Goal: Task Accomplishment & Management: Complete application form

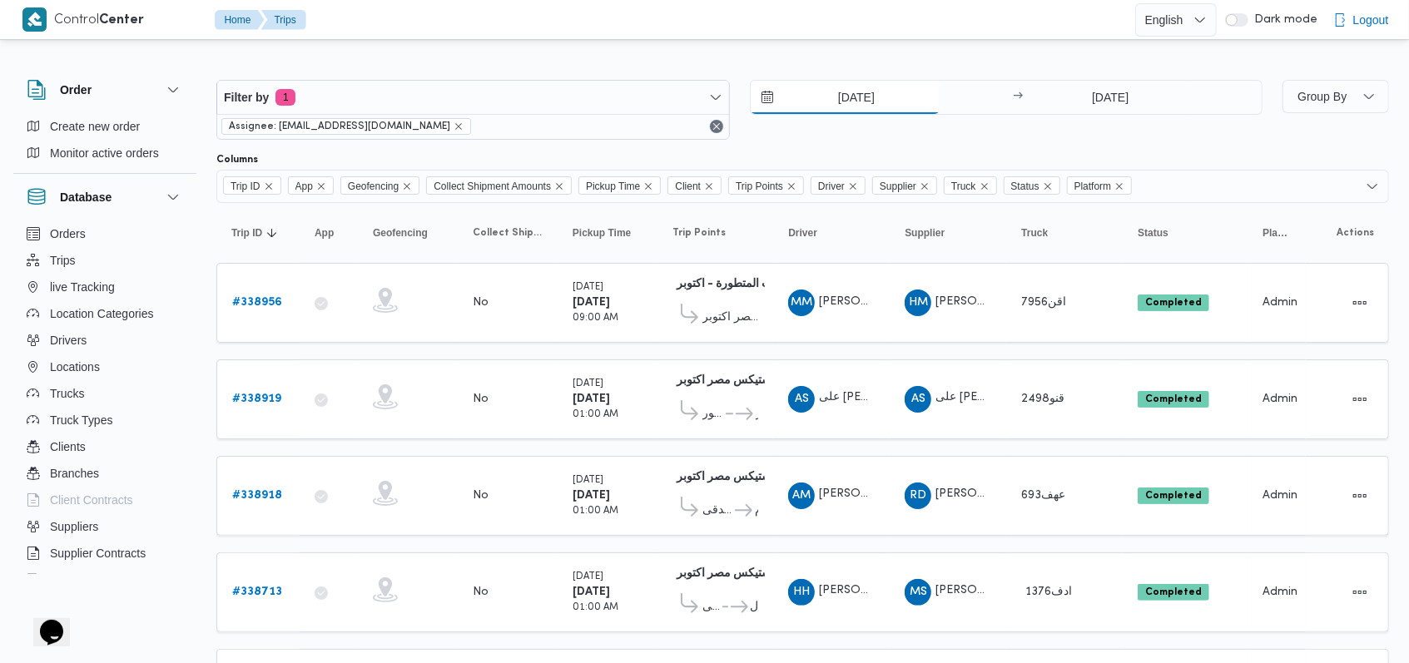
click at [583, 100] on input "22/9/2025" at bounding box center [845, 97] width 189 height 33
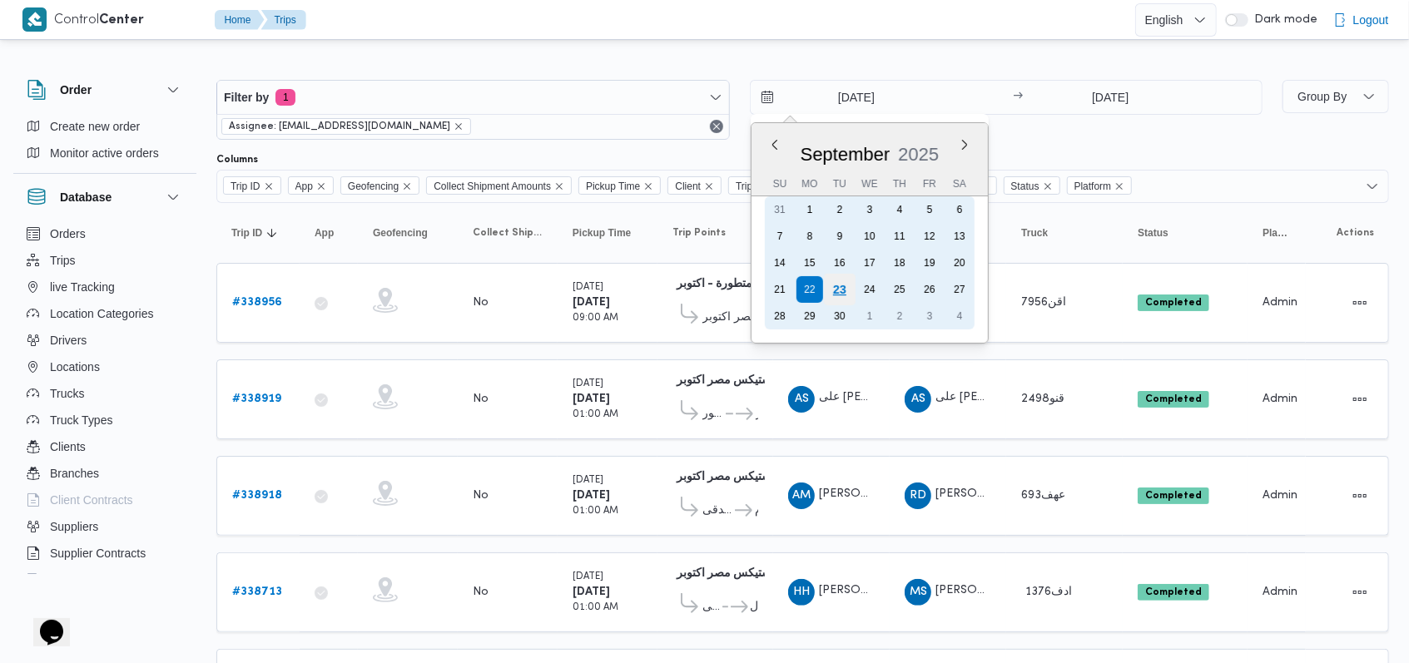
click at [583, 283] on div "23" at bounding box center [839, 290] width 32 height 32
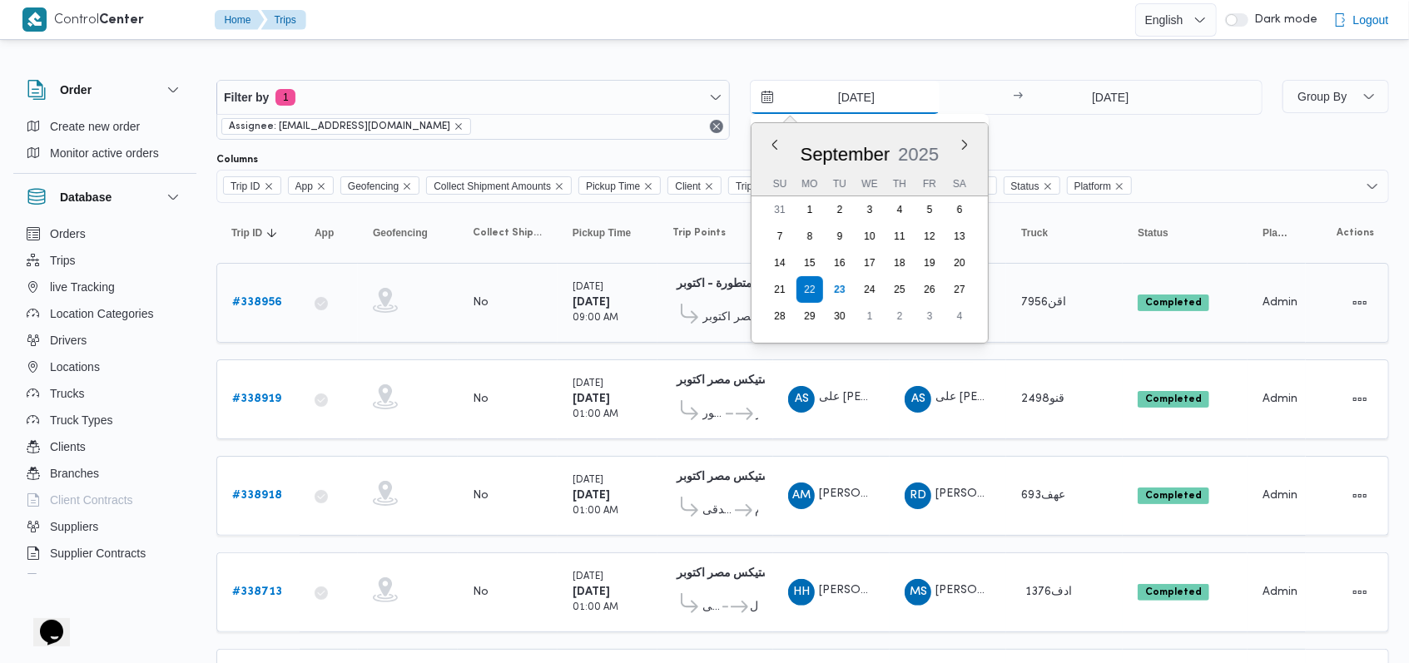
type input "23/9/2025"
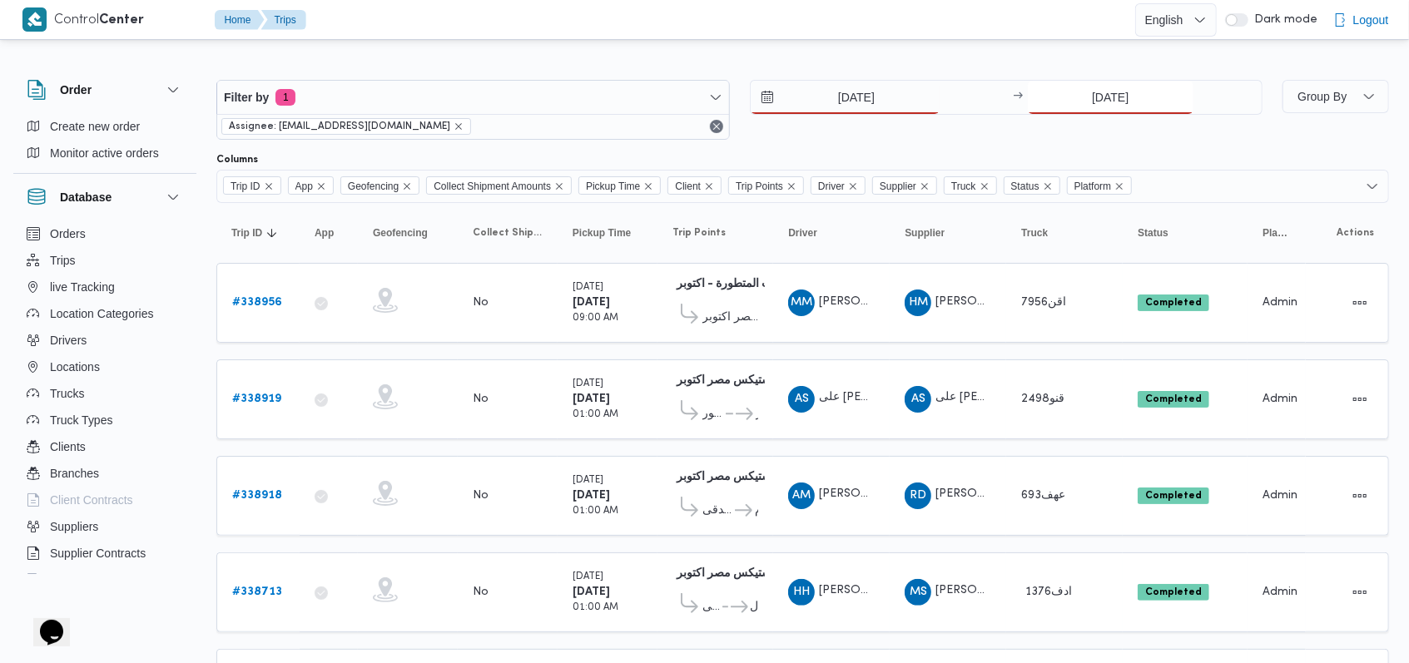
click at [583, 97] on input "22/9/2025" at bounding box center [1111, 97] width 166 height 33
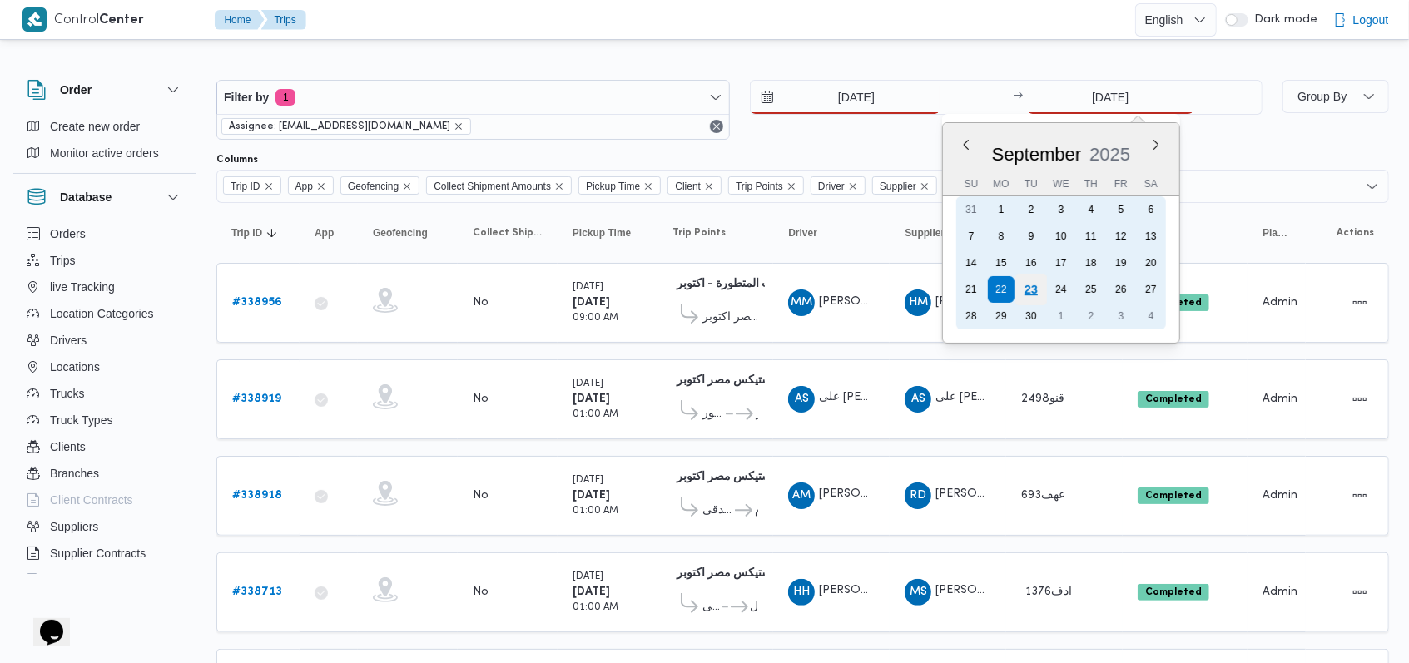
click at [583, 290] on div "23" at bounding box center [1031, 290] width 32 height 32
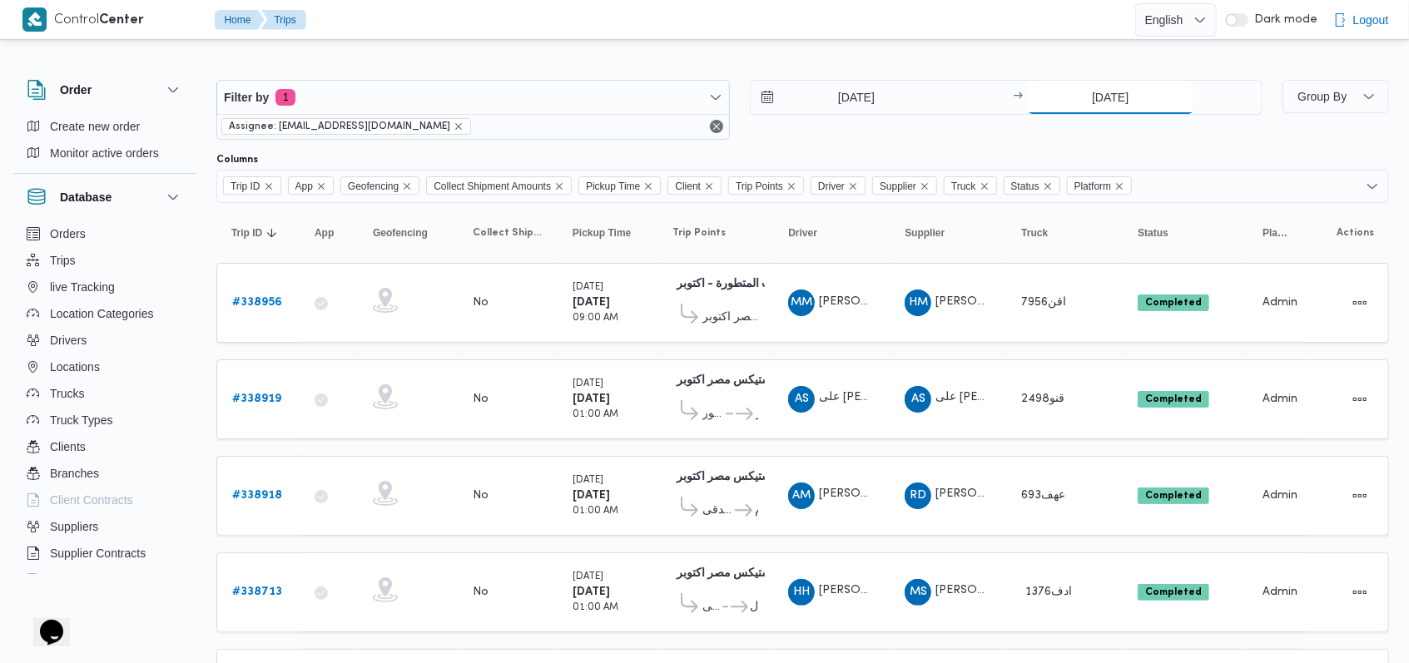
type input "23/9/2025"
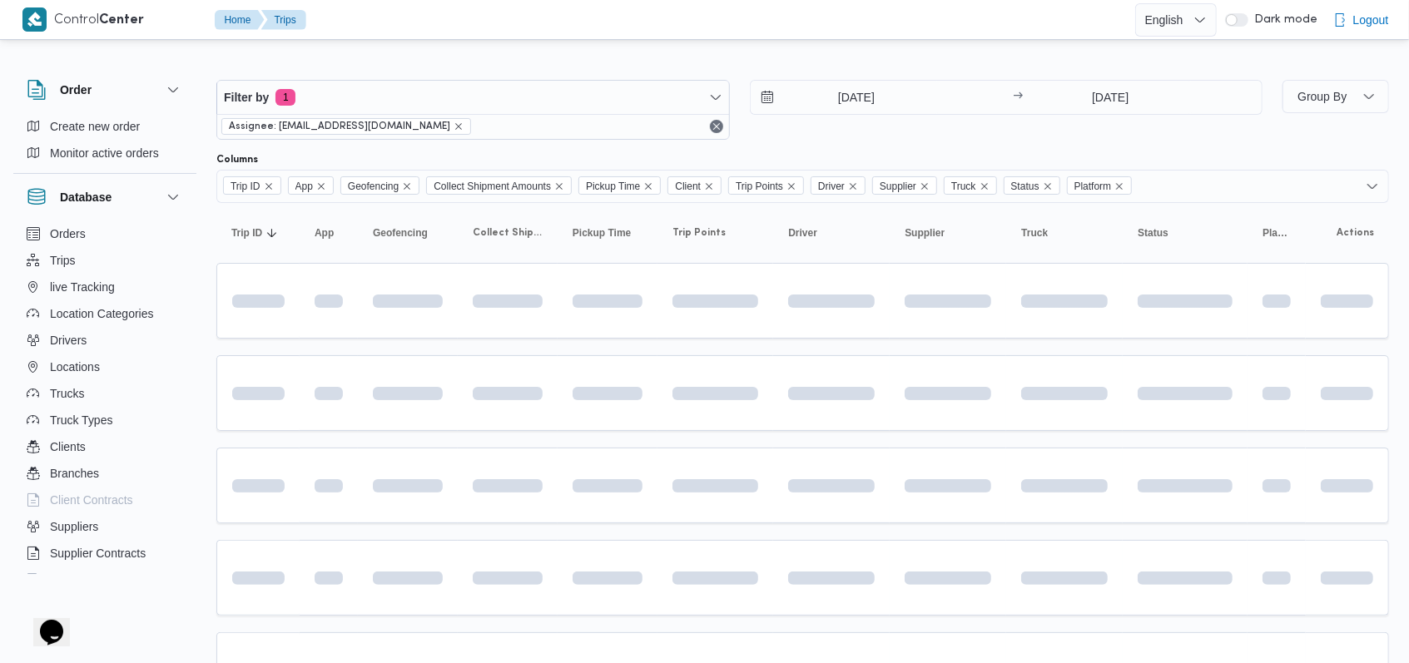
click at [583, 130] on div "23/9/2025 → 23/9/2025" at bounding box center [1007, 110] width 514 height 60
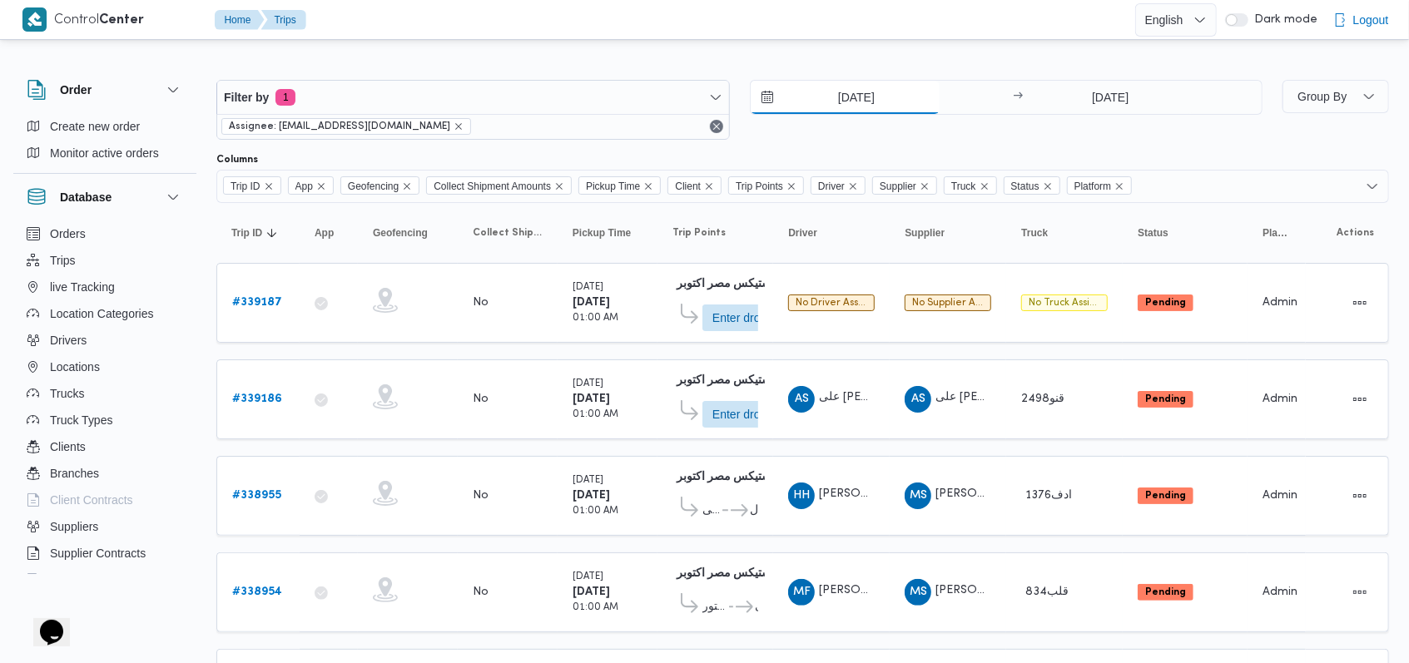
click at [583, 100] on input "23/9/2025" at bounding box center [845, 97] width 189 height 33
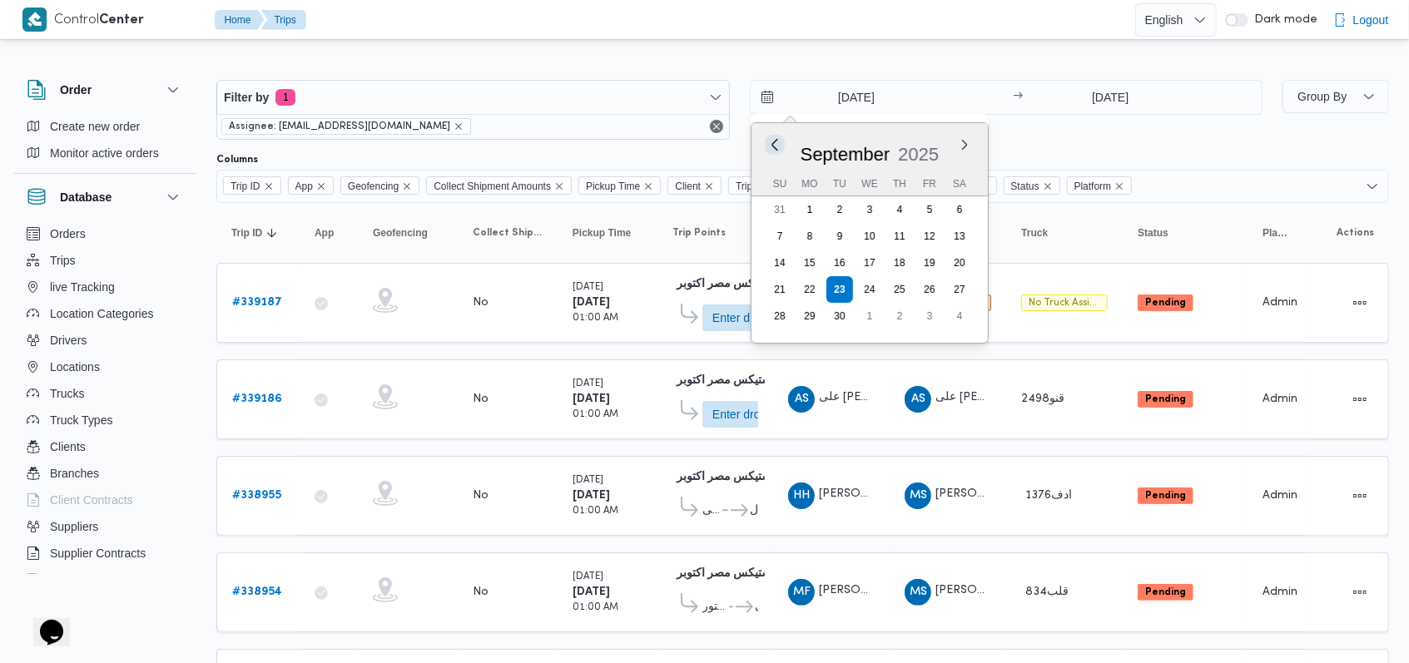
click at [583, 148] on button "Previous Month" at bounding box center [775, 145] width 16 height 16
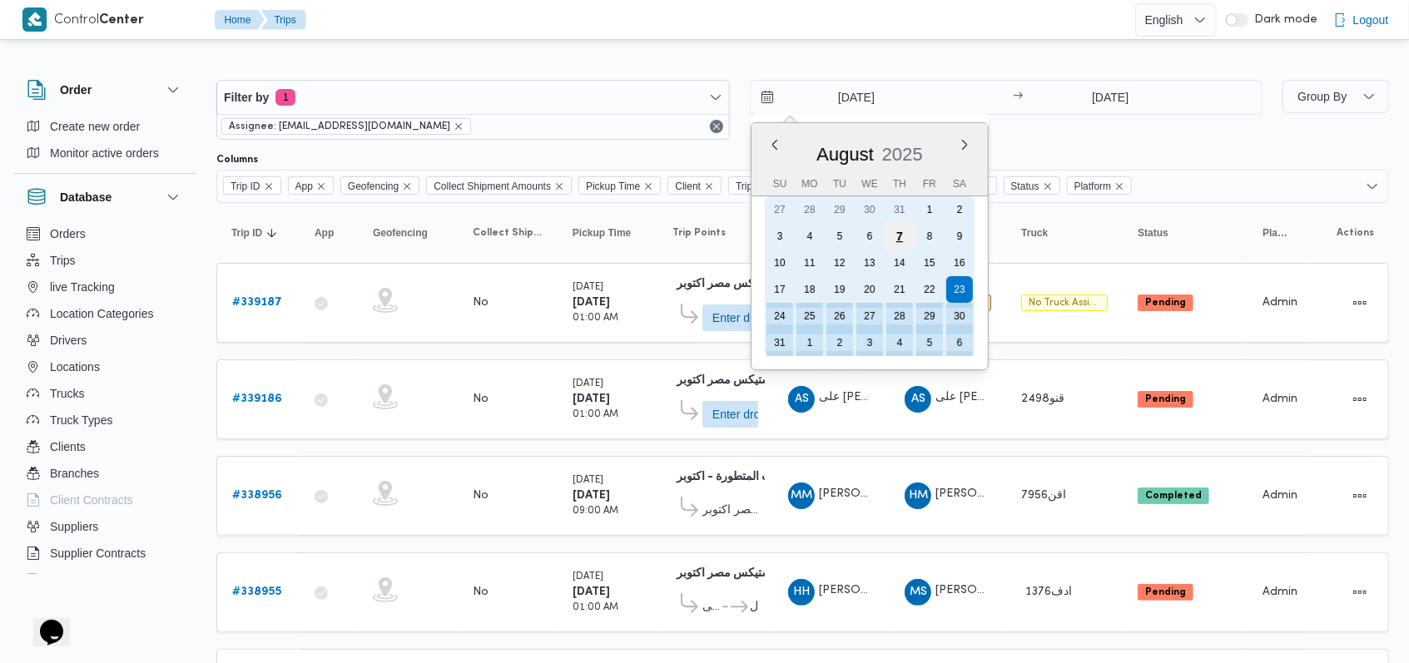
click at [583, 240] on div "7" at bounding box center [899, 237] width 32 height 32
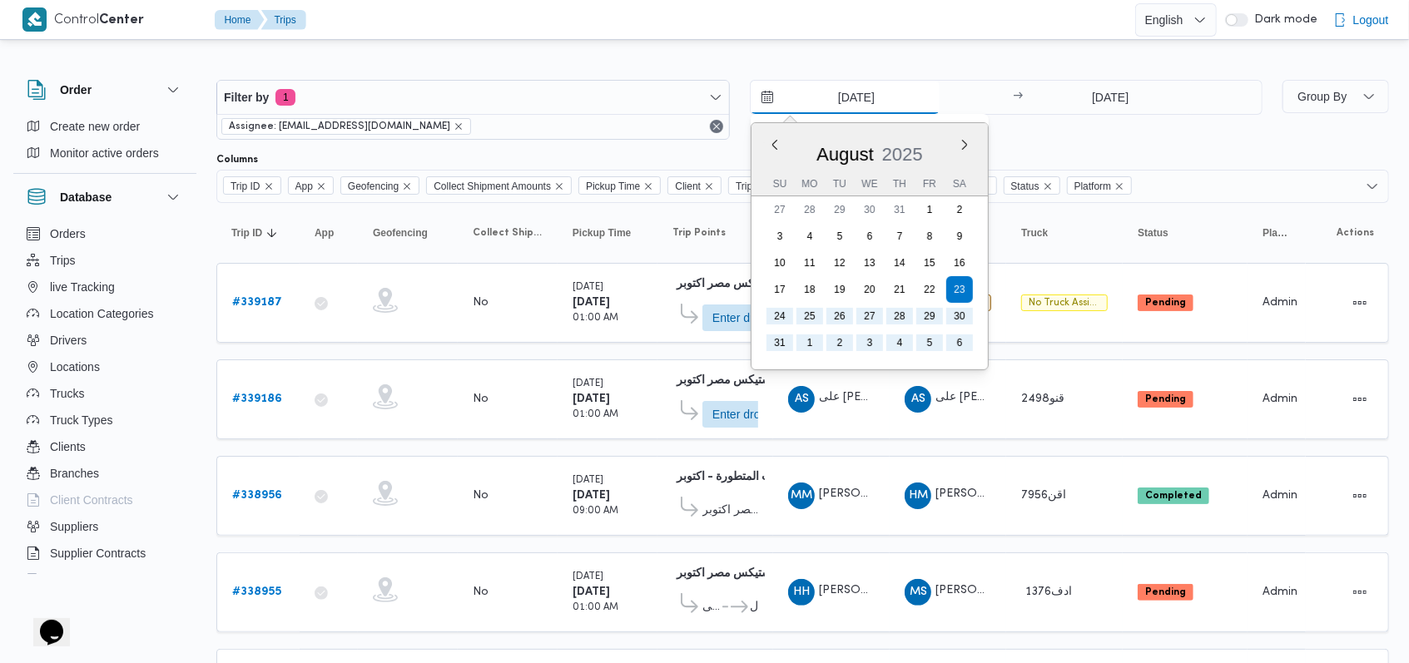
type input "7/8/2025"
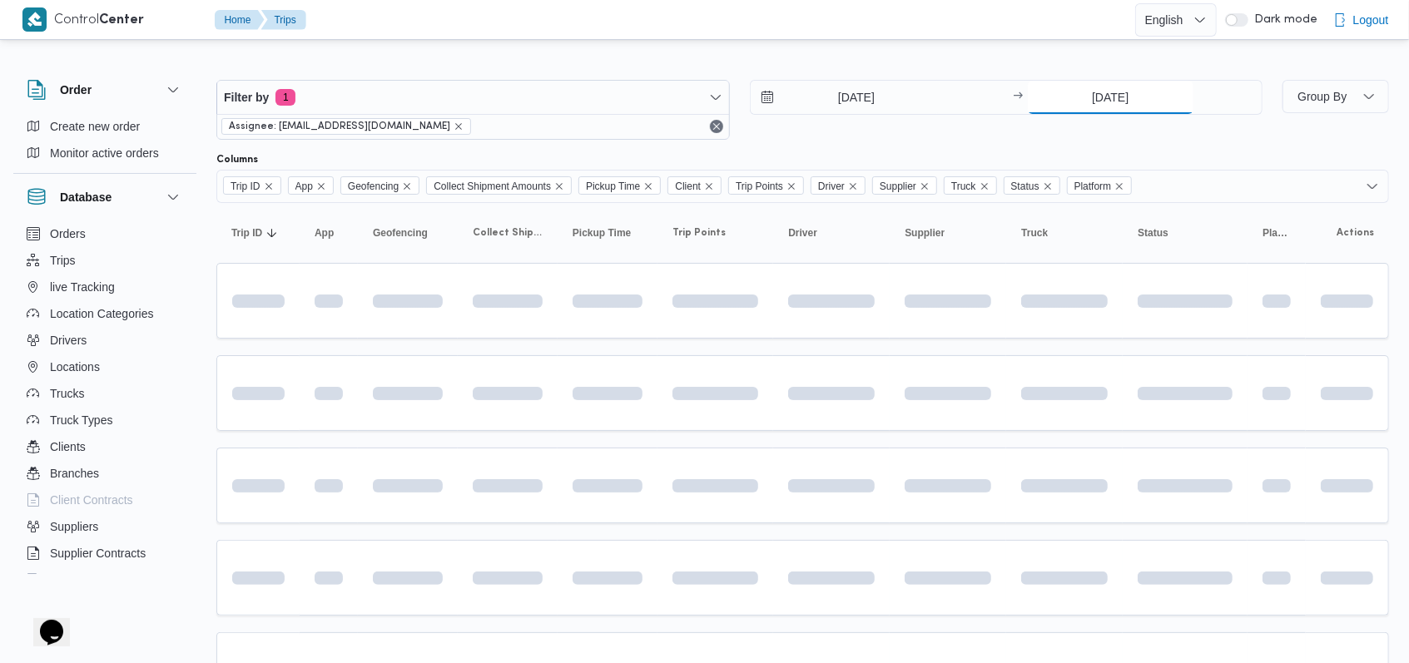
click at [583, 99] on input "23/9/2025" at bounding box center [1111, 97] width 166 height 33
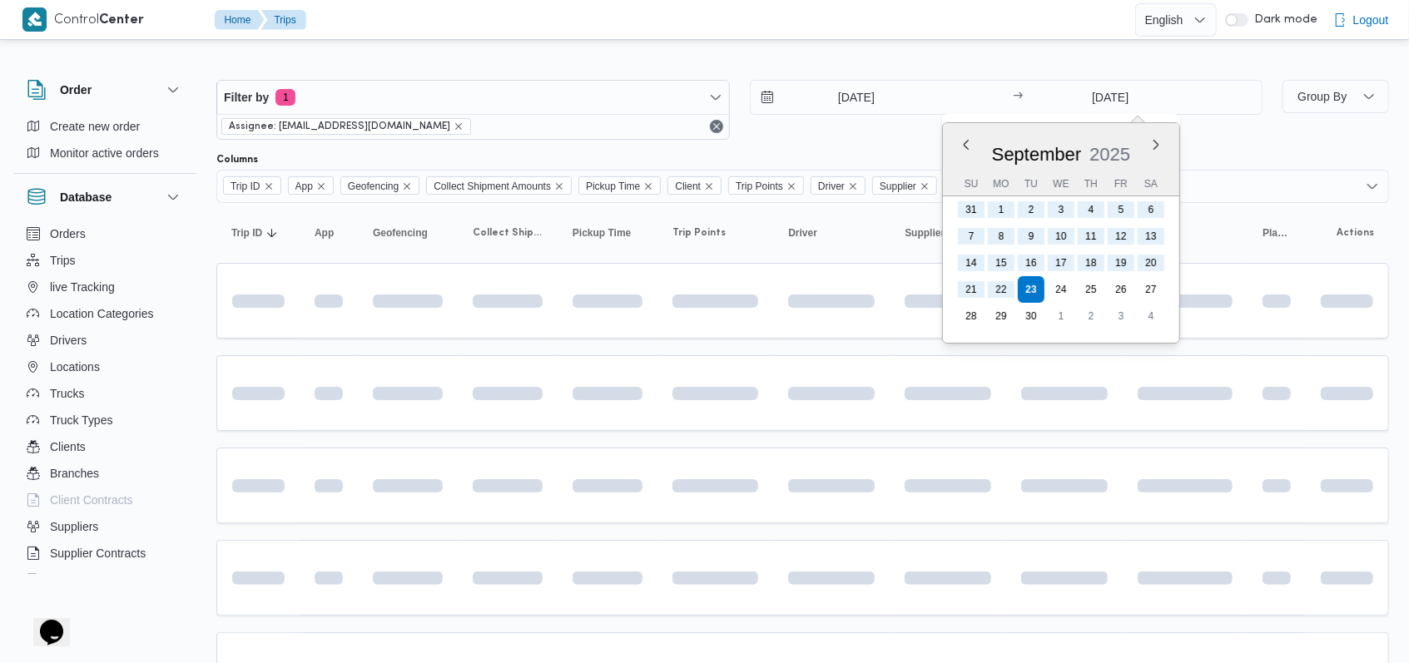
click at [583, 143] on div "September 2025" at bounding box center [1061, 151] width 236 height 42
click at [583, 146] on button "Previous Month" at bounding box center [966, 145] width 16 height 16
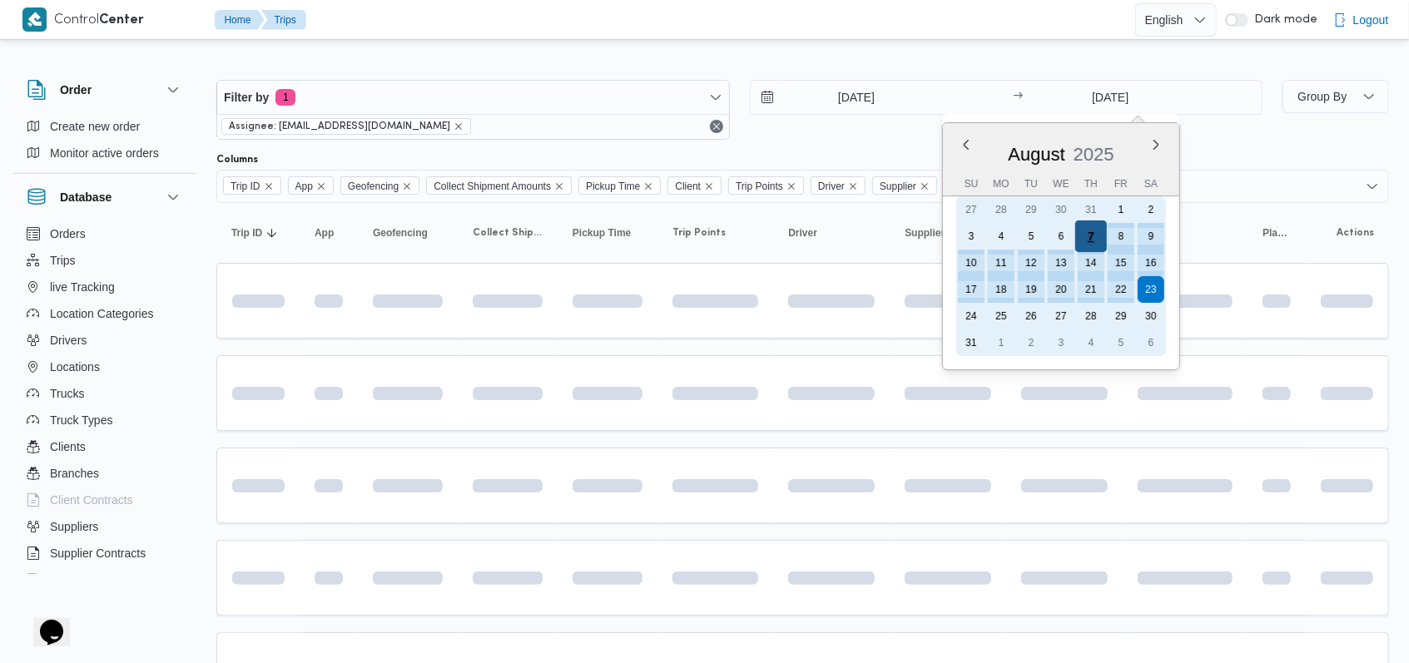
click at [583, 237] on div "7" at bounding box center [1091, 237] width 32 height 32
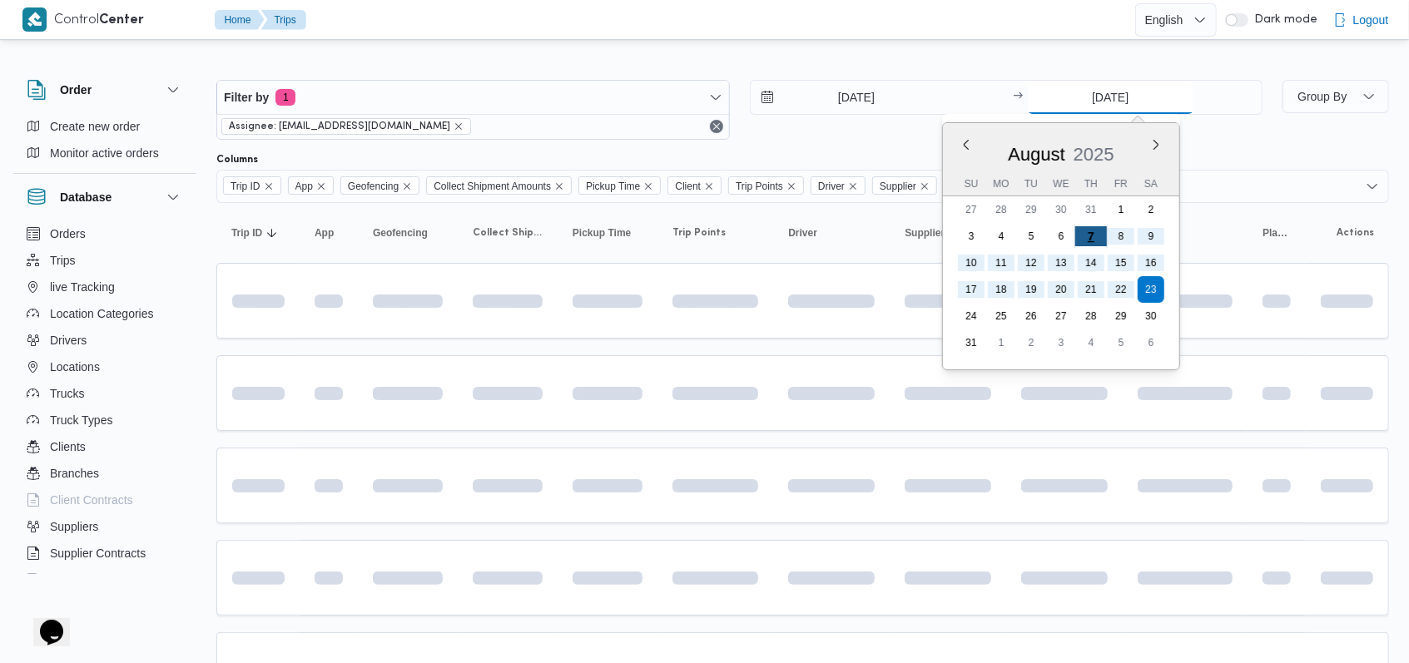
type input "7/8/2025"
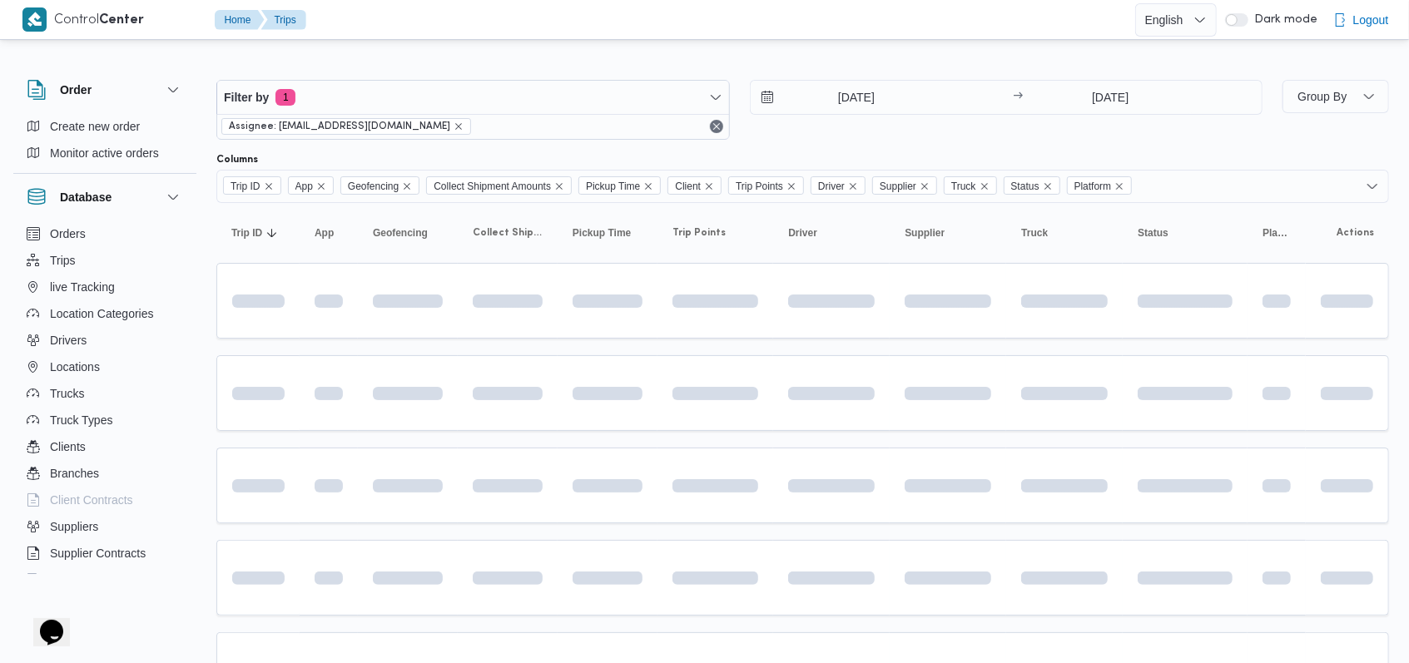
click at [583, 137] on div "7/8/2025 → 7/8/2025" at bounding box center [1007, 110] width 514 height 60
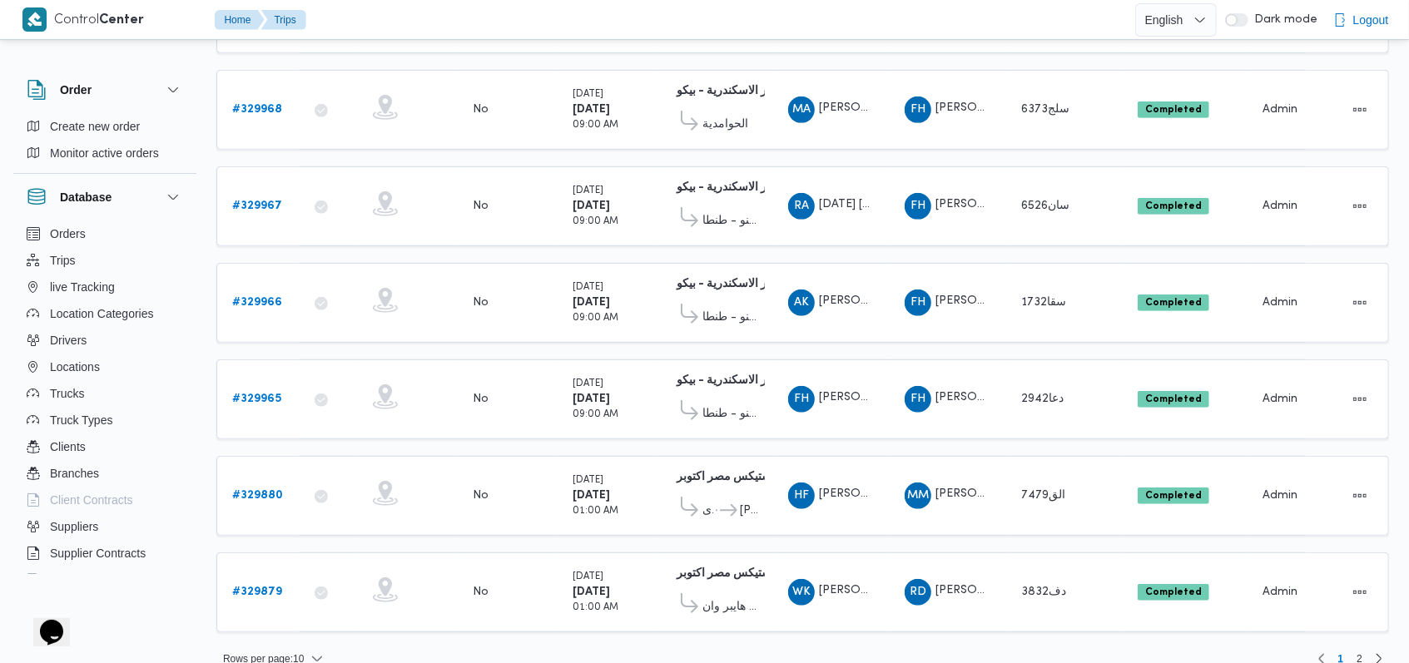
scroll to position [582, 0]
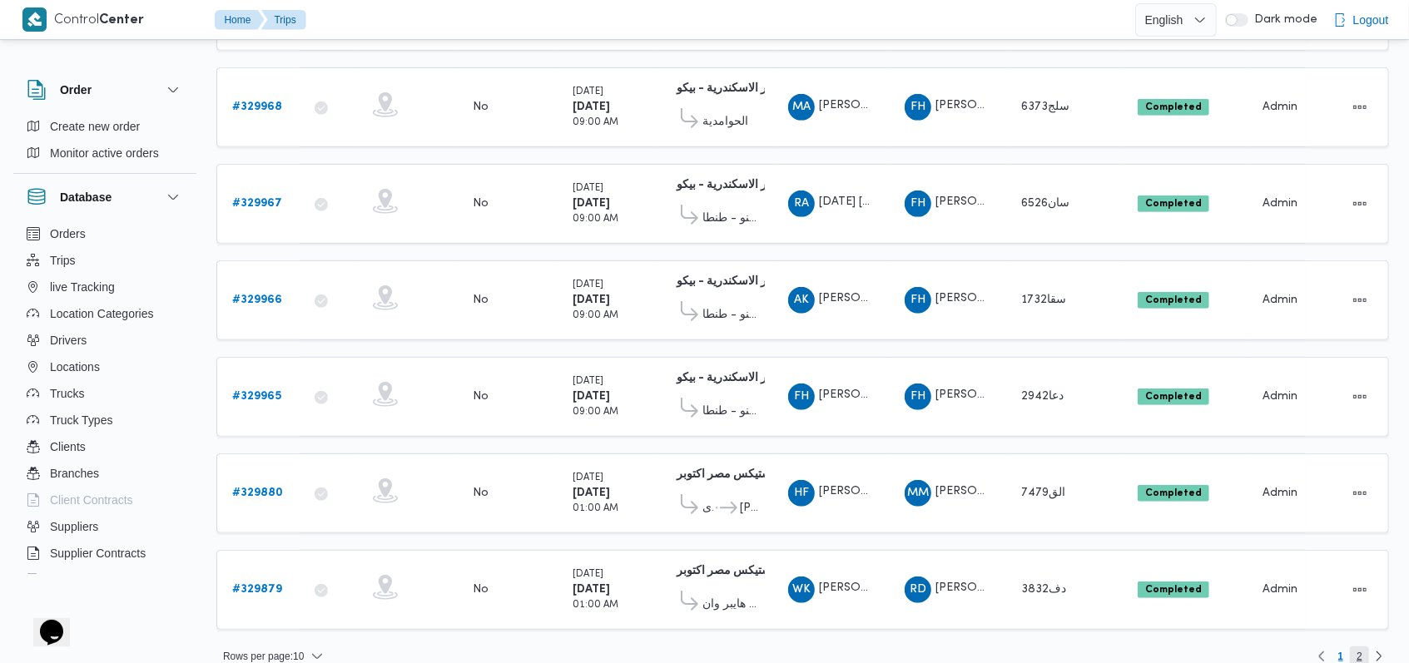
click at [583, 596] on span "2" at bounding box center [1359, 657] width 19 height 20
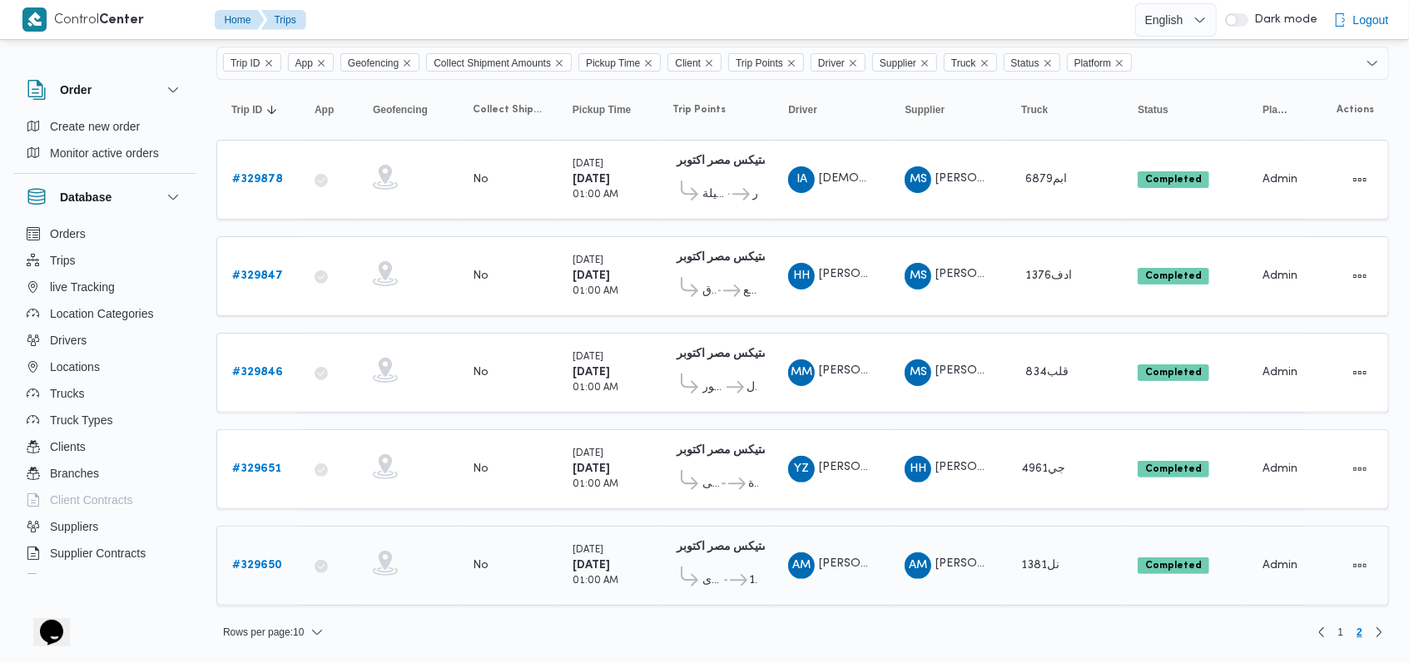
scroll to position [111, 0]
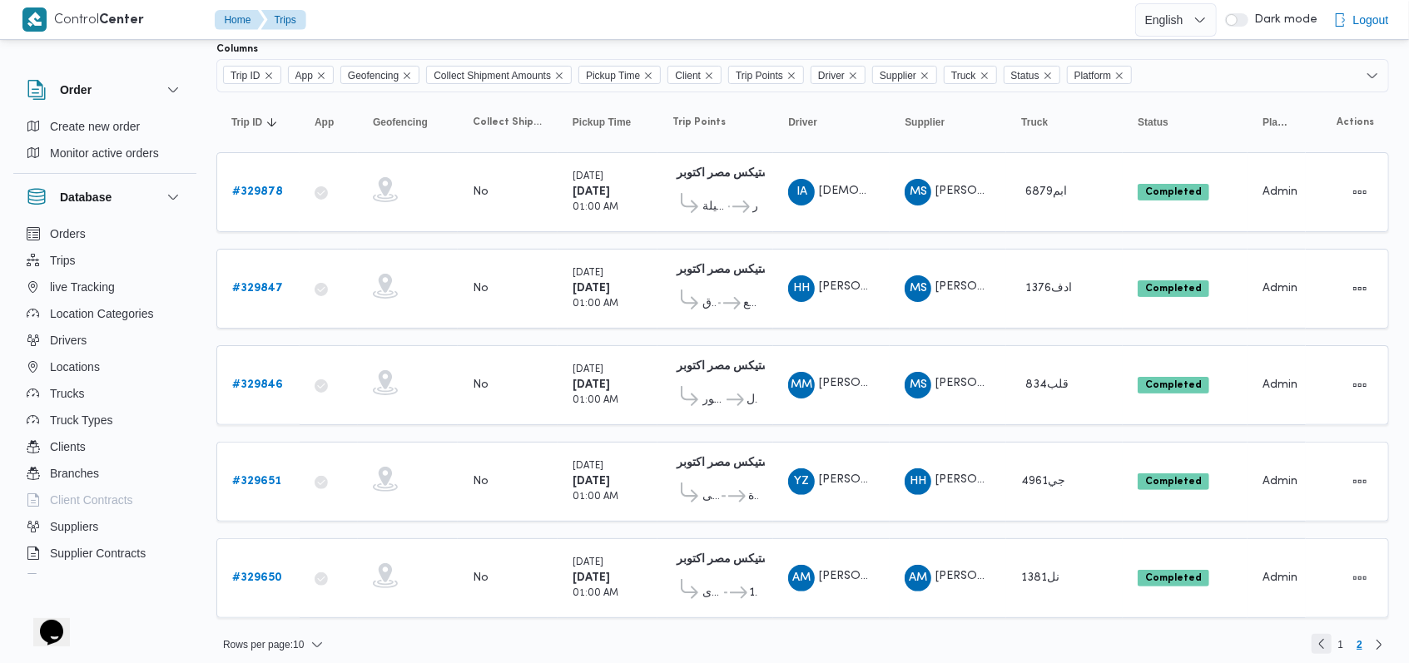
click at [583, 596] on link "Previous page, 1" at bounding box center [1322, 644] width 20 height 20
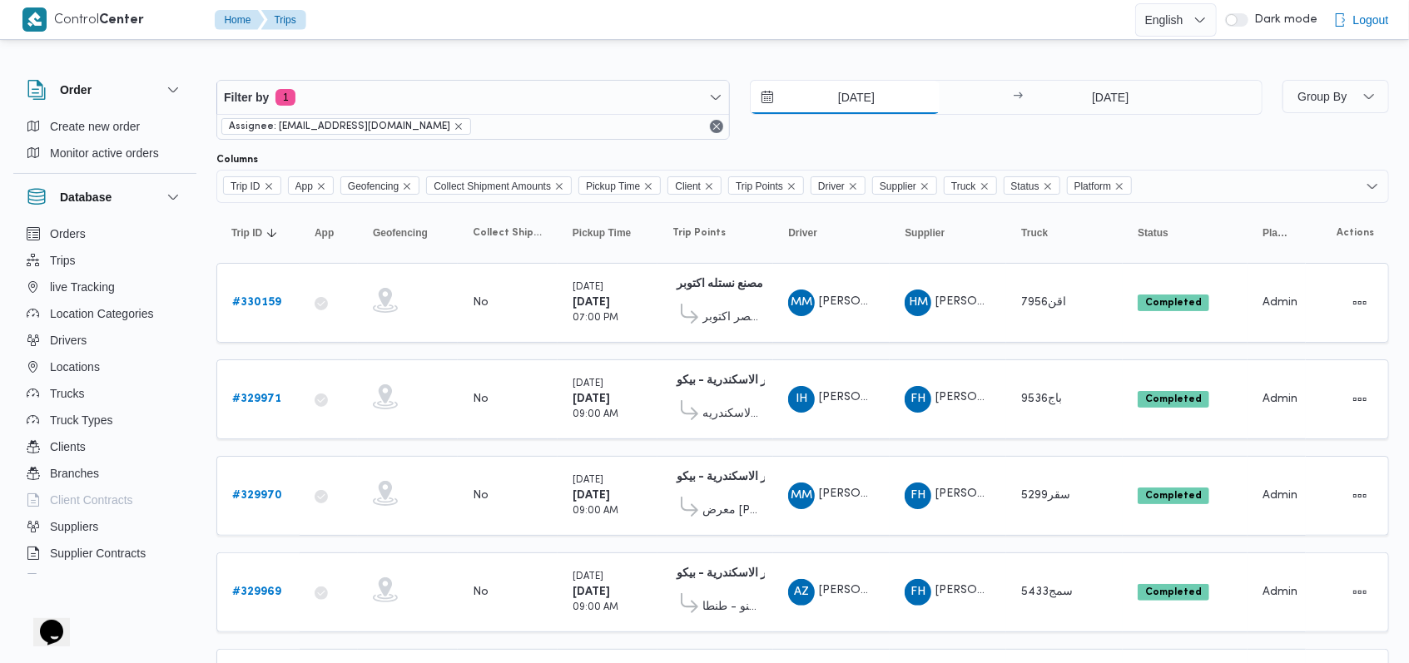
click at [583, 108] on input "7/8/2025" at bounding box center [845, 97] width 189 height 33
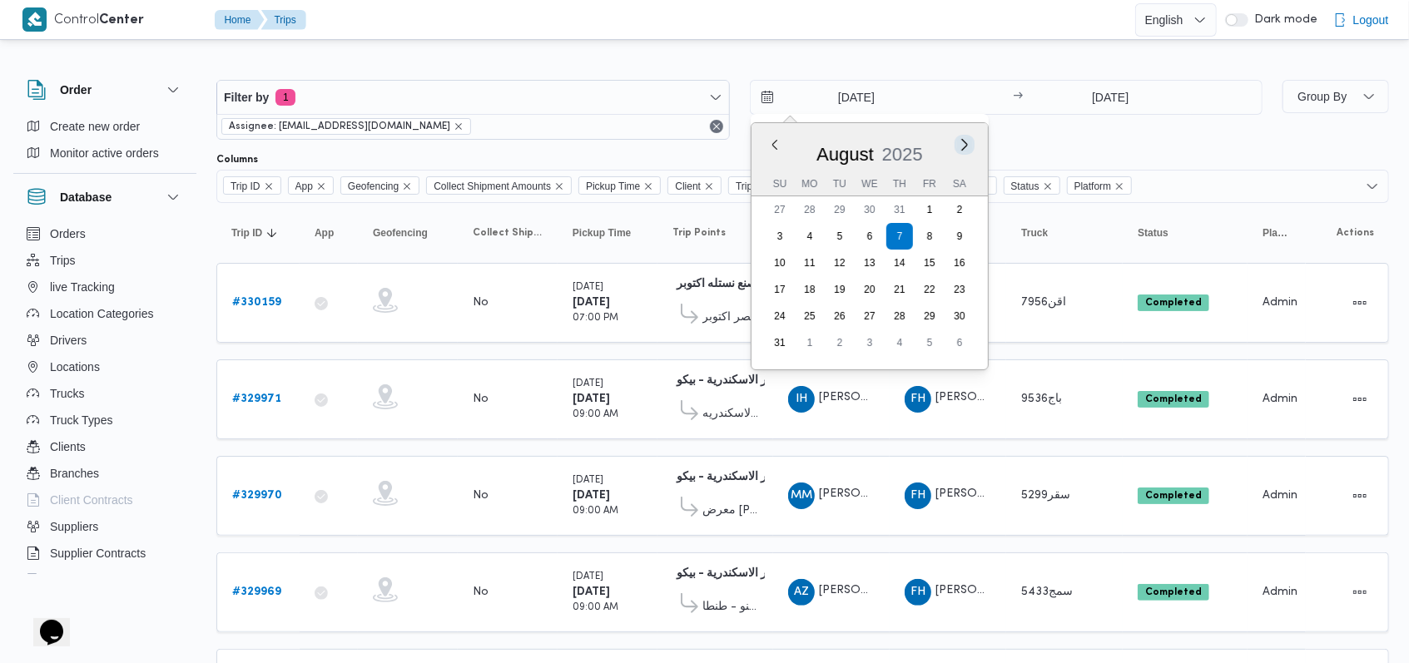
click at [583, 145] on button "Next month" at bounding box center [964, 145] width 16 height 16
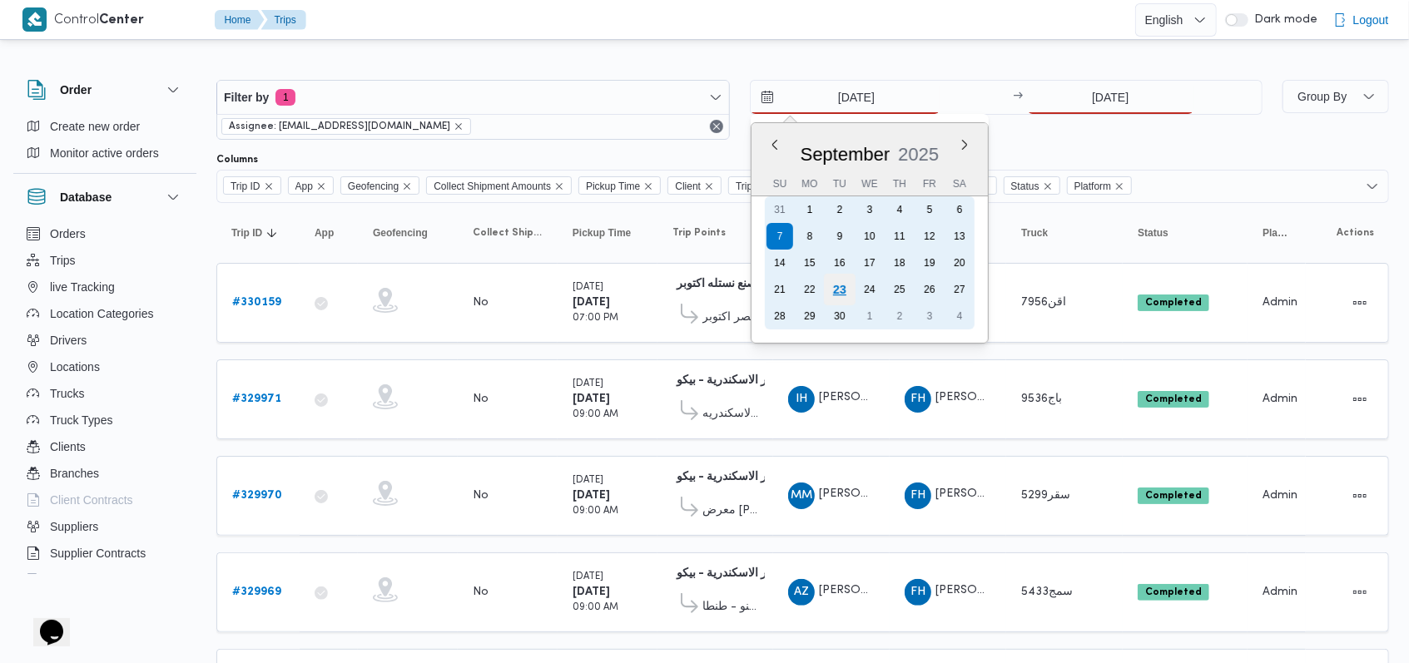
click at [583, 293] on div "23" at bounding box center [839, 290] width 32 height 32
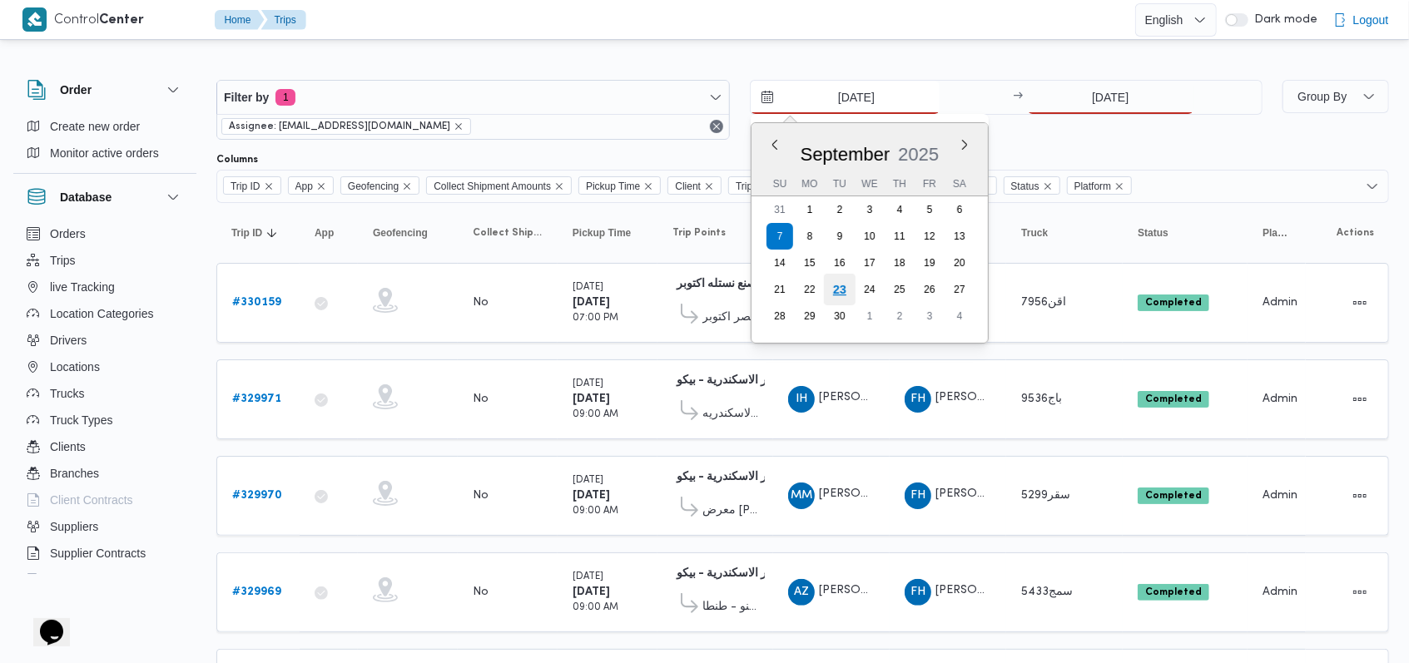
type input "23/9/2025"
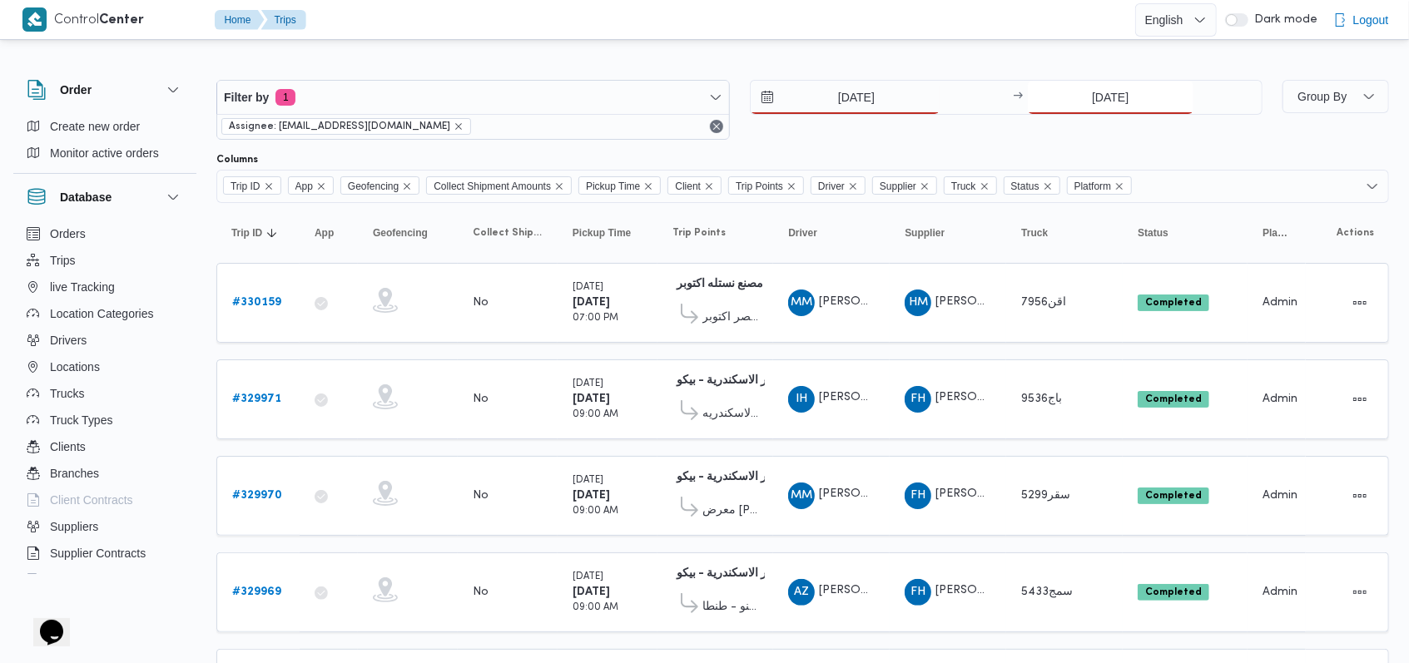
click at [583, 87] on input "7/8/2025" at bounding box center [1111, 97] width 166 height 33
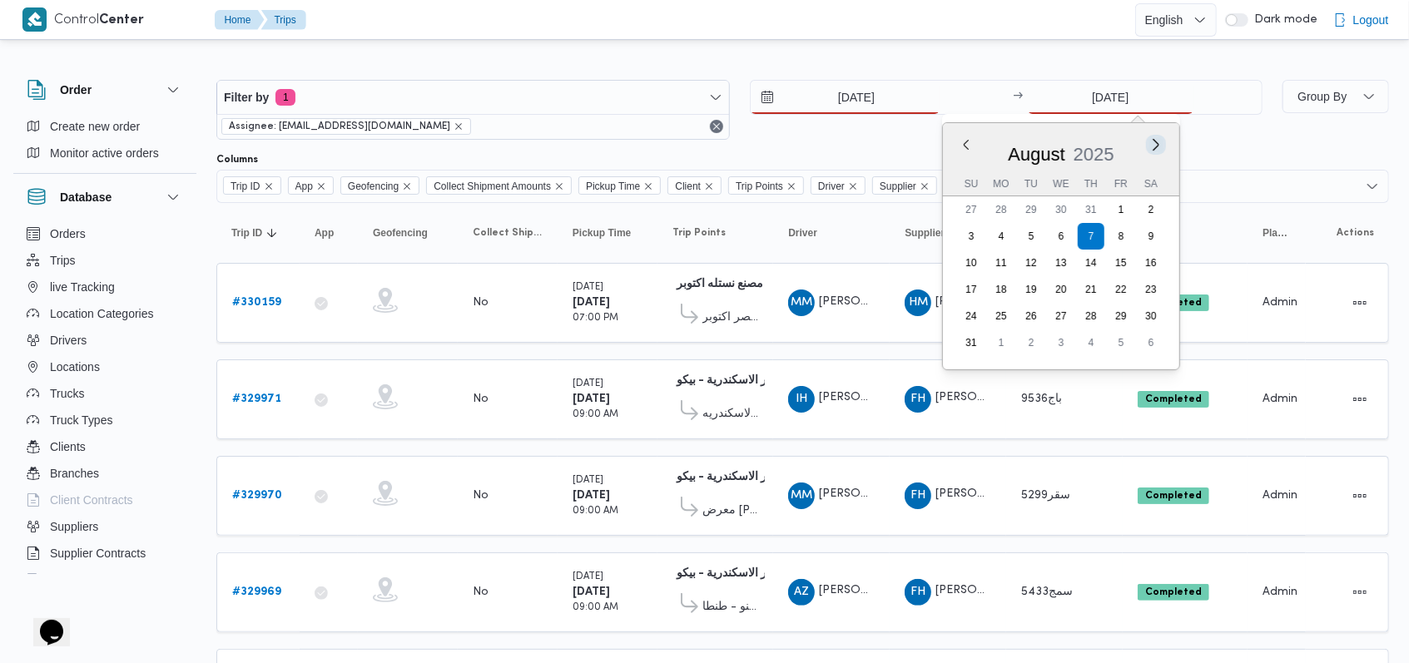
click at [583, 143] on button "Next month" at bounding box center [1156, 145] width 16 height 16
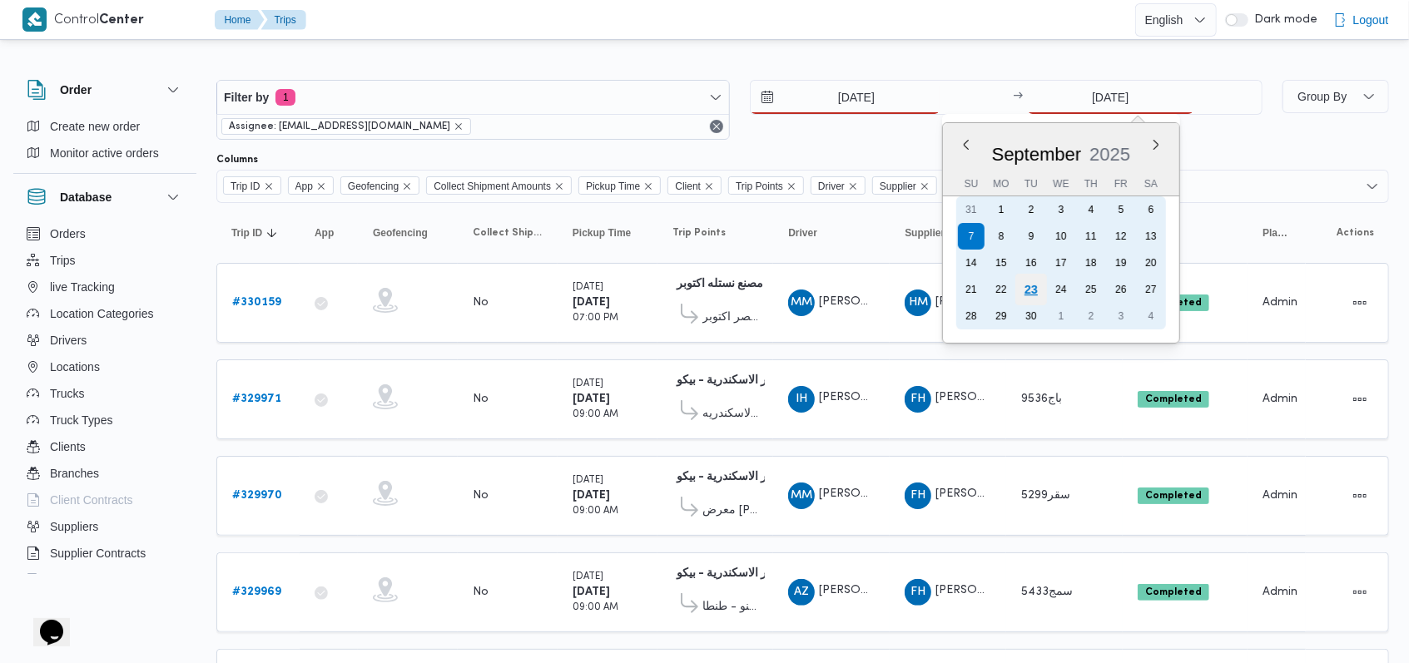
click at [583, 284] on div "23" at bounding box center [1031, 290] width 32 height 32
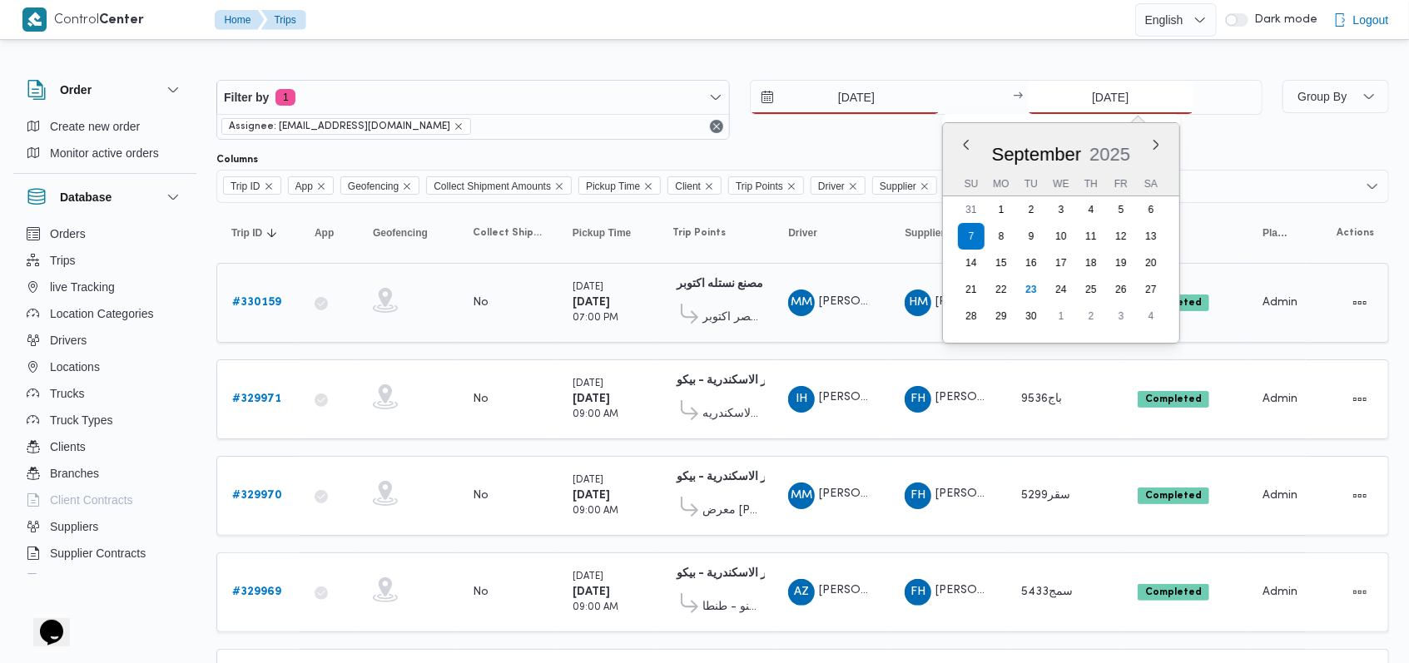
type input "23/9/2025"
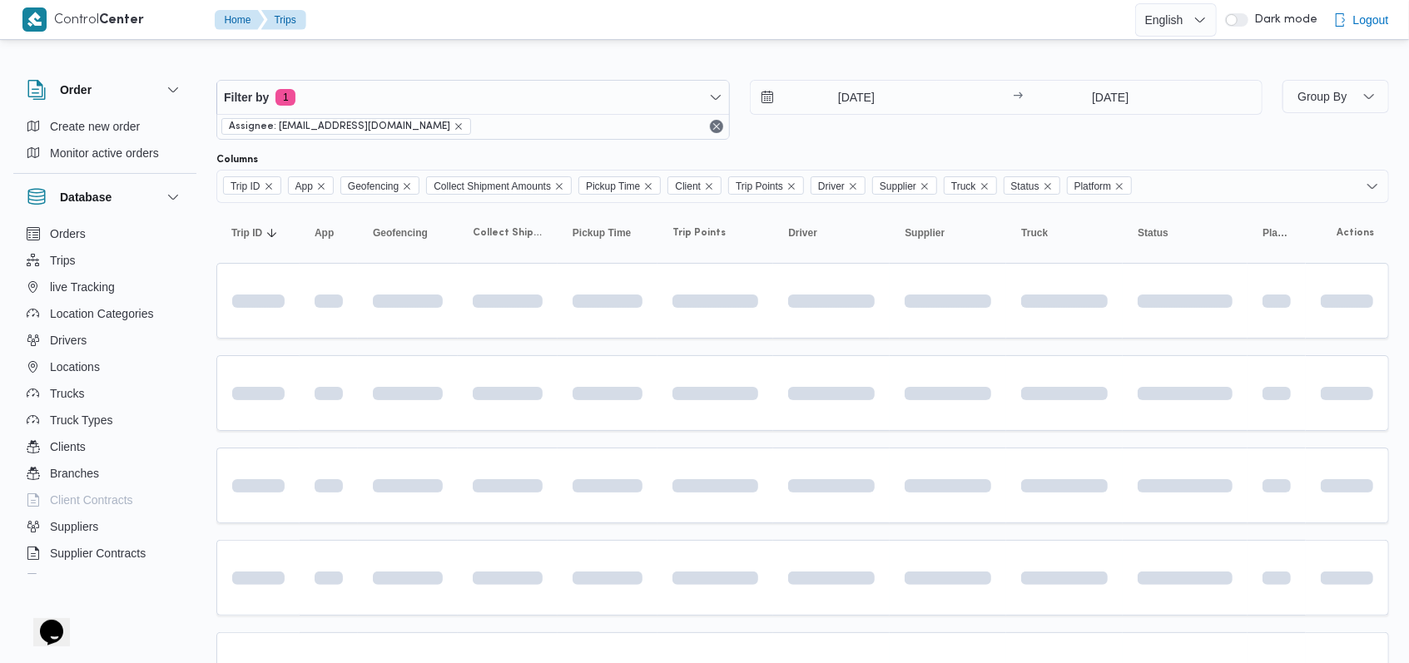
click at [583, 133] on div "23/9/2025 → 23/9/2025" at bounding box center [1007, 110] width 514 height 60
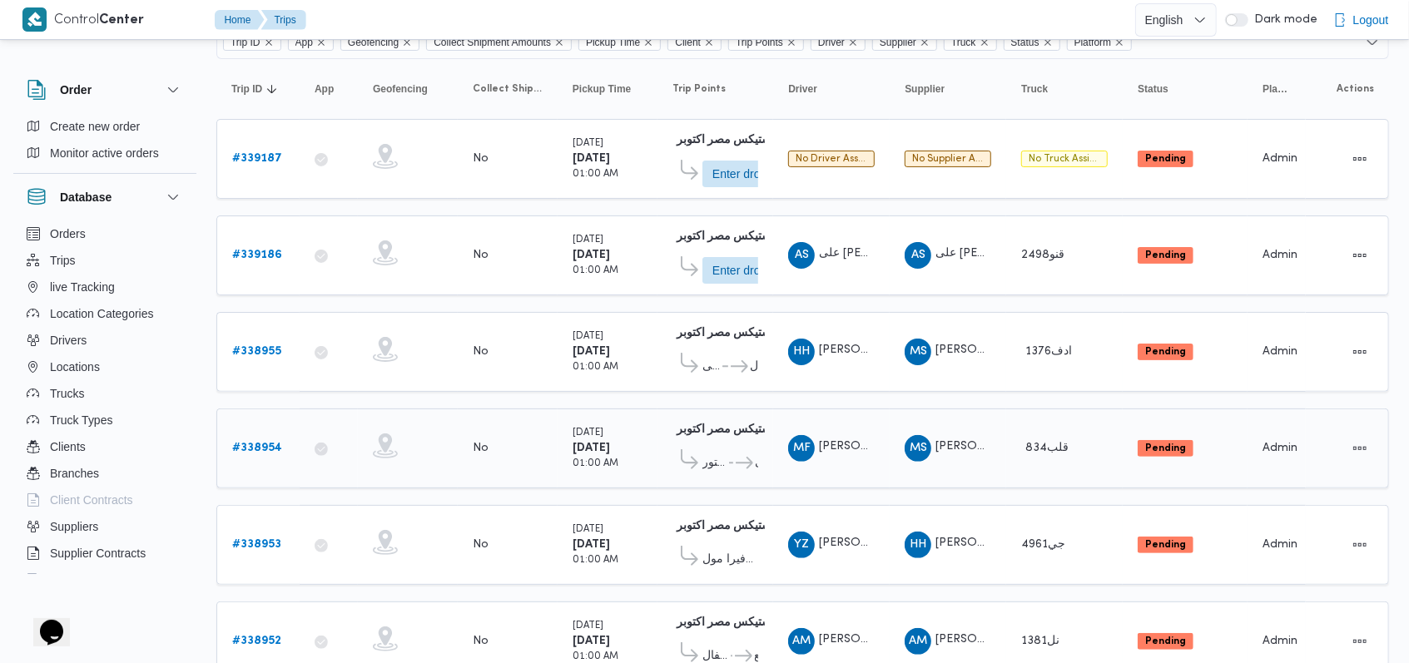
scroll to position [206, 0]
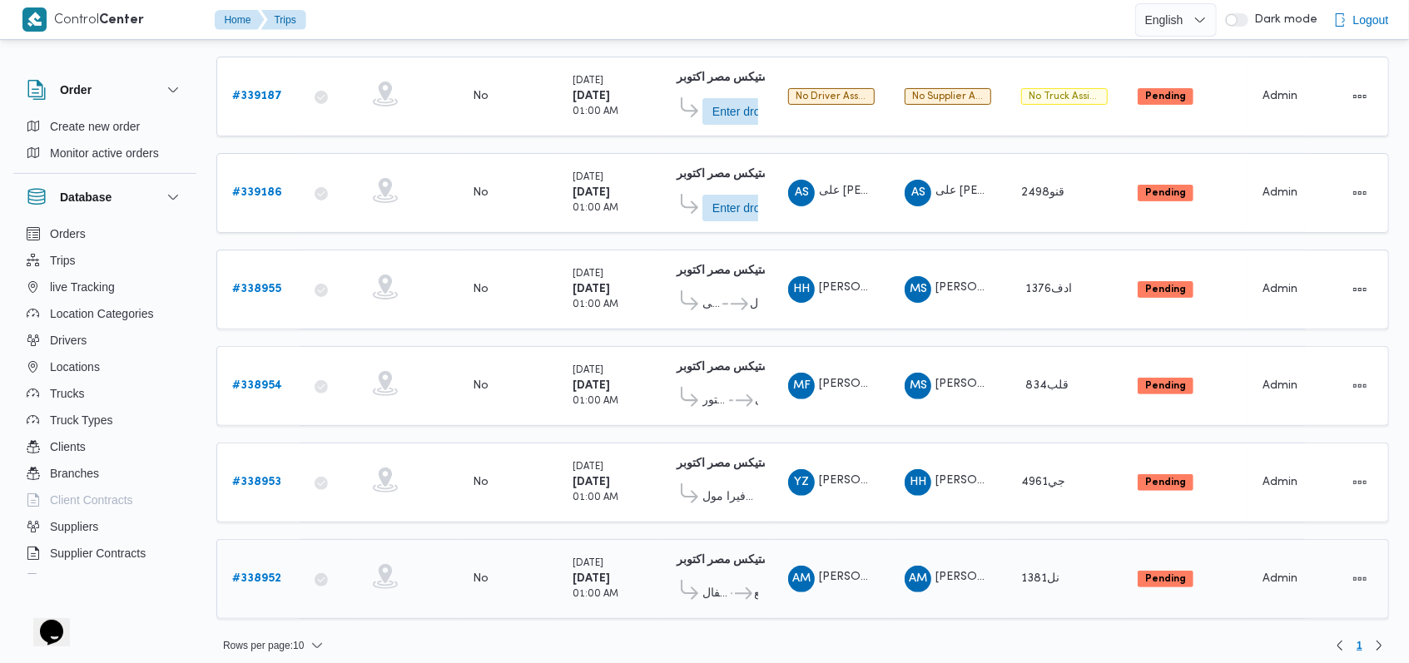
click at [258, 574] on b "# 338952" at bounding box center [256, 579] width 49 height 11
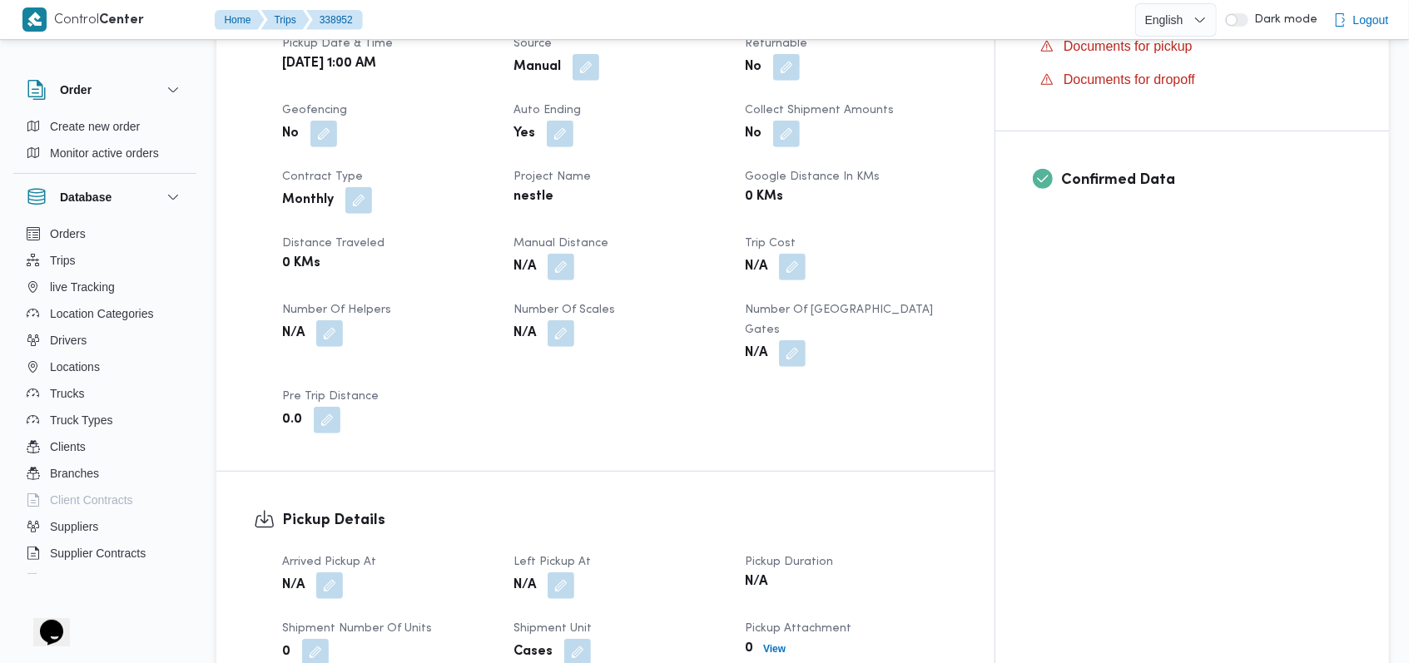
scroll to position [777, 0]
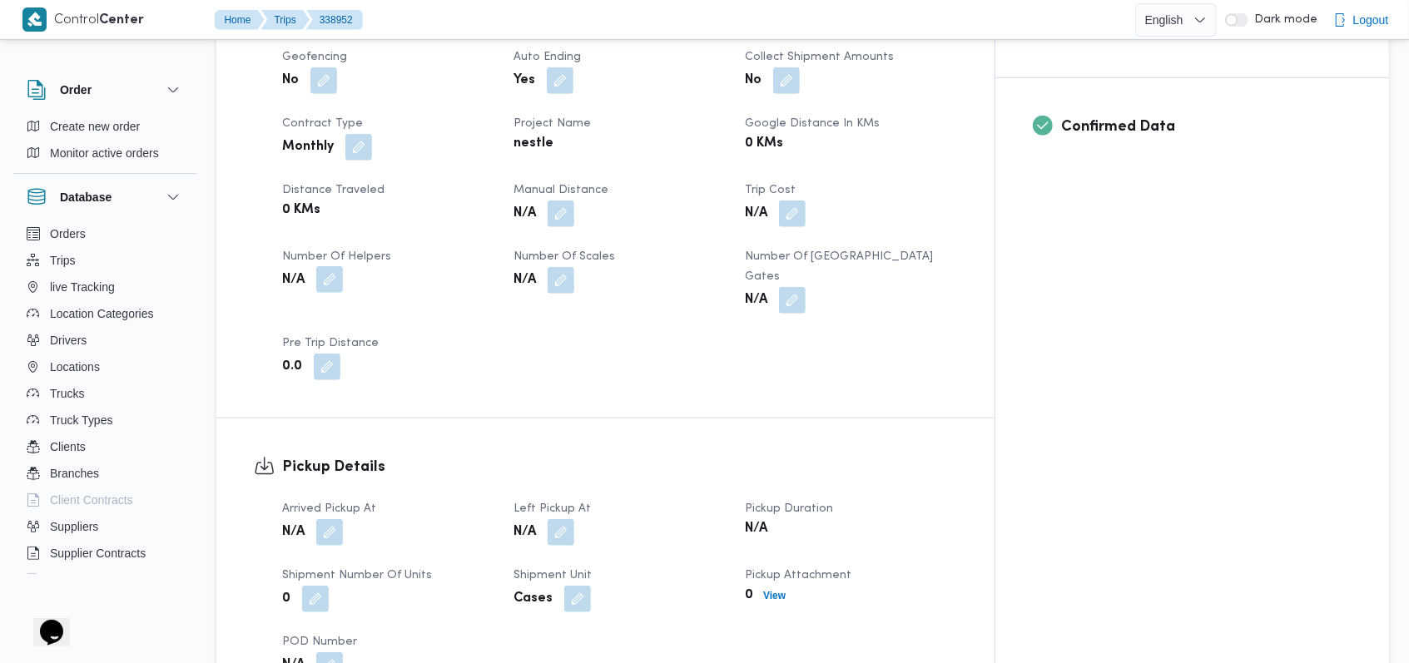
click at [335, 266] on button "button" at bounding box center [329, 279] width 27 height 27
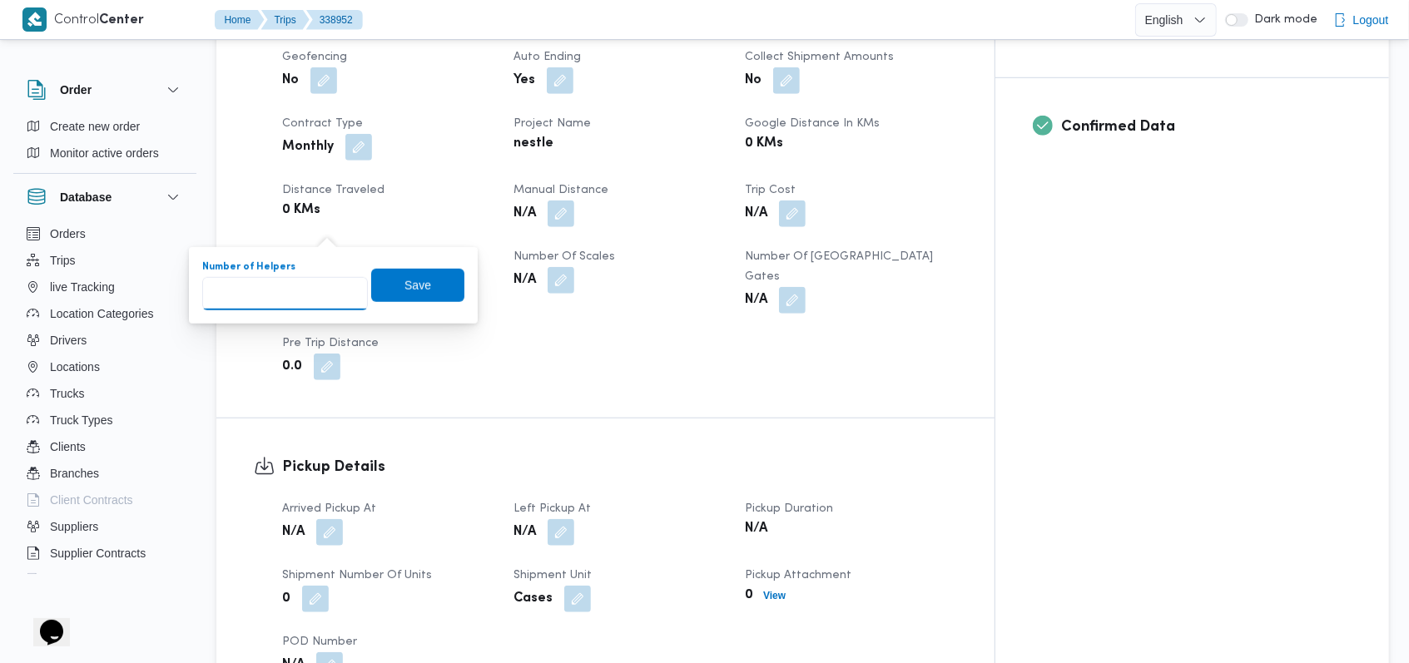
click at [295, 297] on input "Number of Helpers" at bounding box center [285, 293] width 166 height 33
type input "1"
click at [407, 289] on span "Save" at bounding box center [418, 285] width 27 height 20
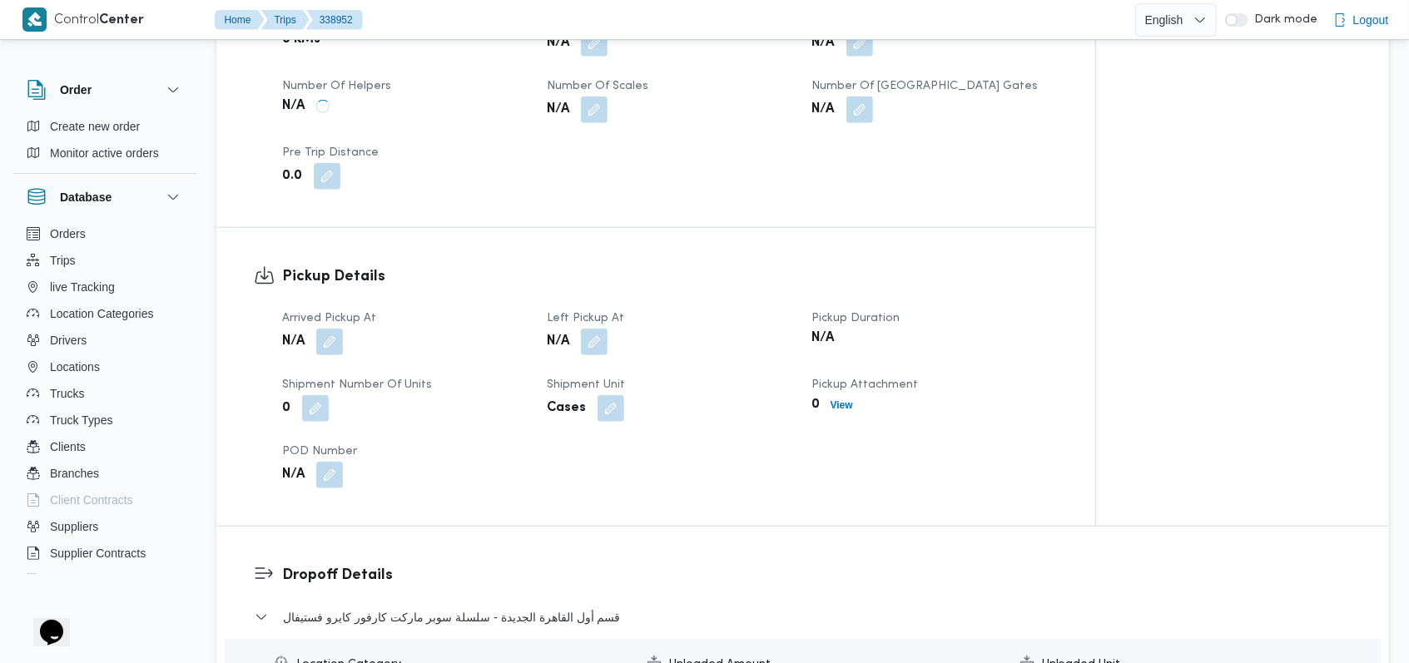
scroll to position [999, 0]
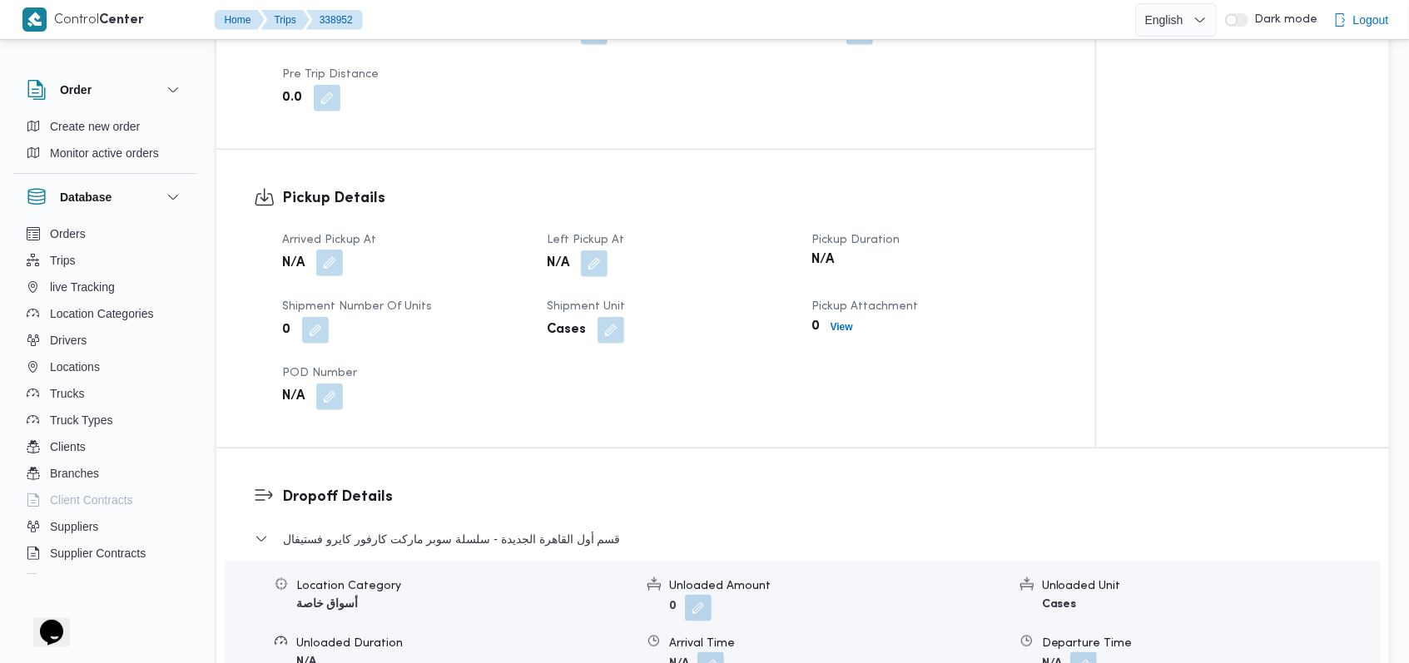
click at [328, 250] on button "button" at bounding box center [329, 263] width 27 height 27
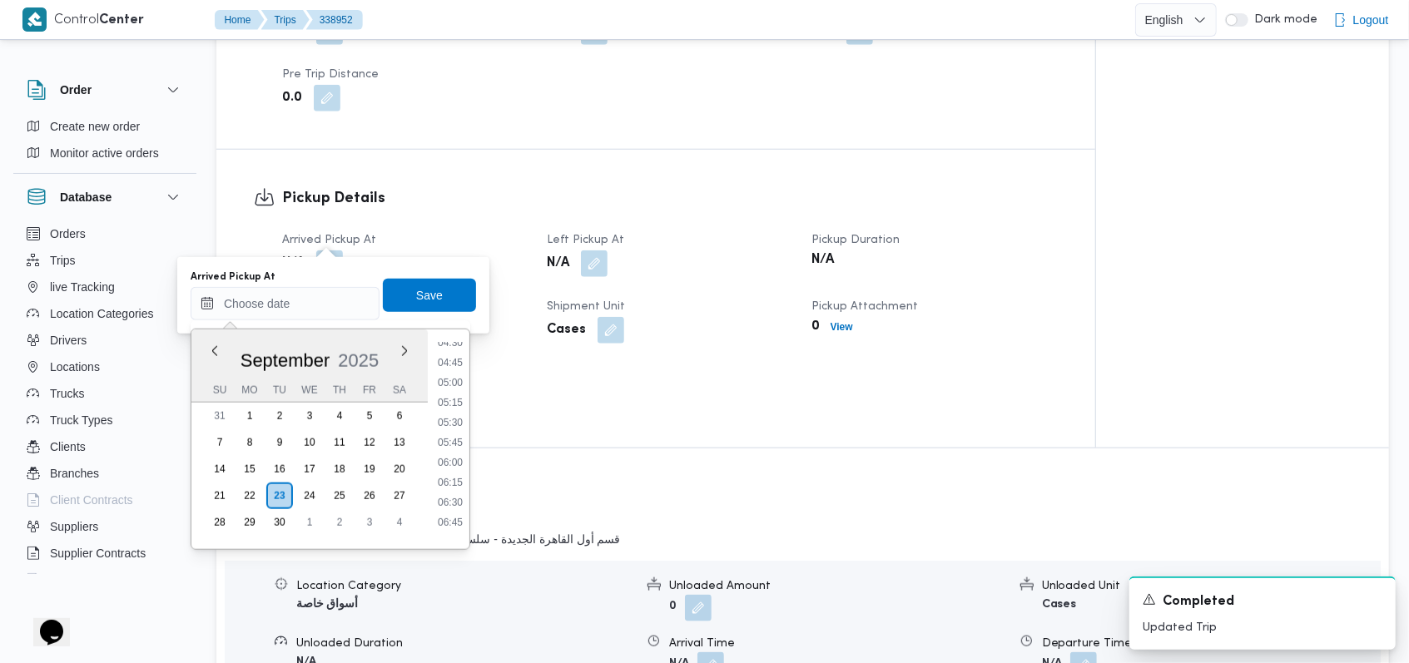
scroll to position [325, 0]
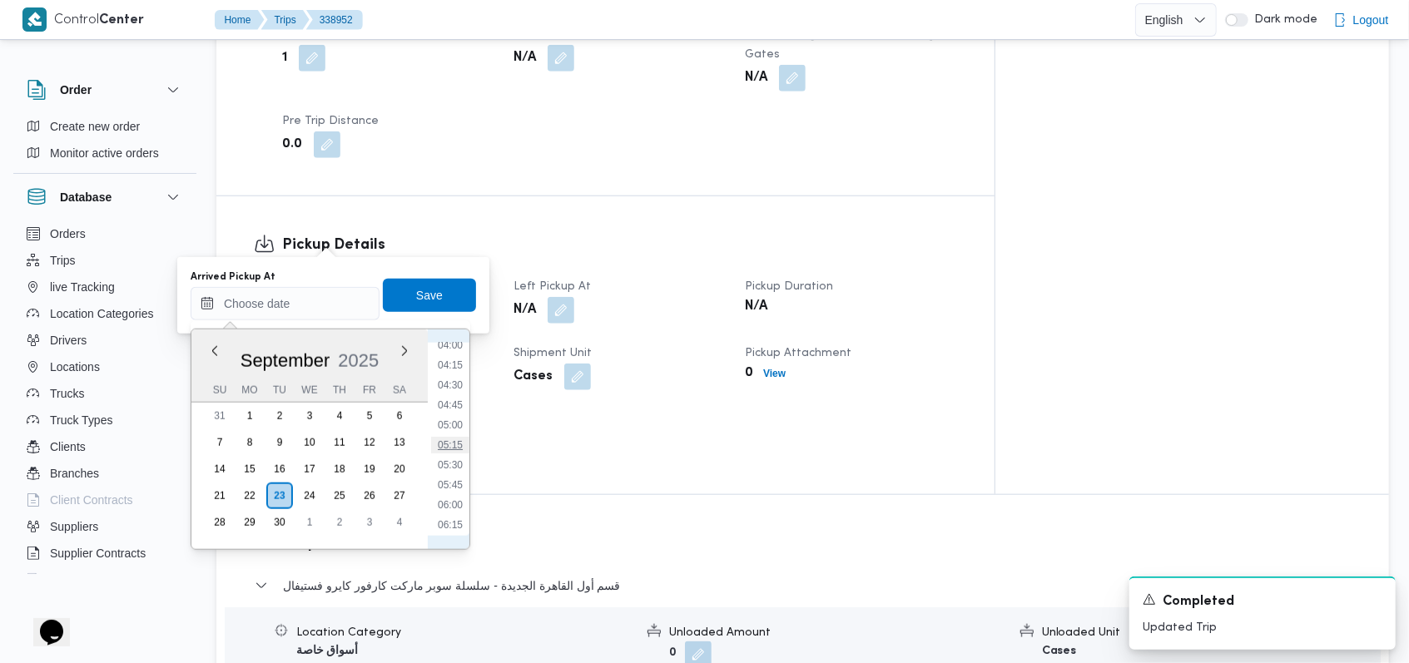
click at [454, 437] on li "05:15" at bounding box center [450, 445] width 38 height 17
type input "23/09/2025 05:15"
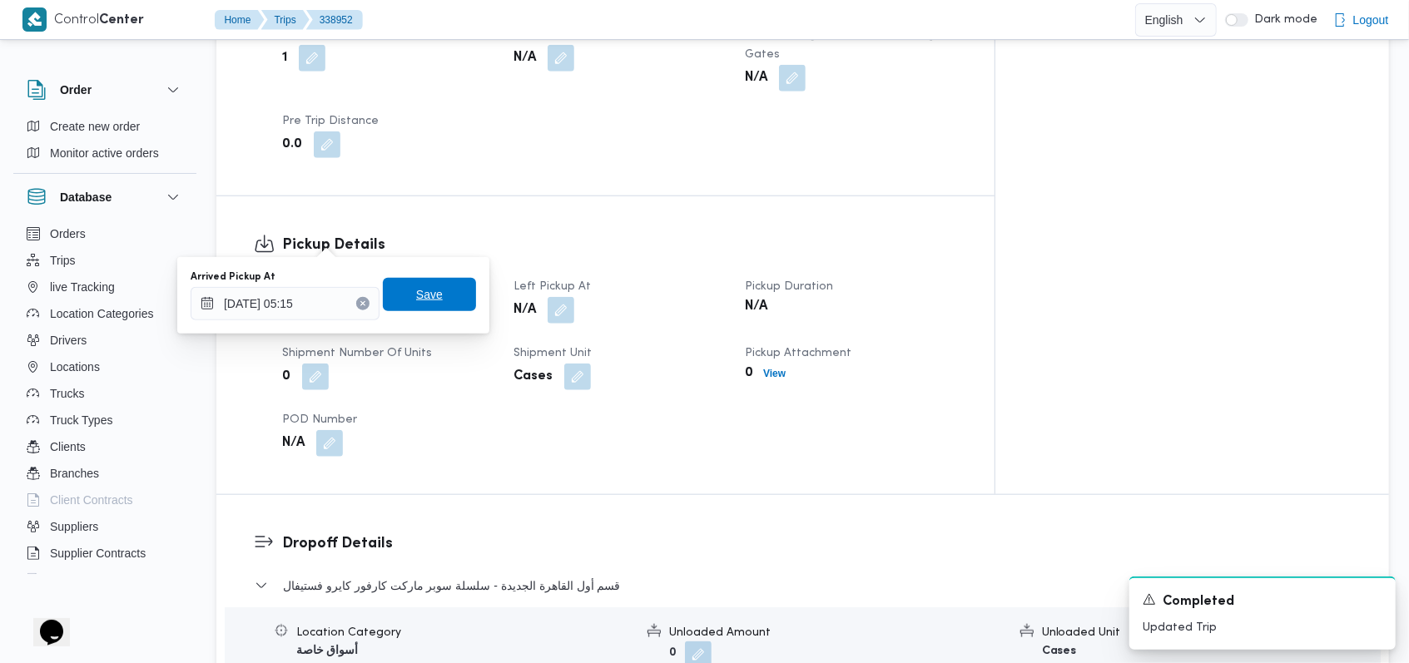
click at [439, 301] on span "Save" at bounding box center [429, 294] width 93 height 33
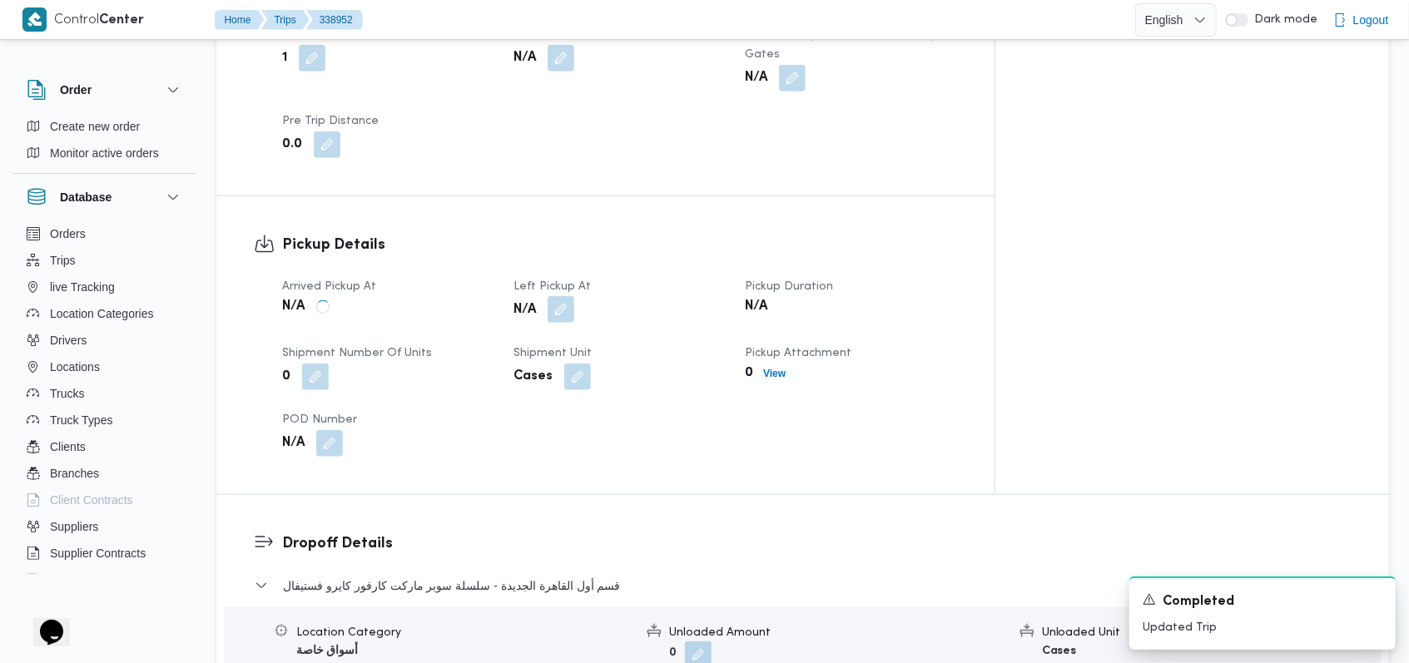
click at [574, 296] on button "button" at bounding box center [561, 309] width 27 height 27
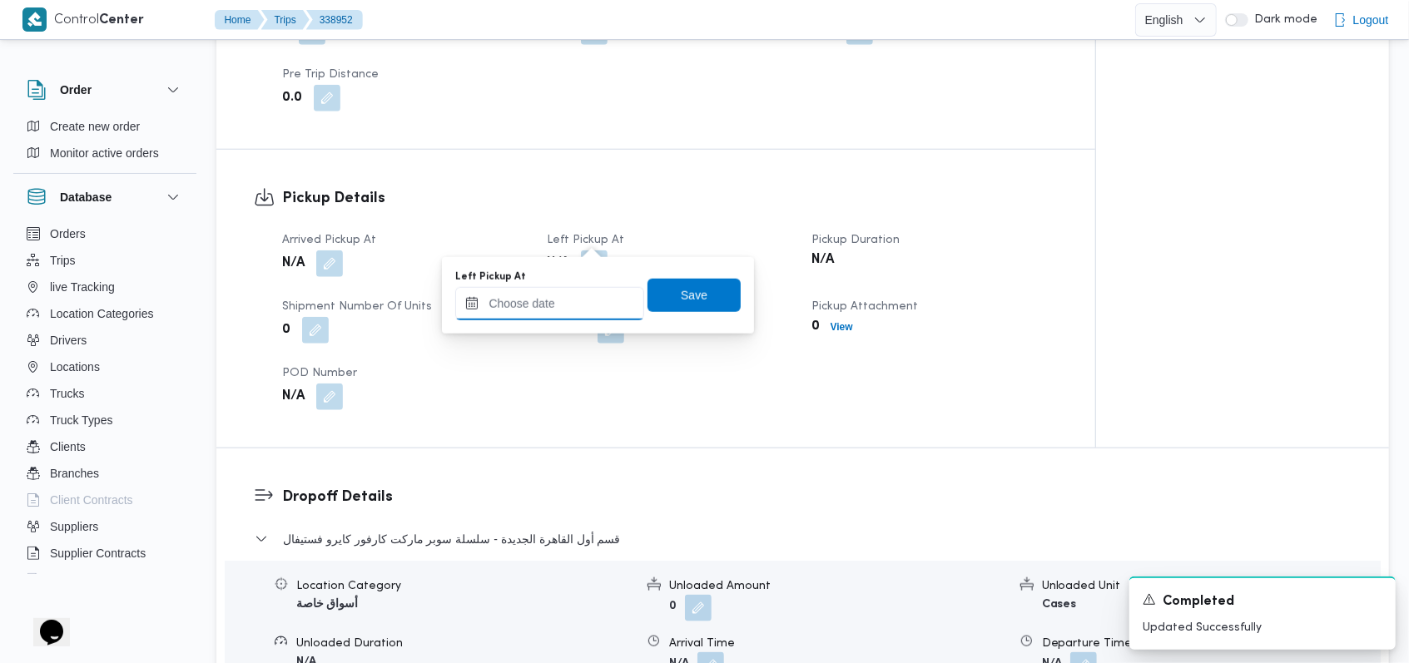
click at [565, 309] on input "Left Pickup At" at bounding box center [549, 303] width 189 height 33
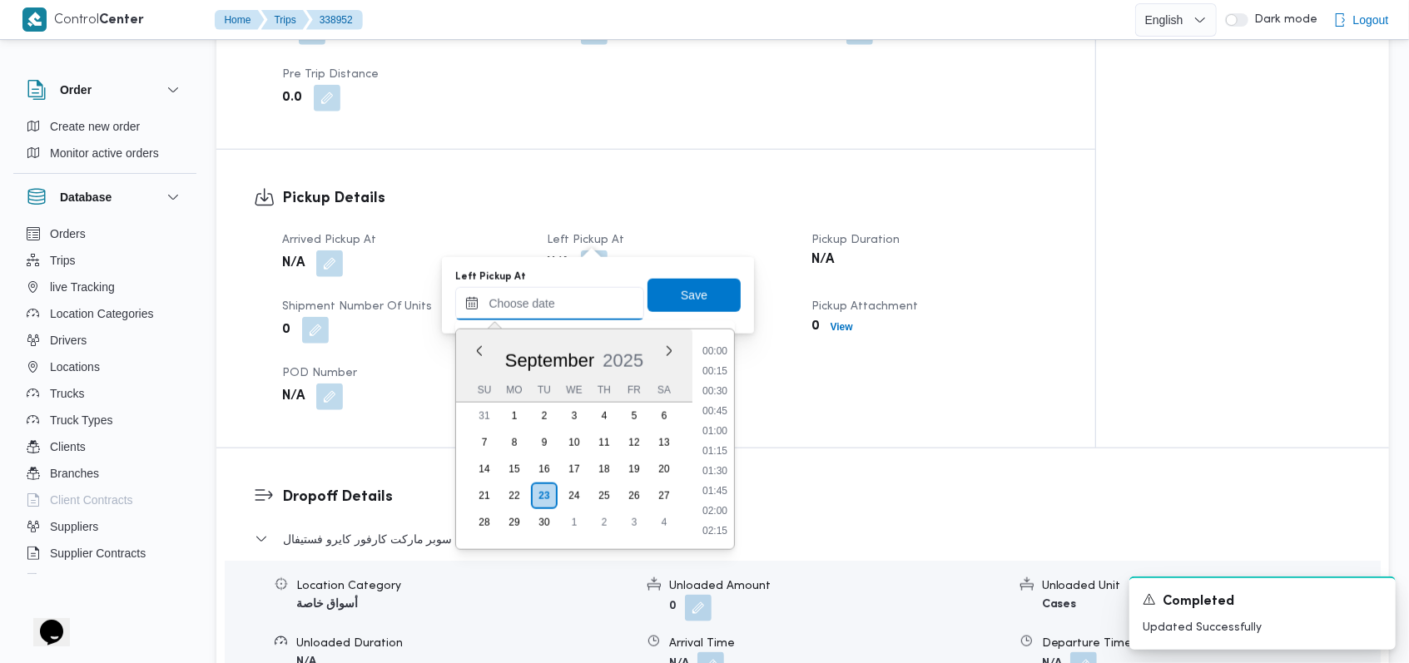
scroll to position [658, 0]
click at [583, 231] on dt "Left Pickup At" at bounding box center [669, 241] width 245 height 20
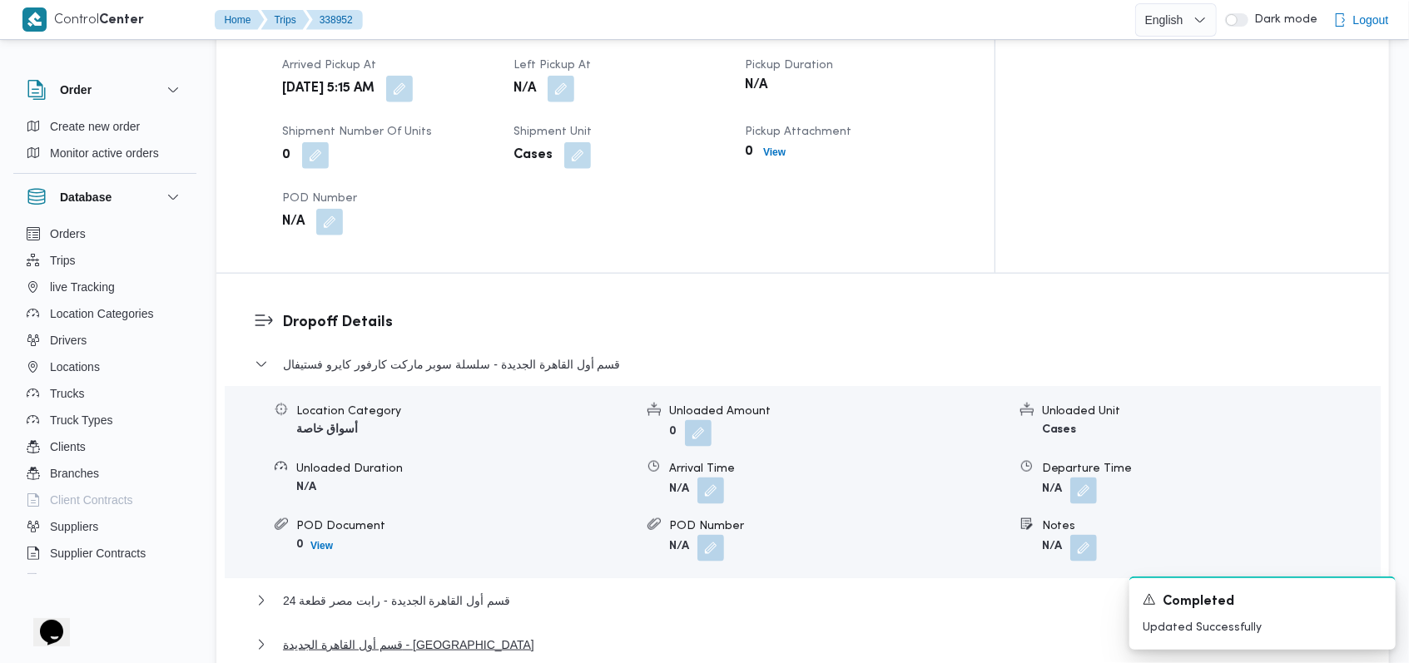
scroll to position [1442, 0]
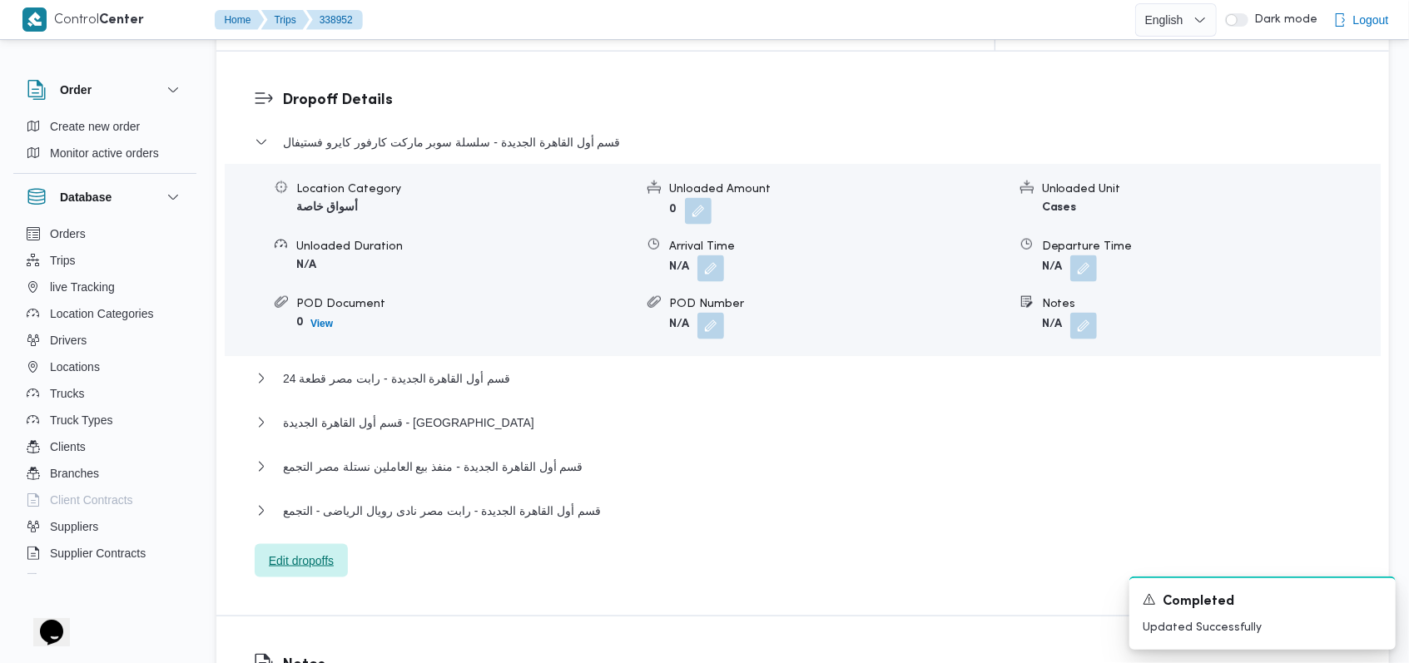
click at [320, 551] on span "Edit dropoffs" at bounding box center [301, 561] width 65 height 20
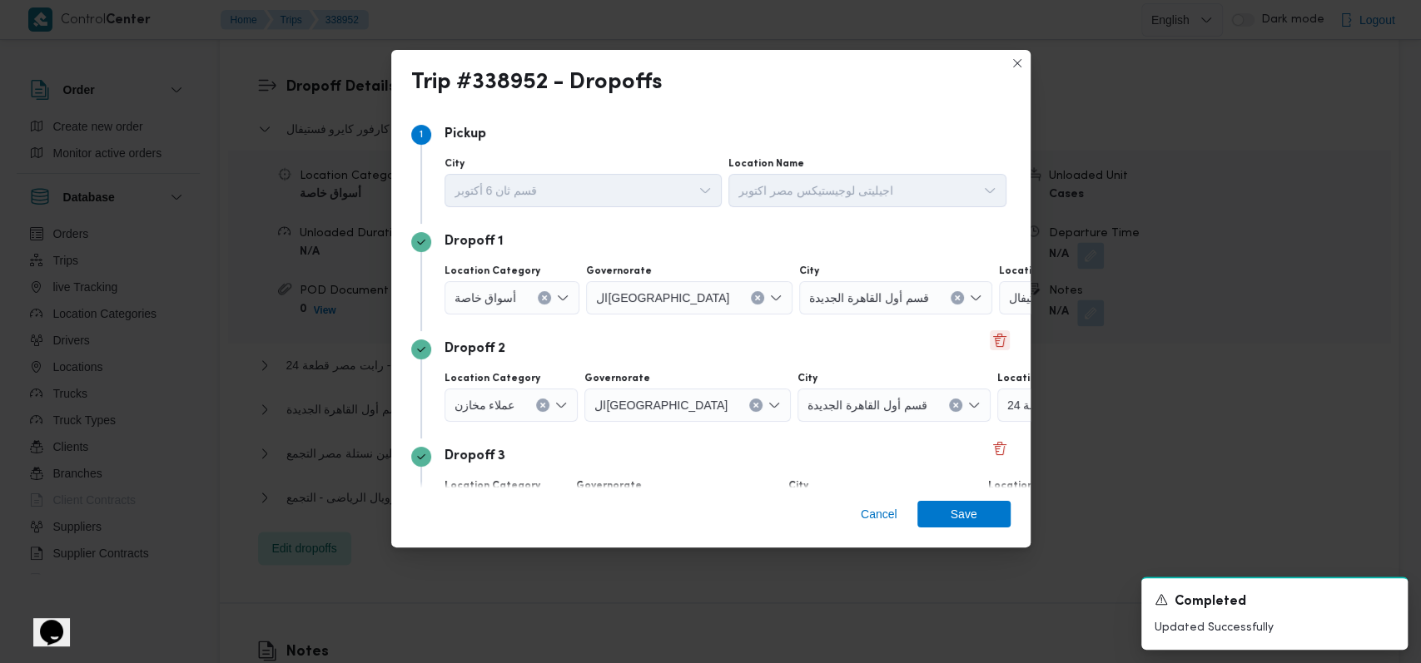
click at [583, 339] on button "Delete" at bounding box center [1000, 340] width 20 height 20
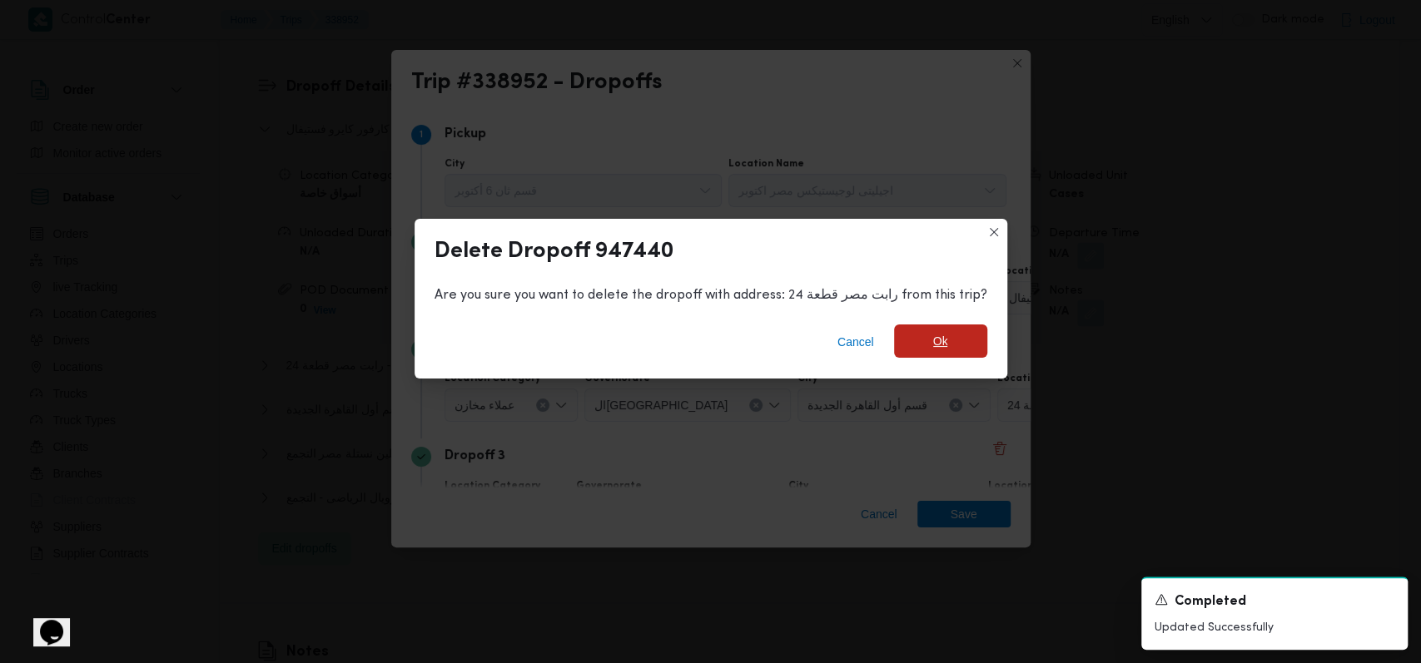
click at [583, 345] on span "Ok" at bounding box center [940, 341] width 15 height 20
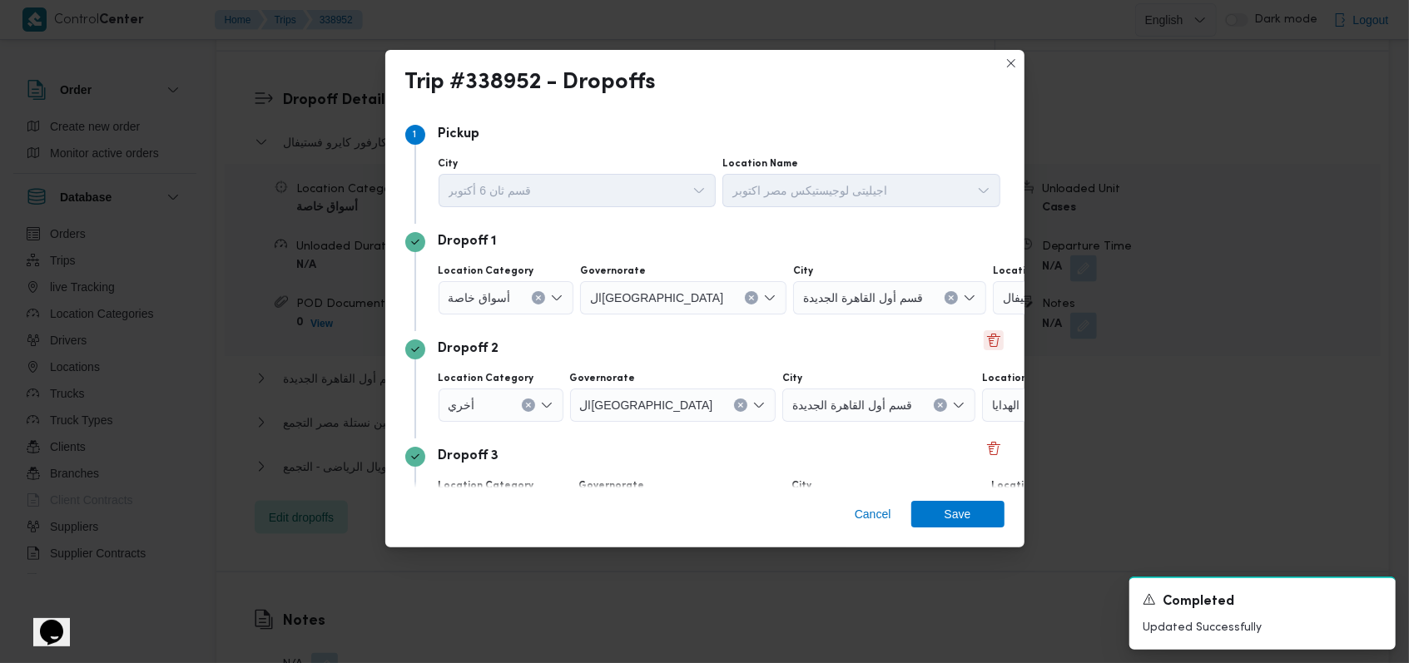
click at [583, 338] on button "Delete" at bounding box center [994, 340] width 20 height 20
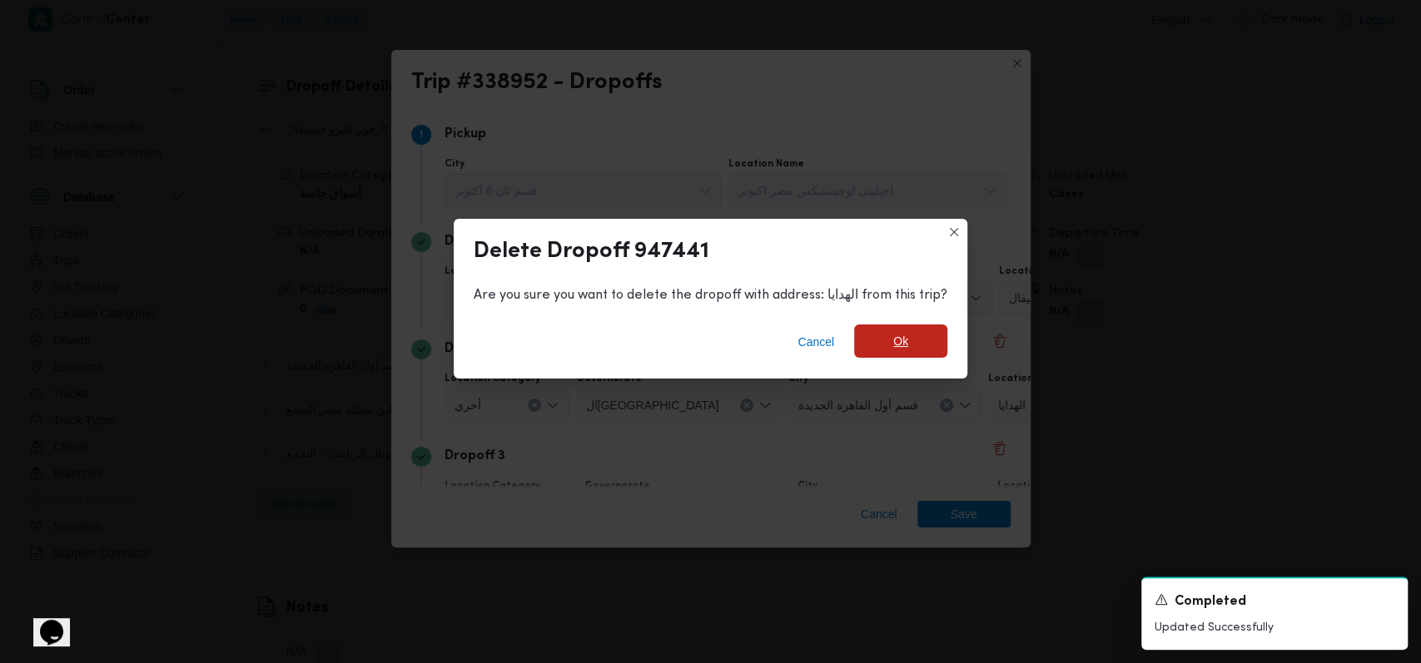
click at [583, 339] on span "Ok" at bounding box center [900, 341] width 93 height 33
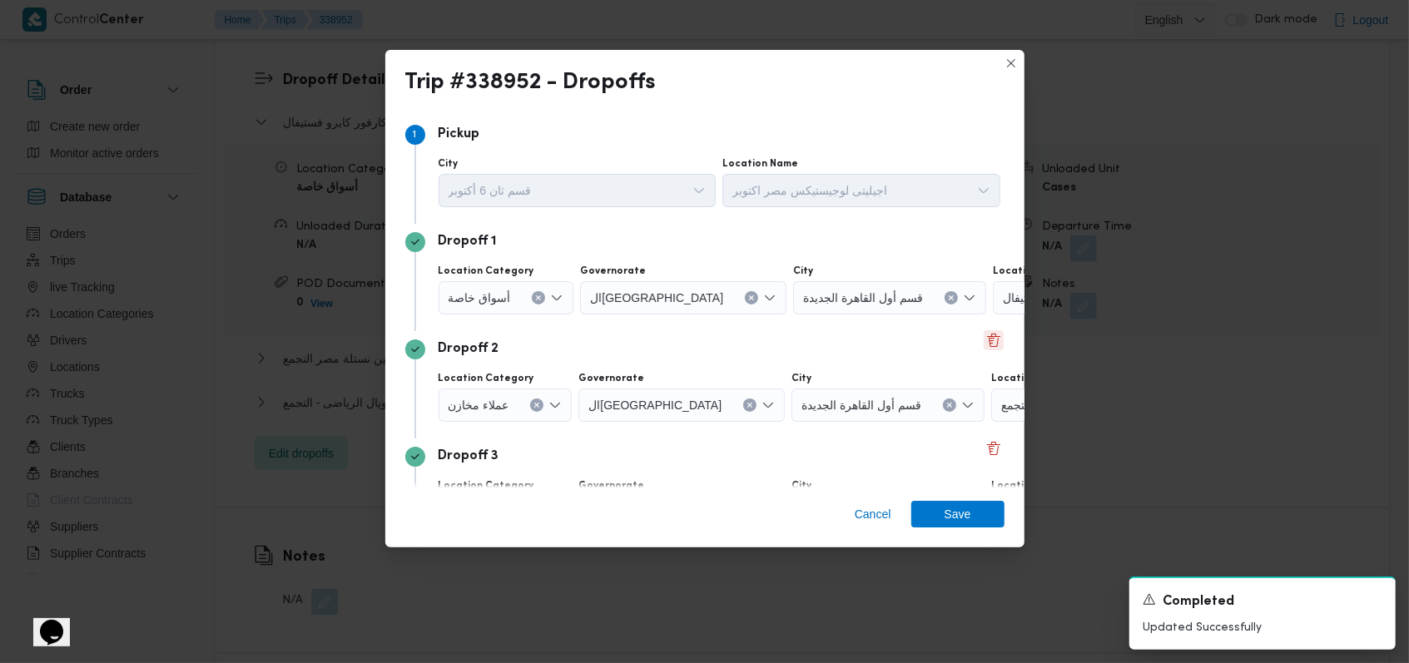
scroll to position [1423, 0]
click at [583, 343] on button "Delete" at bounding box center [994, 340] width 20 height 20
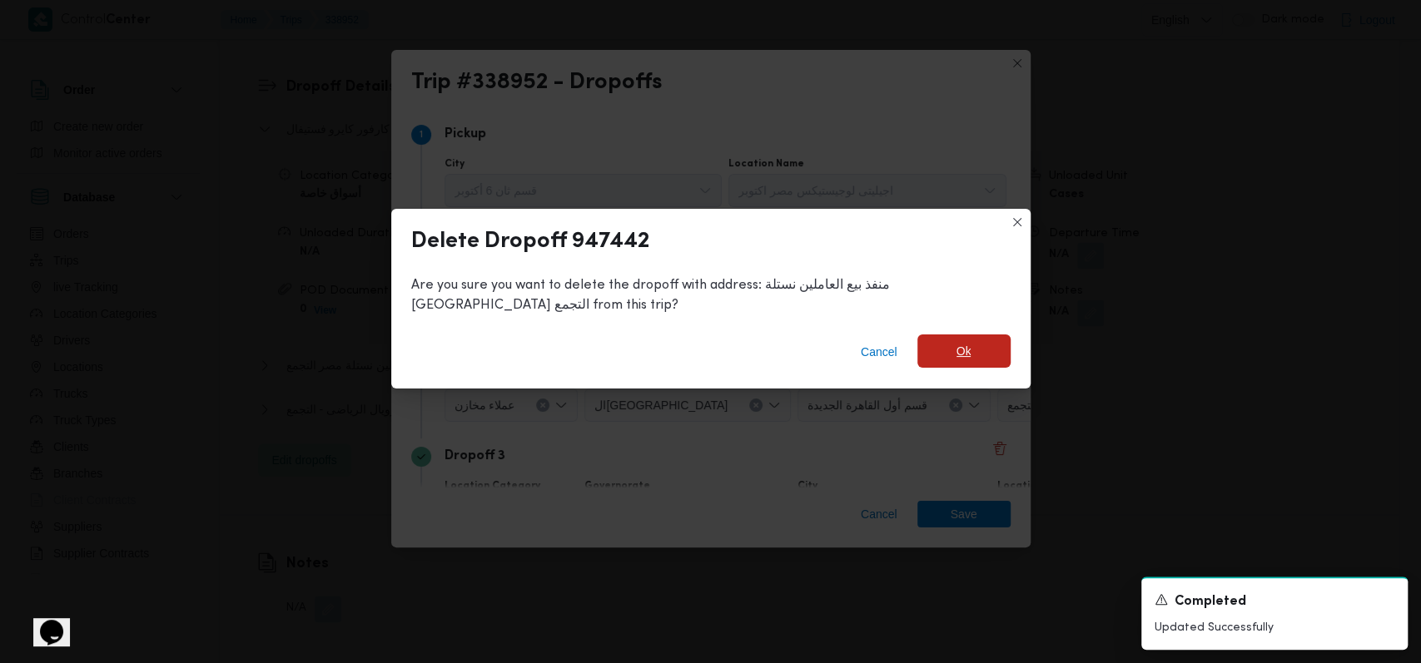
click at [583, 339] on span "Ok" at bounding box center [963, 351] width 93 height 33
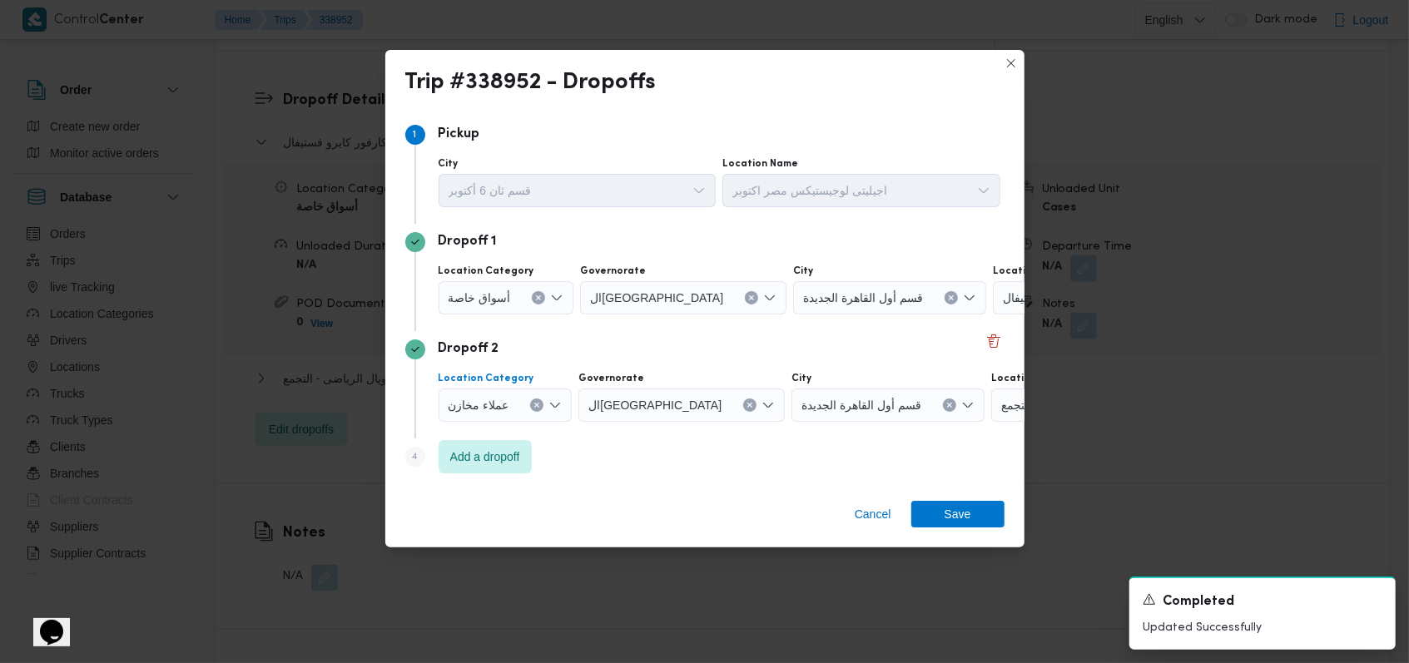
click at [512, 405] on div at bounding box center [516, 405] width 8 height 27
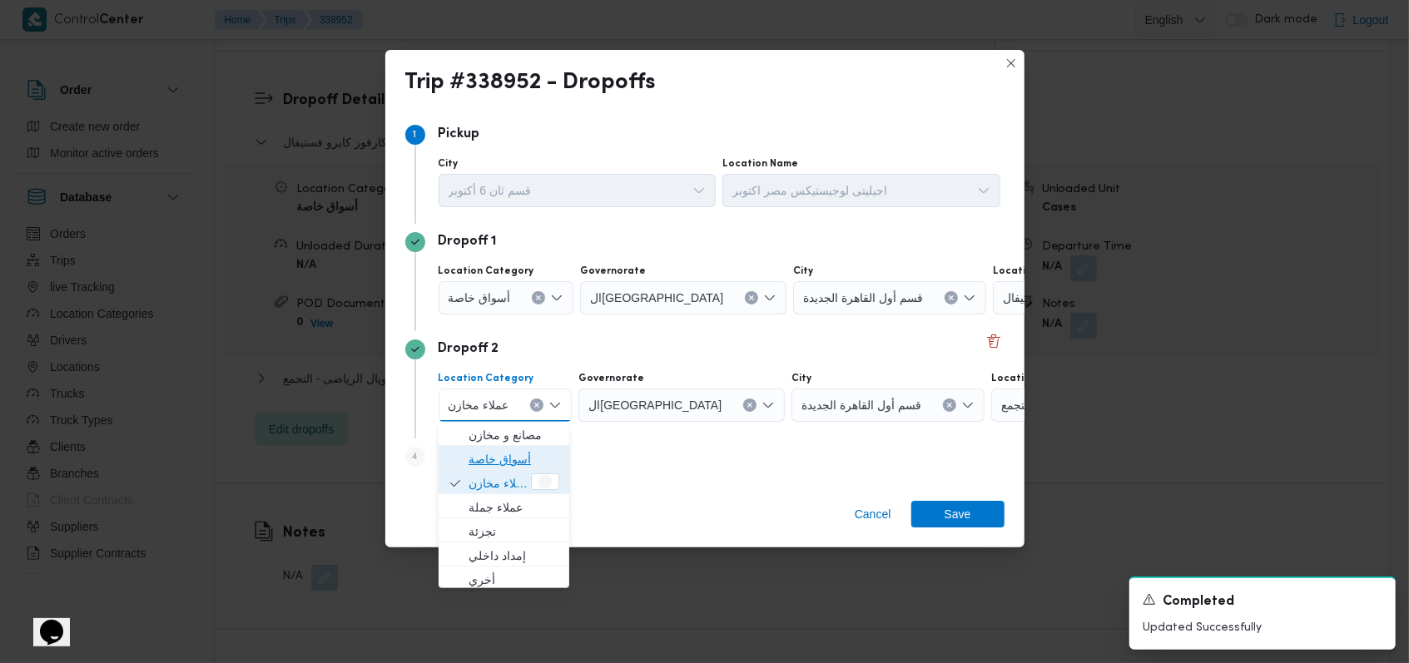
click at [510, 450] on span "أسواق خاصة" at bounding box center [514, 459] width 91 height 20
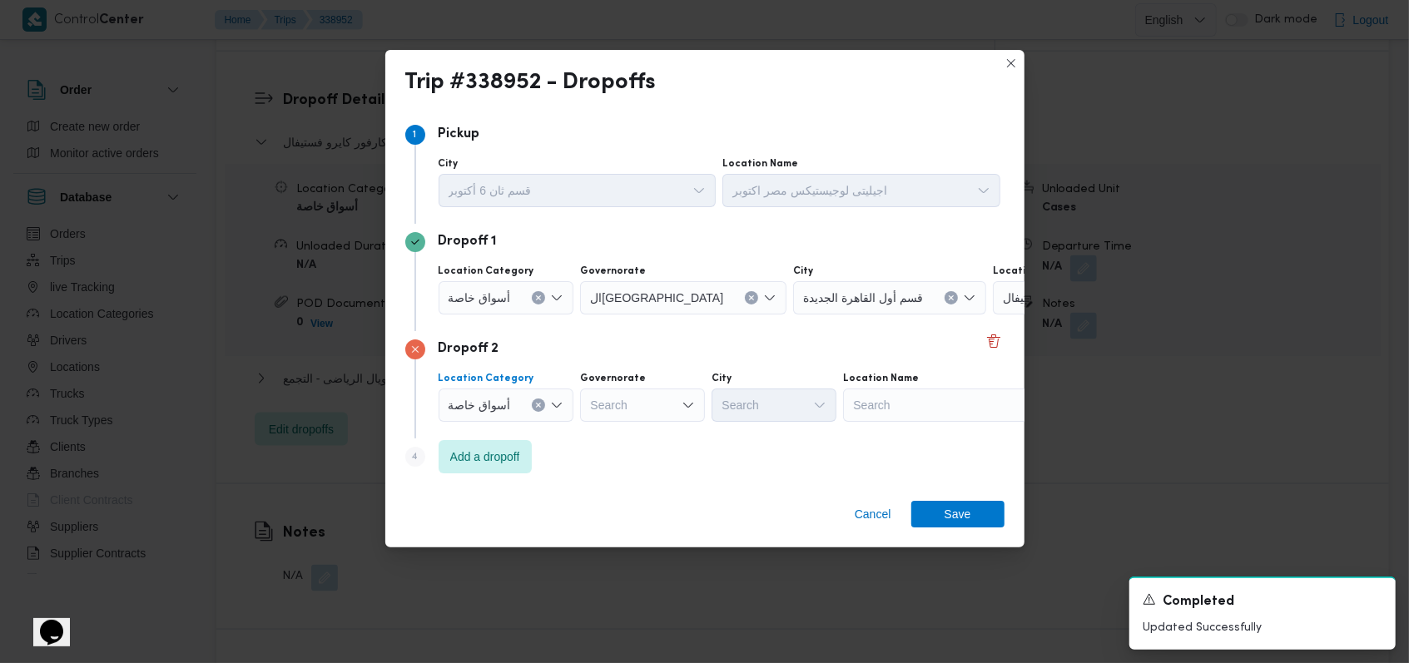
click at [514, 307] on div at bounding box center [518, 298] width 8 height 27
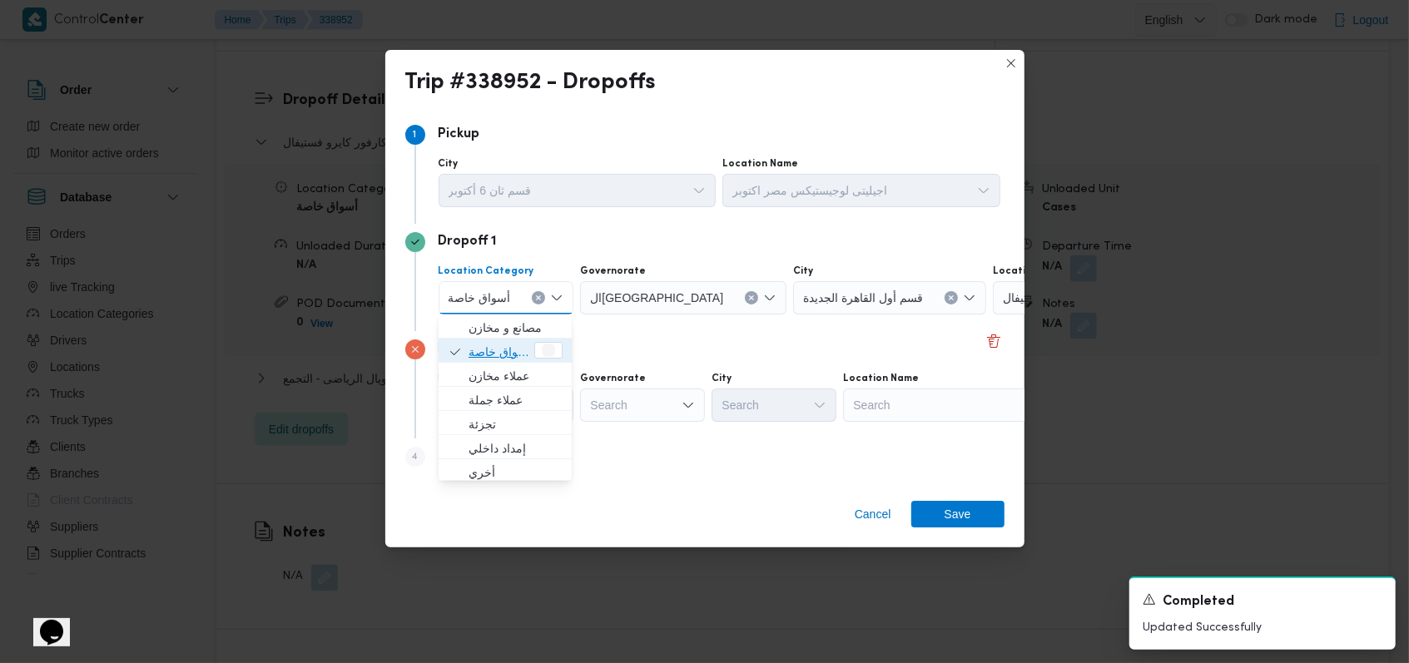
click at [511, 355] on span "أسواق خاصة" at bounding box center [500, 352] width 62 height 20
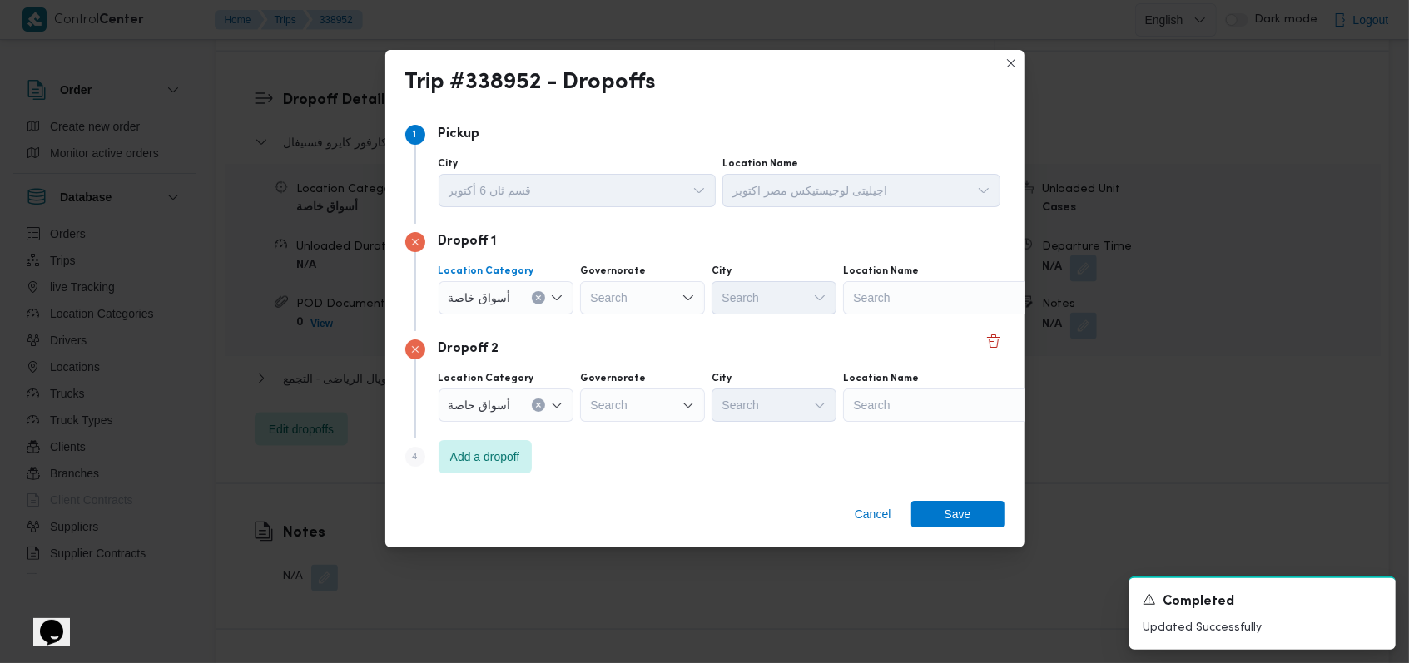
click at [583, 290] on div "Search" at bounding box center [947, 297] width 208 height 33
type input "]"
type input "داند"
click at [583, 333] on span "كارفور داند ى مول | كارفور داندى مول | الشياخة الثانية عشر" at bounding box center [955, 328] width 168 height 20
click at [583, 396] on div "Search" at bounding box center [947, 405] width 208 height 33
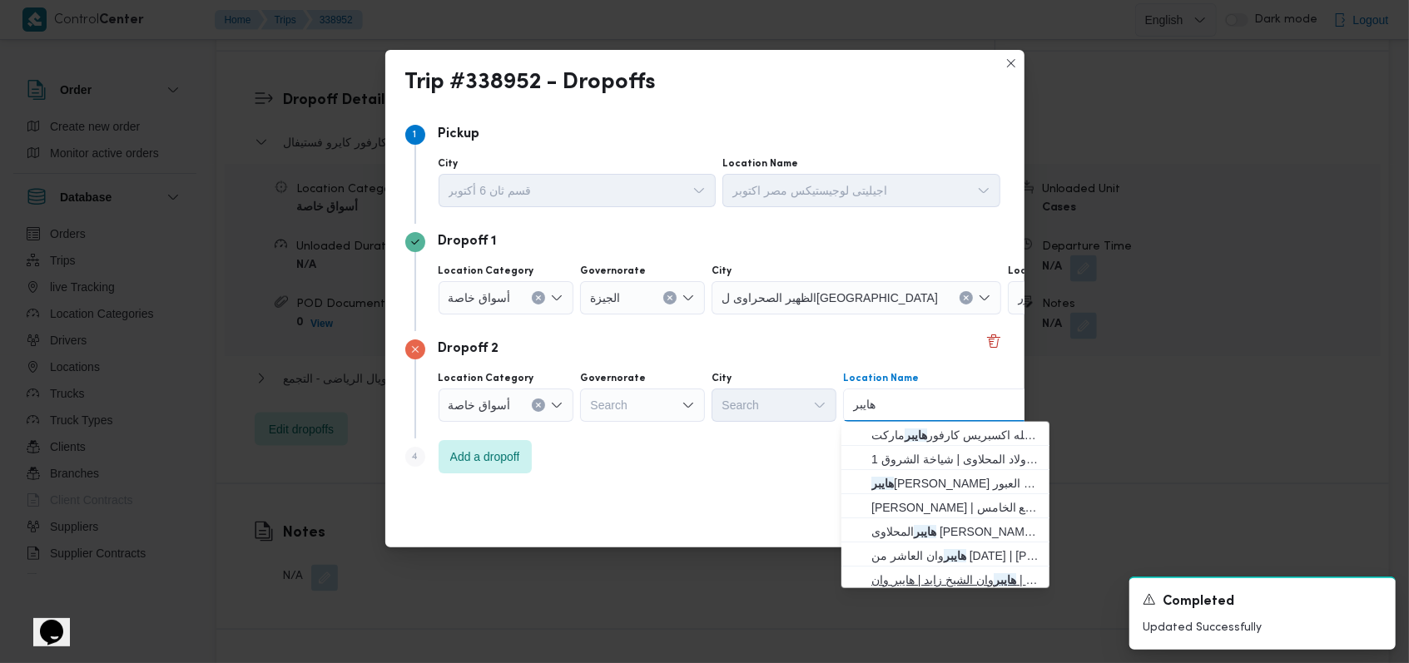
type input "هايبر"
click at [583, 572] on span "هايبر وان الشيخ زايد | هايبر وان | null" at bounding box center [955, 580] width 168 height 20
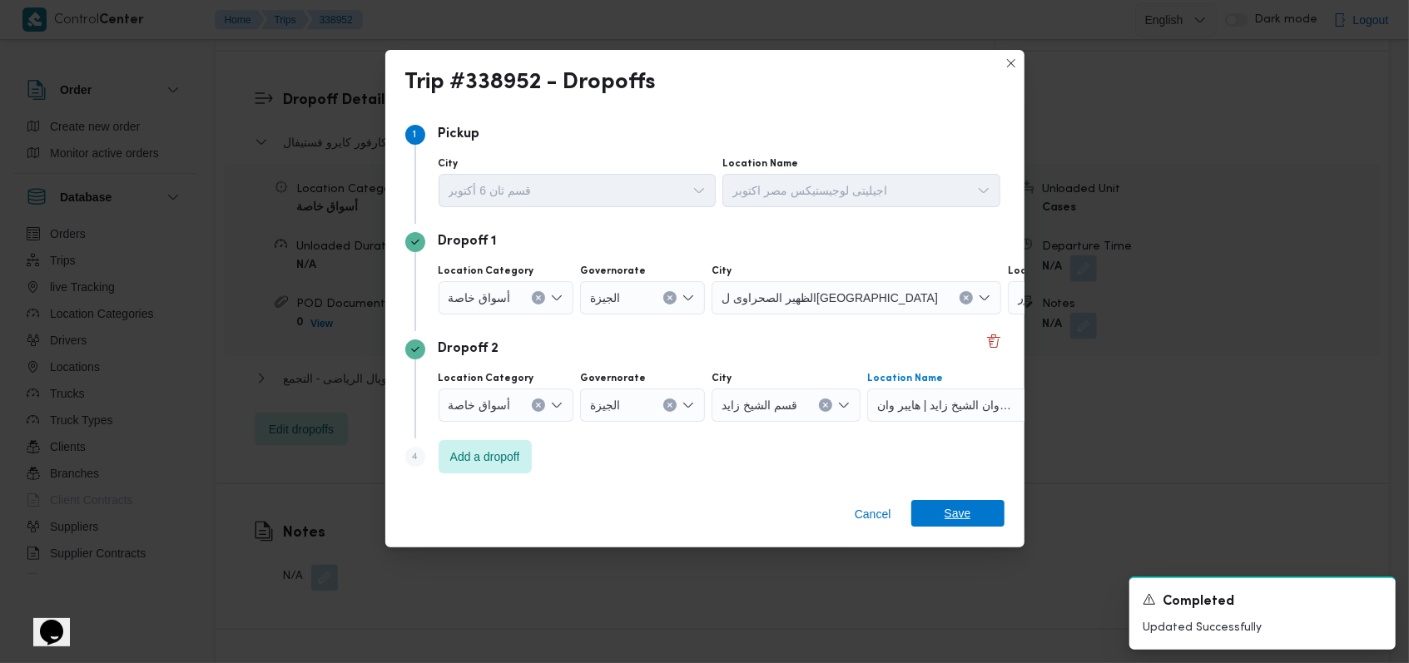
click at [583, 516] on span "Save" at bounding box center [957, 513] width 93 height 27
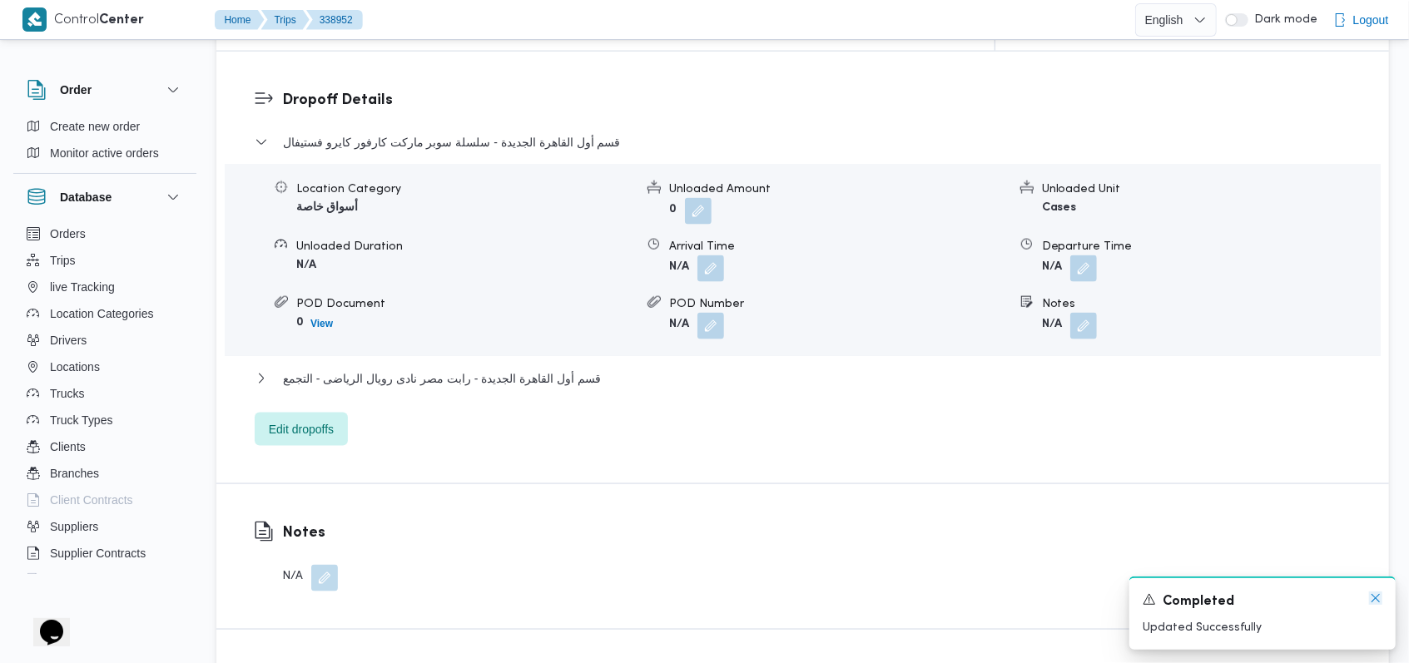
click at [583, 596] on icon "Dismiss toast" at bounding box center [1375, 598] width 13 height 13
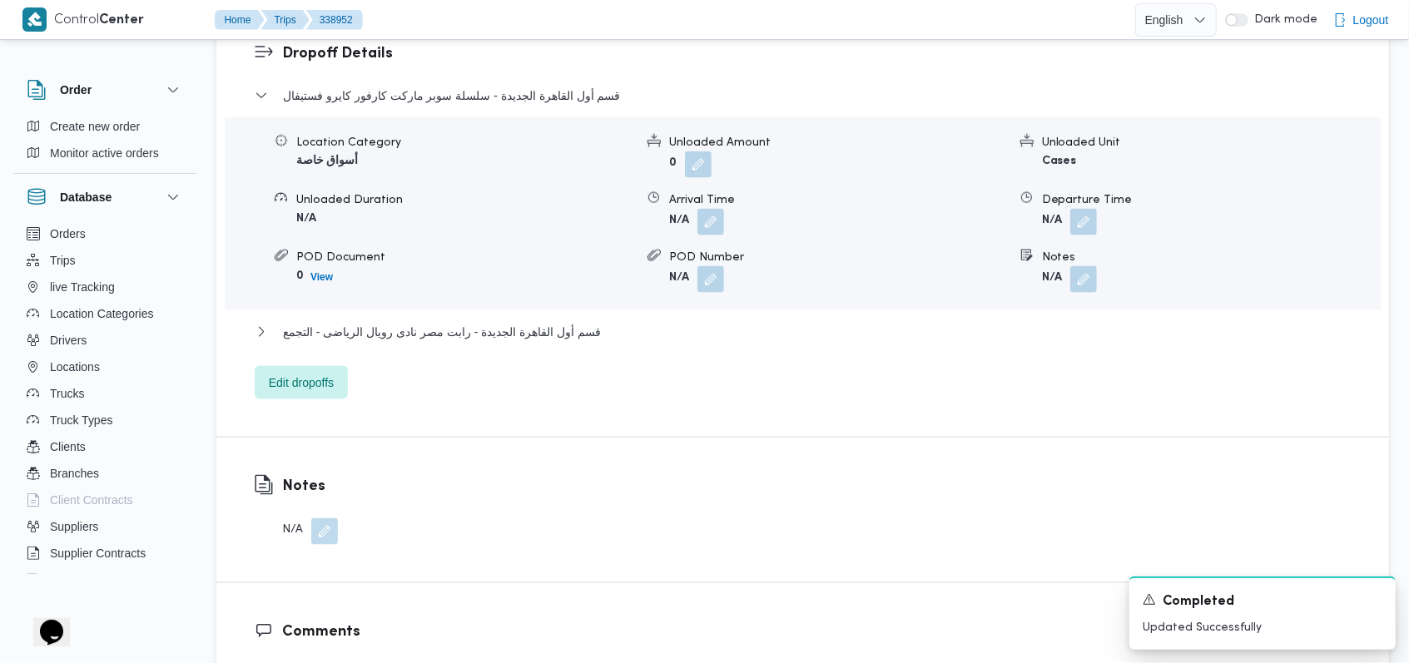
scroll to position [1312, 0]
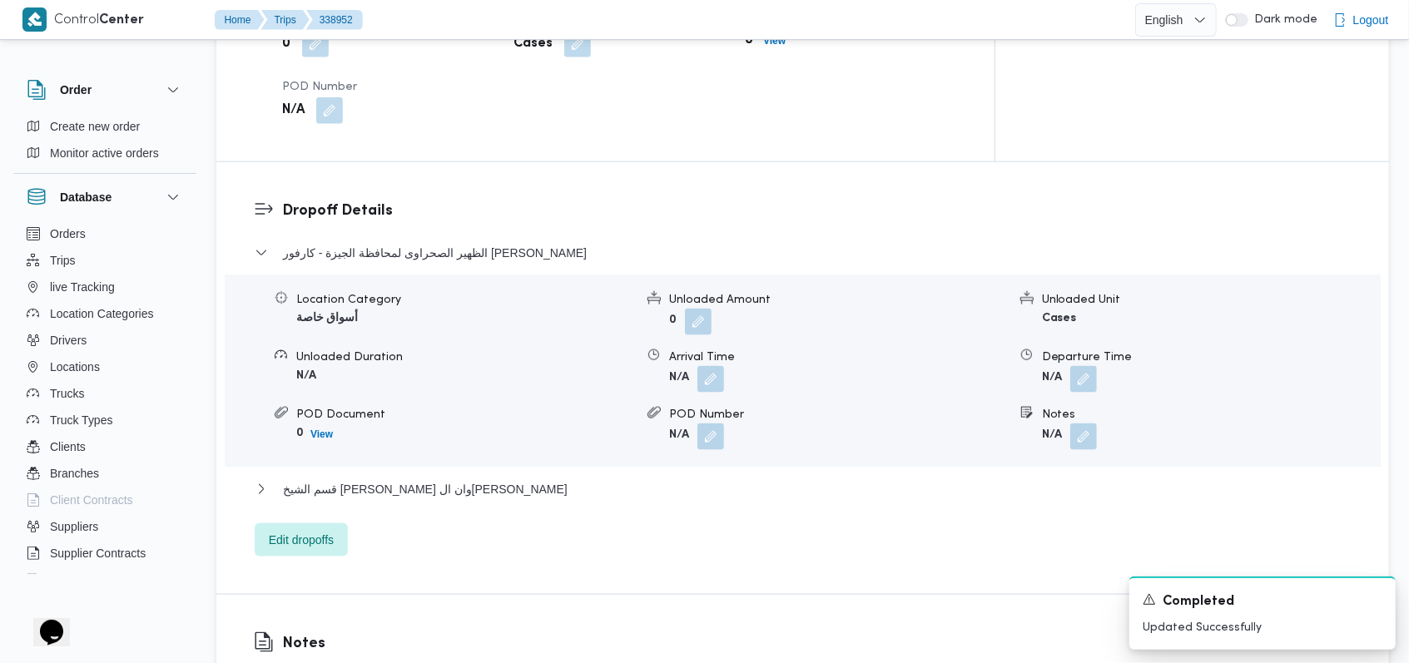
click at [462, 200] on dl "Dropoff Details الظهير الصحراوى لمحافظة الجيزة - كارفور داندى مول Location Cate…" at bounding box center [817, 378] width 1070 height 357
click at [459, 243] on span "الظهير الصحراوى لمحافظة الجيزة - كارفور داندى مول" at bounding box center [435, 253] width 304 height 20
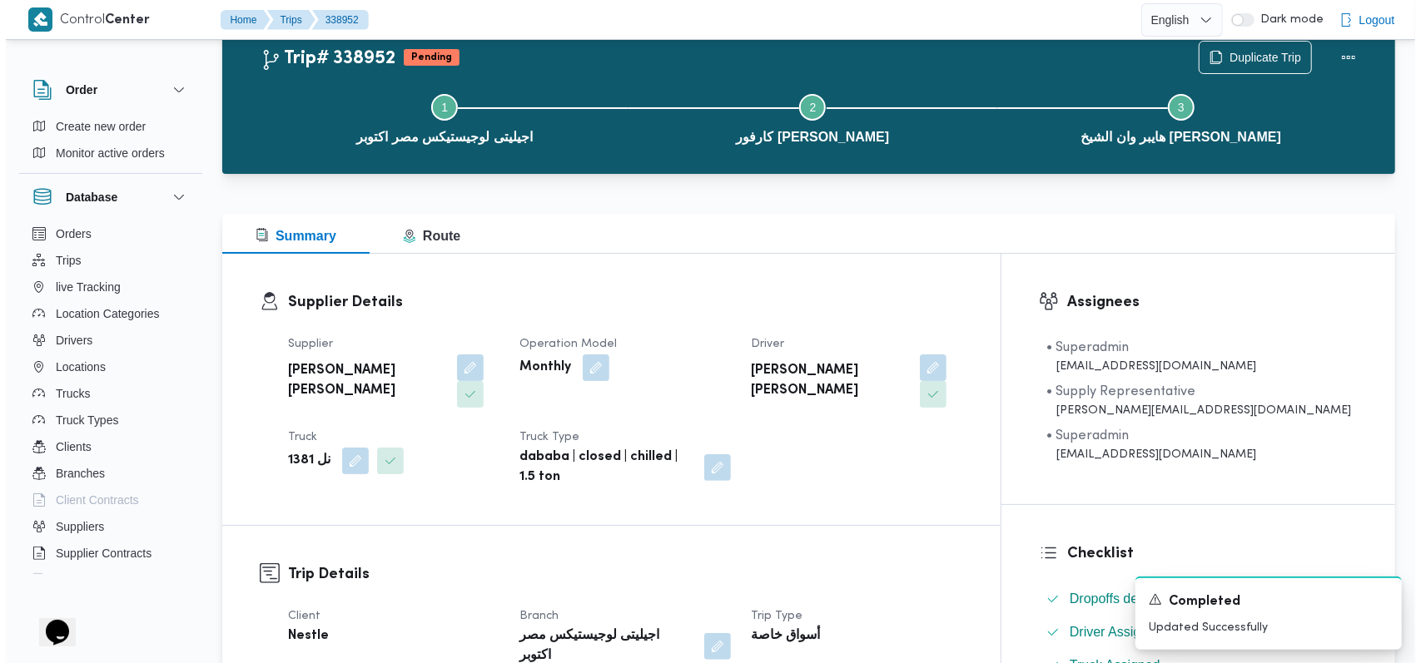
scroll to position [0, 0]
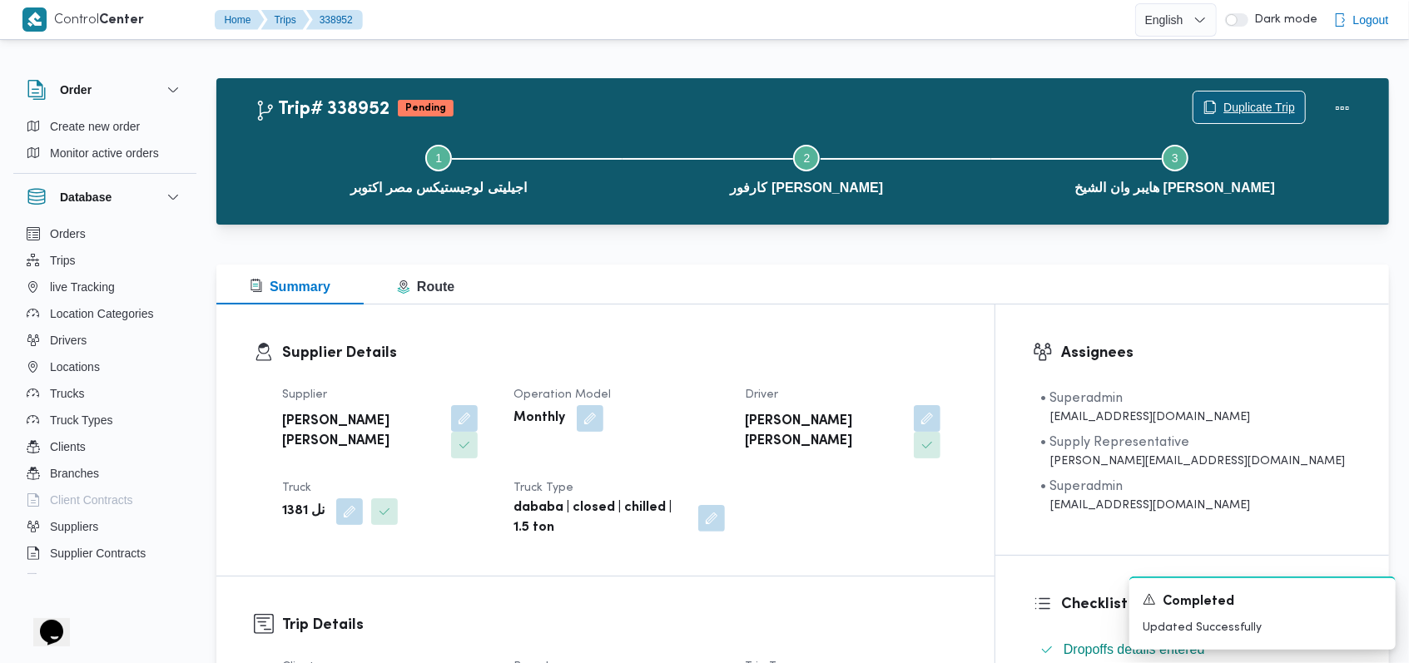
click at [583, 93] on span "Duplicate Trip" at bounding box center [1250, 108] width 112 height 32
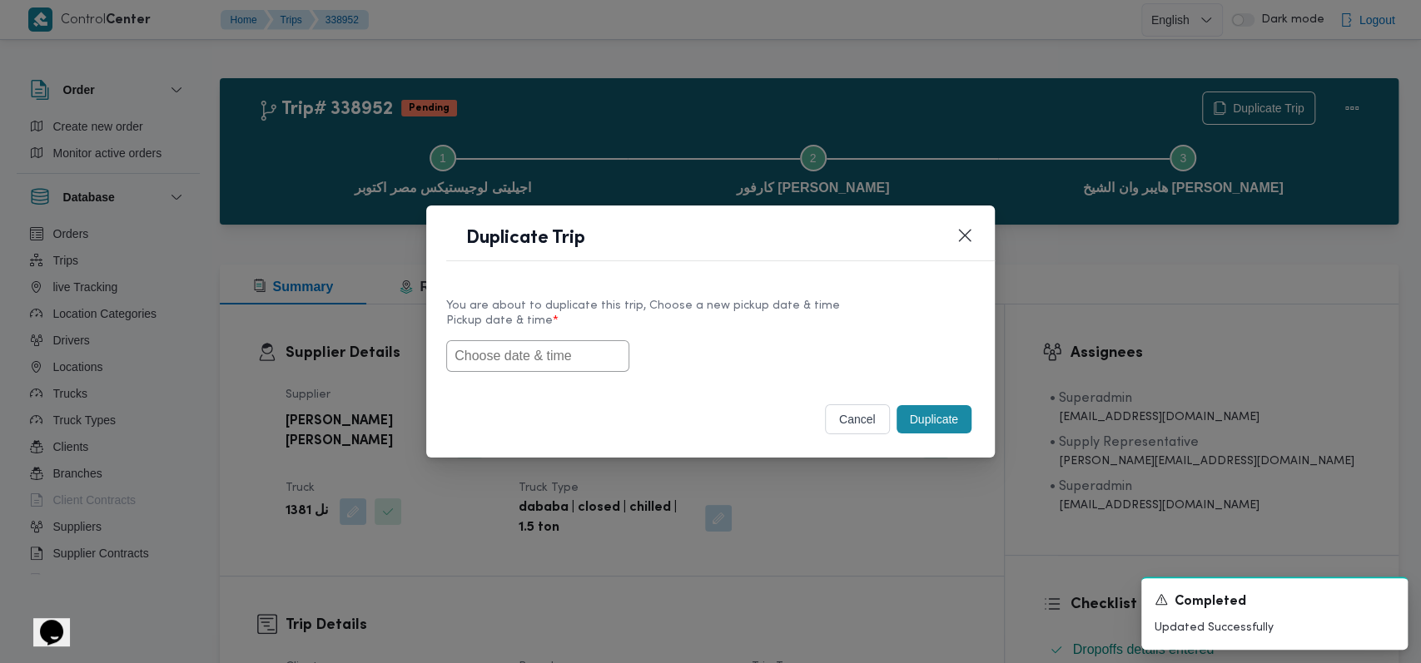
click at [504, 367] on input "text" at bounding box center [537, 356] width 183 height 32
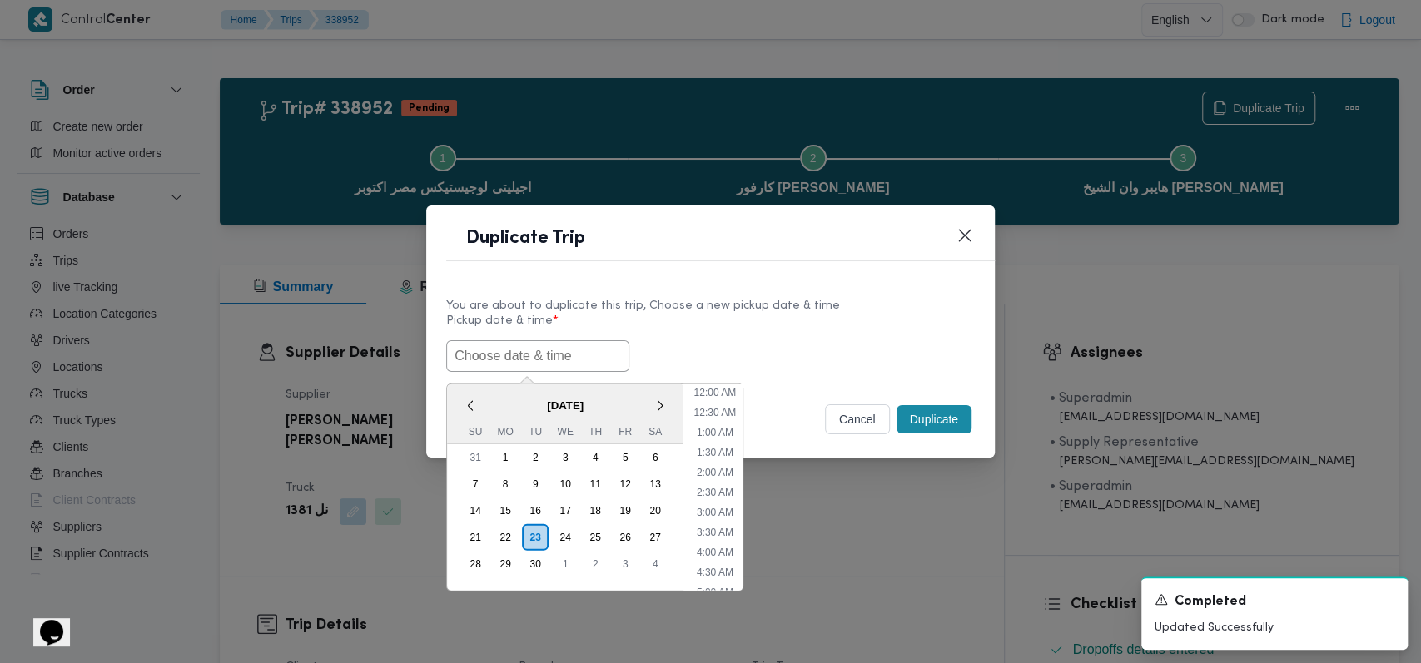
scroll to position [286, 0]
click at [564, 533] on div "24" at bounding box center [565, 537] width 32 height 32
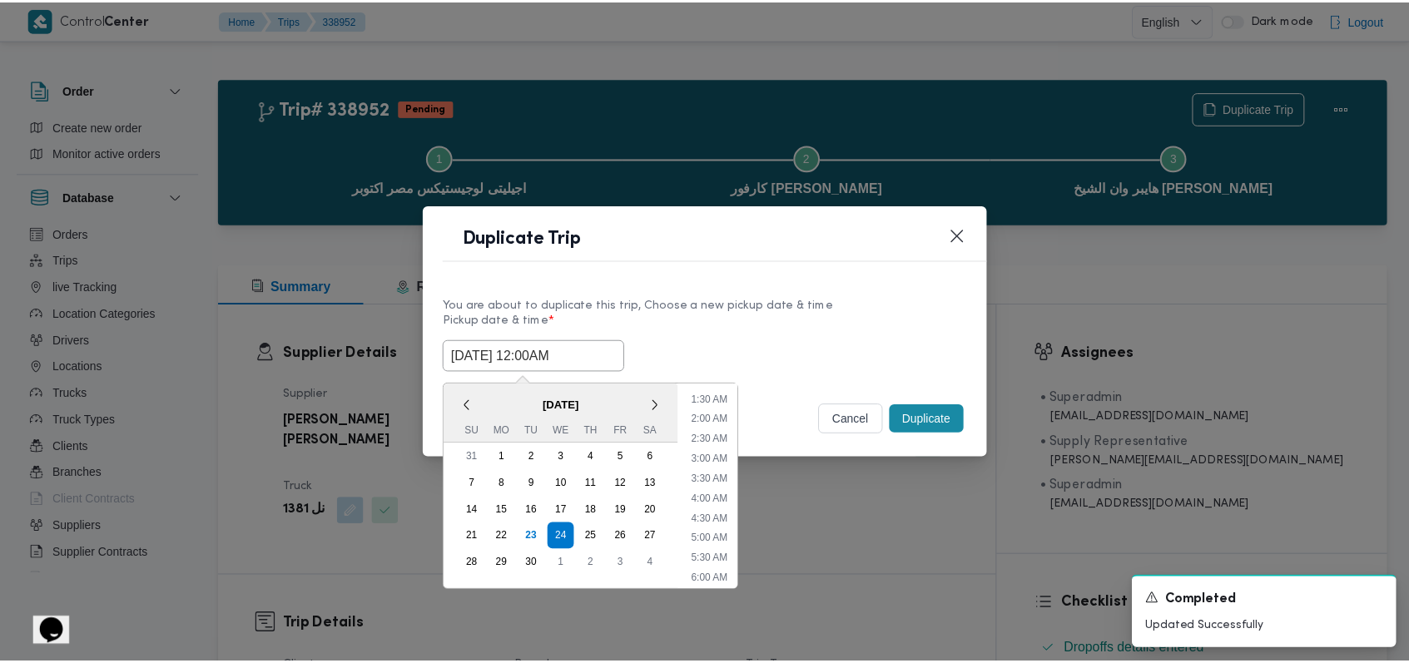
scroll to position [0, 0]
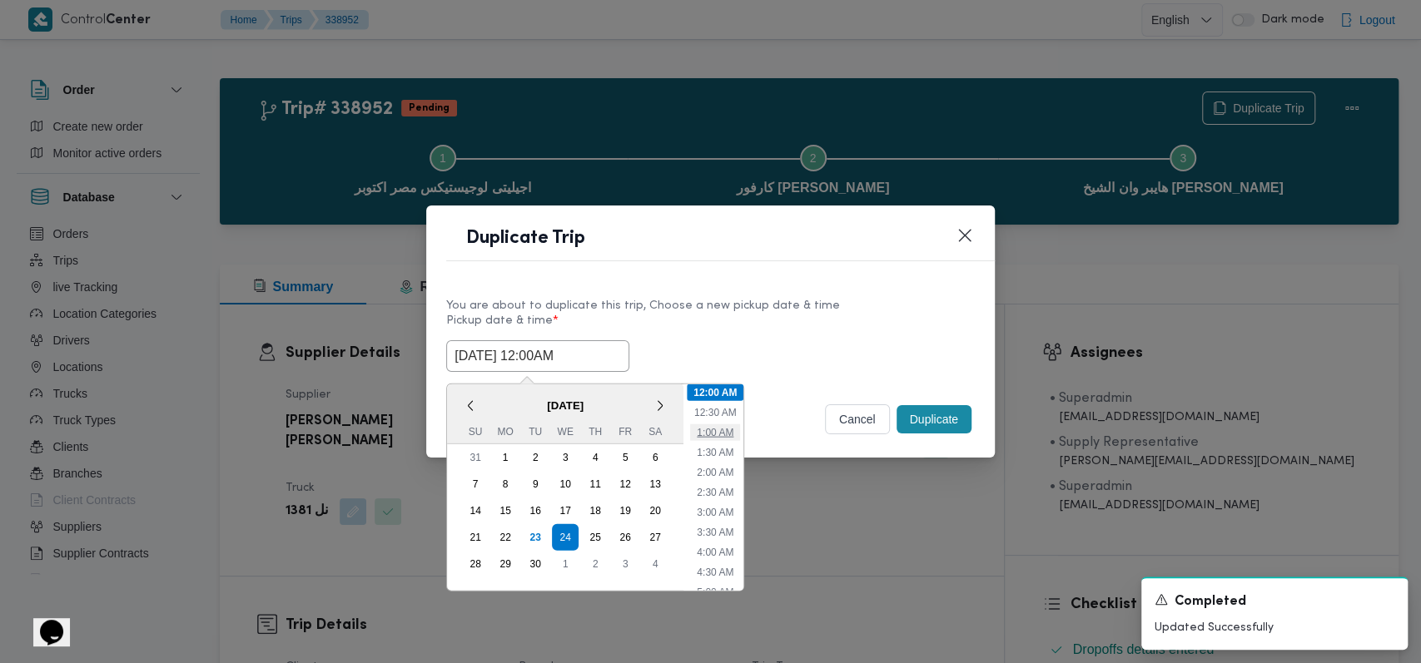
click at [583, 430] on li "1:00 AM" at bounding box center [715, 432] width 50 height 17
type input "24/09/2025 1:00AM"
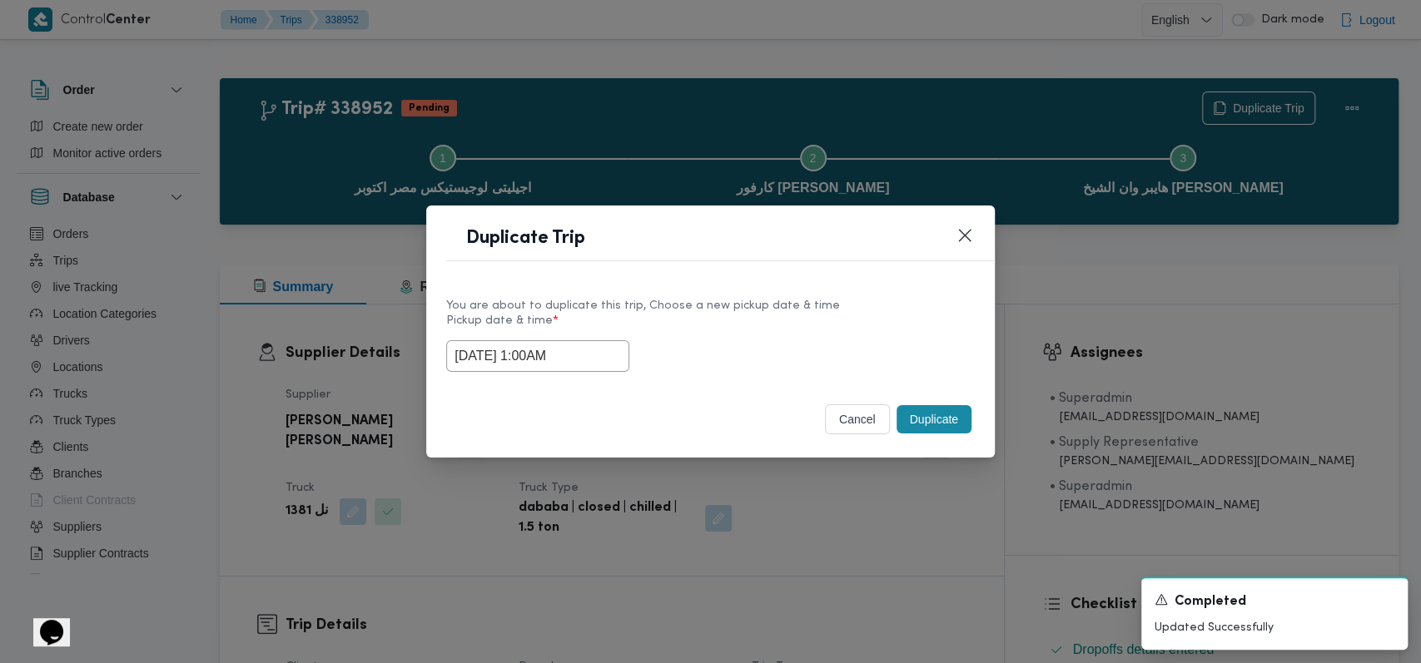
click at [583, 424] on button "Duplicate" at bounding box center [933, 419] width 75 height 28
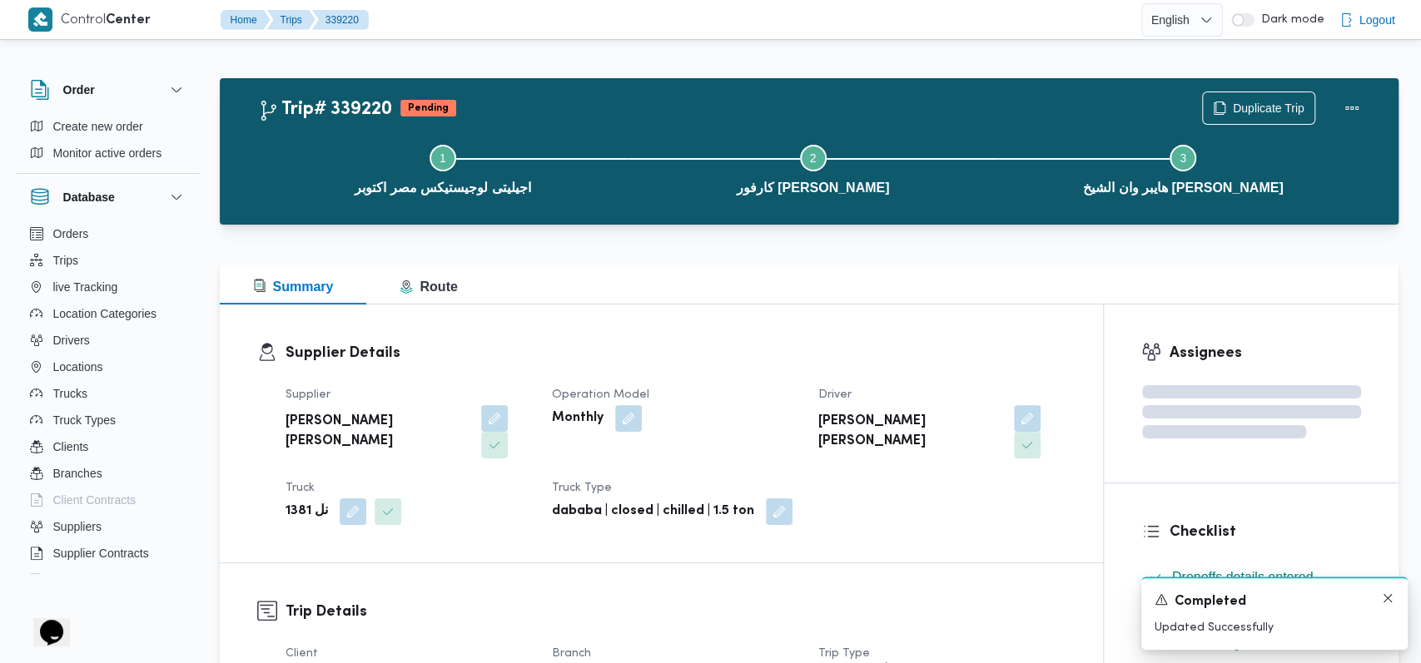
click at [583, 596] on div "A new notification appears Completed Updated Successfully" at bounding box center [1274, 613] width 266 height 73
click at [583, 596] on icon "Dismiss toast" at bounding box center [1375, 598] width 13 height 13
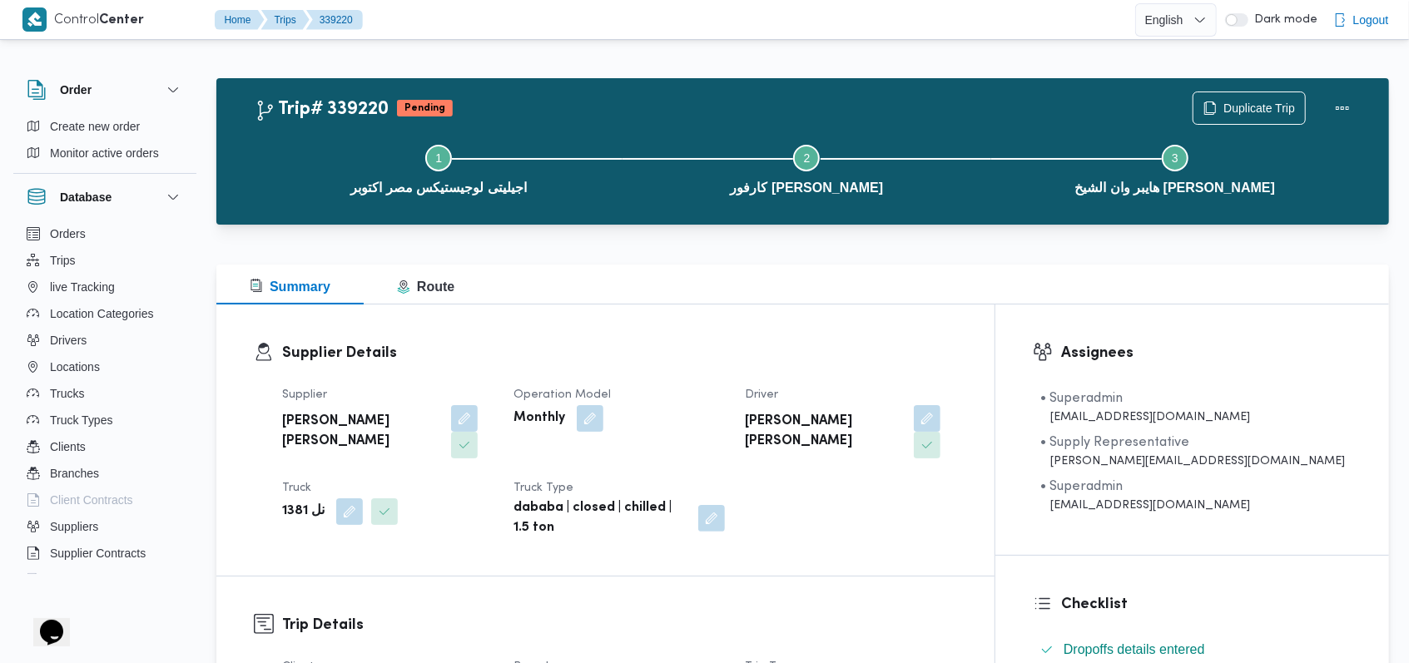
click at [583, 356] on h3 "Supplier Details" at bounding box center [619, 353] width 675 height 22
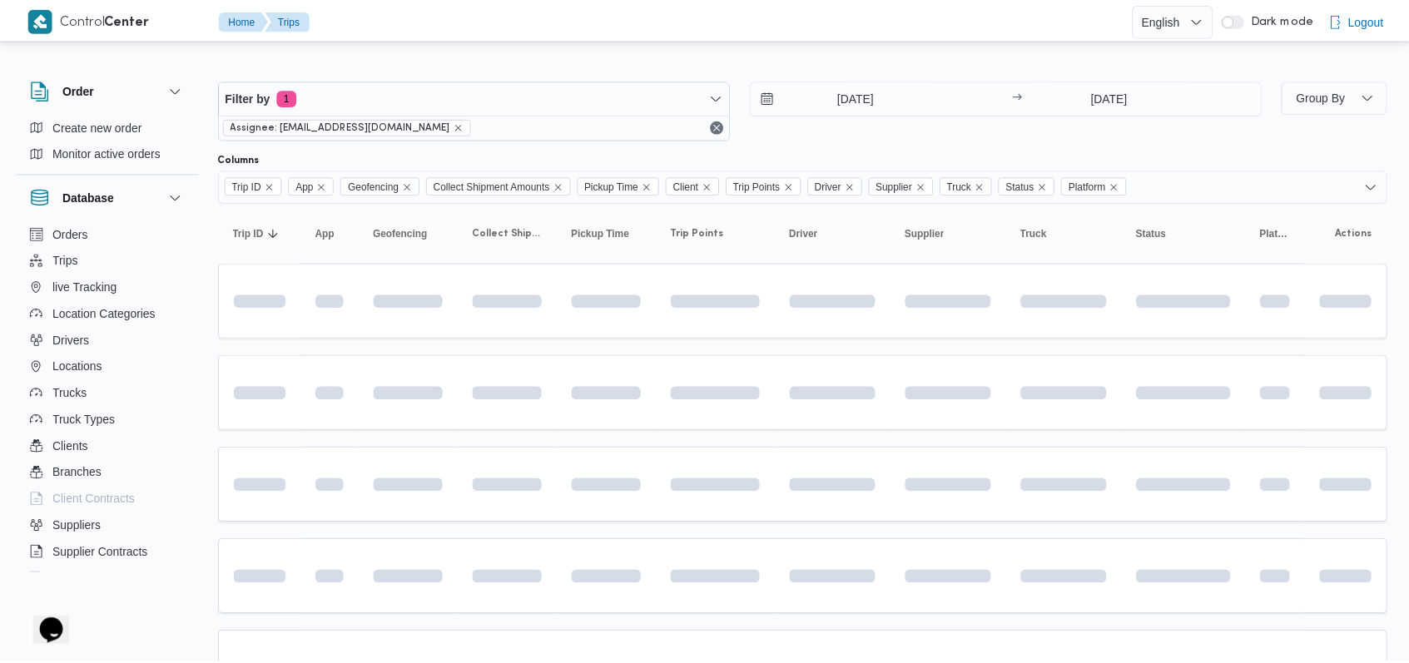
scroll to position [190, 0]
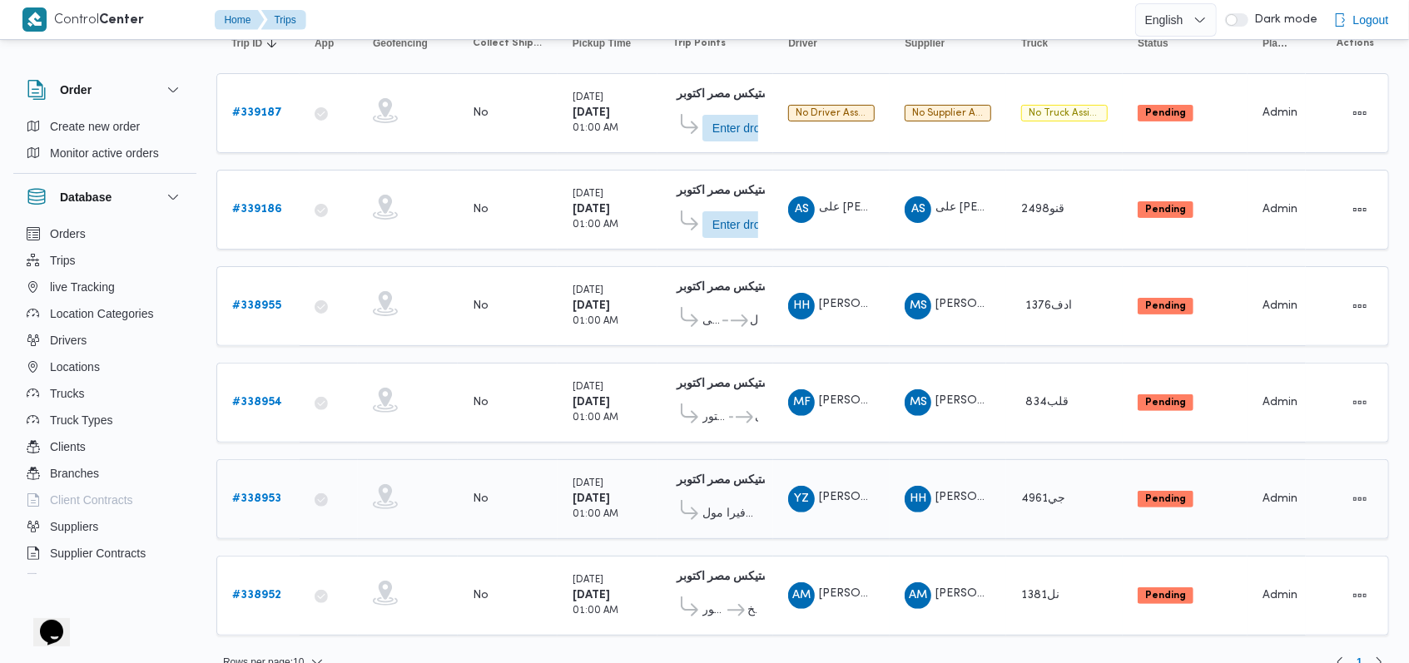
click at [261, 495] on b "# 338953" at bounding box center [256, 499] width 49 height 11
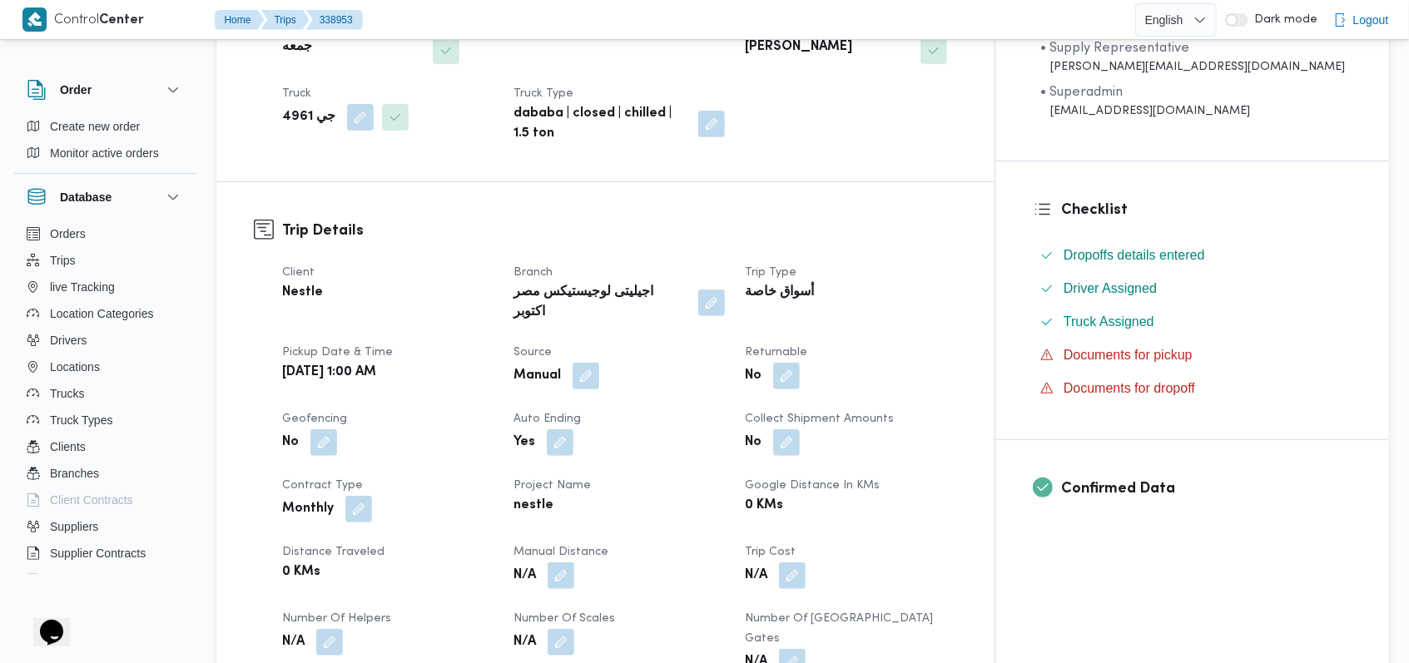
scroll to position [745, 0]
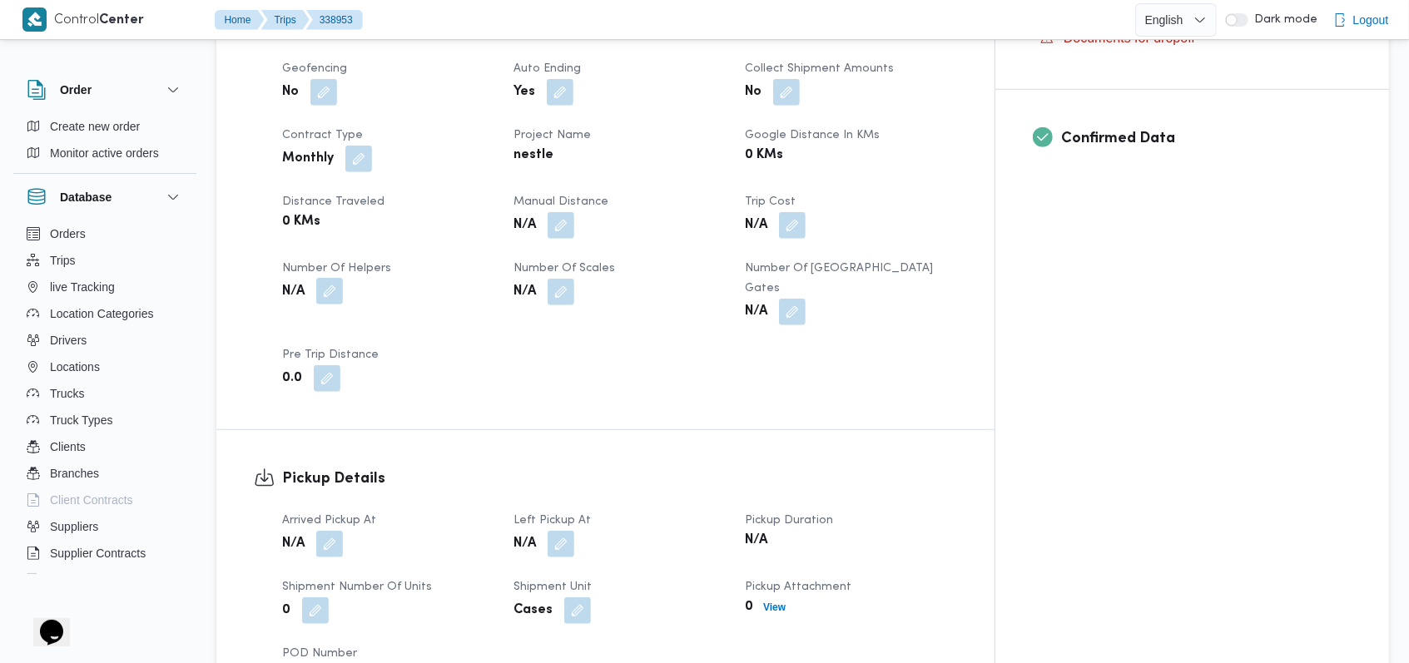
click at [337, 278] on button "button" at bounding box center [329, 291] width 27 height 27
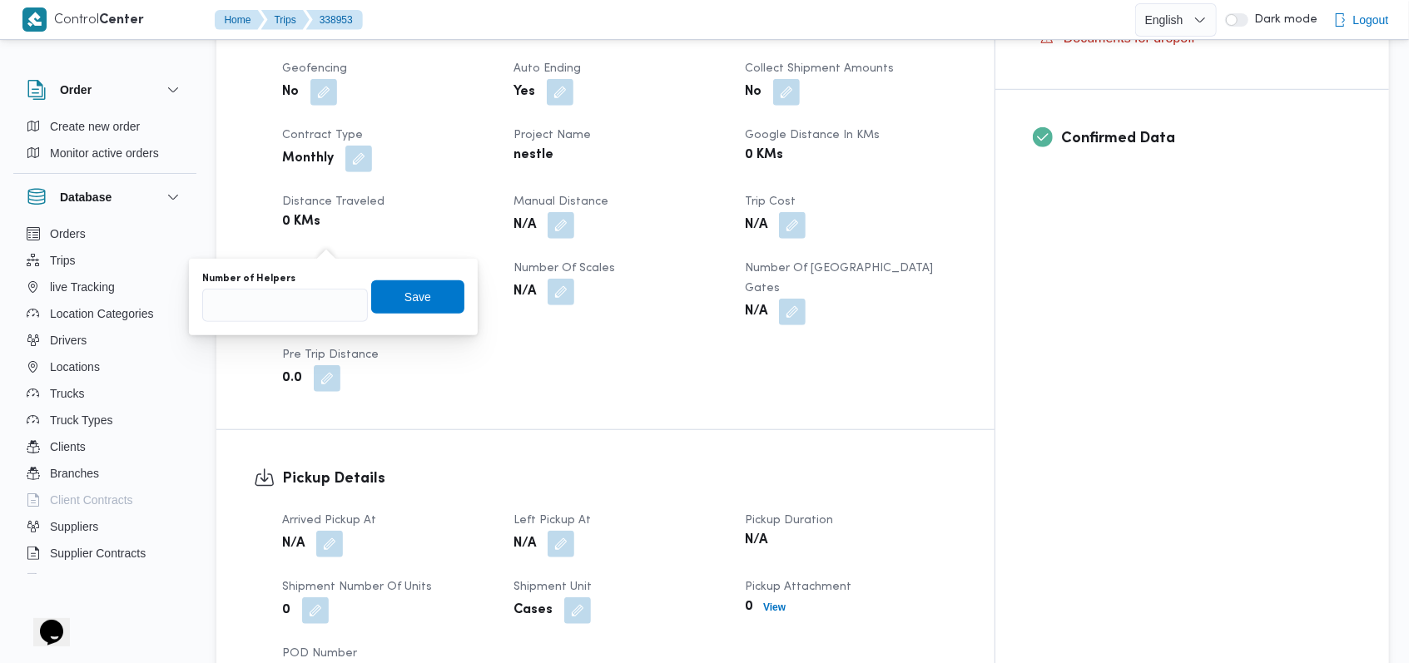
click at [312, 281] on div "Number of Helpers" at bounding box center [285, 278] width 166 height 13
click at [306, 295] on input "Number of Helpers" at bounding box center [285, 305] width 166 height 33
type input "1"
click at [423, 303] on span "Save" at bounding box center [417, 296] width 93 height 33
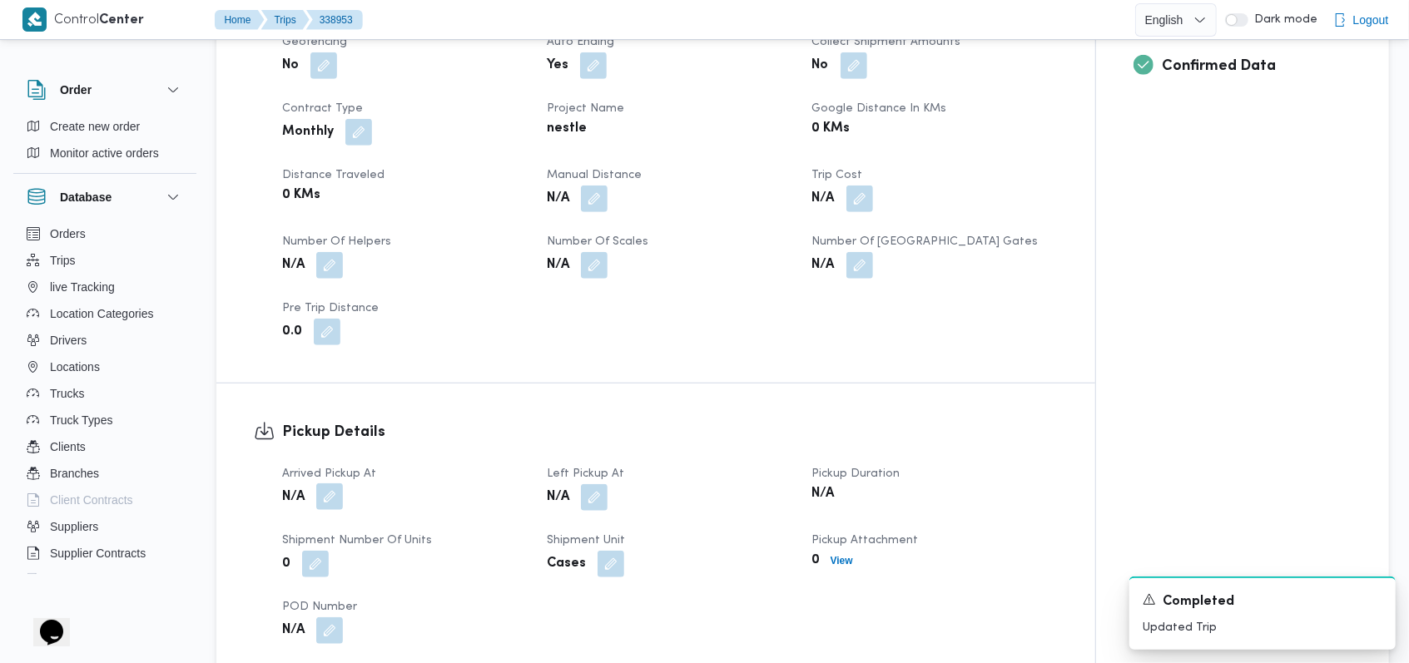
click at [337, 484] on button "button" at bounding box center [329, 497] width 27 height 27
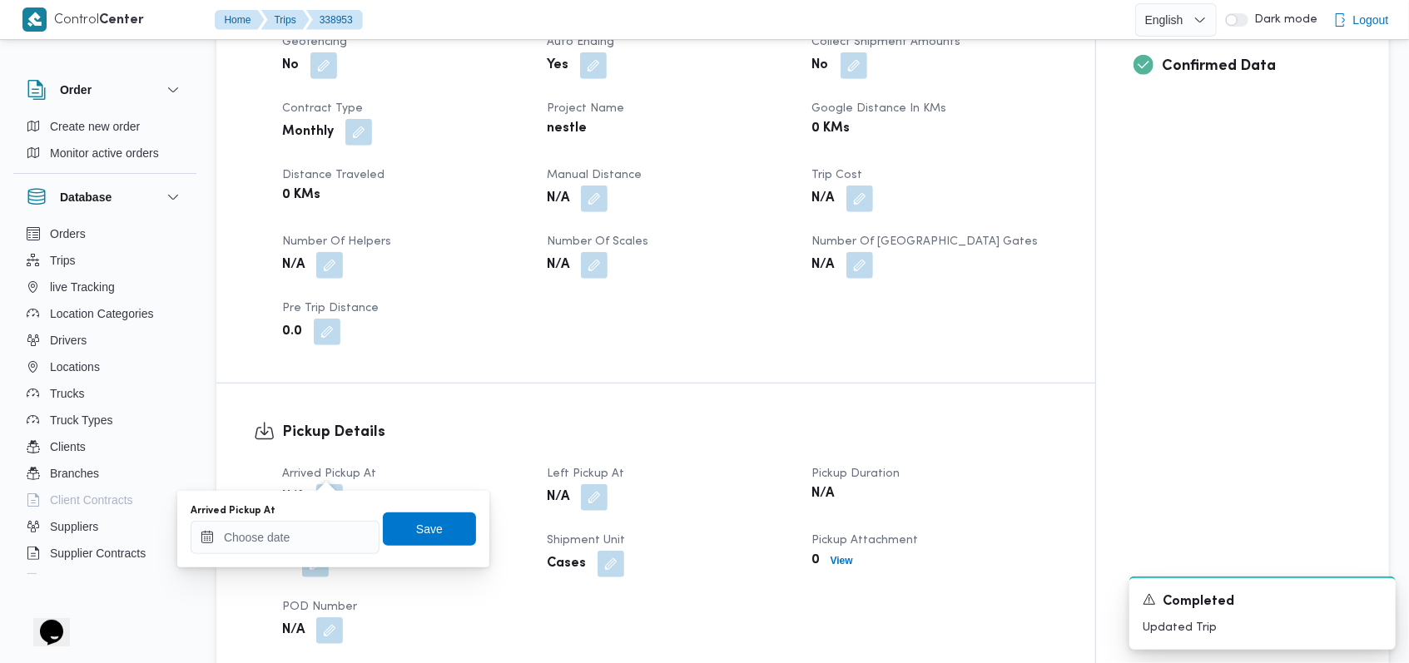
click at [315, 554] on div "Arrived Pickup At Save" at bounding box center [333, 529] width 289 height 53
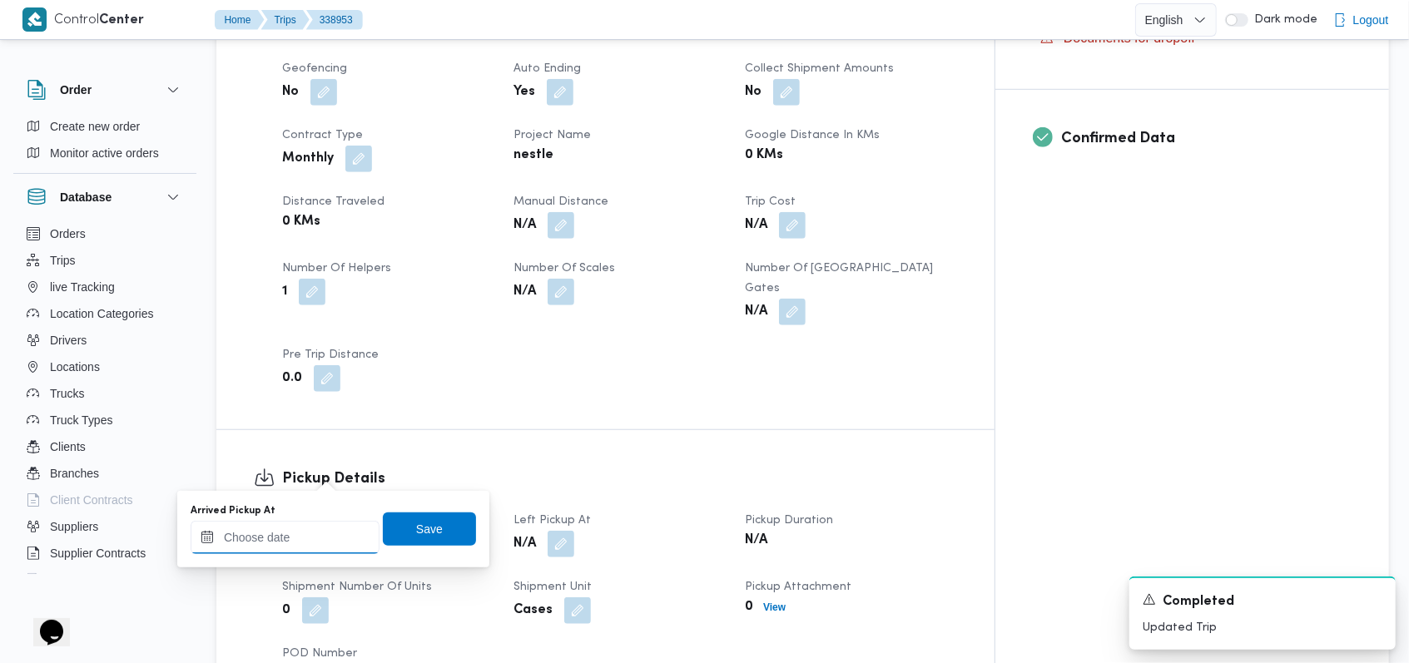
click at [290, 529] on input "Arrived Pickup At" at bounding box center [285, 537] width 189 height 33
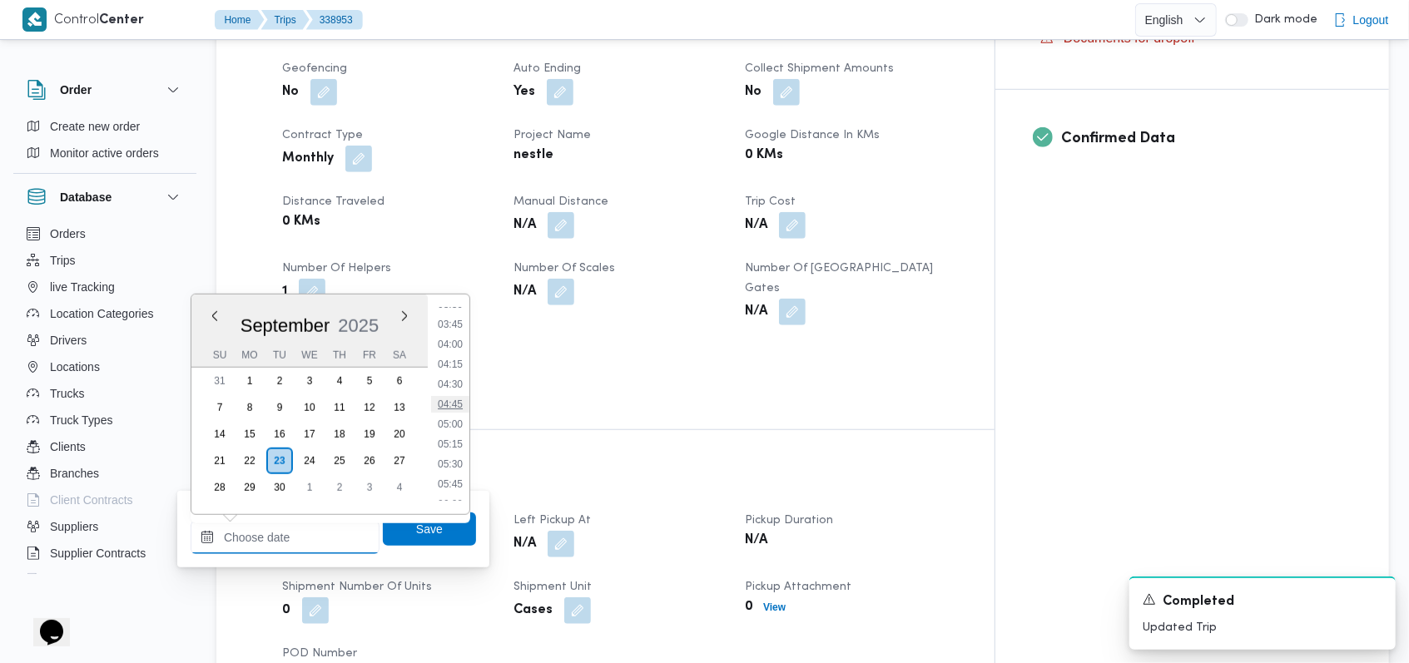
scroll to position [325, 0]
click at [454, 424] on li "05:30" at bounding box center [450, 430] width 38 height 17
type input "23/09/2025 05:30"
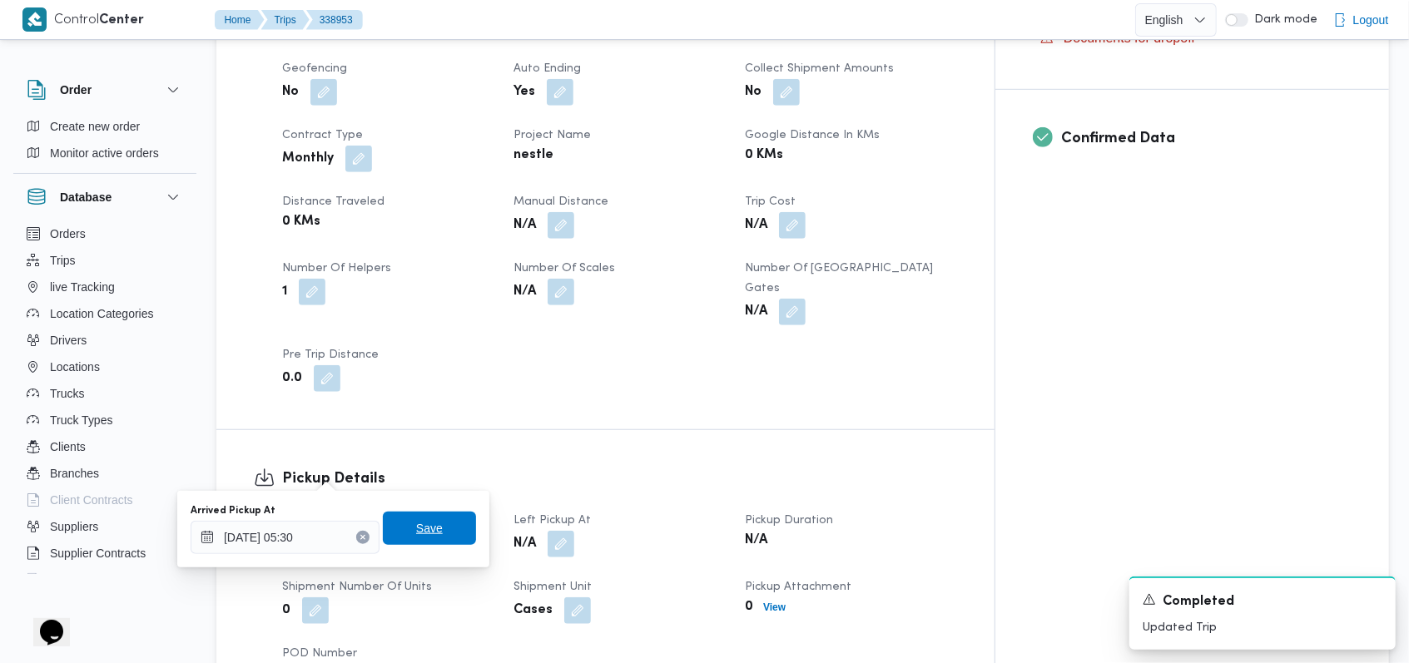
click at [438, 532] on span "Save" at bounding box center [429, 528] width 93 height 33
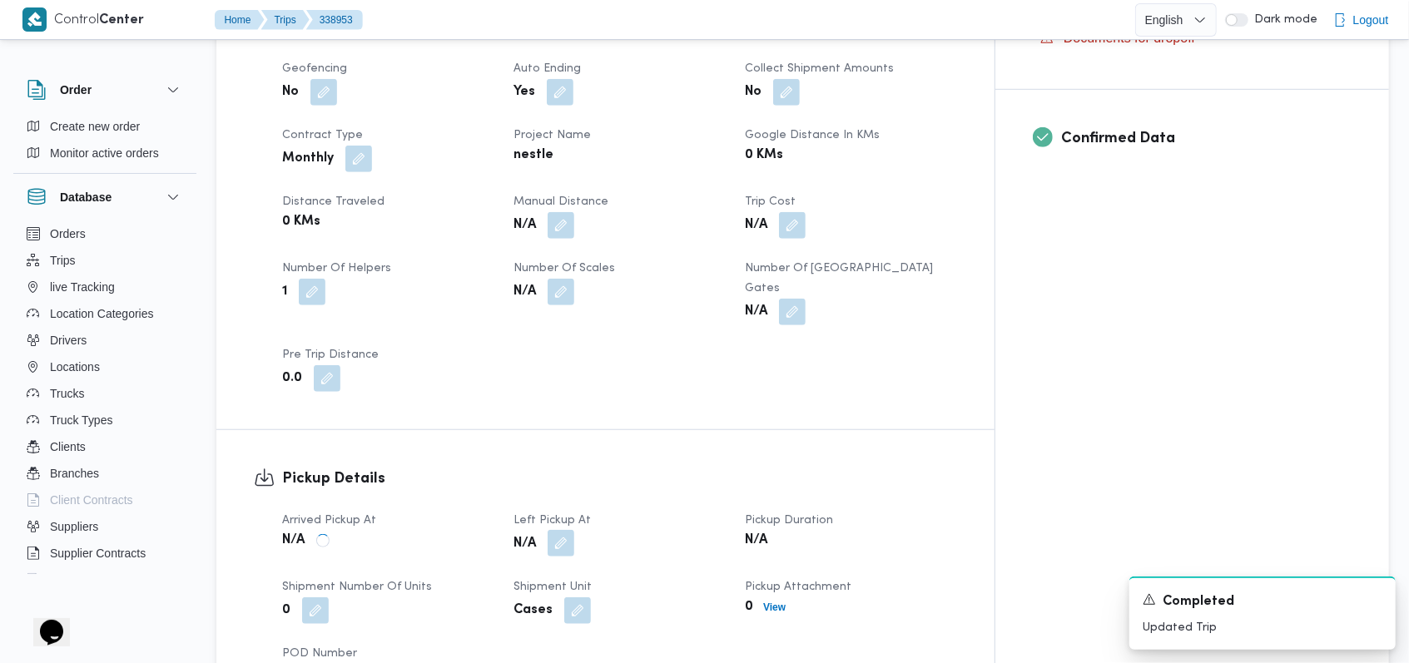
click at [574, 530] on button "button" at bounding box center [561, 543] width 27 height 27
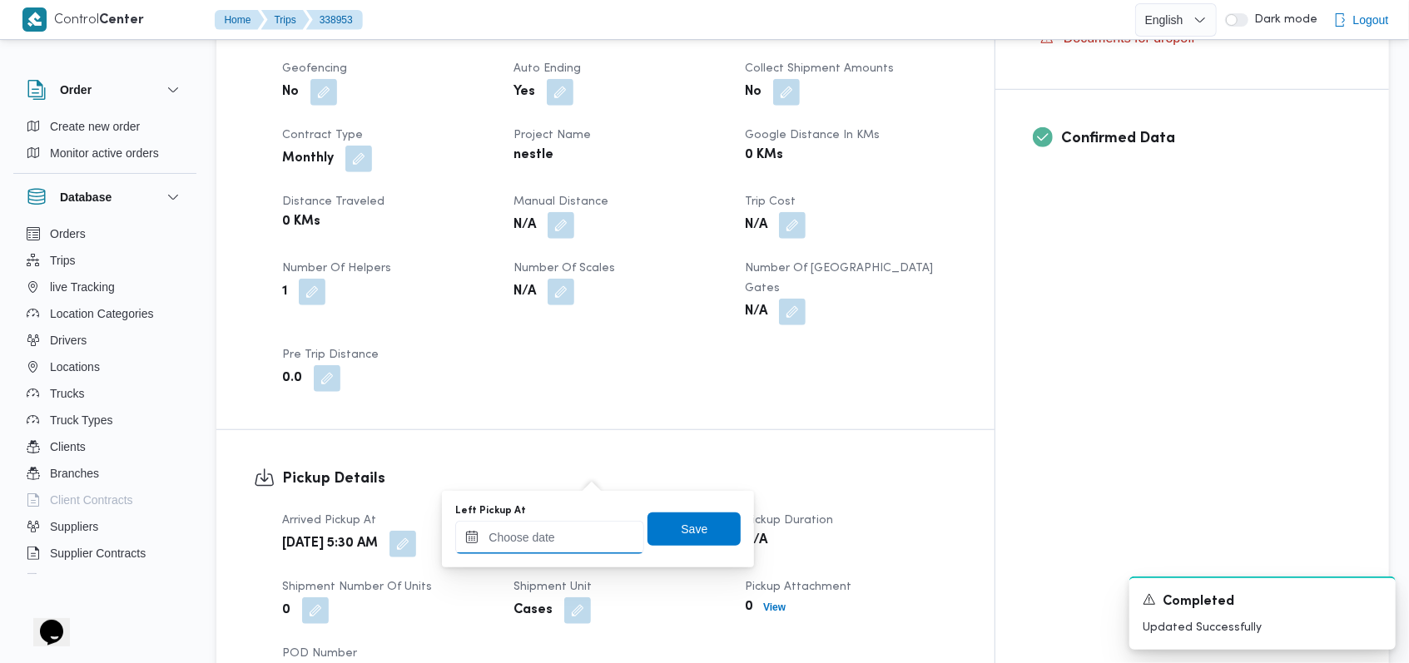
click at [545, 535] on input "Left Pickup At" at bounding box center [549, 537] width 189 height 33
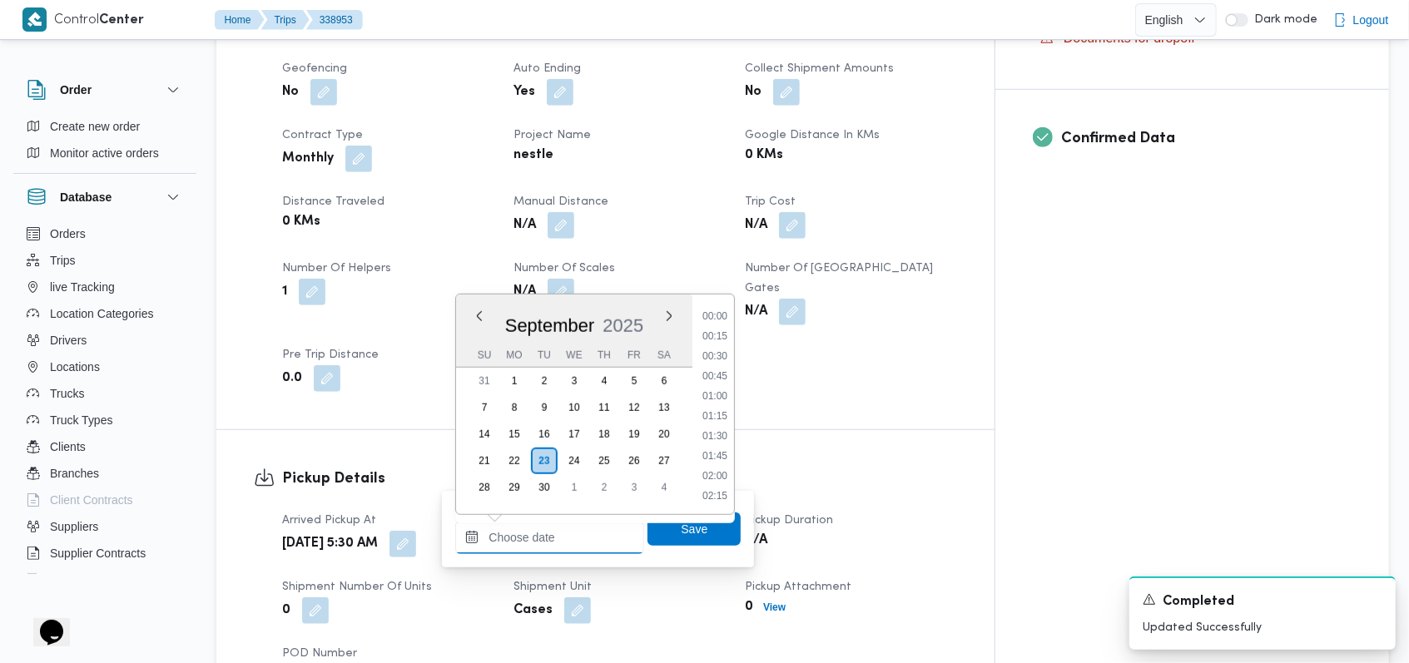
scroll to position [658, 0]
click at [583, 317] on li "08:15" at bounding box center [715, 317] width 38 height 17
type input "23/09/2025 08:15"
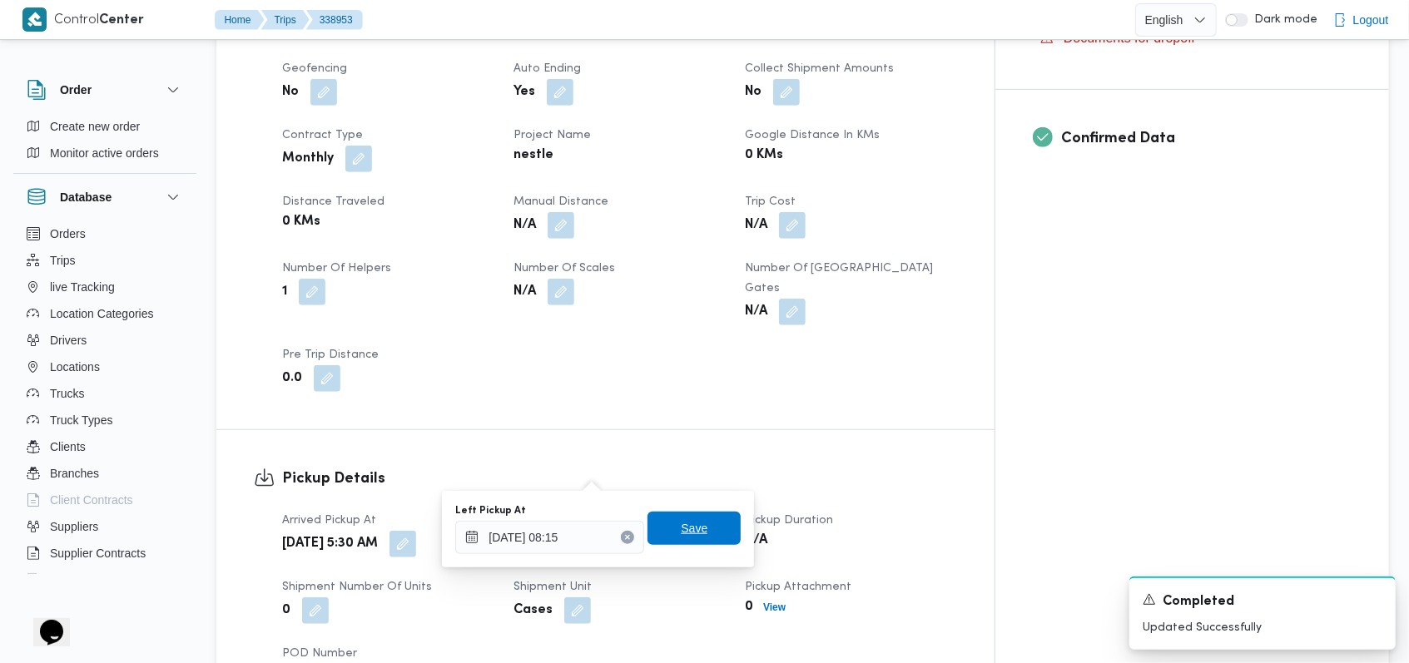
click at [583, 528] on span "Save" at bounding box center [694, 528] width 93 height 33
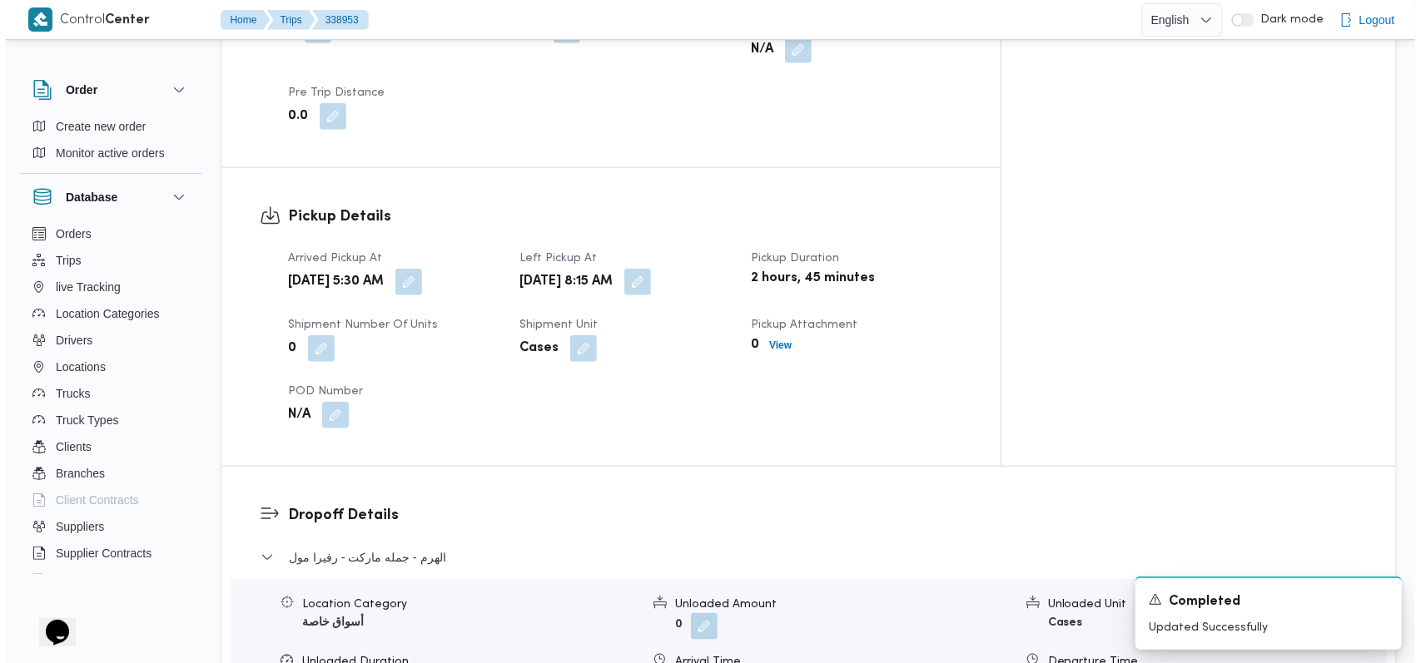
scroll to position [1299, 0]
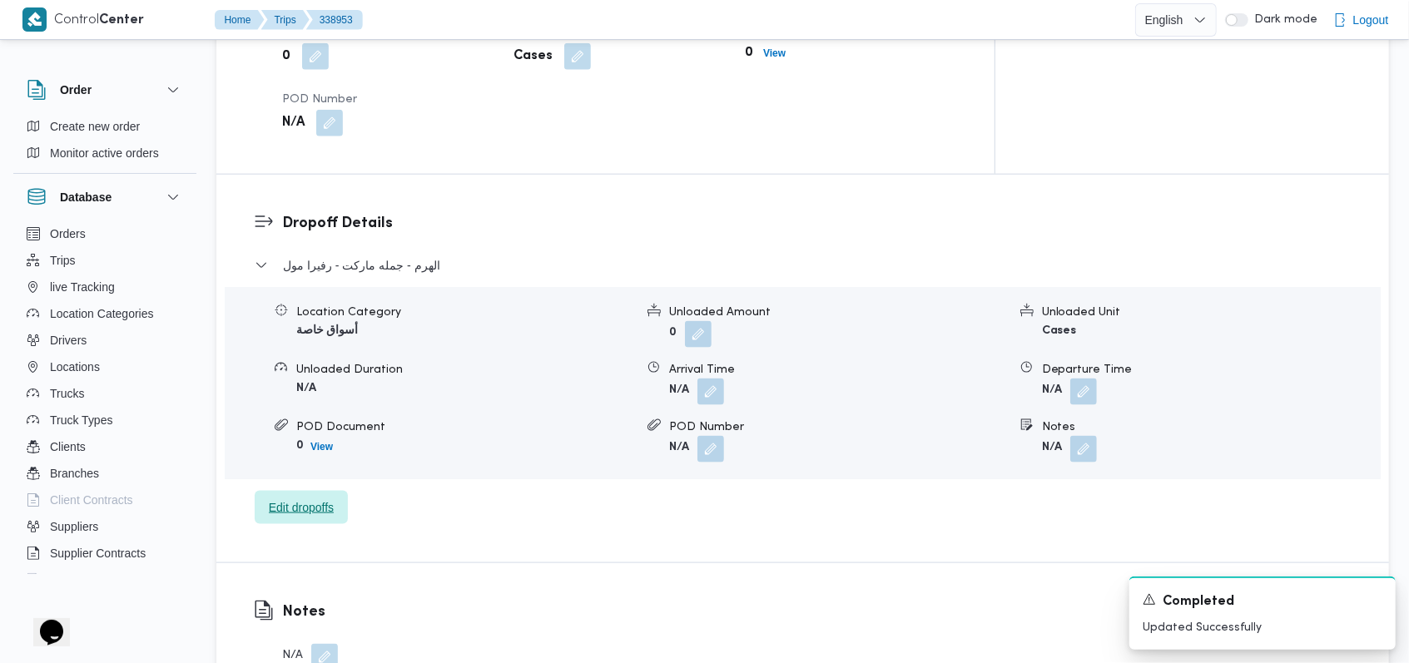
click at [295, 498] on span "Edit dropoffs" at bounding box center [301, 508] width 65 height 20
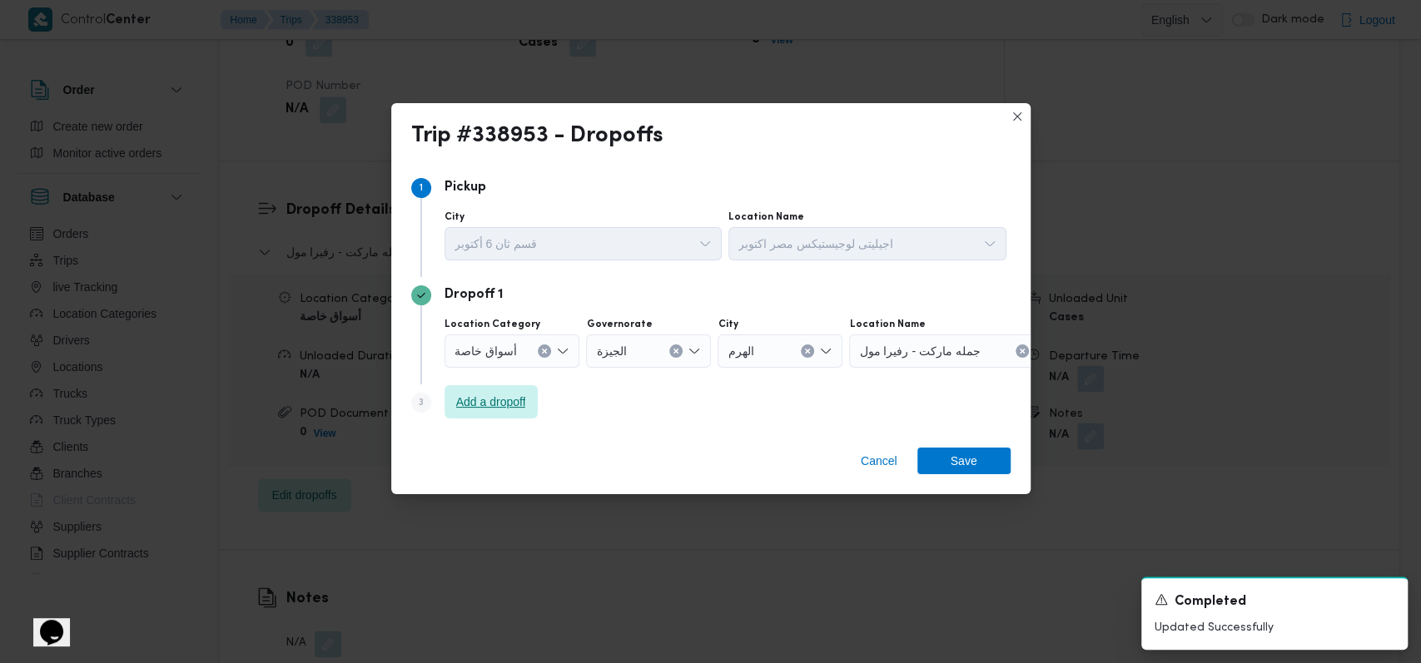
click at [503, 394] on span "Add a dropoff" at bounding box center [491, 402] width 70 height 20
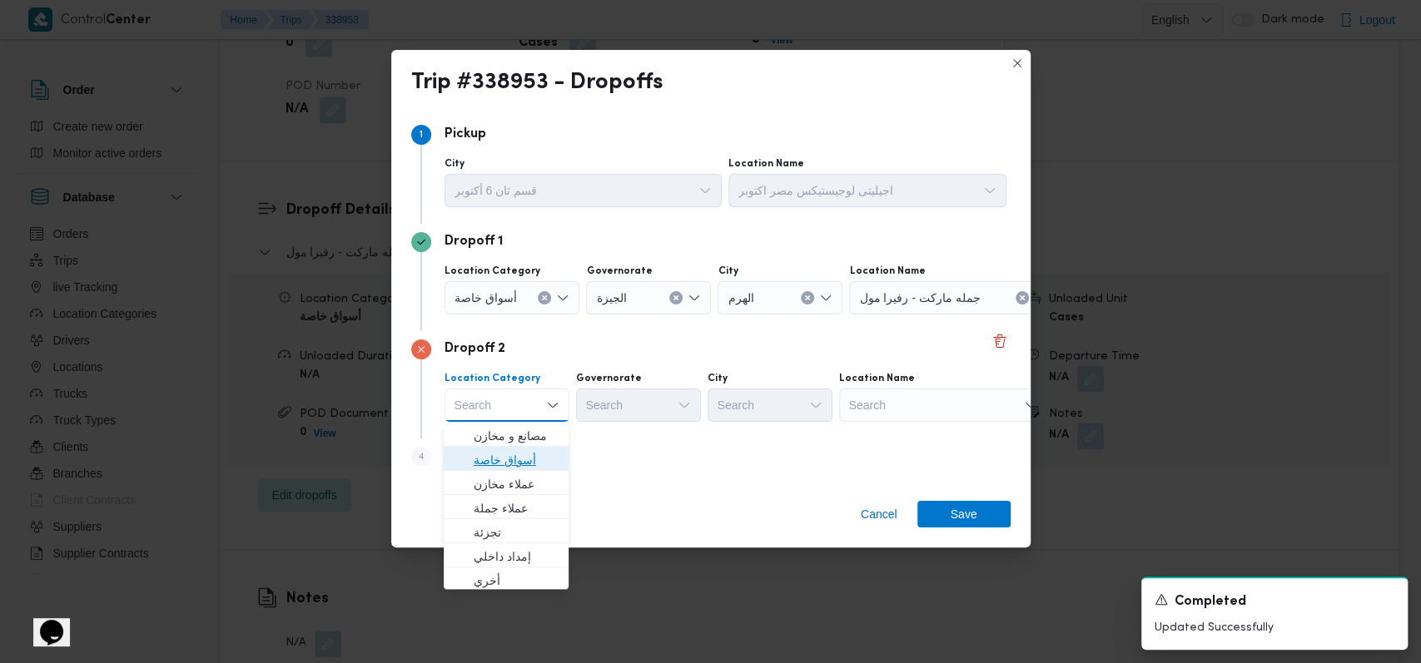
click at [511, 458] on span "أسواق خاصة" at bounding box center [516, 460] width 85 height 20
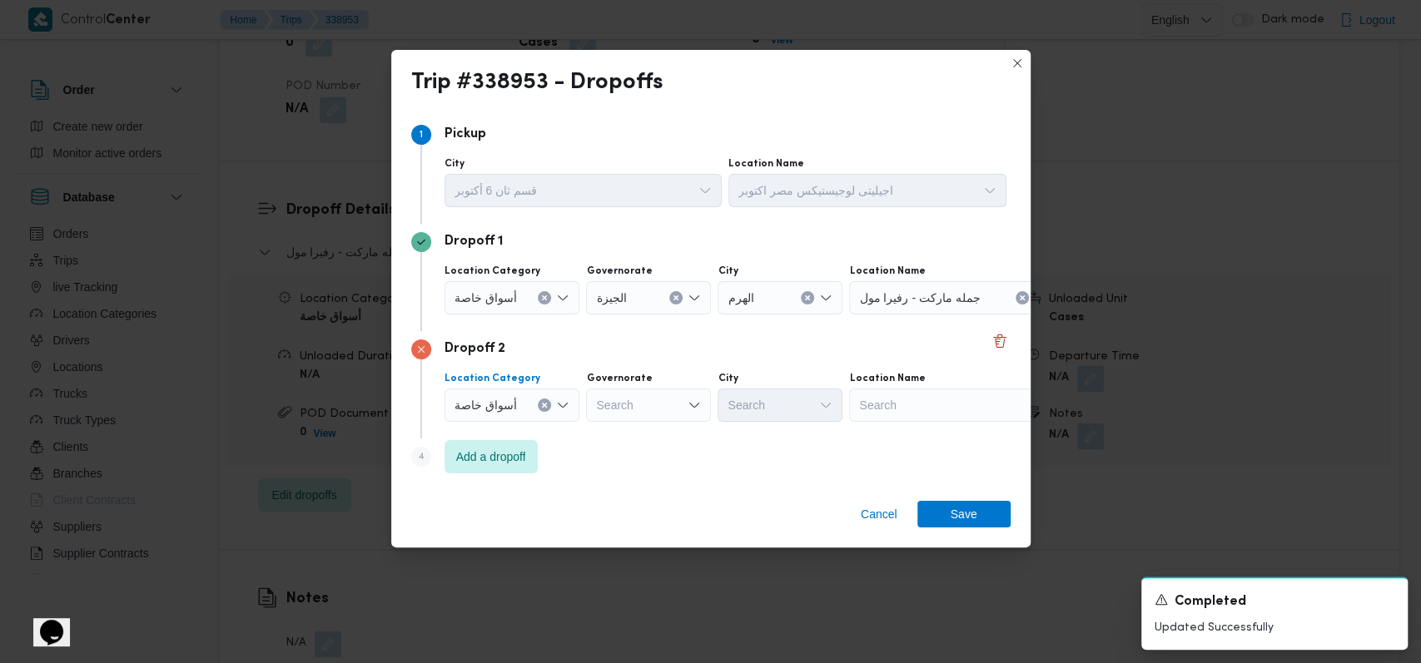
click at [506, 307] on div "أسواق خاصة" at bounding box center [512, 297] width 136 height 33
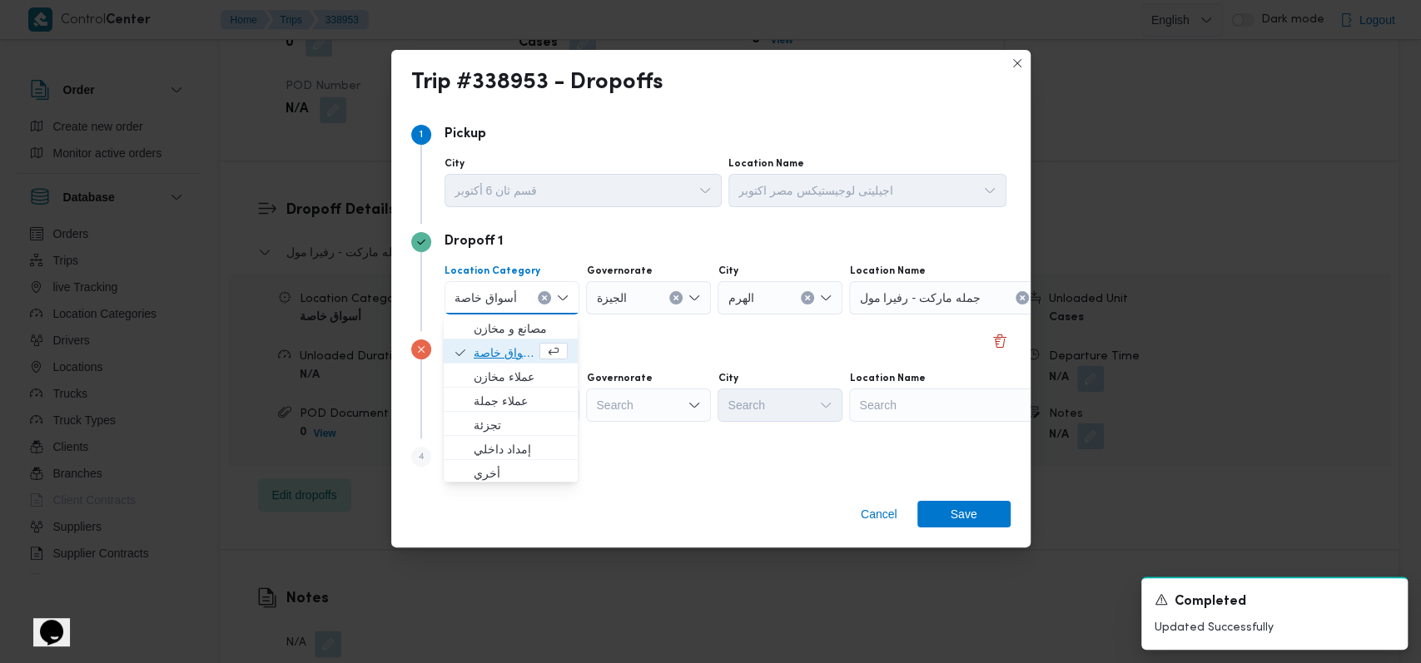
click at [506, 350] on span "أسواق خاصة" at bounding box center [505, 353] width 62 height 20
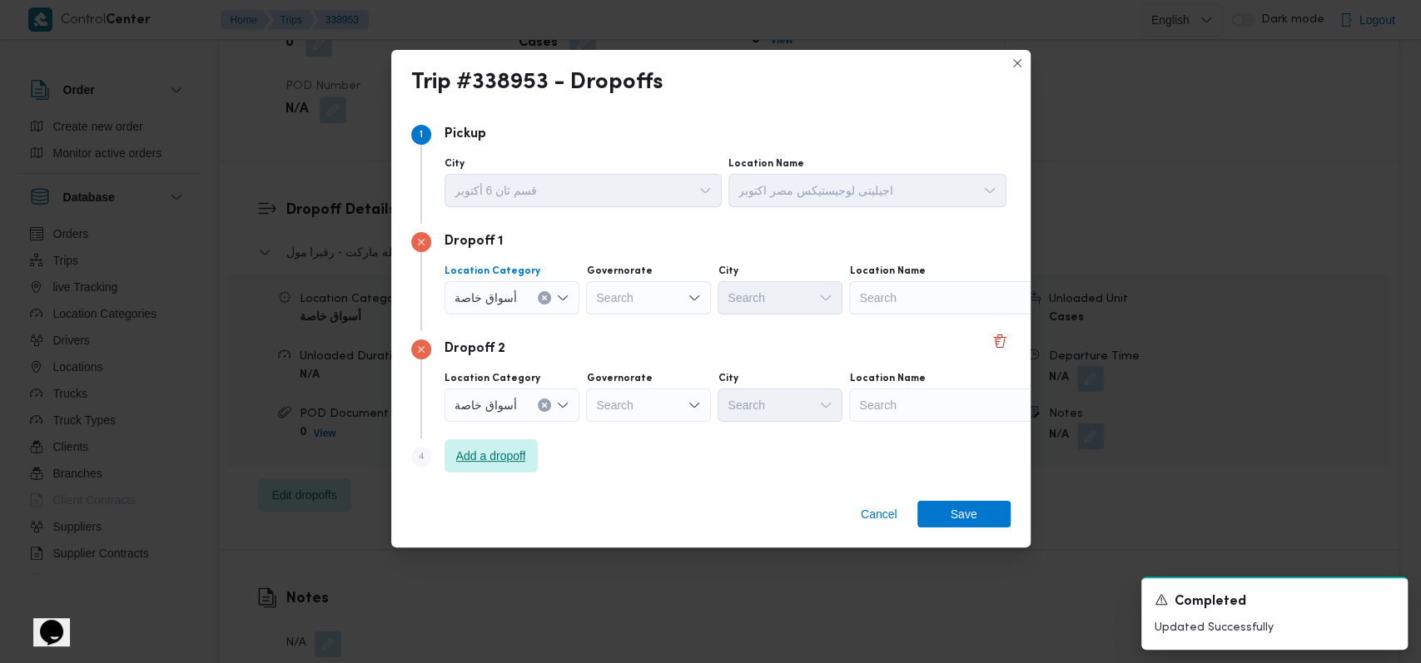
click at [513, 467] on span "Add a dropoff" at bounding box center [490, 455] width 93 height 33
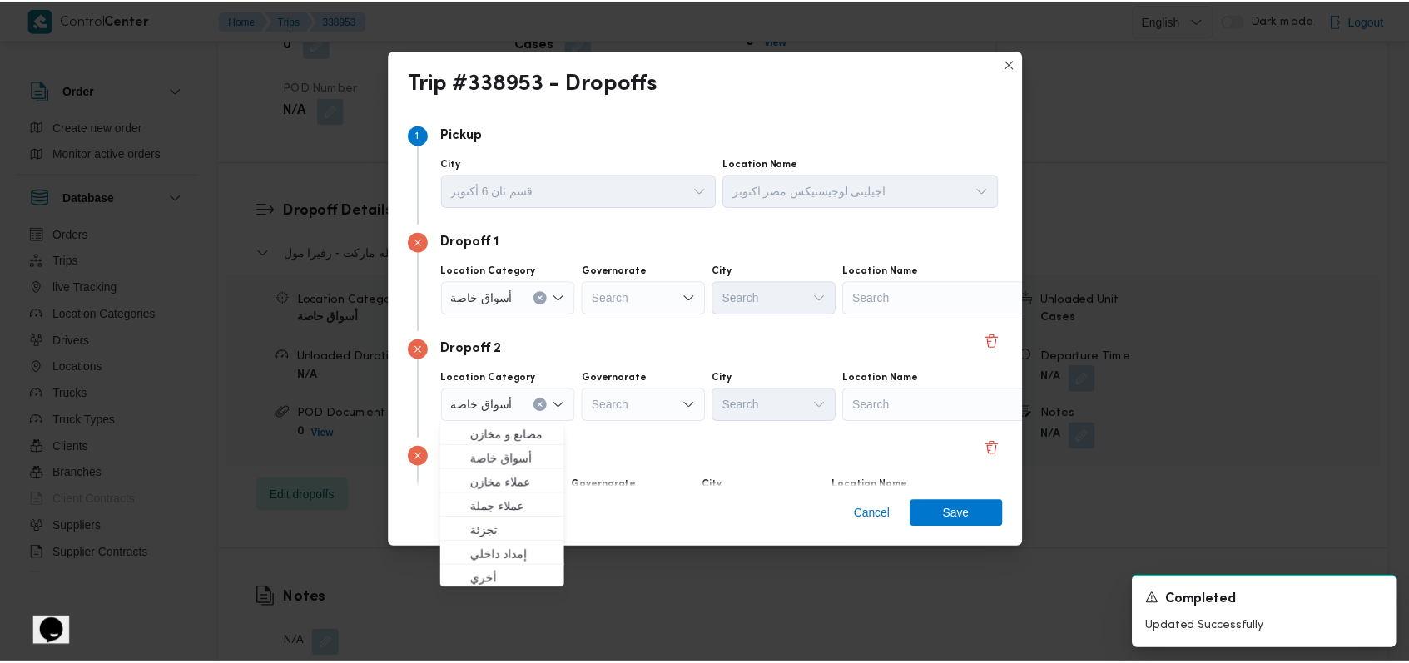
scroll to position [107, 0]
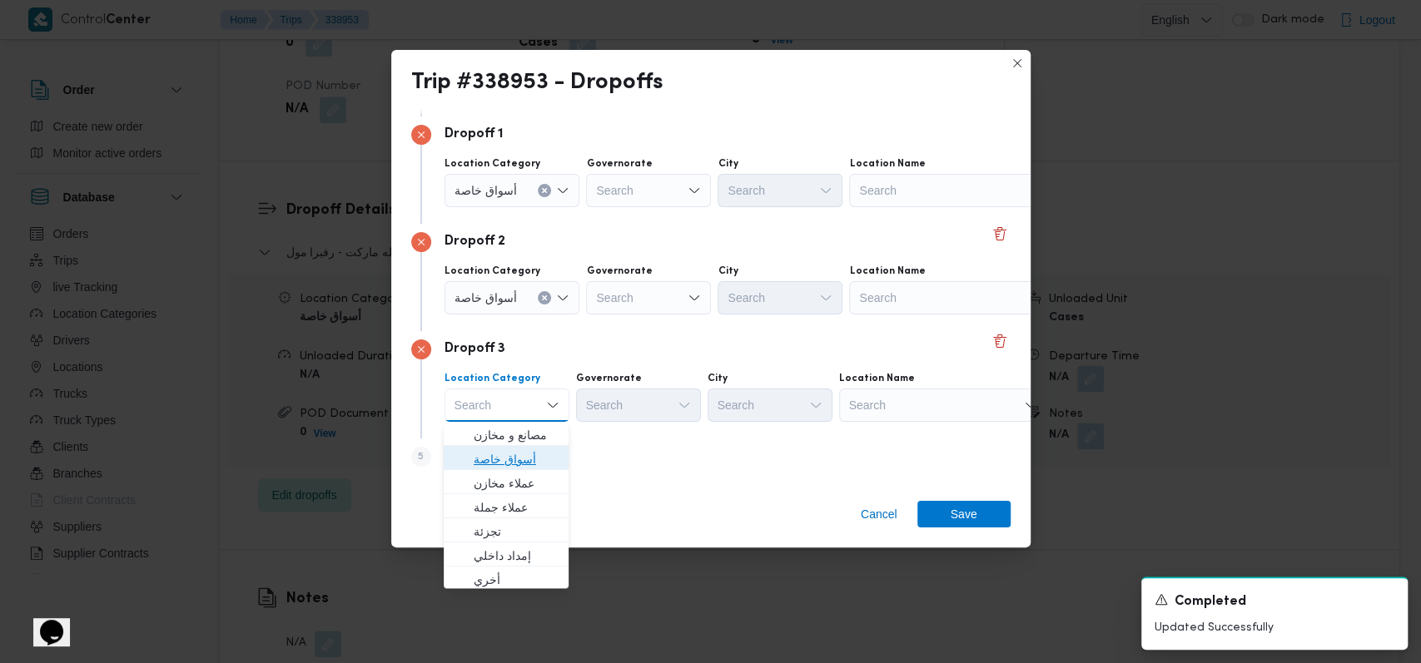
click at [514, 453] on span "أسواق خاصة" at bounding box center [516, 459] width 85 height 20
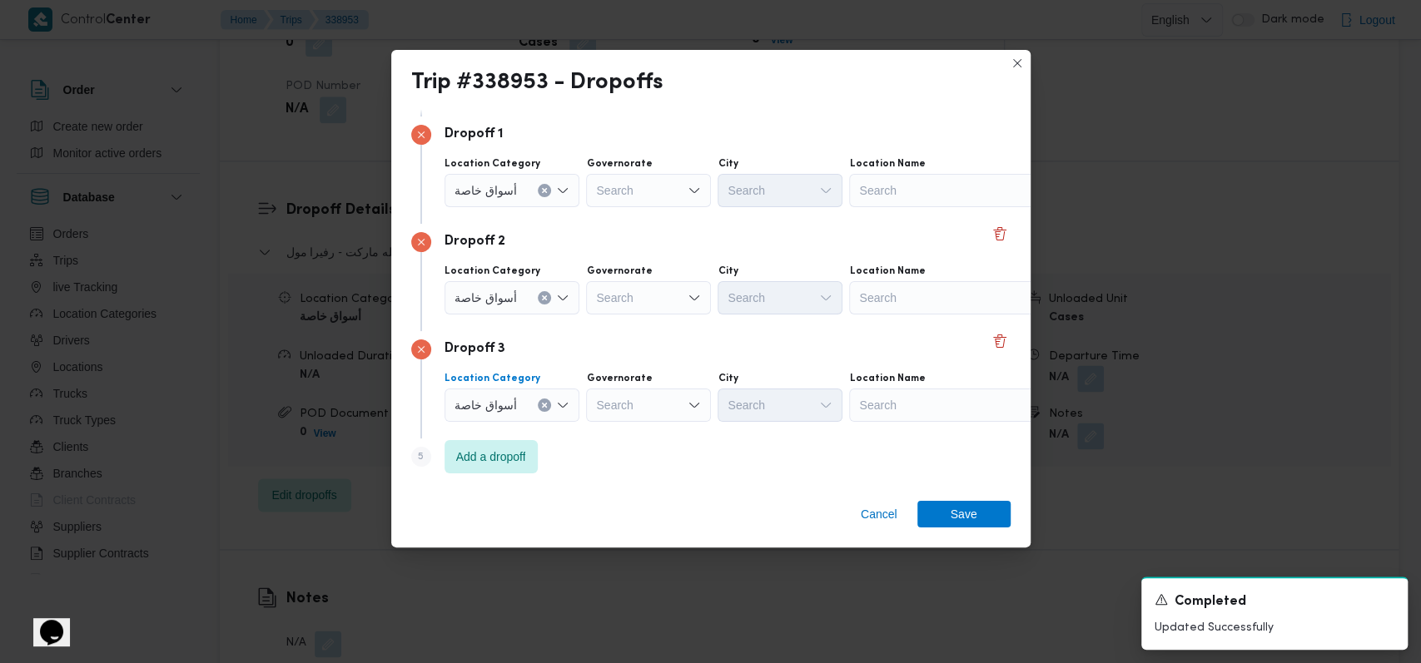
click at [583, 370] on div "Location Category أسواق خاصة Combo box. Selected. أسواق خاصة. Press Backspace t…" at bounding box center [725, 397] width 569 height 57
click at [583, 204] on div "Search" at bounding box center [953, 190] width 208 height 33
type input "البنفسج"
click at [583, 216] on span "كارفور نيو كايرو البنفسج - التجمع | كارفور نيو كايرو | null" at bounding box center [961, 221] width 168 height 20
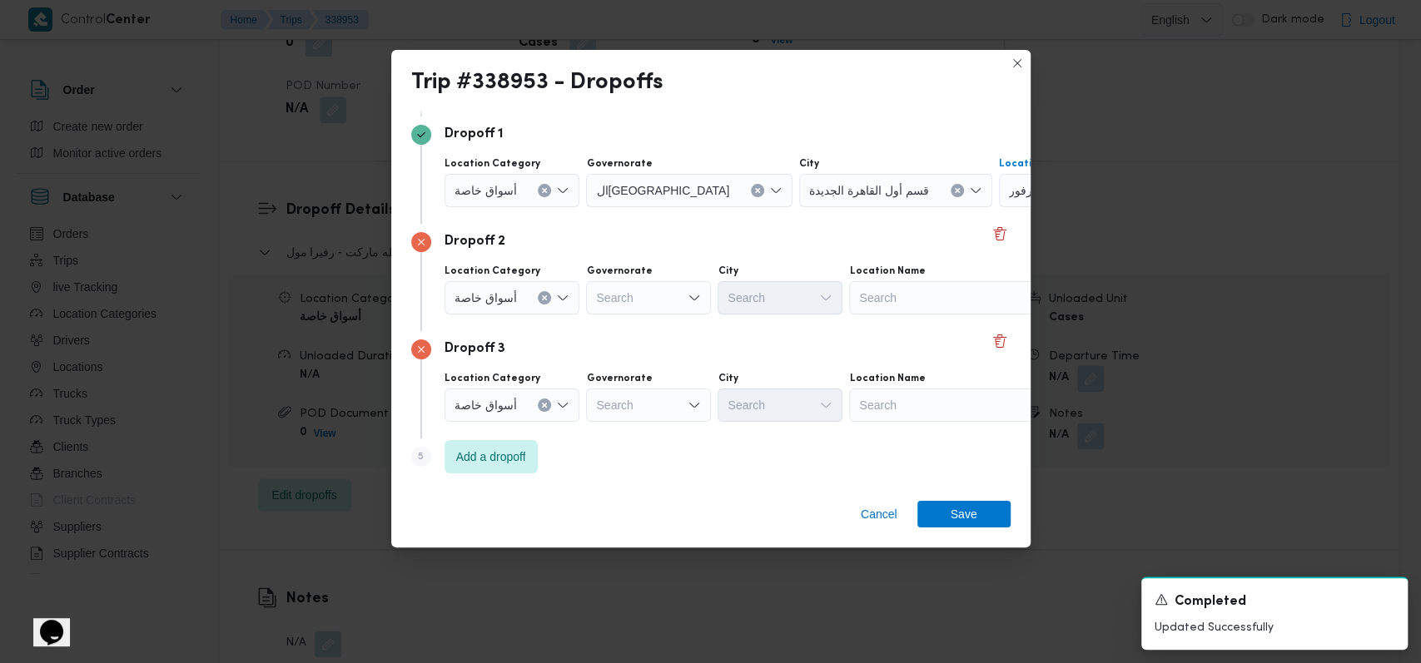
click at [583, 294] on div "Search" at bounding box center [953, 297] width 208 height 33
type input "كارفور فيتال"
click at [583, 315] on span "كارفور فيتال ى - التجمع الخامس | Carrefour Market Vitali Mall | null" at bounding box center [951, 328] width 195 height 27
click at [583, 392] on div "Search" at bounding box center [953, 405] width 208 height 33
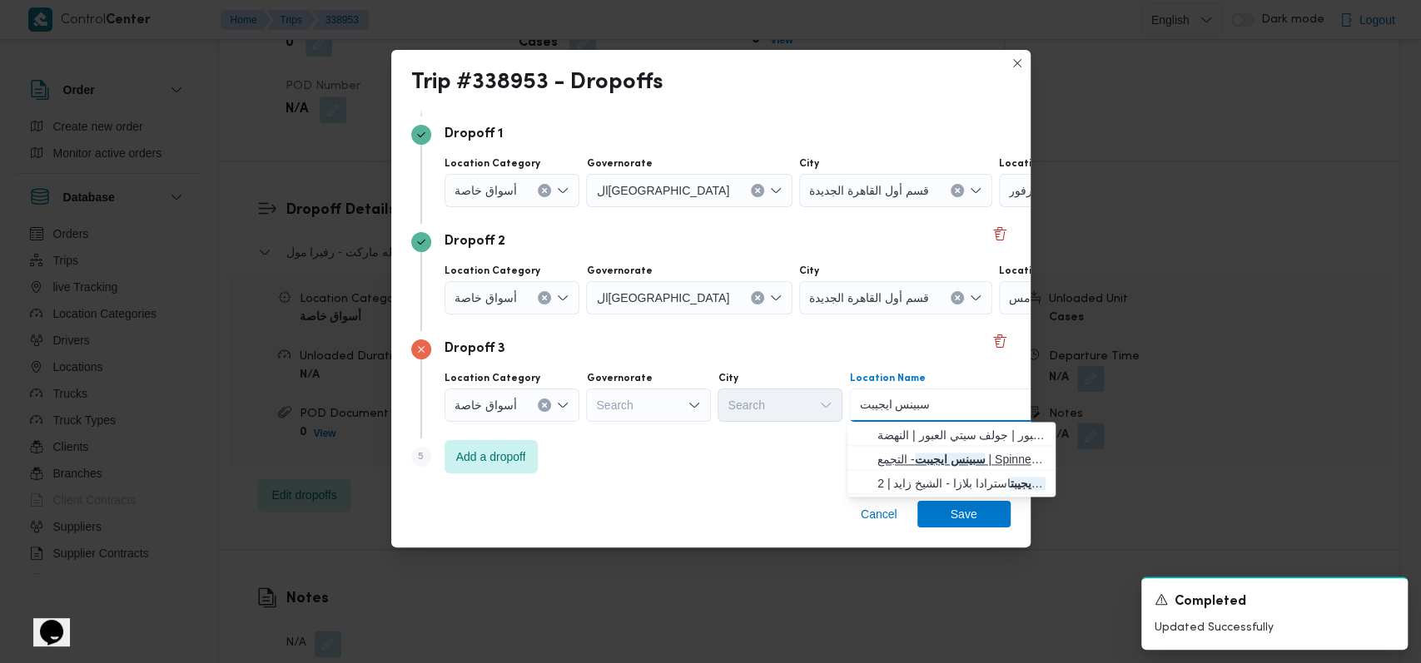
type input "سبينس ايجيبت"
click at [583, 451] on span "سبينس ايجيبت - التجمع | Spinneys Hypermarket - New Cairo | null" at bounding box center [961, 459] width 168 height 20
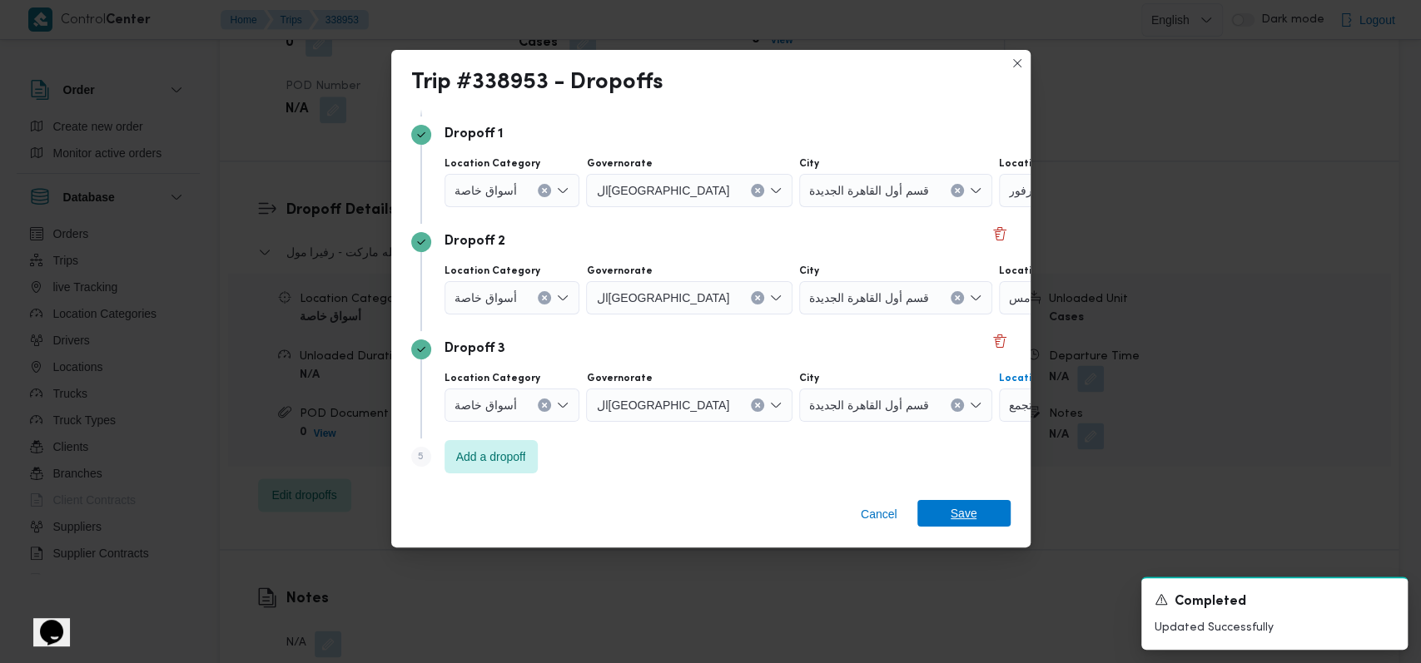
click at [583, 503] on span "Save" at bounding box center [963, 513] width 93 height 27
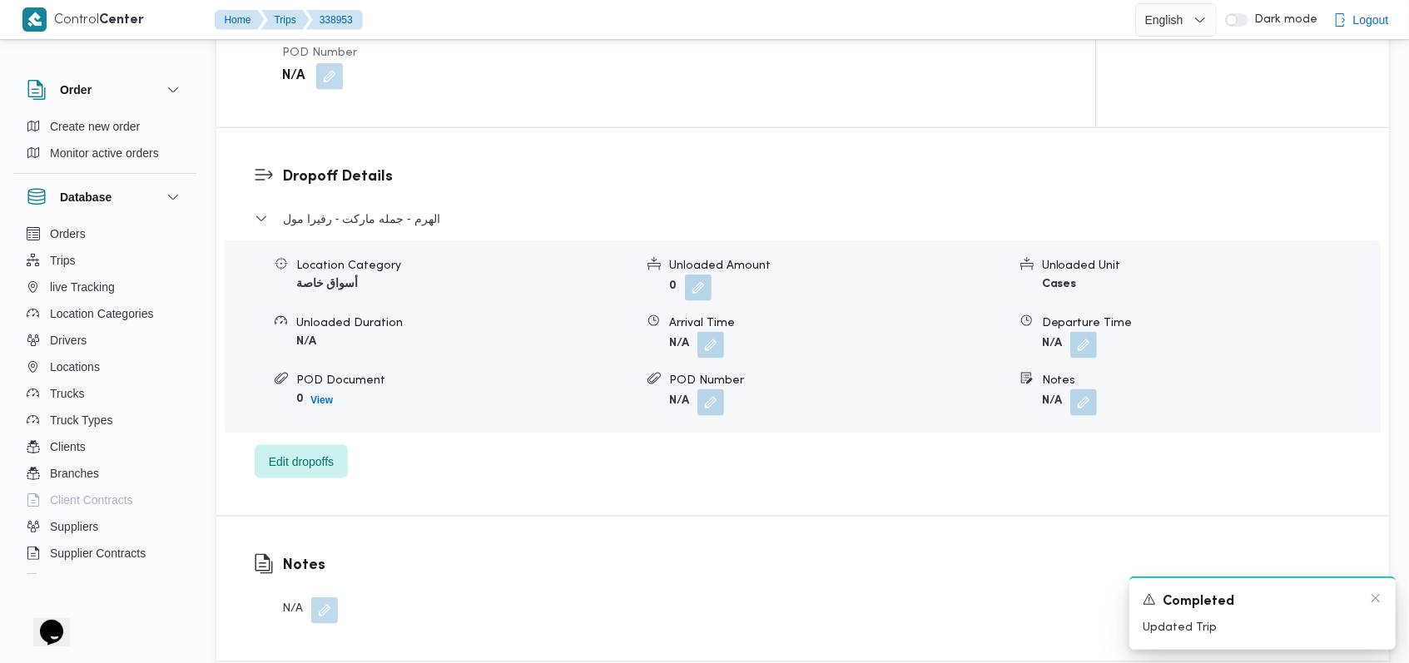
click at [583, 596] on div "Completed" at bounding box center [1263, 602] width 240 height 21
click at [583, 596] on icon "Dismiss toast" at bounding box center [1375, 598] width 13 height 13
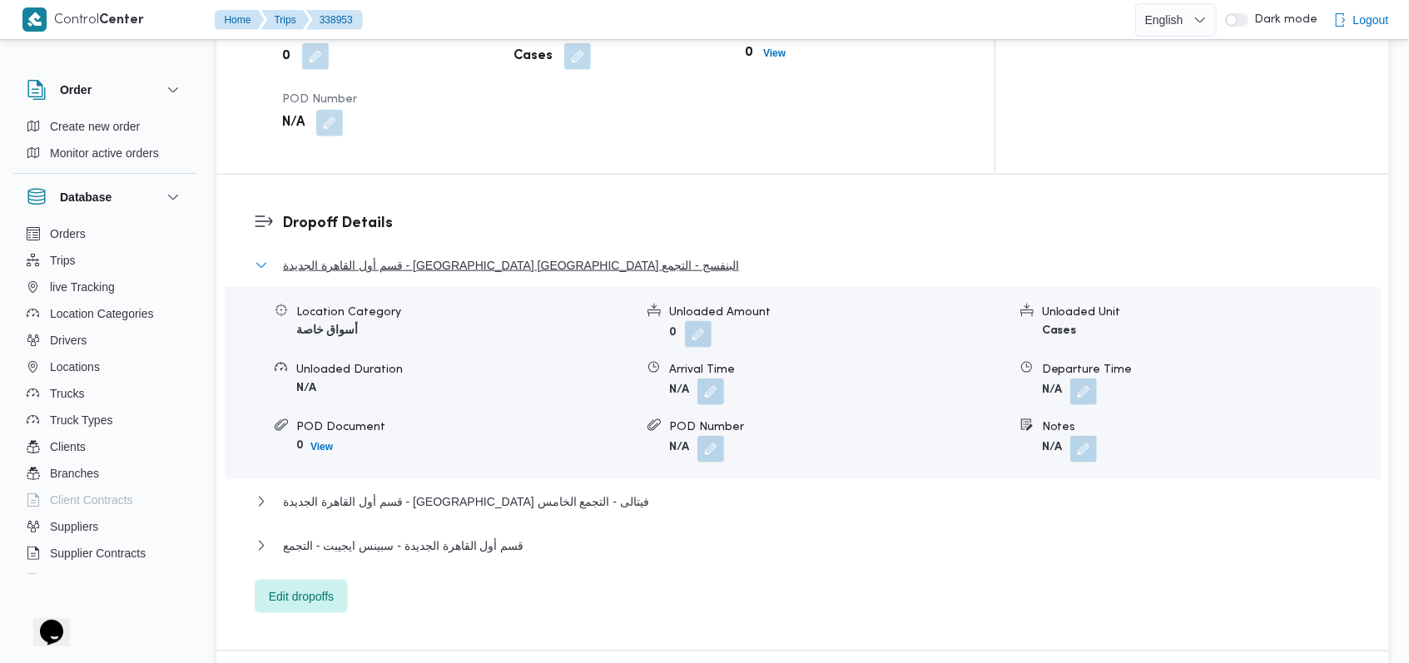
click at [392, 256] on span "قسم أول القاهرة الجديدة - كارفور نيو كايرو البنفسج - التجمع" at bounding box center [511, 266] width 456 height 20
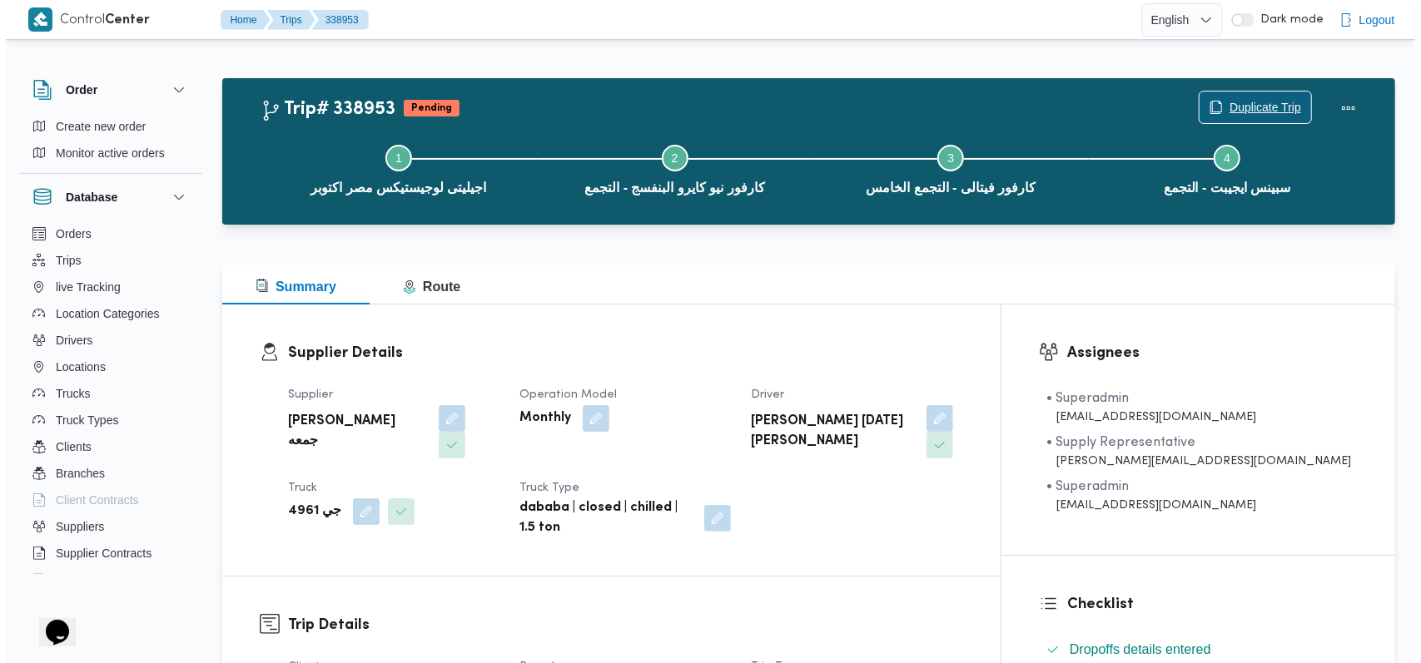
scroll to position [0, 0]
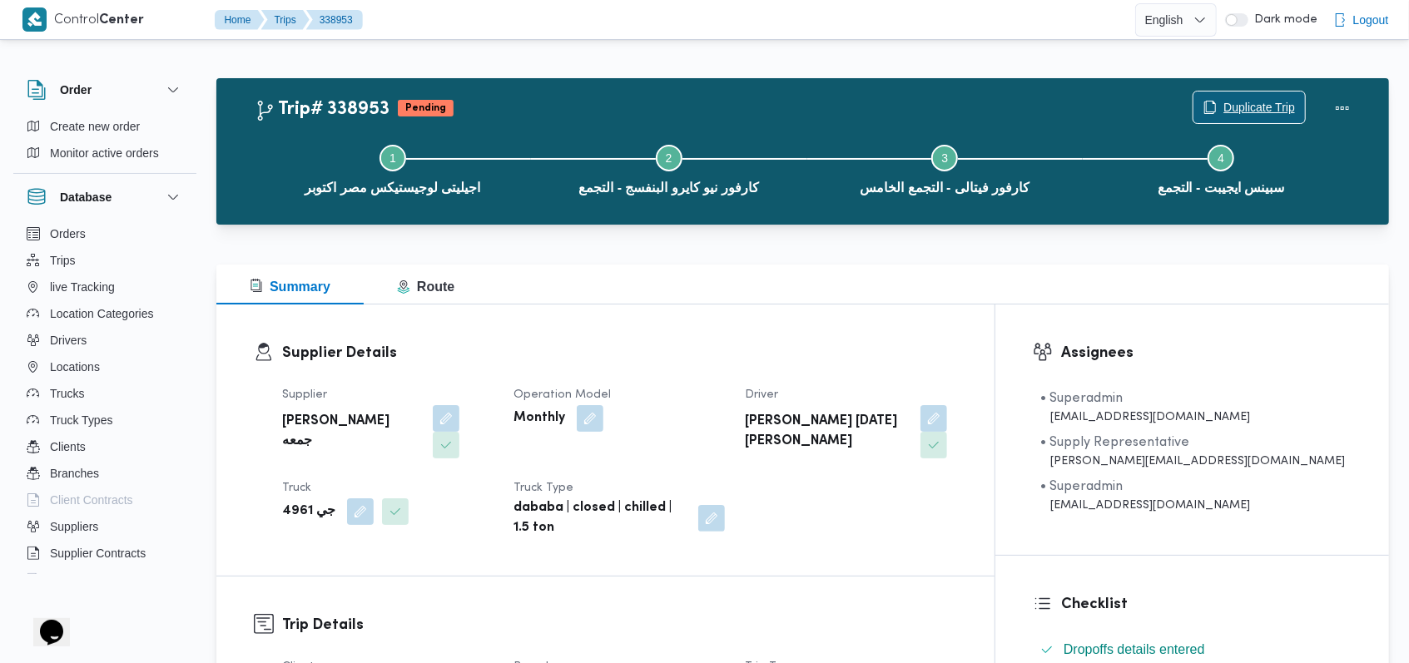
click at [583, 111] on span "Duplicate Trip" at bounding box center [1260, 107] width 72 height 20
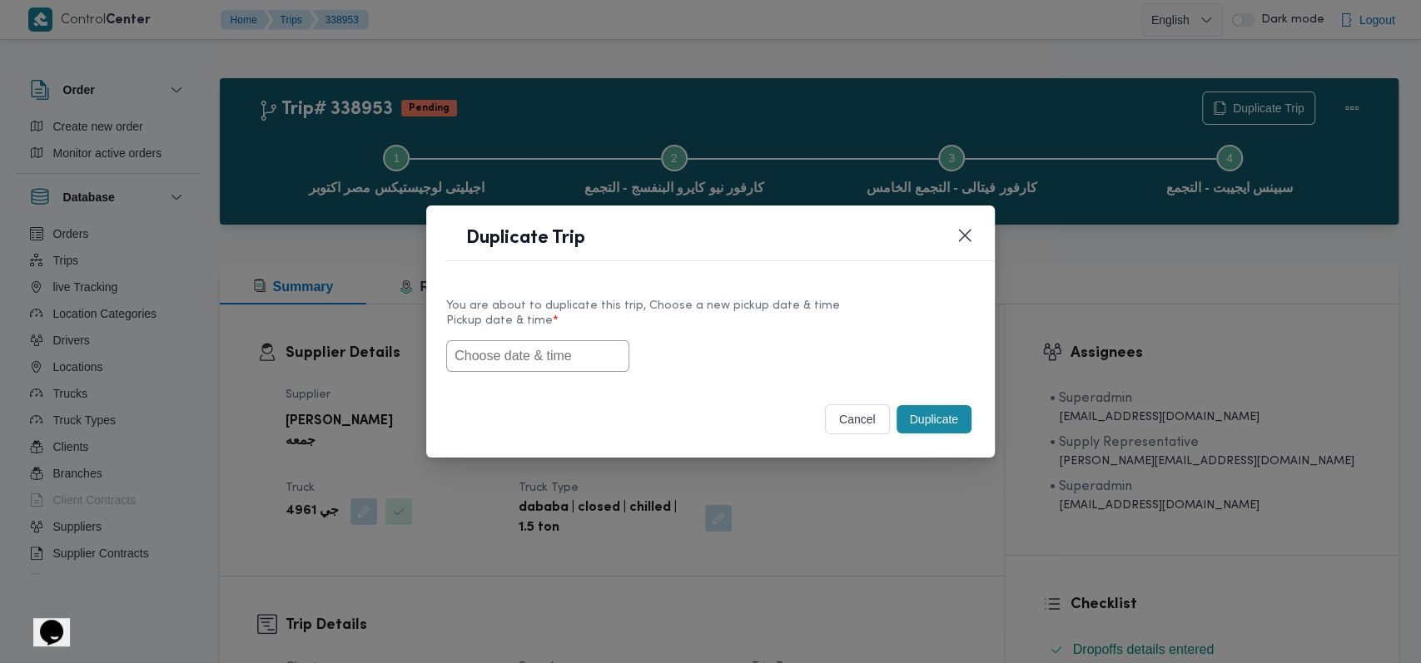
click at [564, 363] on input "text" at bounding box center [537, 356] width 183 height 32
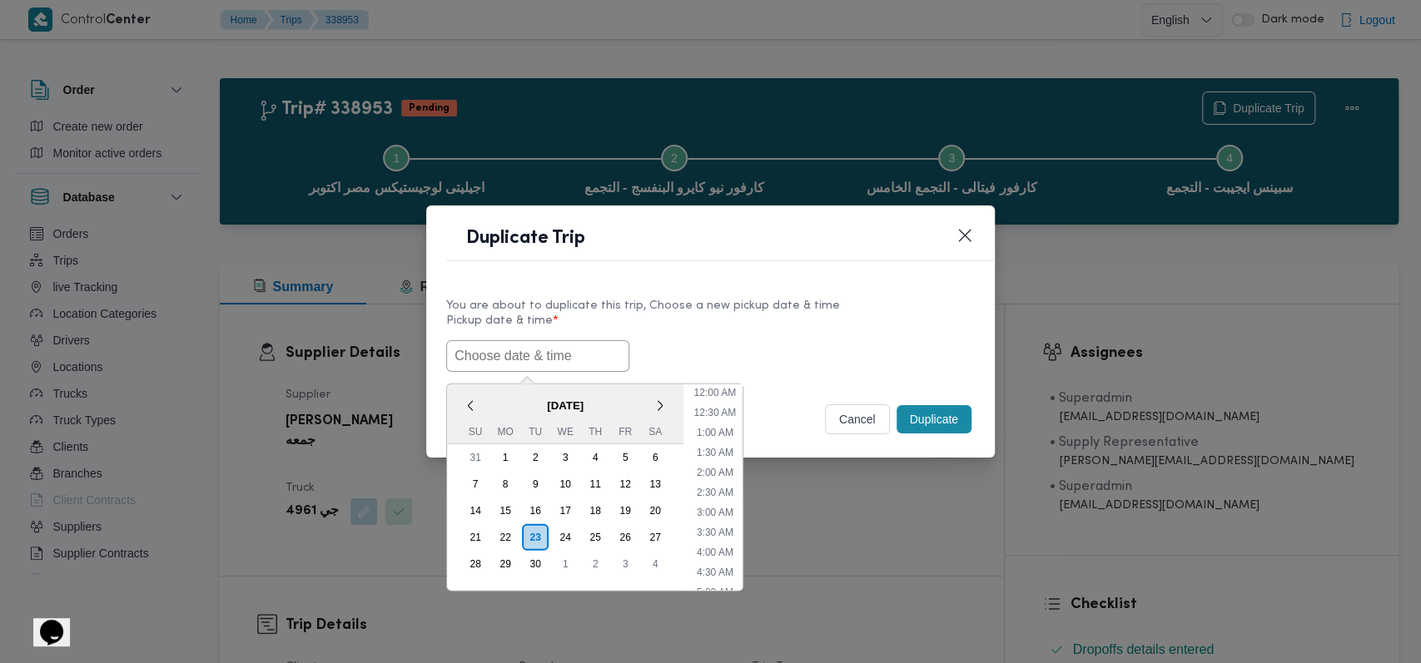
scroll to position [286, 0]
click at [565, 543] on div "24" at bounding box center [565, 537] width 32 height 32
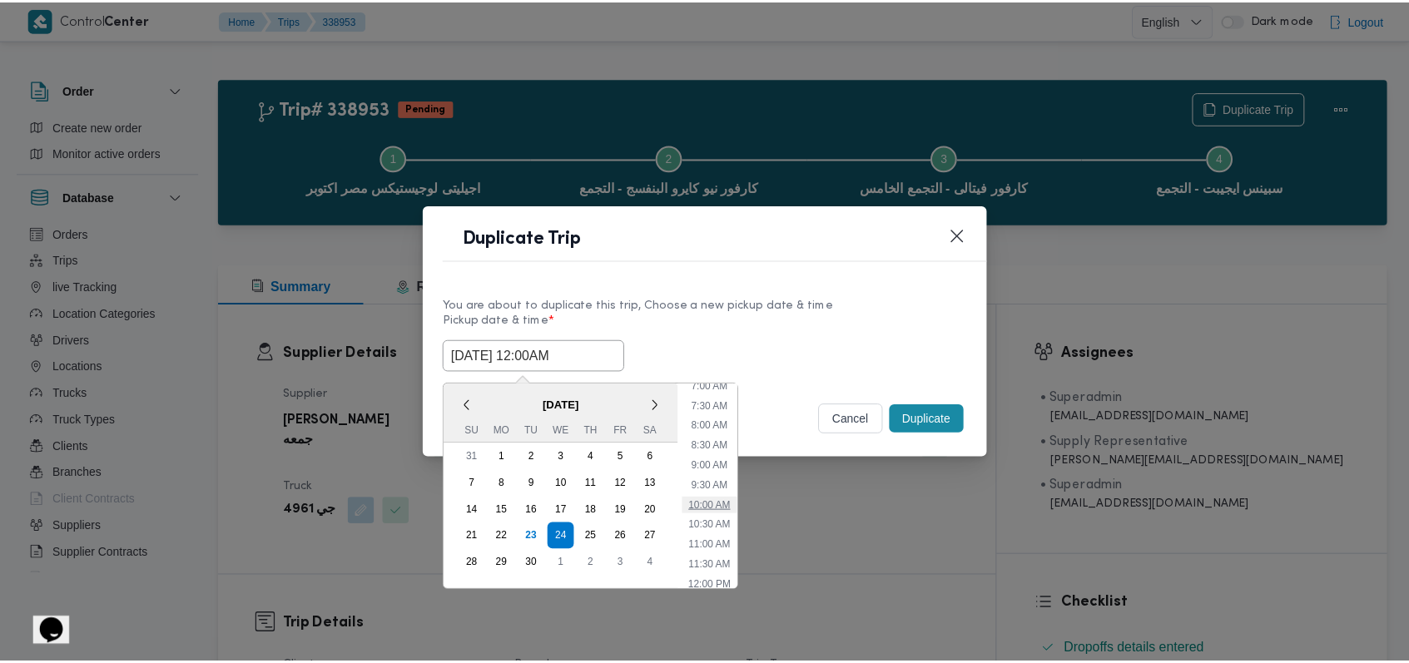
scroll to position [0, 0]
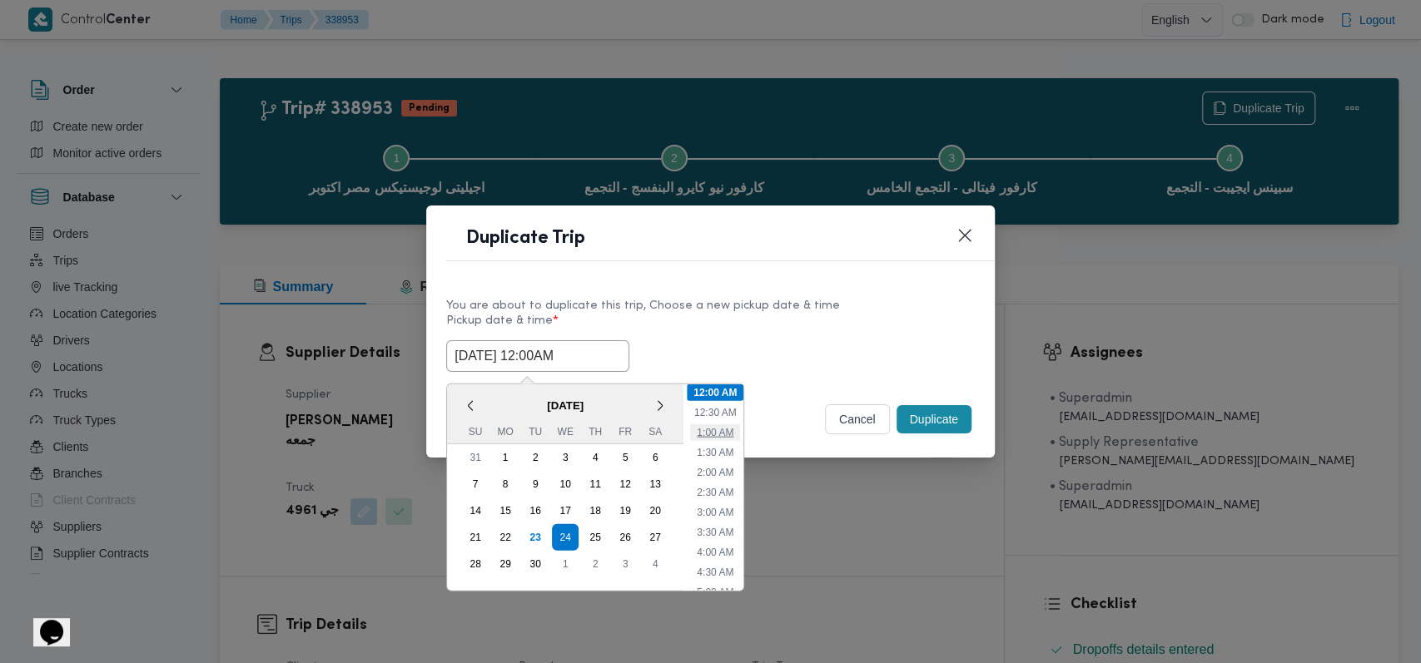
click at [583, 431] on li "1:00 AM" at bounding box center [715, 432] width 50 height 17
type input "24/09/2025 1:00AM"
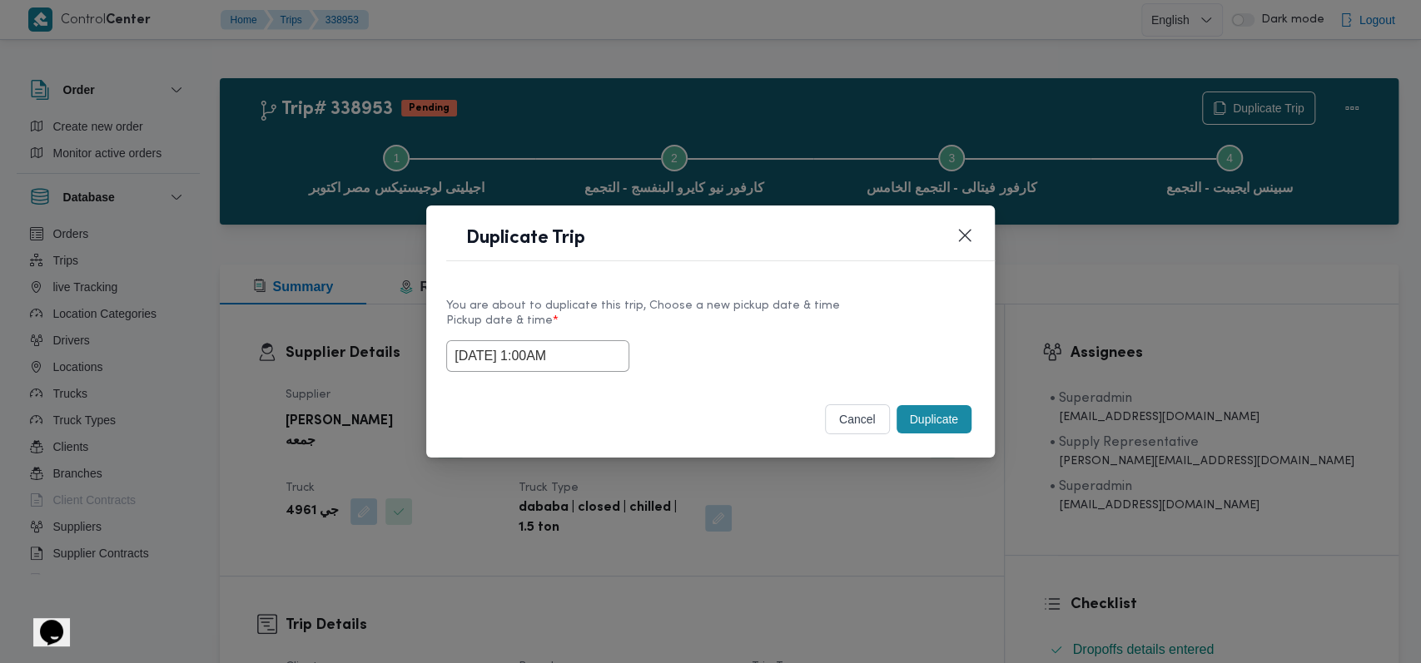
click at [583, 418] on button "Duplicate" at bounding box center [933, 419] width 75 height 28
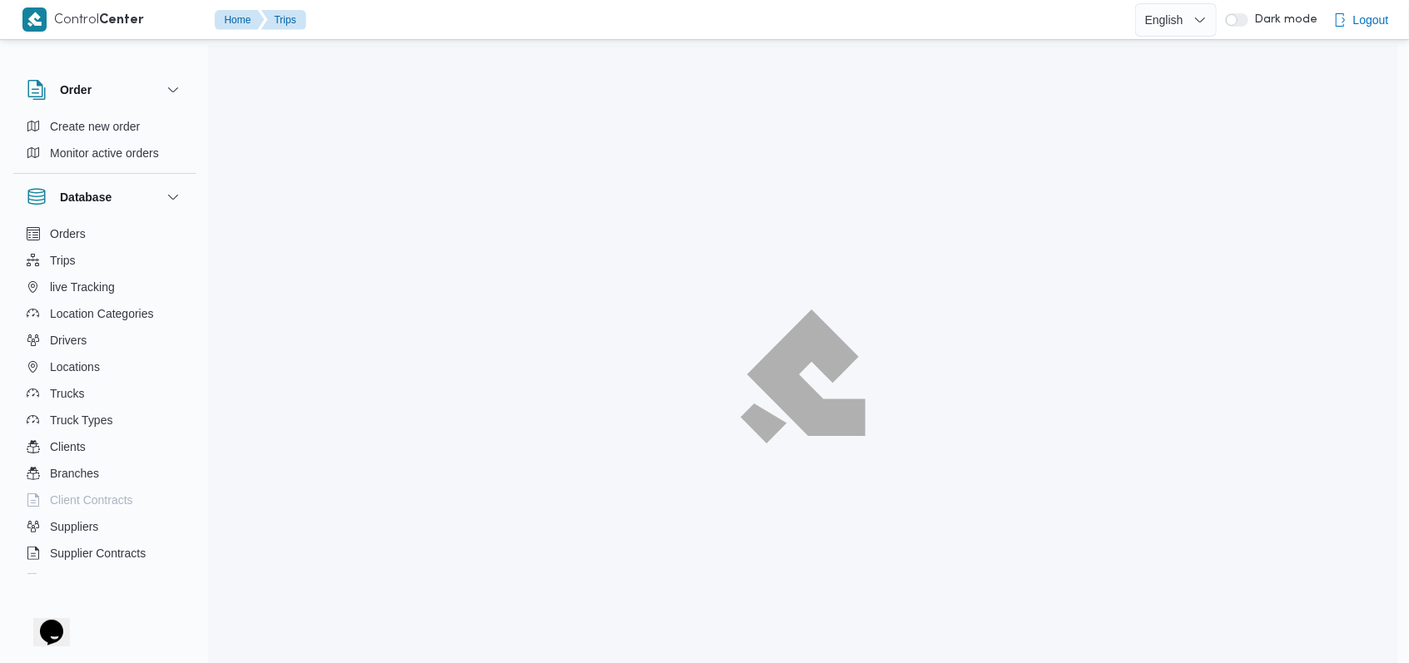
scroll to position [190, 0]
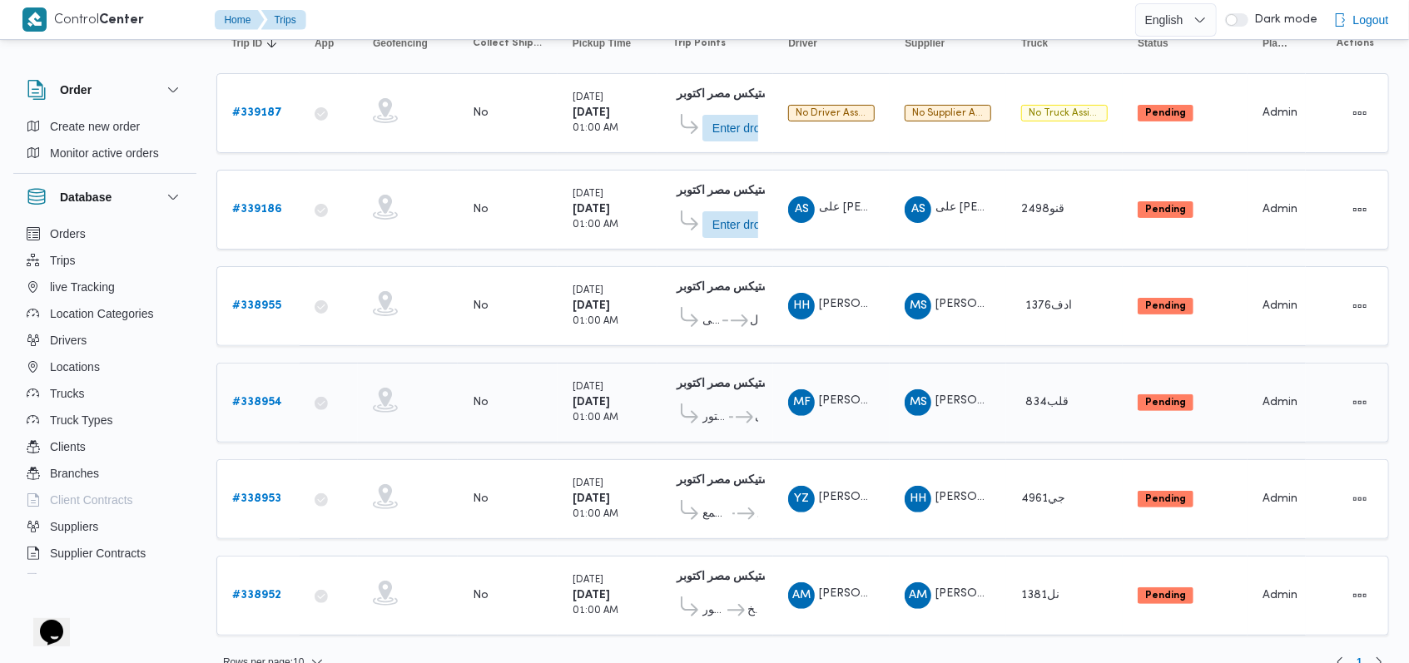
click at [273, 397] on b "# 338954" at bounding box center [257, 402] width 50 height 11
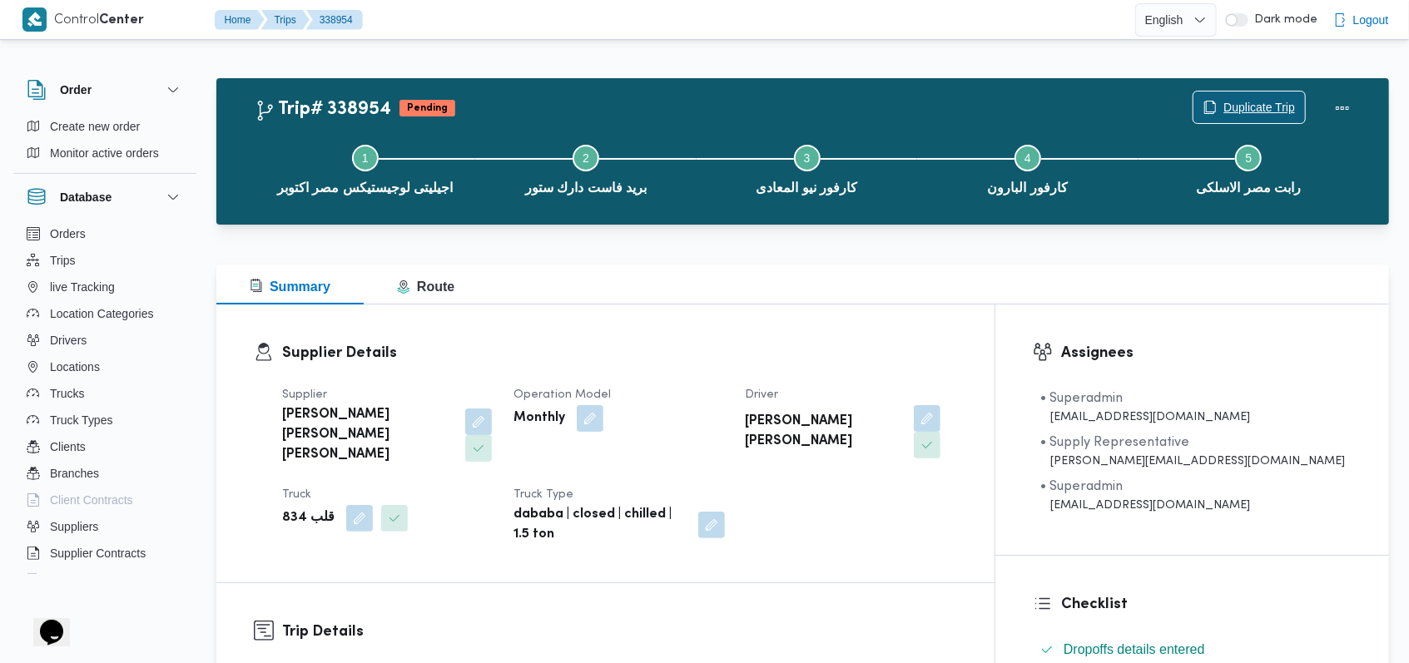
click at [583, 97] on span "Duplicate Trip" at bounding box center [1250, 108] width 112 height 32
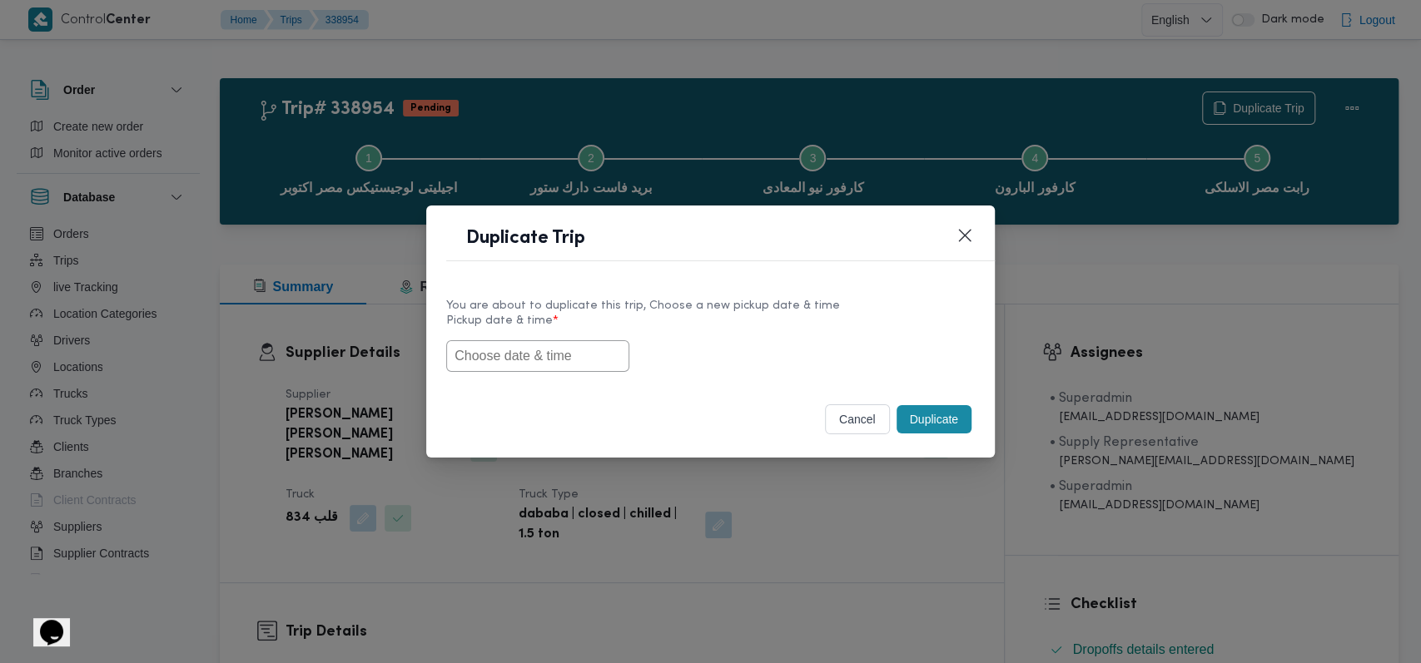
click at [565, 355] on input "text" at bounding box center [537, 356] width 183 height 32
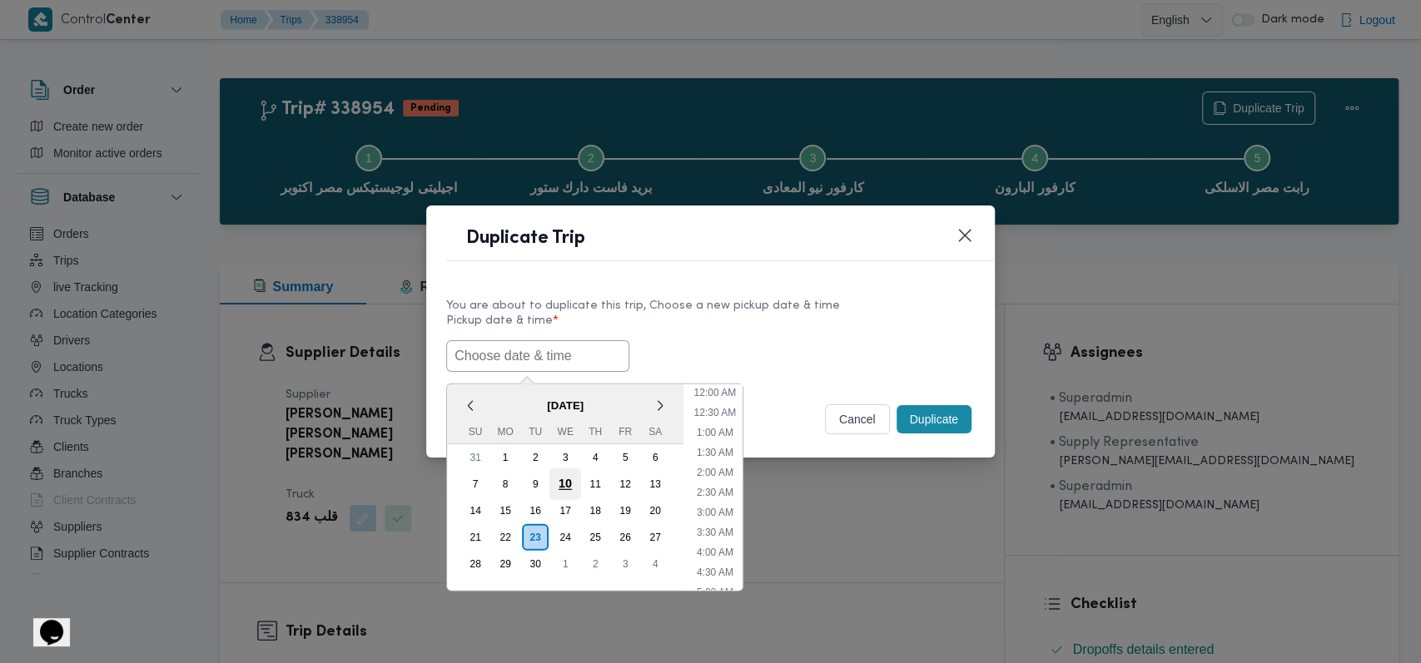
scroll to position [286, 0]
click at [564, 528] on div "24" at bounding box center [565, 537] width 32 height 32
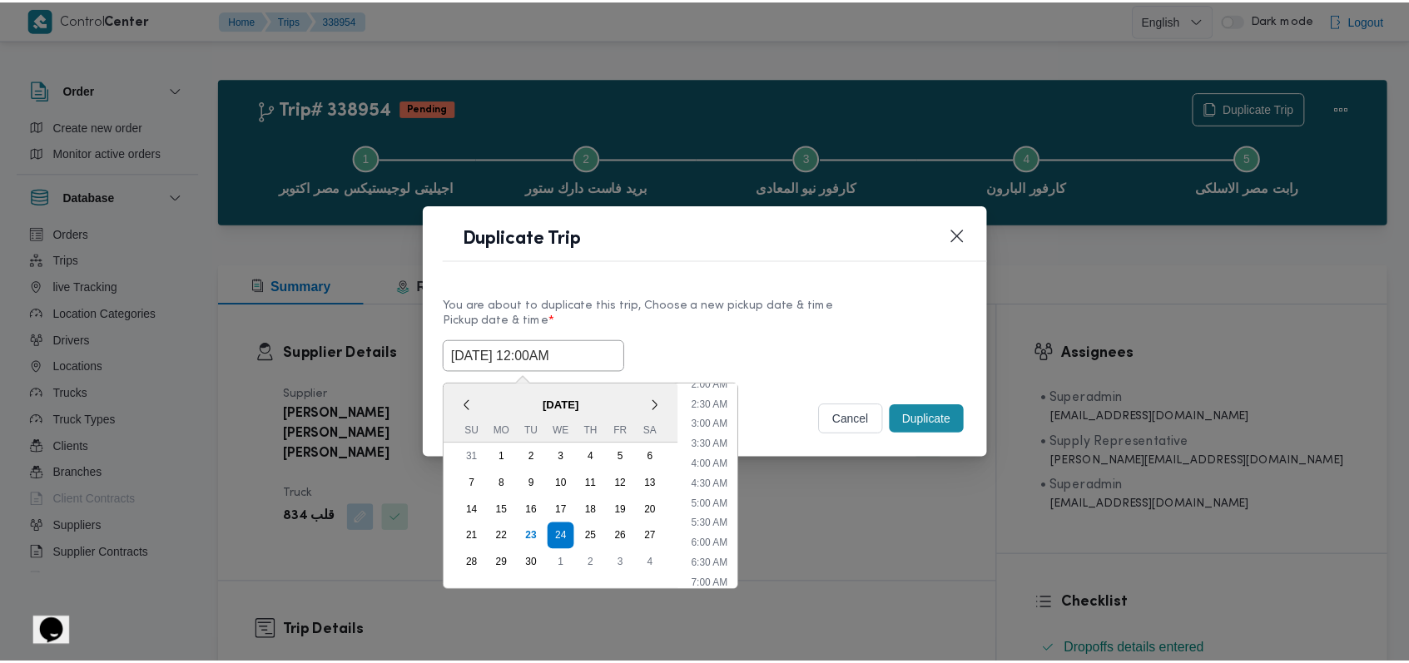
scroll to position [0, 0]
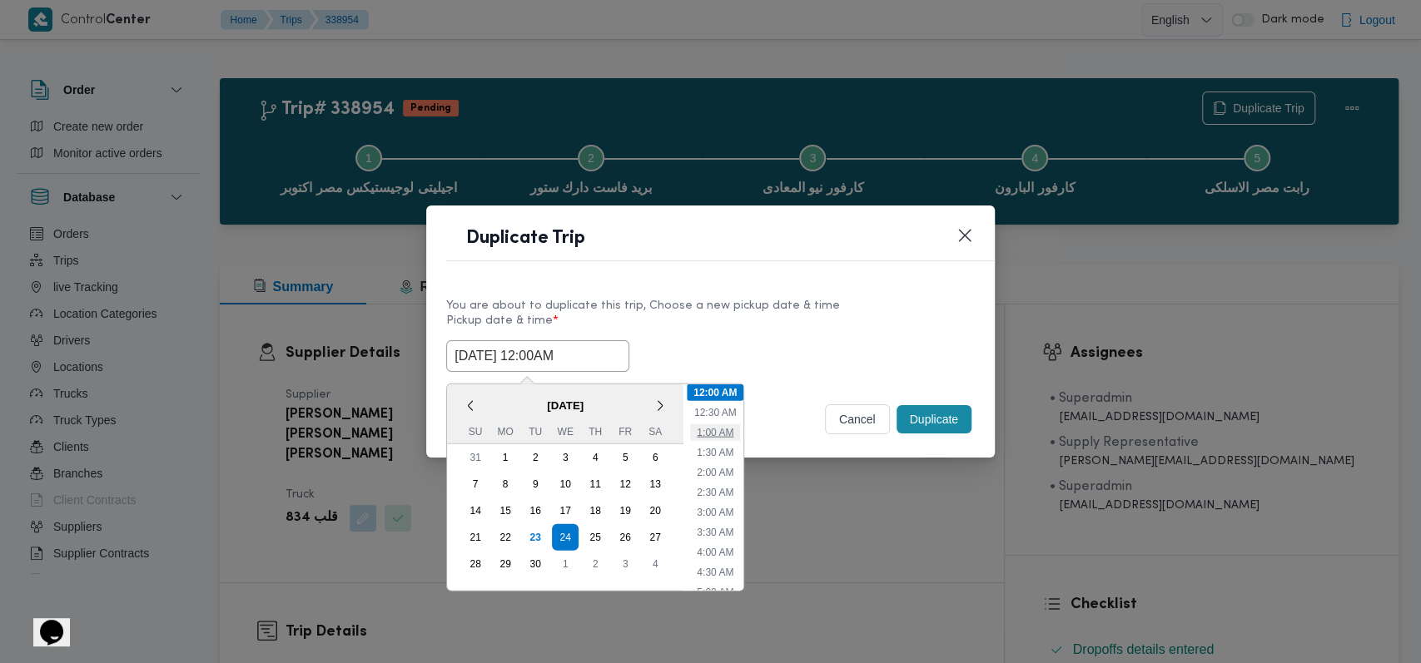
click at [583, 435] on li "1:00 AM" at bounding box center [715, 432] width 50 height 17
type input "24/09/2025 1:00AM"
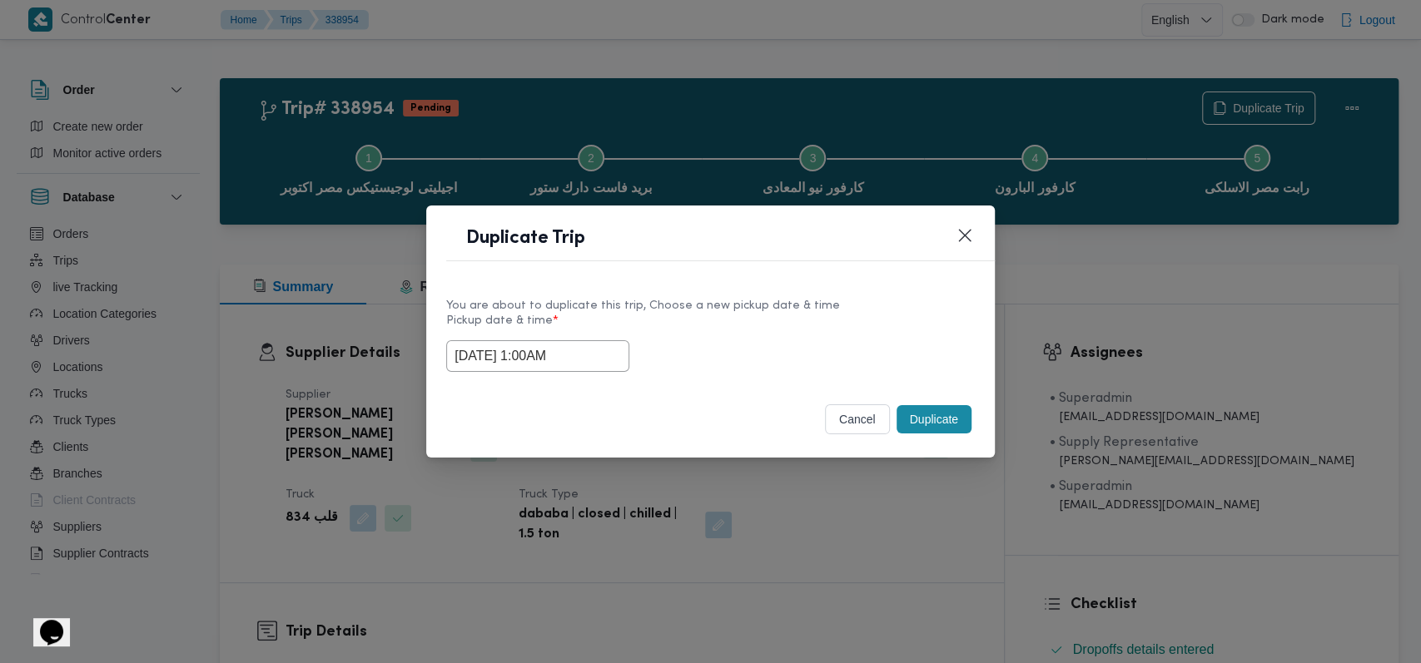
click at [583, 423] on button "Duplicate" at bounding box center [933, 419] width 75 height 28
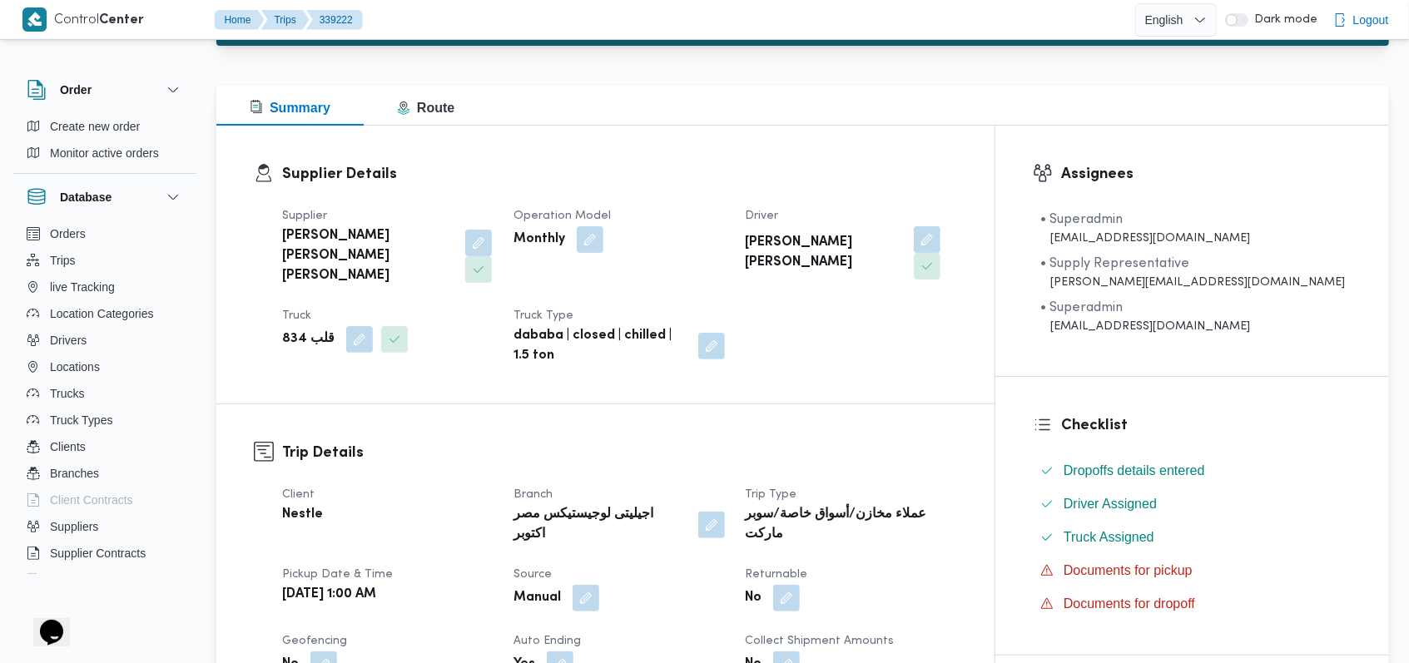
scroll to position [444, 0]
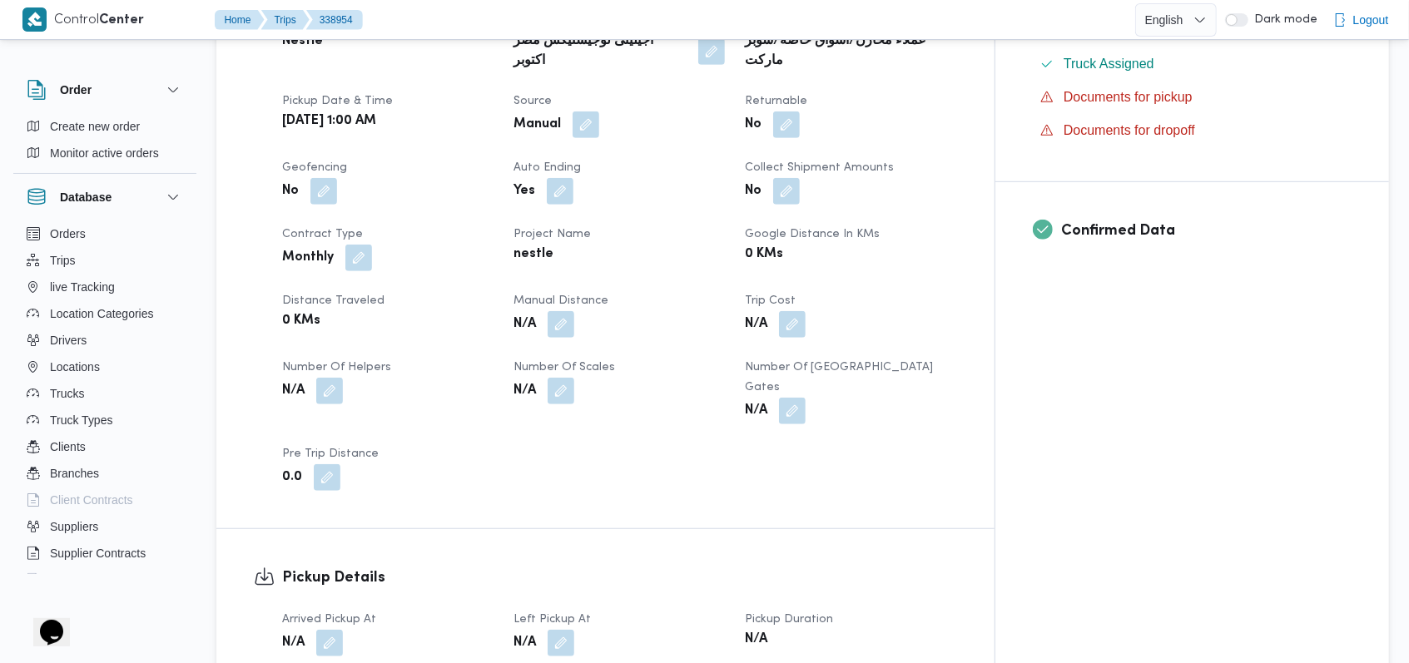
scroll to position [887, 0]
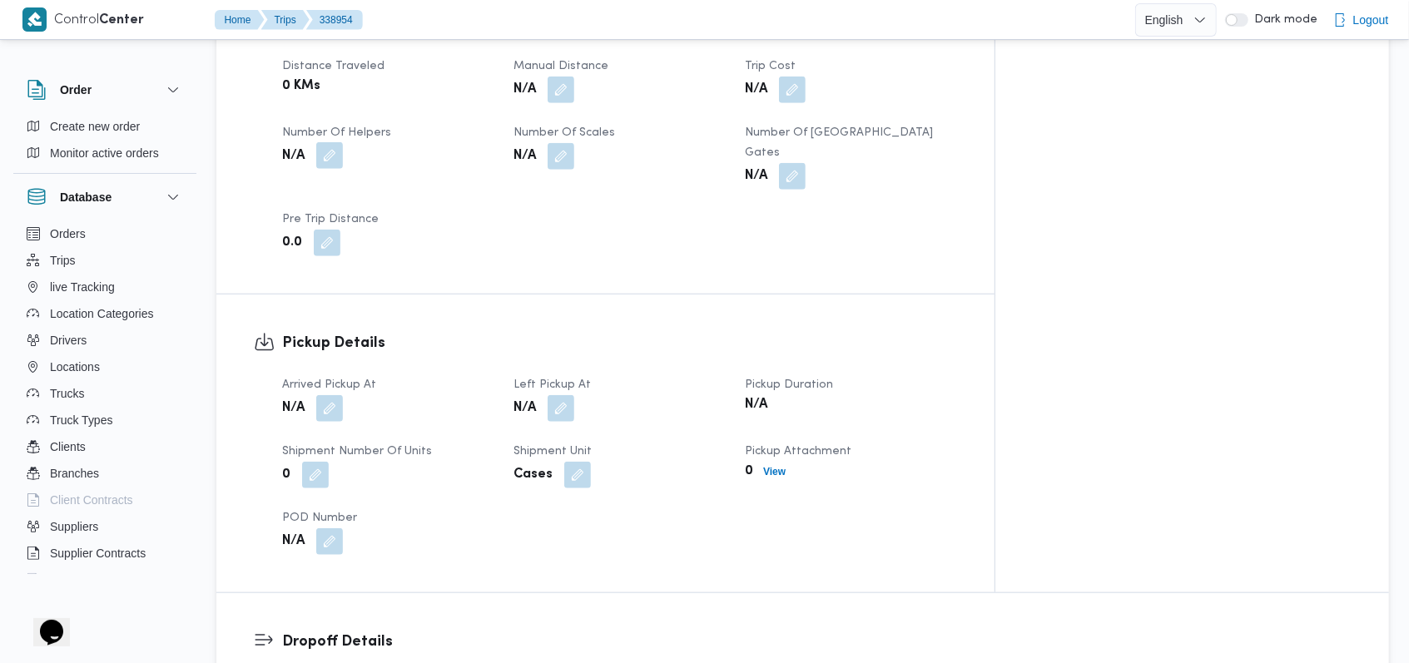
click at [332, 142] on button "button" at bounding box center [329, 155] width 27 height 27
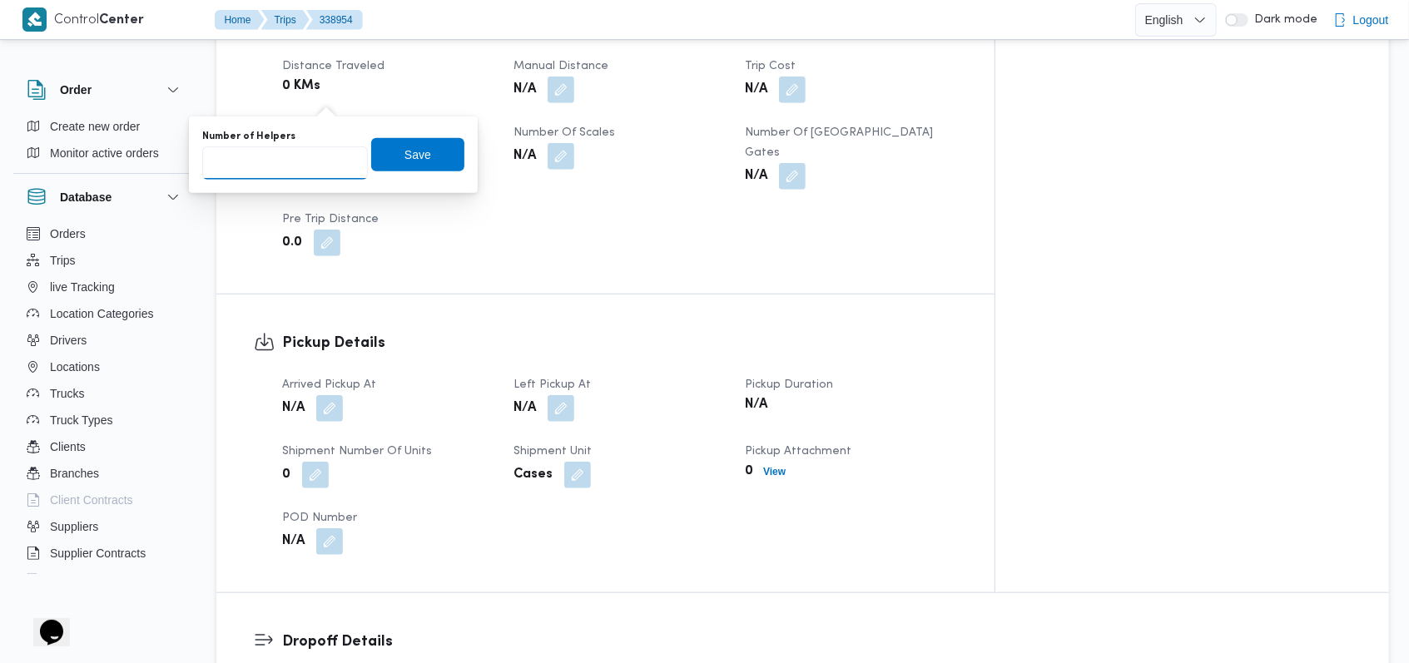
click at [300, 152] on input "Number of Helpers" at bounding box center [285, 162] width 166 height 33
type input "1"
click at [384, 146] on span "Save" at bounding box center [417, 153] width 93 height 33
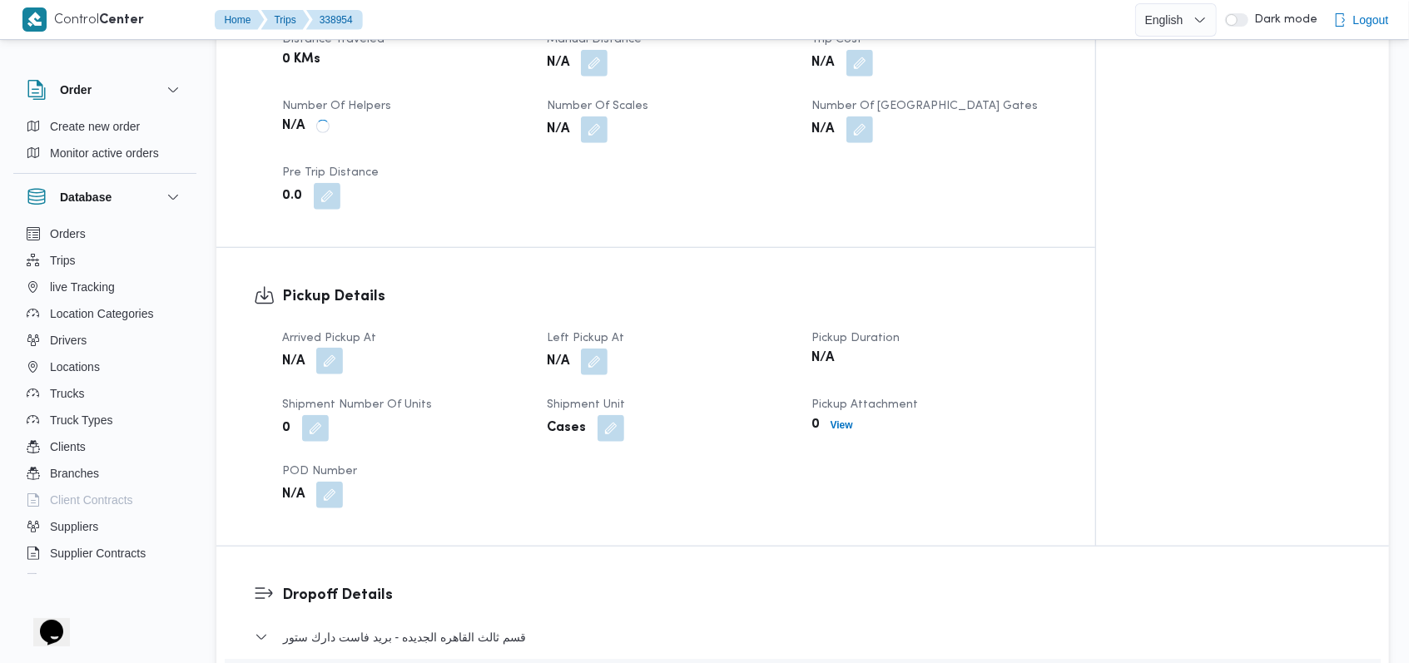
click at [340, 349] on span at bounding box center [325, 362] width 35 height 27
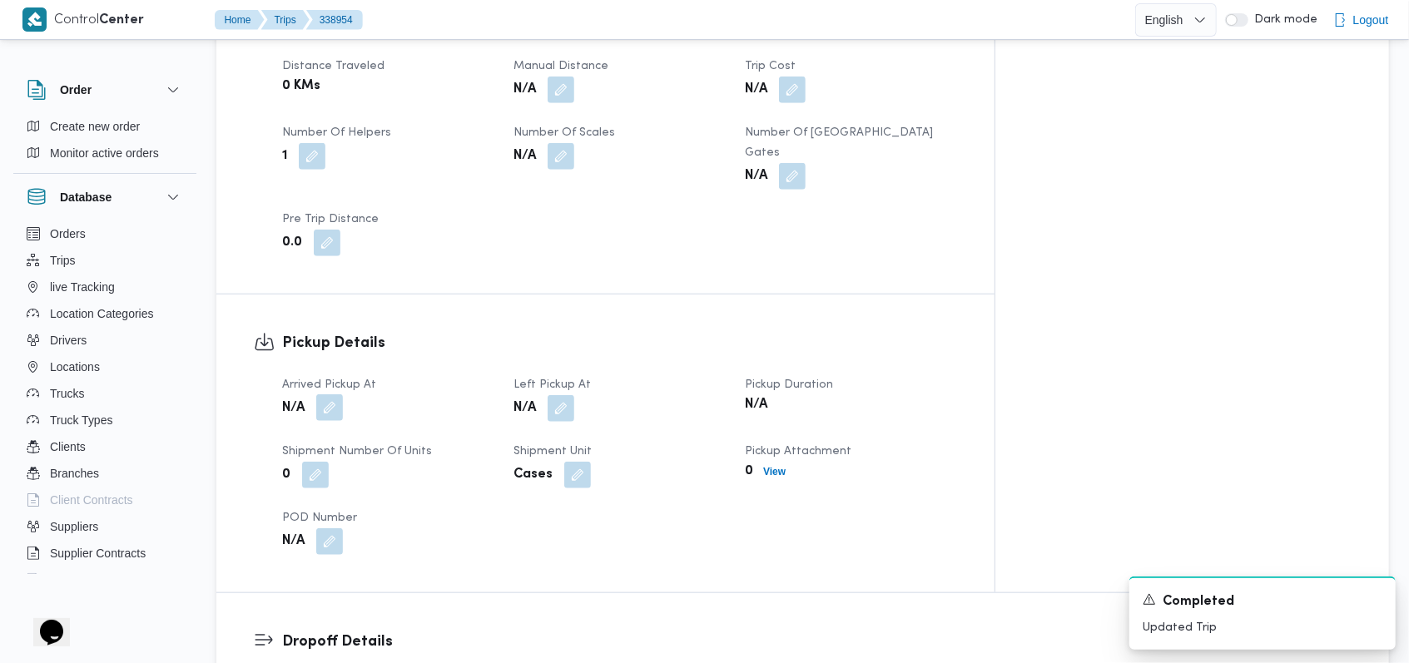
click at [334, 395] on button "button" at bounding box center [329, 408] width 27 height 27
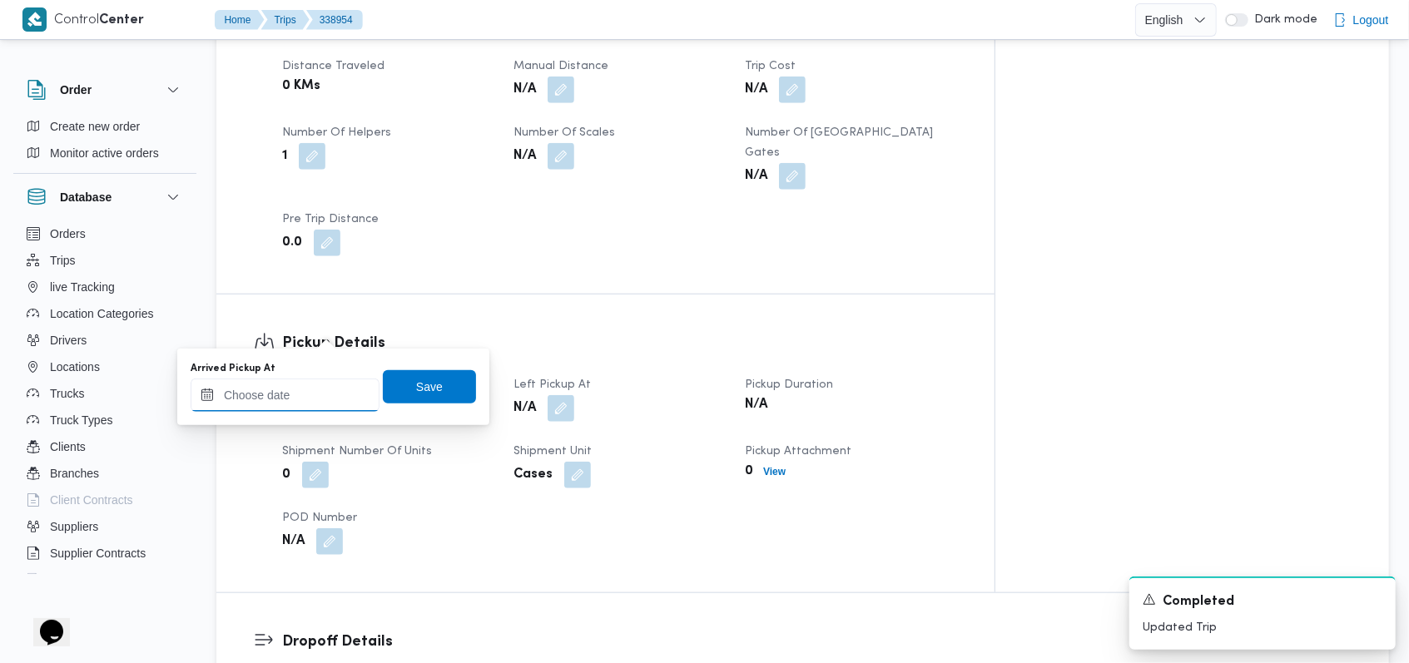
click at [304, 395] on input "Arrived Pickup At" at bounding box center [285, 395] width 189 height 33
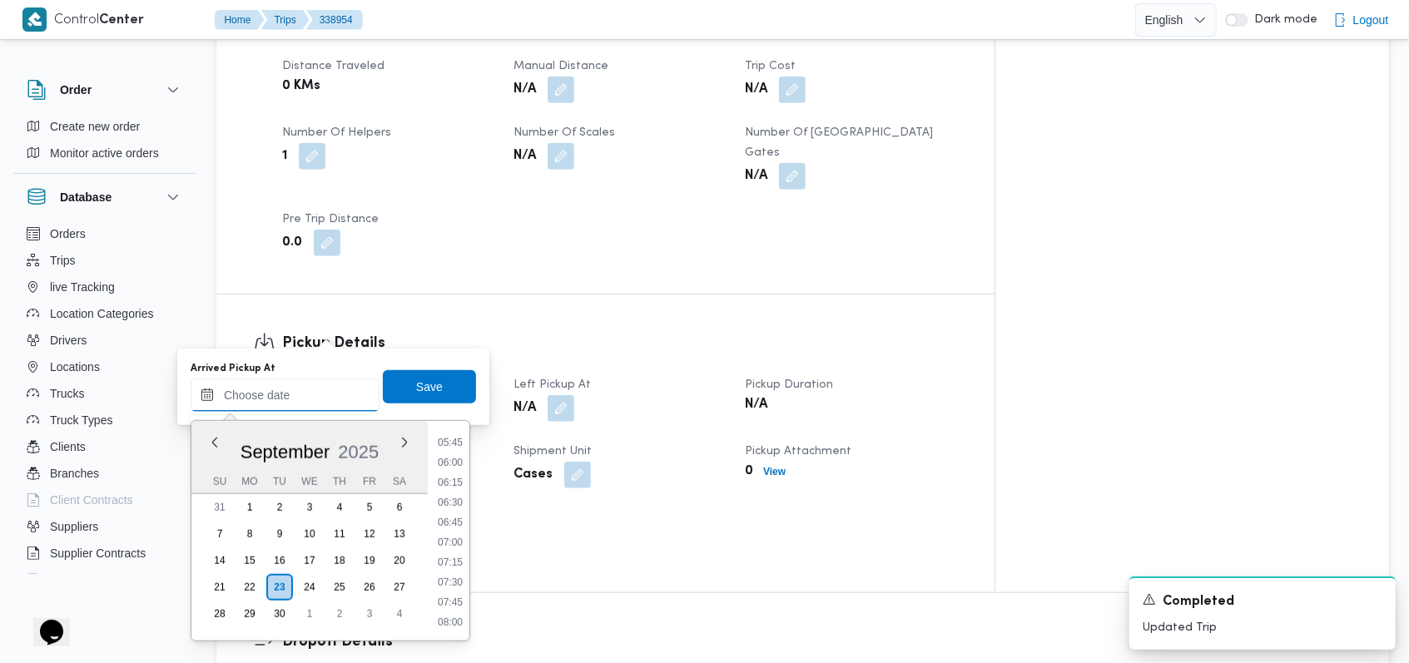
scroll to position [325, 0]
click at [448, 476] on li "04:30" at bounding box center [450, 477] width 38 height 17
type input "23/09/2025 04:30"
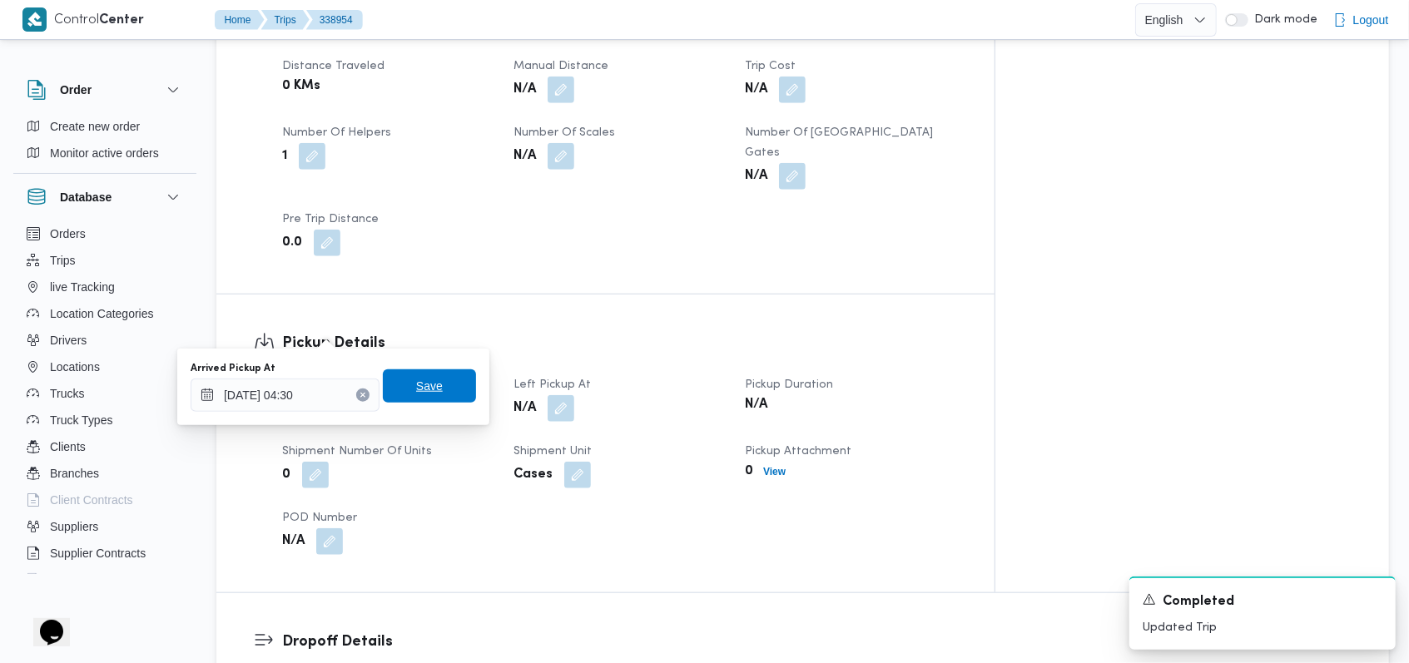
click at [446, 379] on span "Save" at bounding box center [429, 386] width 93 height 33
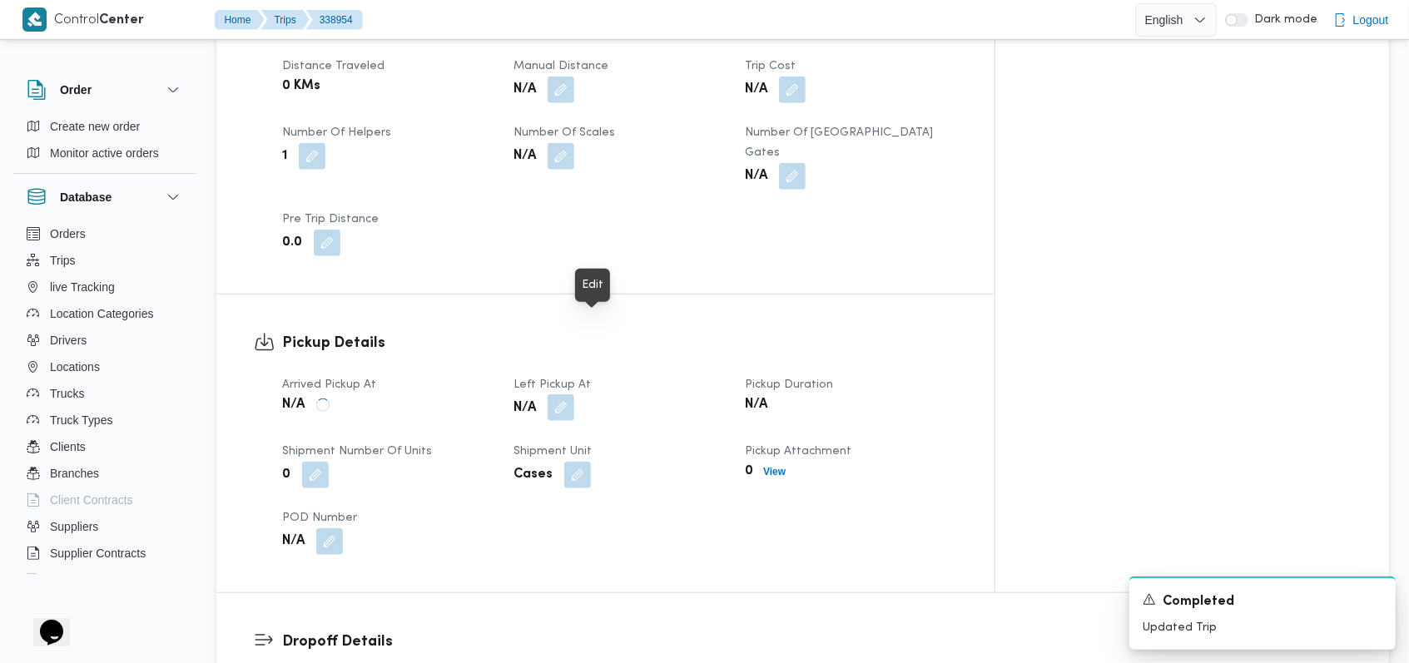
click at [574, 395] on button "button" at bounding box center [561, 408] width 27 height 27
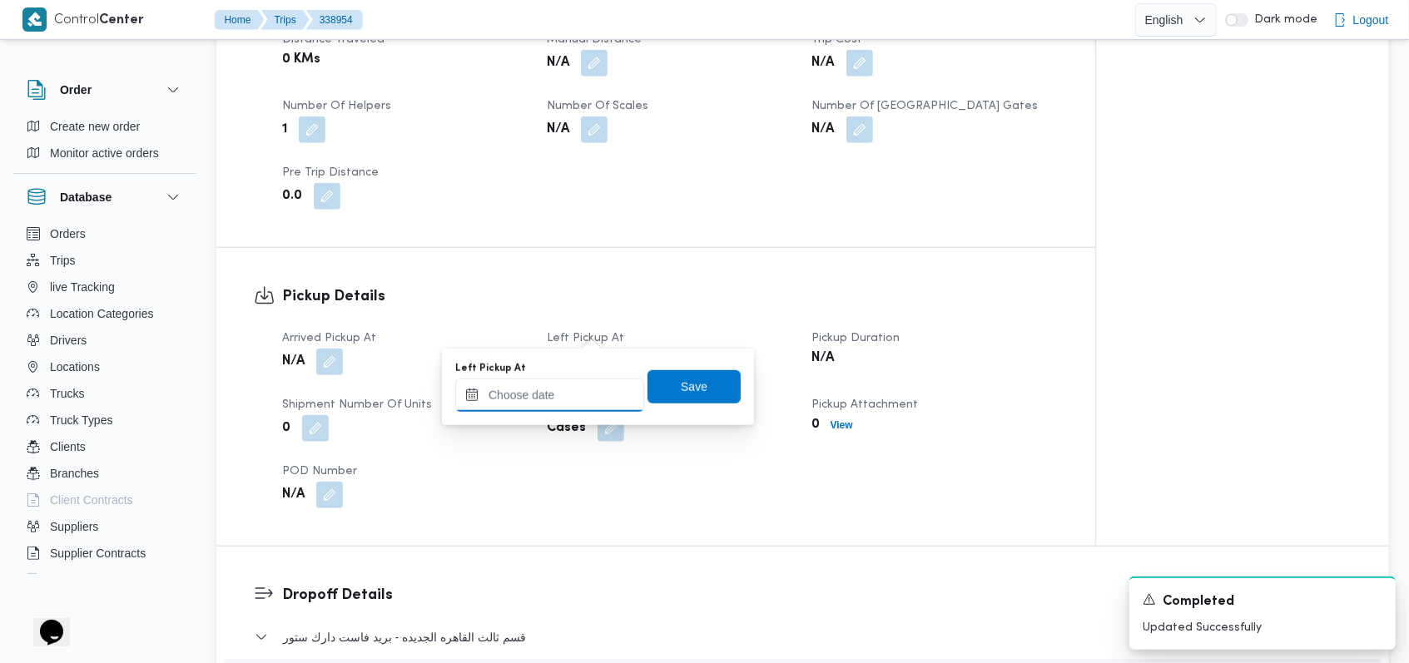
click at [564, 387] on input "Left Pickup At" at bounding box center [549, 395] width 189 height 33
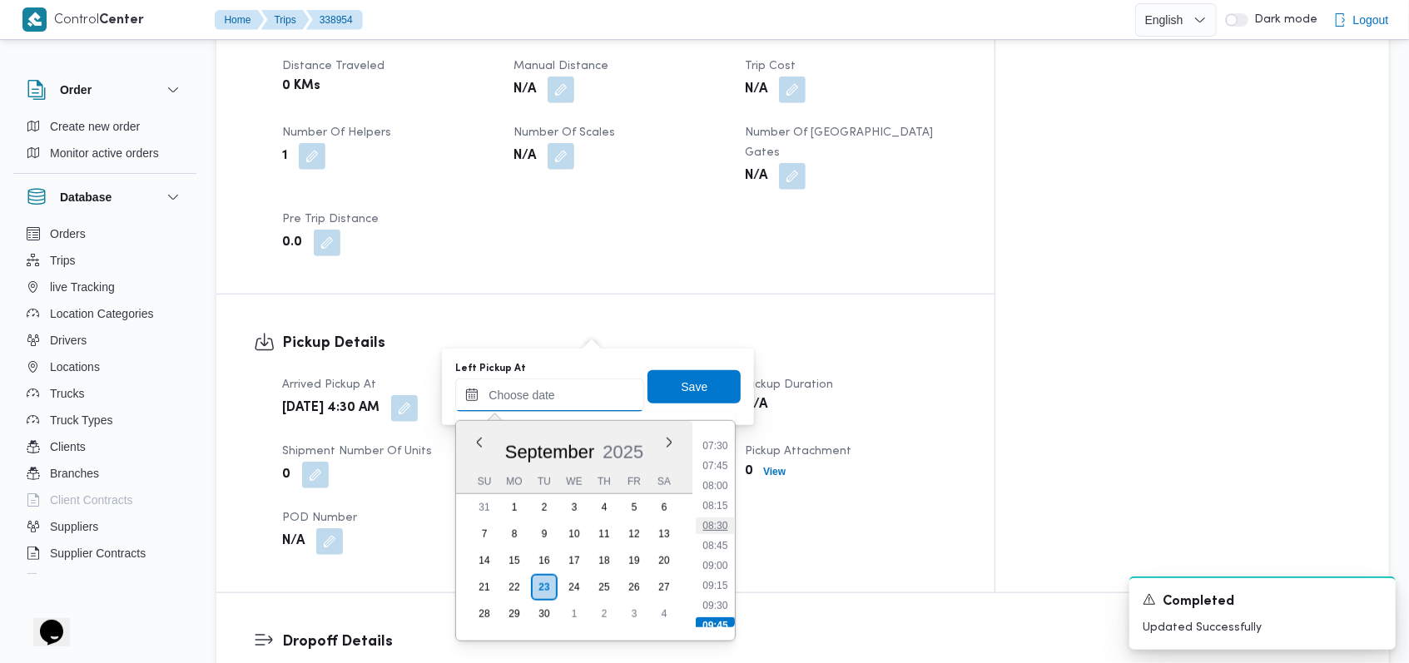
scroll to position [567, 0]
click at [583, 507] on li "08:00" at bounding box center [716, 515] width 38 height 17
type input "23/09/2025 08:00"
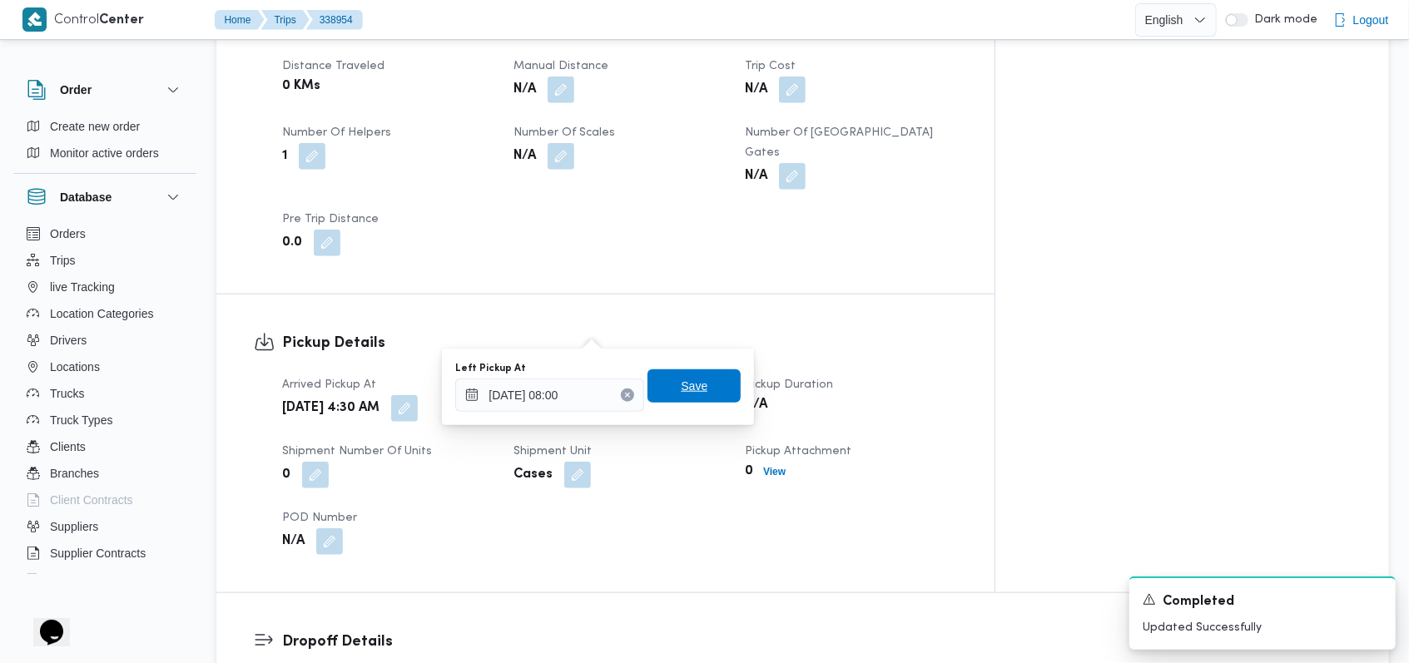
click at [583, 377] on span "Save" at bounding box center [694, 386] width 93 height 33
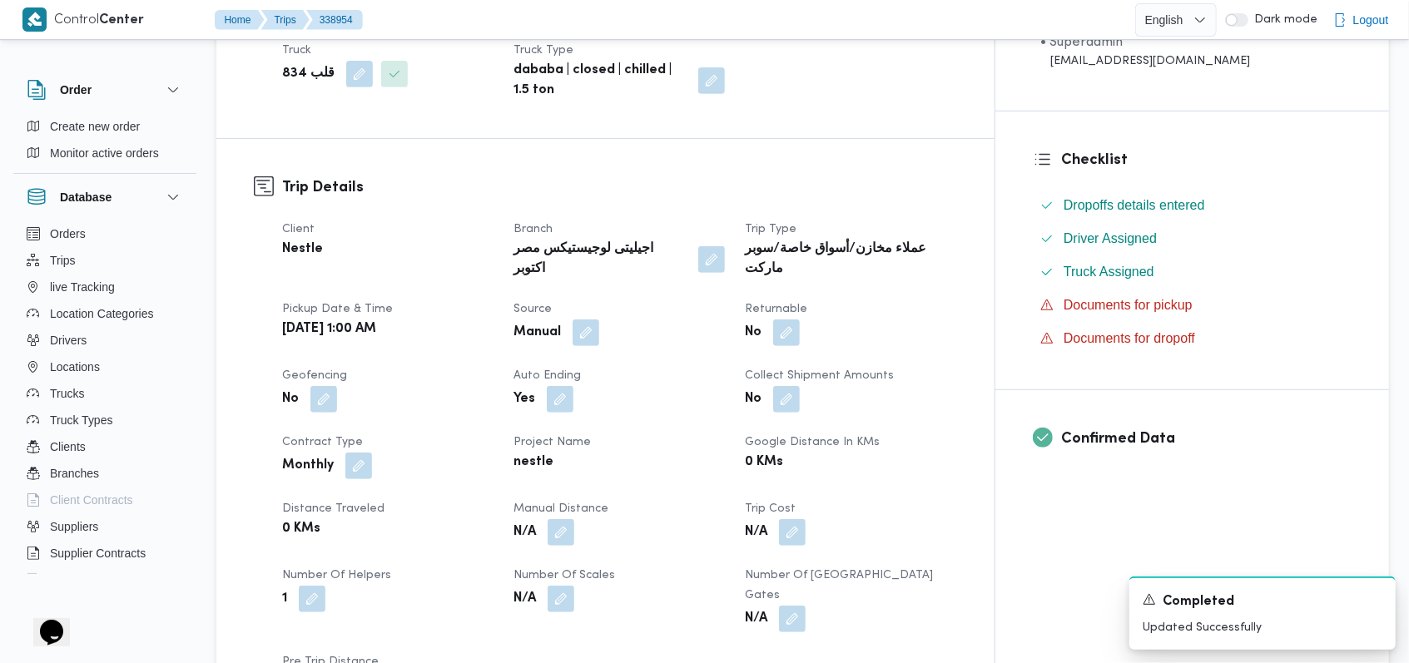
scroll to position [221, 0]
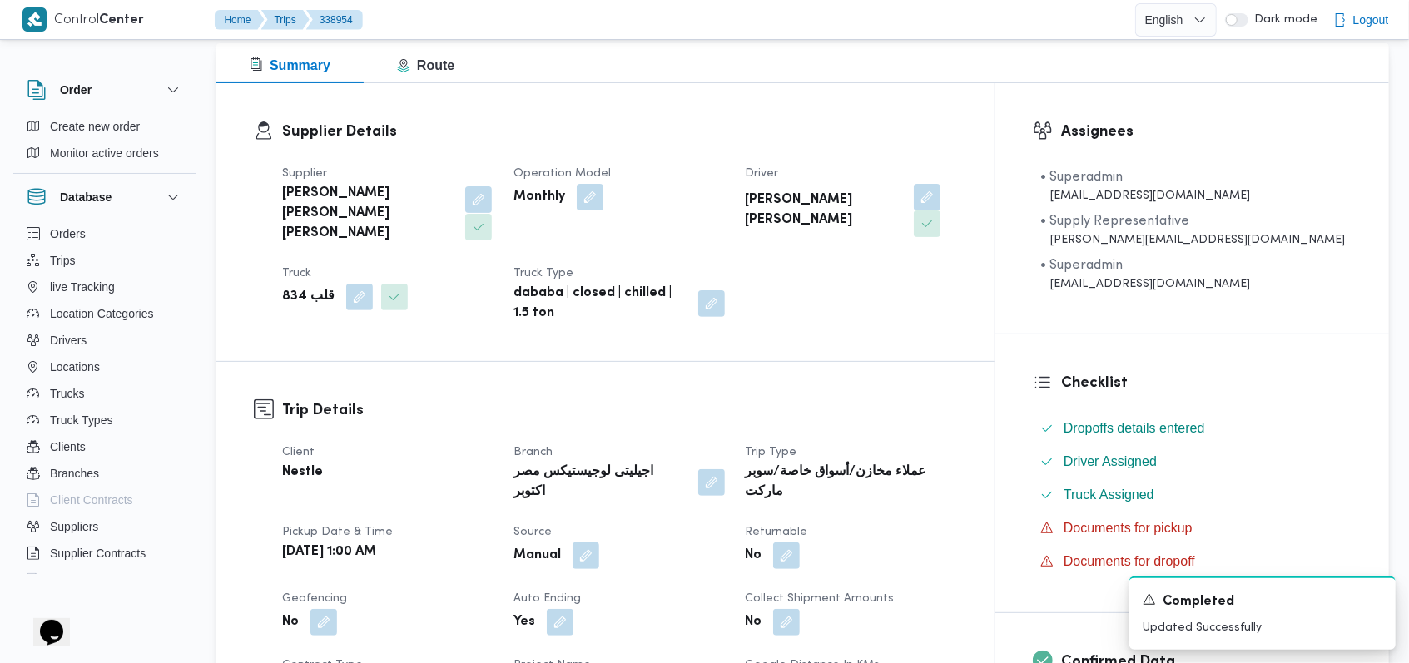
click at [465, 191] on button "button" at bounding box center [478, 199] width 27 height 27
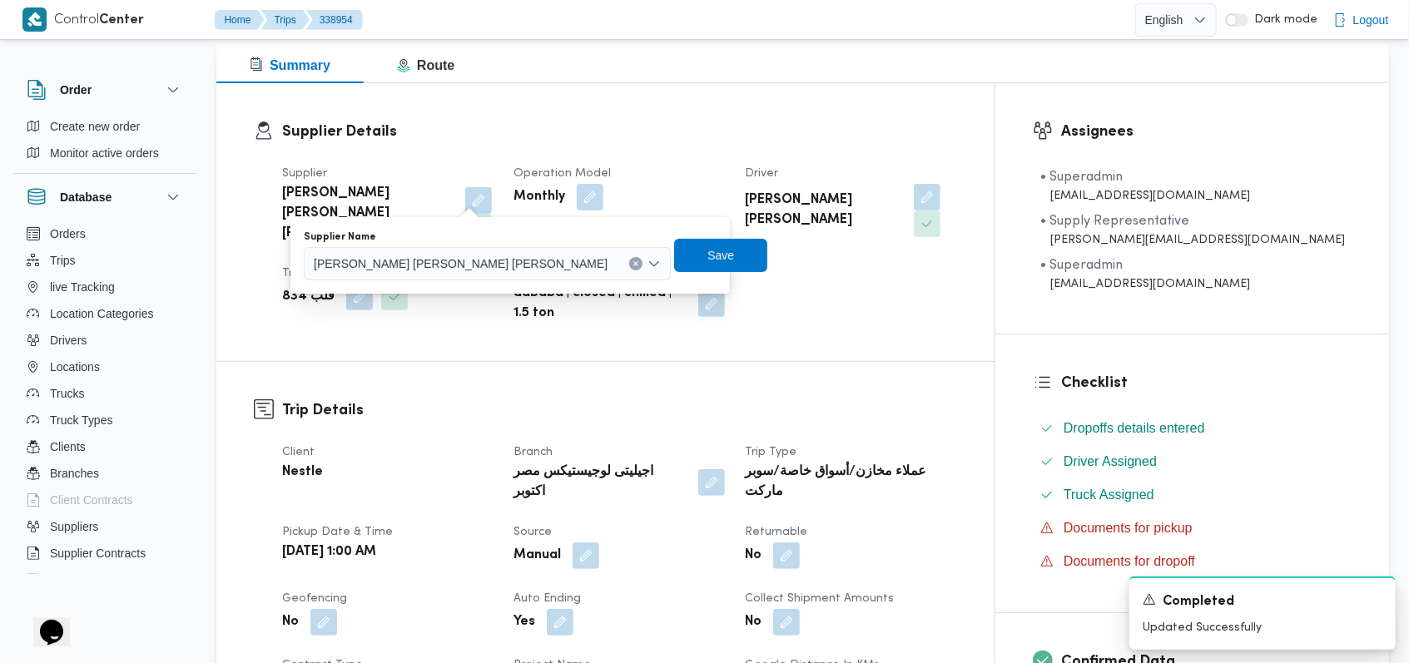
click at [444, 270] on span "محمد صلاح عبد الهادى عبد الحميد" at bounding box center [461, 263] width 294 height 18
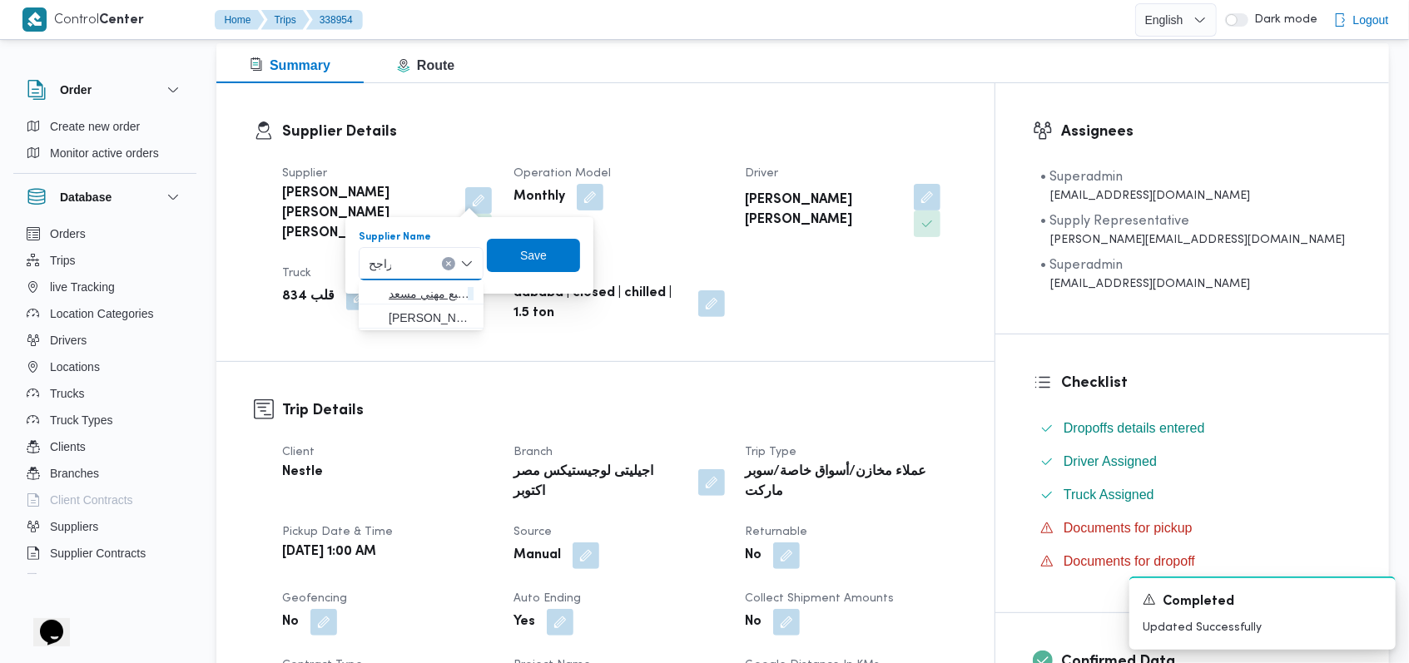
type input "راجح"
click at [439, 293] on span "راجح ضبع مهني مسعد" at bounding box center [431, 294] width 85 height 20
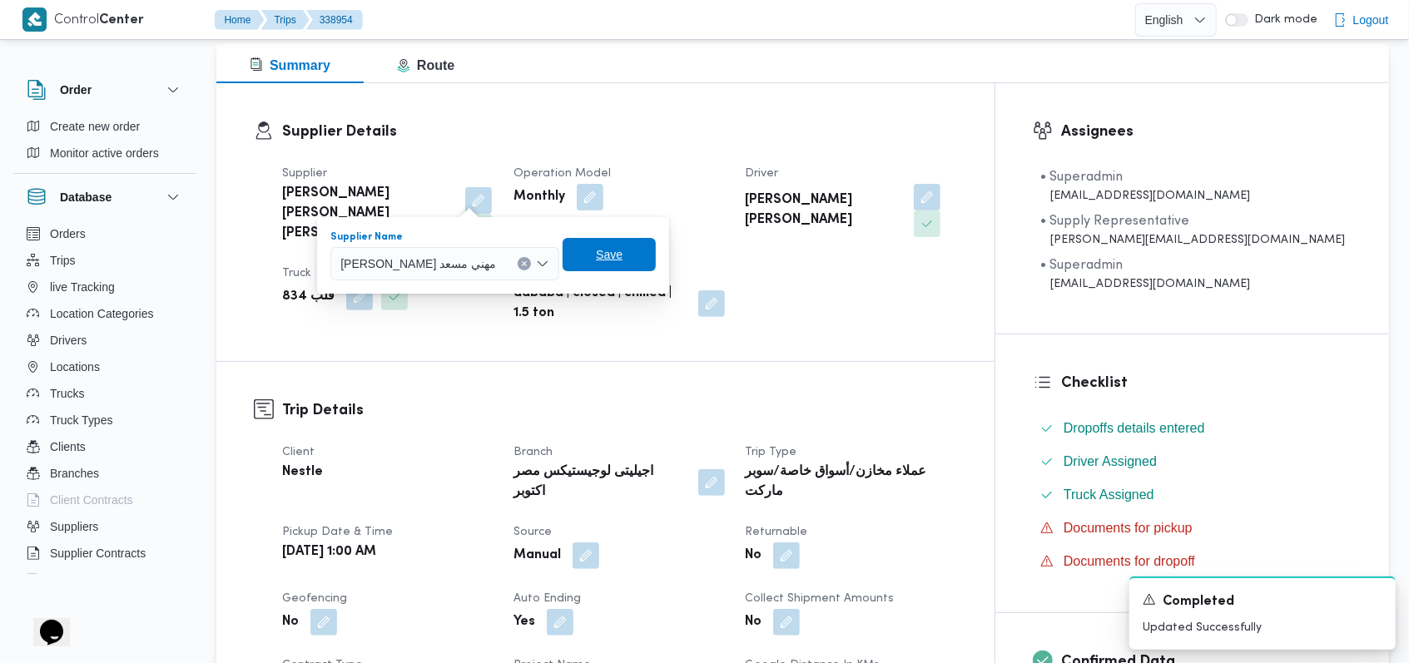
click at [563, 253] on span "Save" at bounding box center [609, 254] width 93 height 33
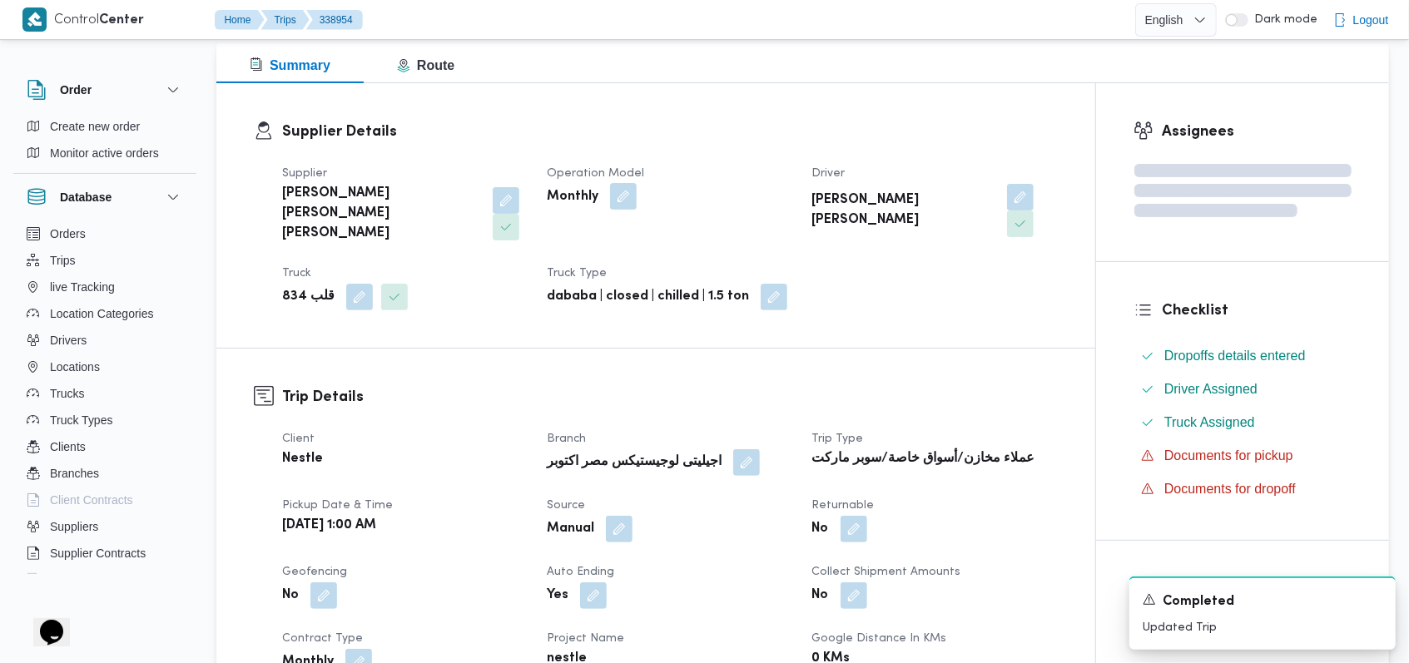
click at [583, 196] on button "button" at bounding box center [623, 196] width 27 height 27
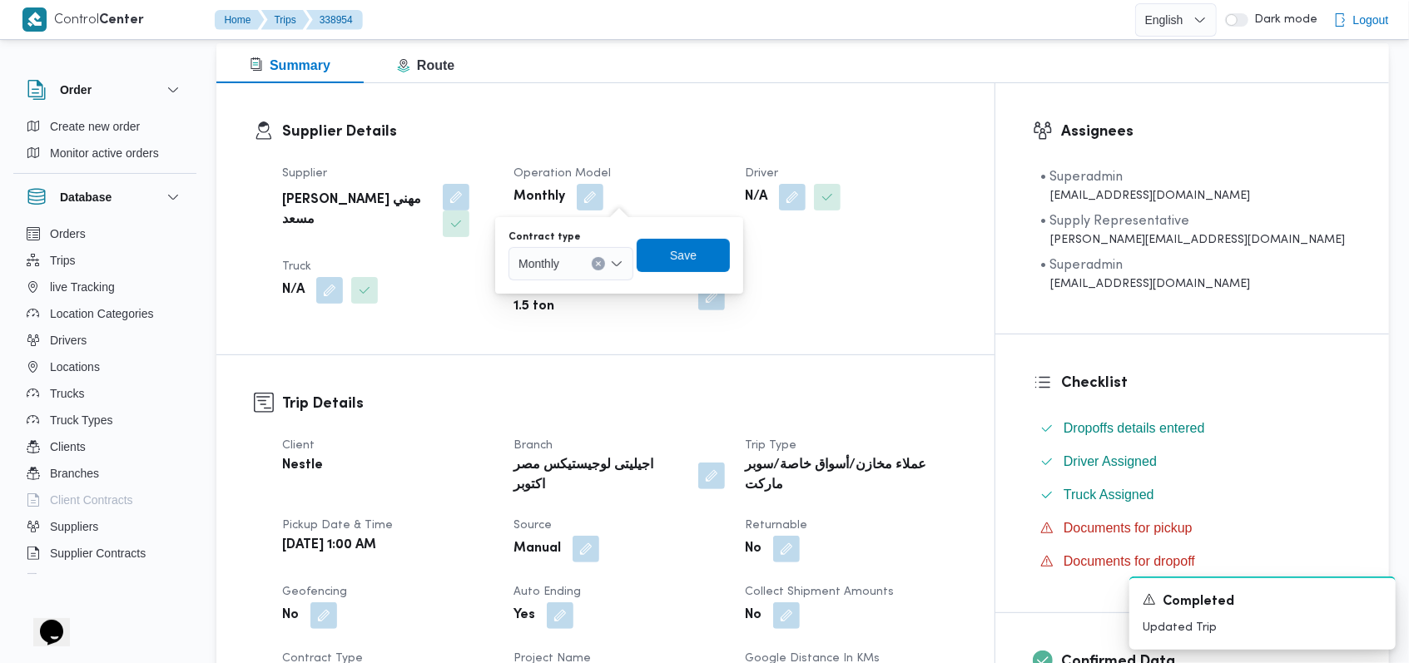
click at [583, 250] on div "Monthly" at bounding box center [571, 263] width 125 height 33
click at [549, 355] on div "Trip Details Client Nestle Branch اجيليتى لوجيستيكس مصر اكتوبر Trip Type عملاء …" at bounding box center [605, 654] width 778 height 598
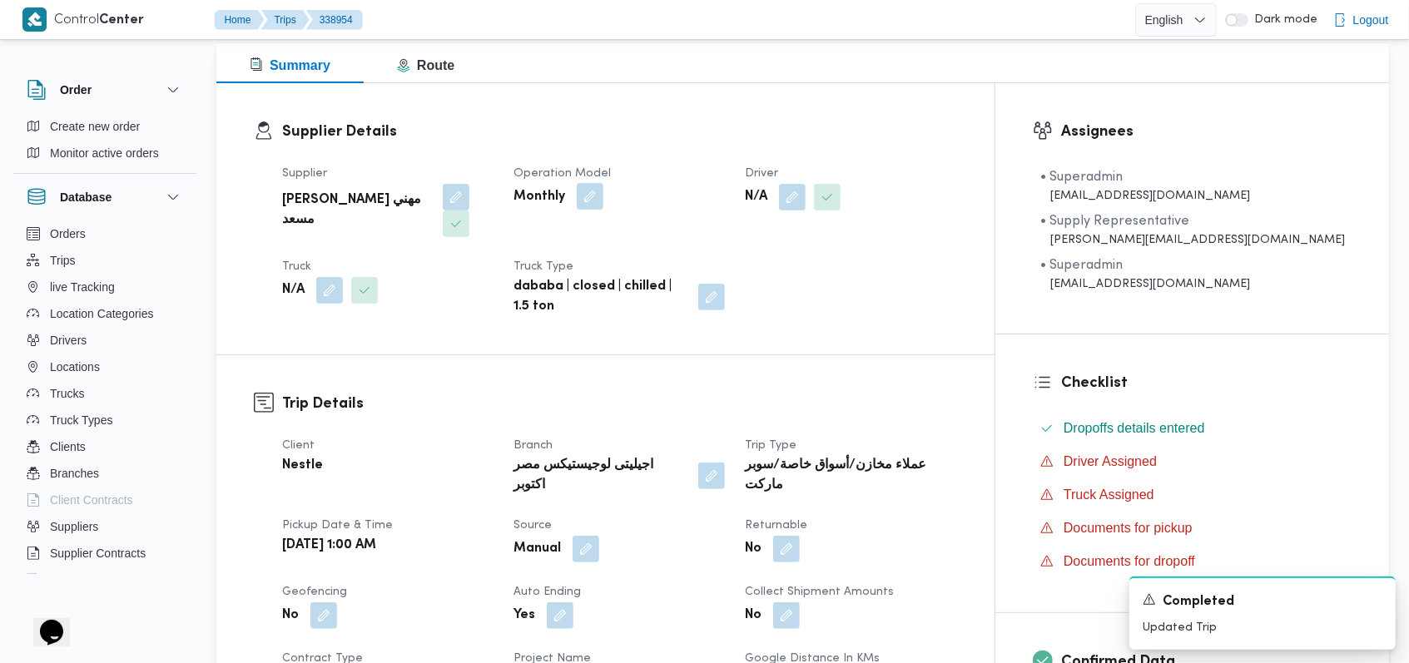
click at [583, 203] on button "button" at bounding box center [590, 196] width 27 height 27
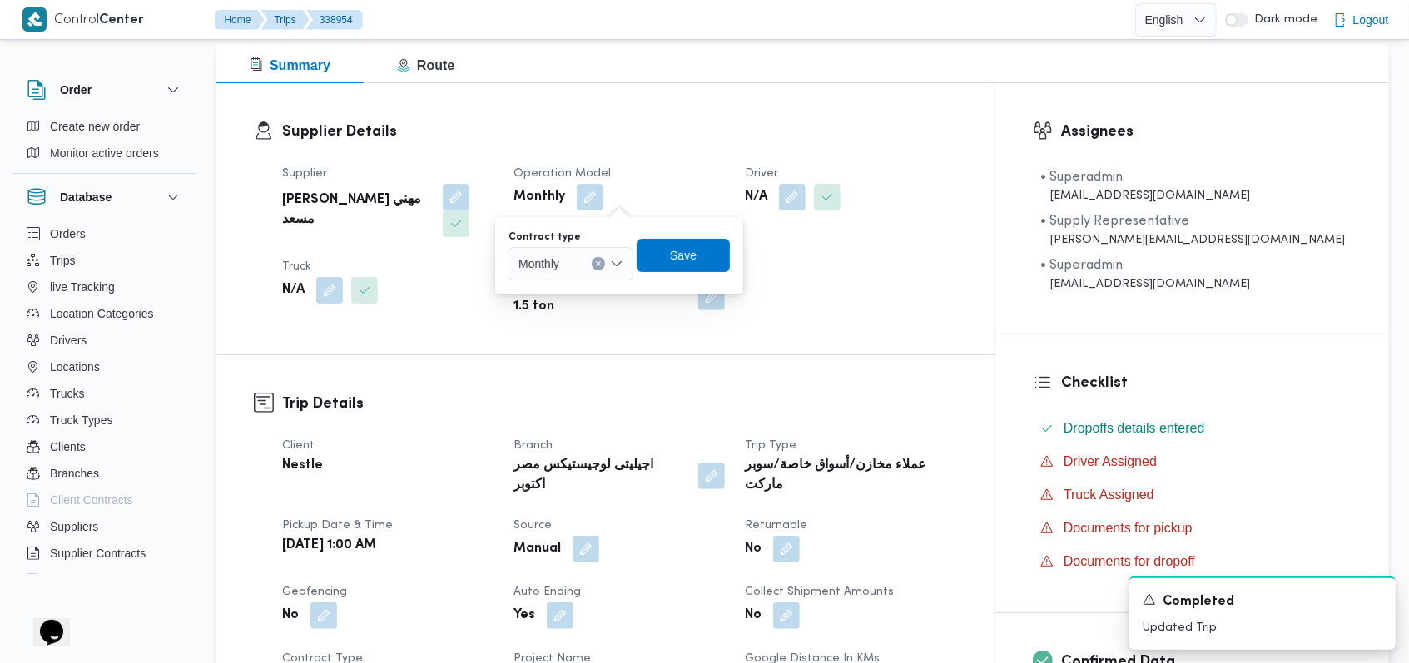
click at [583, 261] on icon "Clear input" at bounding box center [598, 264] width 7 height 7
click at [575, 305] on span "On Demand" at bounding box center [571, 318] width 112 height 27
click at [583, 255] on span "Save" at bounding box center [689, 255] width 93 height 33
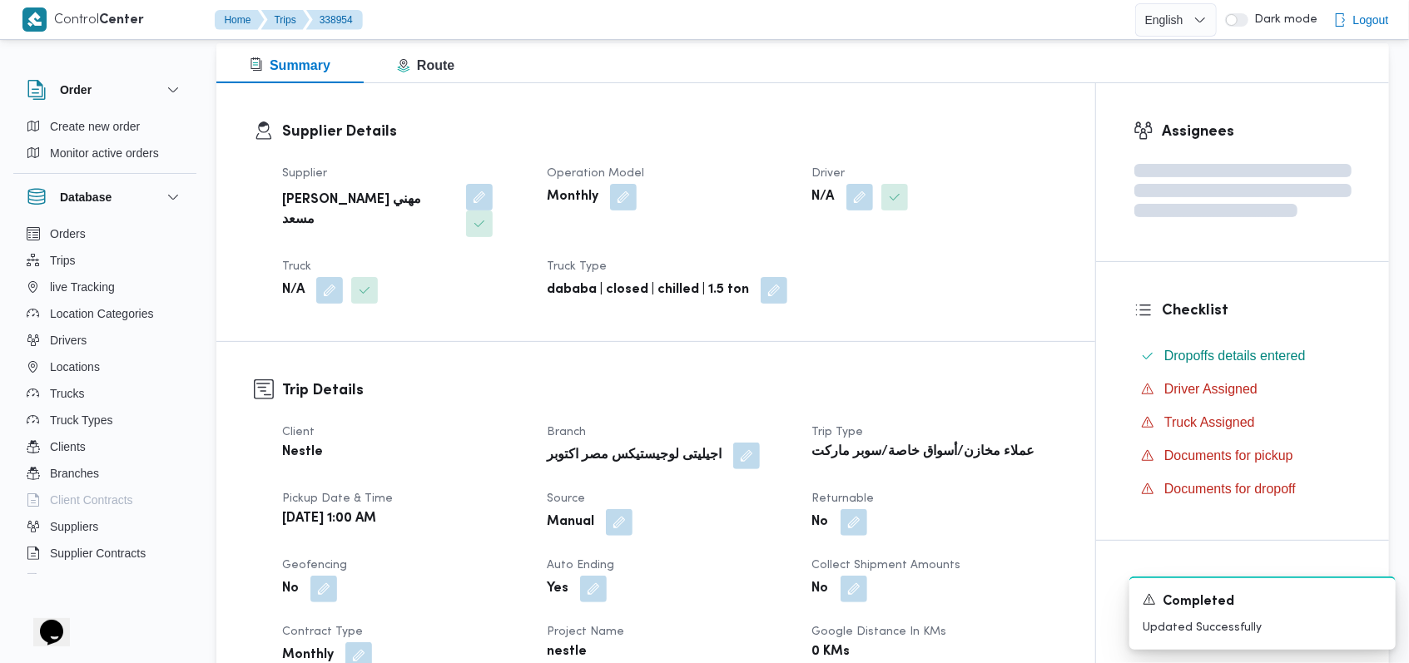
click at [583, 206] on button "button" at bounding box center [860, 197] width 27 height 27
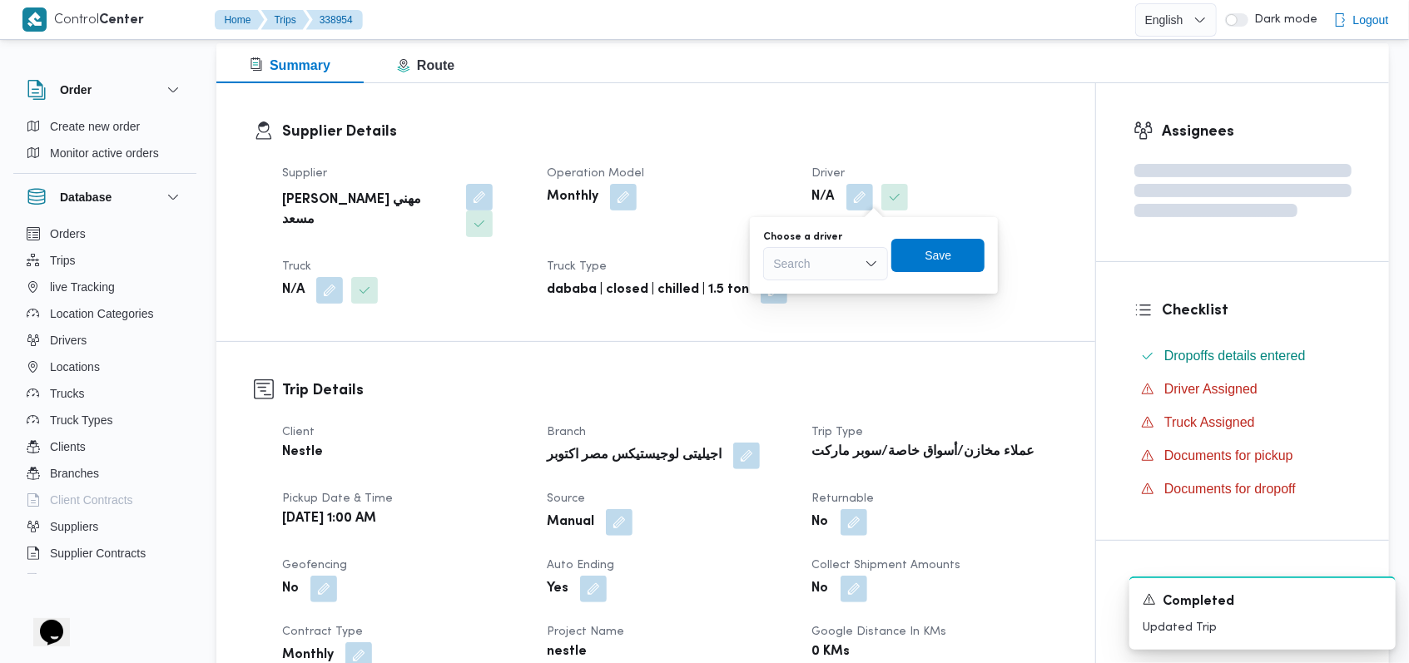
click at [583, 245] on div "Choose a driver Search" at bounding box center [825, 256] width 125 height 50
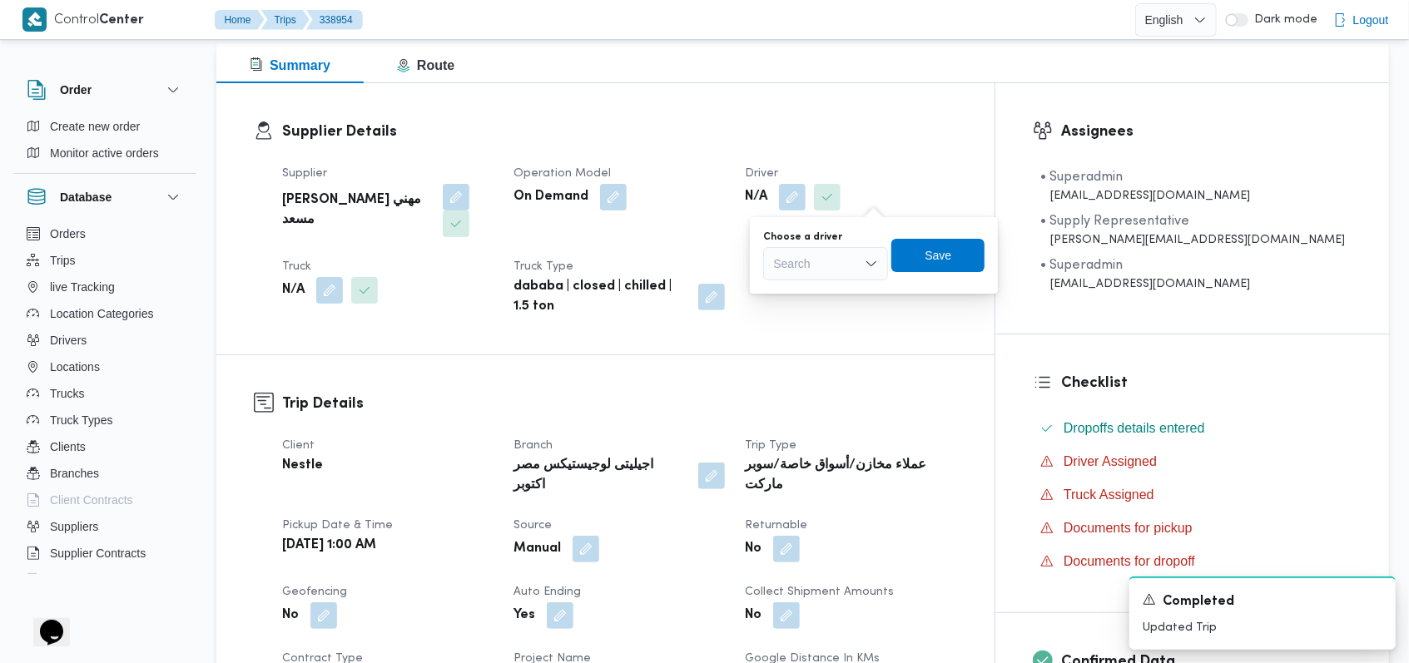
click at [583, 256] on div "Search" at bounding box center [825, 263] width 125 height 33
type input "ممدو"
click at [583, 293] on span "ممدو ح مصطفي ابراهيم حلمي" at bounding box center [835, 294] width 85 height 20
click at [583, 257] on span "Save" at bounding box center [935, 254] width 93 height 33
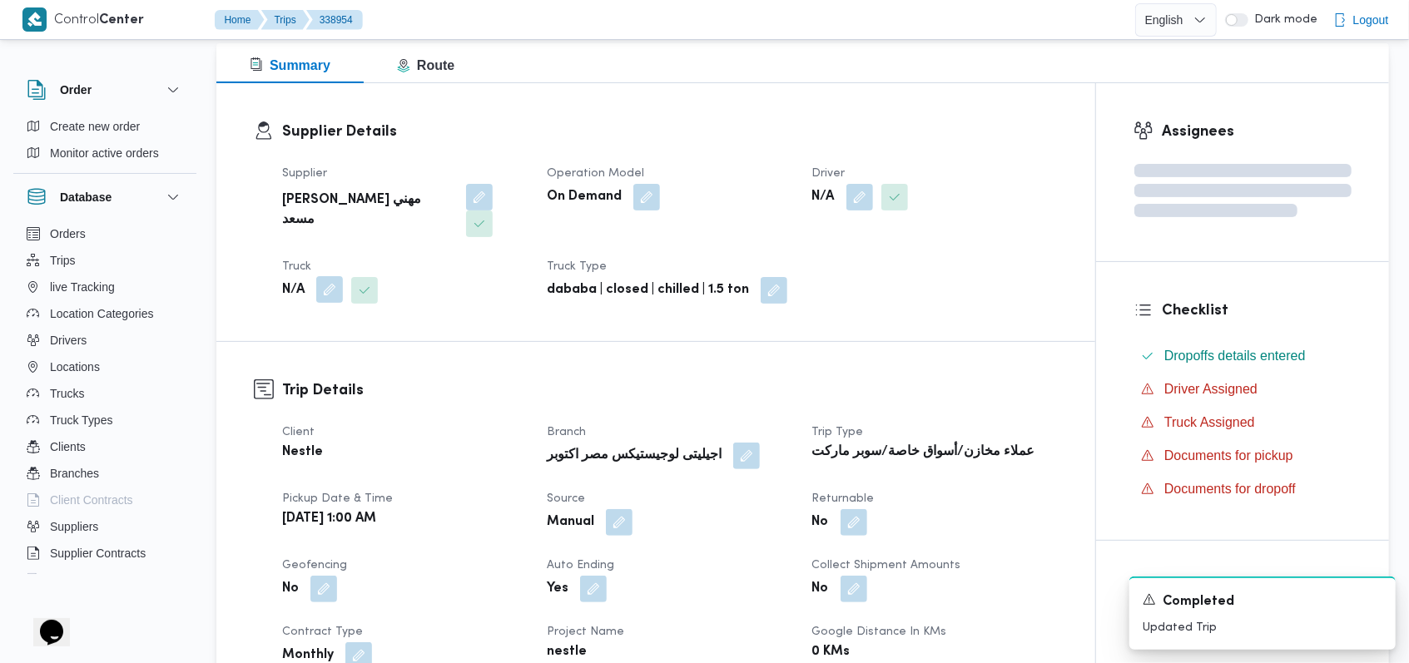
click at [326, 276] on button "button" at bounding box center [329, 289] width 27 height 27
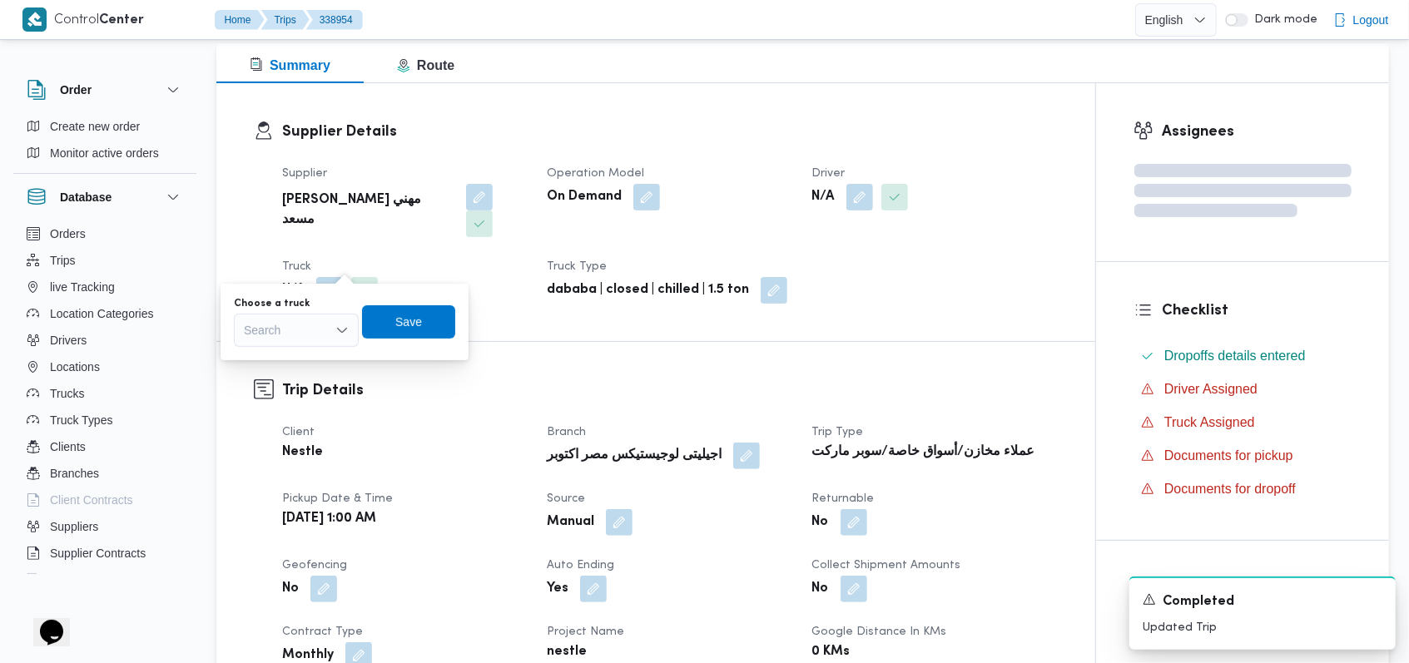
click at [318, 336] on div "Search" at bounding box center [296, 330] width 125 height 33
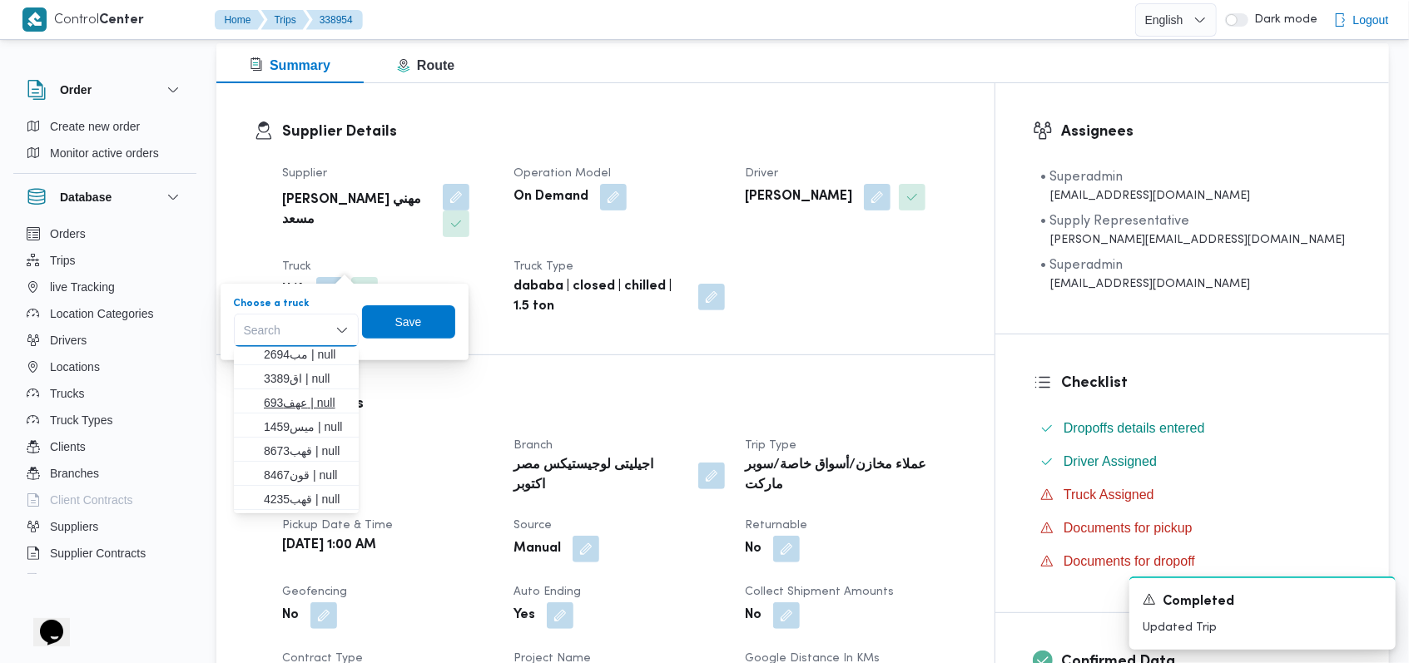
scroll to position [111, 0]
click at [320, 489] on span "ناي6894 | null" at bounding box center [306, 491] width 85 height 20
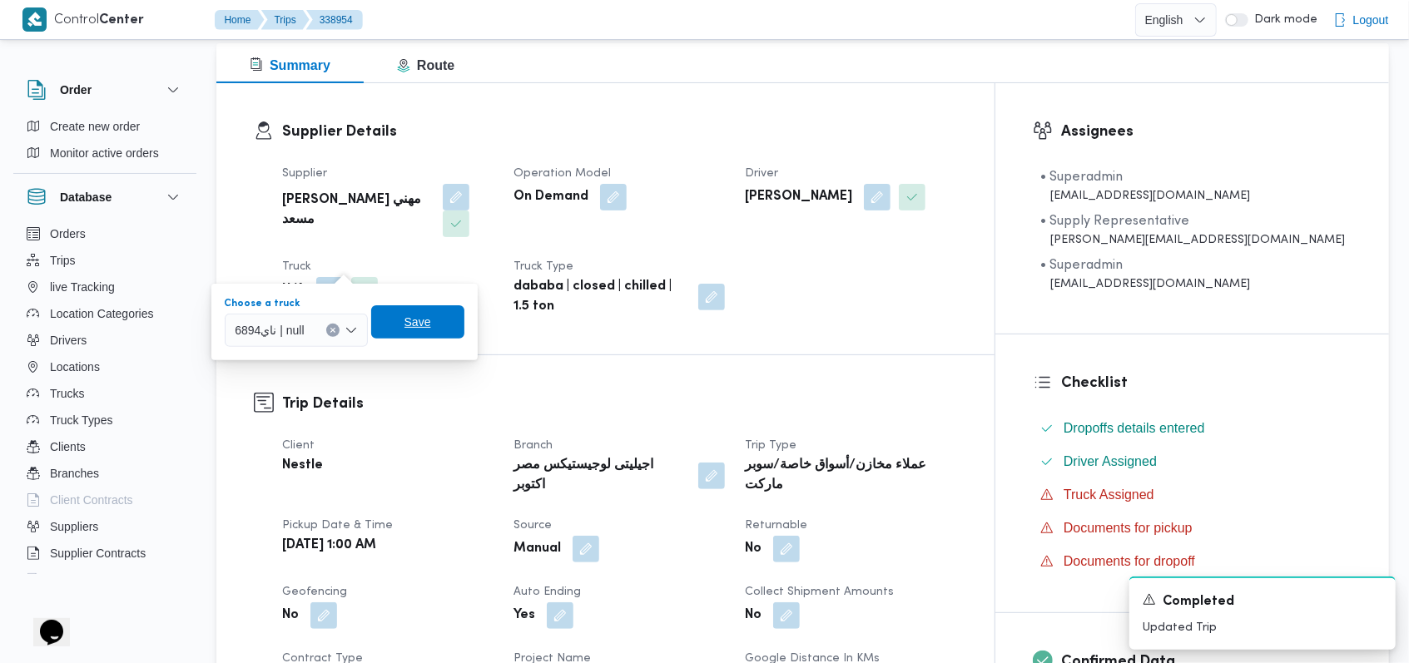
click at [411, 320] on span "Save" at bounding box center [418, 322] width 27 height 20
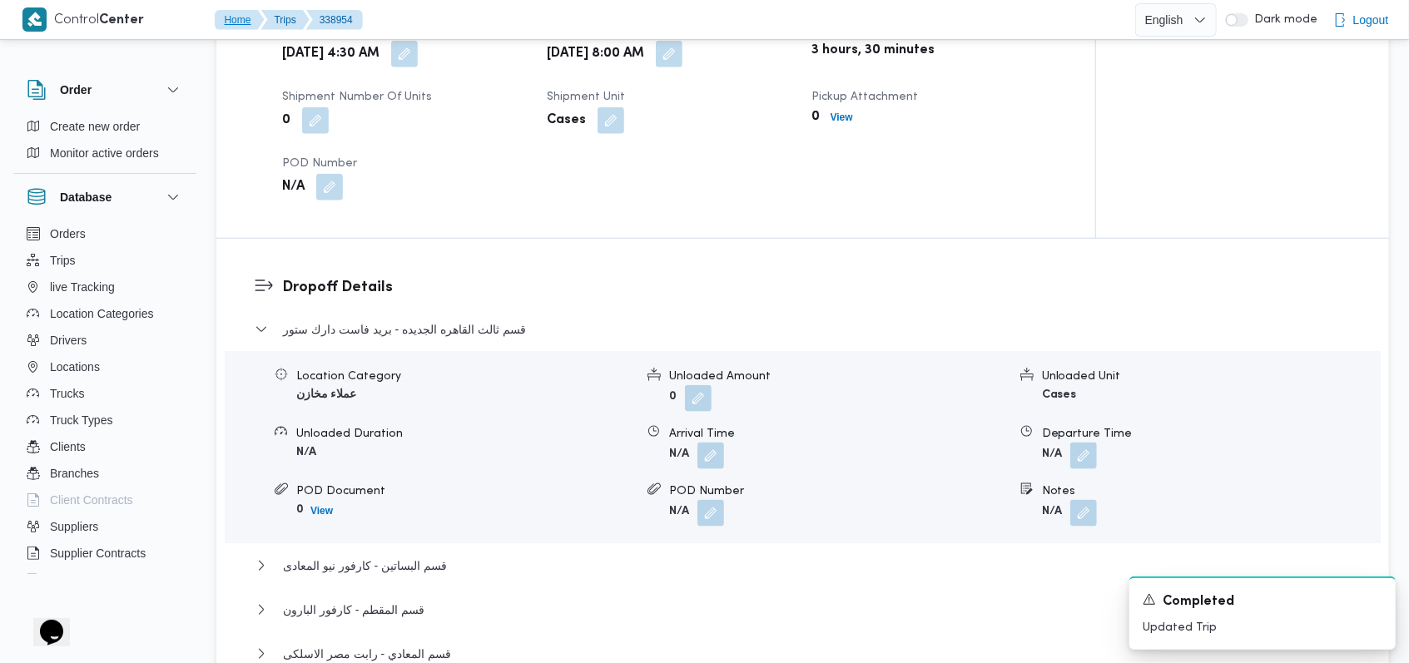
scroll to position [1220, 0]
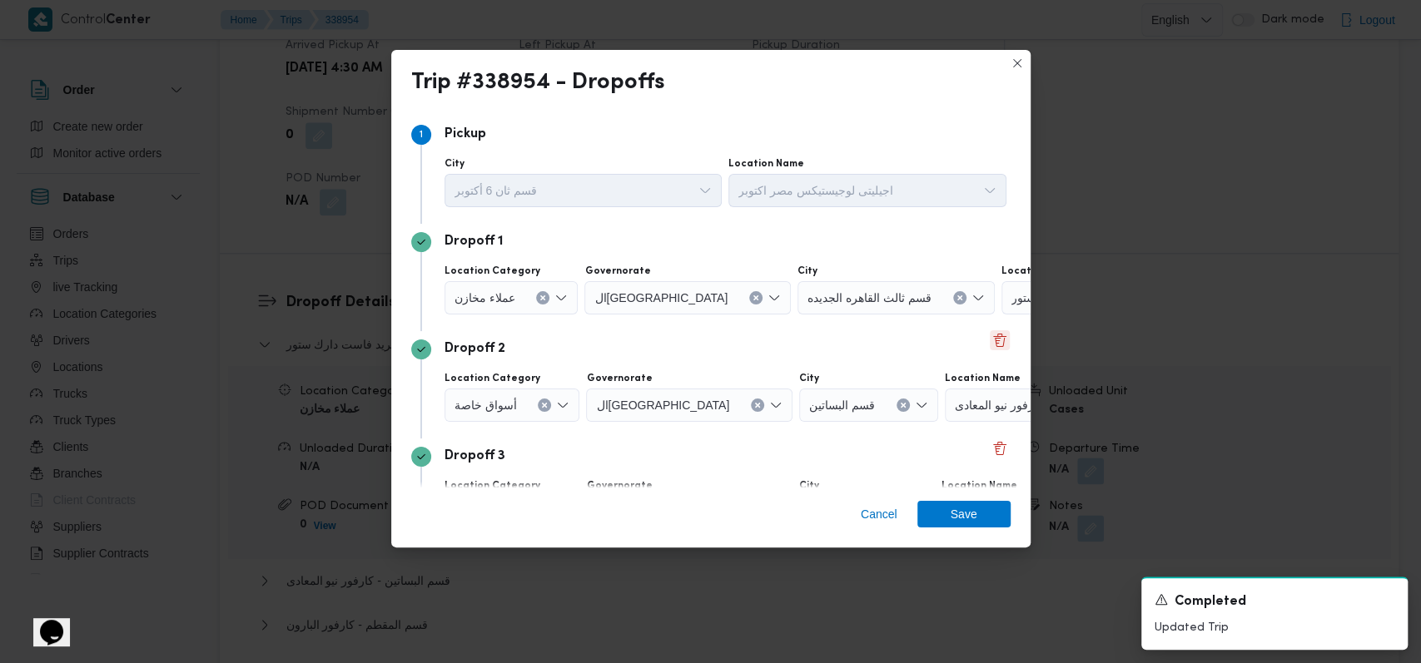
click at [583, 342] on button "Delete" at bounding box center [1000, 340] width 20 height 20
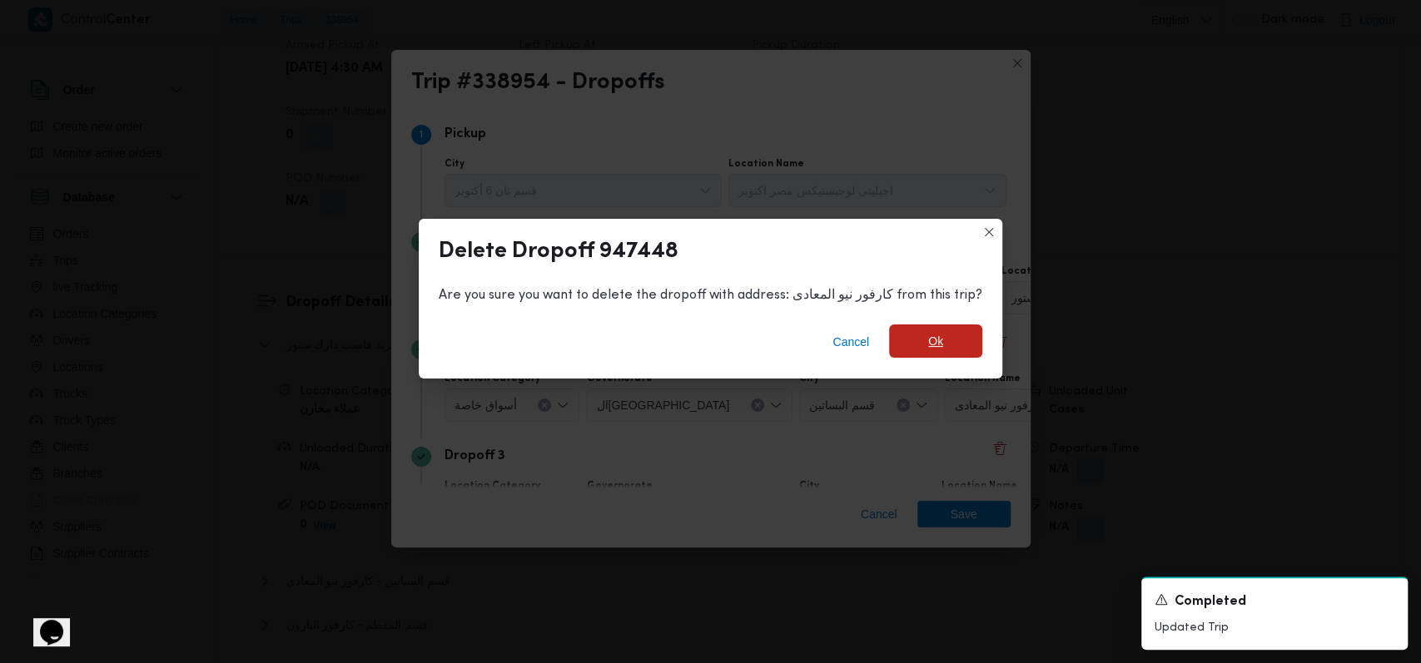
click at [583, 345] on span "Ok" at bounding box center [935, 341] width 93 height 33
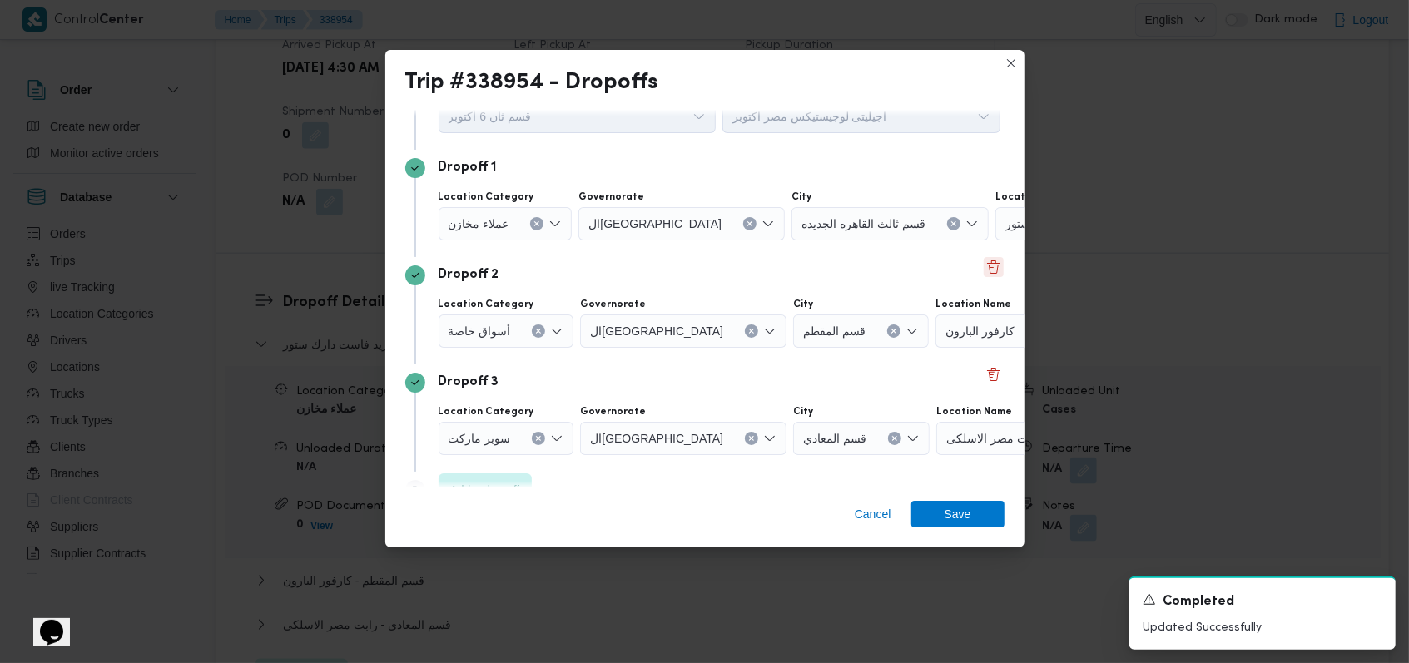
scroll to position [107, 0]
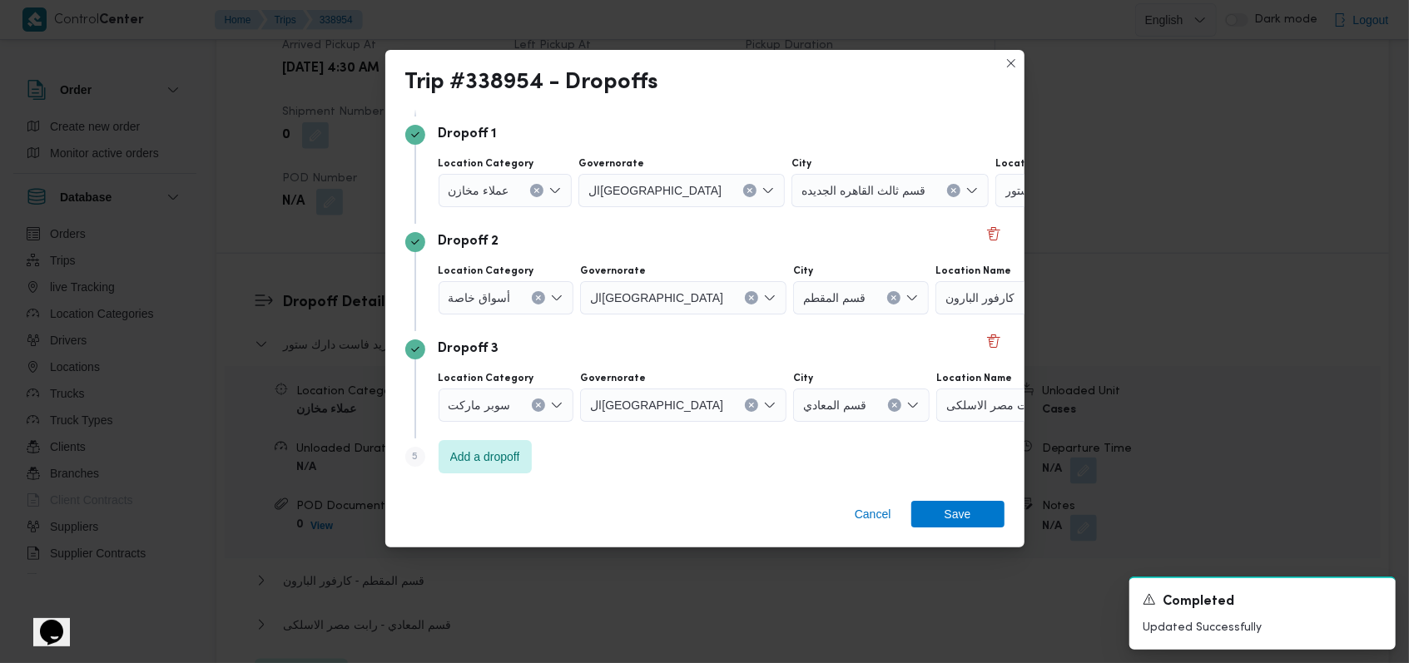
click at [514, 406] on div at bounding box center [518, 405] width 8 height 27
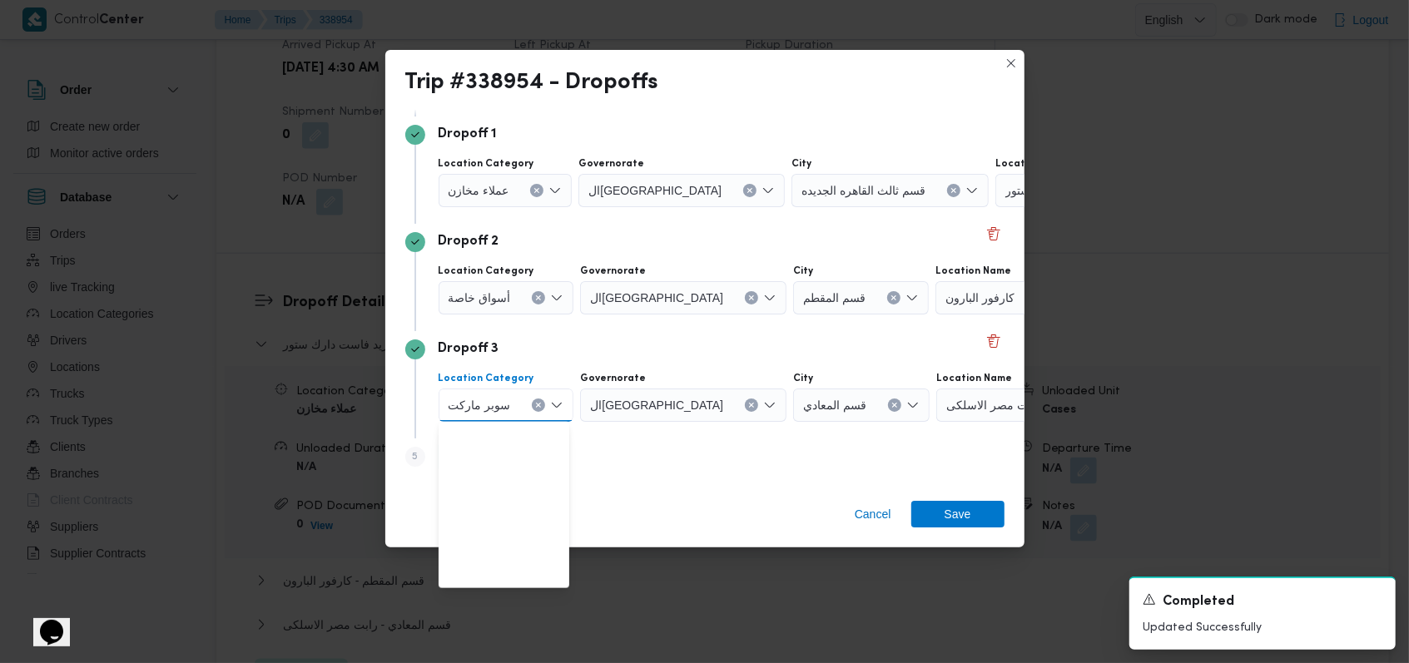
scroll to position [195, 0]
click at [513, 462] on span "مرتجع غير محمل" at bounding box center [514, 458] width 91 height 20
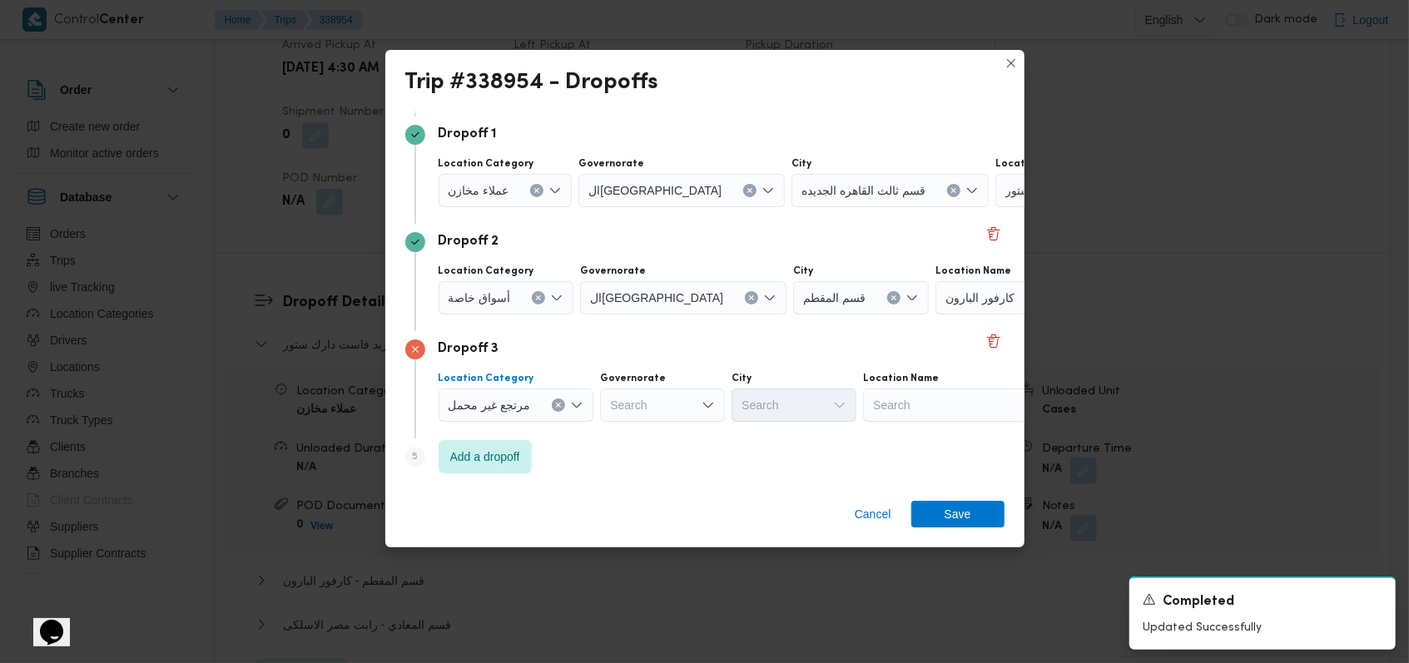
click at [498, 397] on span "مرتجع غير محمل" at bounding box center [490, 404] width 82 height 18
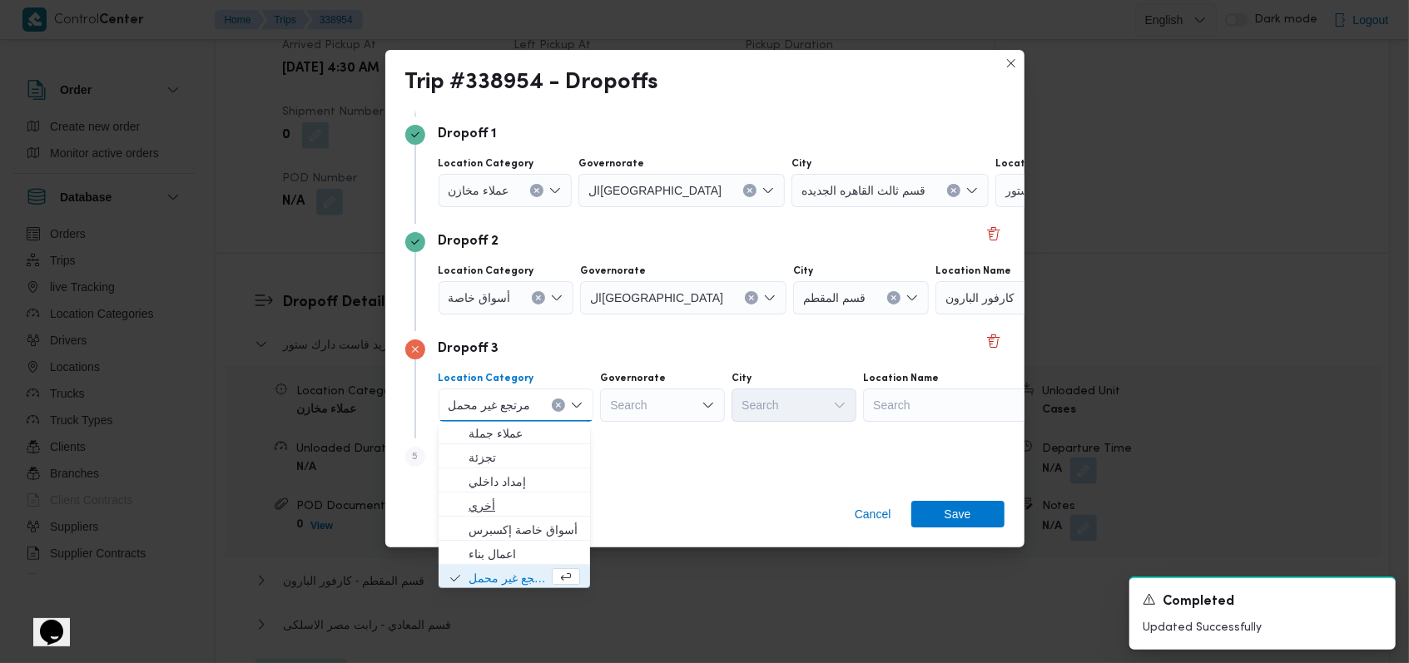
scroll to position [0, 0]
click at [515, 450] on span "أسواق خاصة" at bounding box center [525, 459] width 112 height 20
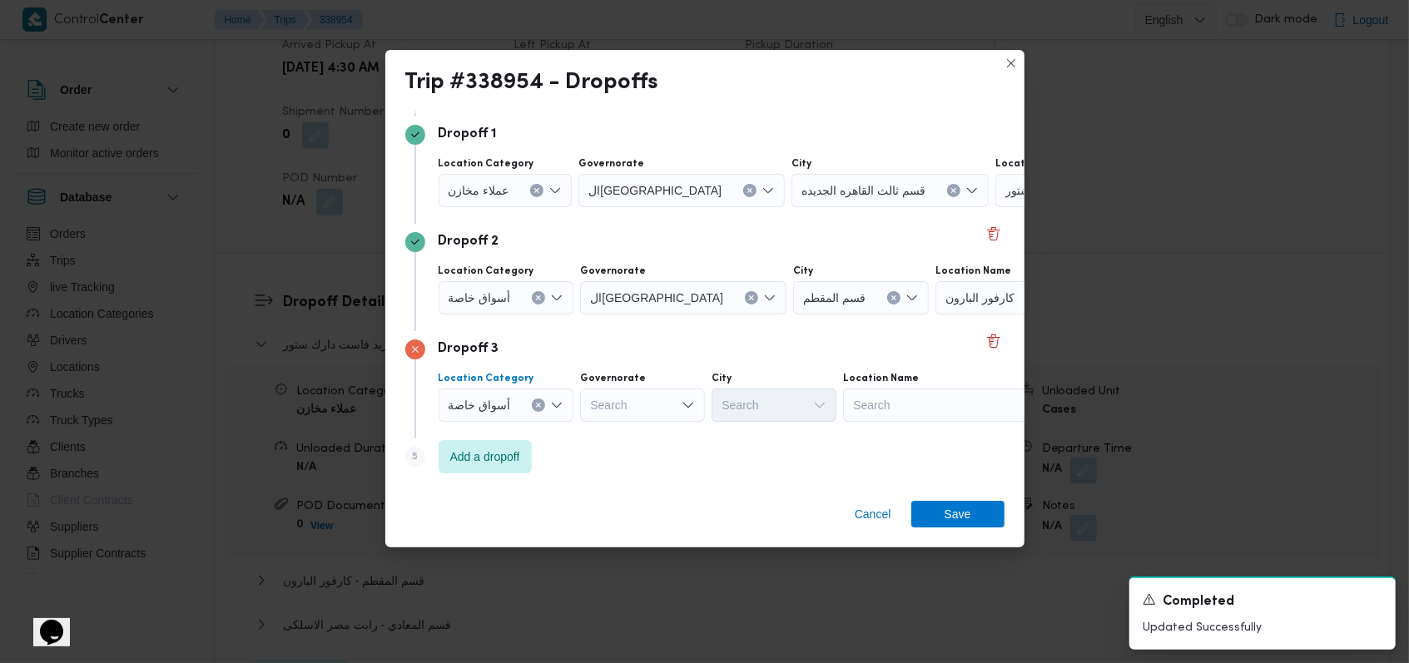
click at [540, 296] on button "Clear input" at bounding box center [538, 297] width 13 height 13
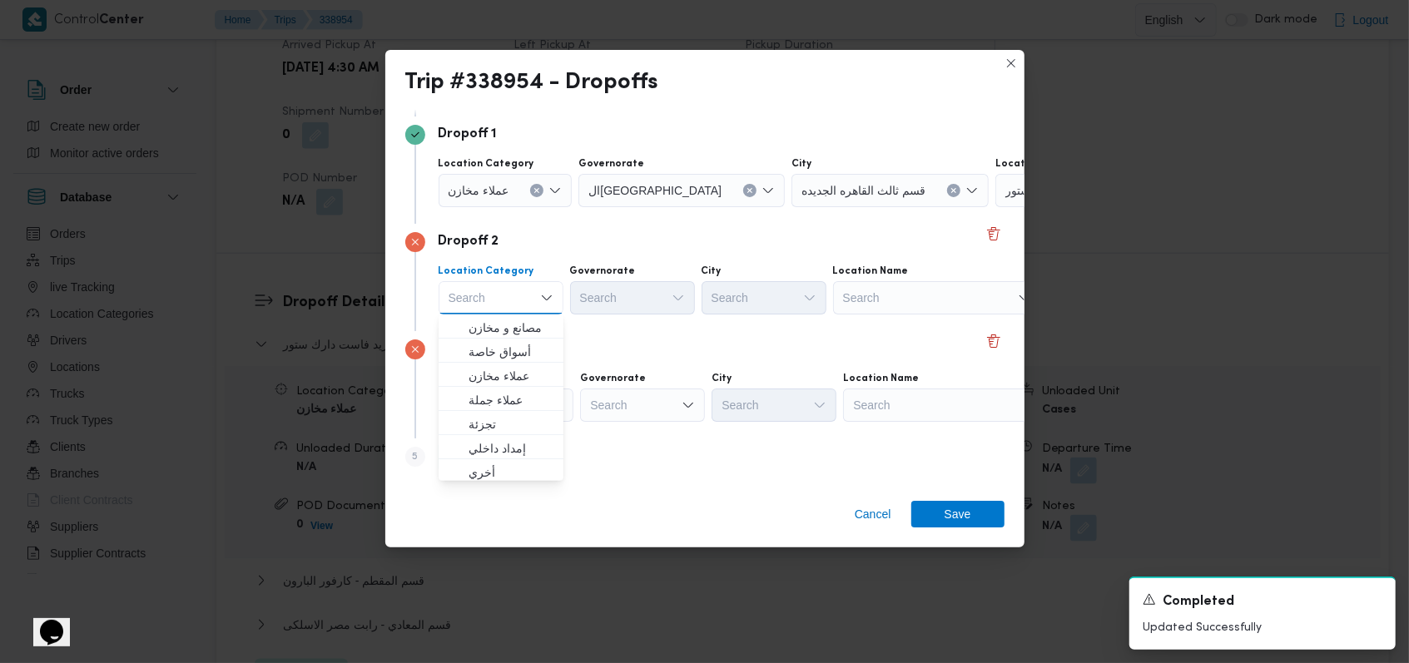
click at [518, 182] on div "عملاء مخازن" at bounding box center [506, 190] width 134 height 33
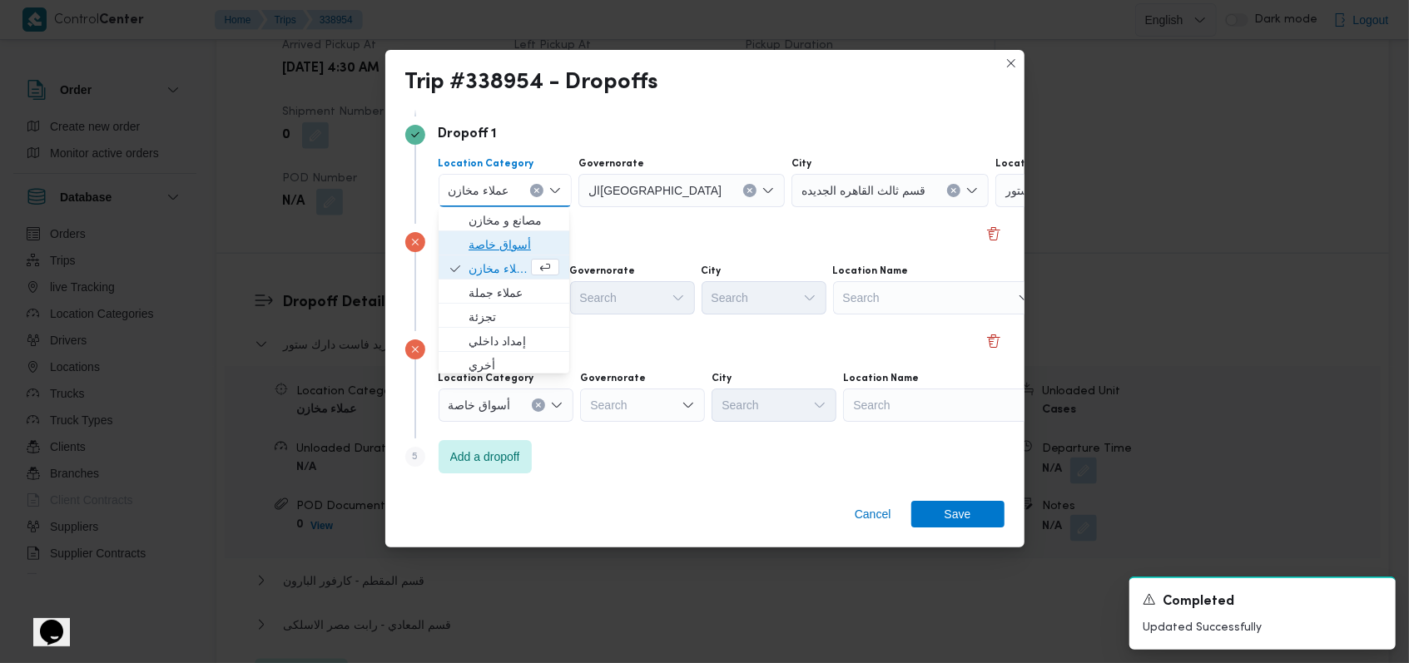
click at [499, 241] on span "أسواق خاصة" at bounding box center [514, 245] width 91 height 20
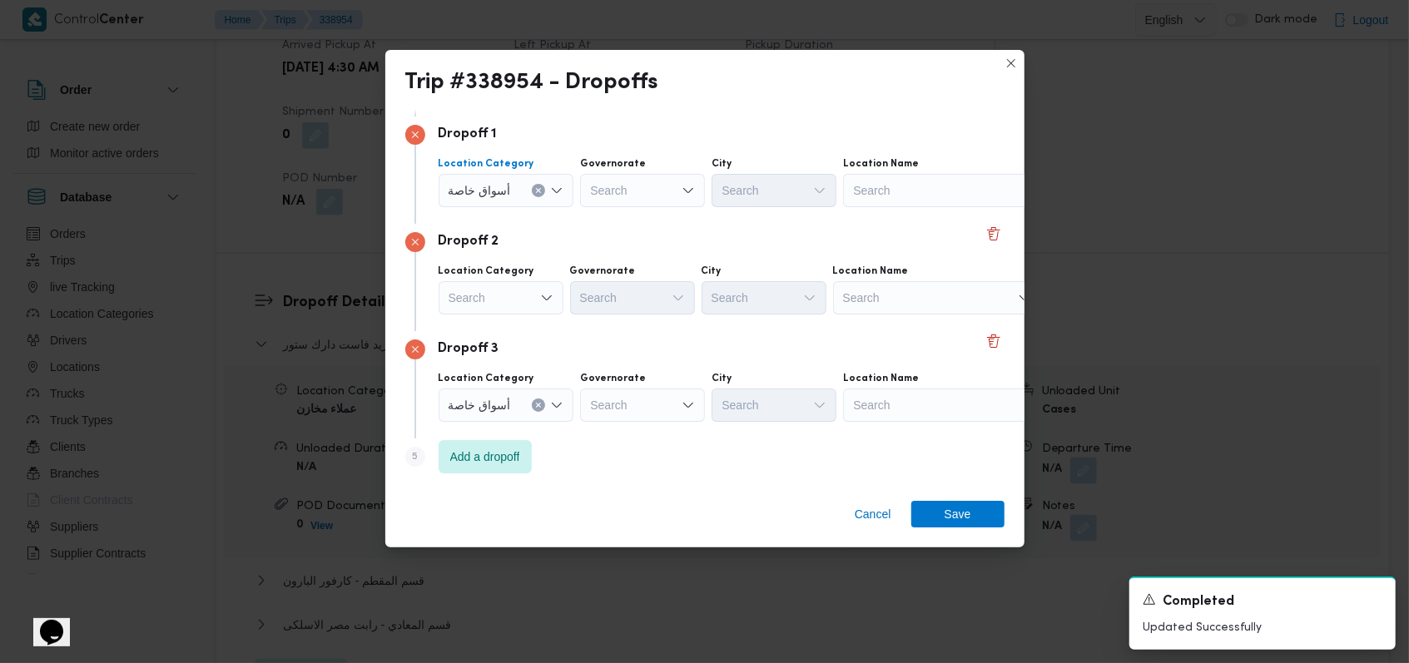
click at [583, 189] on div "Search" at bounding box center [947, 190] width 208 height 33
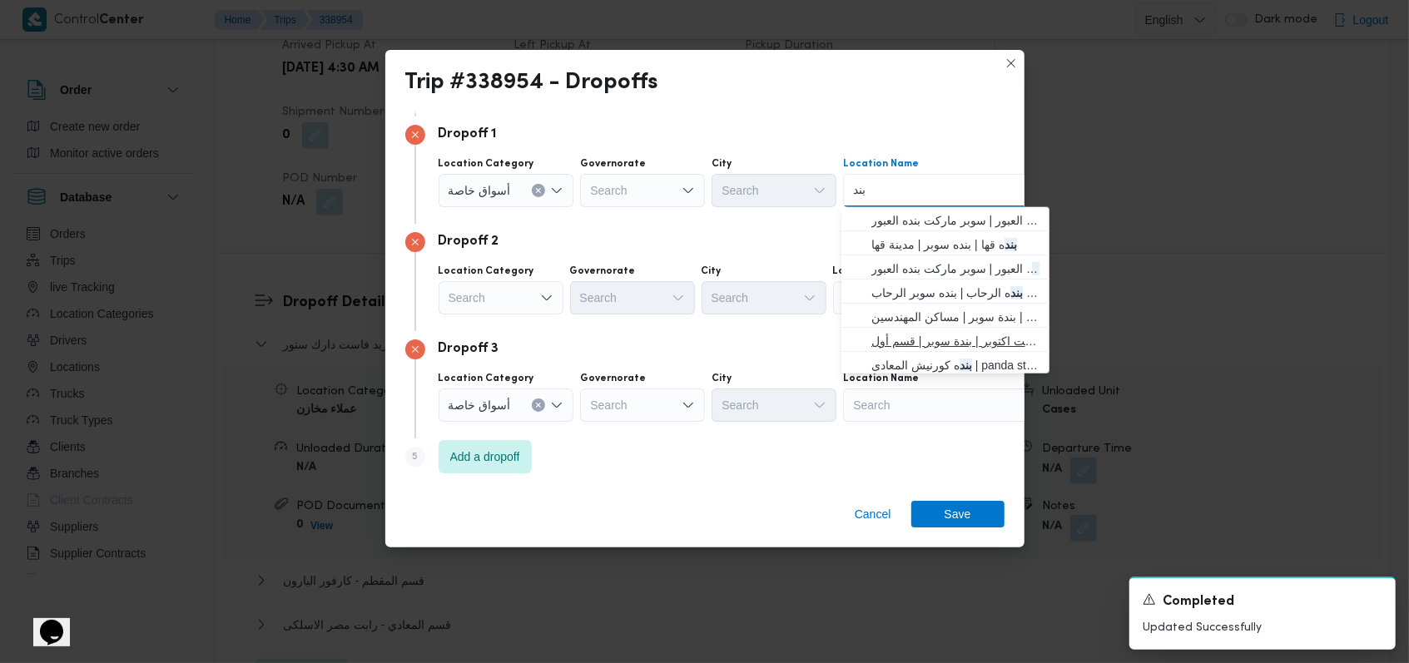
type input "بند"
click at [583, 337] on span "بند ه ماركت اكتوبر | بندة سوبر | قسم أول 6 أكتوبر" at bounding box center [955, 341] width 168 height 20
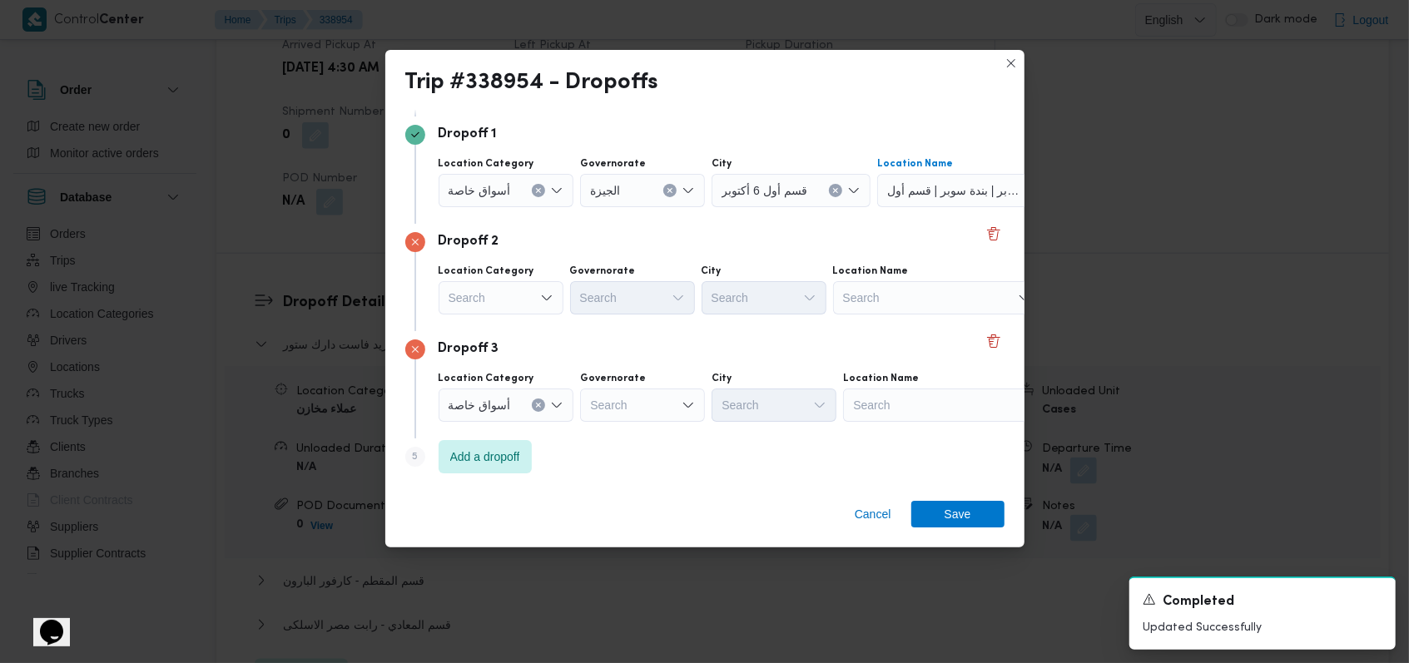
click at [583, 297] on div "Search" at bounding box center [937, 297] width 208 height 33
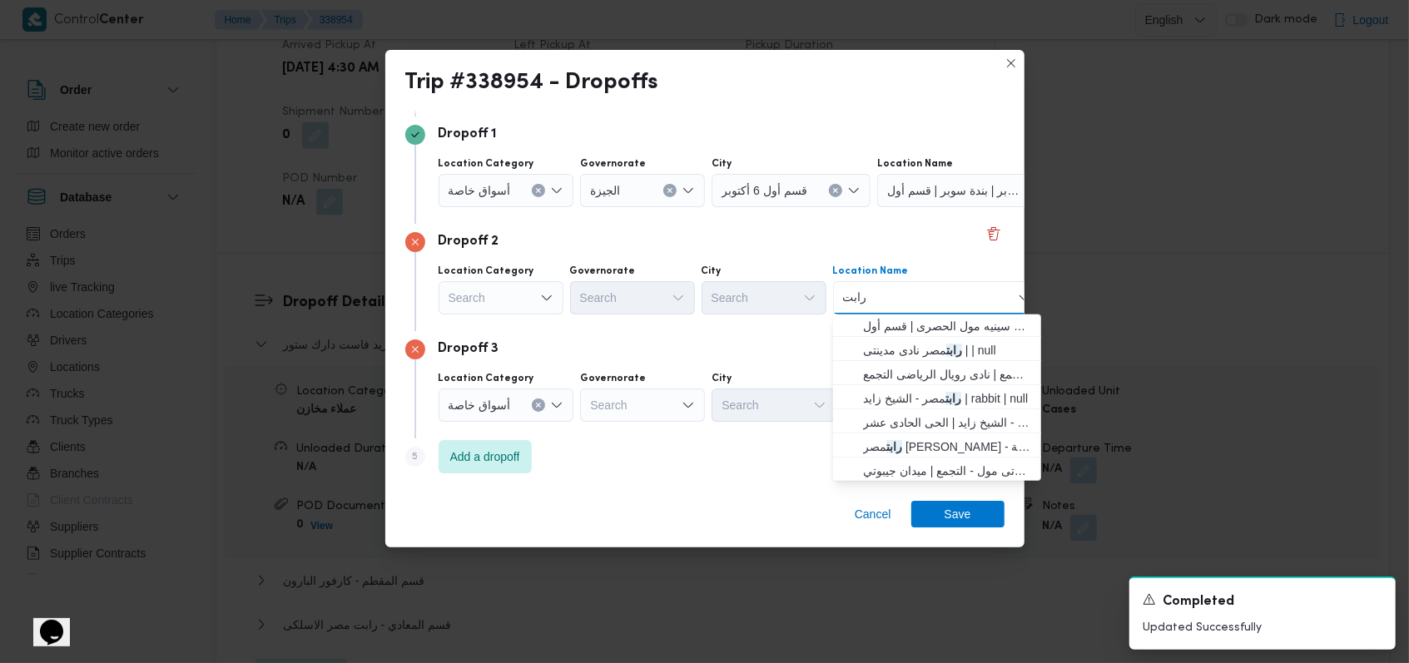
scroll to position [221, 0]
type input "رابت"
click at [583, 416] on span "رابت مصر ابو رواش - كرداسة | منصور شيفروليه | null" at bounding box center [947, 420] width 168 height 20
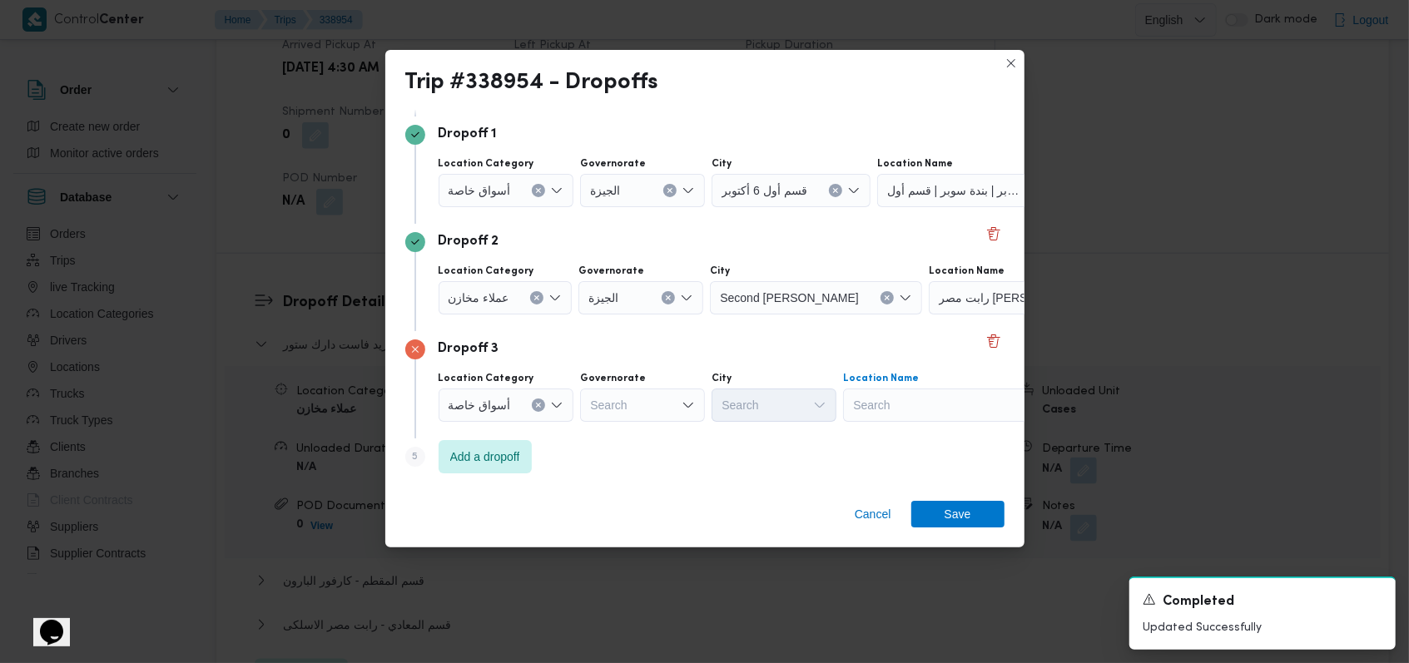
click at [583, 402] on div "Search" at bounding box center [947, 405] width 208 height 33
click at [529, 404] on div "أسواق خاصة" at bounding box center [507, 405] width 136 height 33
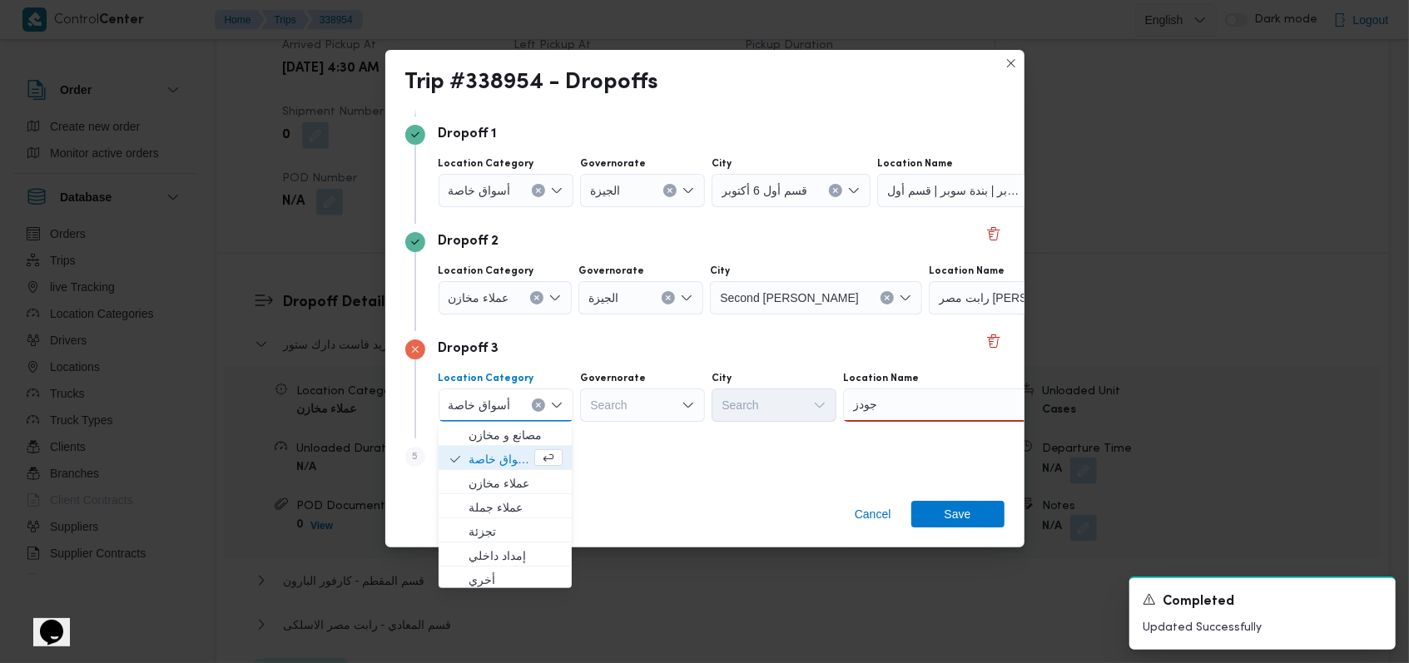
click at [583, 403] on div "جودز جودز" at bounding box center [947, 405] width 208 height 33
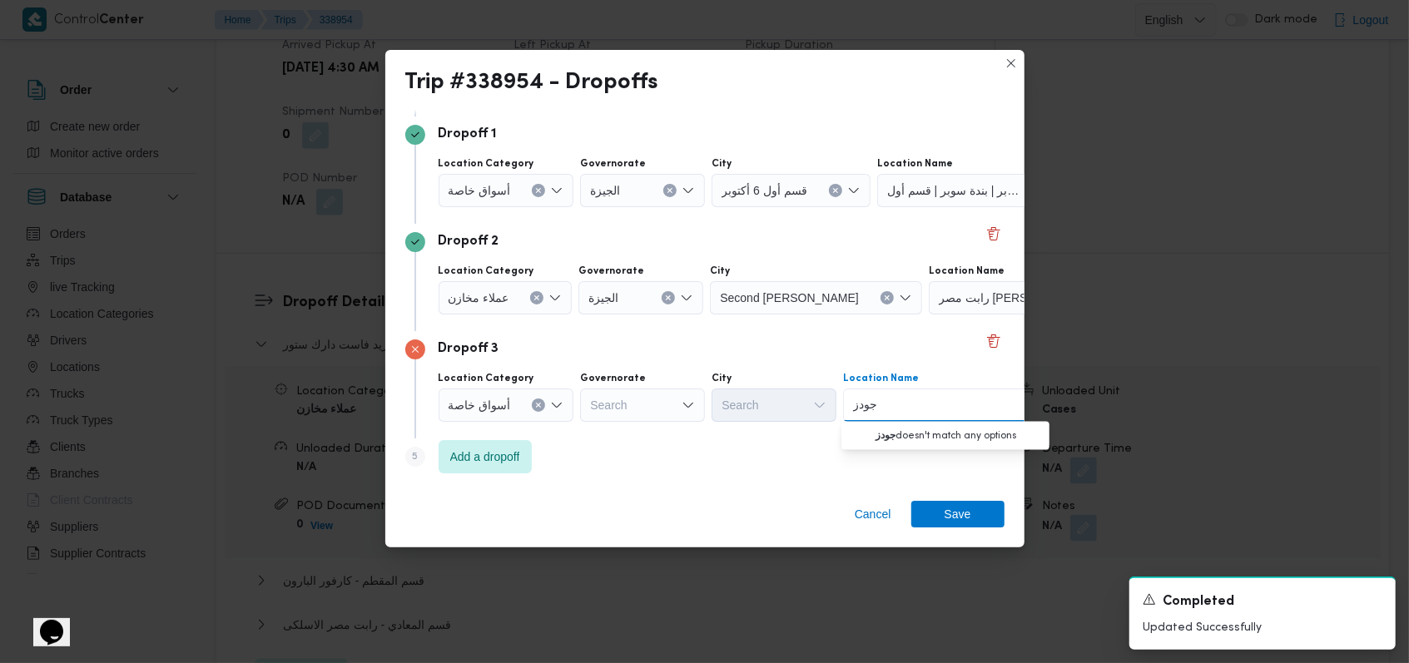
click at [535, 405] on icon "Clear input" at bounding box center [538, 405] width 7 height 7
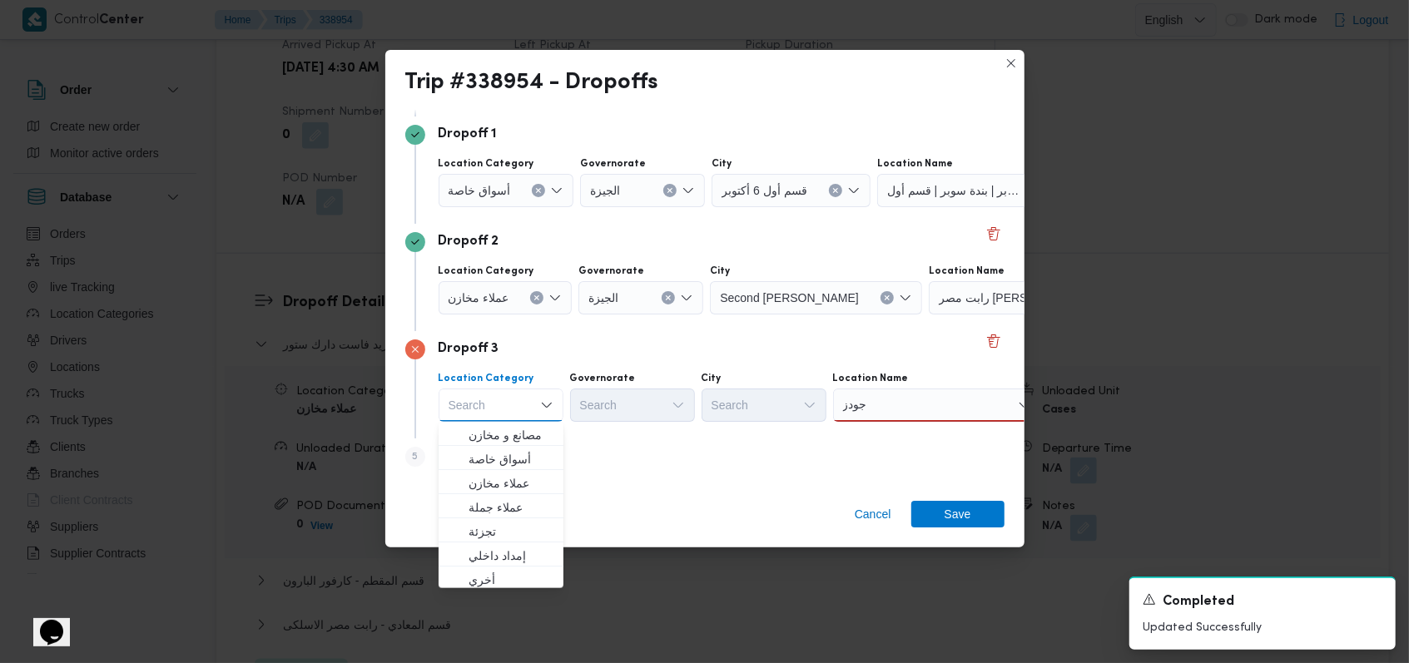
click at [583, 406] on div "جودز جودز" at bounding box center [937, 405] width 208 height 33
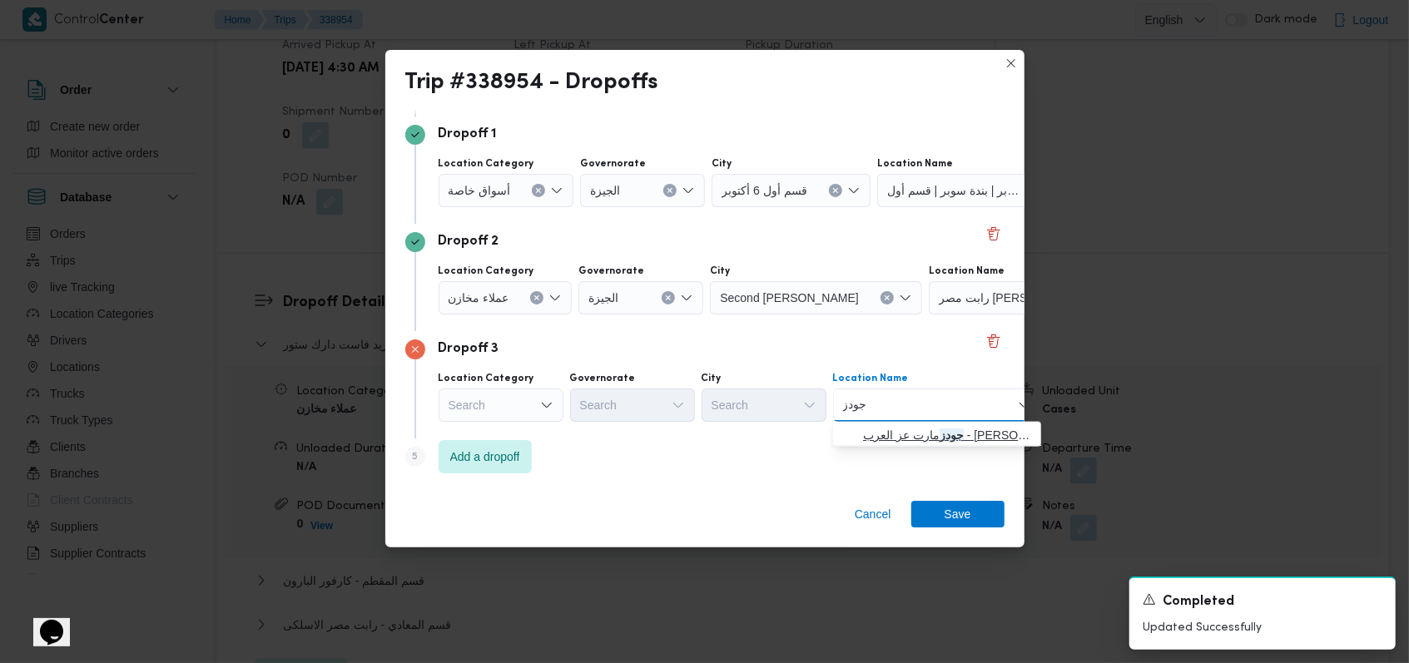
type input "جودز"
click at [583, 435] on span "جودز مارت عز العرب - ابو رواش | جودزمارت مصر | null" at bounding box center [947, 435] width 168 height 20
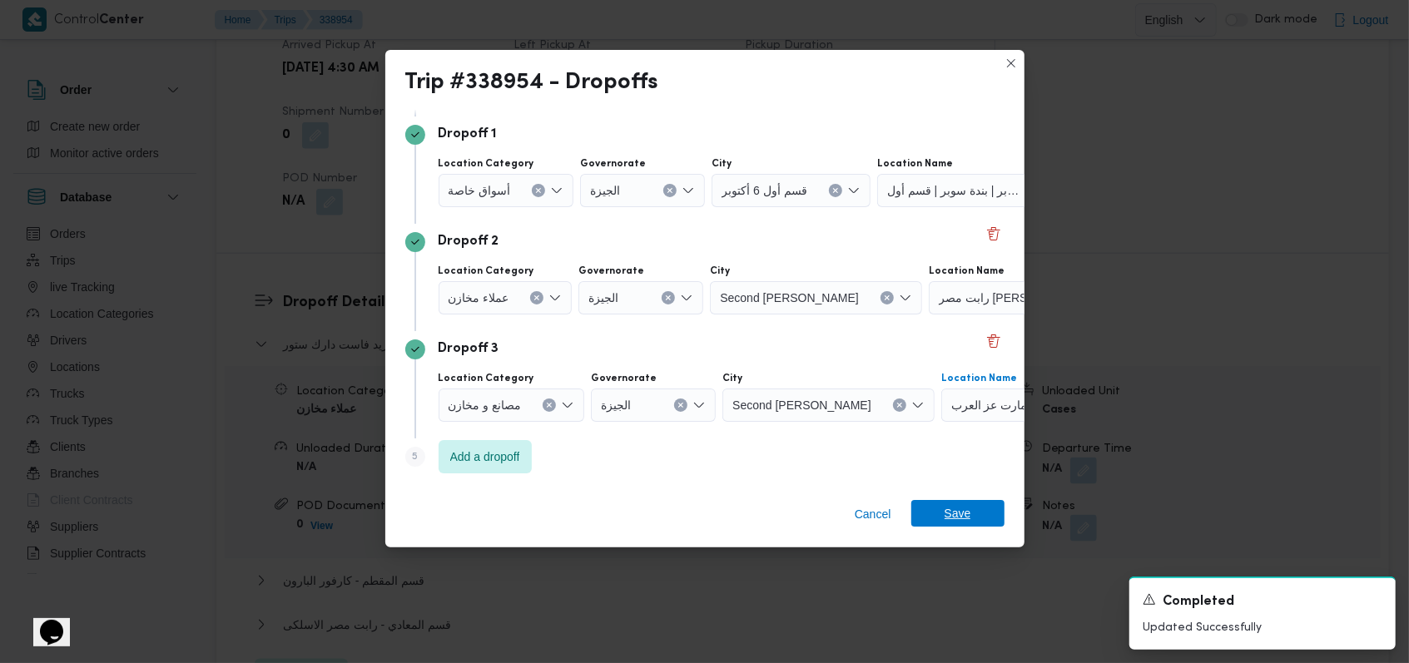
click at [583, 508] on span "Save" at bounding box center [958, 513] width 27 height 27
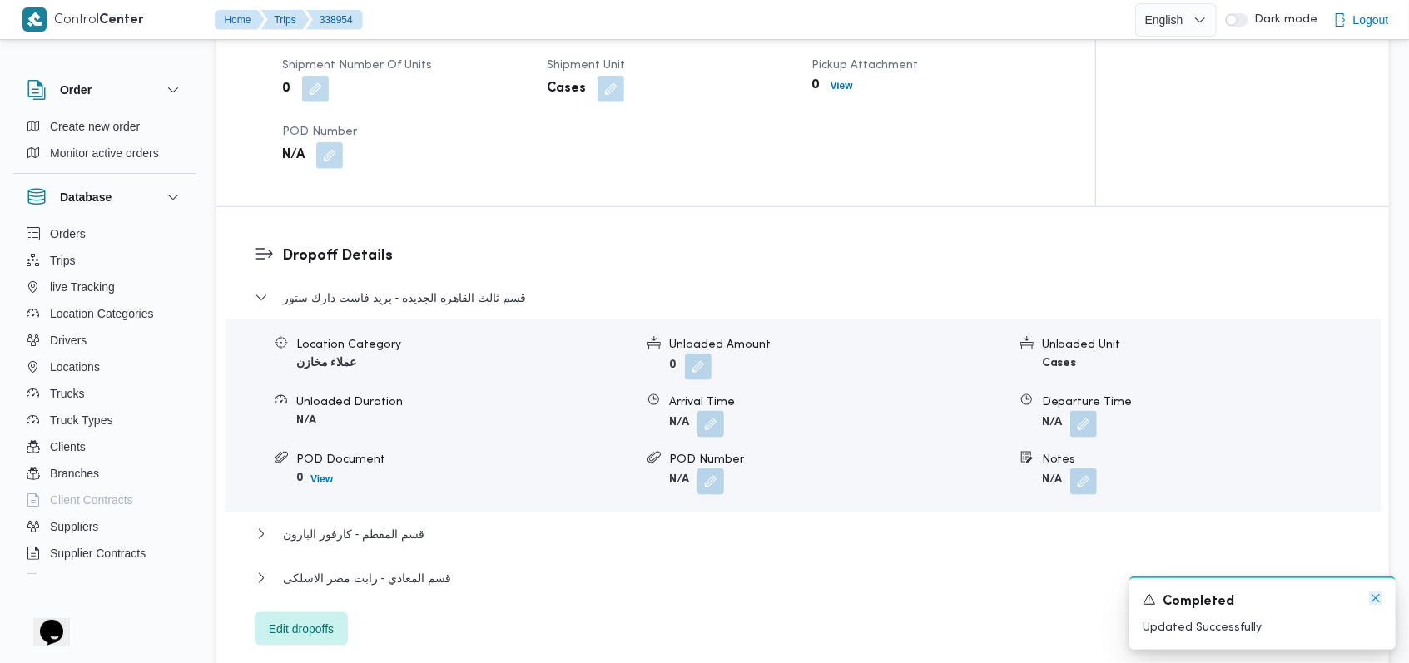
click at [583, 596] on icon "Dismiss toast" at bounding box center [1375, 598] width 13 height 13
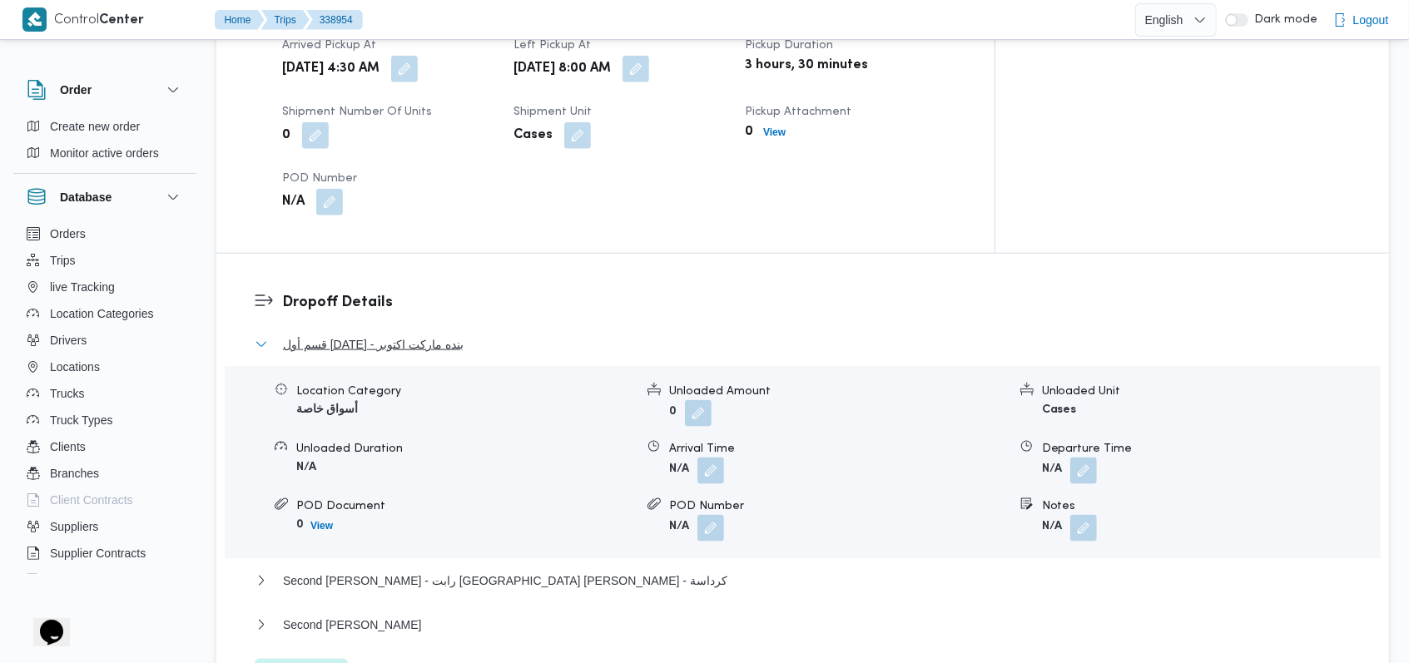
click at [415, 335] on span "قسم أول 6 أكتوبر - بنده ماركت اكتوبر" at bounding box center [373, 345] width 181 height 20
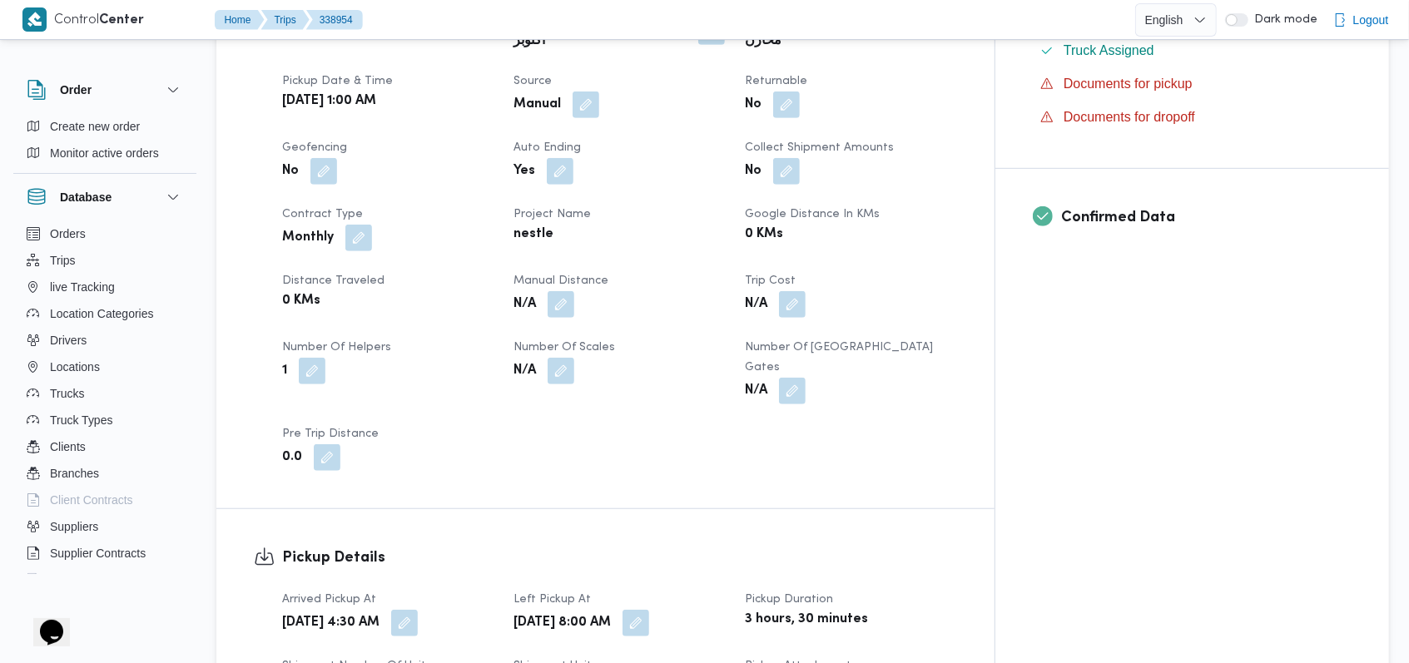
scroll to position [111, 0]
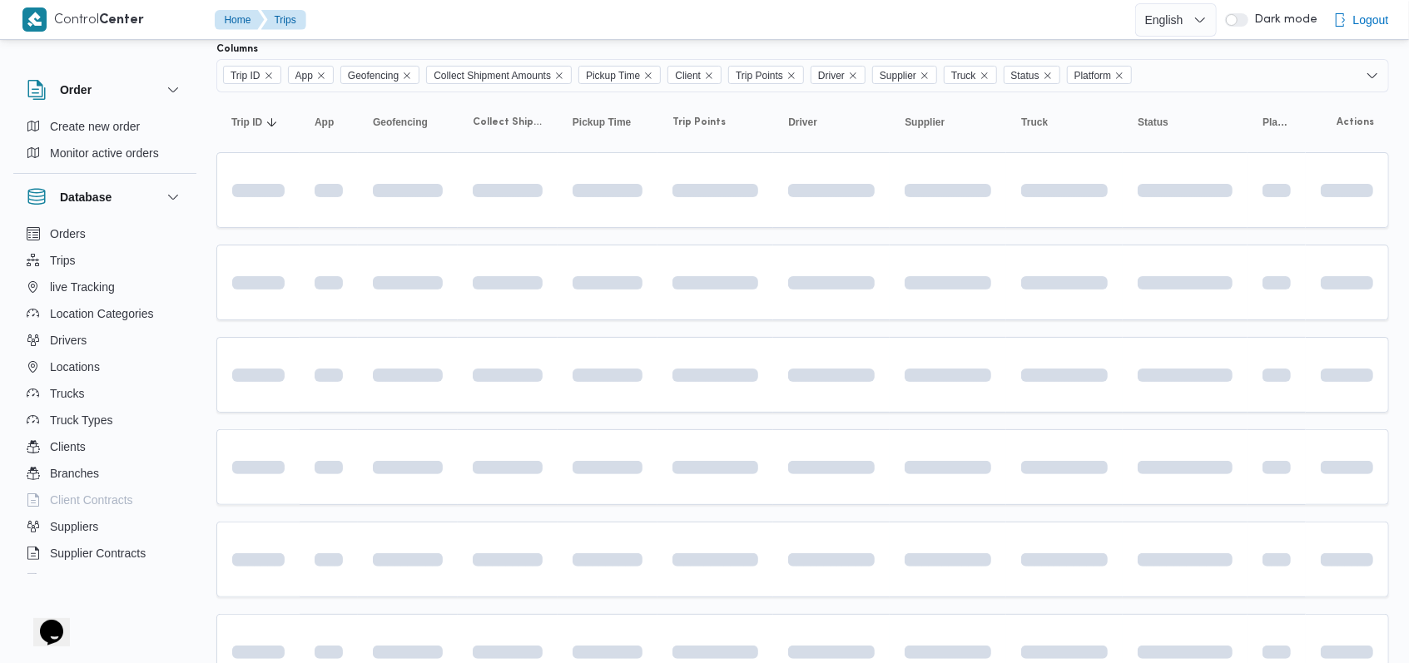
scroll to position [190, 0]
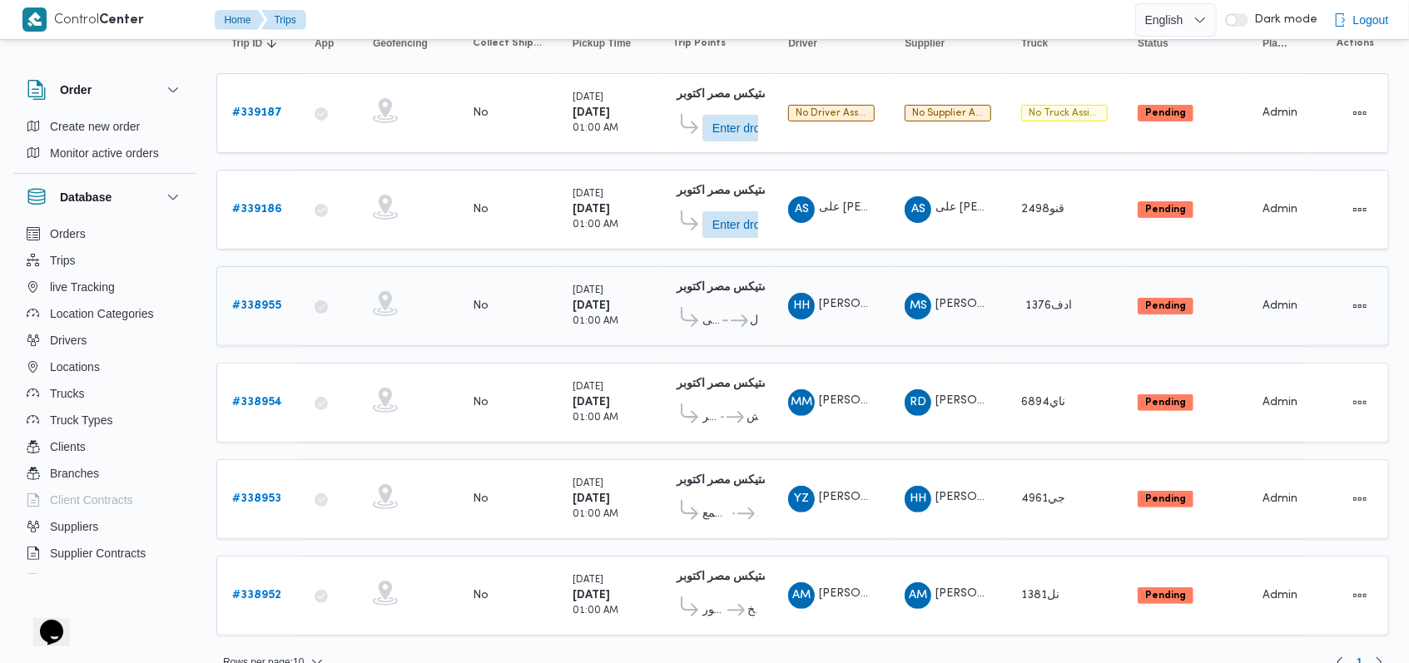
click at [257, 300] on b "# 338955" at bounding box center [256, 305] width 49 height 11
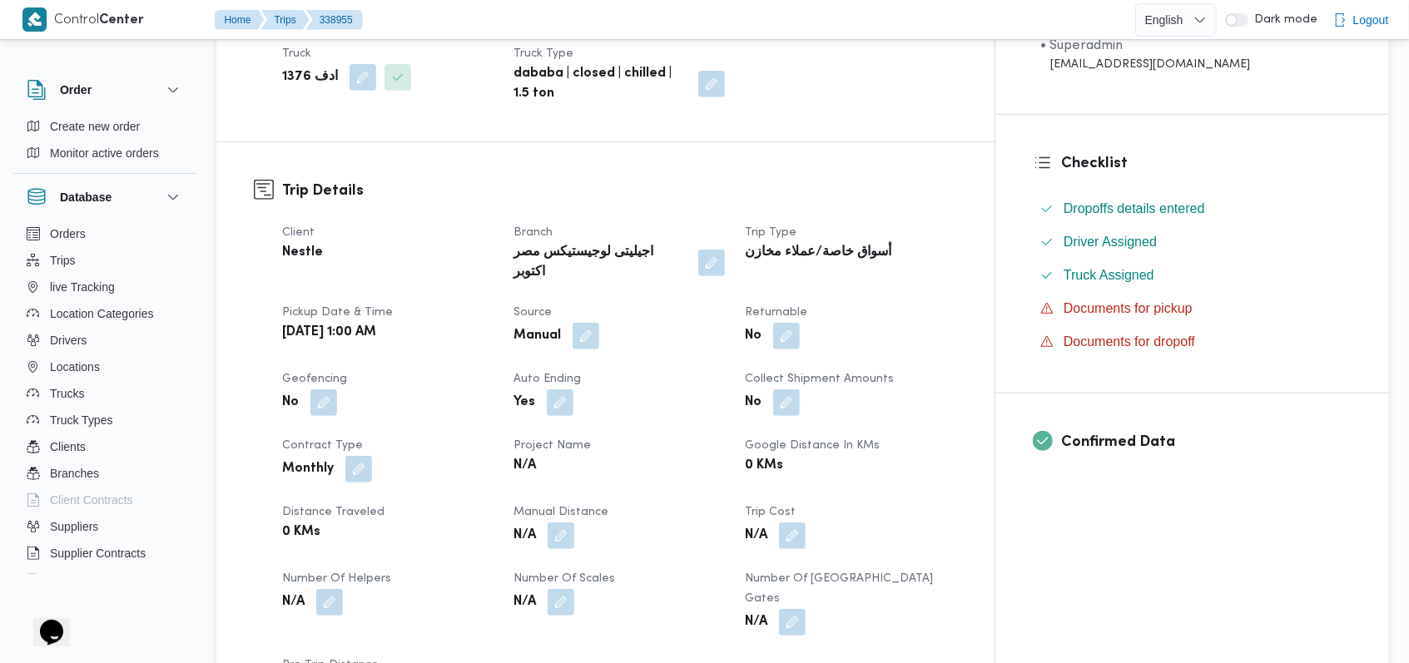
scroll to position [745, 0]
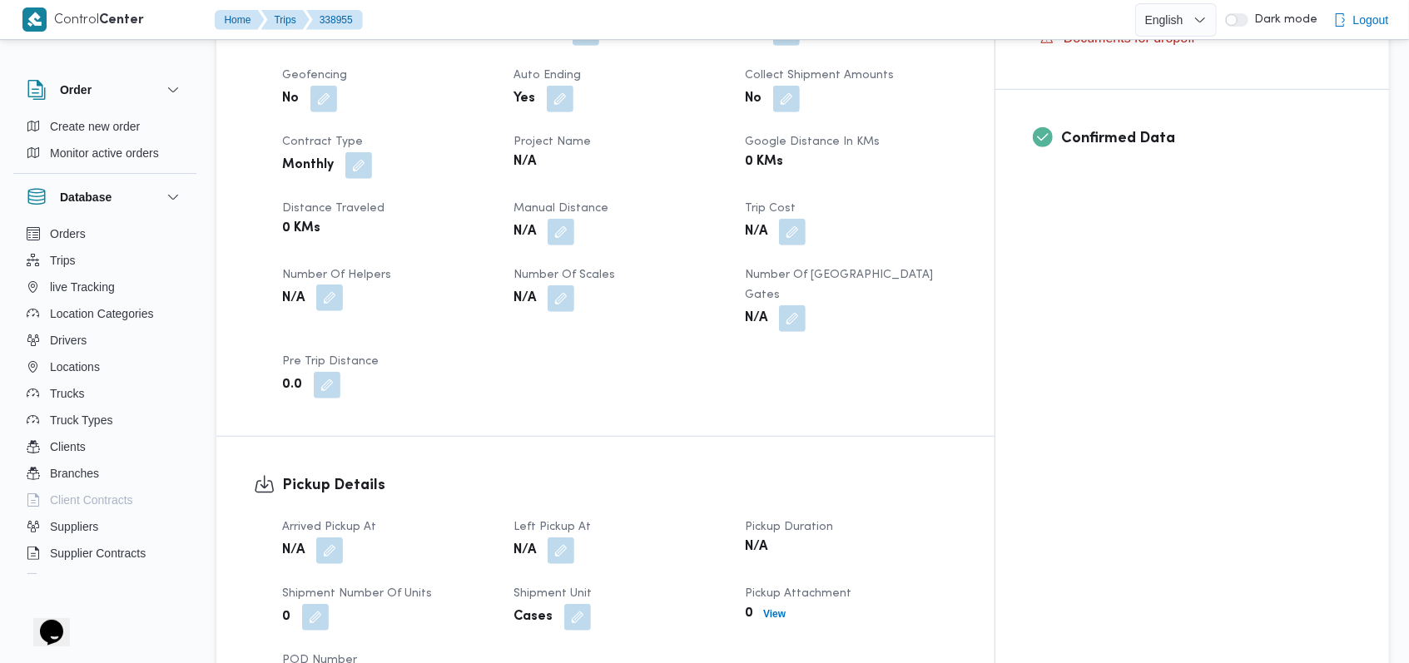
click at [331, 285] on button "button" at bounding box center [329, 298] width 27 height 27
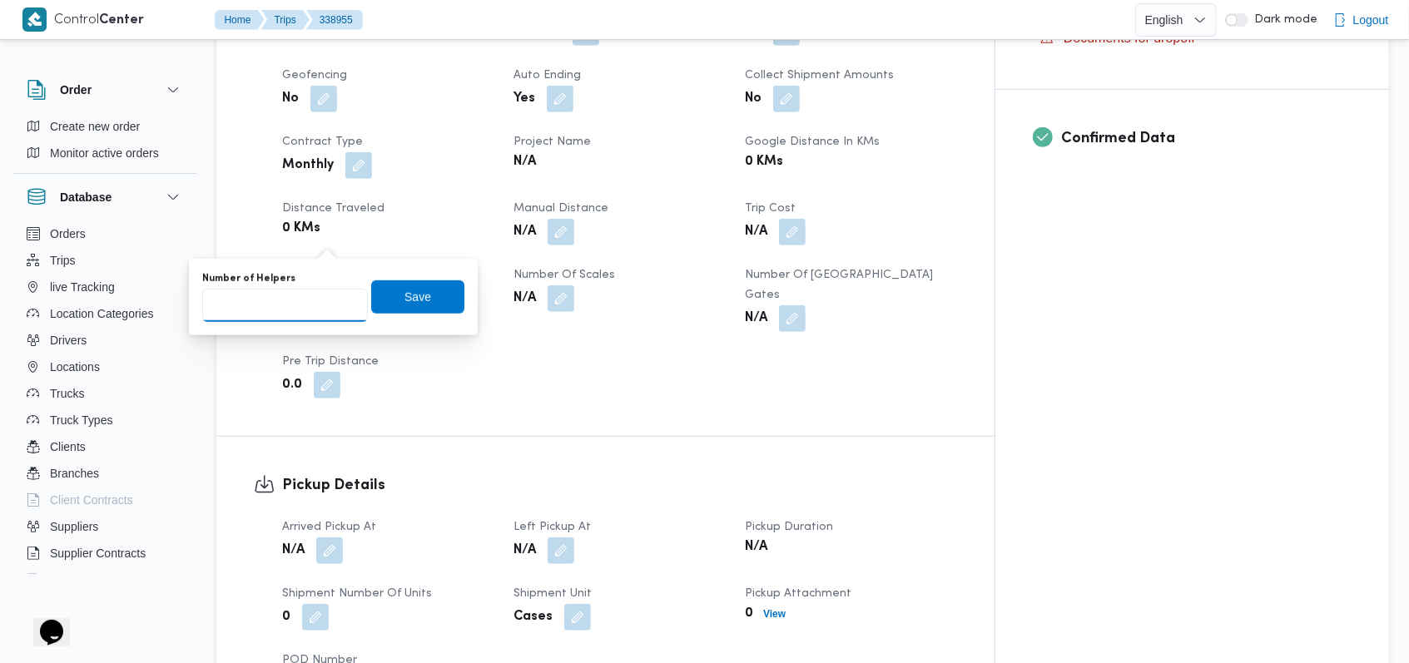
click at [305, 311] on input "Number of Helpers" at bounding box center [285, 305] width 166 height 33
type input "1"
click at [411, 295] on span "Save" at bounding box center [418, 296] width 27 height 20
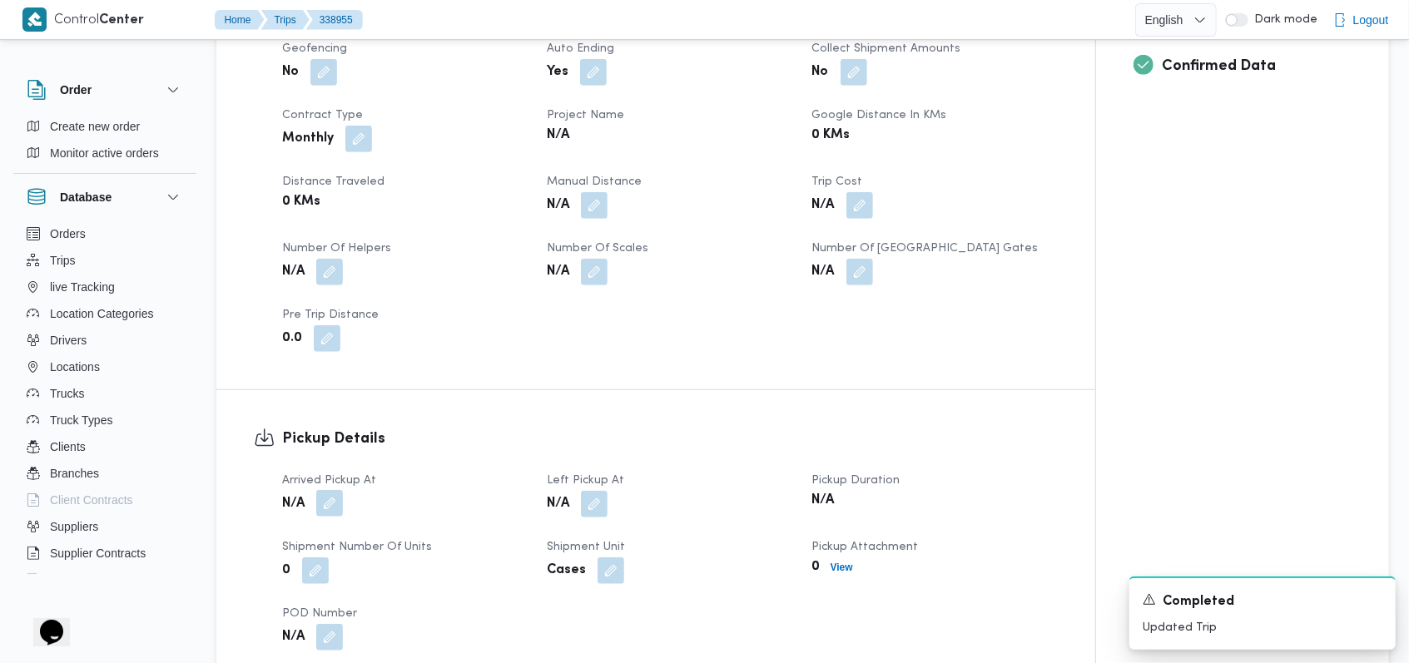
click at [327, 490] on button "button" at bounding box center [329, 503] width 27 height 27
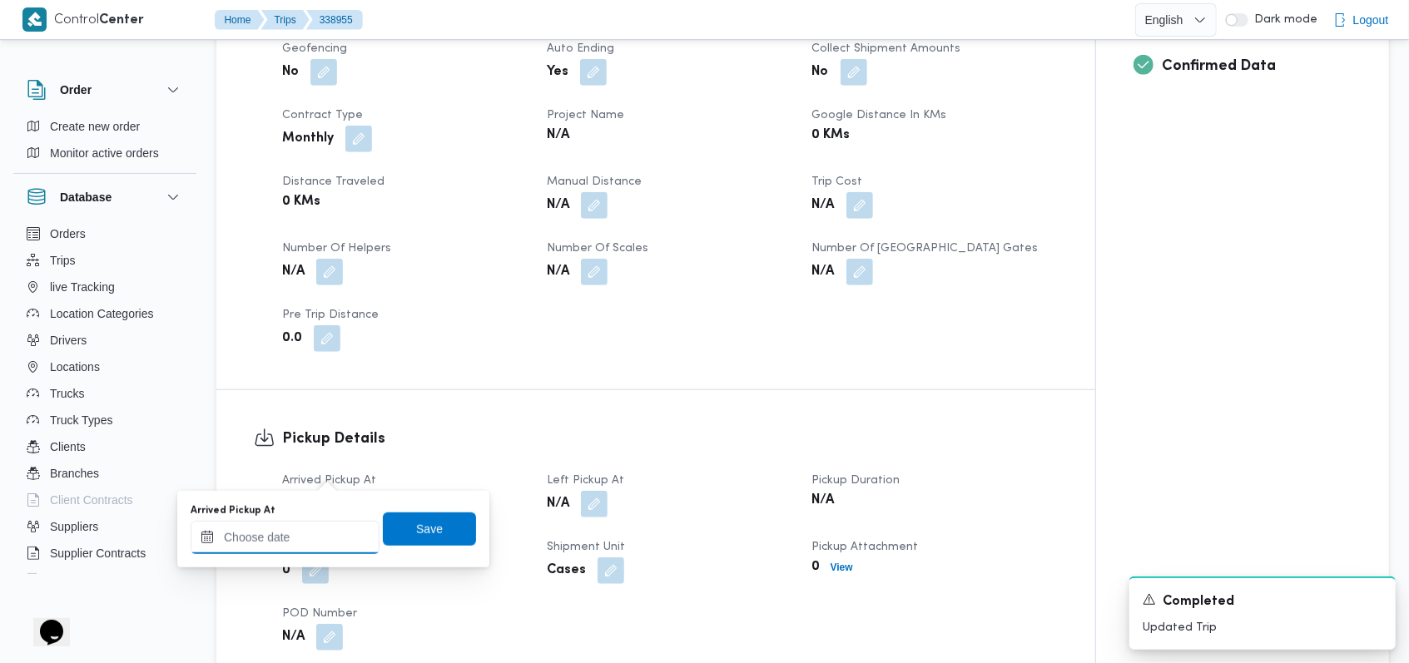
click at [308, 521] on div at bounding box center [285, 537] width 189 height 33
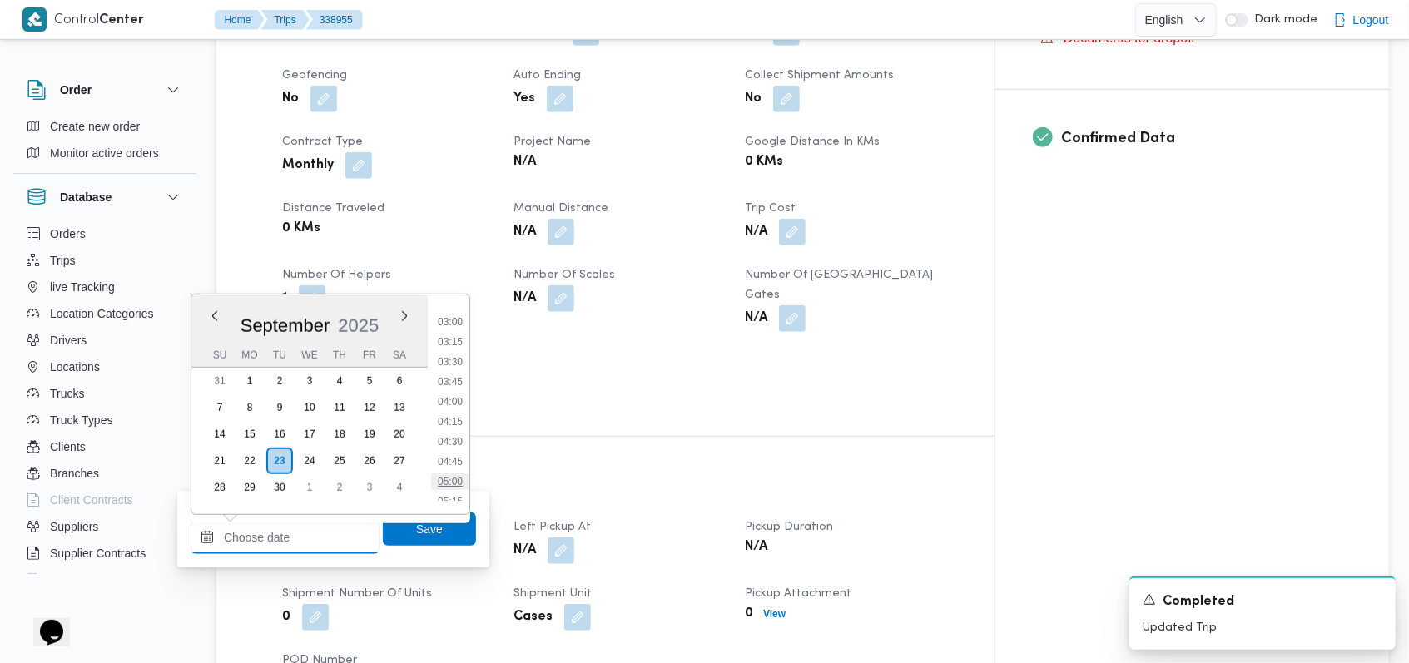
scroll to position [345, 0]
click at [457, 359] on ul "00:00 00:15 00:30 00:45 01:00 01:15 01:30 01:45 02:00 02:15 02:30 02:45 03:00 0…" at bounding box center [450, 404] width 38 height 193
click at [457, 375] on li "05:00" at bounding box center [450, 370] width 38 height 17
type input "23/09/2025 05:00"
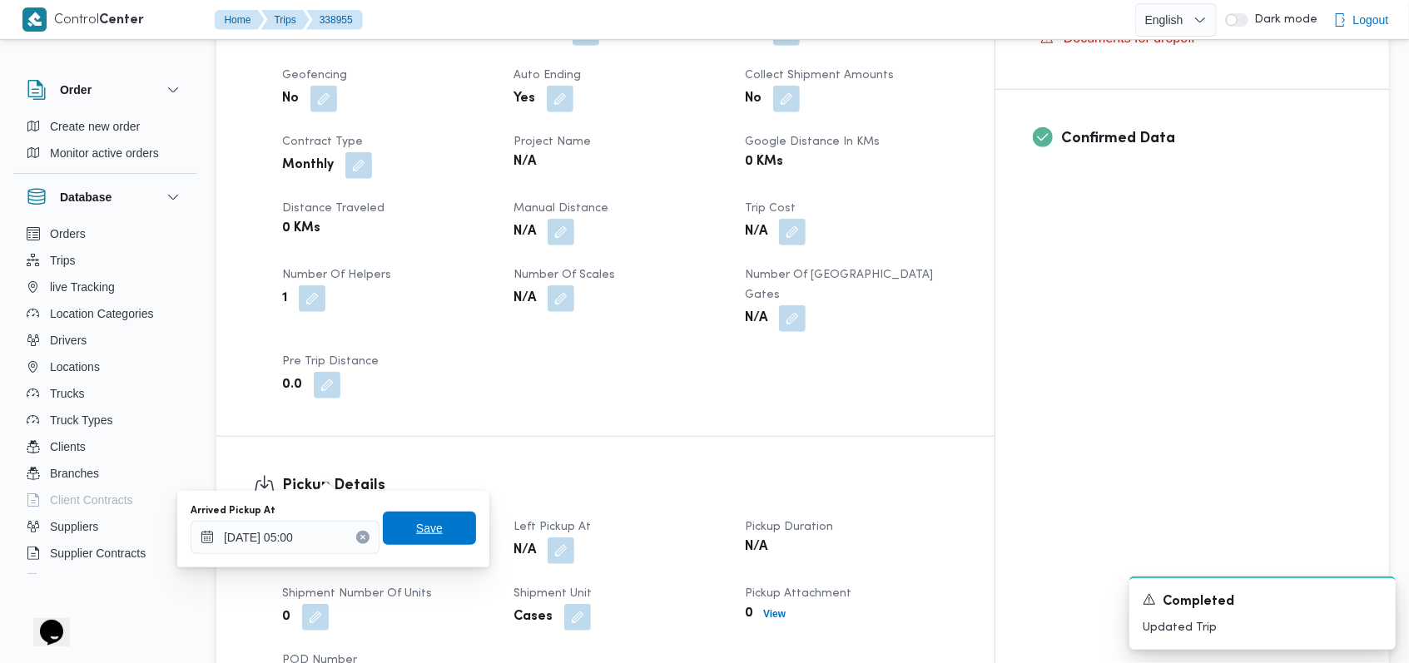
click at [435, 528] on span "Save" at bounding box center [429, 528] width 93 height 33
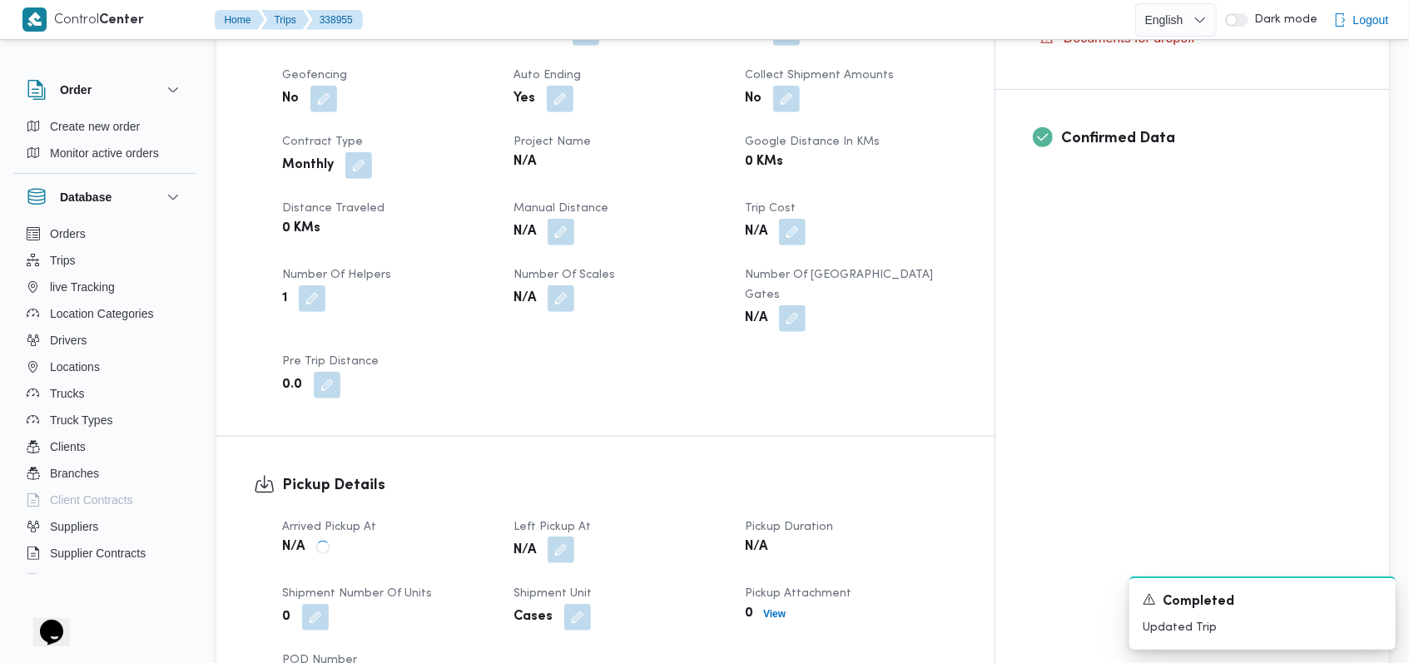
click at [574, 537] on button "button" at bounding box center [561, 550] width 27 height 27
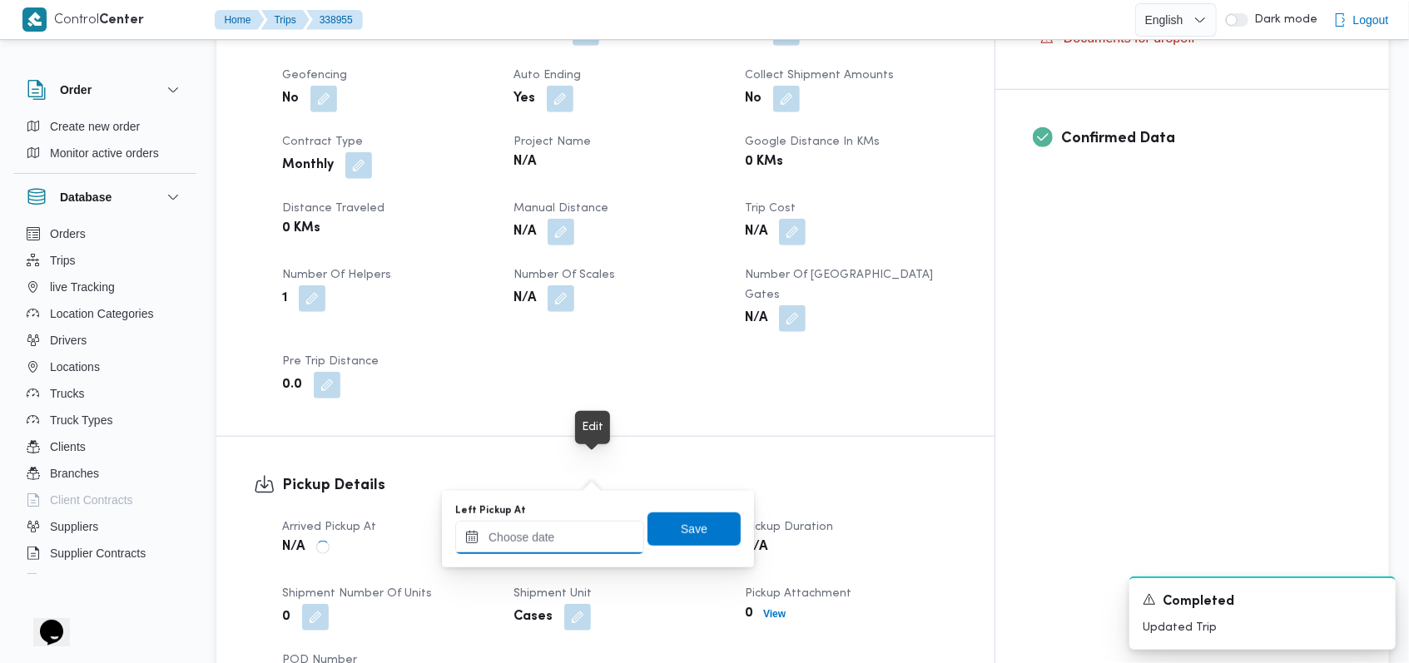
click at [573, 537] on input "Left Pickup At" at bounding box center [549, 537] width 189 height 33
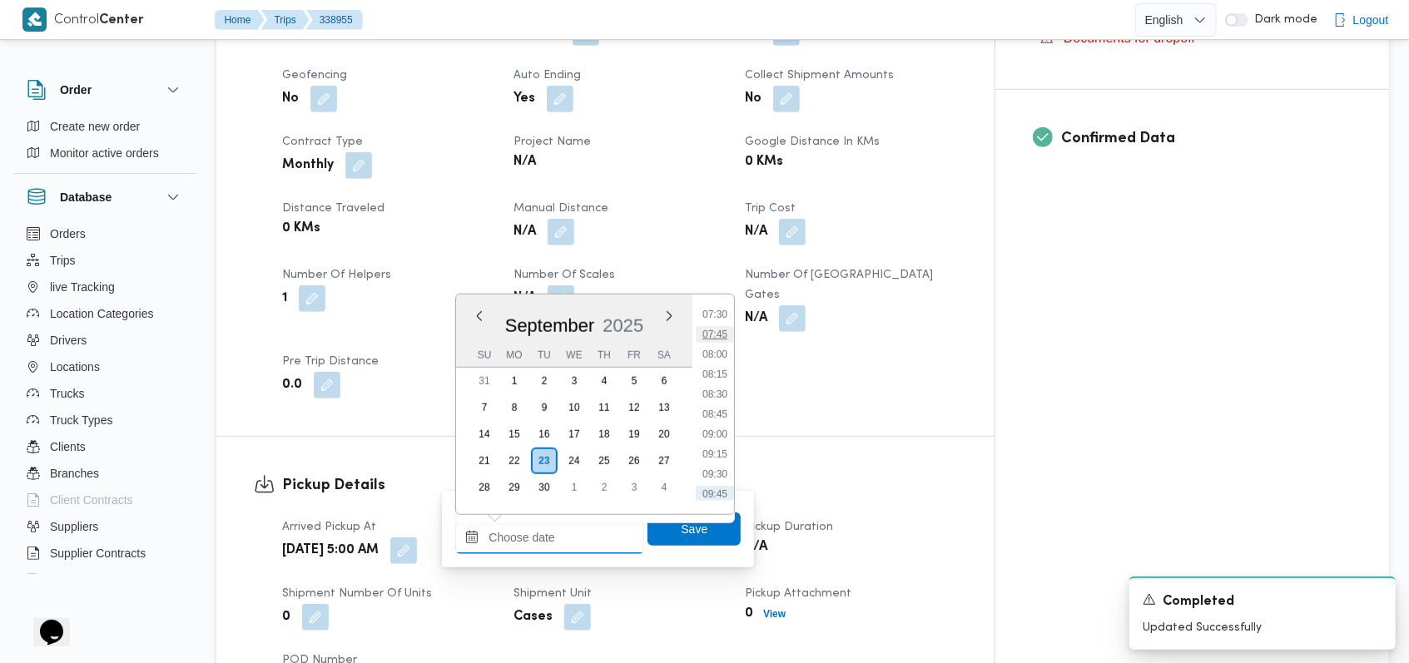
scroll to position [567, 0]
click at [583, 397] on ul "00:00 00:15 00:30 00:45 01:00 01:15 01:30 01:45 02:00 02:15 02:30 02:45 03:00 0…" at bounding box center [715, 404] width 38 height 193
click at [583, 421] on li "08:30" at bounding box center [715, 428] width 38 height 17
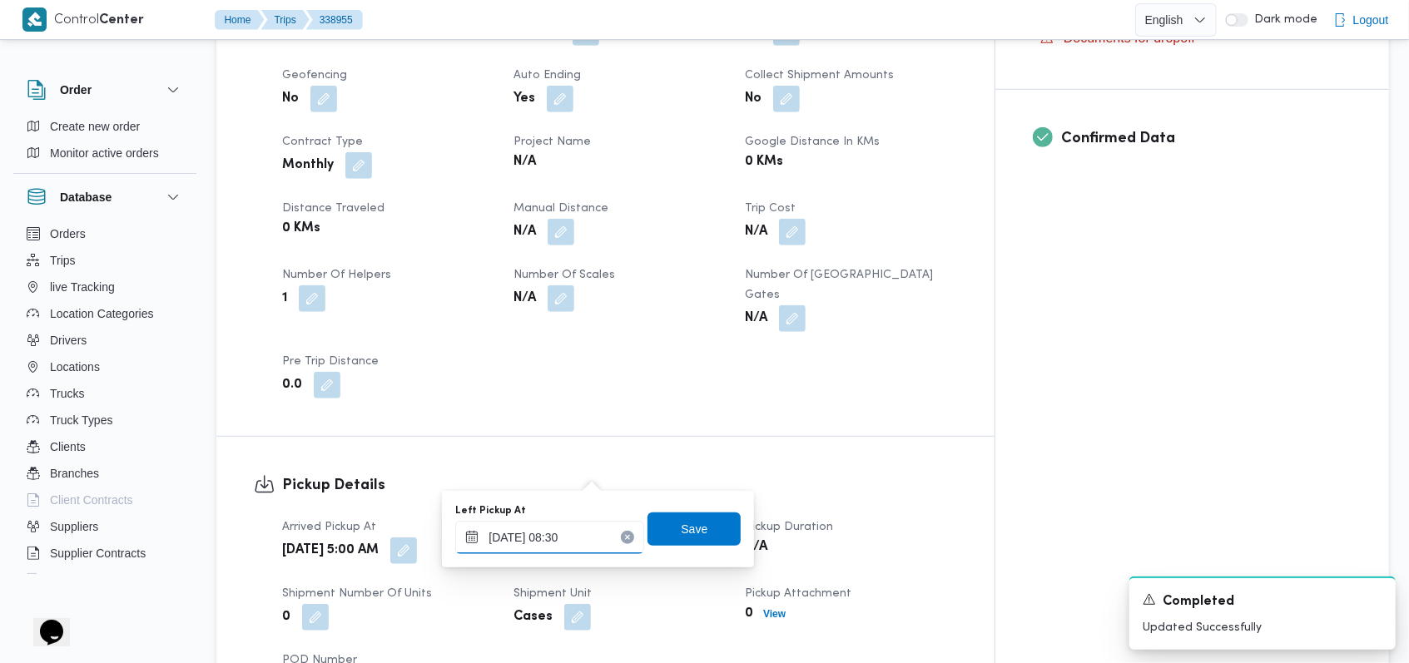
click at [576, 539] on input "23/09/2025 08:30" at bounding box center [549, 537] width 189 height 33
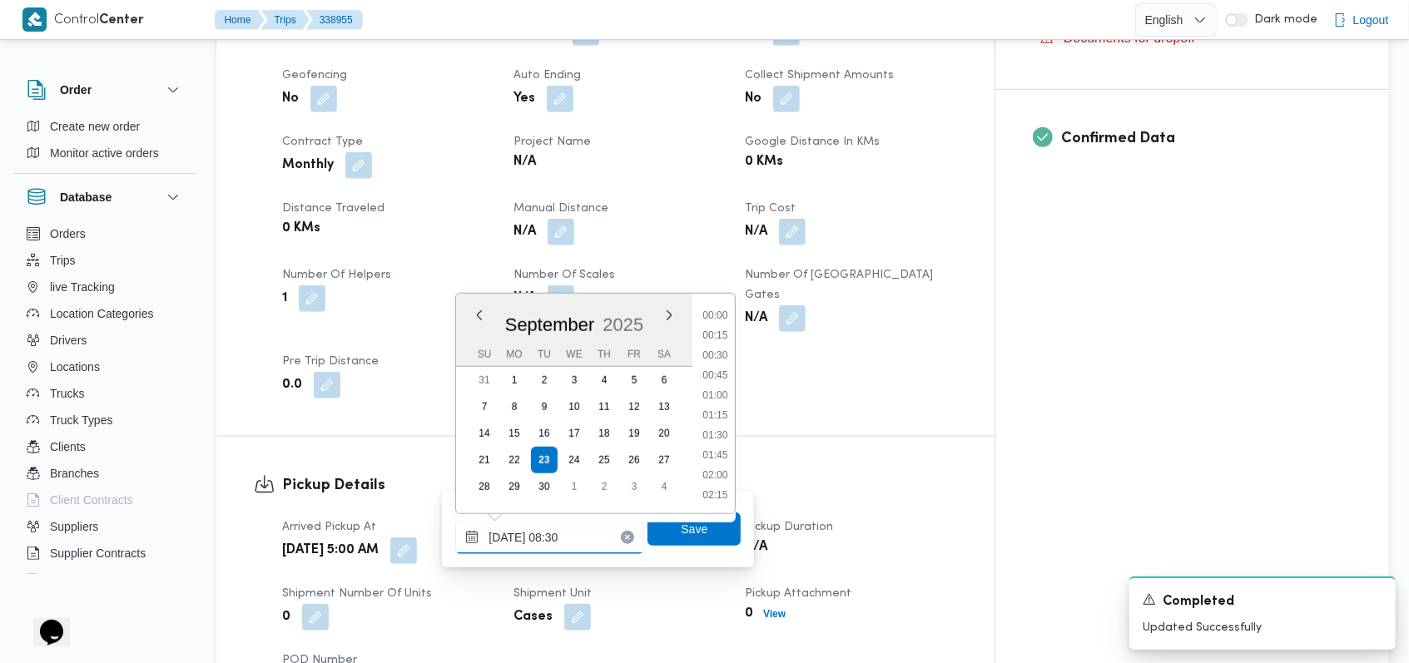
scroll to position [578, 0]
click at [583, 399] on li "08:15" at bounding box center [716, 396] width 38 height 17
type input "23/09/2025 08:15"
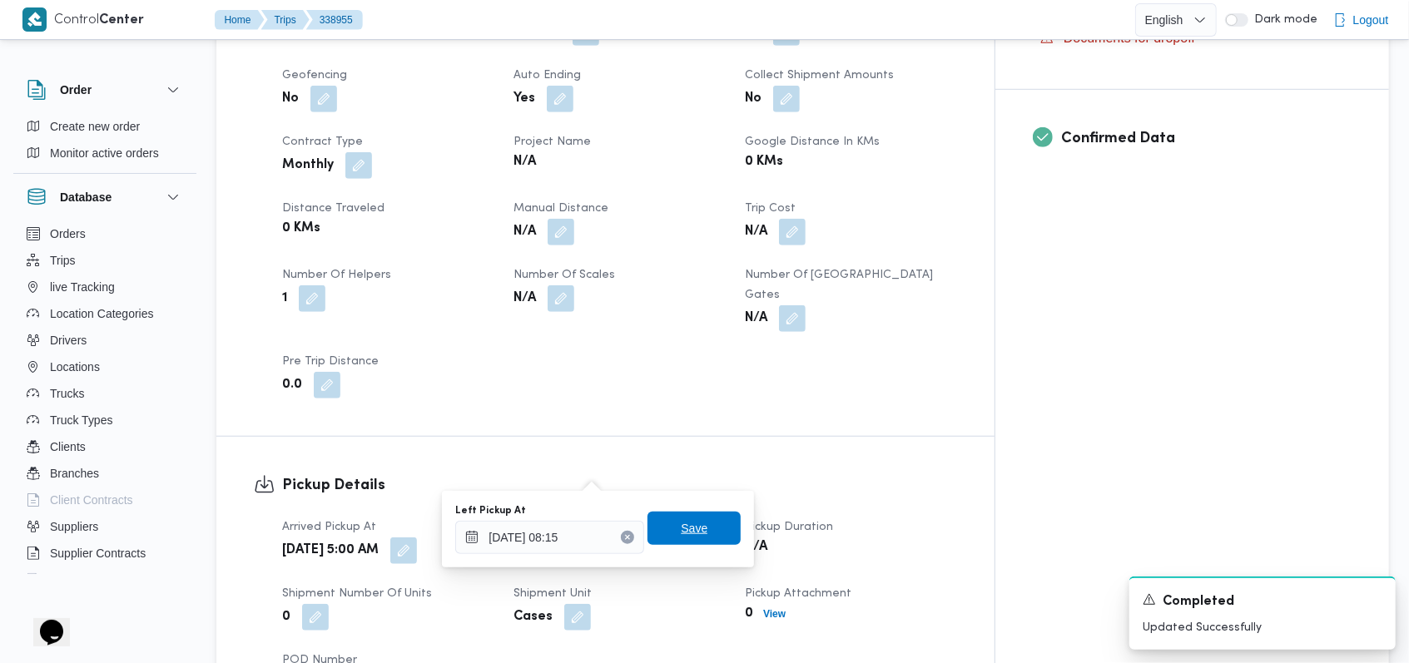
click at [583, 529] on span "Save" at bounding box center [694, 529] width 27 height 20
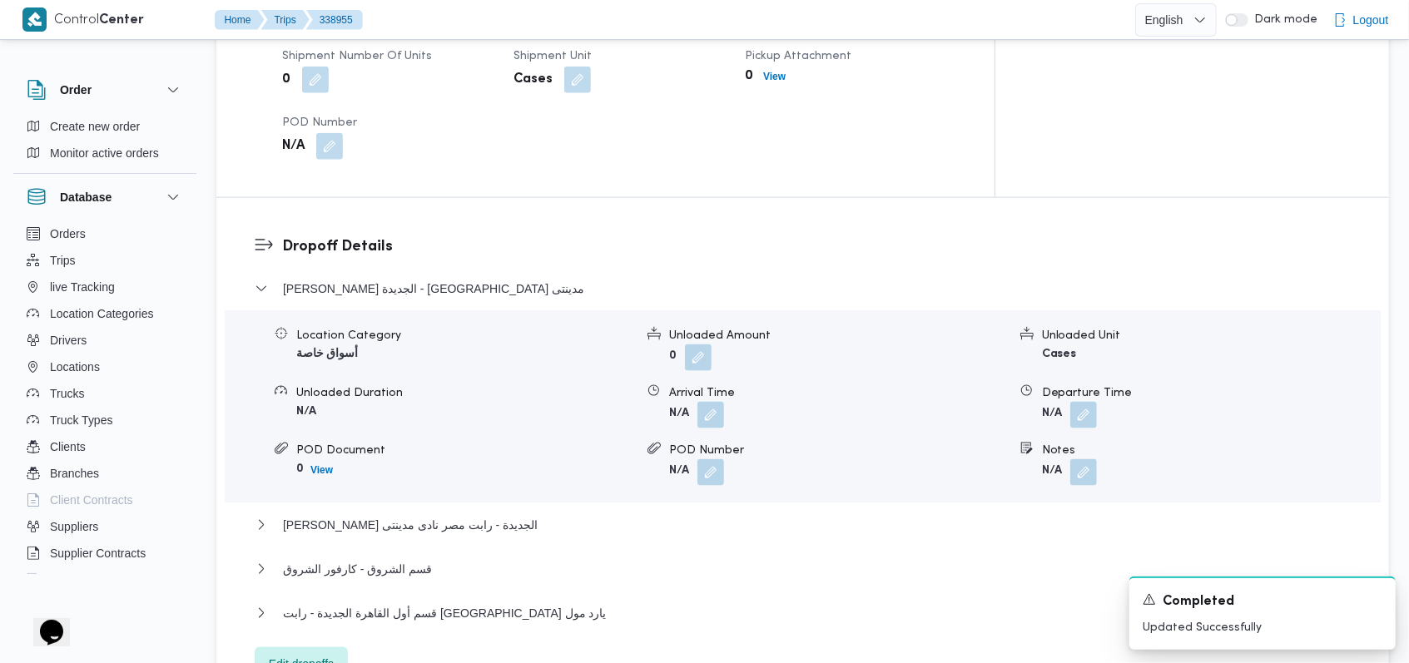
scroll to position [1411, 0]
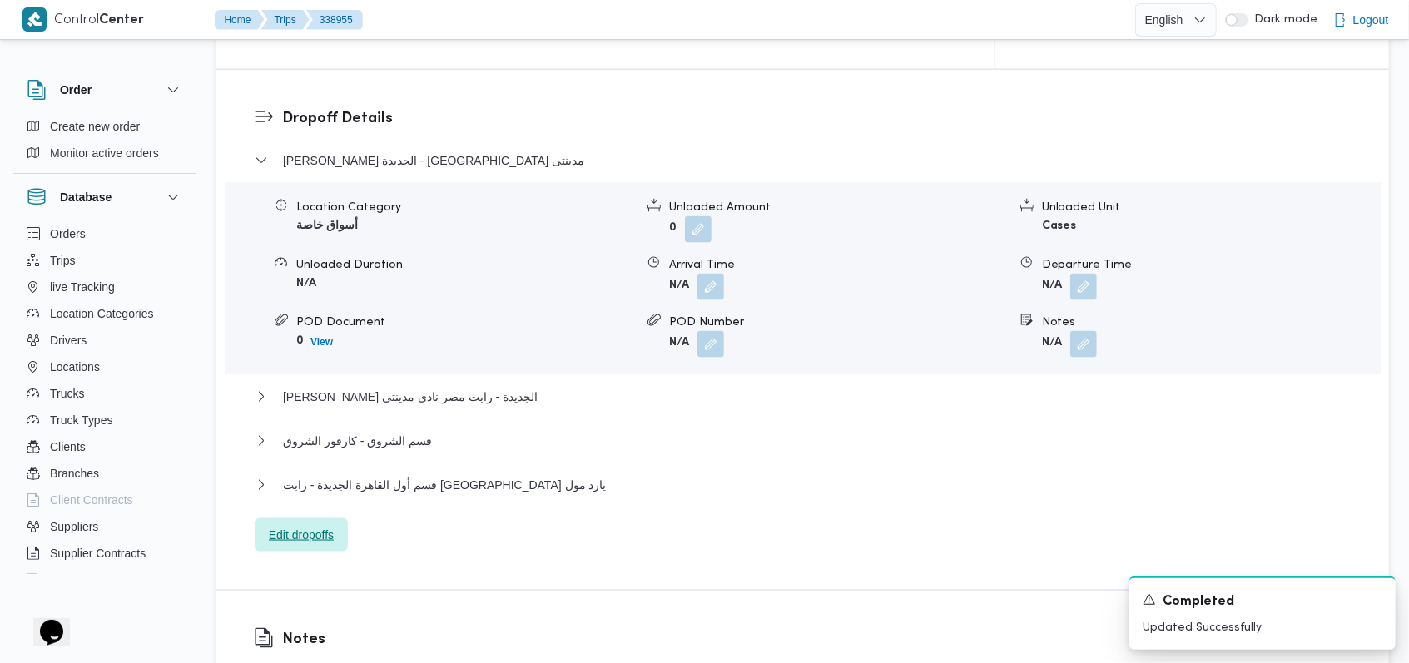
click at [309, 525] on span "Edit dropoffs" at bounding box center [301, 535] width 65 height 20
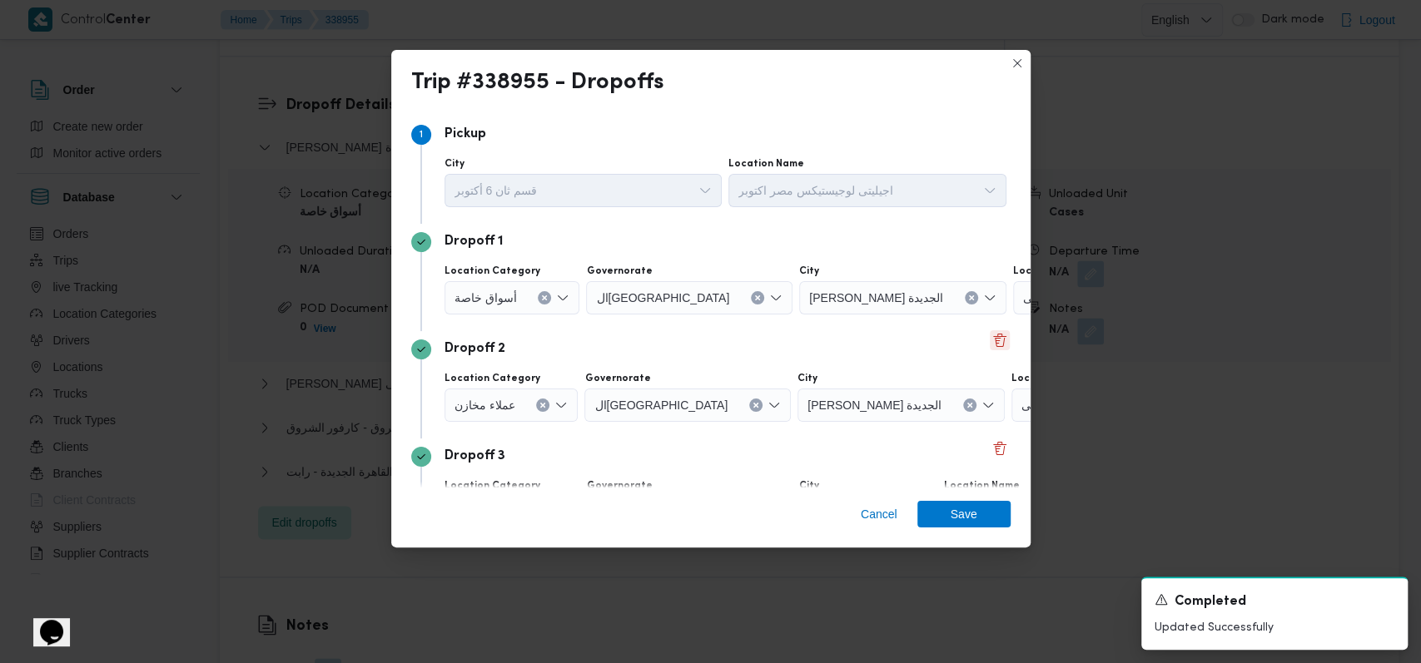
click at [583, 337] on button "Delete" at bounding box center [1000, 340] width 20 height 20
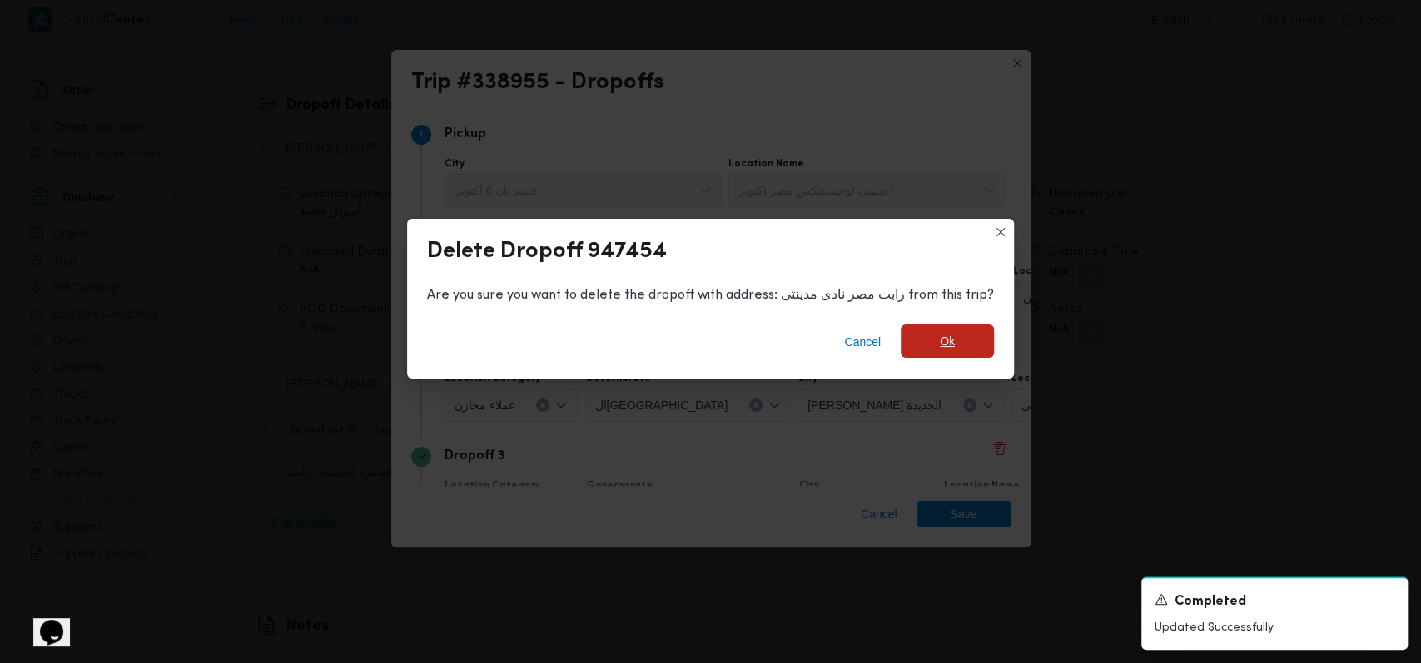
click at [583, 344] on span "Ok" at bounding box center [947, 341] width 15 height 20
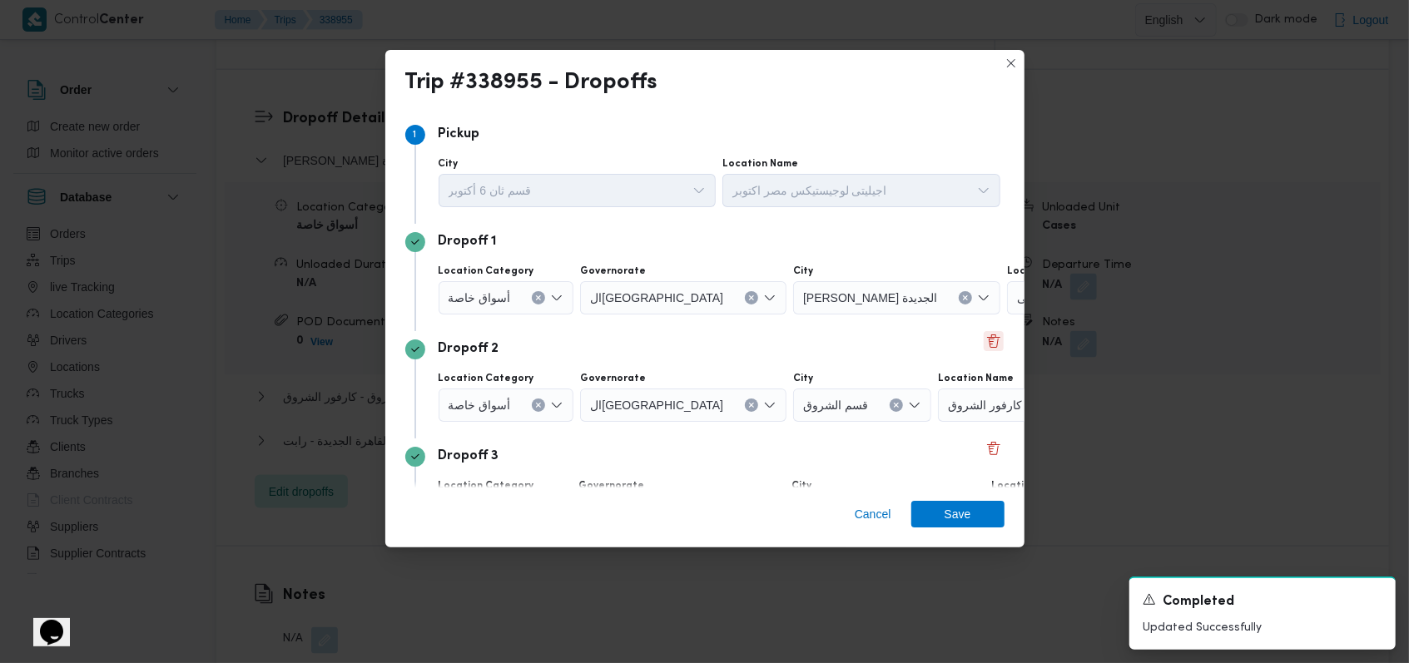
scroll to position [107, 0]
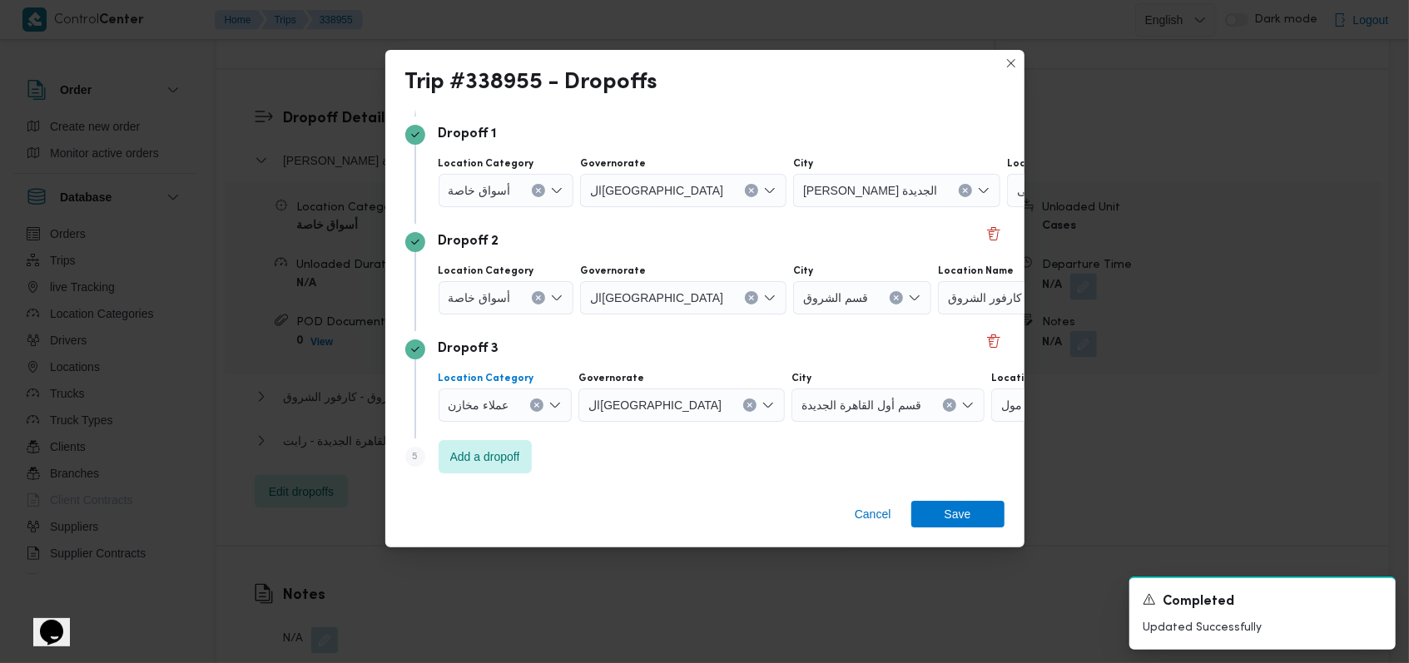
click at [530, 405] on button "Clear input" at bounding box center [536, 405] width 13 height 13
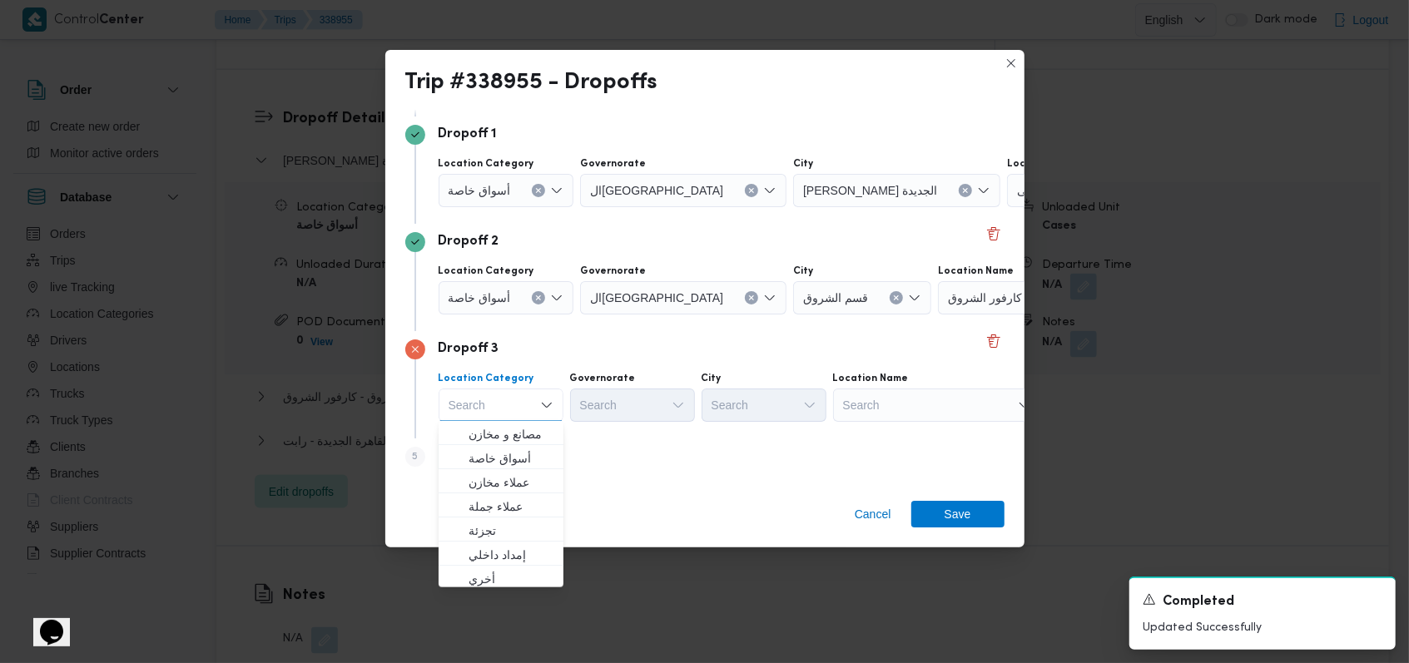
click at [537, 295] on icon "Clear input" at bounding box center [538, 298] width 7 height 7
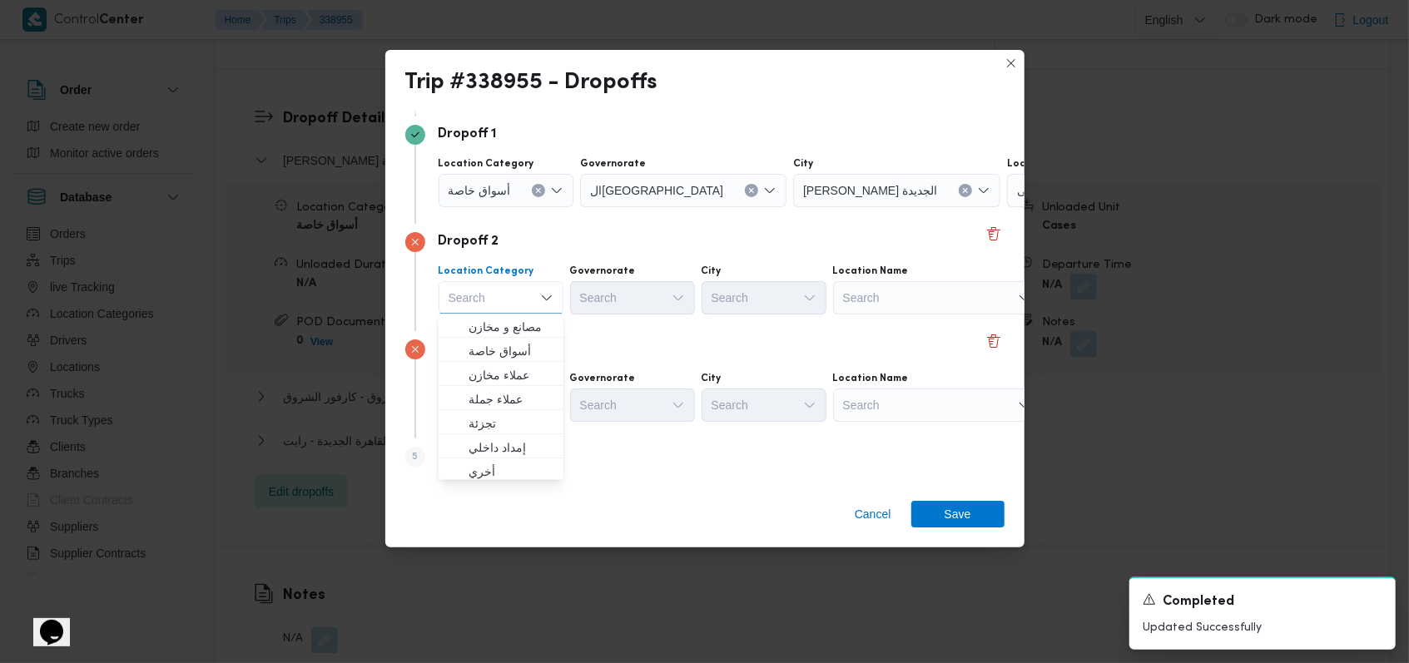
click at [539, 188] on icon "Clear input" at bounding box center [538, 190] width 7 height 7
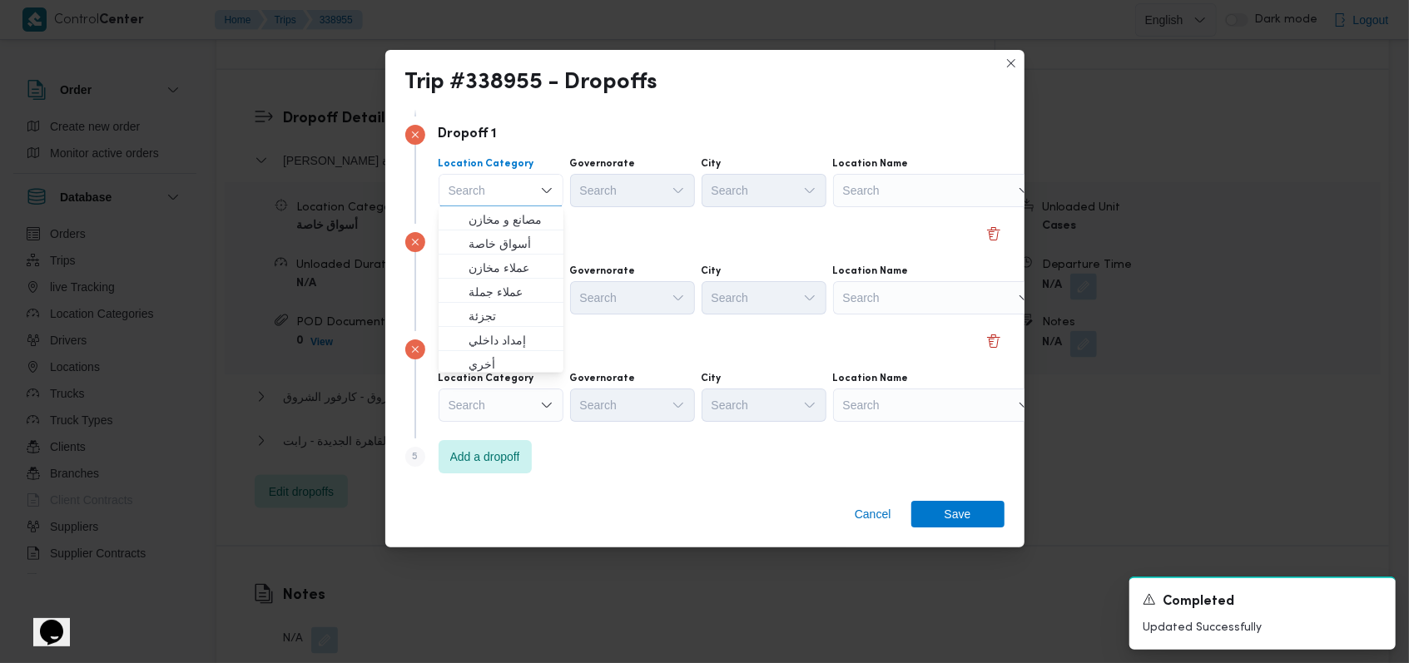
click at [583, 196] on div "Search" at bounding box center [937, 190] width 208 height 33
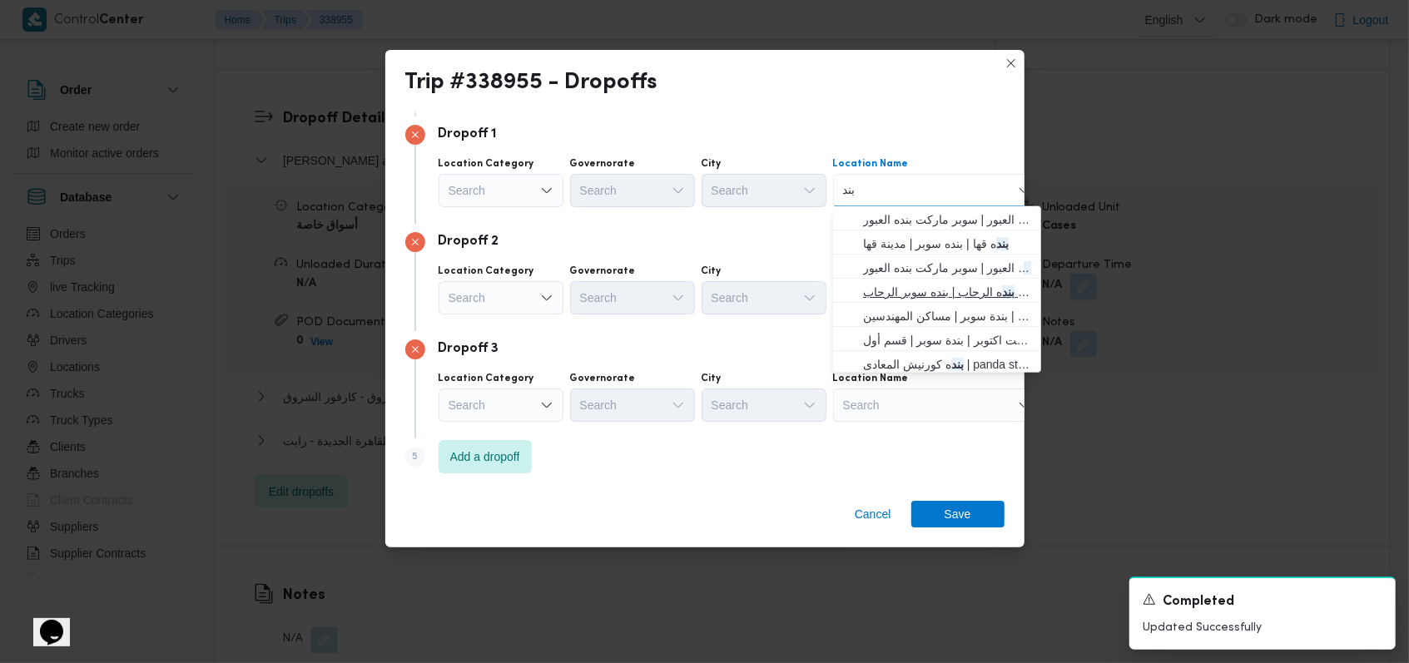
type input "بند"
click at [583, 282] on span "بند ه الرحاب | بنده سوبر الرحاب | null" at bounding box center [947, 292] width 168 height 20
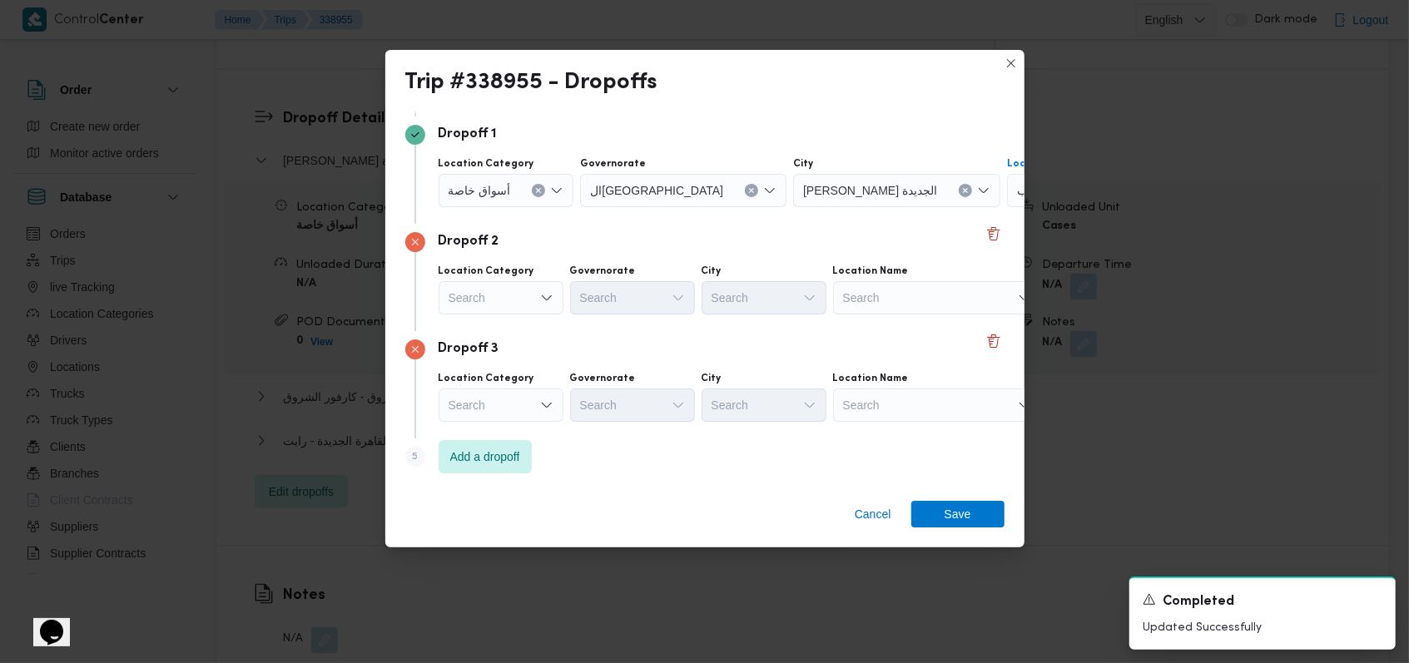
click at [583, 281] on div "Search" at bounding box center [937, 297] width 208 height 33
type input "رع مارك"
click at [583, 320] on span "رع مارك ت للتجارة مول بوليفارد - الرحاب | مول الرحاب 2 | null" at bounding box center [947, 327] width 168 height 20
click at [583, 414] on div "Search" at bounding box center [937, 405] width 208 height 33
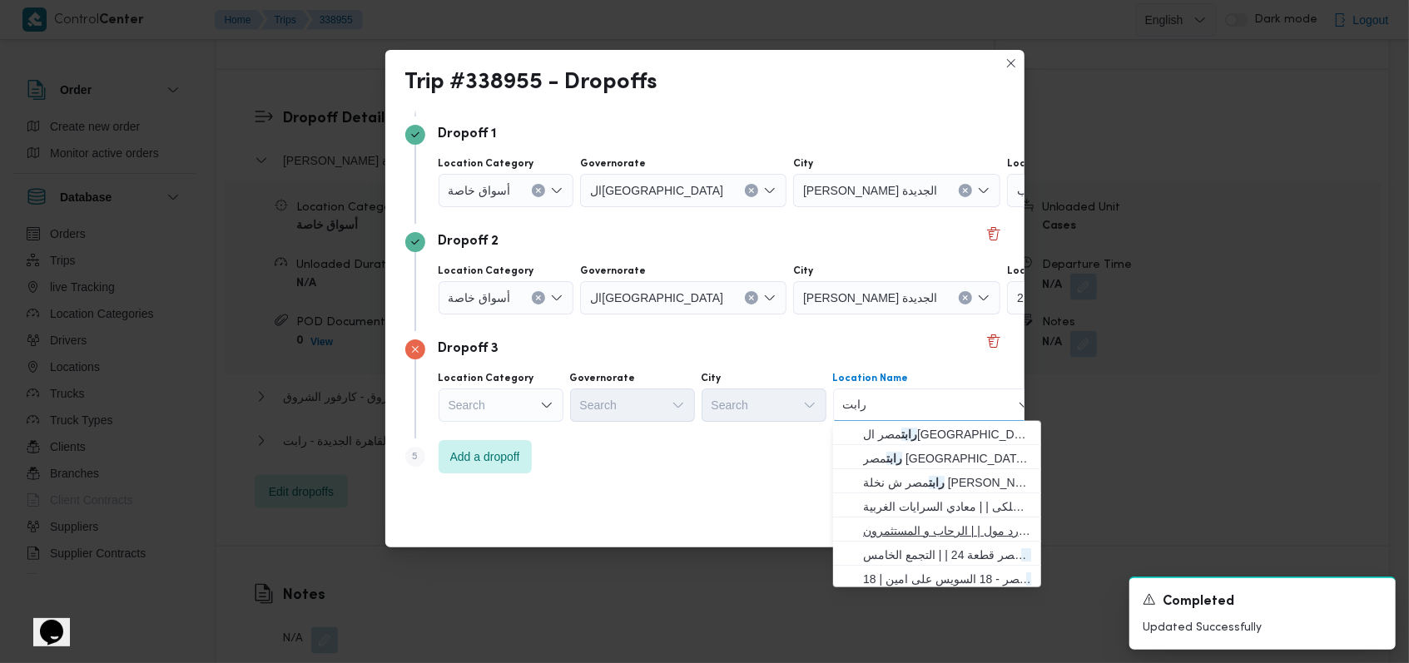
type input "رابت"
click at [583, 521] on span "رابت مصر يارد مول | | الرحاب و المستثمرون" at bounding box center [947, 531] width 168 height 20
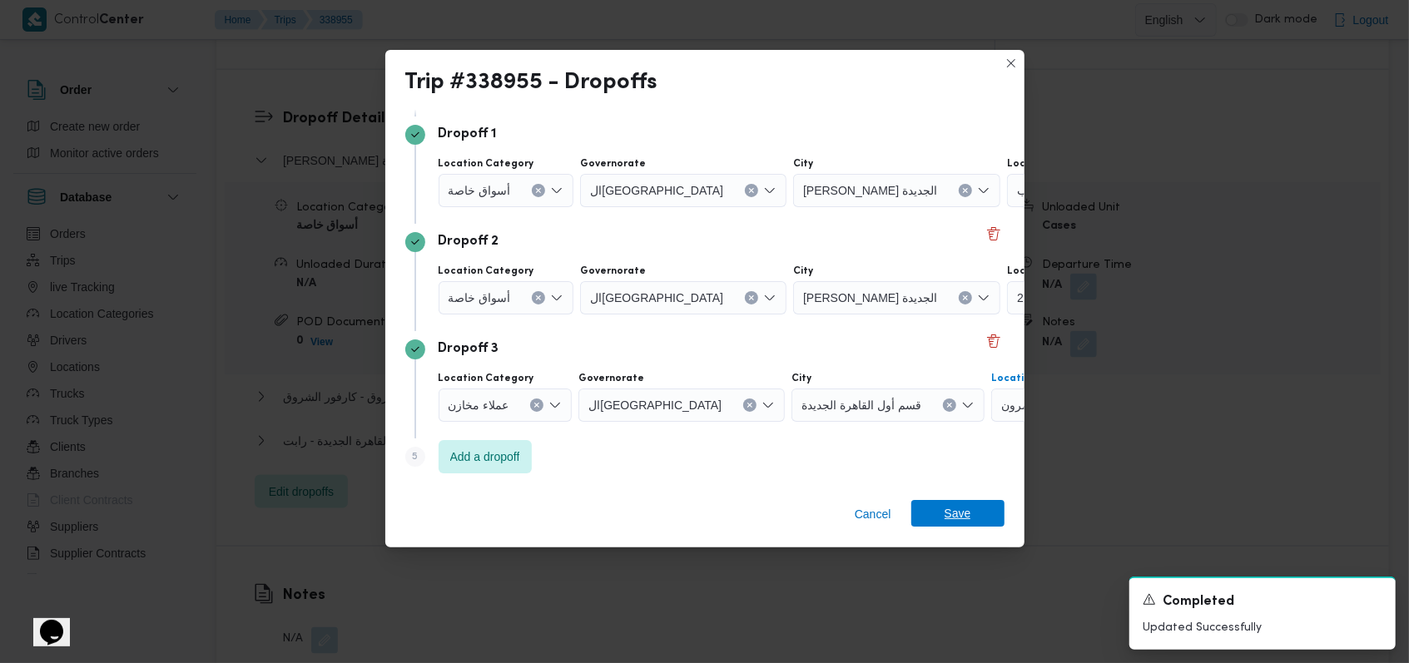
click at [583, 514] on span "Save" at bounding box center [958, 513] width 27 height 27
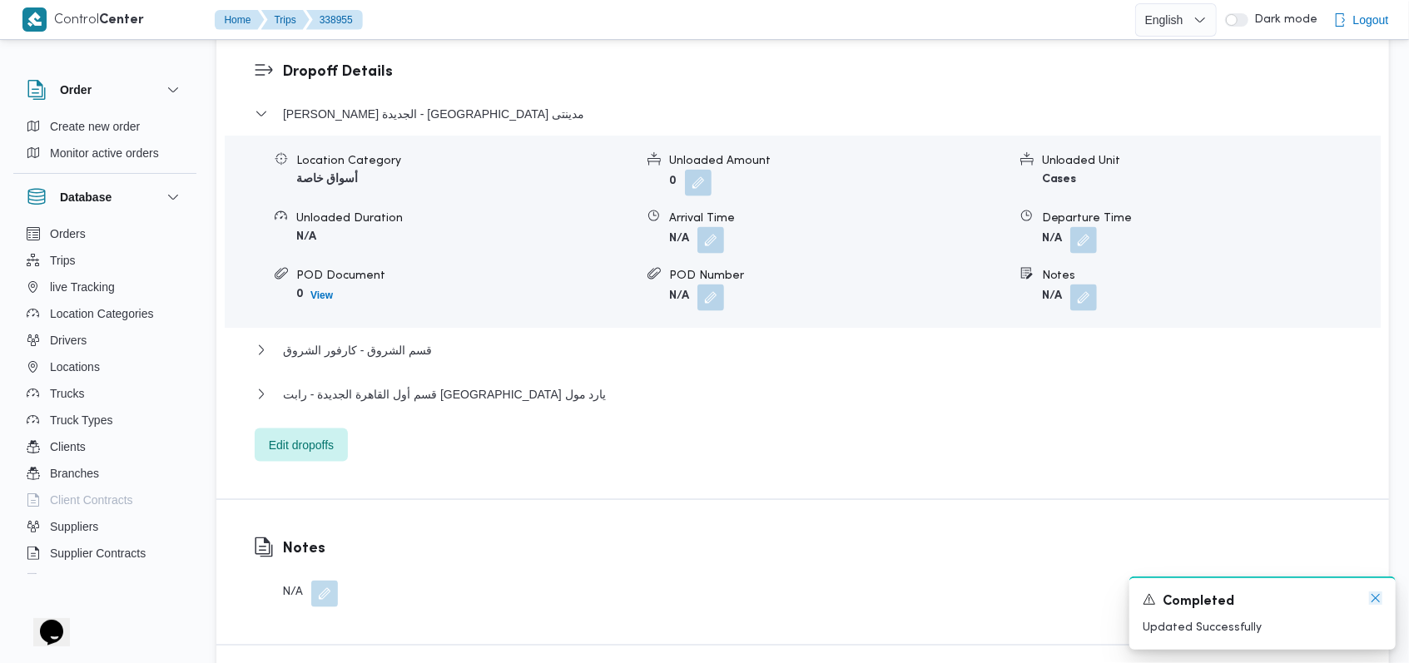
click at [583, 596] on icon "Dismiss toast" at bounding box center [1375, 598] width 13 height 13
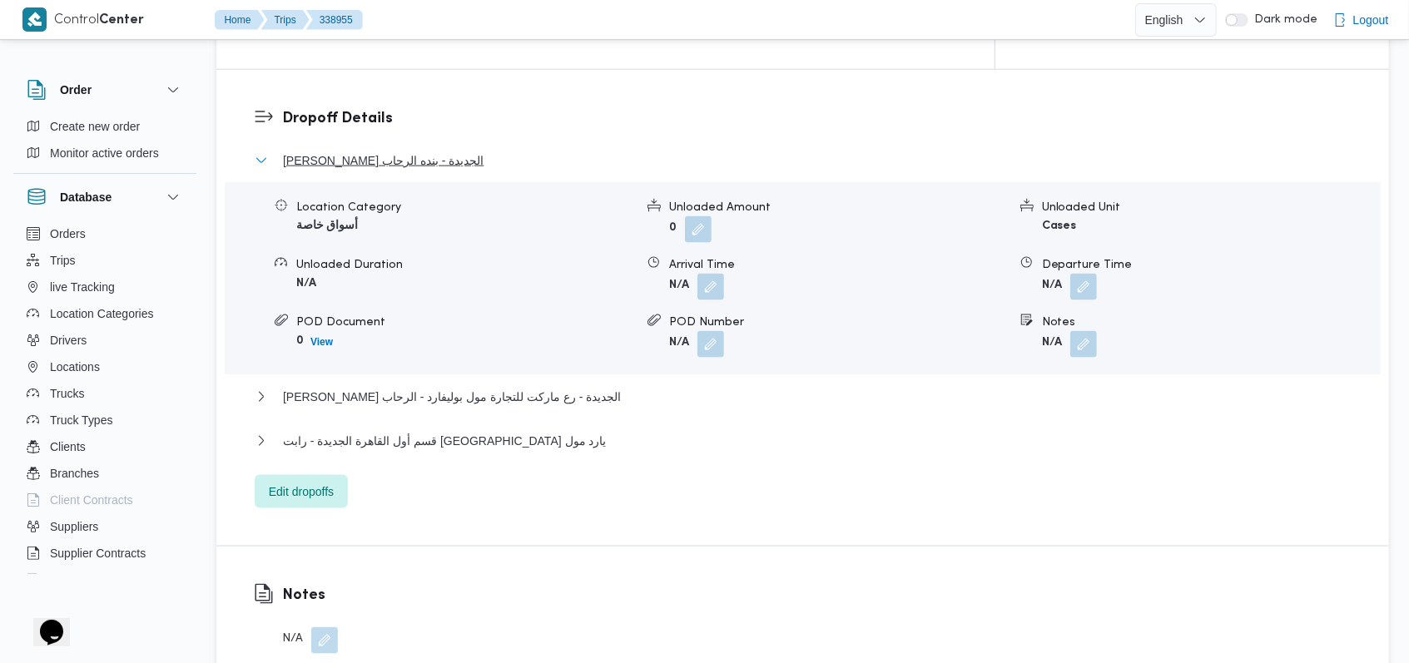
click at [413, 151] on span "ثانى القاهرة الجديدة - بنده الرحاب" at bounding box center [383, 161] width 201 height 20
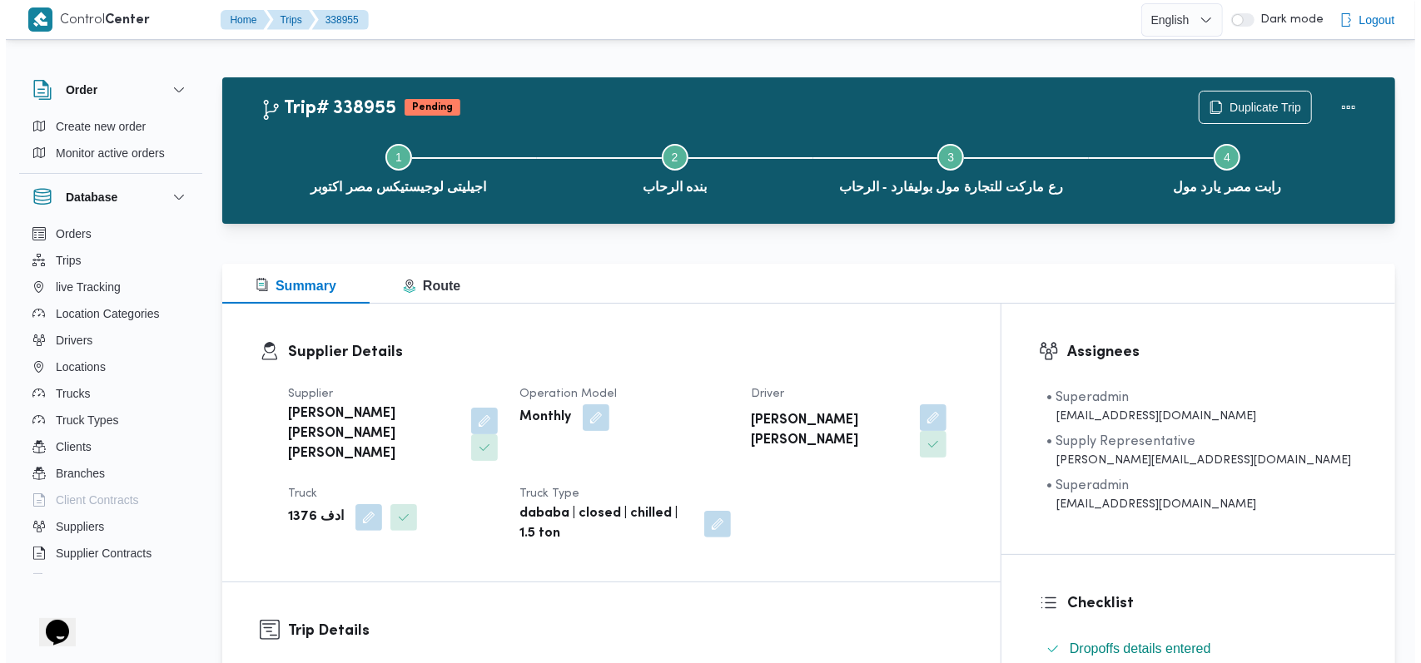
scroll to position [0, 0]
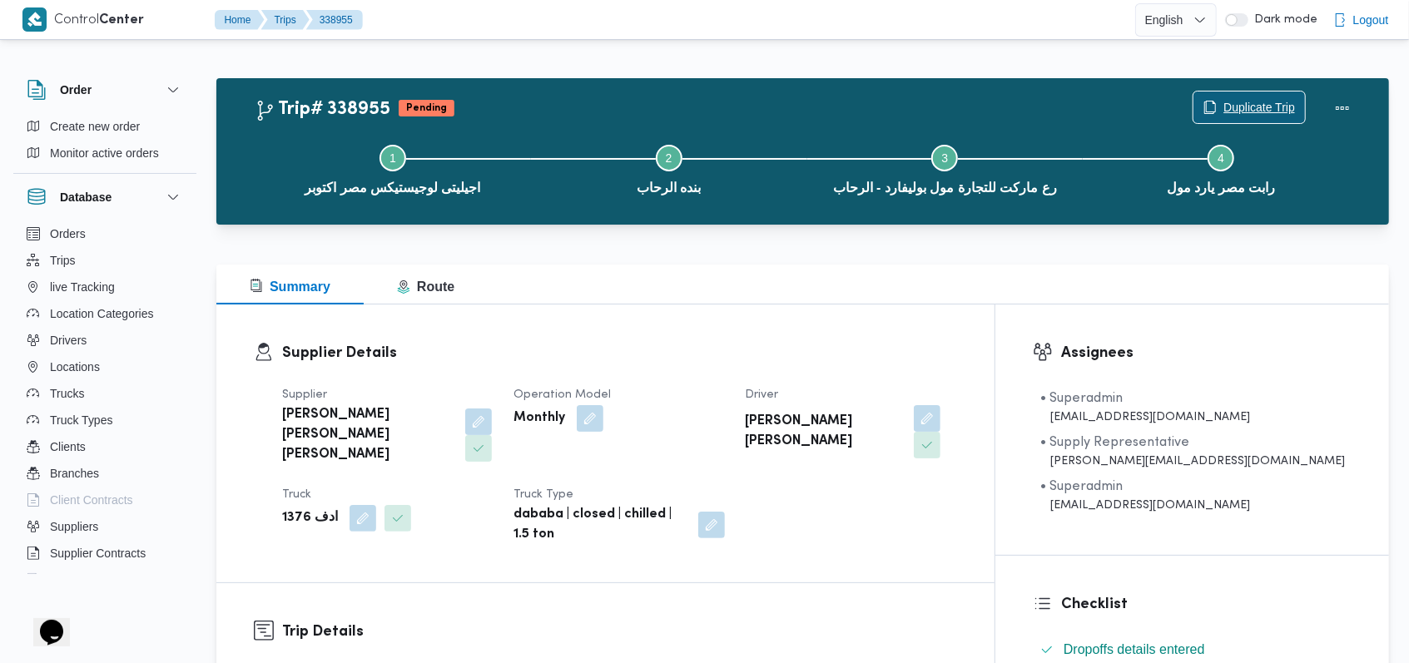
click at [583, 99] on span "Duplicate Trip" at bounding box center [1260, 107] width 72 height 20
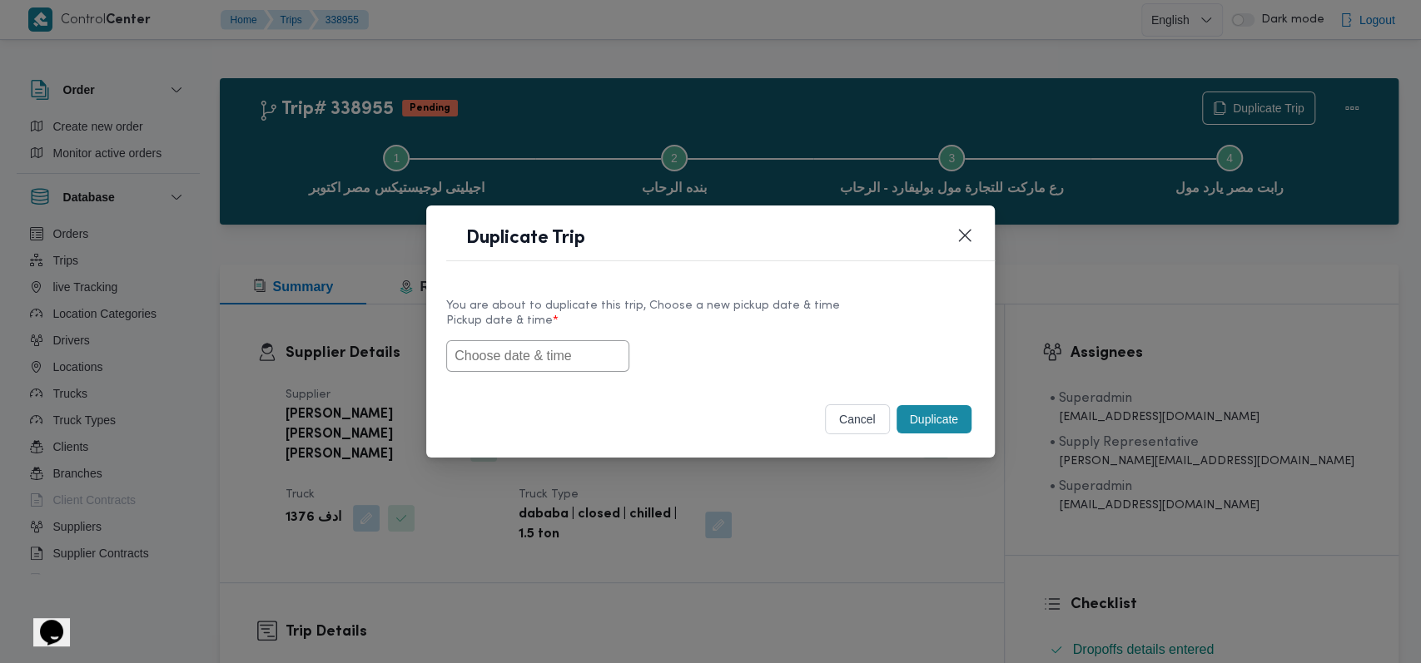
click at [550, 366] on input "text" at bounding box center [537, 356] width 183 height 32
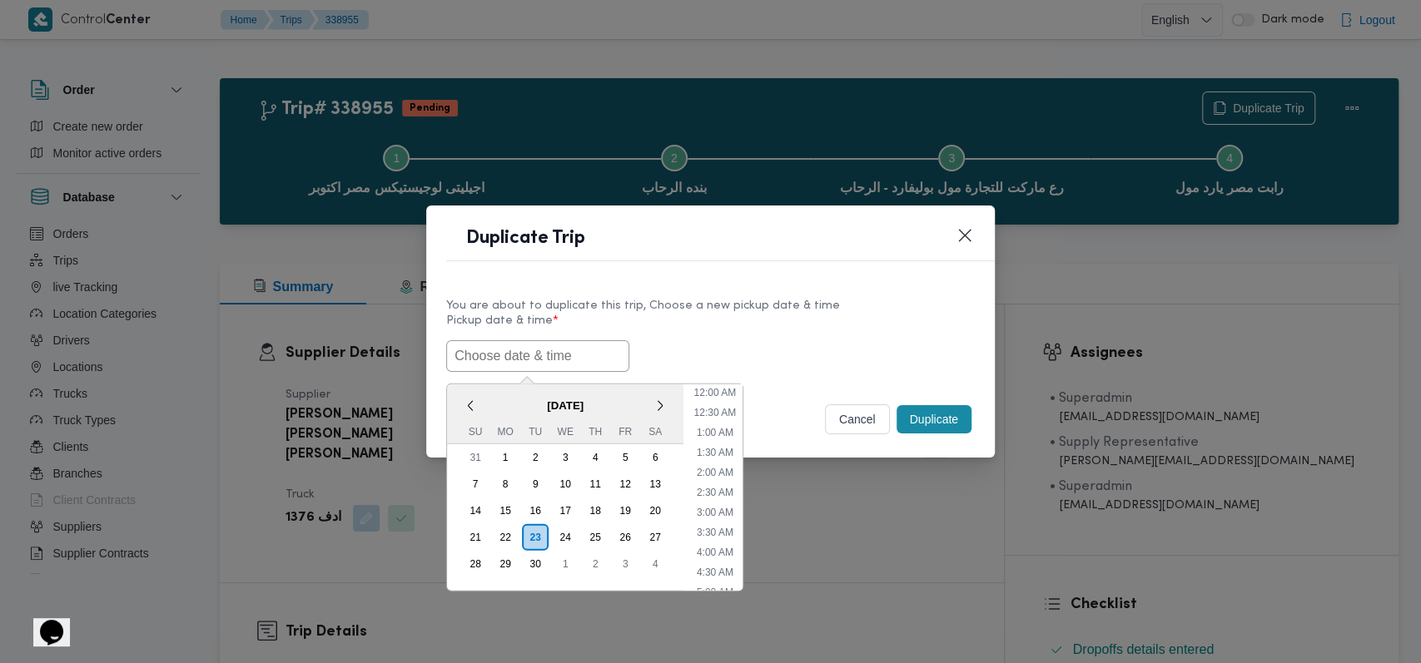
scroll to position [286, 0]
click at [563, 535] on div "24" at bounding box center [565, 537] width 32 height 32
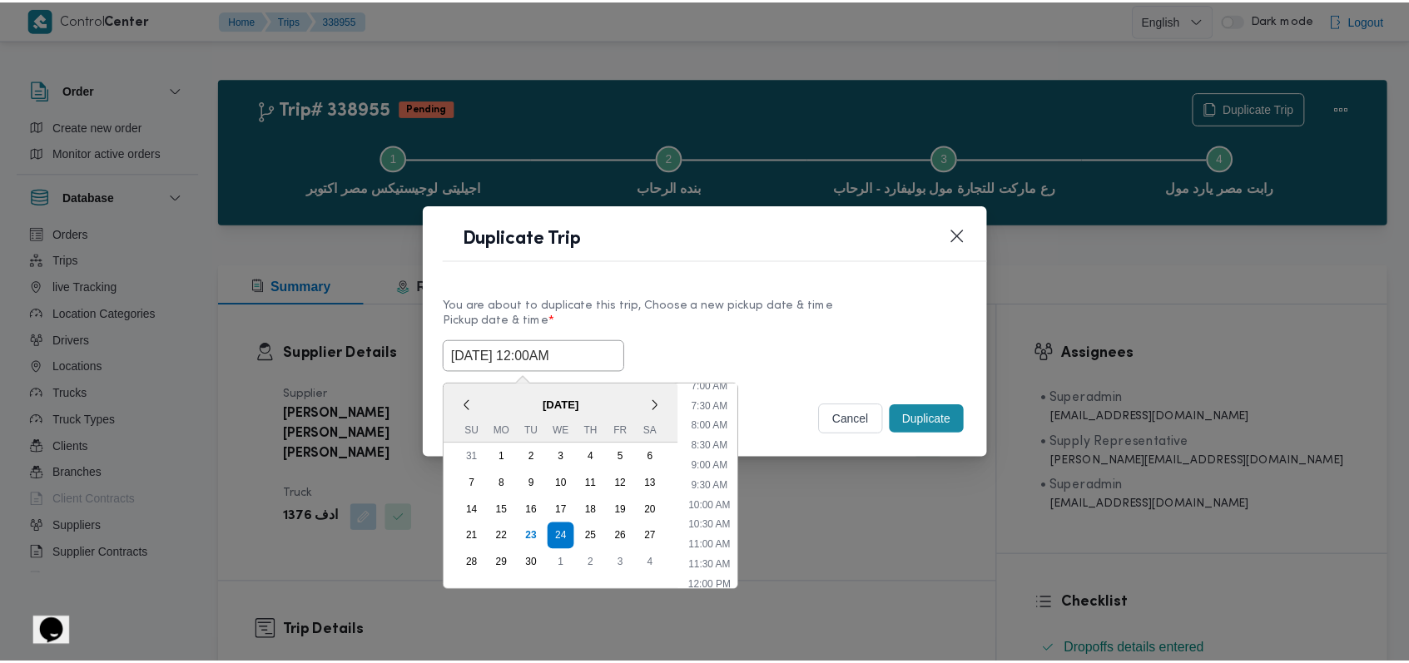
scroll to position [0, 0]
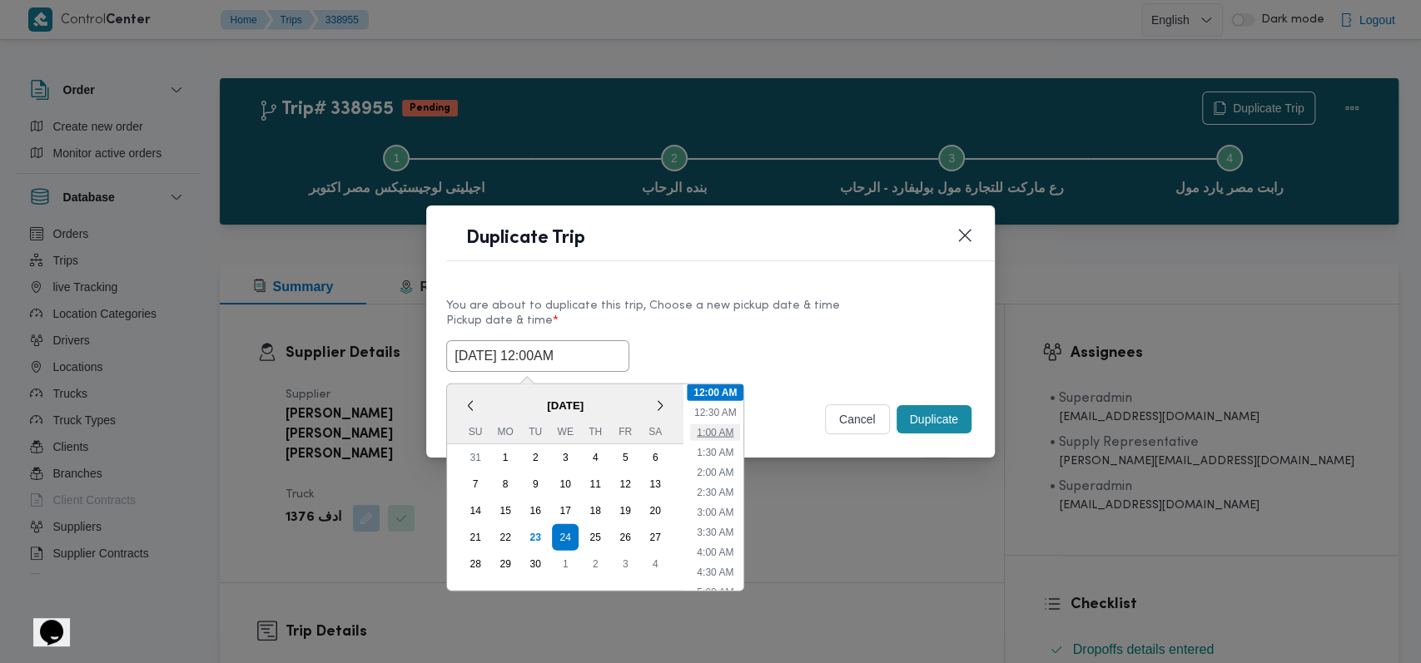
click at [583, 436] on li "1:00 AM" at bounding box center [715, 432] width 50 height 17
type input "24/09/2025 1:00AM"
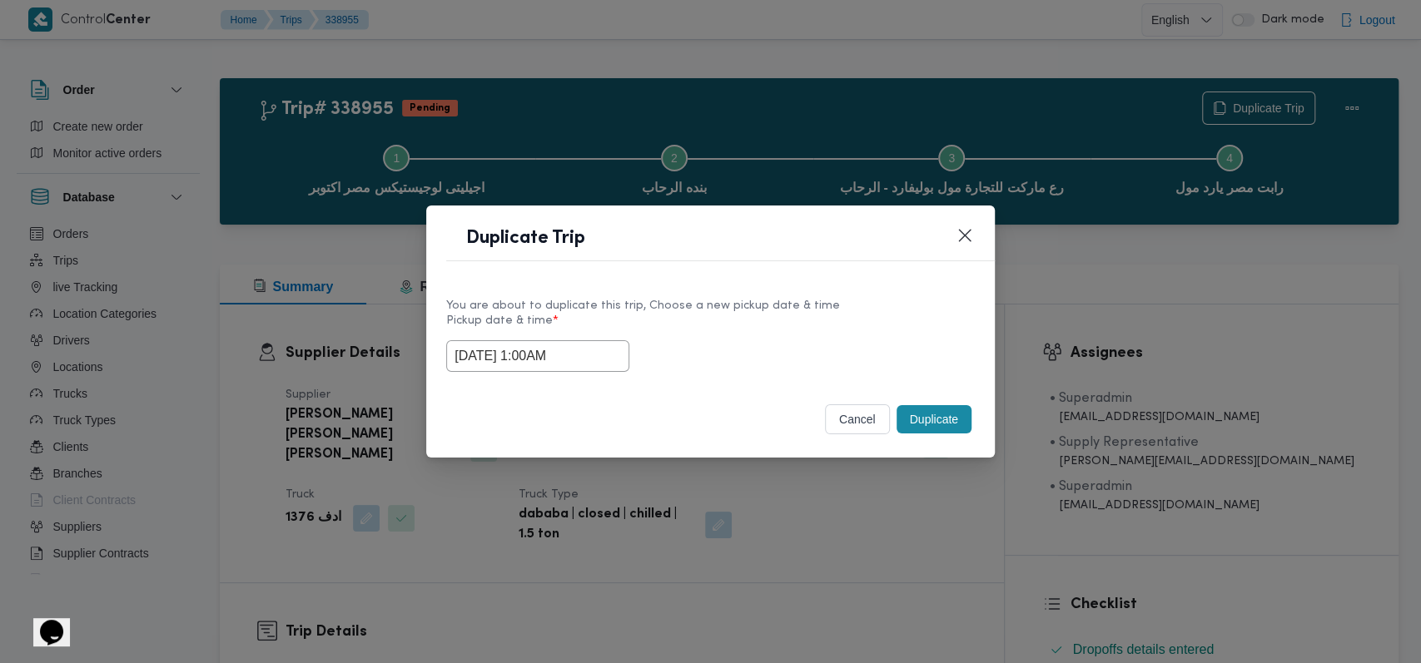
click at [583, 419] on button "Duplicate" at bounding box center [933, 419] width 75 height 28
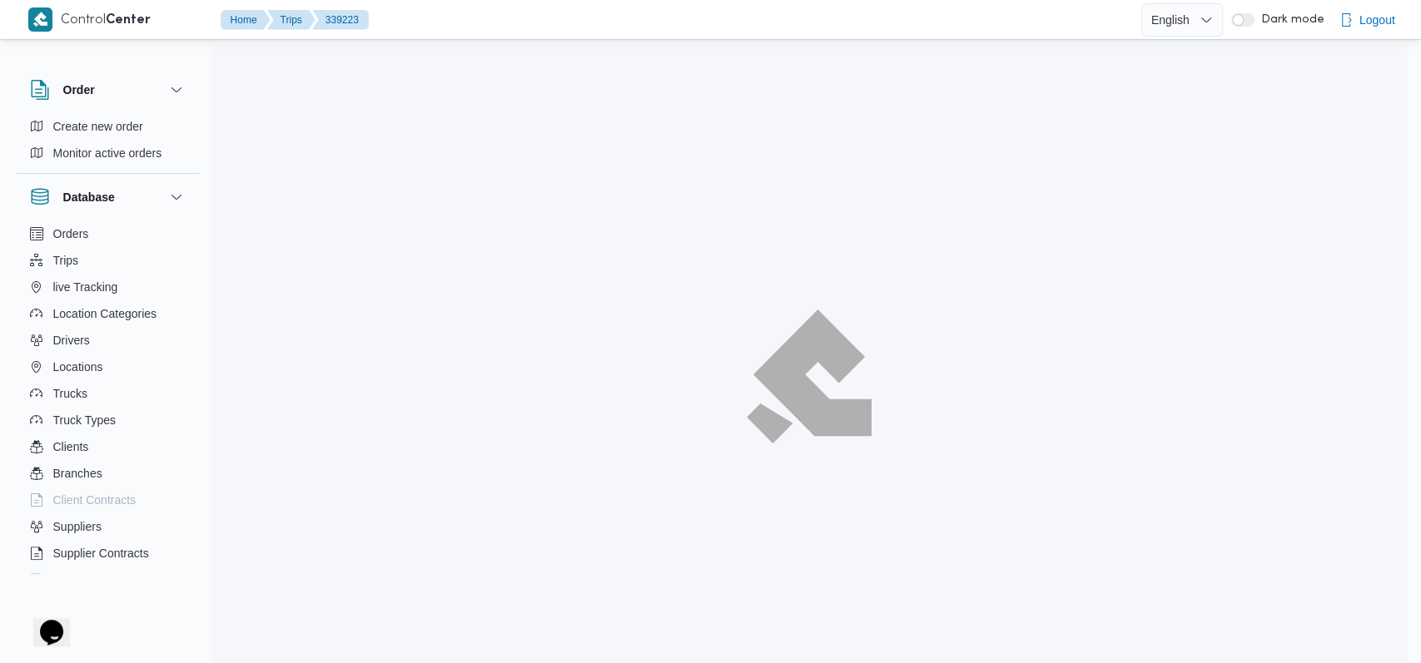
click at [583, 570] on div at bounding box center [808, 376] width 1195 height 663
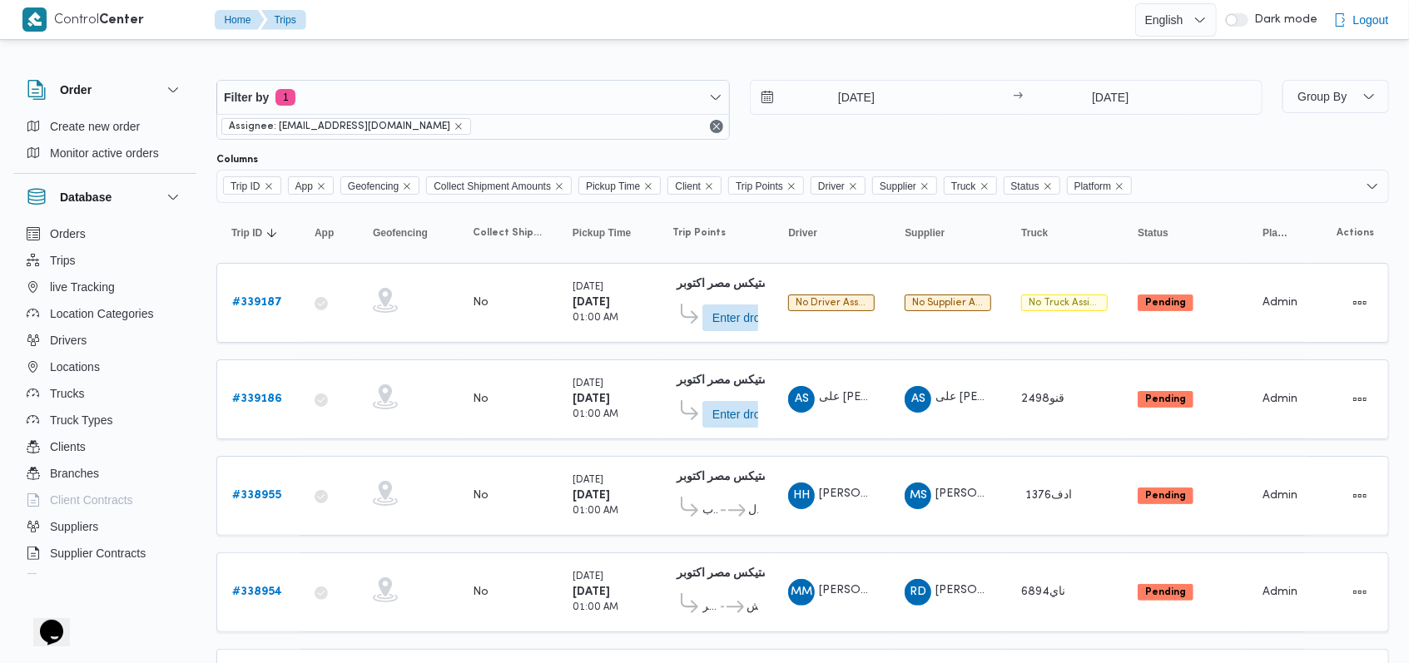
scroll to position [190, 0]
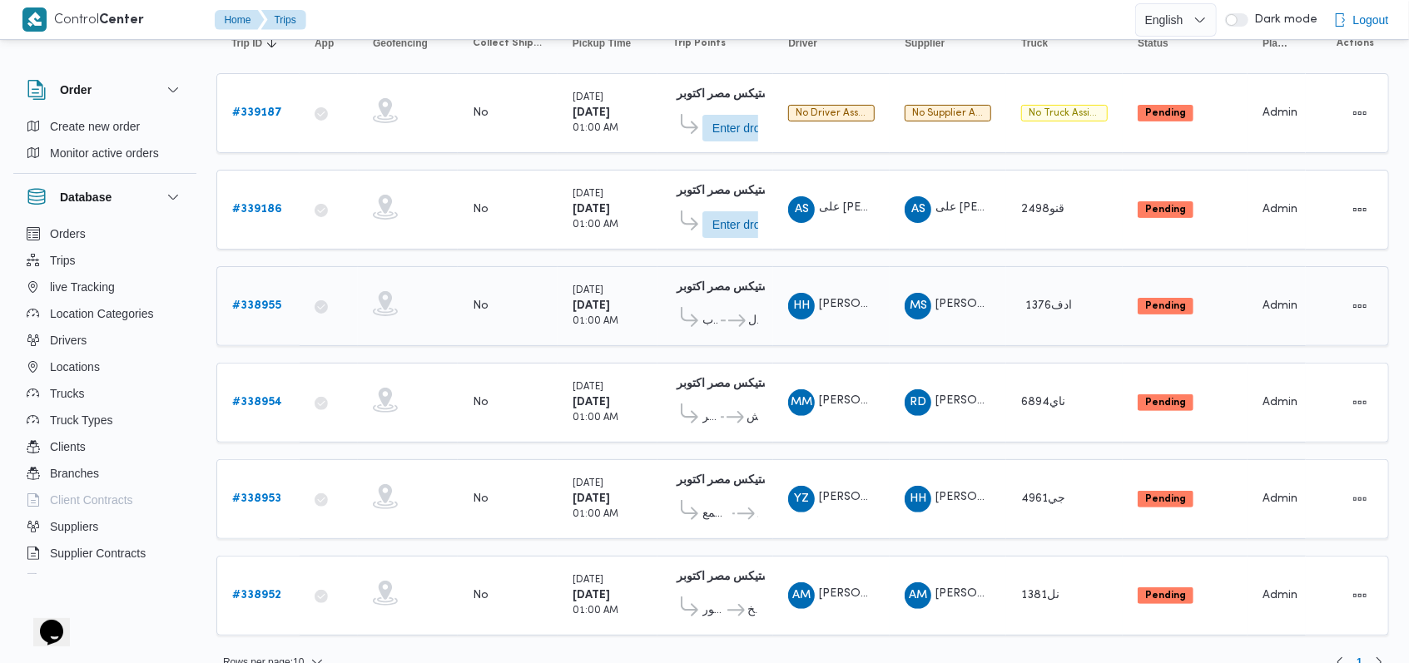
click at [583, 316] on icon at bounding box center [736, 321] width 17 height 12
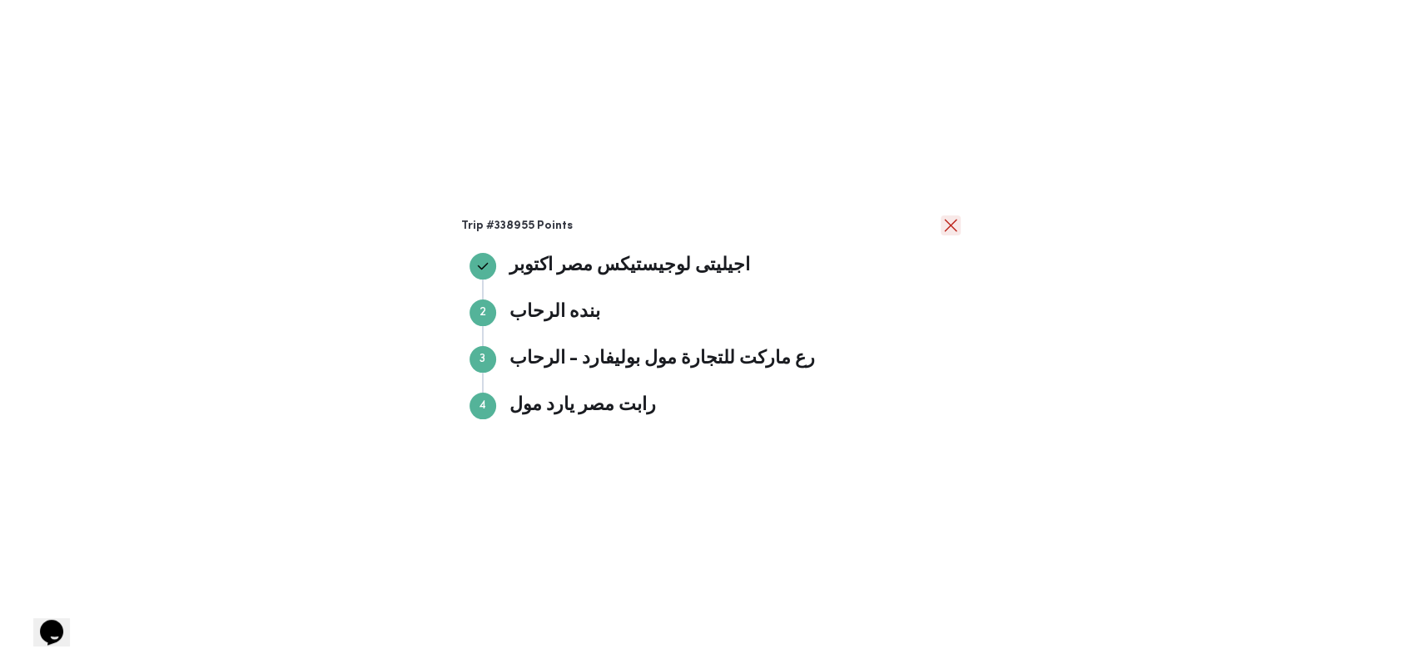
click at [583, 228] on button "close" at bounding box center [951, 226] width 20 height 20
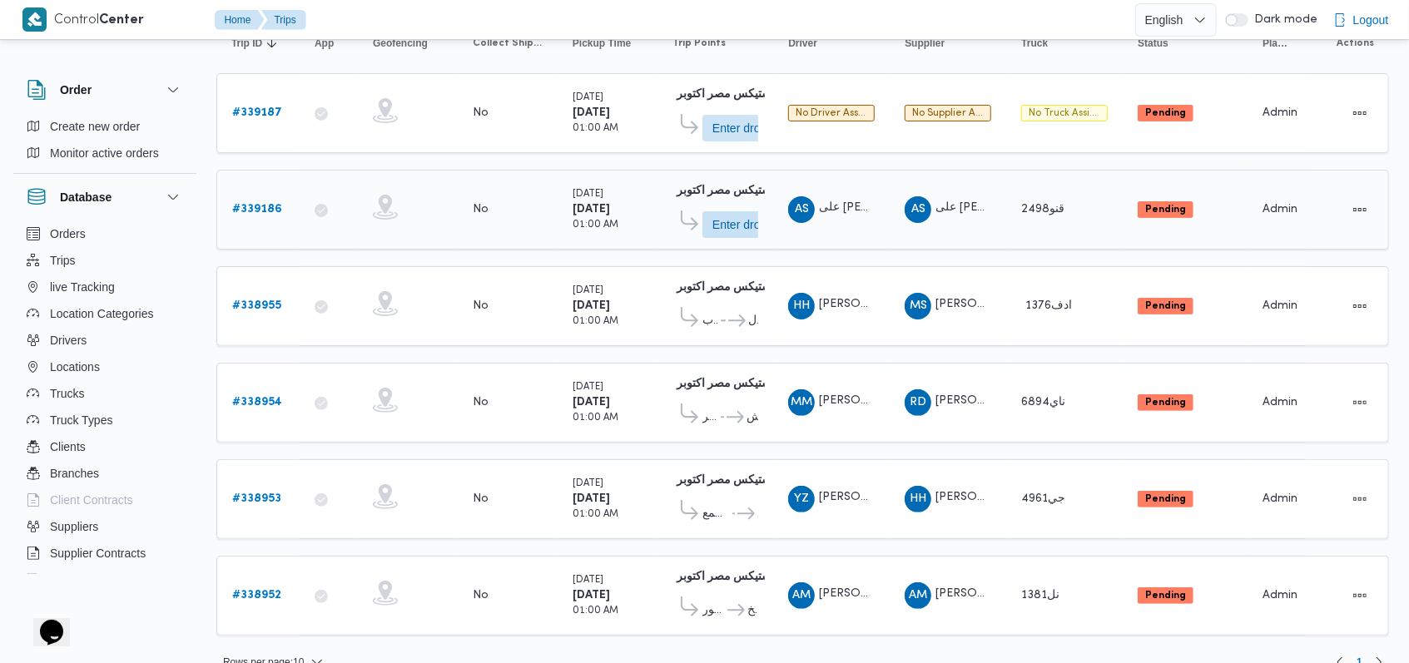
click at [273, 206] on b "# 339186" at bounding box center [257, 209] width 50 height 11
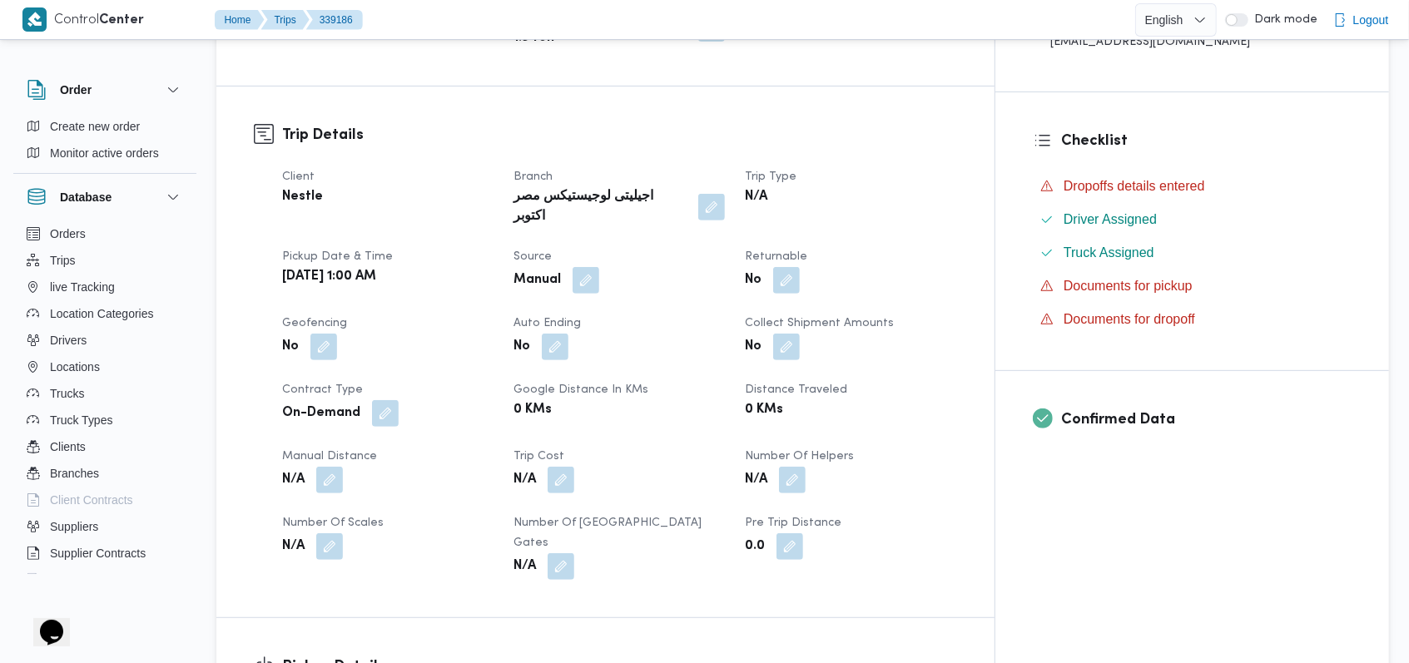
scroll to position [745, 0]
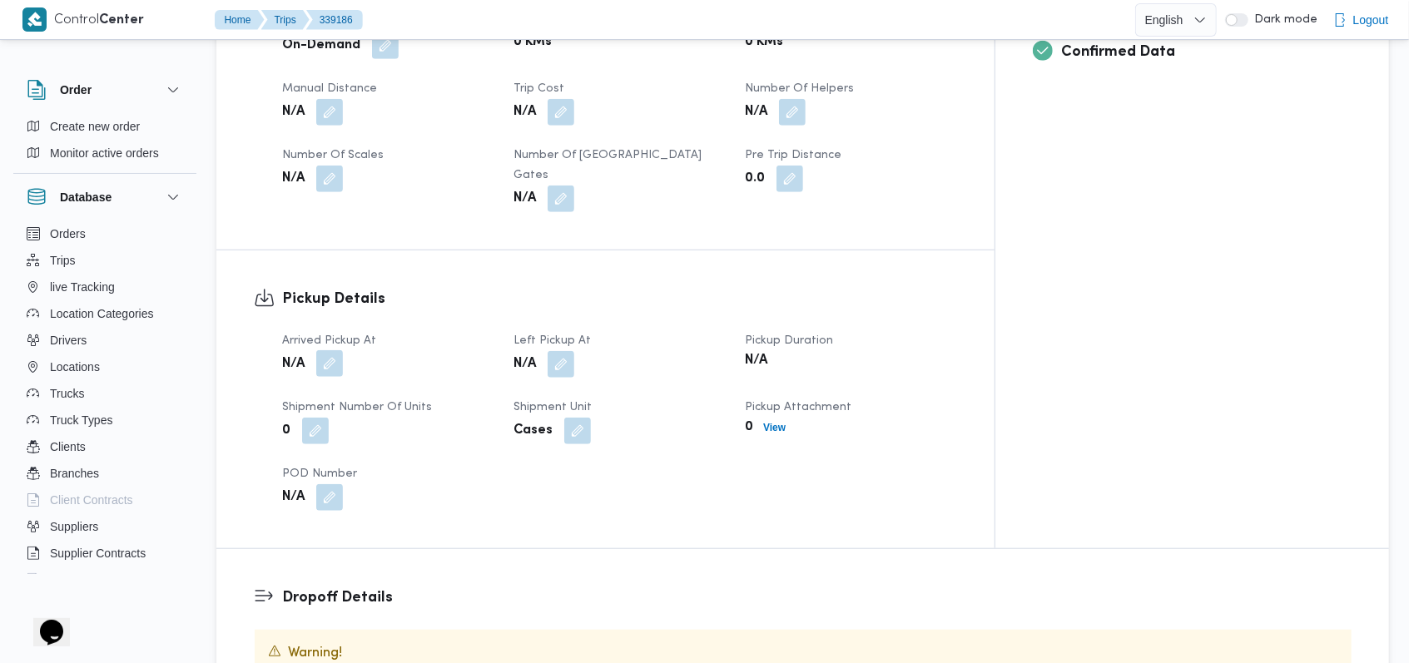
click at [330, 350] on button "button" at bounding box center [329, 363] width 27 height 27
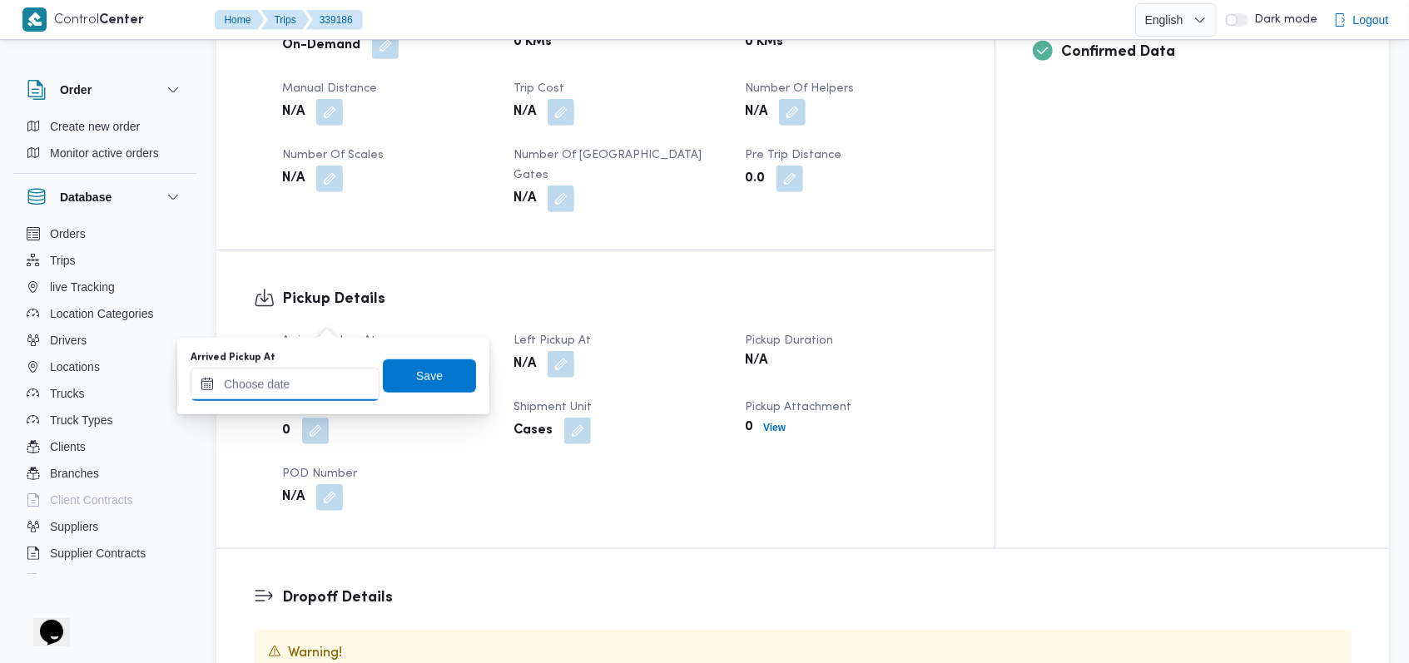
click at [300, 395] on input "Arrived Pickup At" at bounding box center [285, 384] width 189 height 33
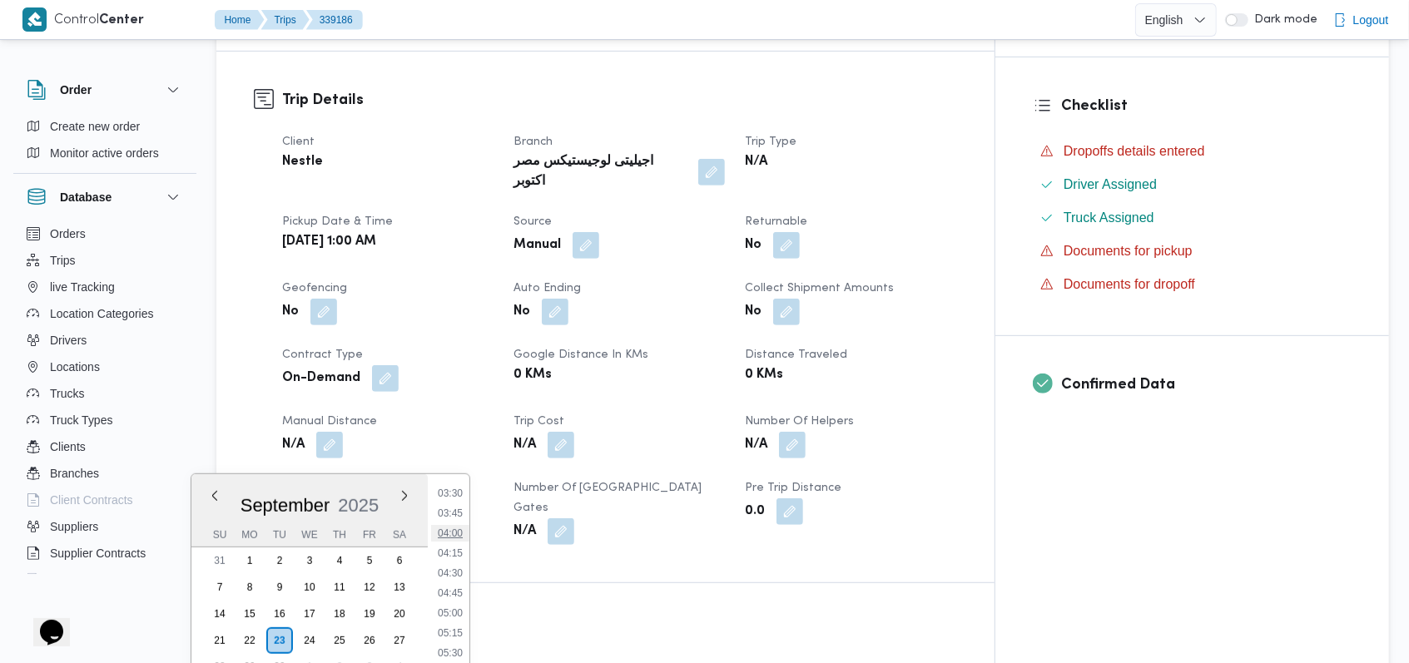
scroll to position [234, 0]
click at [460, 583] on li "04:00" at bounding box center [450, 582] width 38 height 17
type input "23/09/2025 04:00"
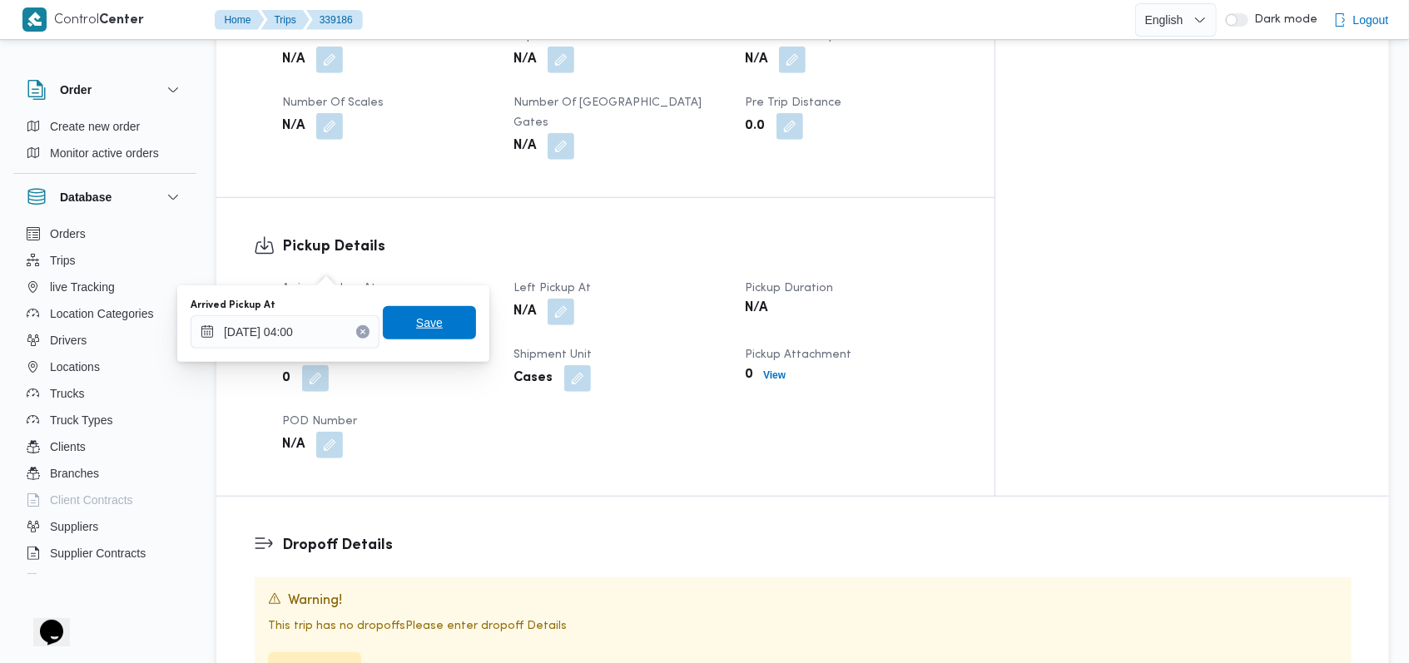
click at [438, 323] on span "Save" at bounding box center [429, 322] width 93 height 33
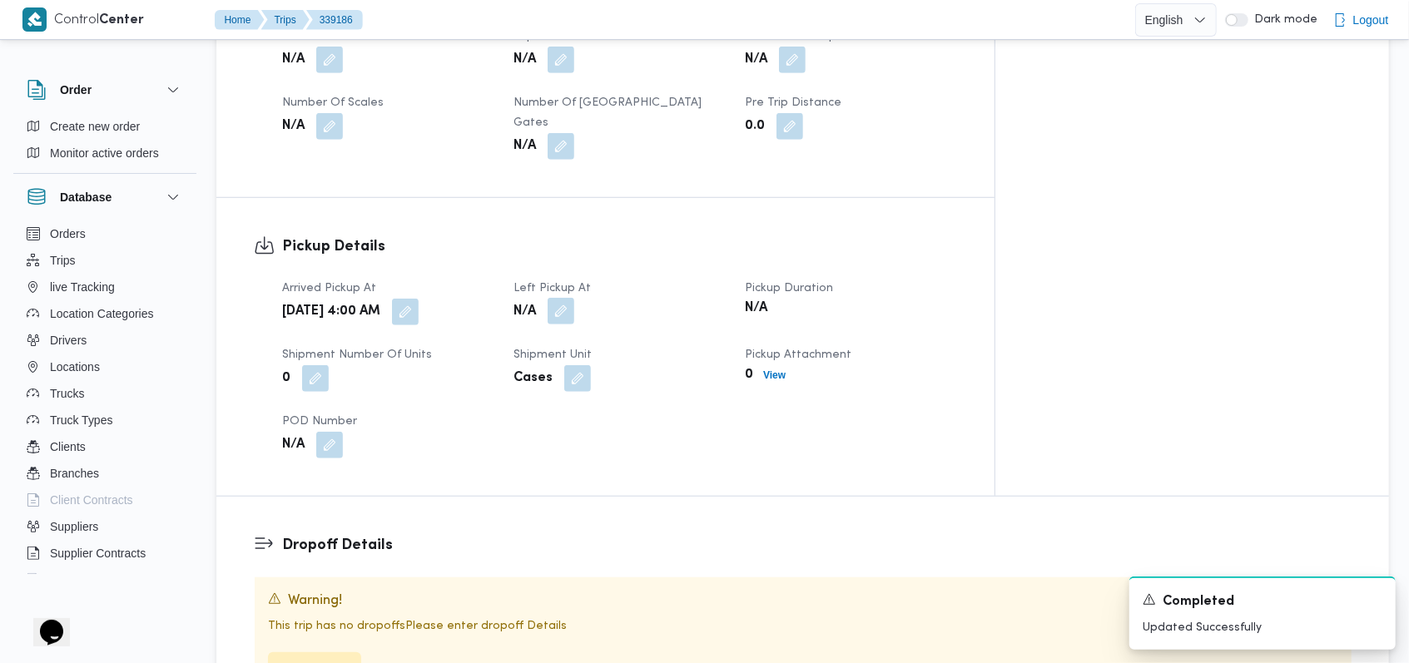
click at [574, 298] on button "button" at bounding box center [561, 311] width 27 height 27
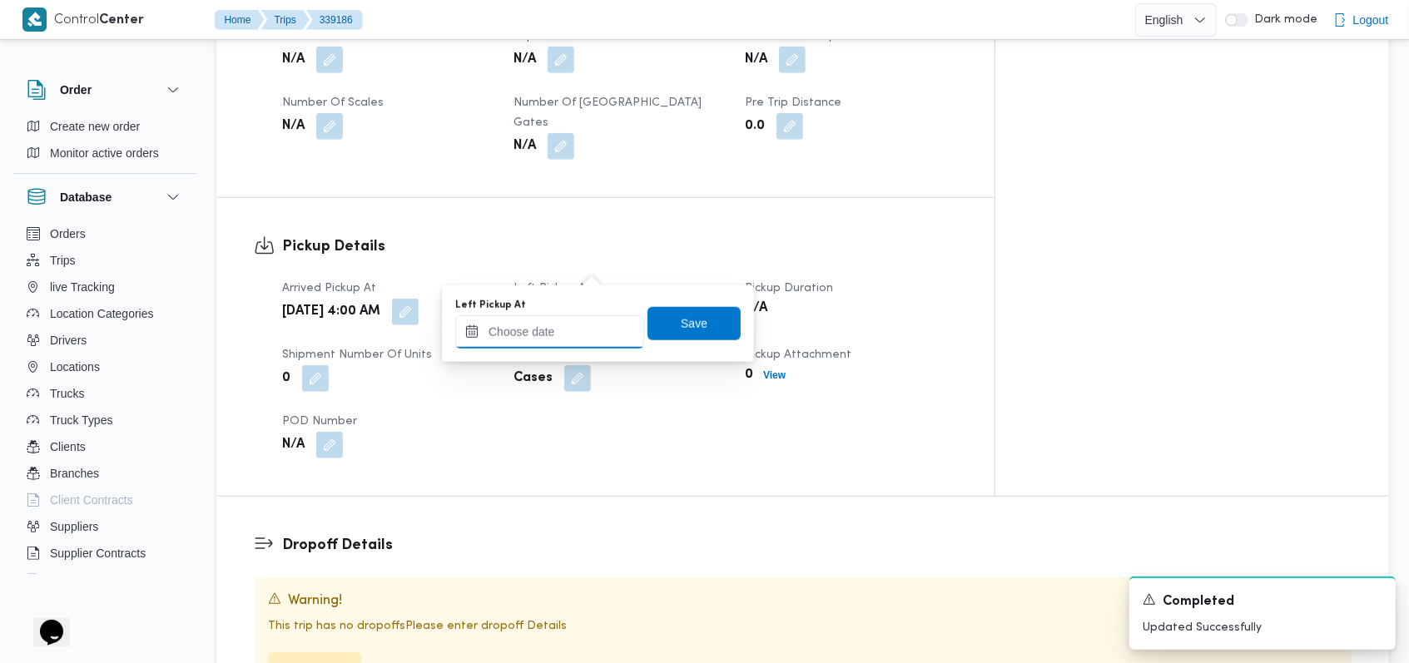
click at [572, 325] on input "Left Pickup At" at bounding box center [549, 331] width 189 height 33
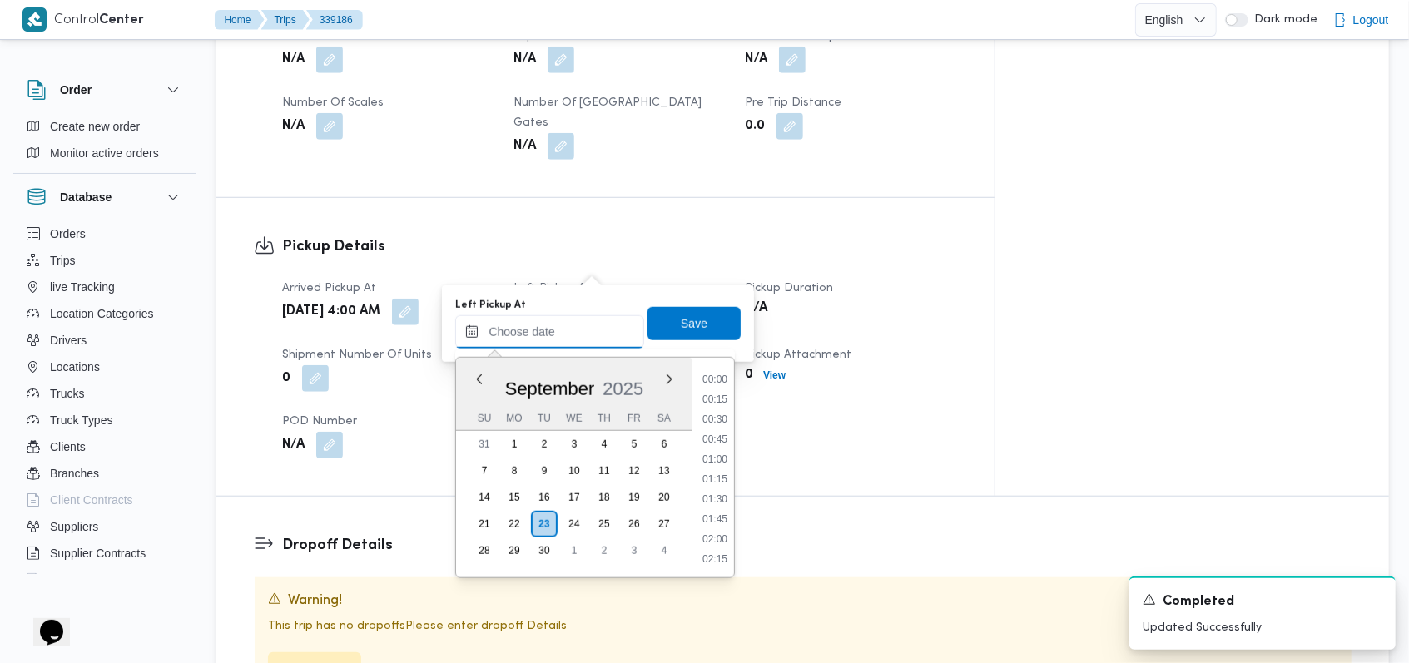
scroll to position [678, 0]
click at [583, 467] on li "09:30" at bounding box center [715, 460] width 38 height 17
type input "23/09/2025 09:30"
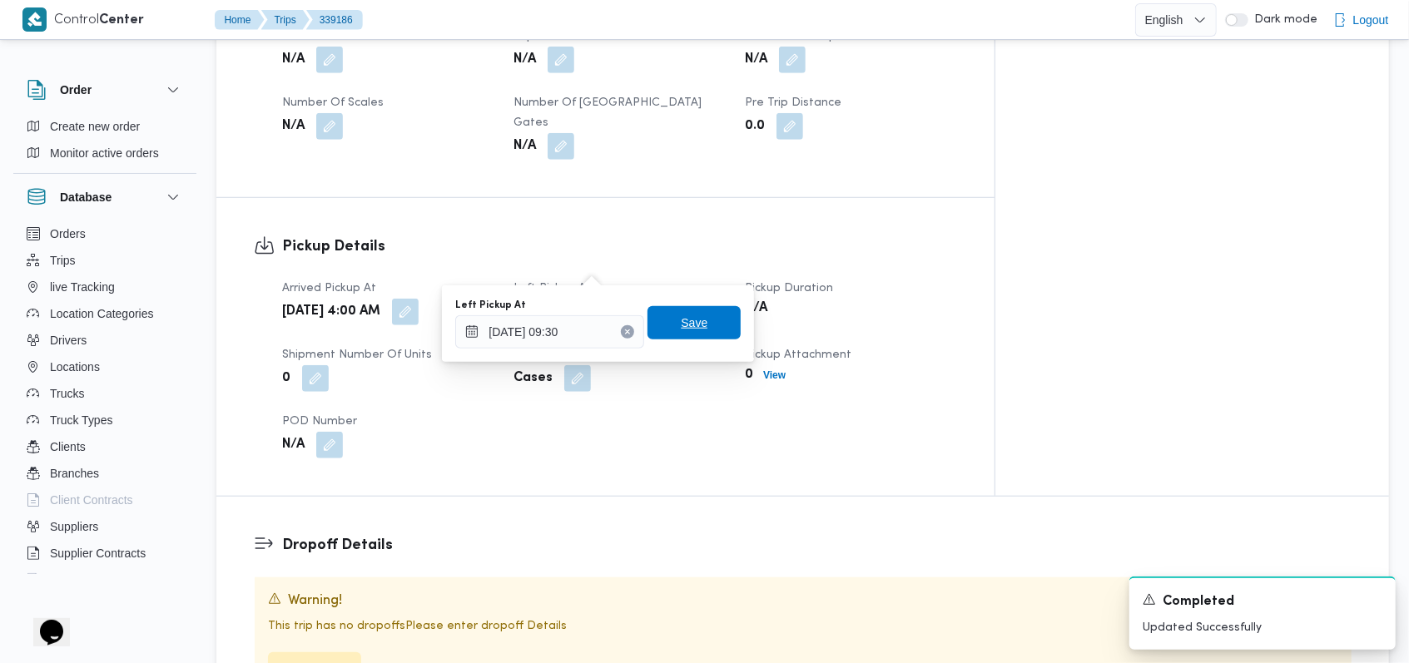
click at [583, 323] on span "Save" at bounding box center [694, 322] width 93 height 33
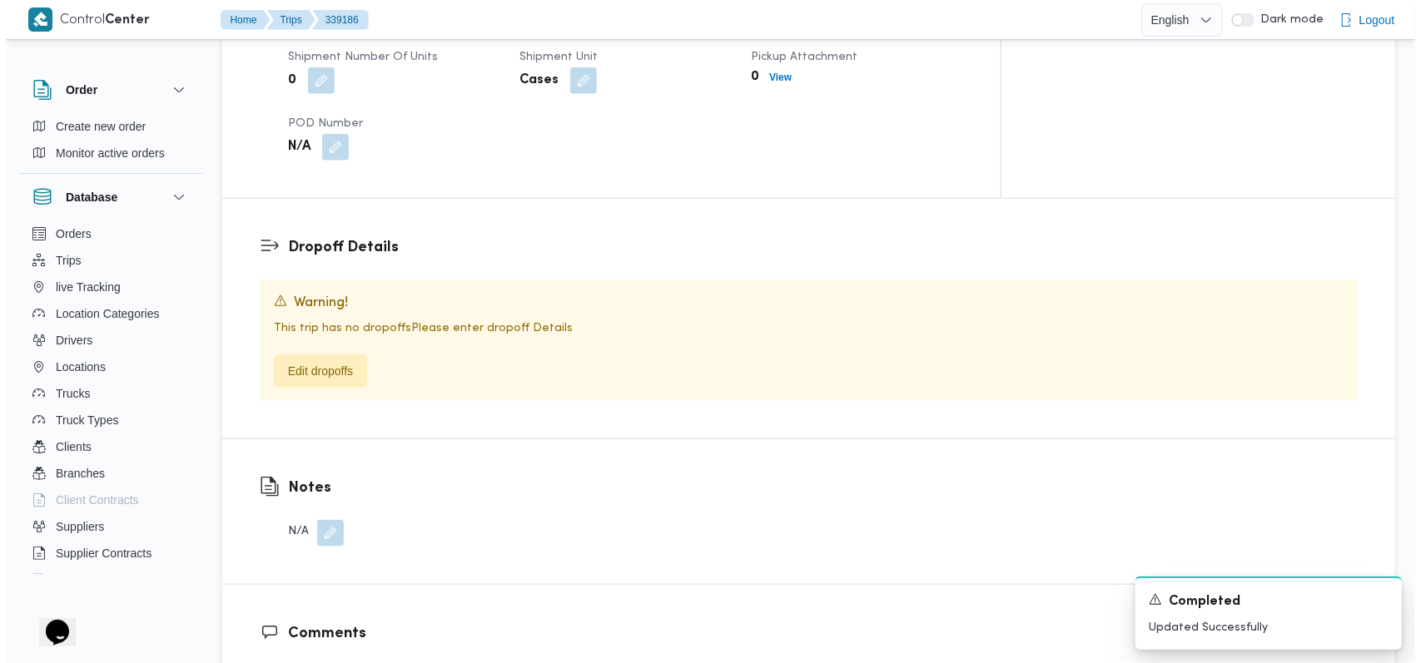
scroll to position [1130, 0]
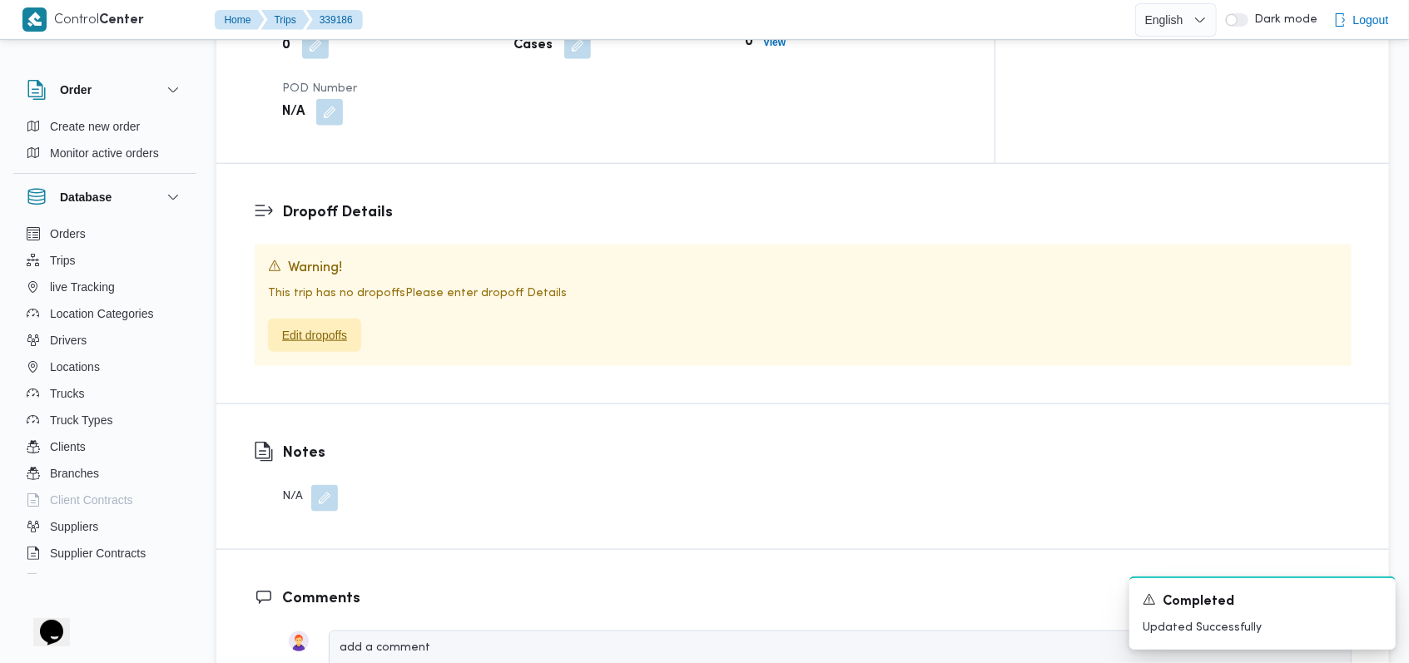
click at [336, 325] on span "Edit dropoffs" at bounding box center [314, 335] width 65 height 20
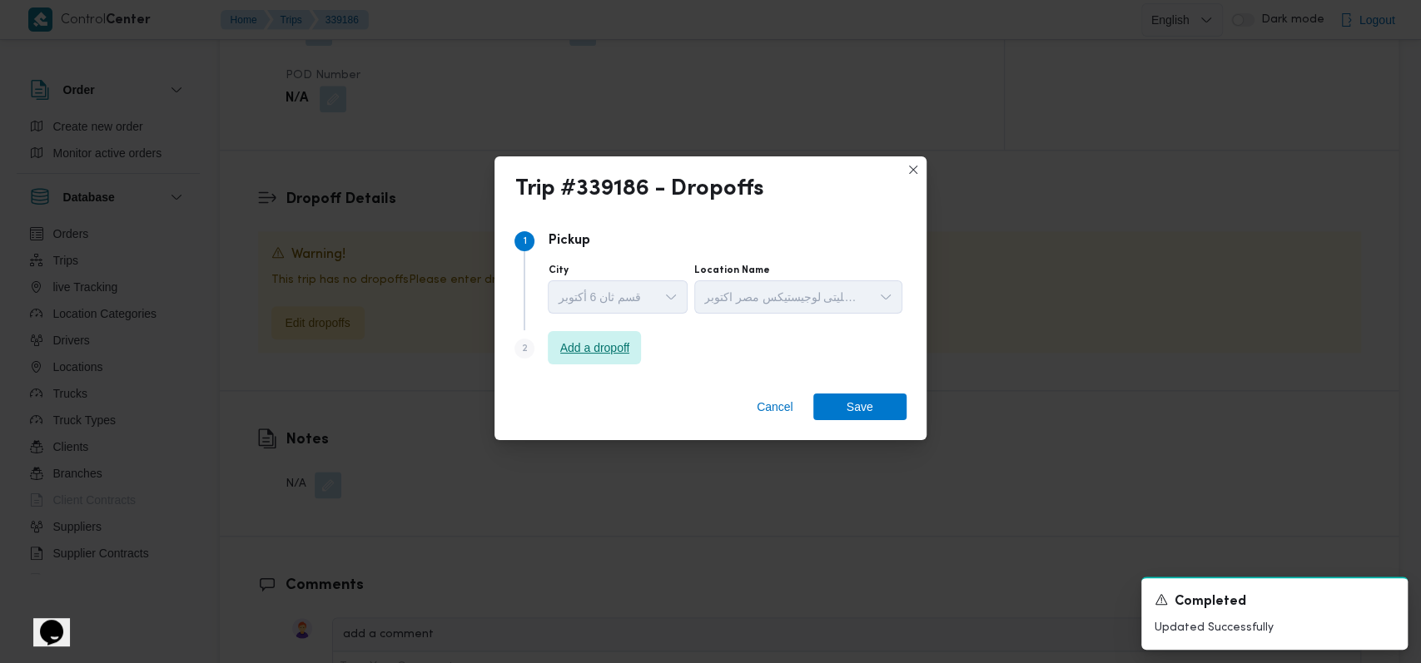
click at [583, 350] on span "Add a dropoff" at bounding box center [595, 348] width 70 height 20
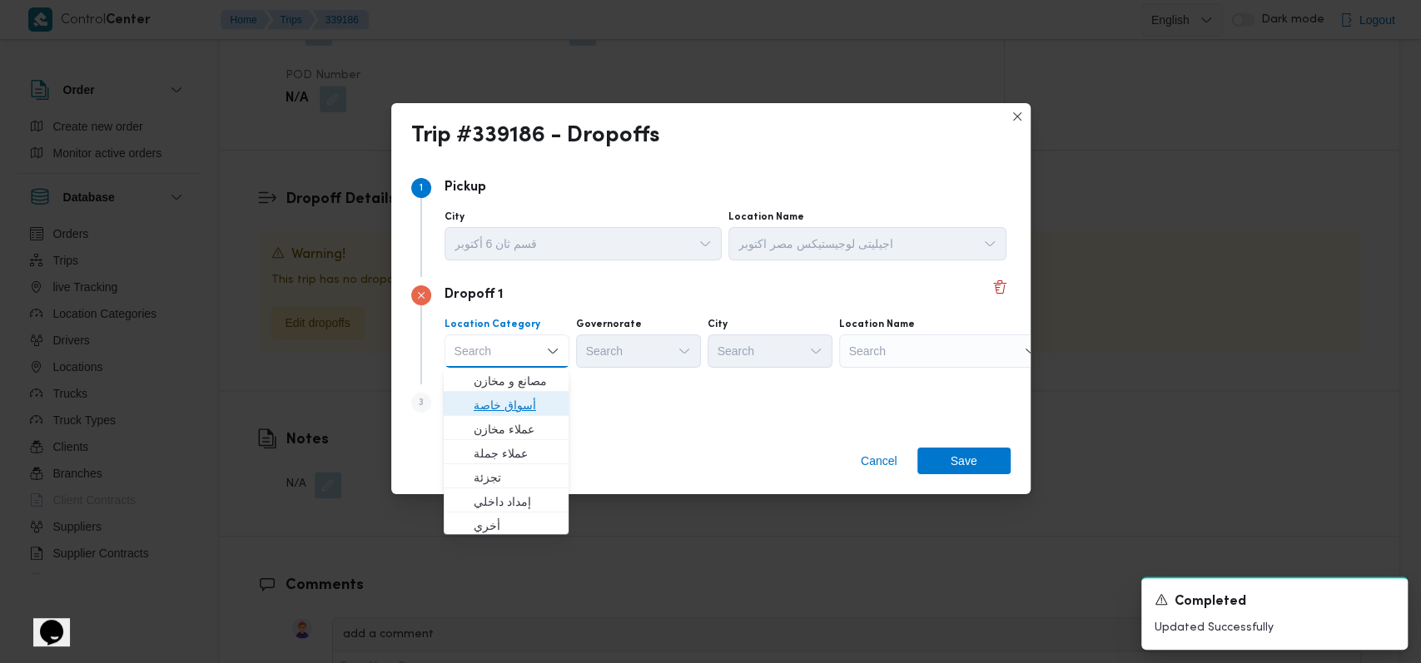
click at [544, 405] on span "أسواق خاصة" at bounding box center [516, 405] width 85 height 20
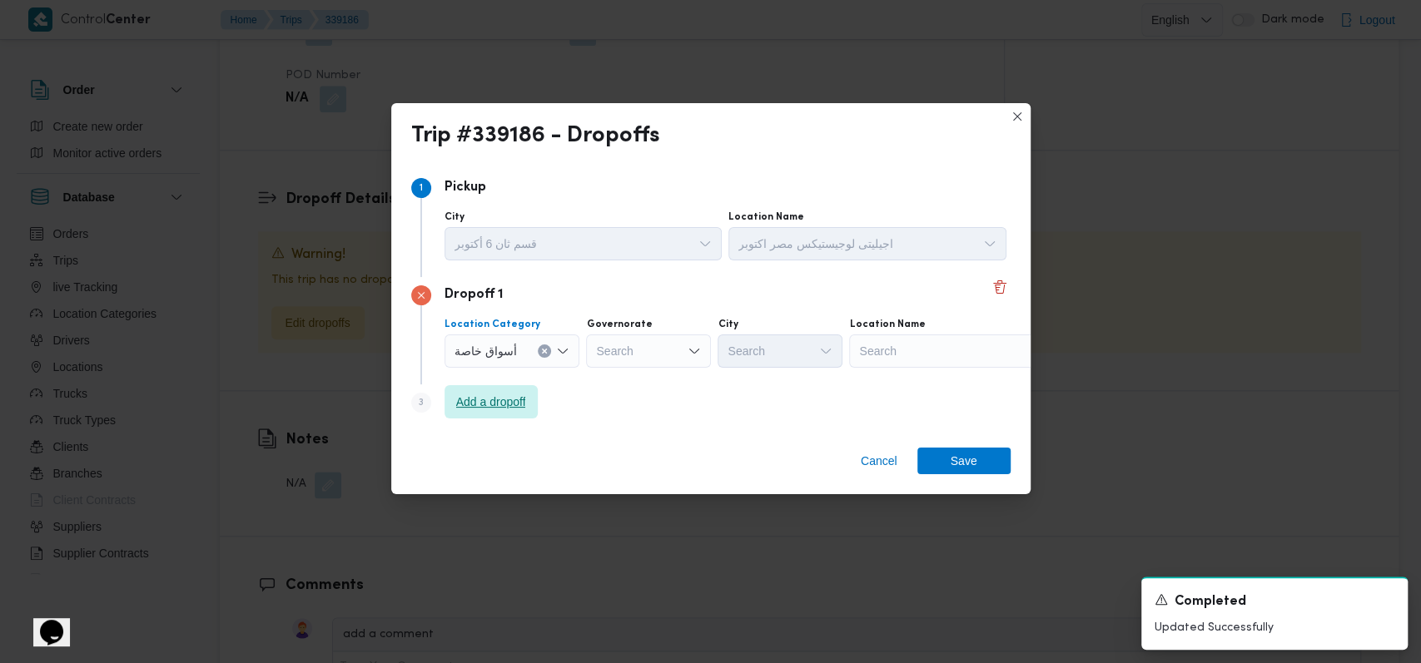
click at [502, 408] on span "Add a dropoff" at bounding box center [491, 402] width 70 height 20
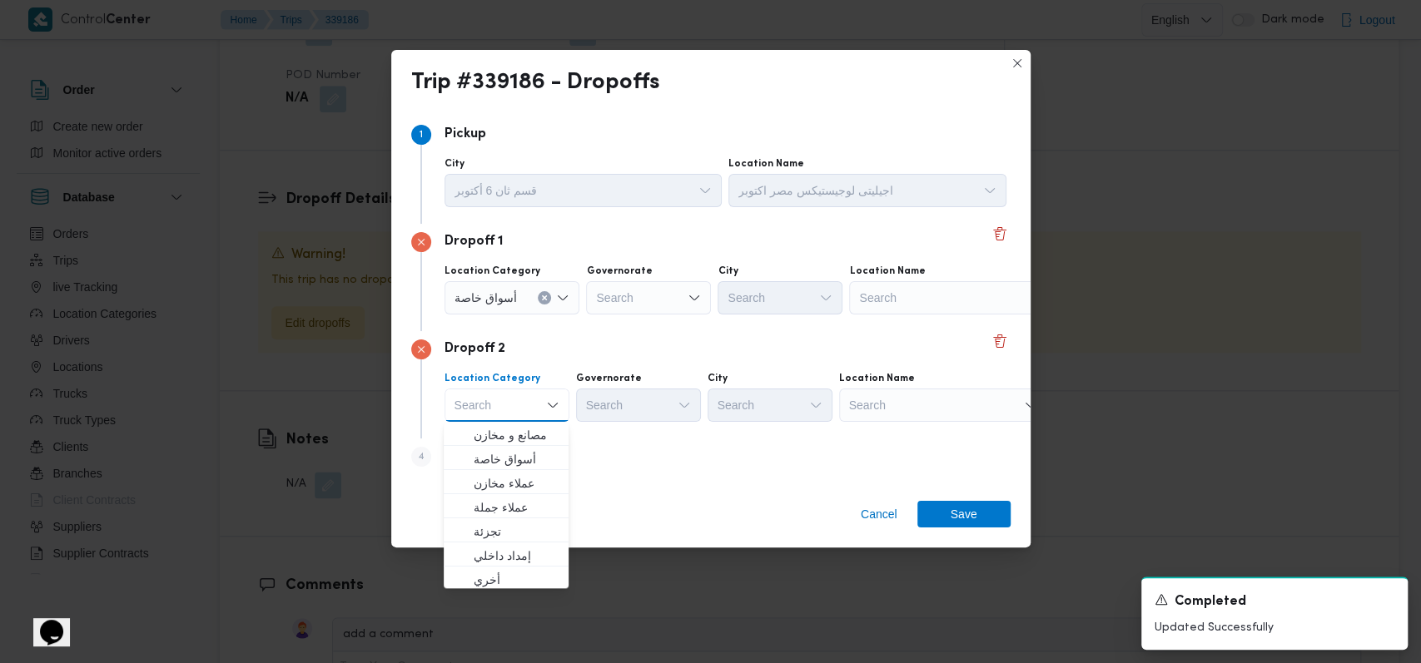
click at [583, 464] on div "Step 4 is disabled 4 Add a dropoff" at bounding box center [710, 460] width 599 height 43
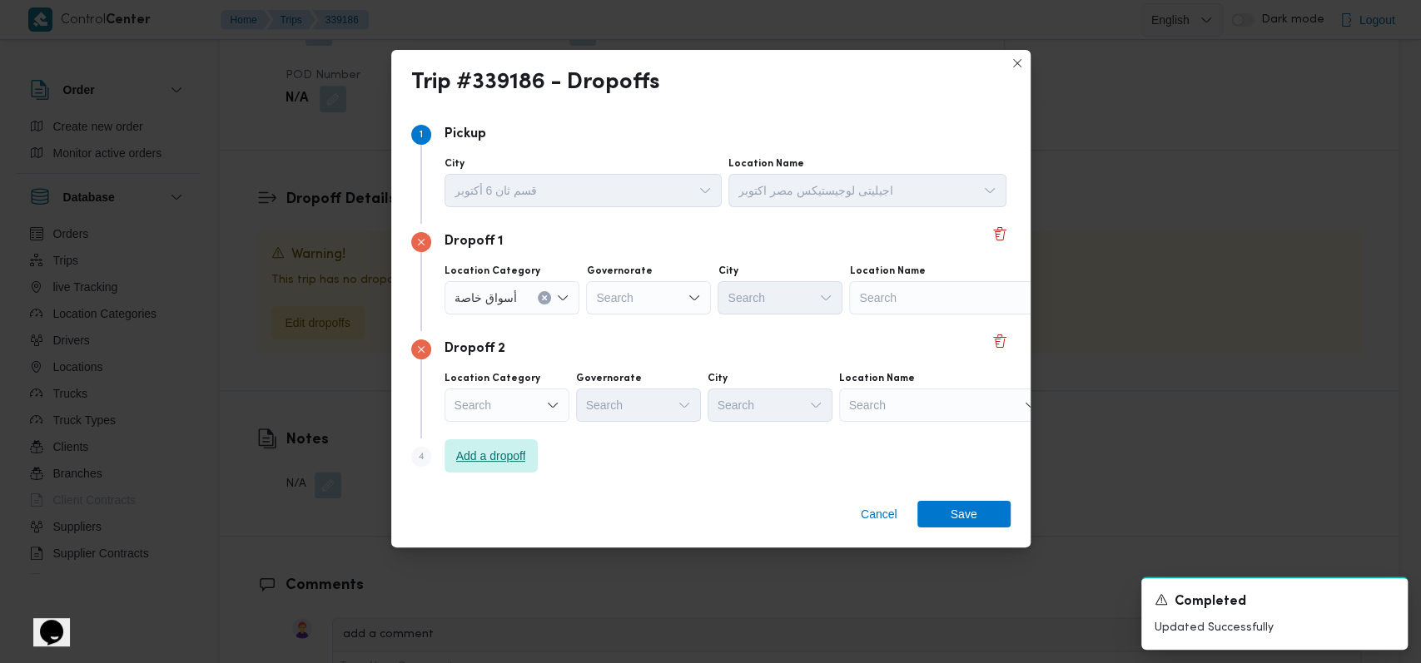
click at [471, 459] on span "Add a dropoff" at bounding box center [491, 456] width 70 height 20
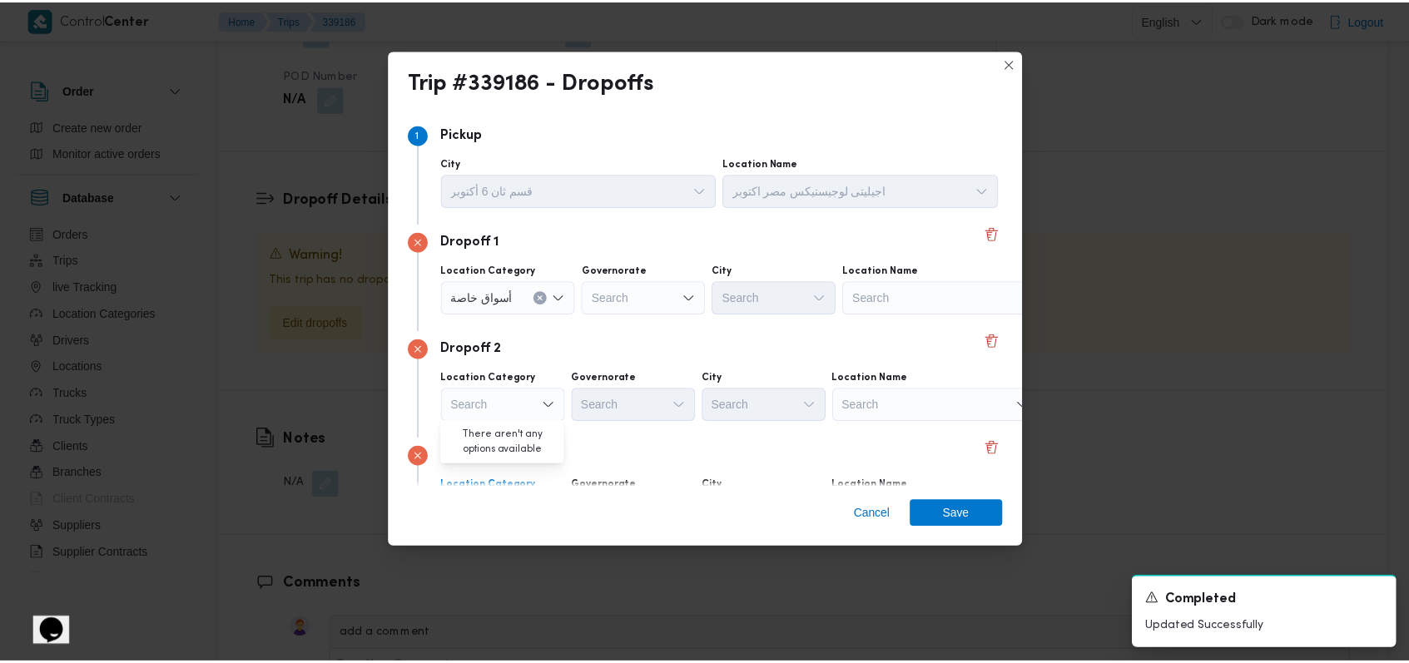
scroll to position [107, 0]
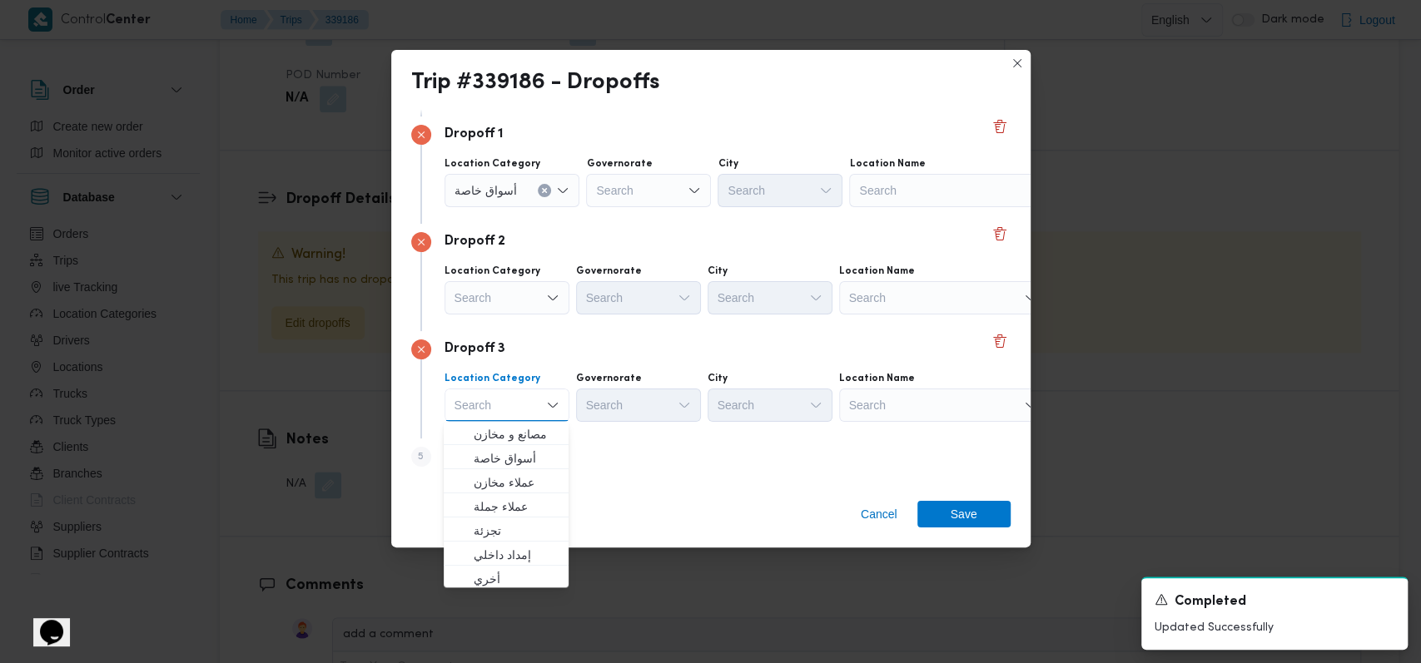
click at [583, 191] on div "Search" at bounding box center [953, 190] width 208 height 33
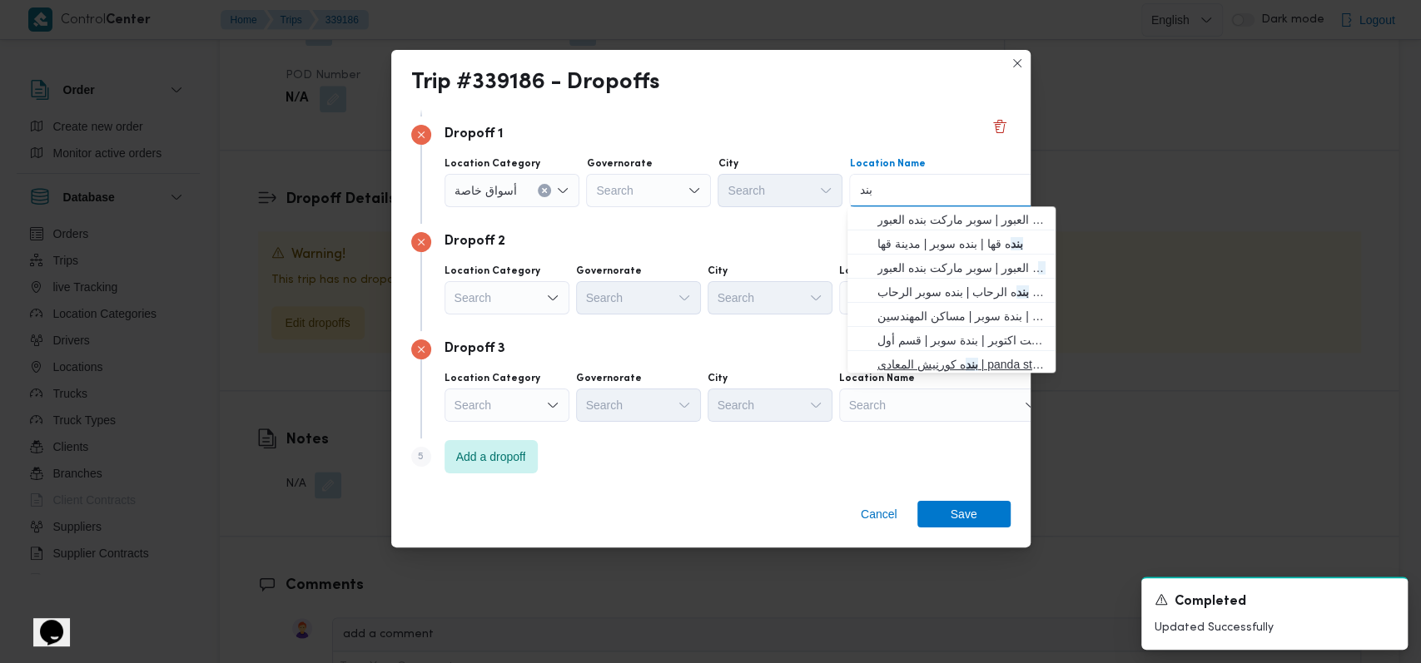
type input "بند"
click at [583, 367] on span "بند ه كورنيش المعادى | panda store | معادي الخبيري الغربية" at bounding box center [961, 365] width 168 height 20
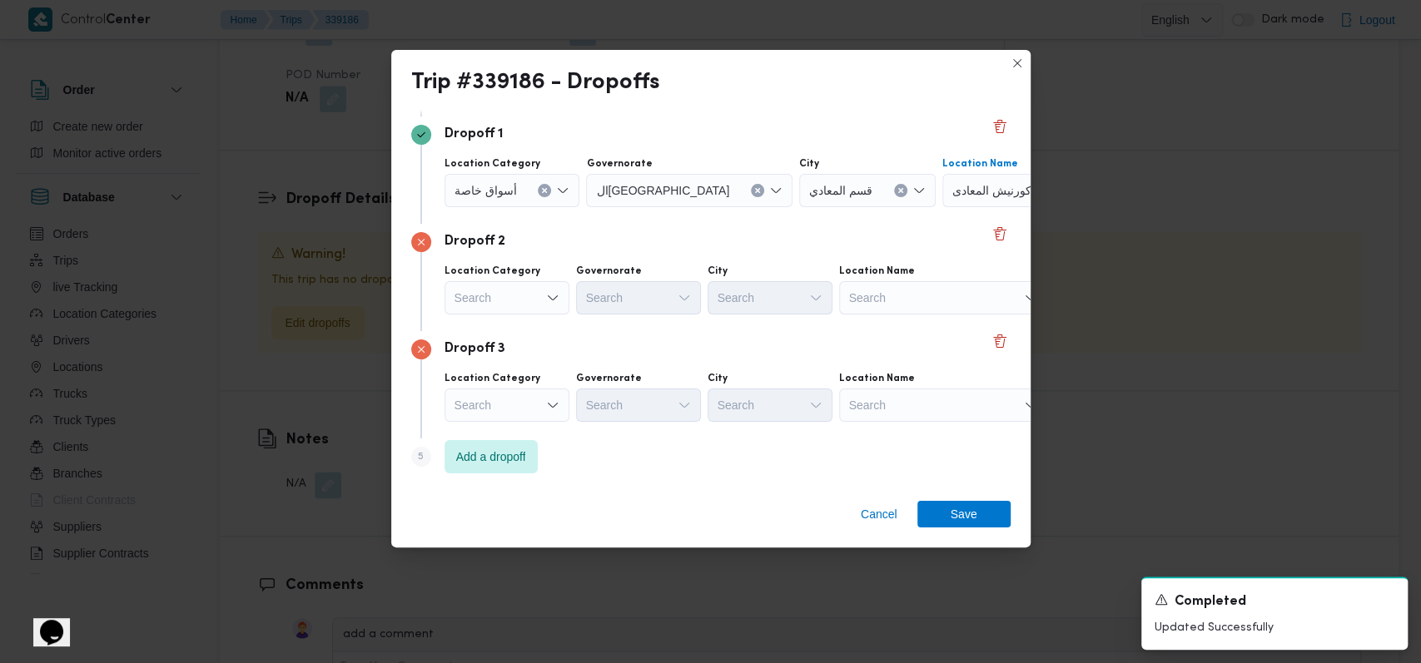
click at [583, 292] on div "Search" at bounding box center [943, 297] width 208 height 33
type input "جيان"
click at [583, 323] on span "جيان ت ماركت زهراء المعادى | | عزبة نافع" at bounding box center [952, 327] width 168 height 20
click at [583, 397] on div "Search" at bounding box center [943, 405] width 208 height 33
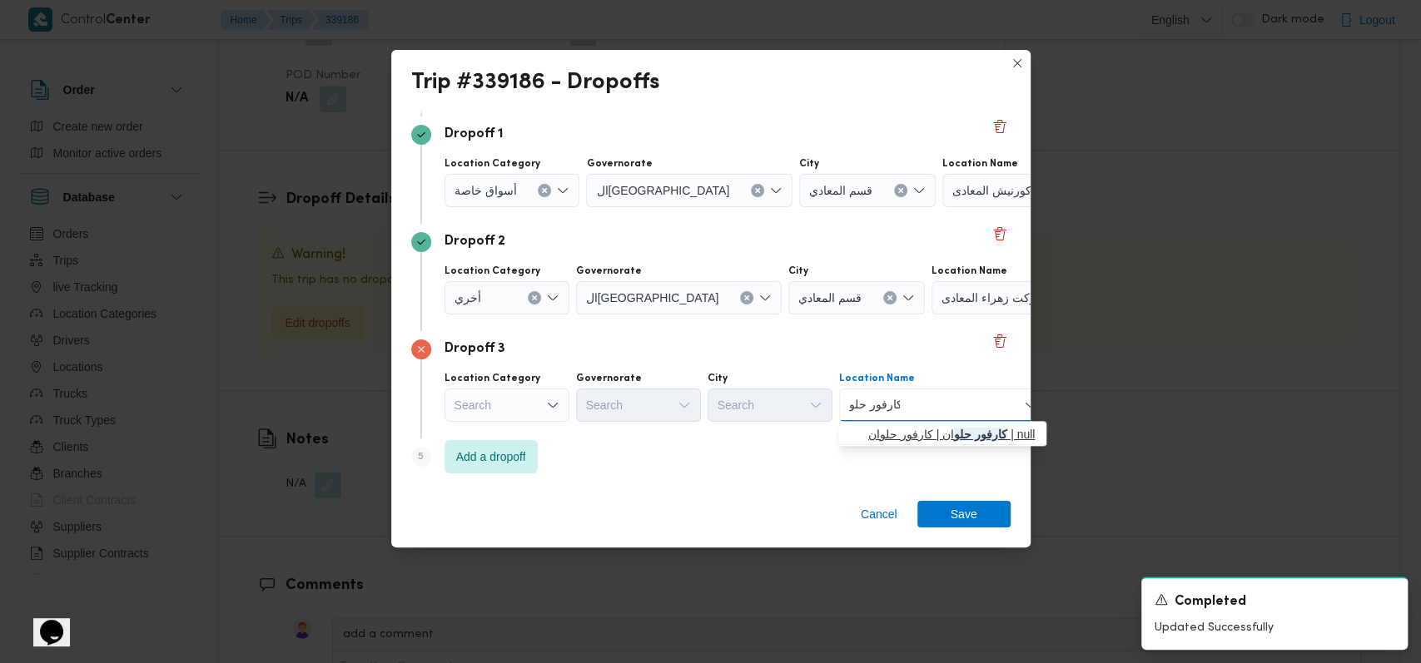
type input "كارفور حلو"
click at [583, 423] on span "كارفور حلو ان | كارفور حلوان | null" at bounding box center [942, 434] width 195 height 27
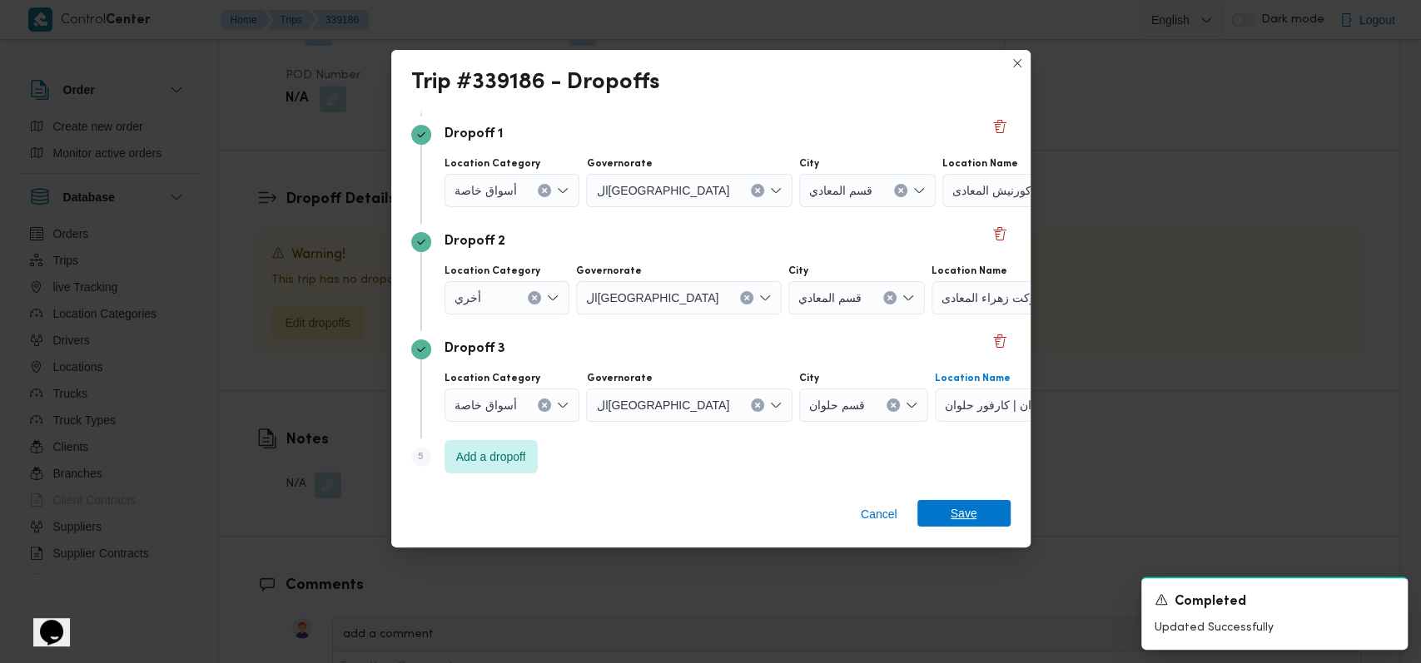
click at [583, 523] on span "Save" at bounding box center [964, 513] width 27 height 27
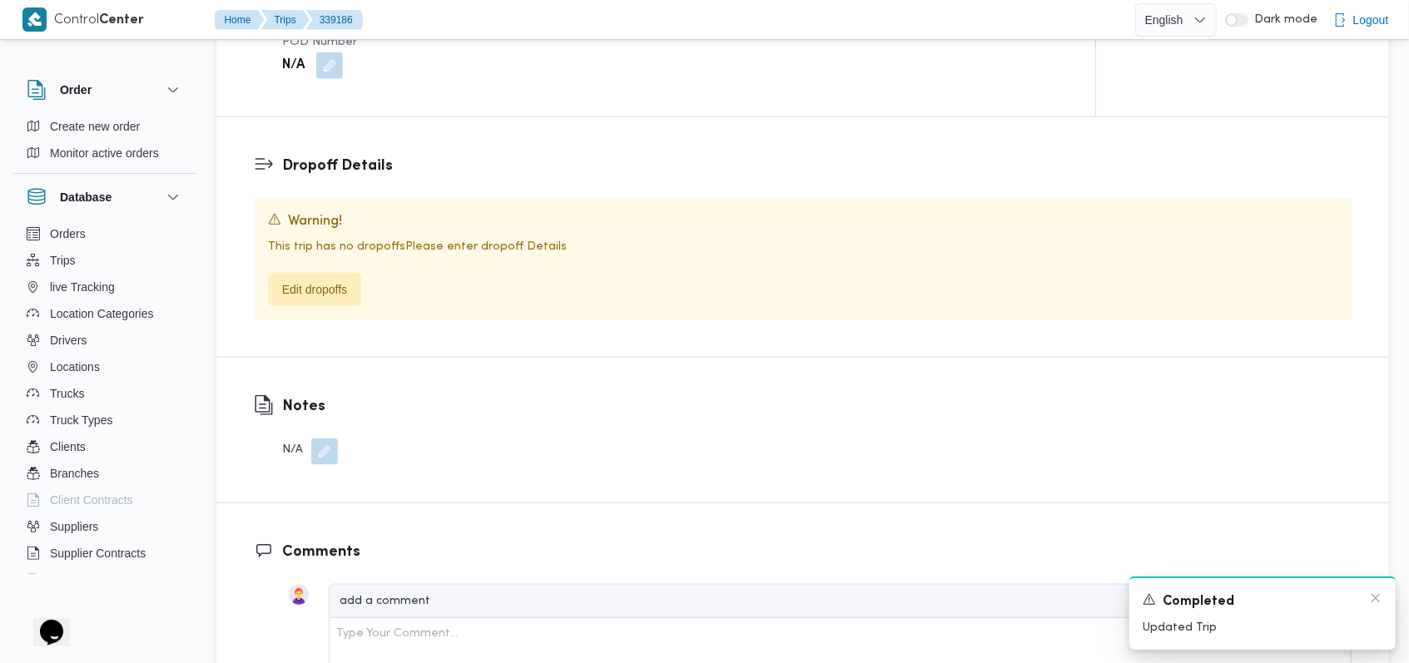
click at [583, 596] on div "Completed" at bounding box center [1263, 602] width 240 height 21
click at [583, 596] on icon "Dismiss toast" at bounding box center [1375, 598] width 13 height 13
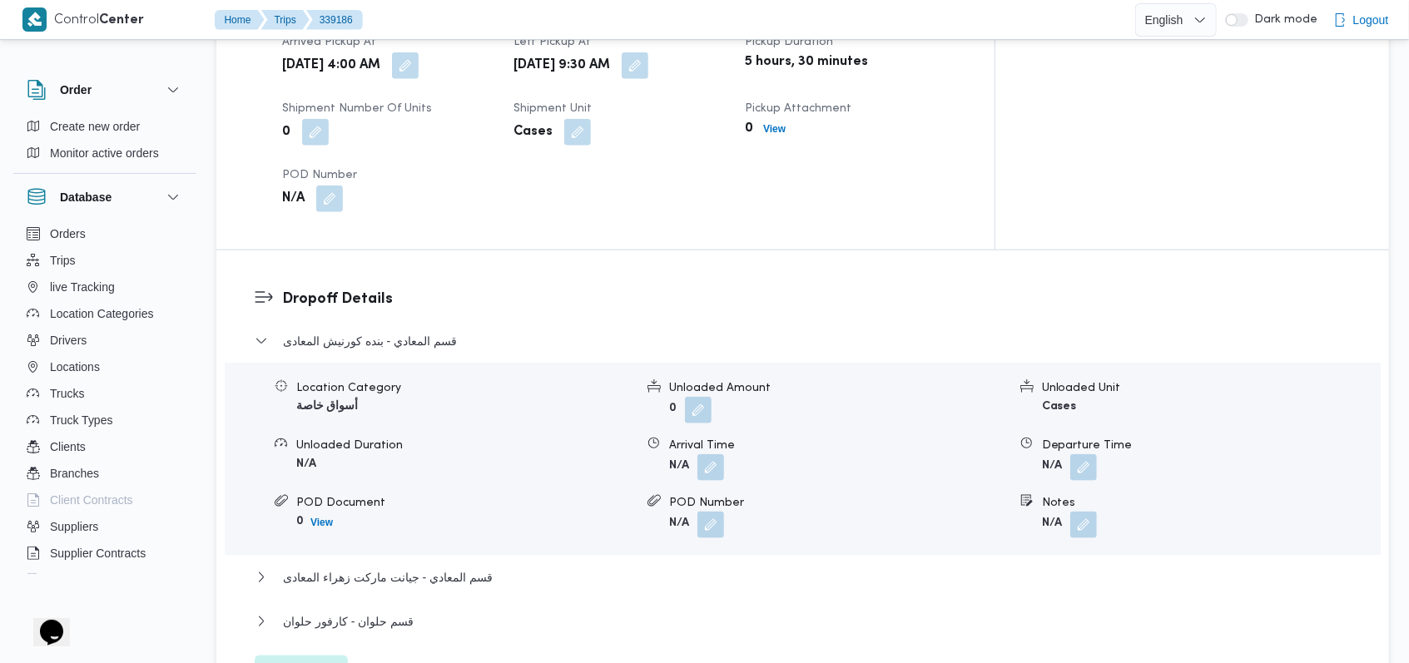
scroll to position [1217, 0]
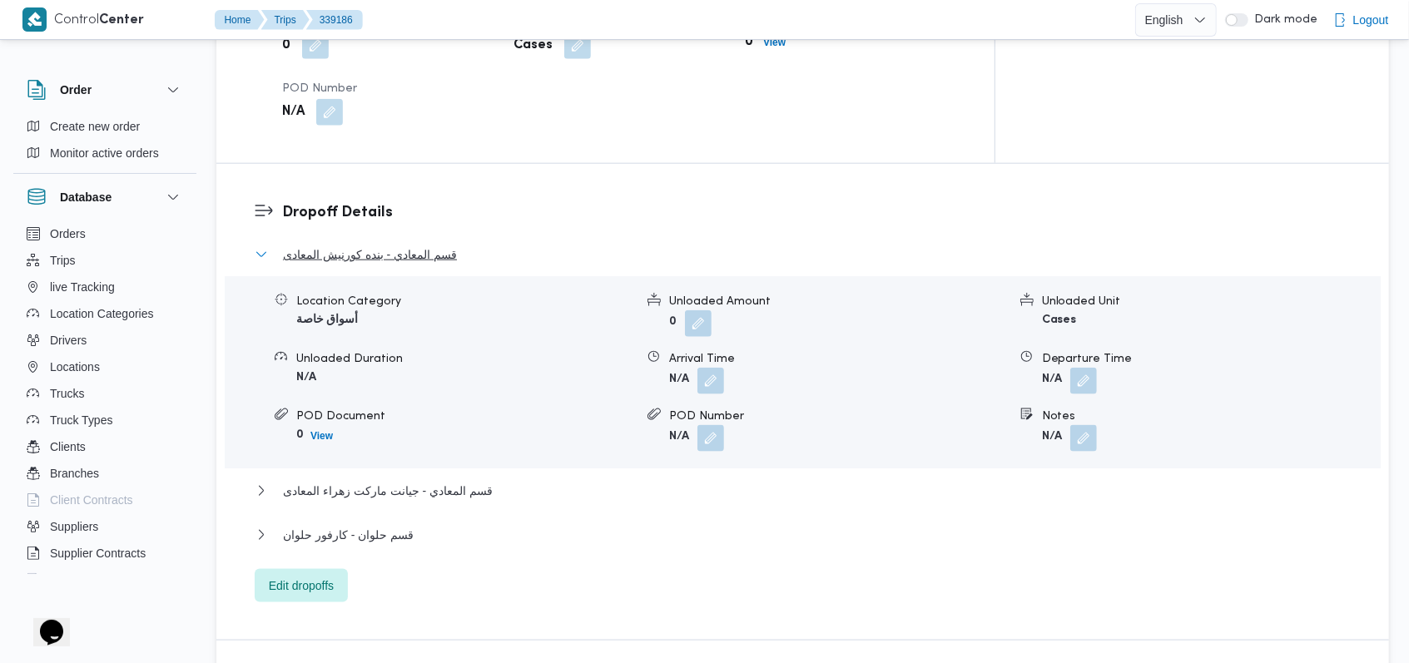
click at [414, 245] on span "قسم المعادي - بنده كورنيش المعادى" at bounding box center [370, 255] width 174 height 20
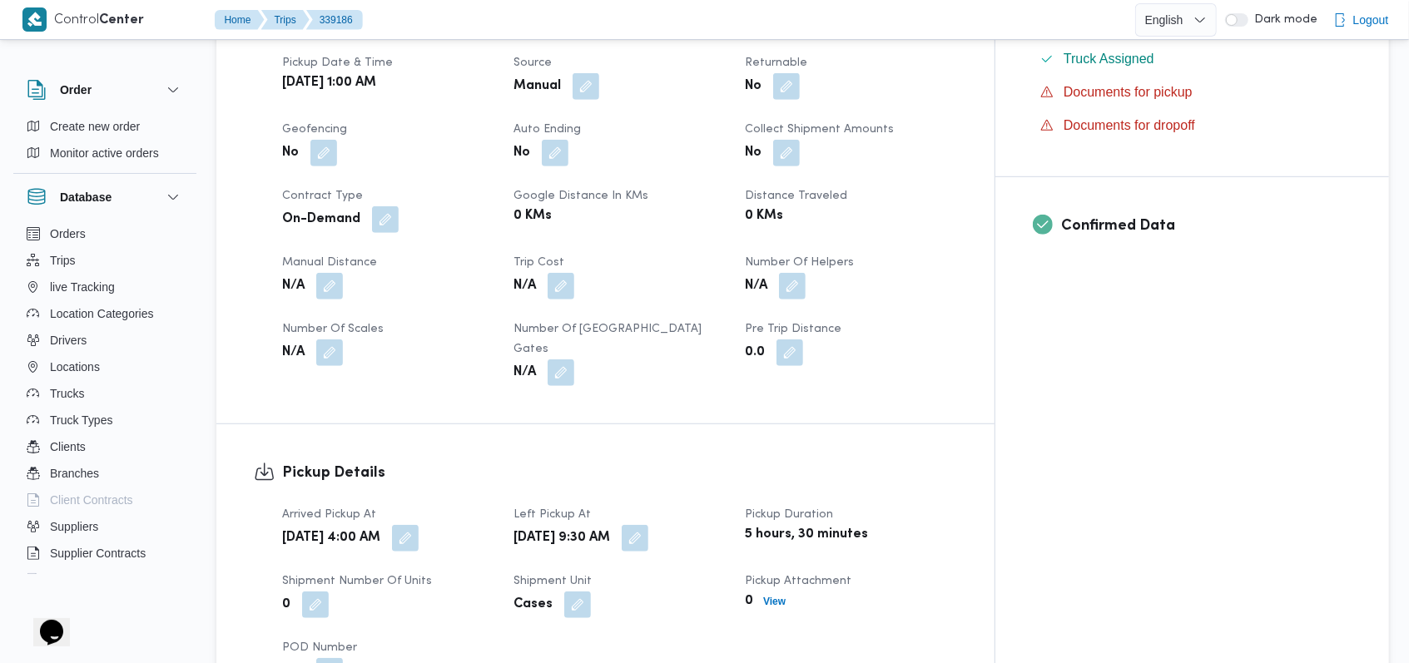
scroll to position [551, 0]
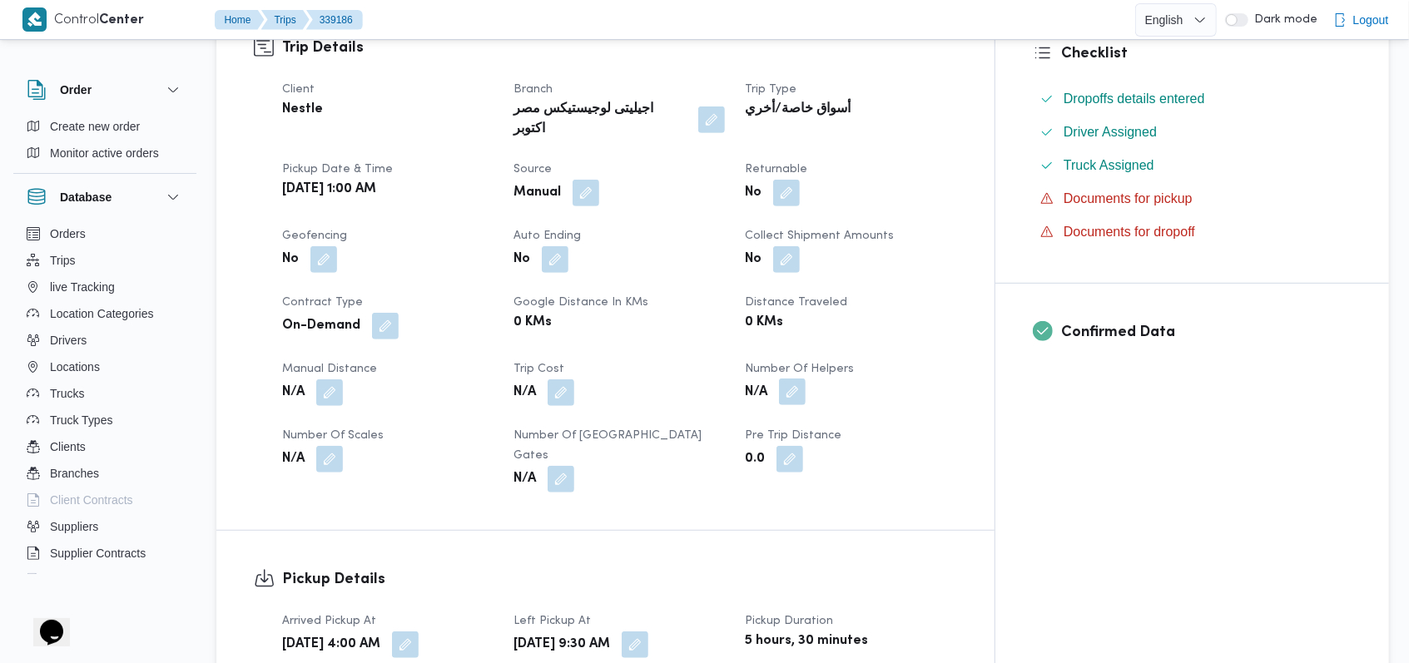
click at [583, 379] on button "button" at bounding box center [792, 392] width 27 height 27
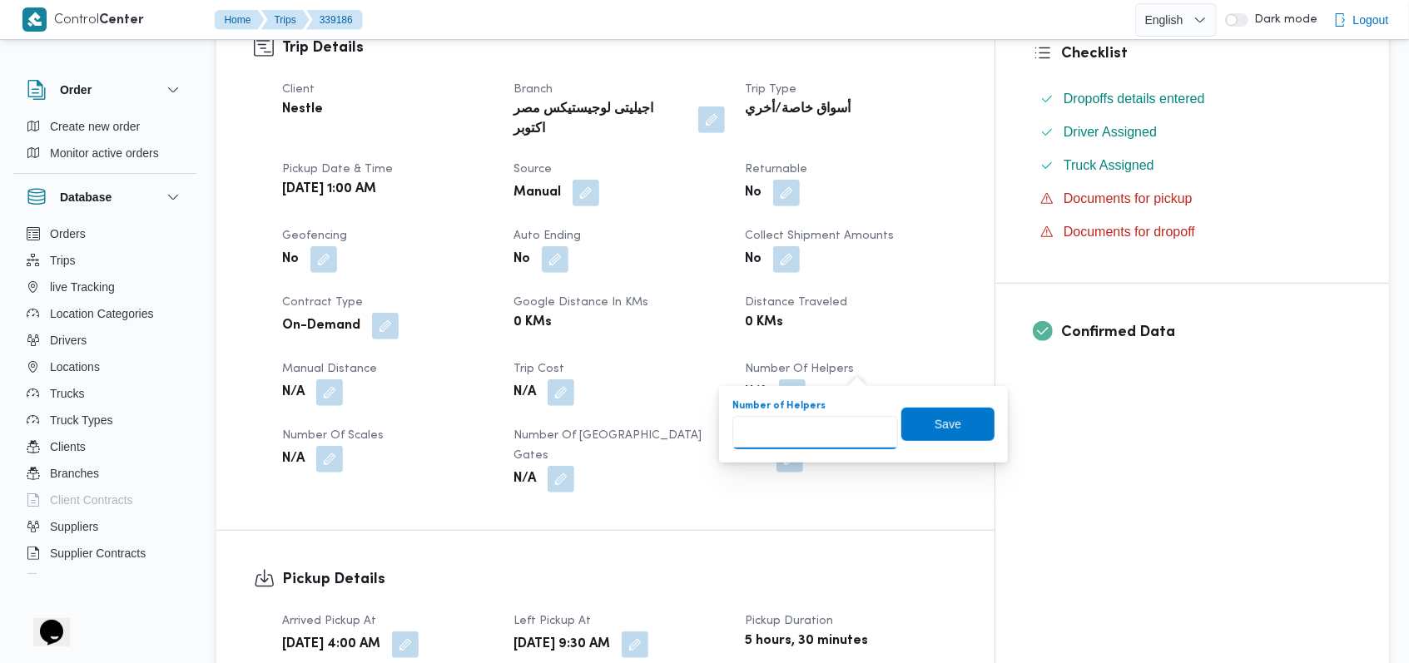
click at [583, 438] on input "Number of Helpers" at bounding box center [815, 432] width 166 height 33
type input "1"
click at [583, 424] on span "Save" at bounding box center [948, 424] width 27 height 20
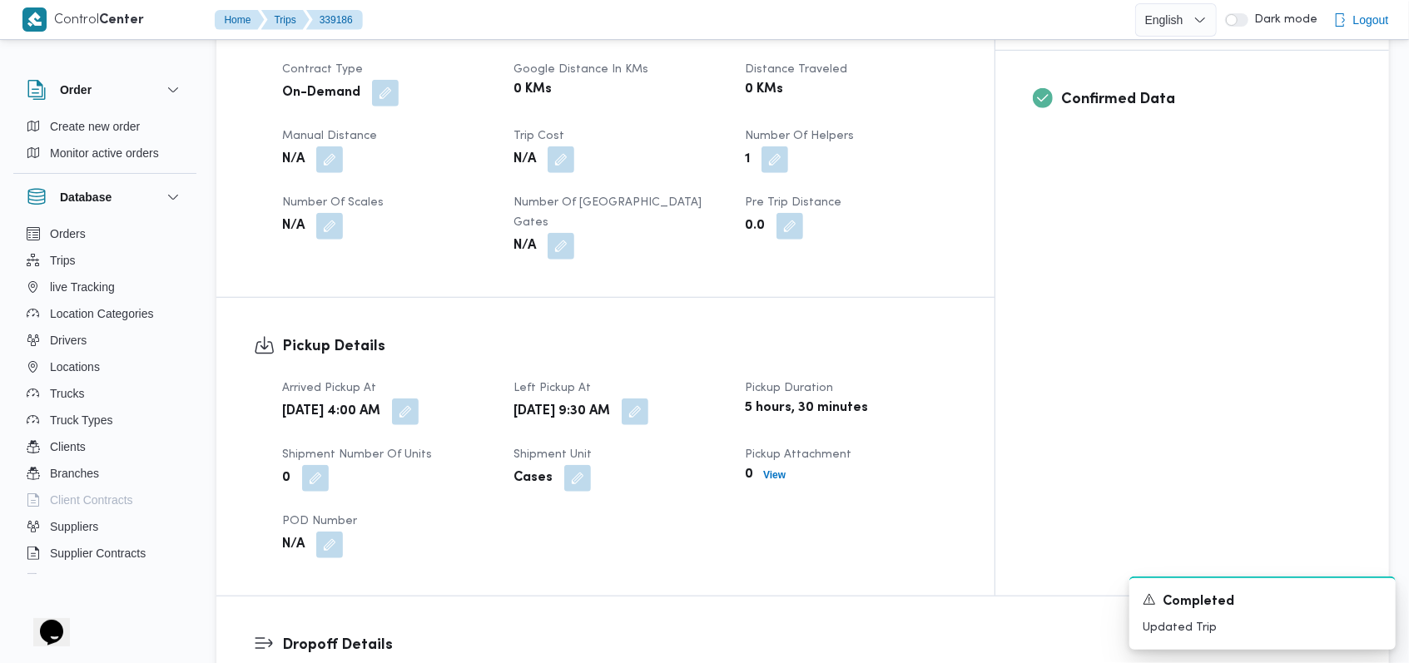
scroll to position [666, 0]
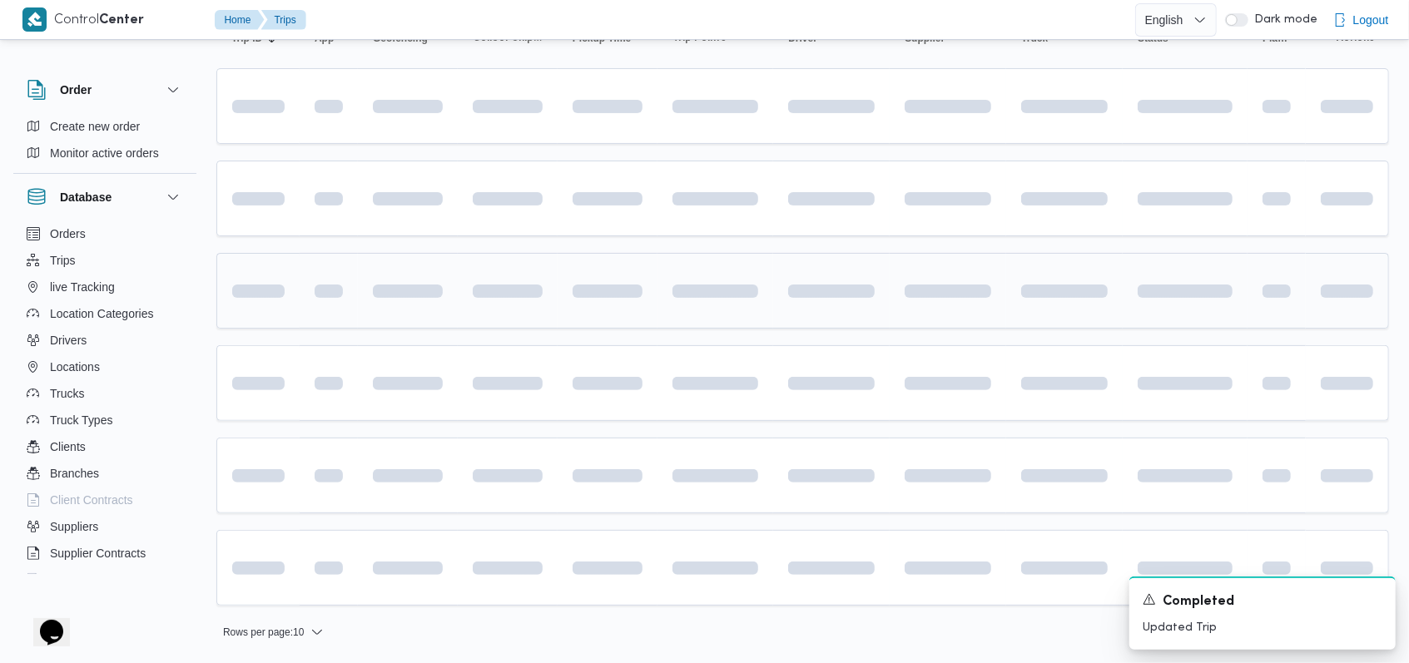
scroll to position [190, 0]
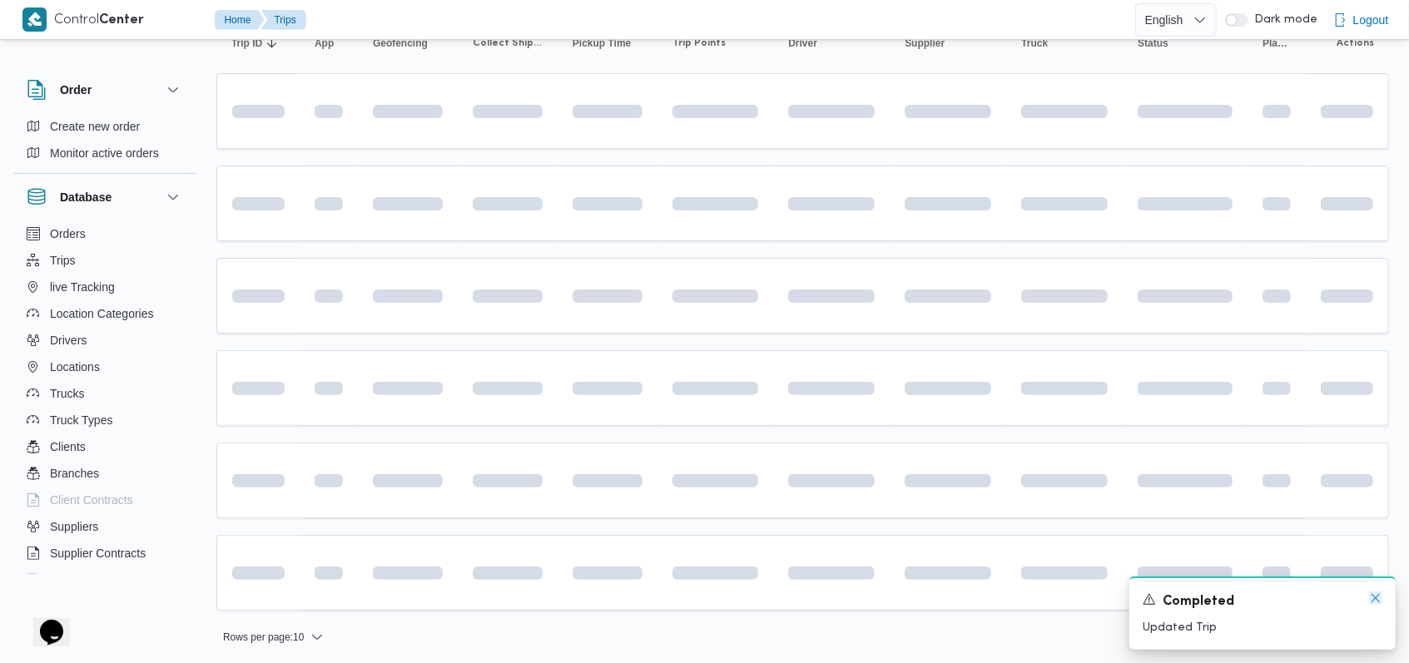
click at [583, 596] on icon "Dismiss toast" at bounding box center [1375, 598] width 13 height 13
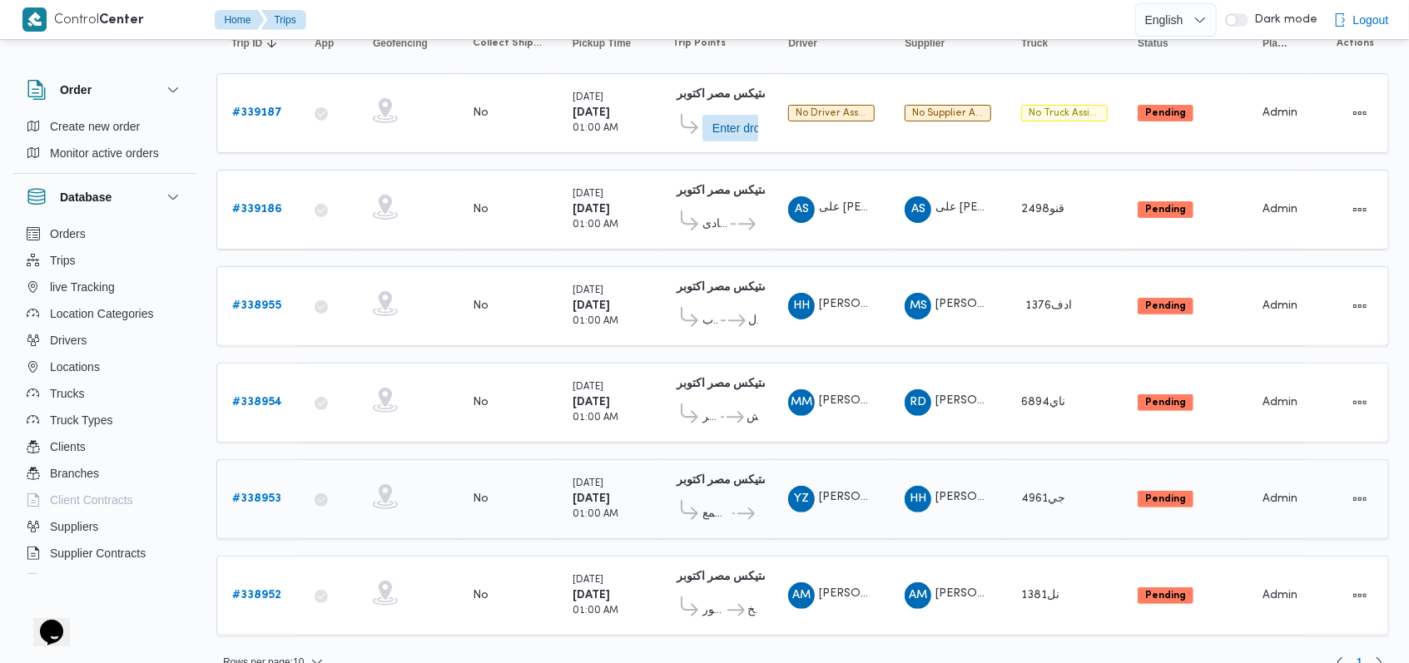
scroll to position [79, 0]
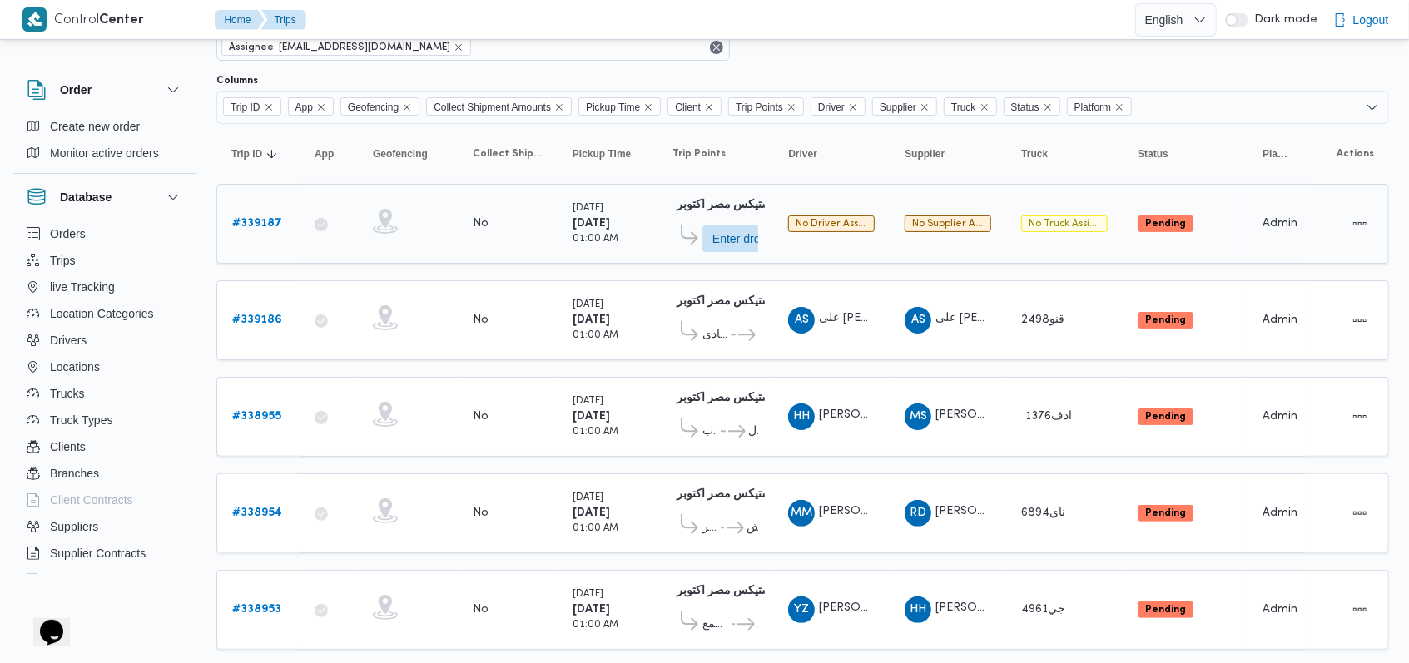
click at [272, 218] on b "# 339187" at bounding box center [257, 223] width 50 height 11
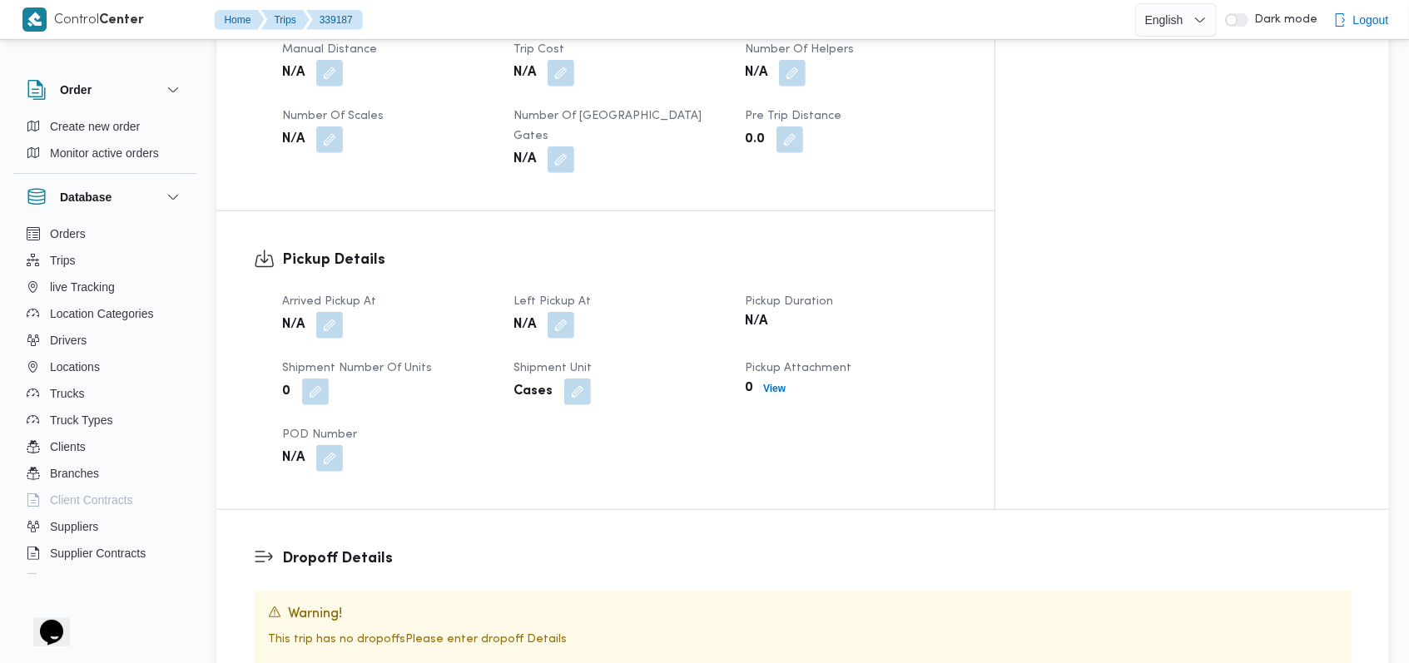
scroll to position [966, 0]
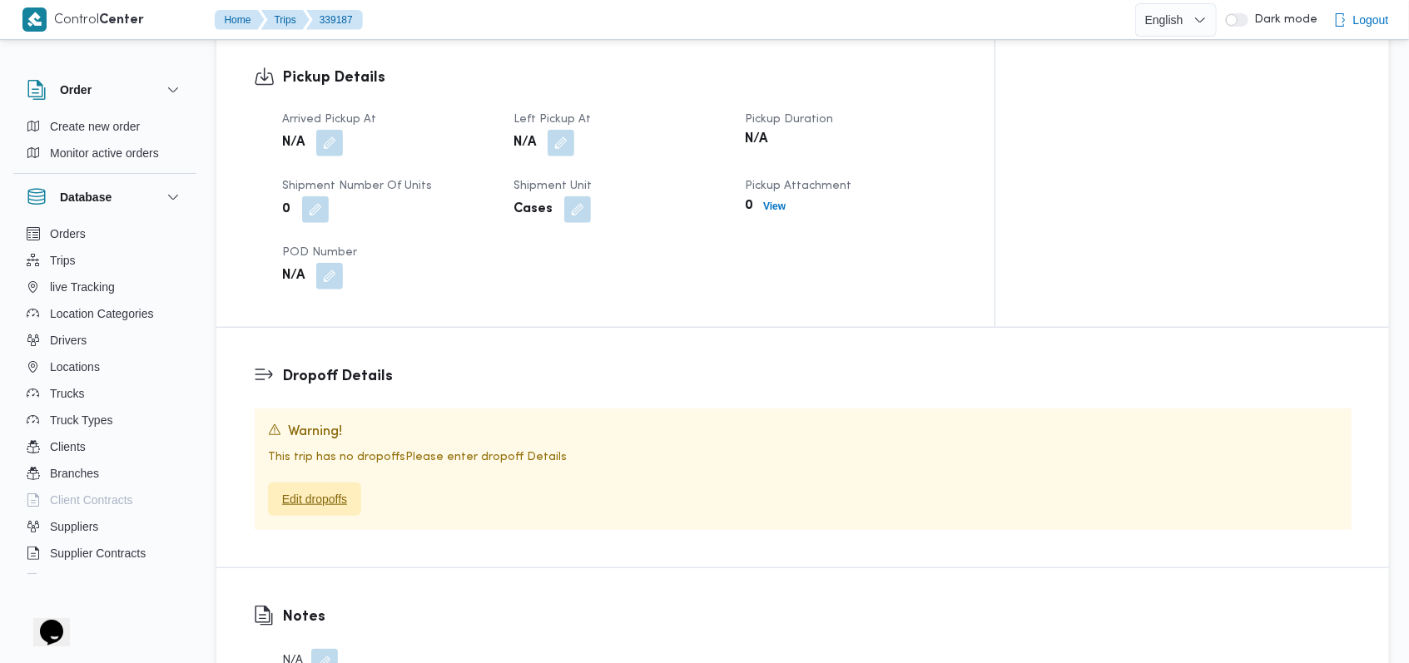
click at [335, 489] on span "Edit dropoffs" at bounding box center [314, 499] width 65 height 20
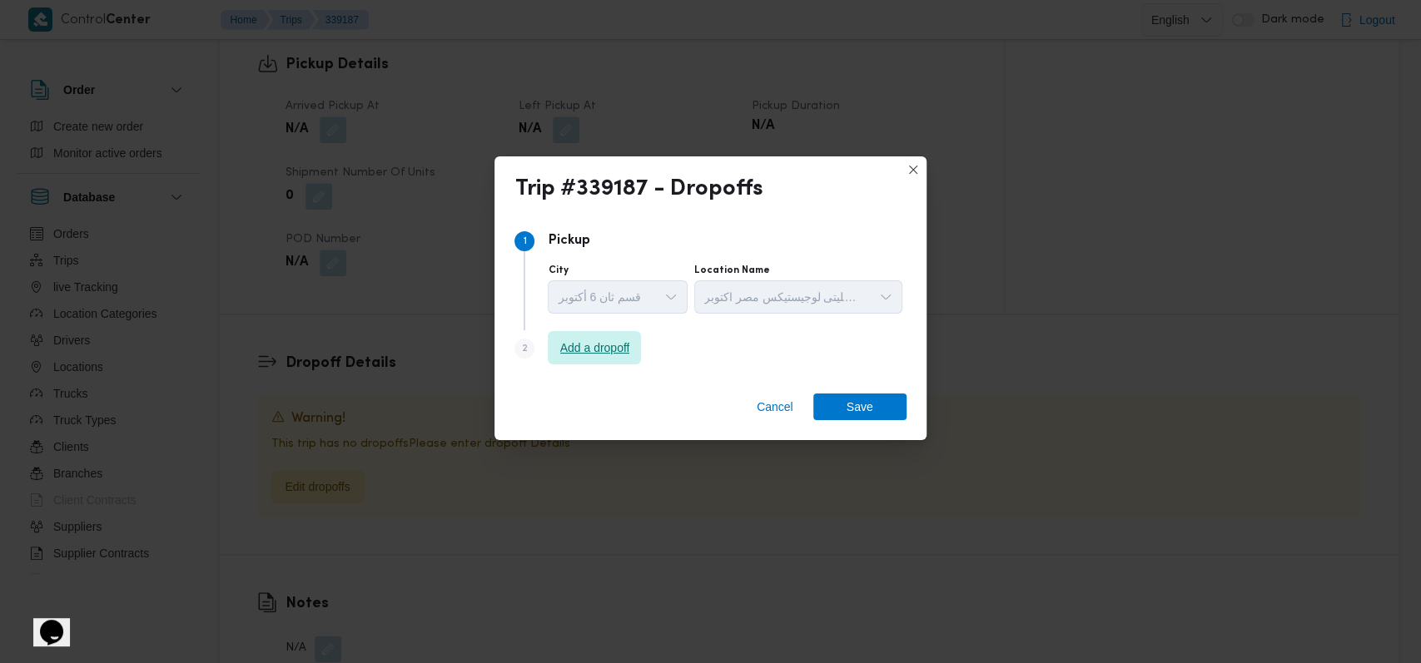
click at [574, 347] on span "Add a dropoff" at bounding box center [595, 348] width 70 height 20
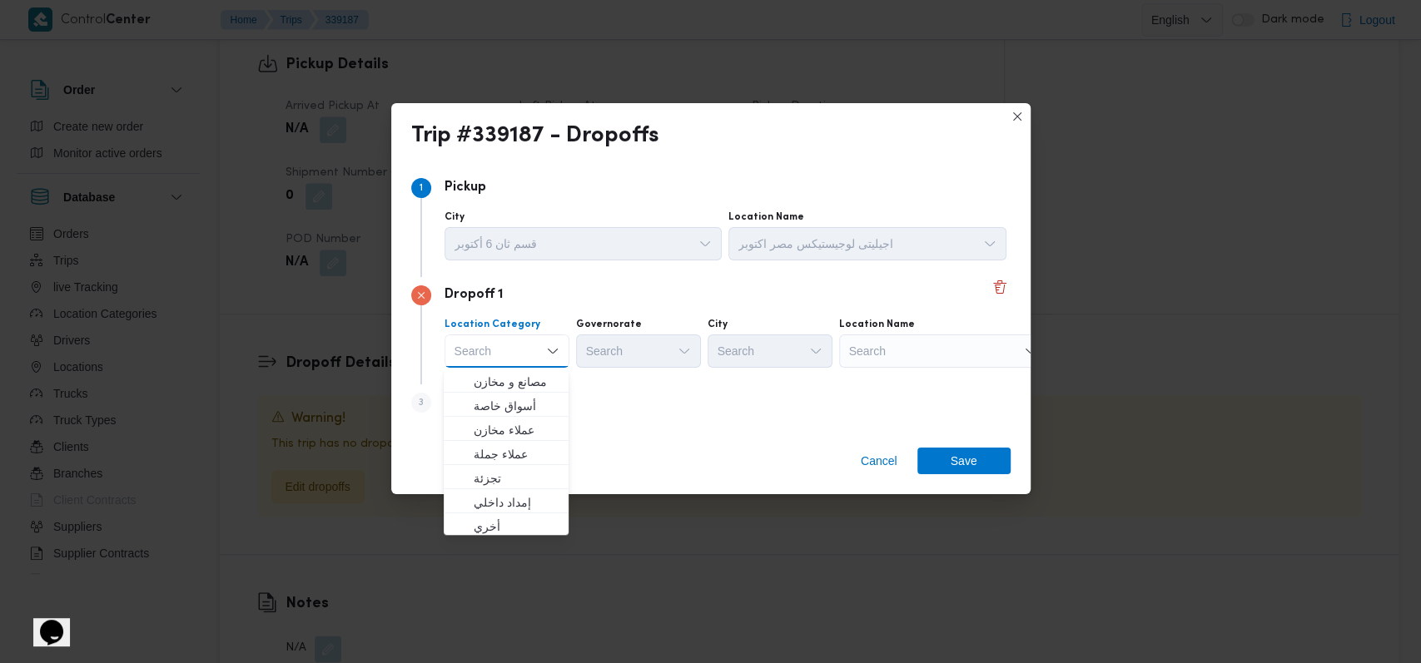
click at [583, 357] on div "Search" at bounding box center [943, 351] width 208 height 33
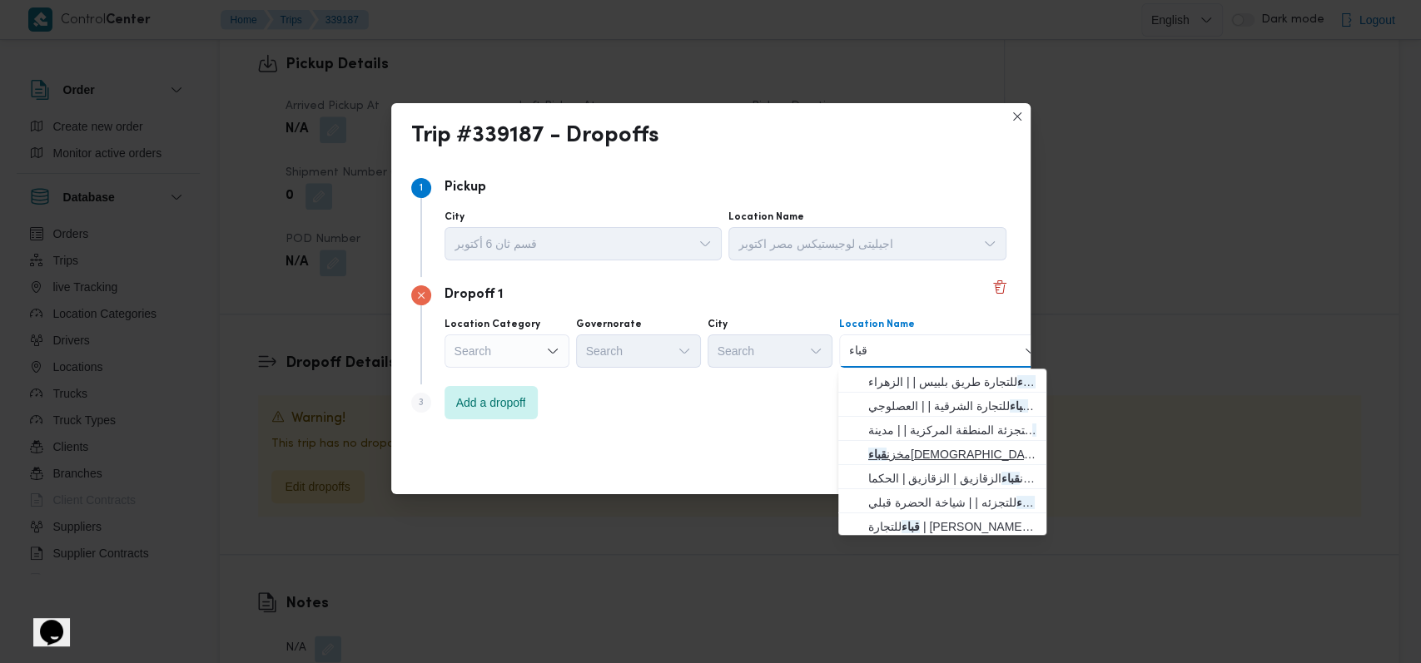
type input "قباء"
click at [583, 441] on span "مخزن قباء الإسماعيلية | الإسماعيلية | أبو صوير المحطة" at bounding box center [942, 454] width 195 height 27
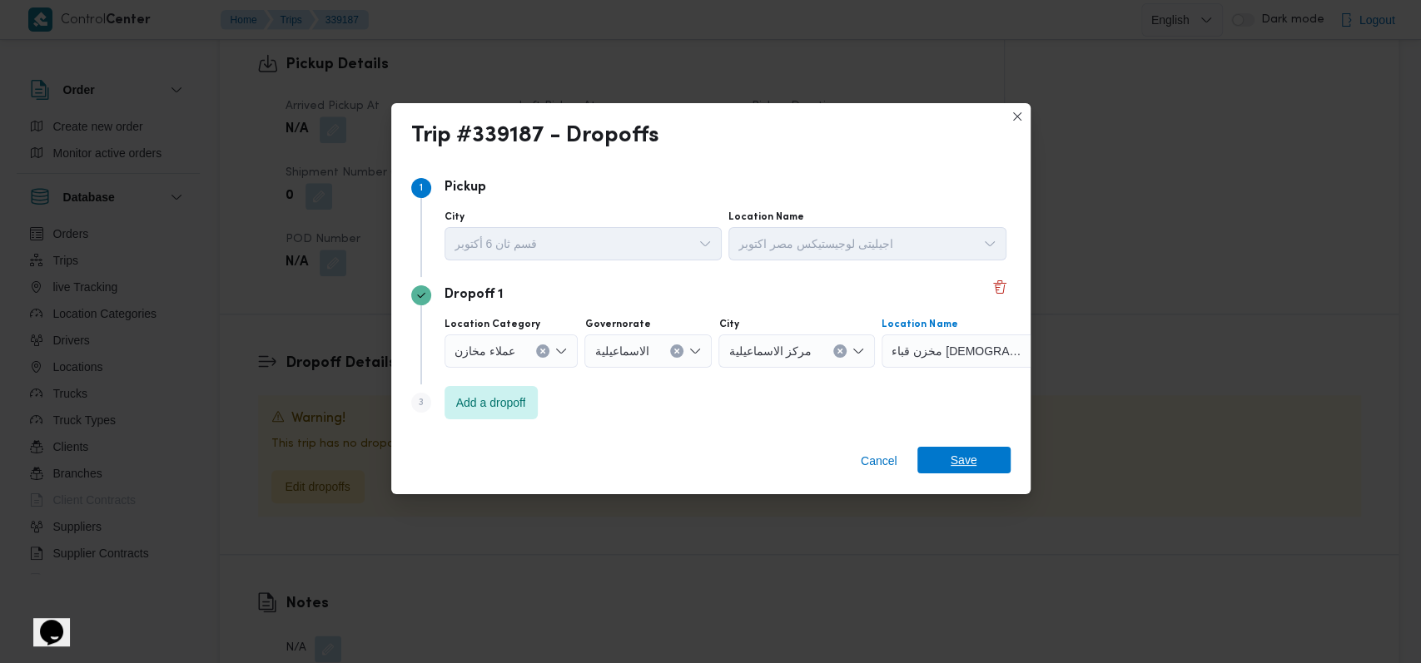
click at [583, 455] on span "Save" at bounding box center [963, 460] width 93 height 27
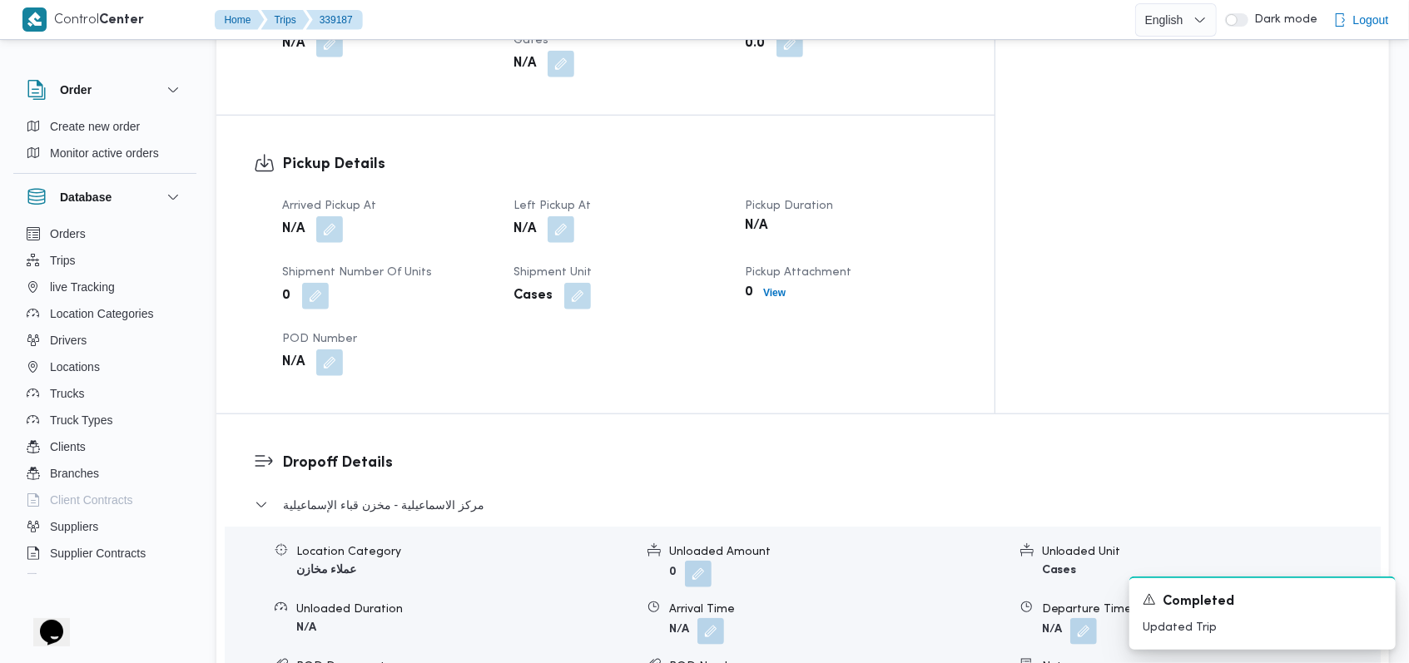
scroll to position [1053, 0]
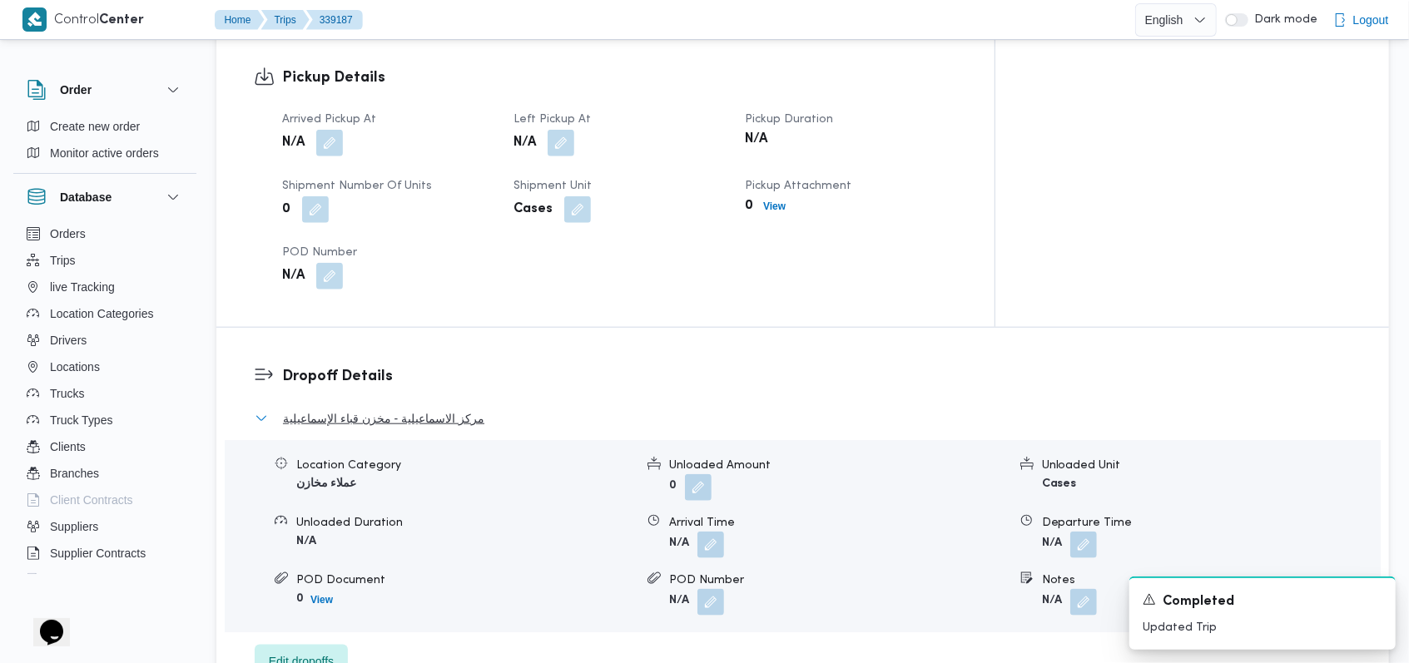
click at [492, 409] on button "مركز الاسماعيلية - مخزن قباء الإسماعيلية" at bounding box center [803, 419] width 1097 height 20
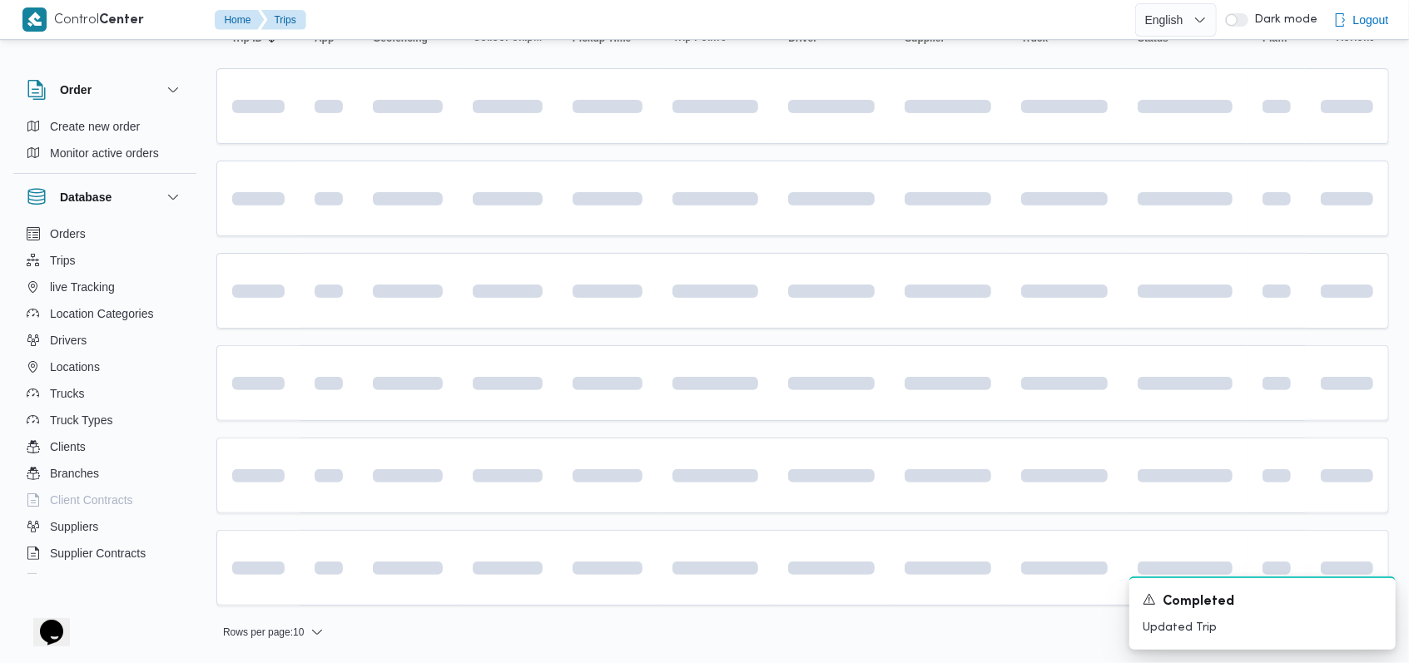
scroll to position [79, 0]
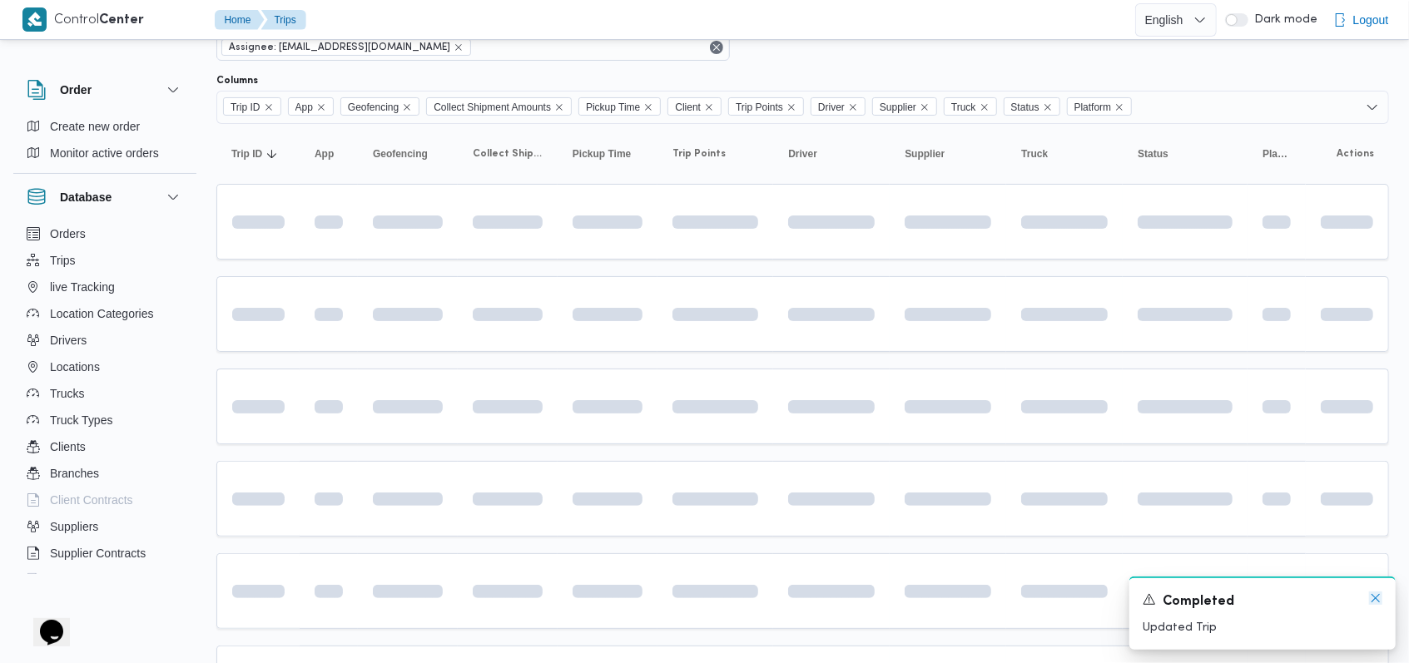
click at [583, 596] on icon "Dismiss toast" at bounding box center [1375, 598] width 13 height 13
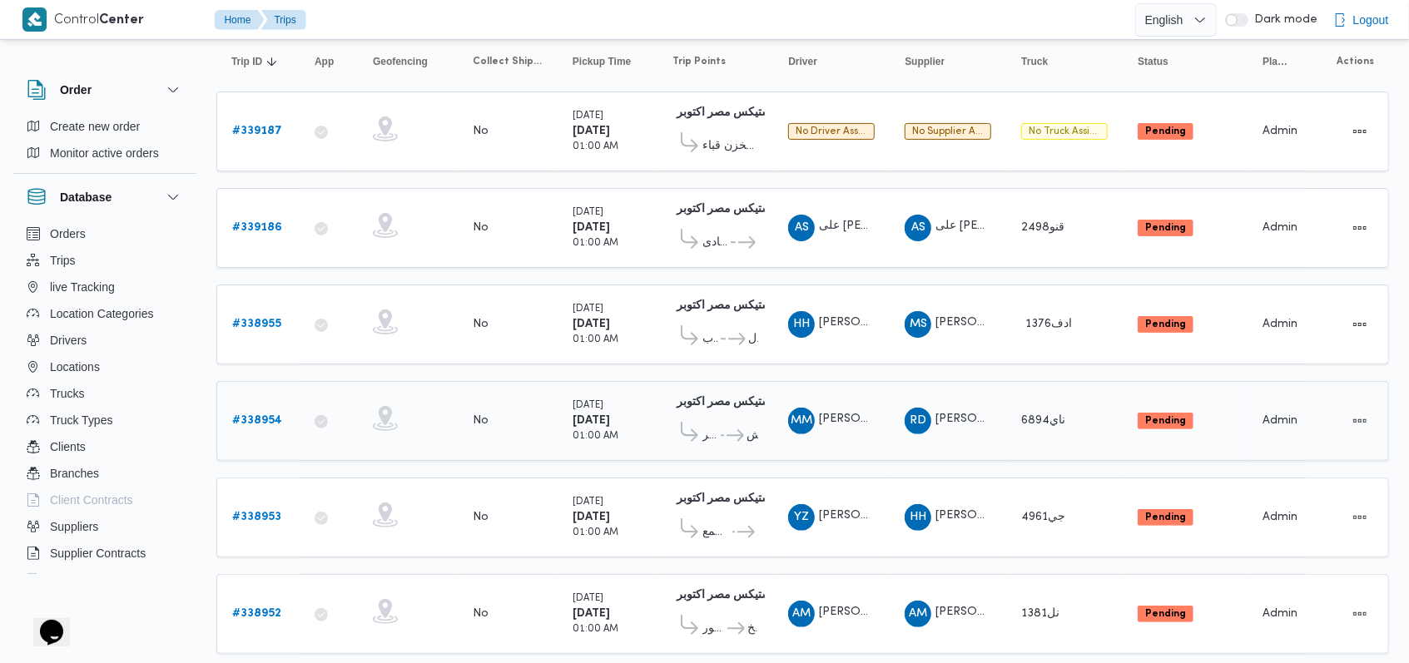
scroll to position [205, 0]
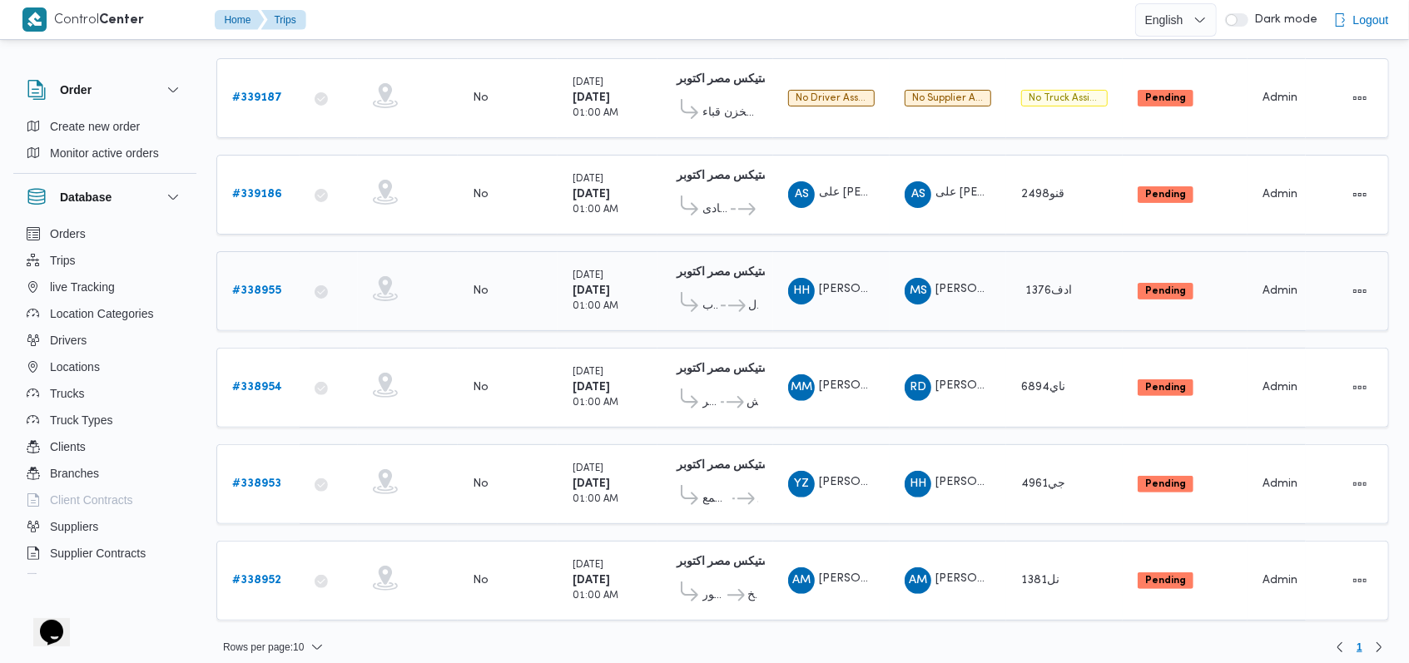
click at [271, 286] on b "# 338955" at bounding box center [256, 291] width 49 height 11
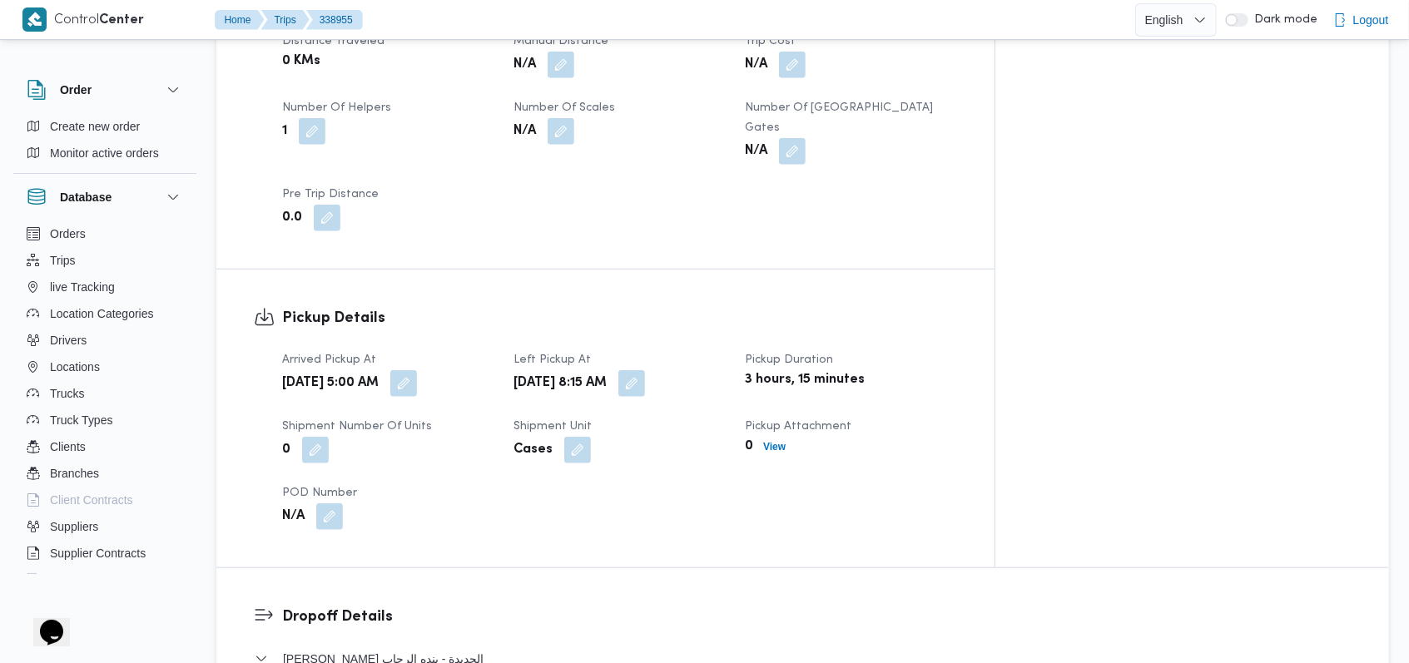
scroll to position [999, 0]
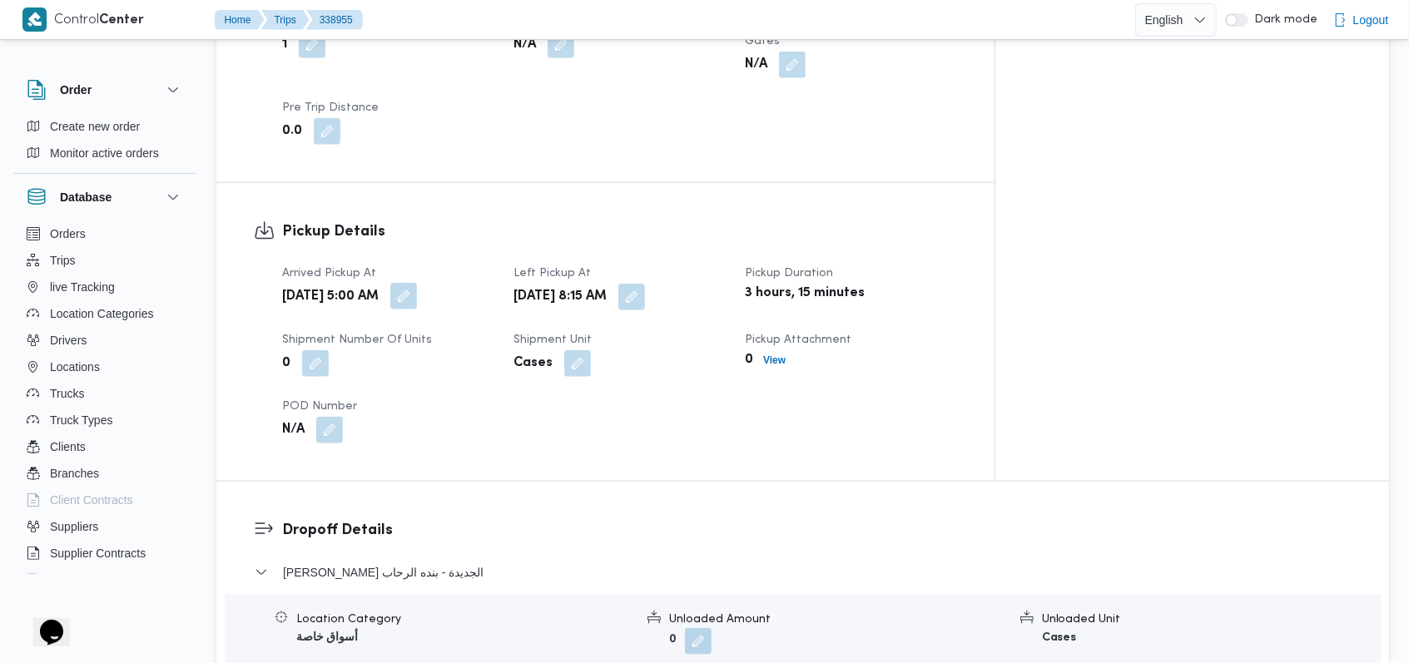
click at [417, 283] on button "button" at bounding box center [403, 296] width 27 height 27
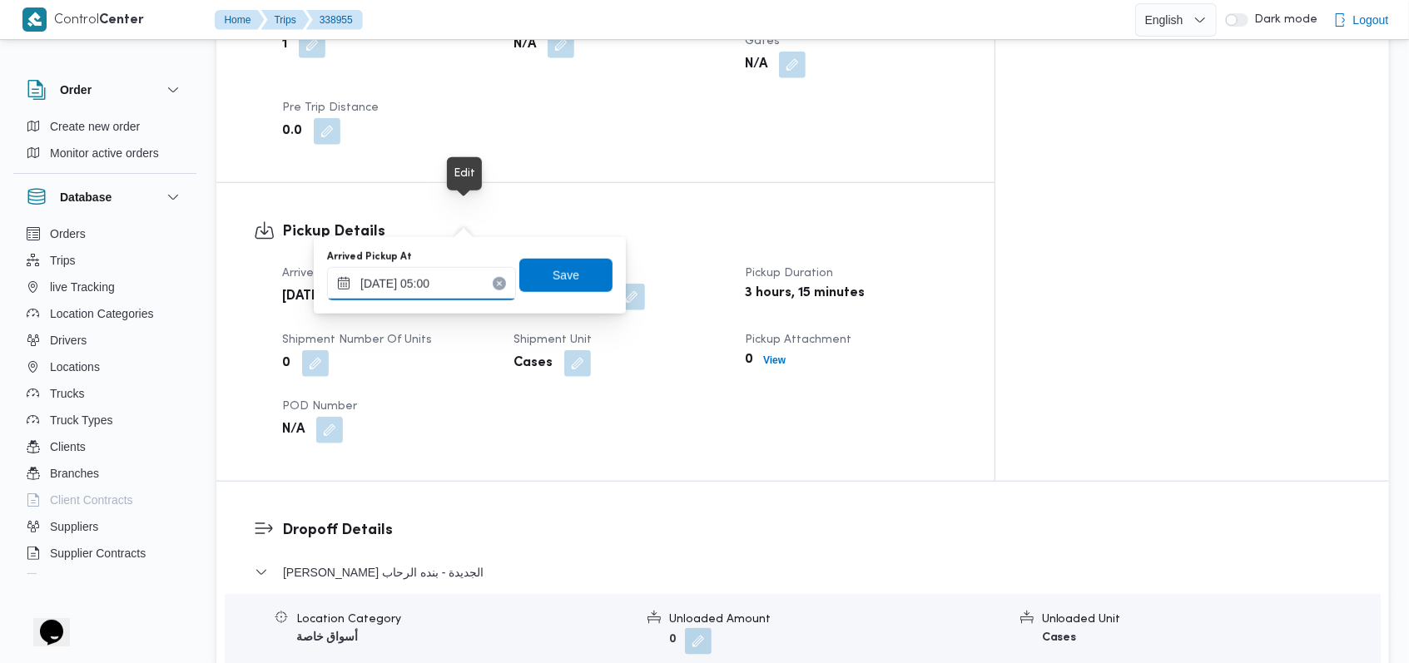
click at [450, 271] on input "23/09/2025 05:00" at bounding box center [421, 283] width 189 height 33
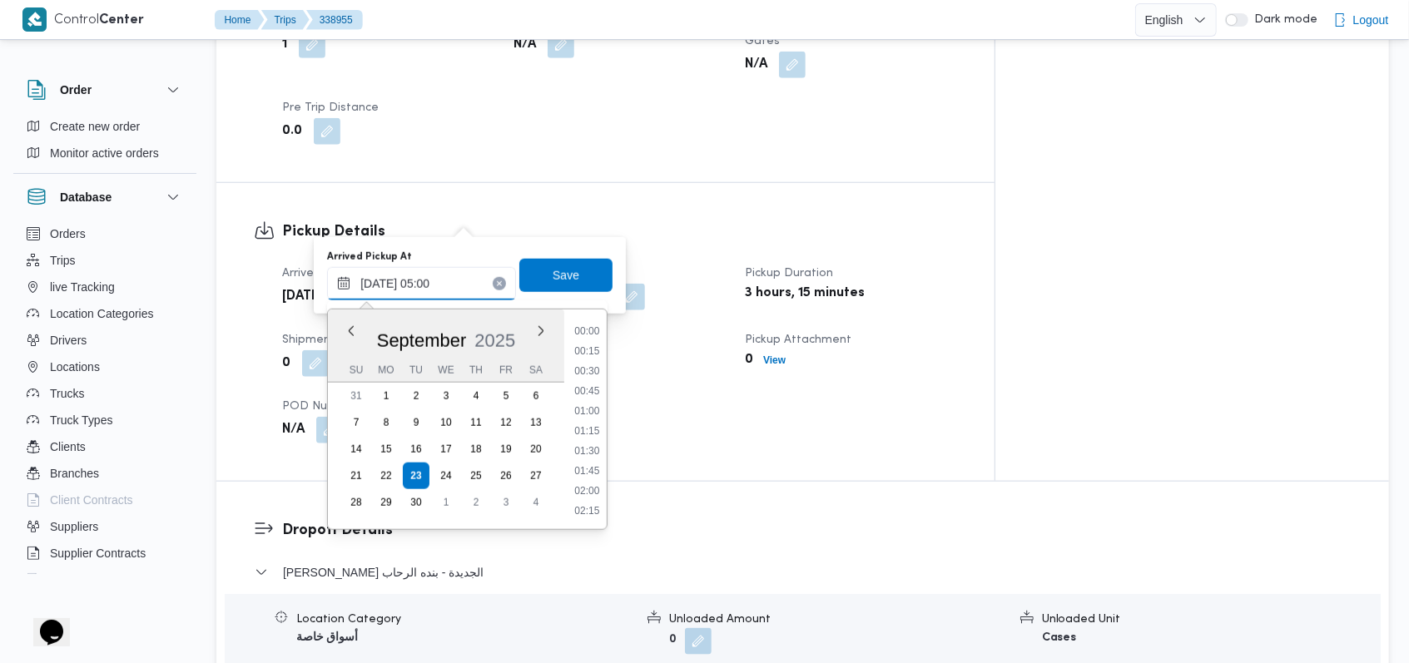
scroll to position [299, 0]
click at [583, 504] on li "06:00" at bounding box center [587, 512] width 38 height 17
type input "23/09/2025 06:00"
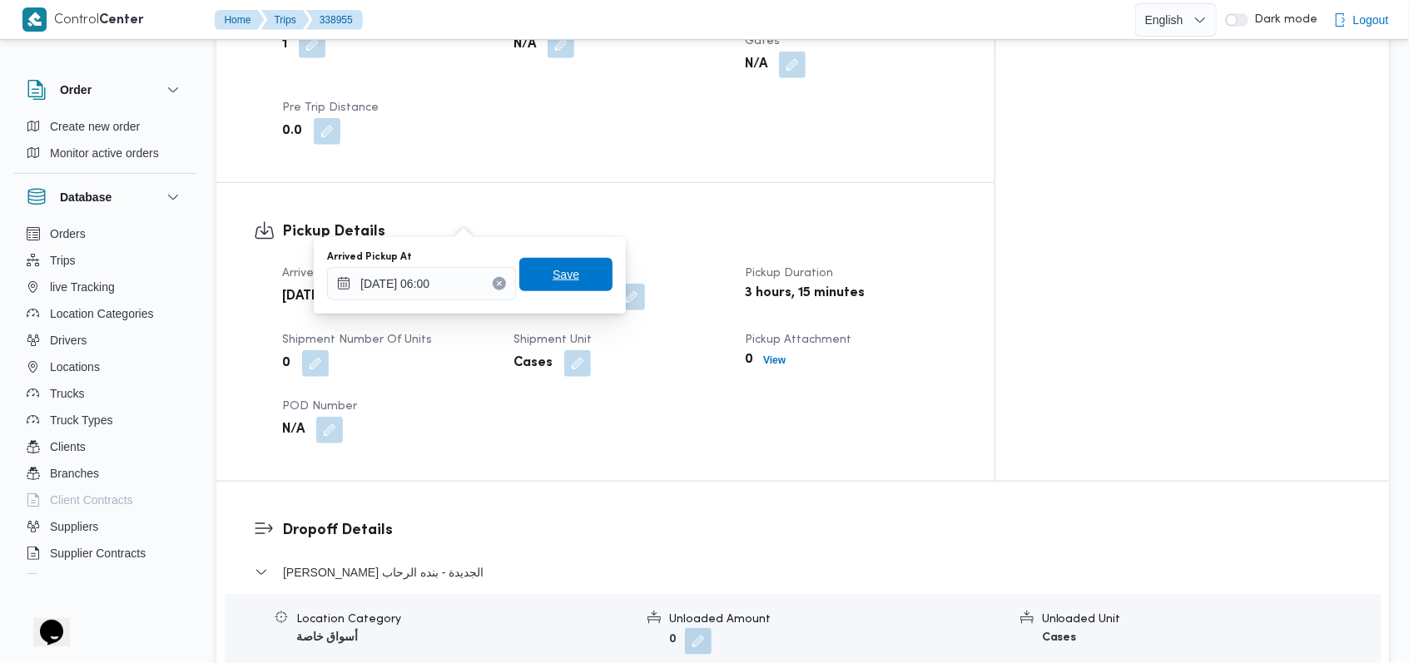
click at [574, 271] on span "Save" at bounding box center [565, 274] width 93 height 33
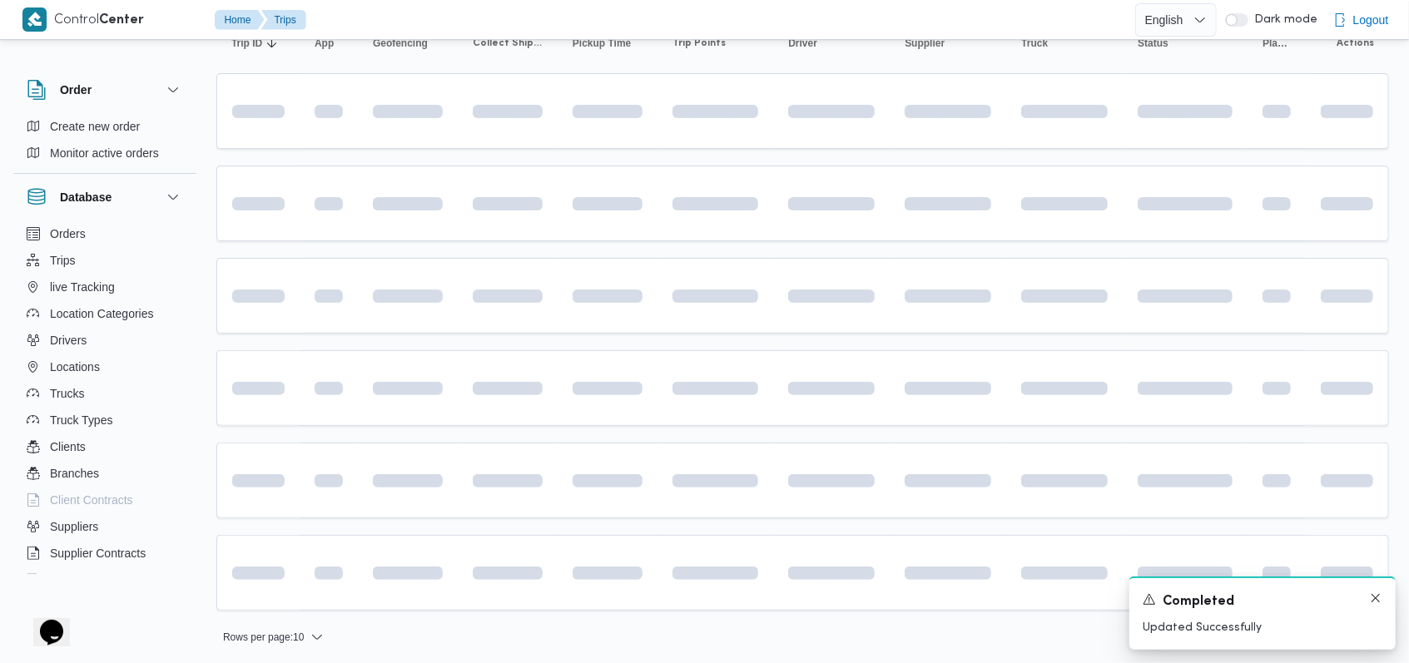
scroll to position [205, 0]
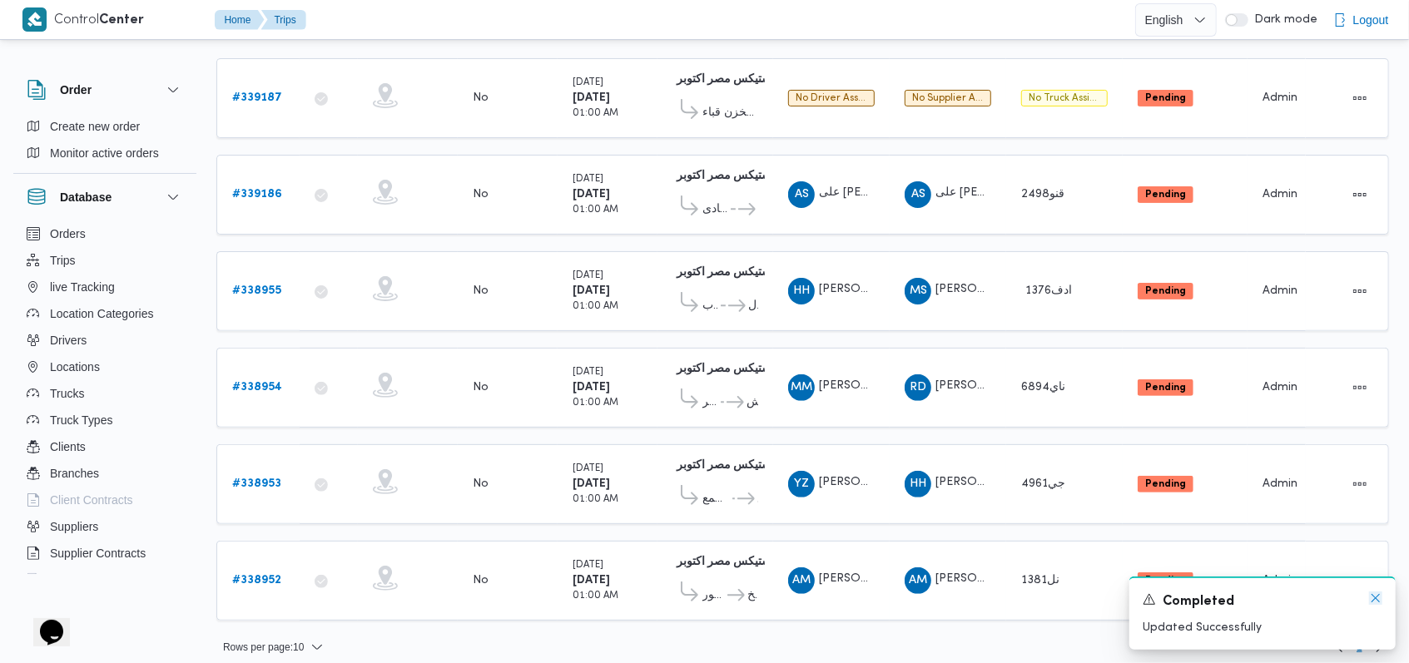
click at [583, 596] on icon "Dismiss toast" at bounding box center [1375, 598] width 13 height 13
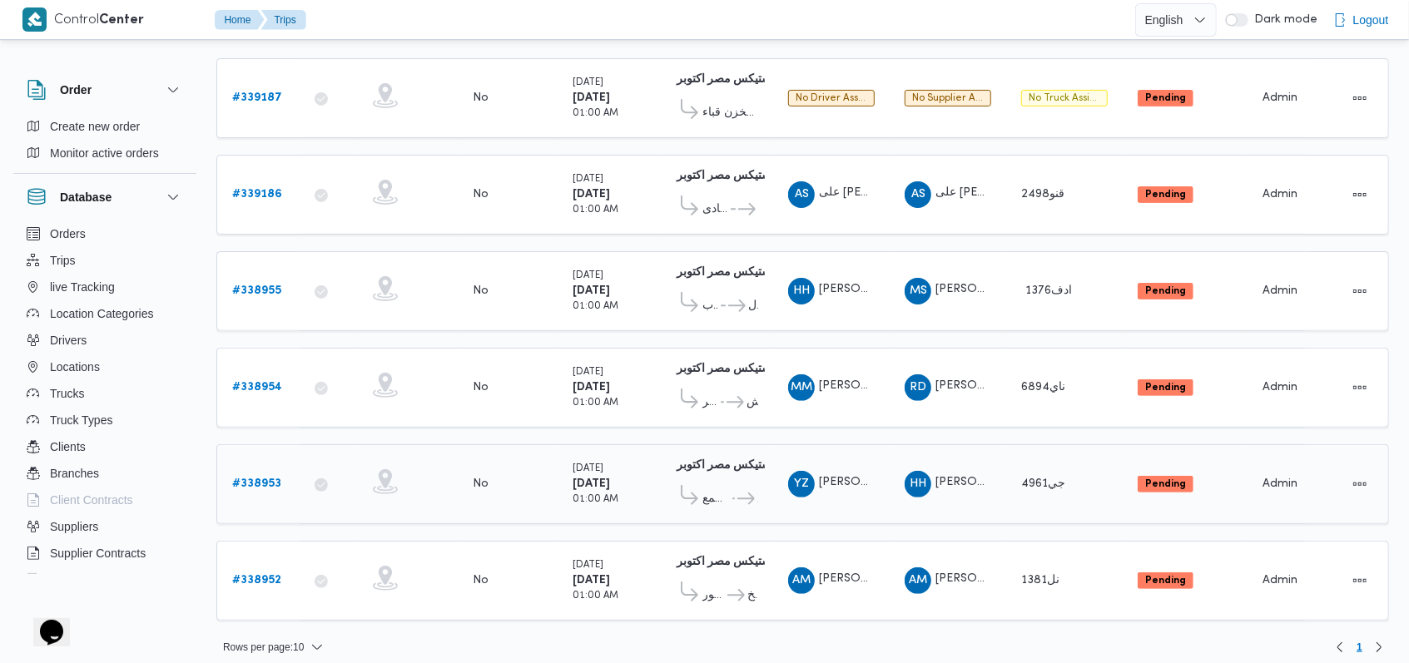
click at [270, 479] on b "# 338953" at bounding box center [256, 484] width 49 height 11
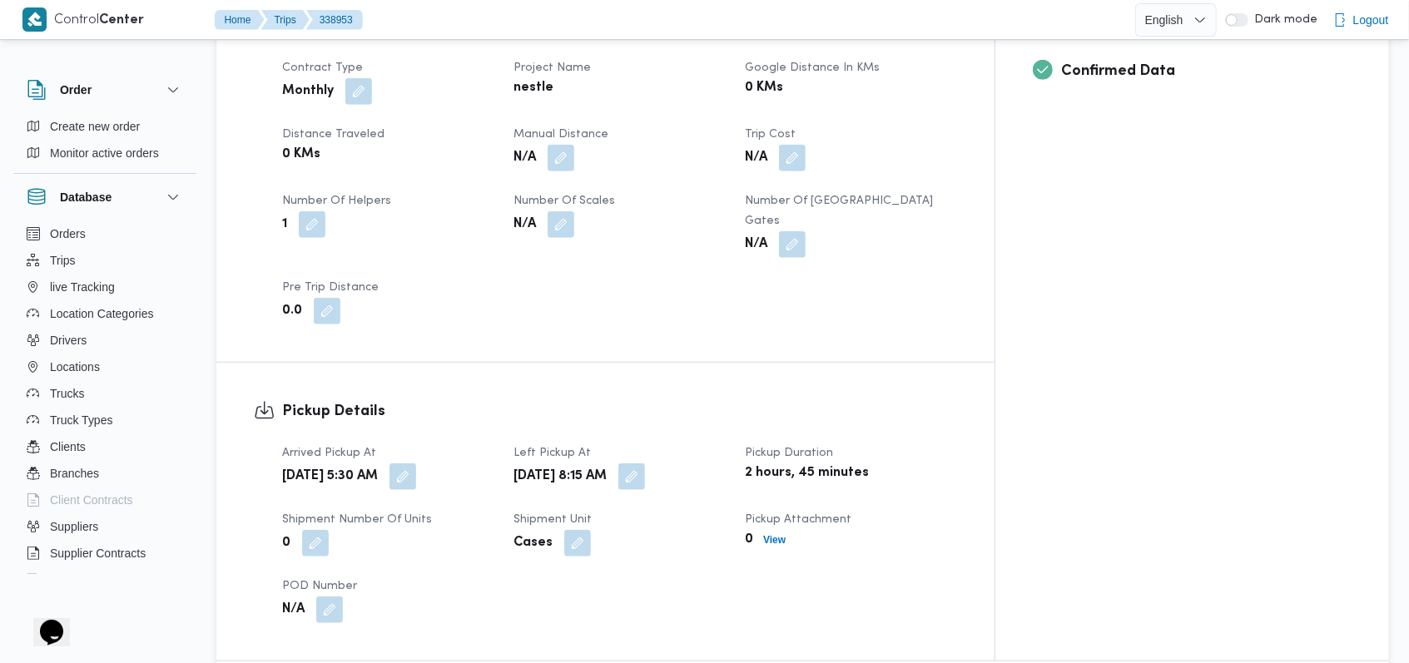
scroll to position [887, 0]
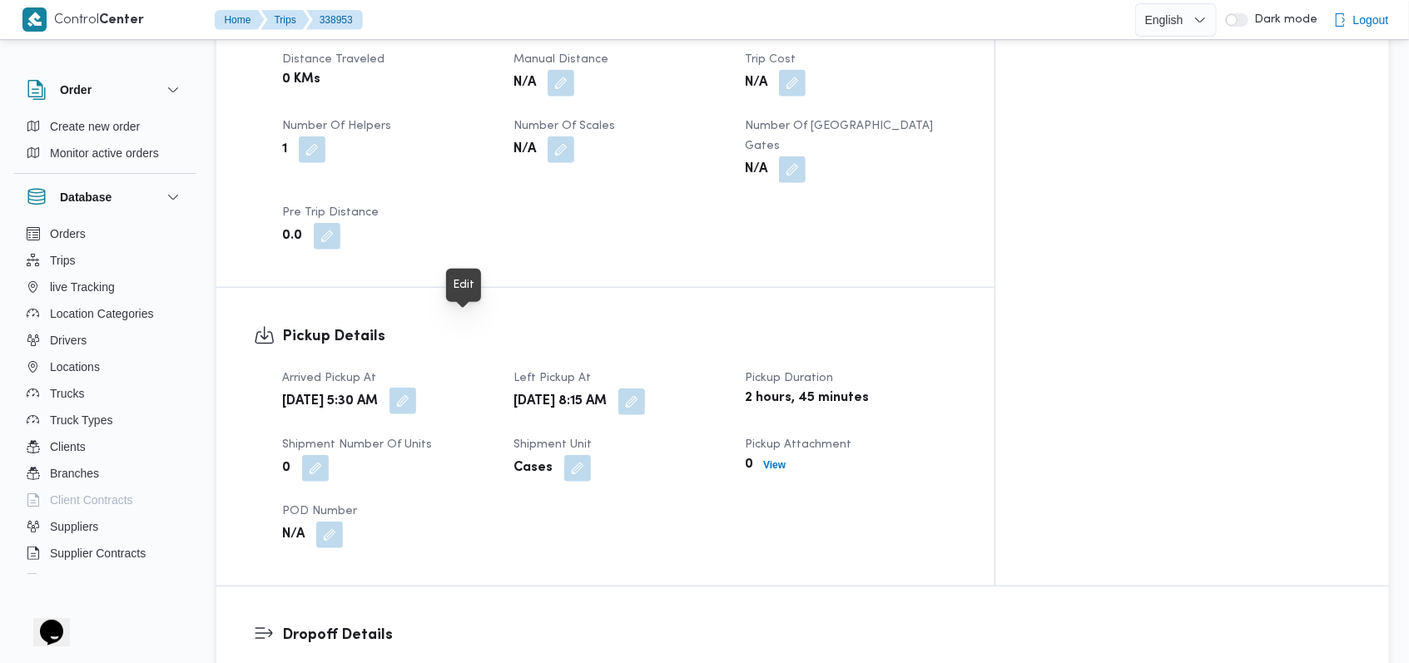
click at [416, 388] on button "button" at bounding box center [403, 401] width 27 height 27
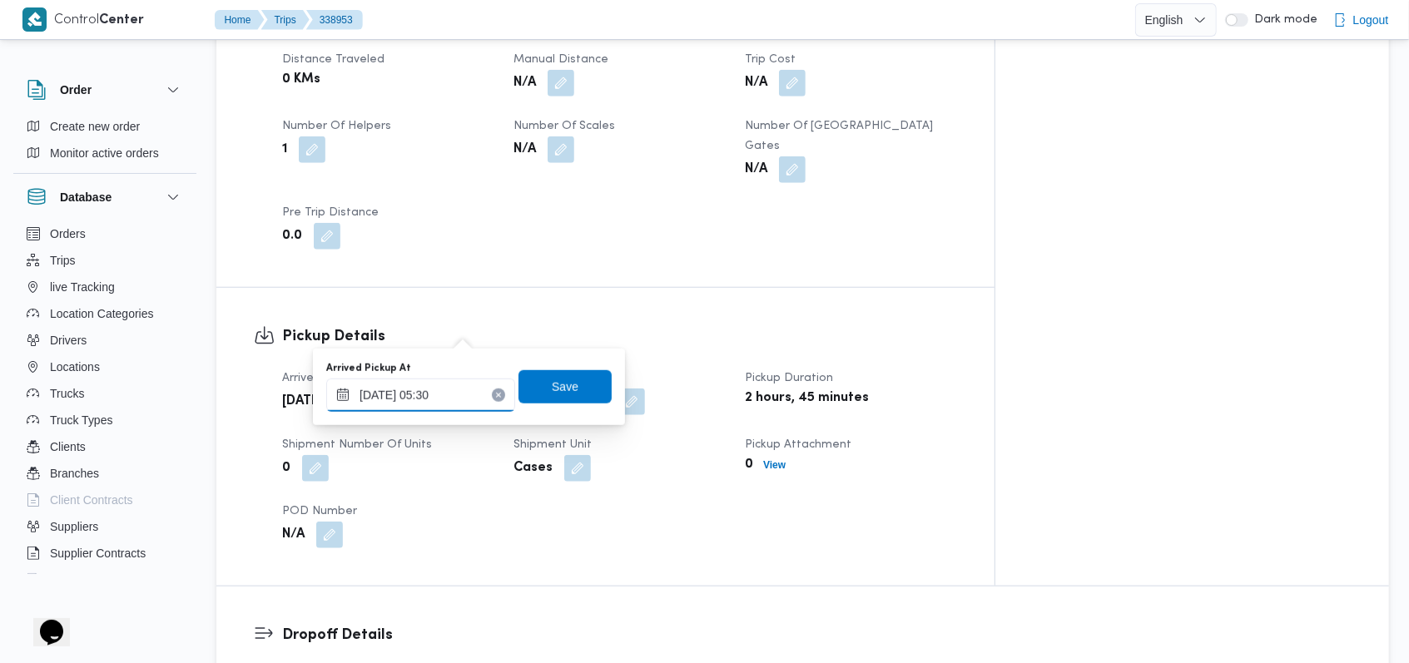
click at [441, 390] on input "23/09/2025 05:30" at bounding box center [420, 395] width 189 height 33
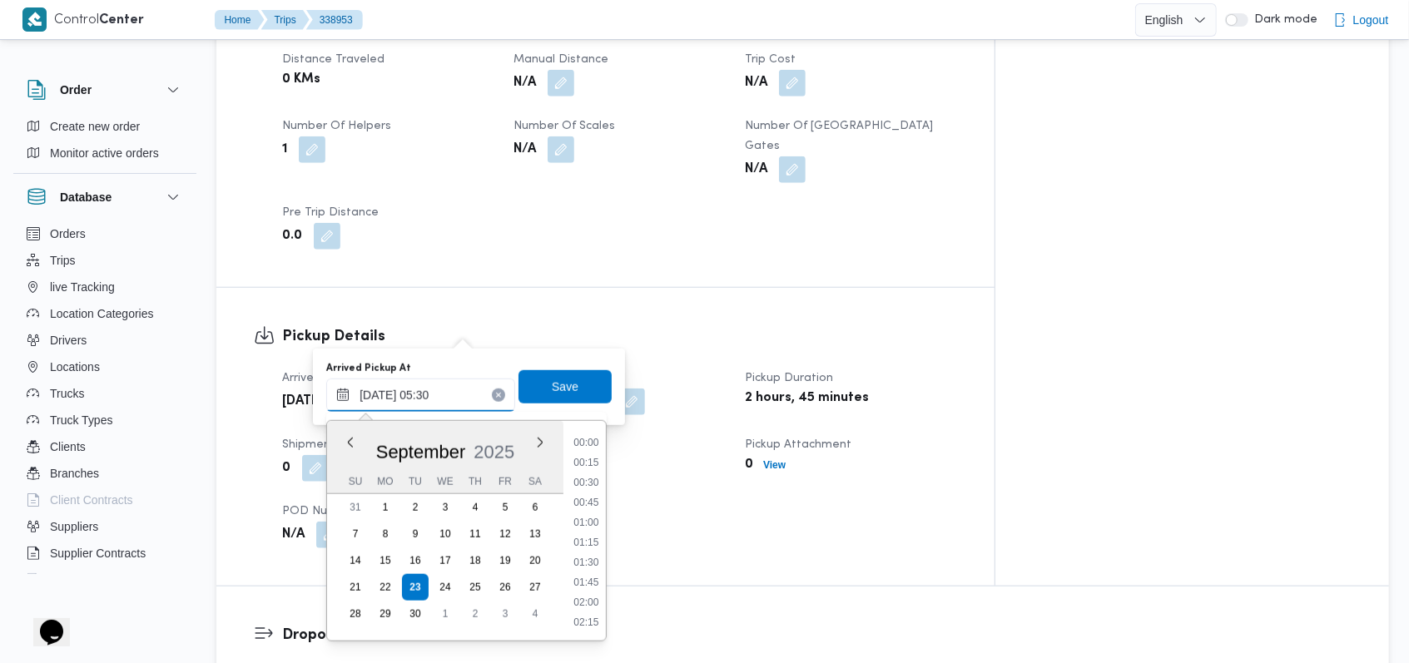
scroll to position [339, 0]
click at [583, 581] on li "06:00" at bounding box center [587, 583] width 38 height 17
type input "23/09/2025 06:00"
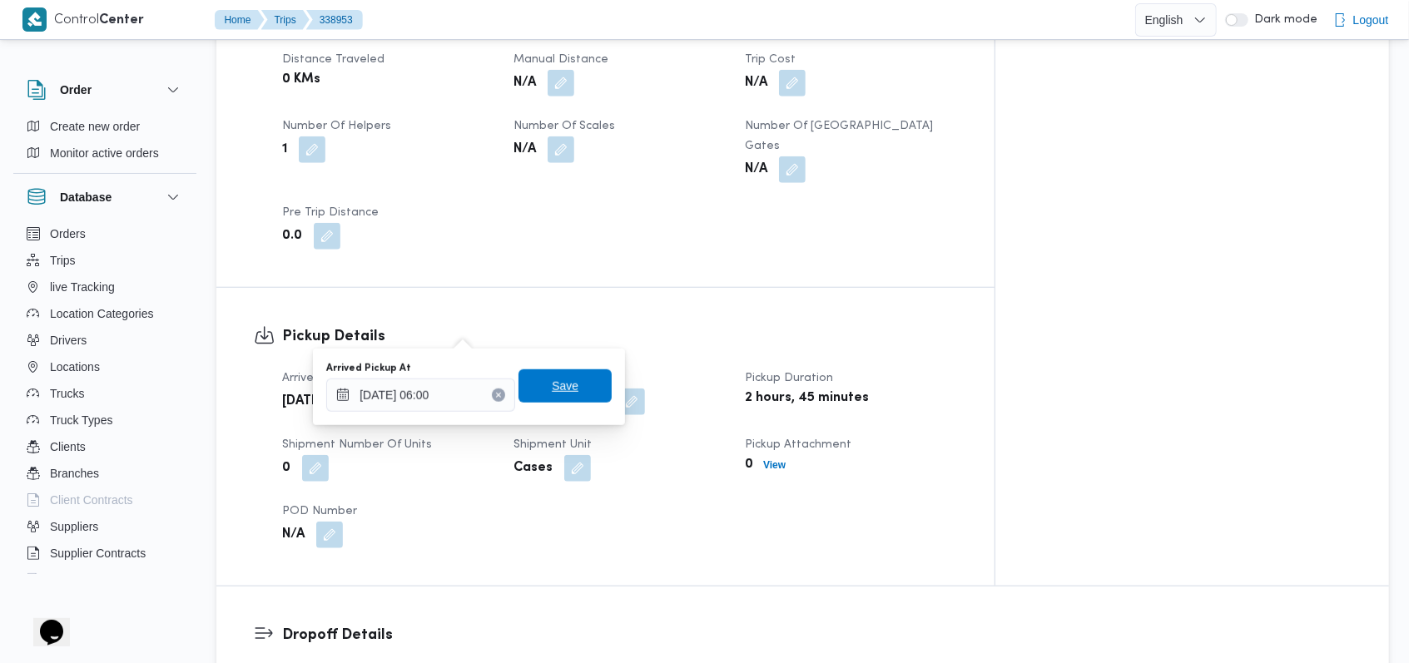
click at [572, 398] on span "Save" at bounding box center [565, 386] width 93 height 33
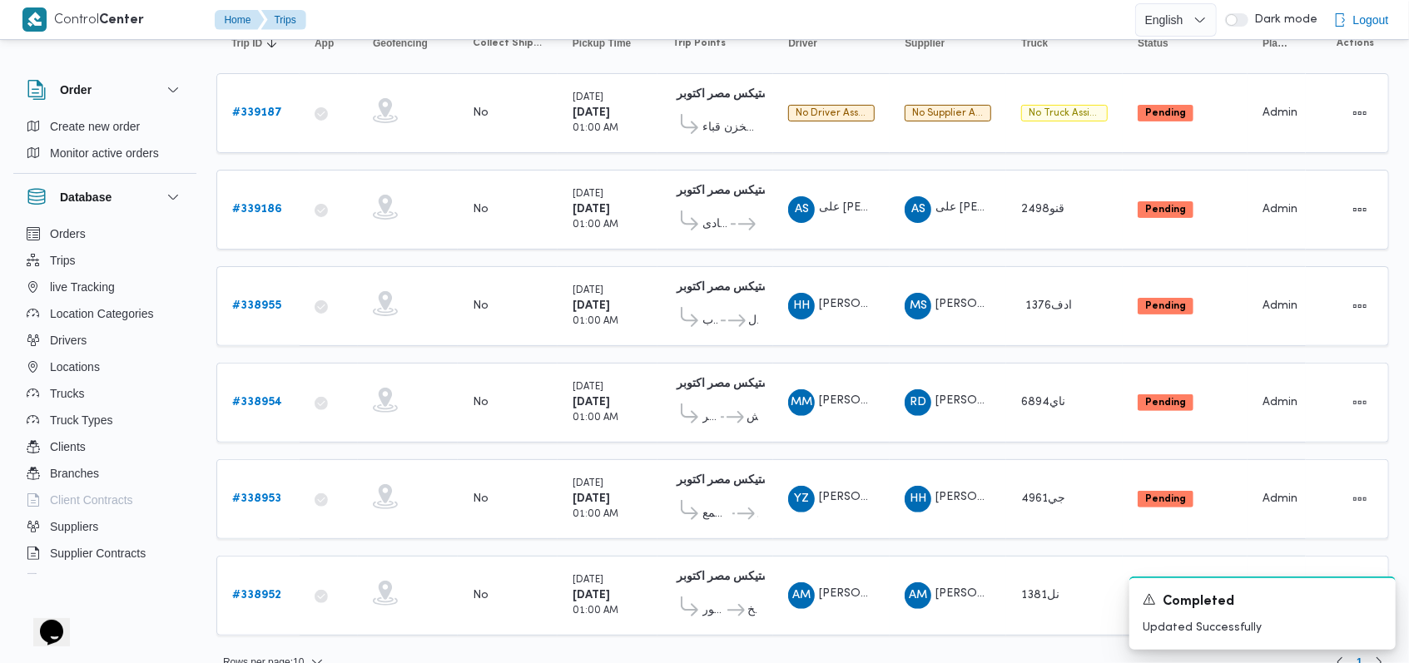
scroll to position [205, 0]
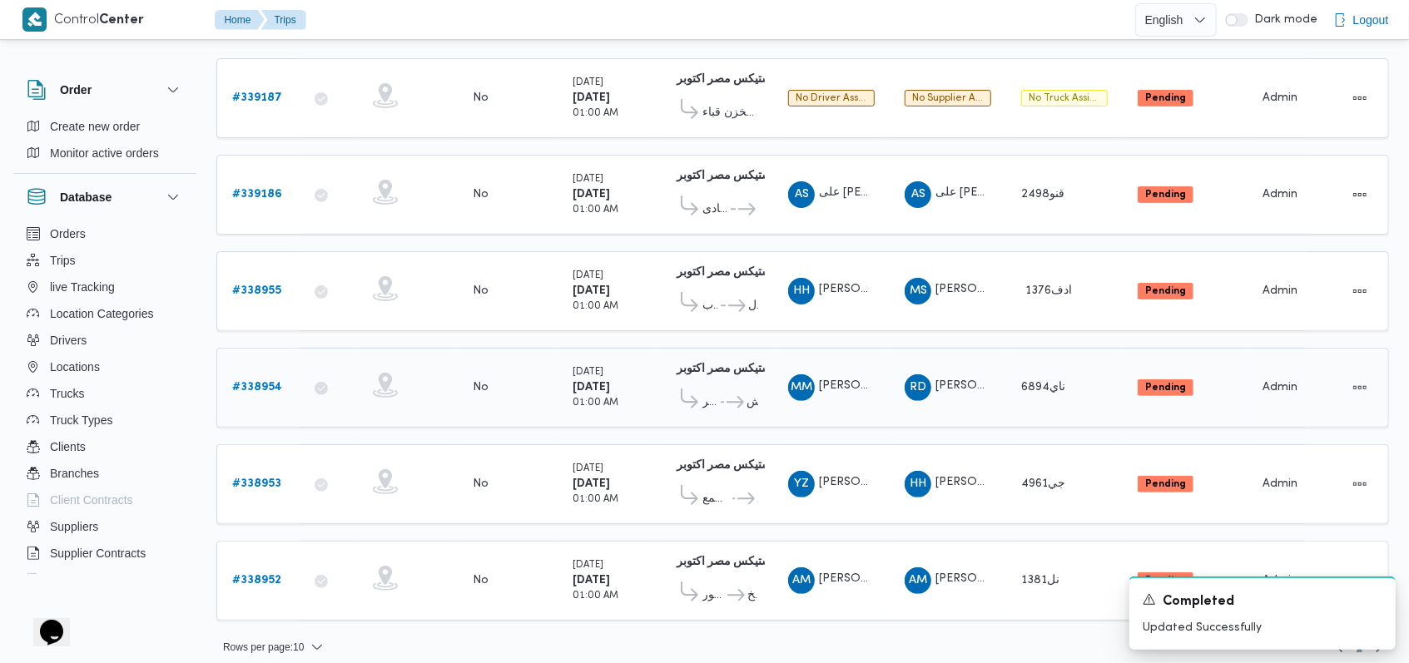
click at [243, 382] on b "# 338954" at bounding box center [257, 387] width 50 height 11
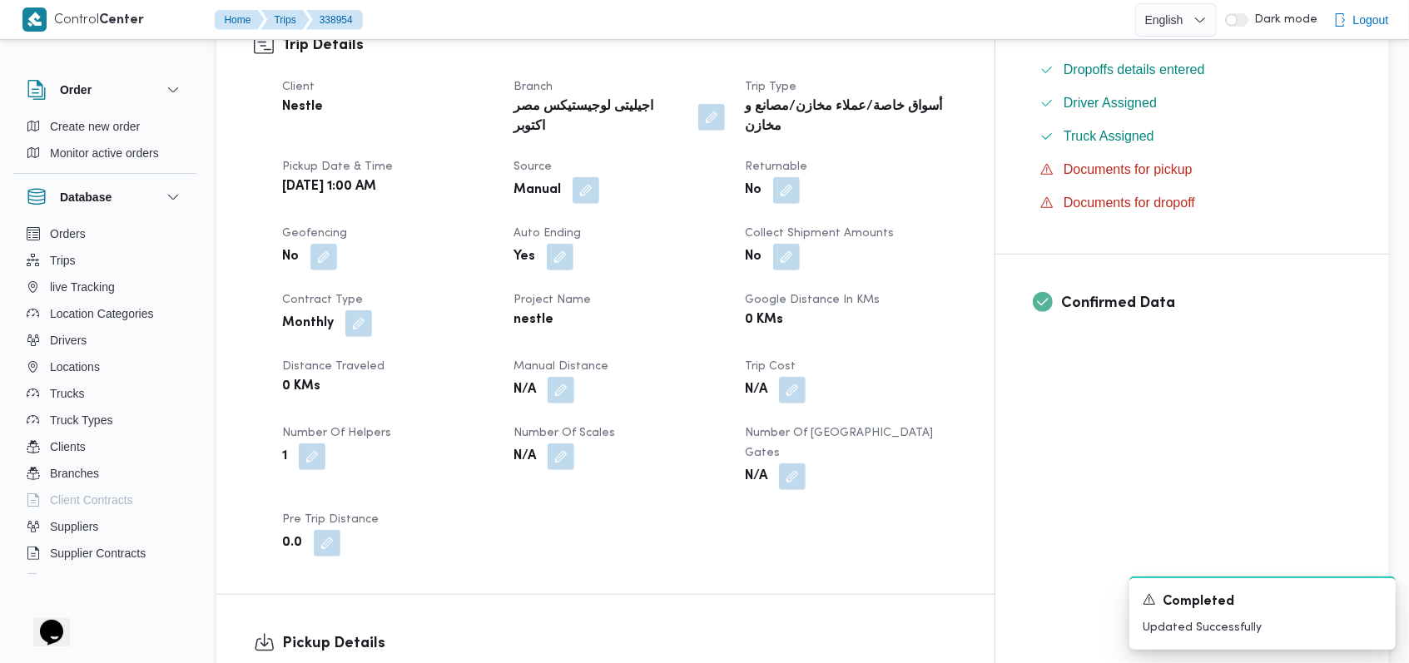
scroll to position [999, 0]
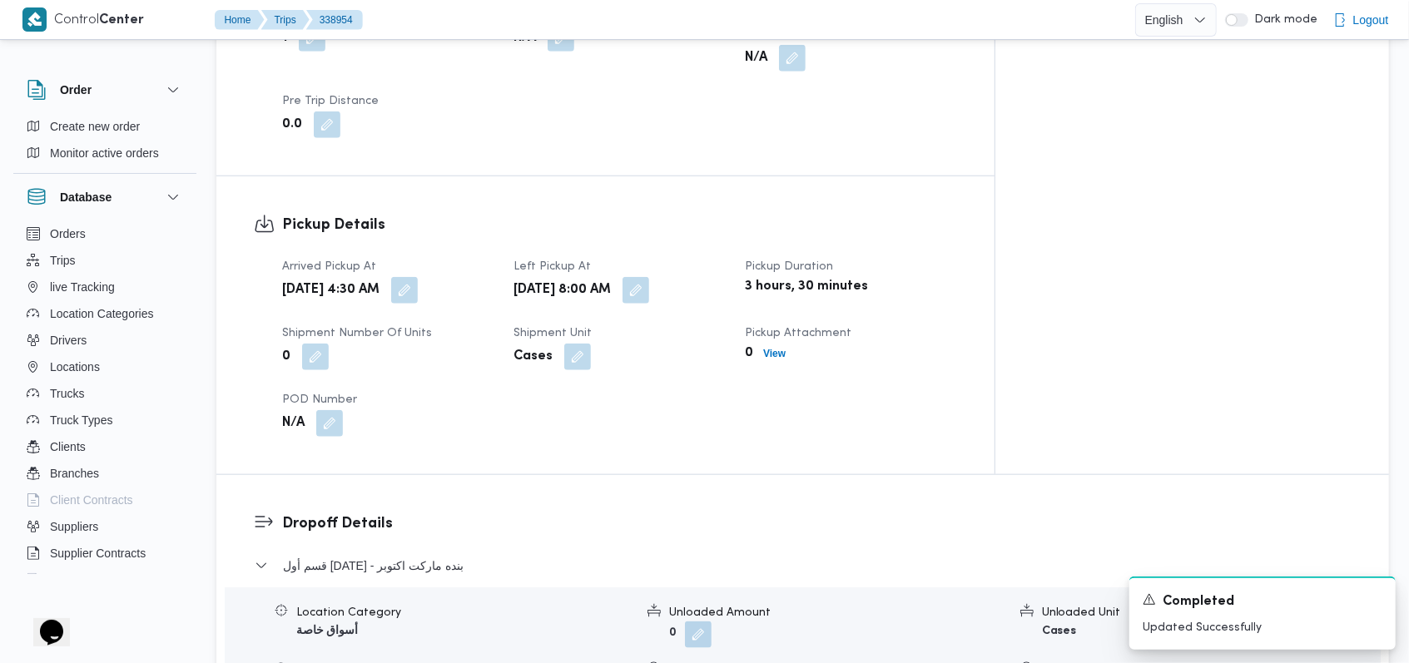
click at [418, 277] on span at bounding box center [400, 290] width 35 height 27
click at [418, 276] on button "button" at bounding box center [404, 289] width 27 height 27
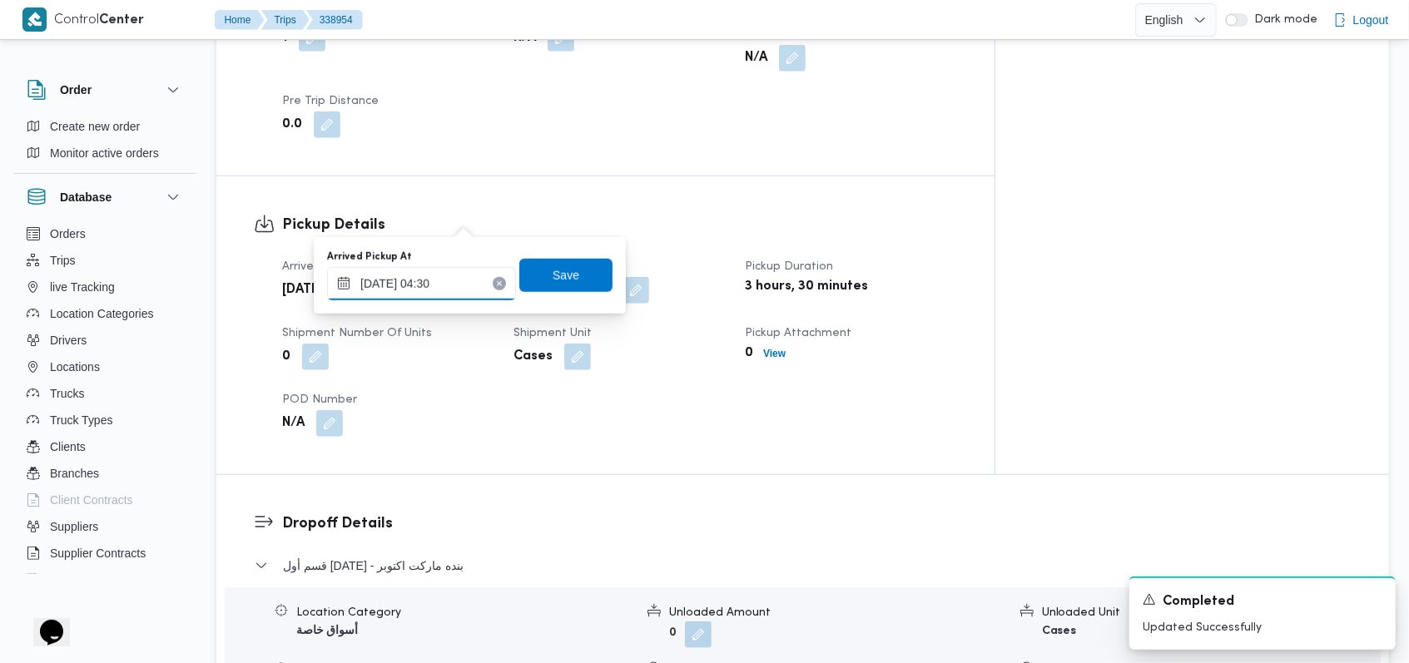
click at [448, 281] on input "23/09/2025 04:30" at bounding box center [421, 283] width 189 height 33
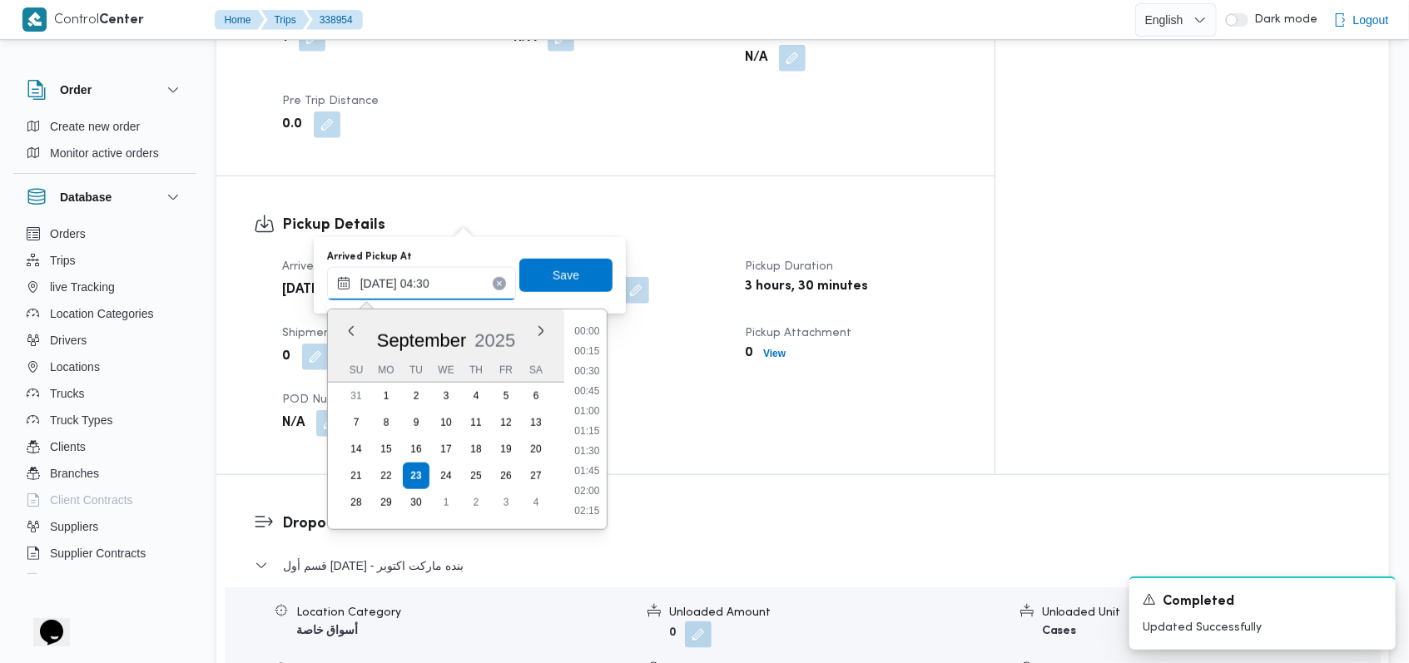
scroll to position [259, 0]
click at [583, 504] on li "05:30" at bounding box center [587, 512] width 38 height 17
type input "23/09/2025 05:30"
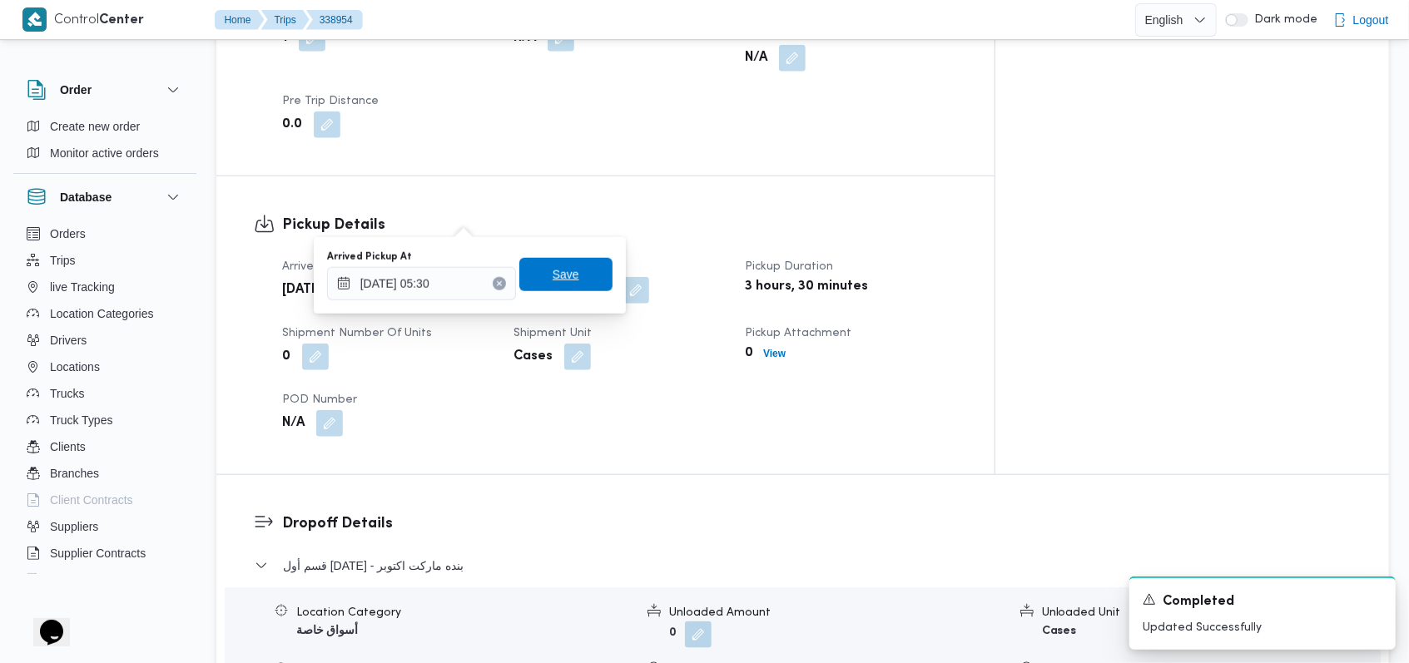
click at [566, 283] on span "Save" at bounding box center [565, 274] width 93 height 33
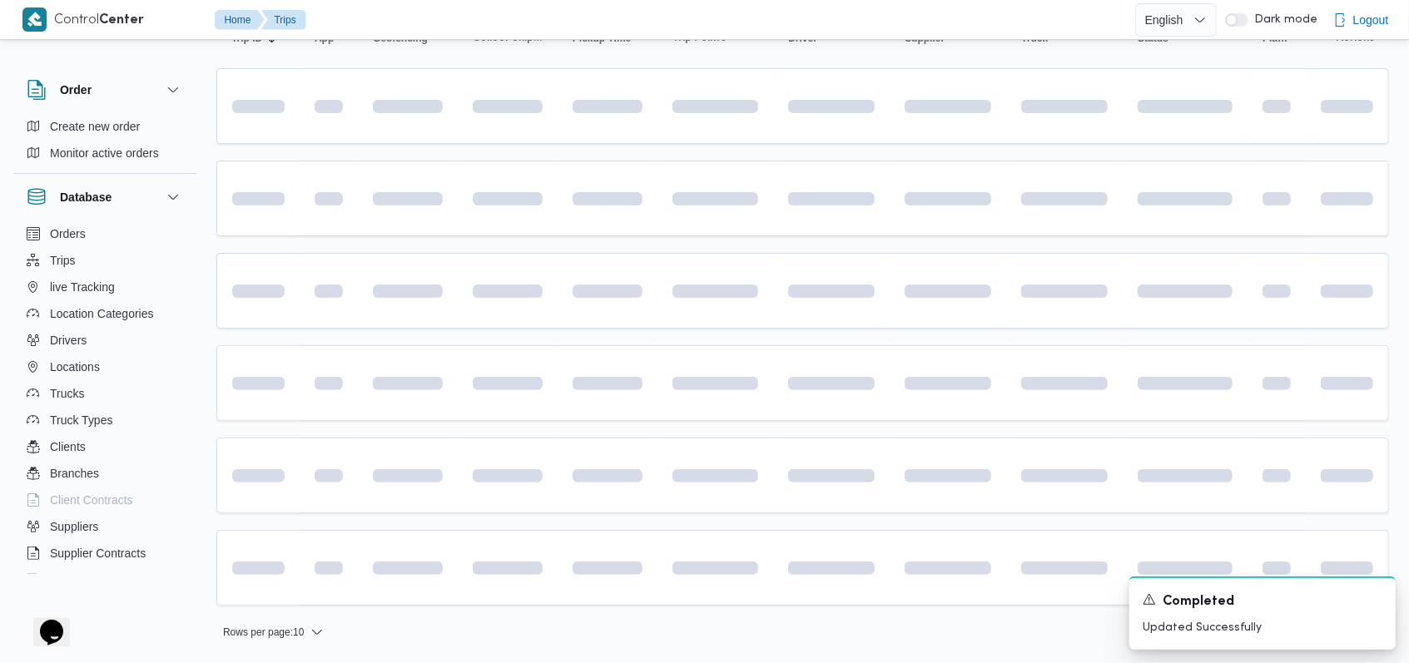
scroll to position [190, 0]
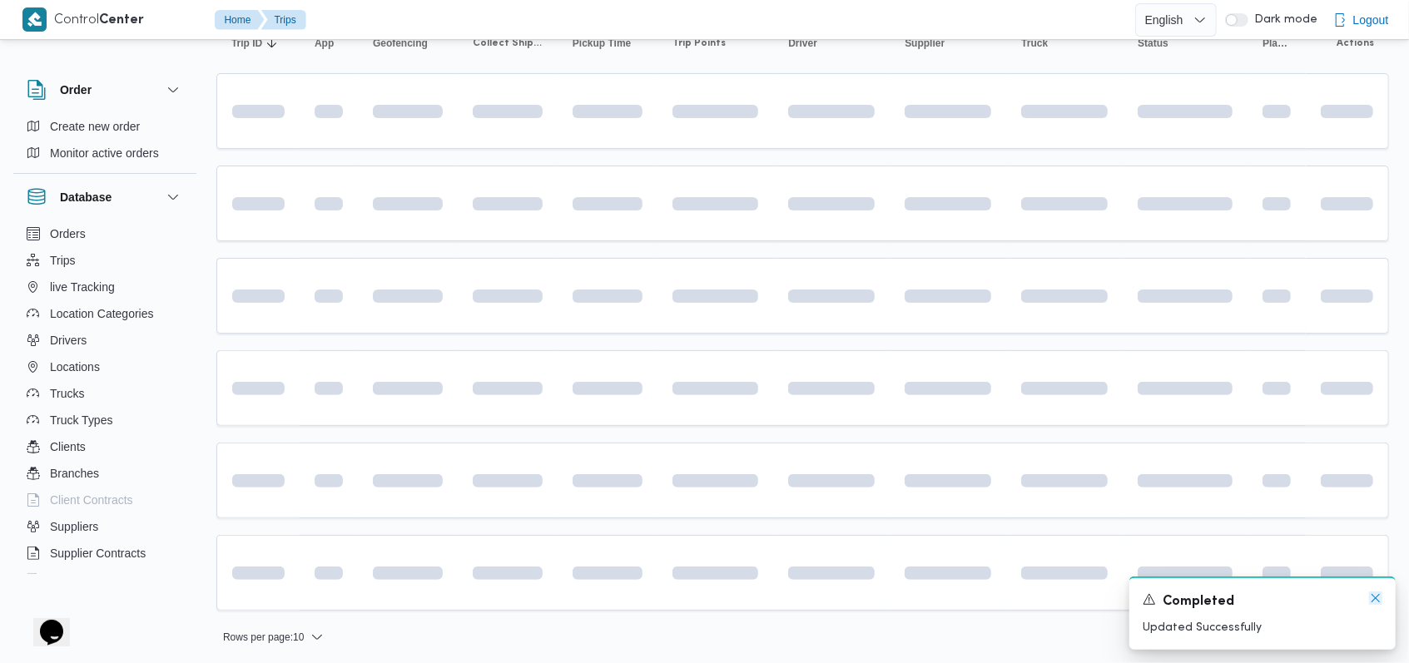
click at [583, 596] on icon "Dismiss toast" at bounding box center [1375, 598] width 13 height 13
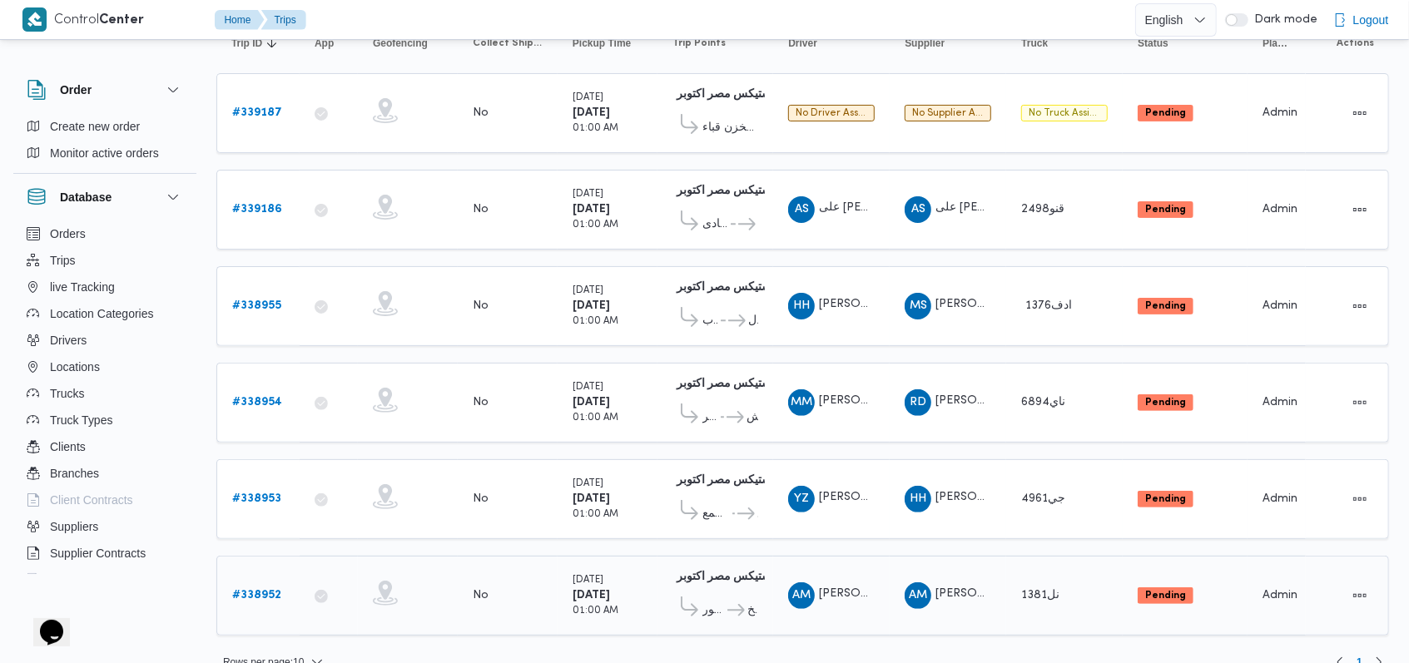
click at [268, 590] on b "# 338952" at bounding box center [256, 595] width 49 height 11
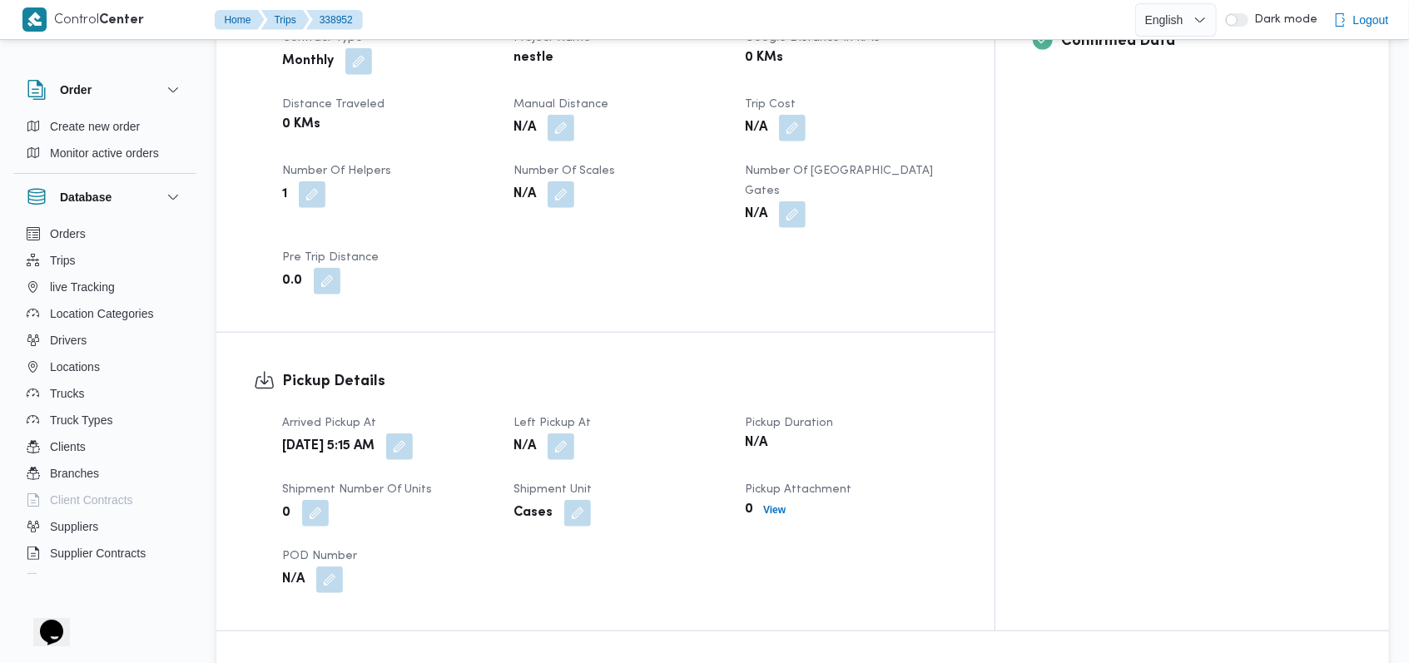
scroll to position [966, 0]
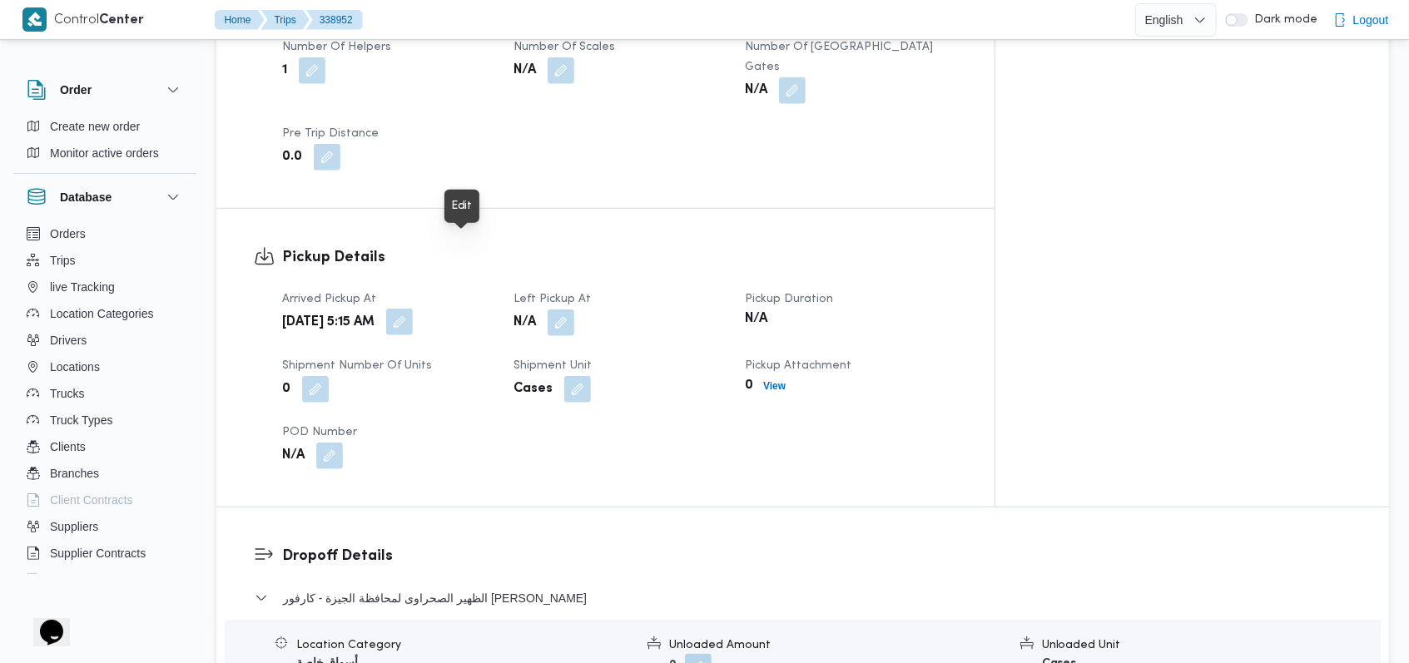
click at [413, 309] on button "button" at bounding box center [399, 322] width 27 height 27
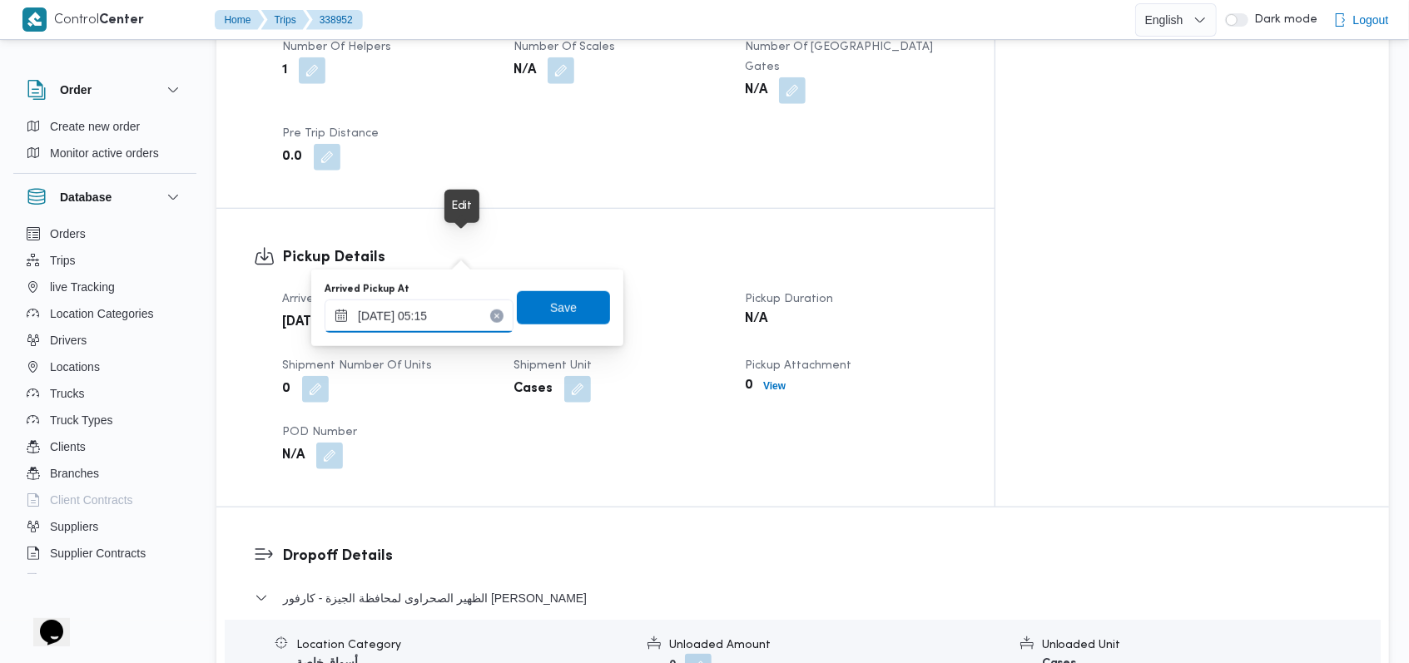
click at [463, 305] on input "23/09/2025 05:15" at bounding box center [419, 316] width 189 height 33
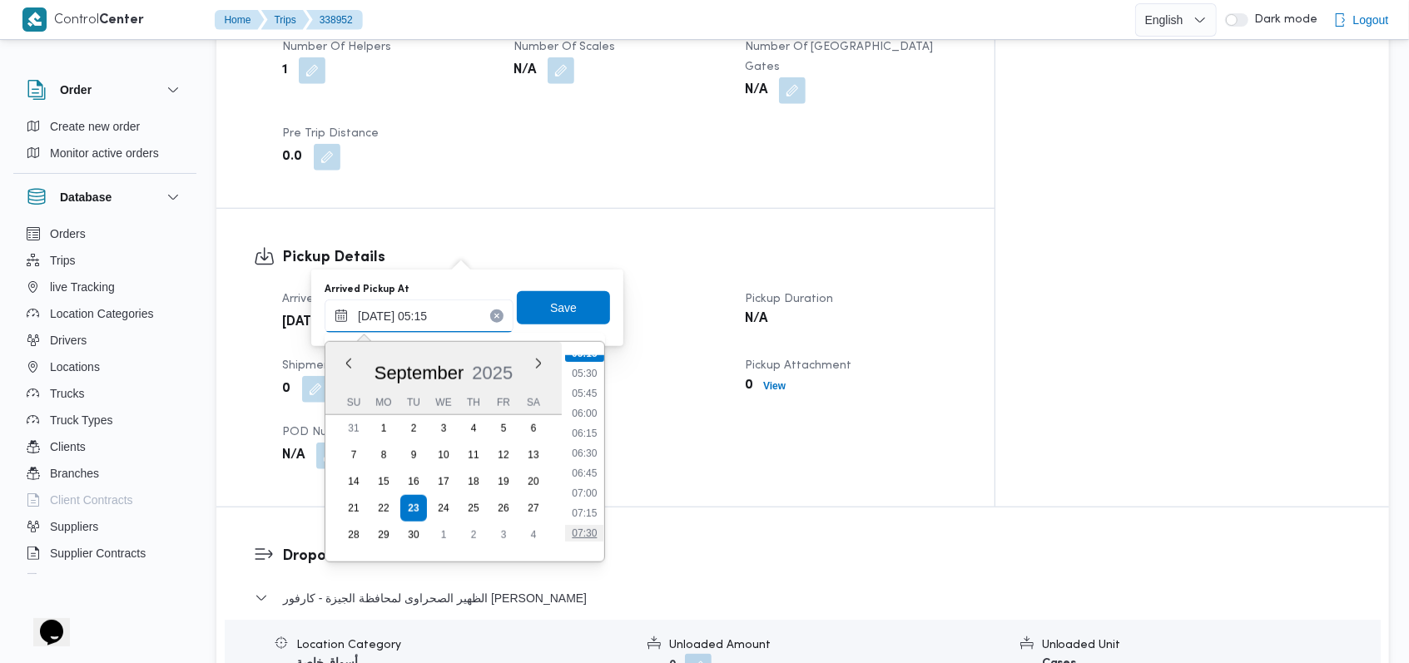
scroll to position [540, 0]
click at [583, 536] on li "09:00" at bounding box center [584, 542] width 38 height 17
type input "23/09/2025 09:00"
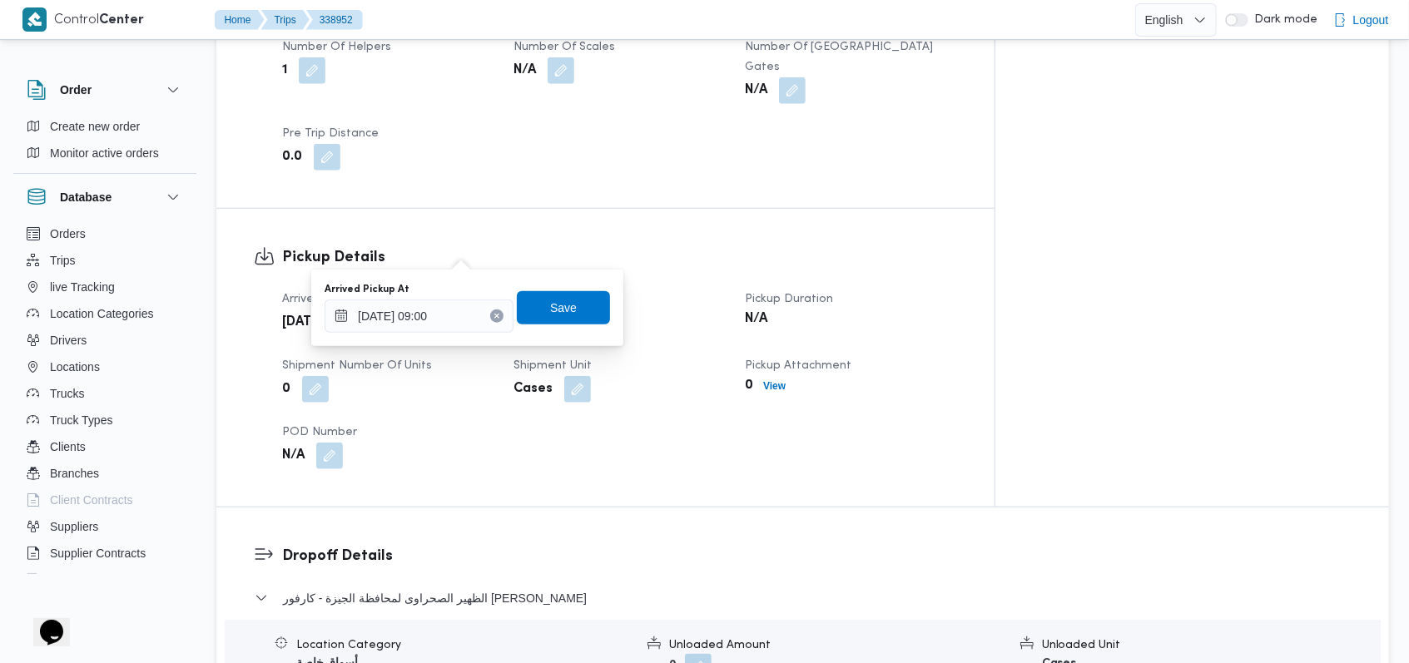
click at [583, 331] on div "Arrived Pickup At 23/09/2025 09:00 Save" at bounding box center [467, 307] width 289 height 53
click at [564, 303] on span "Save" at bounding box center [563, 306] width 93 height 33
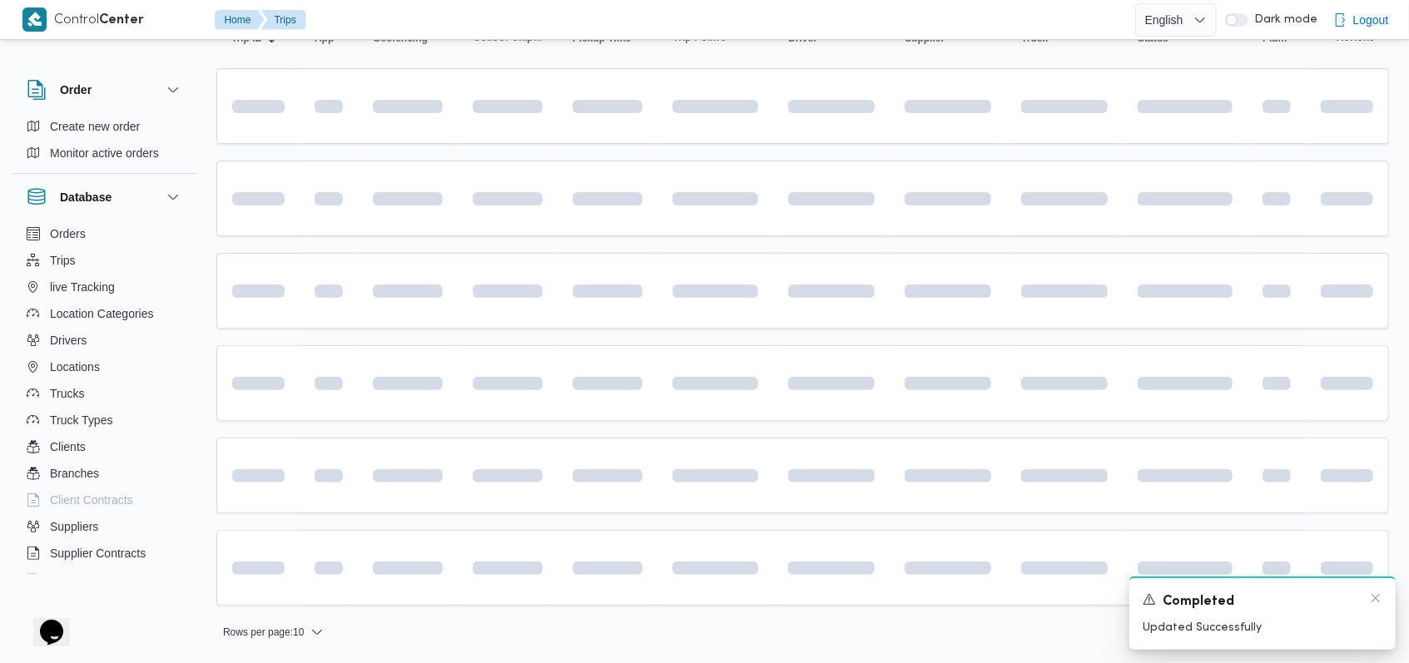
scroll to position [190, 0]
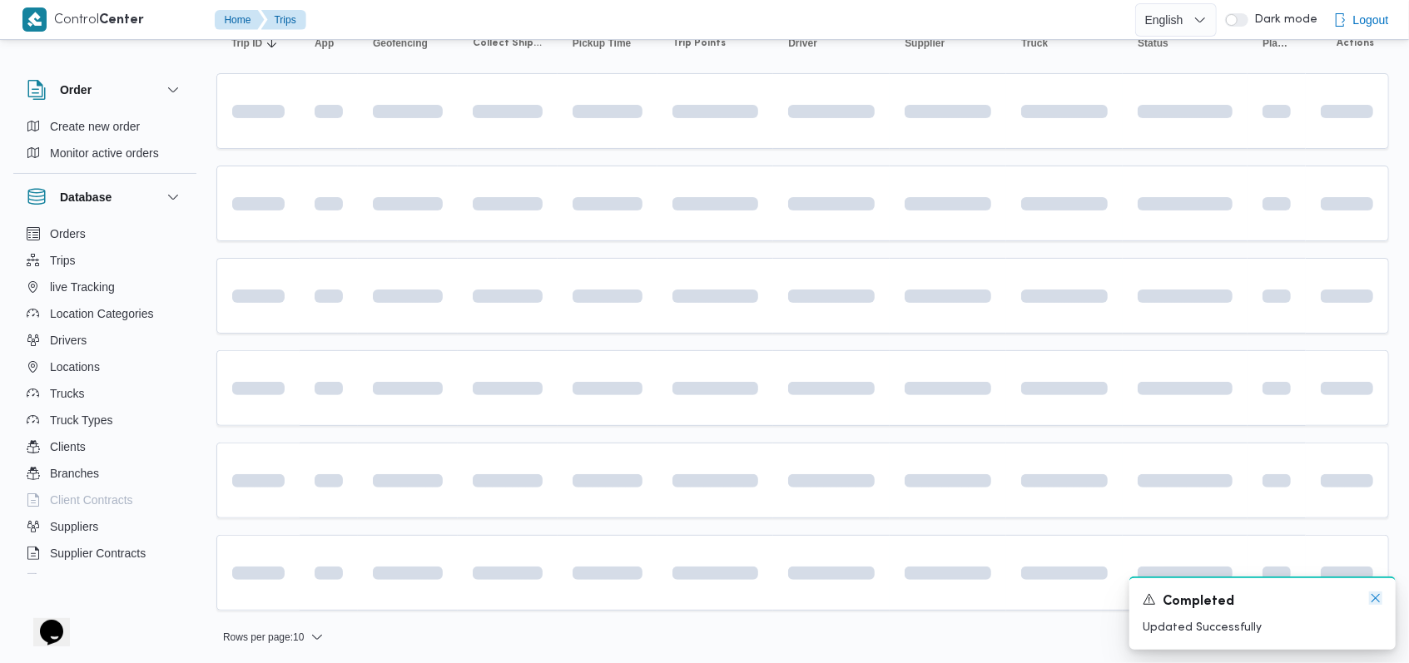
click at [583, 596] on icon "Dismiss toast" at bounding box center [1375, 598] width 13 height 13
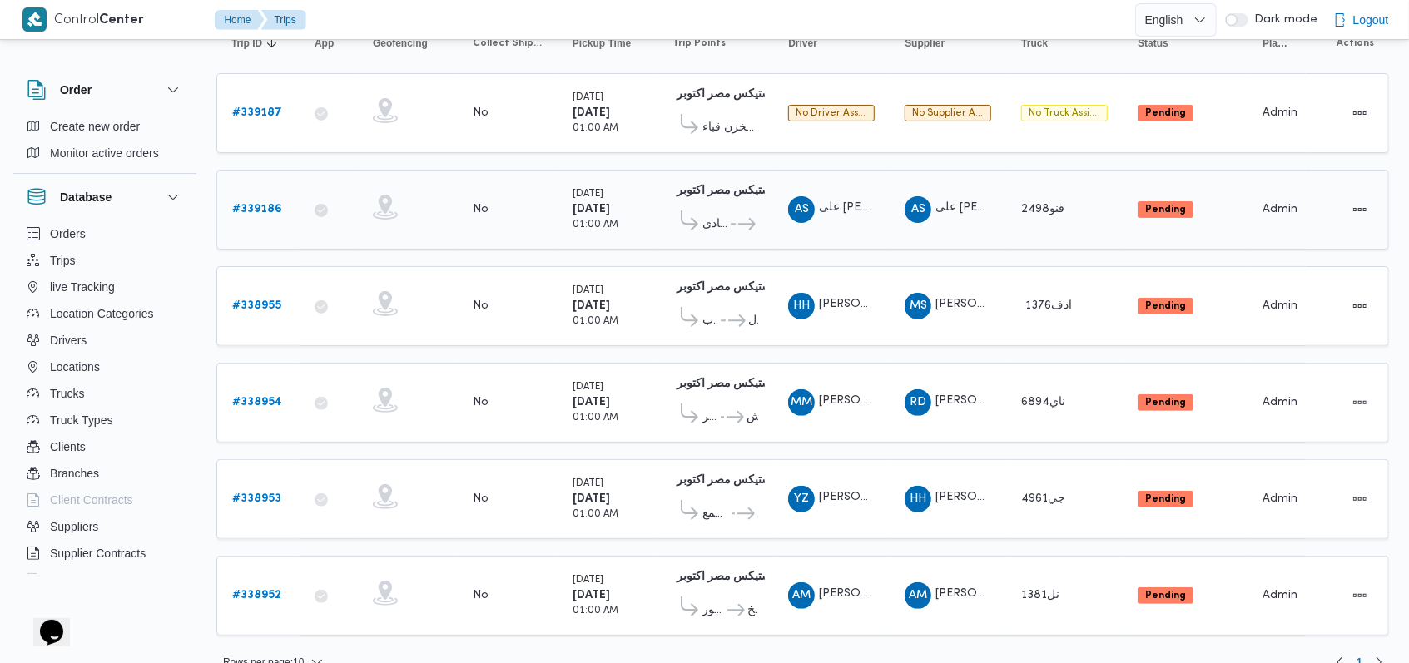
click at [266, 204] on b "# 339186" at bounding box center [257, 209] width 50 height 11
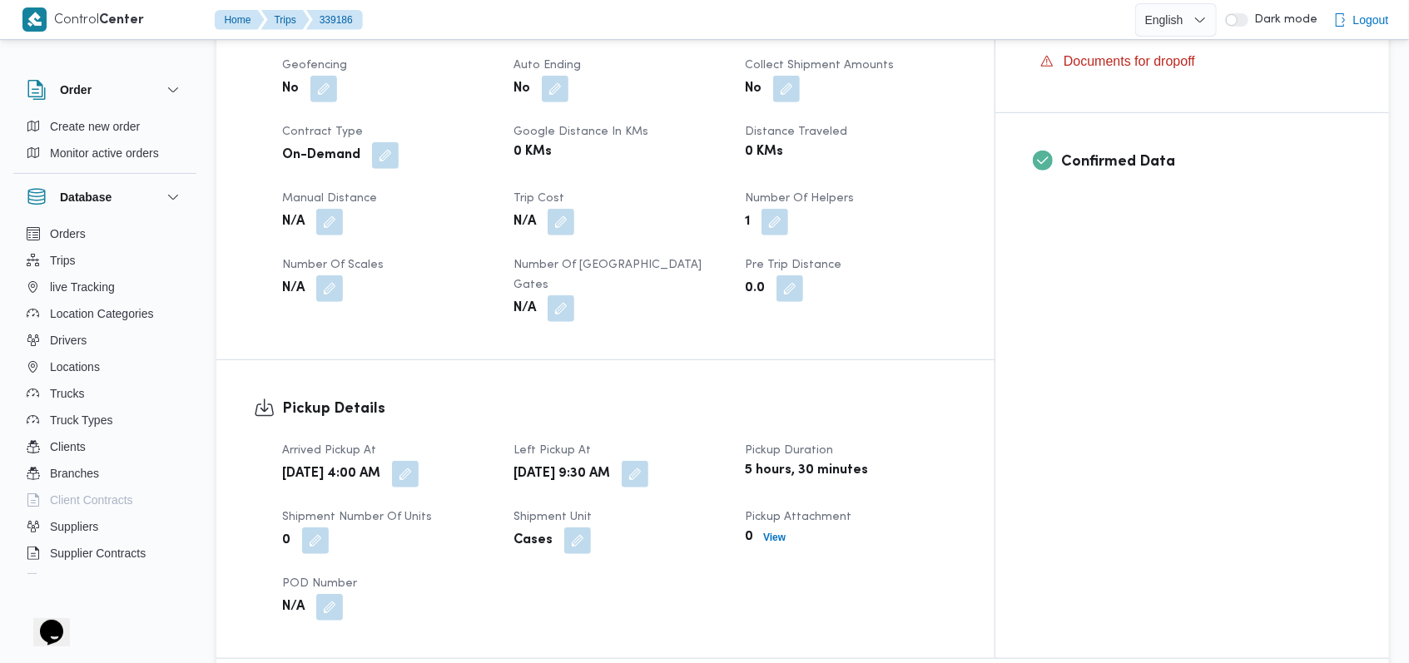
scroll to position [856, 0]
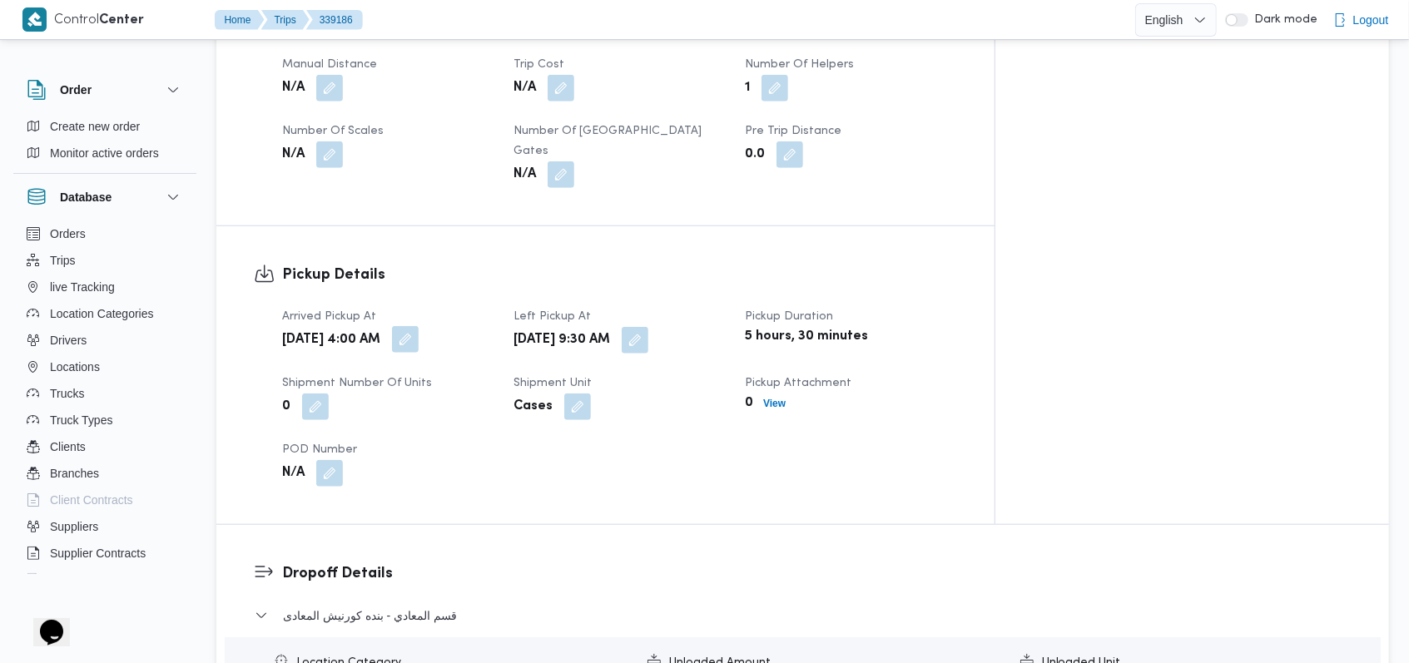
click at [419, 326] on button "button" at bounding box center [405, 339] width 27 height 27
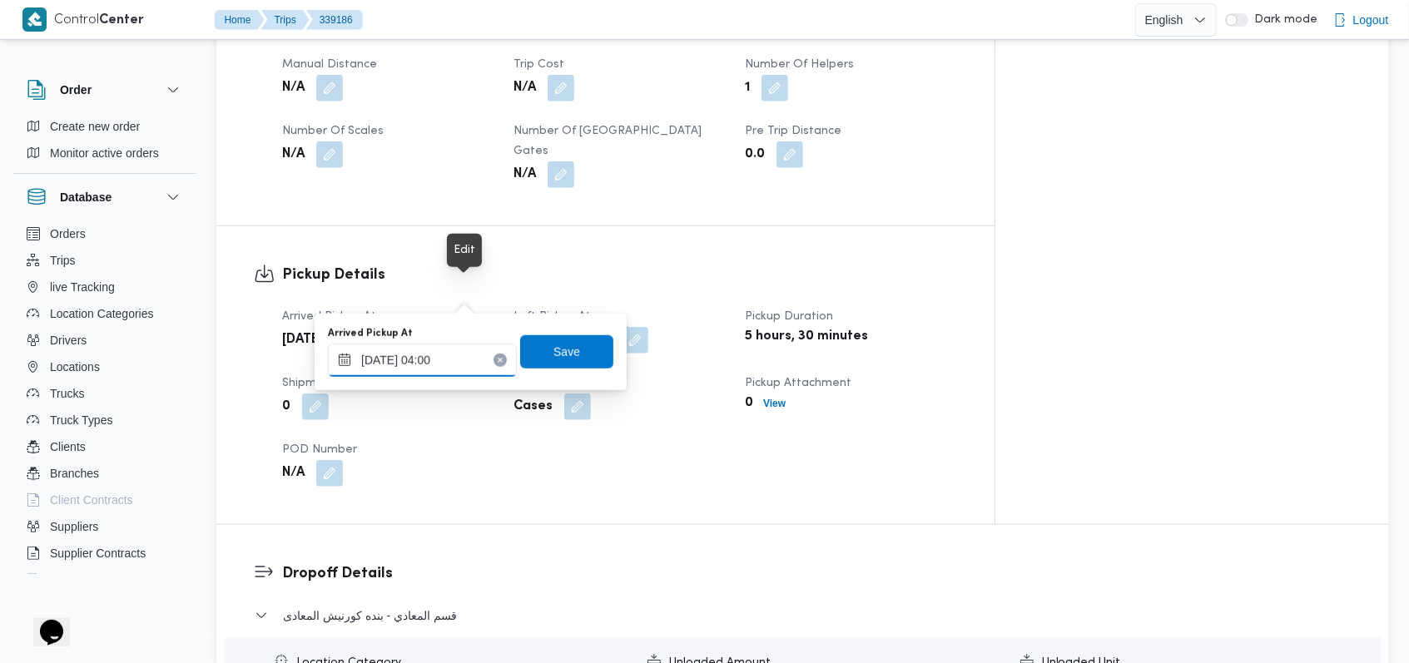
click at [447, 345] on input "23/09/2025 04:00" at bounding box center [422, 360] width 189 height 33
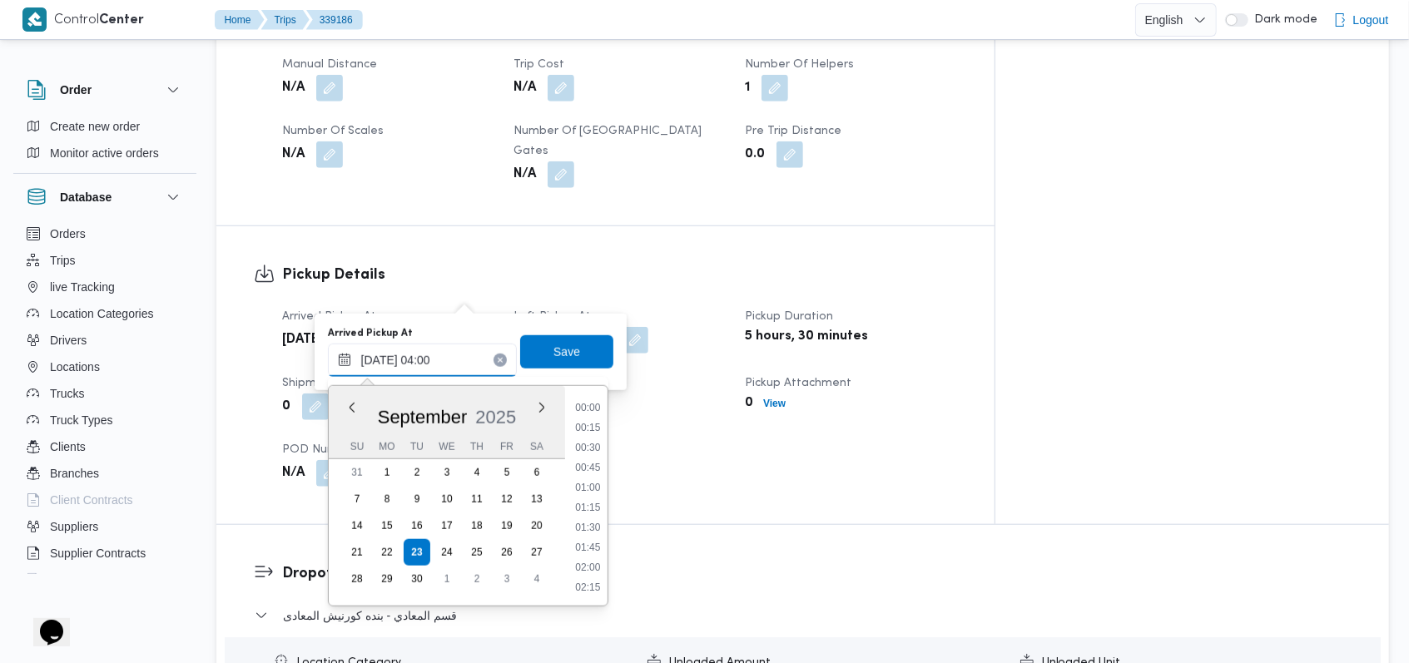
scroll to position [219, 0]
click at [583, 471] on li "03:30" at bounding box center [588, 468] width 38 height 17
type input "23/09/2025 03:30"
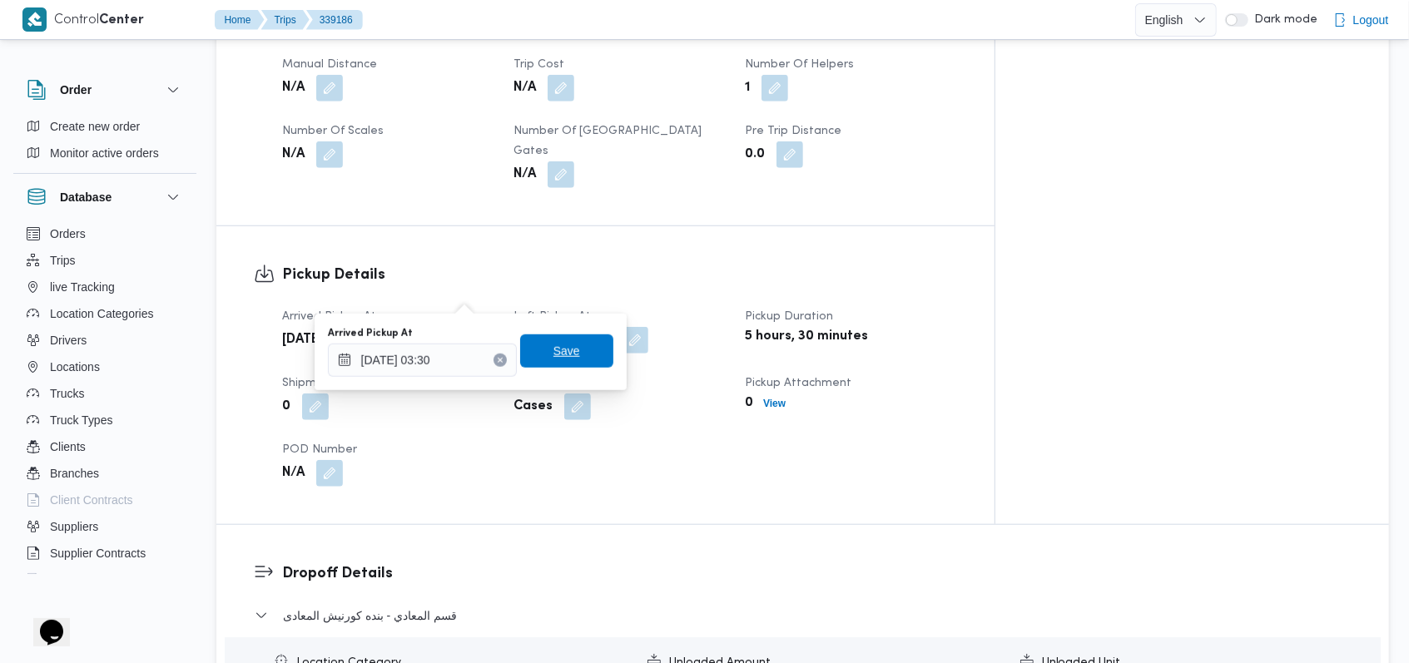
click at [559, 357] on span "Save" at bounding box center [567, 351] width 27 height 20
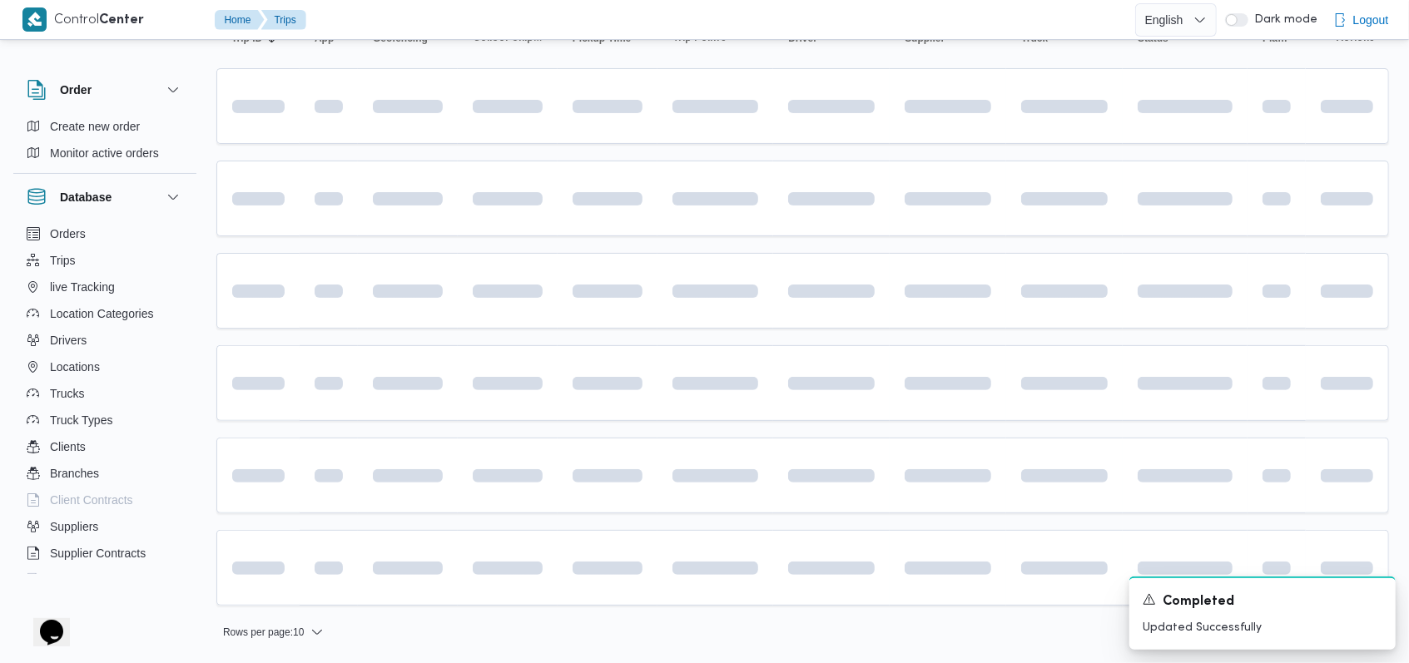
scroll to position [190, 0]
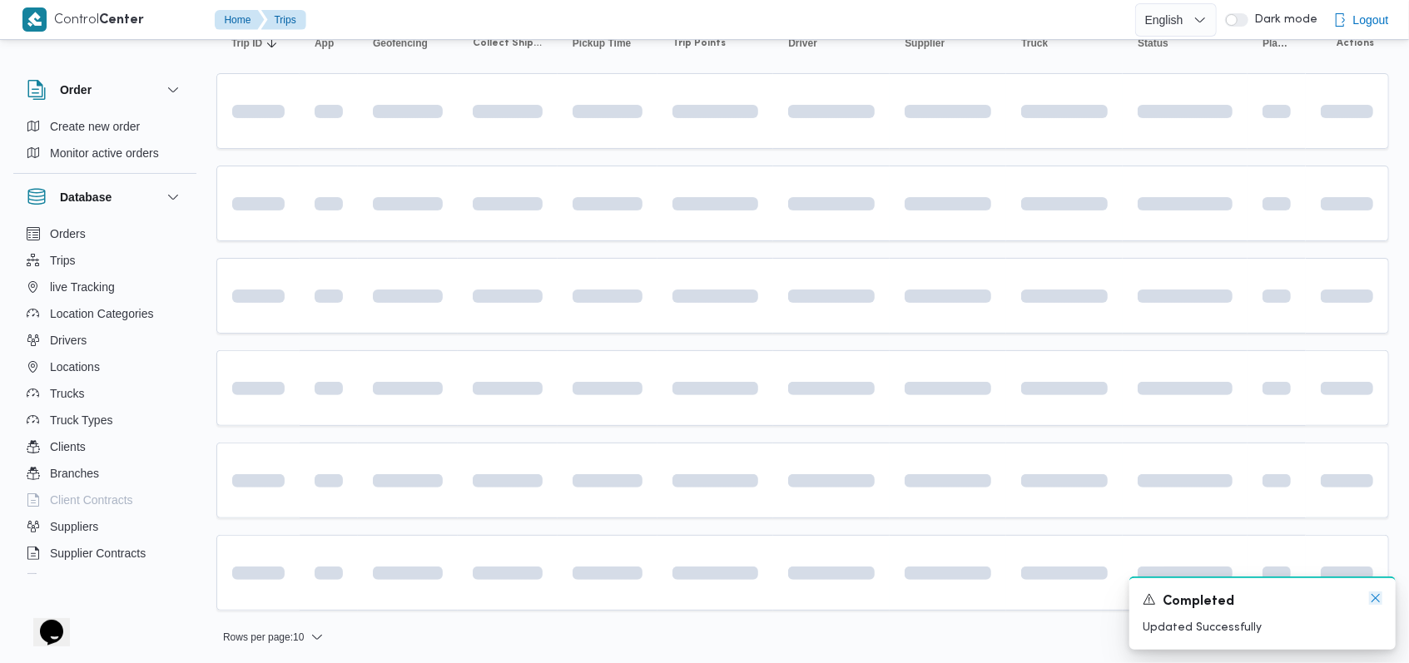
click at [583, 596] on icon "Dismiss toast" at bounding box center [1375, 598] width 13 height 13
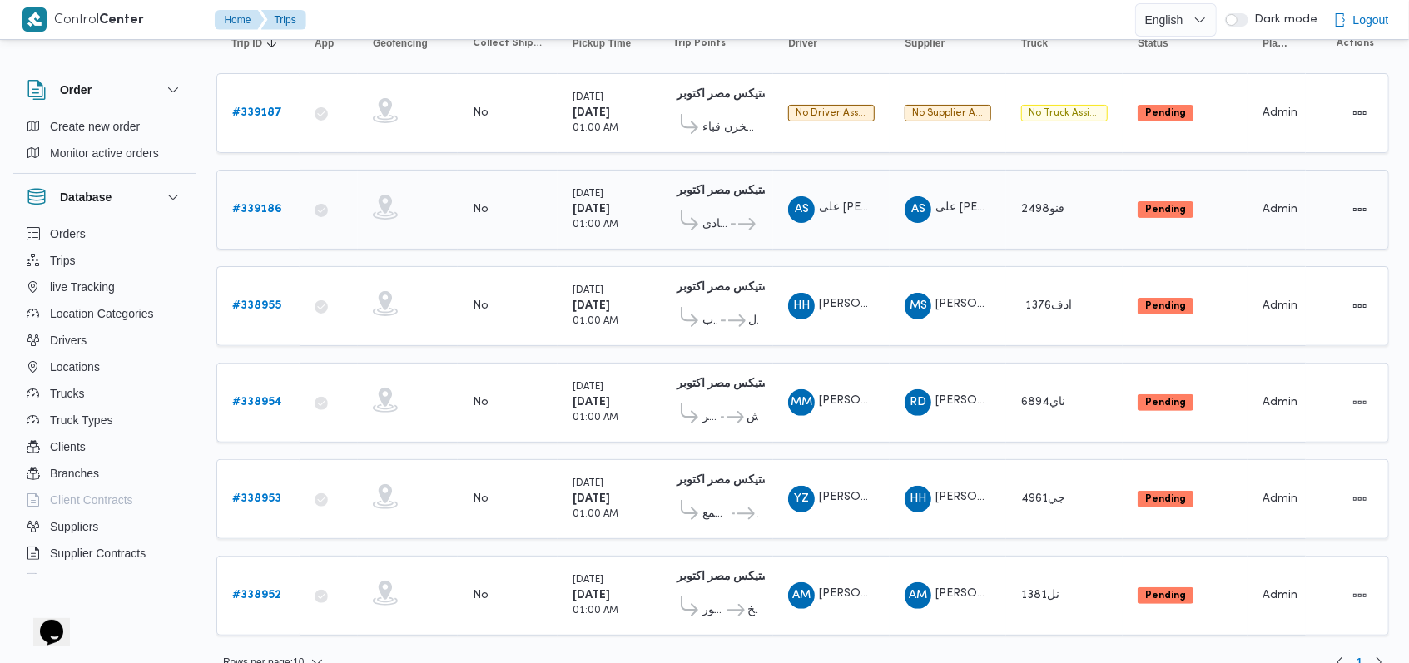
click at [274, 204] on b "# 339186" at bounding box center [257, 209] width 50 height 11
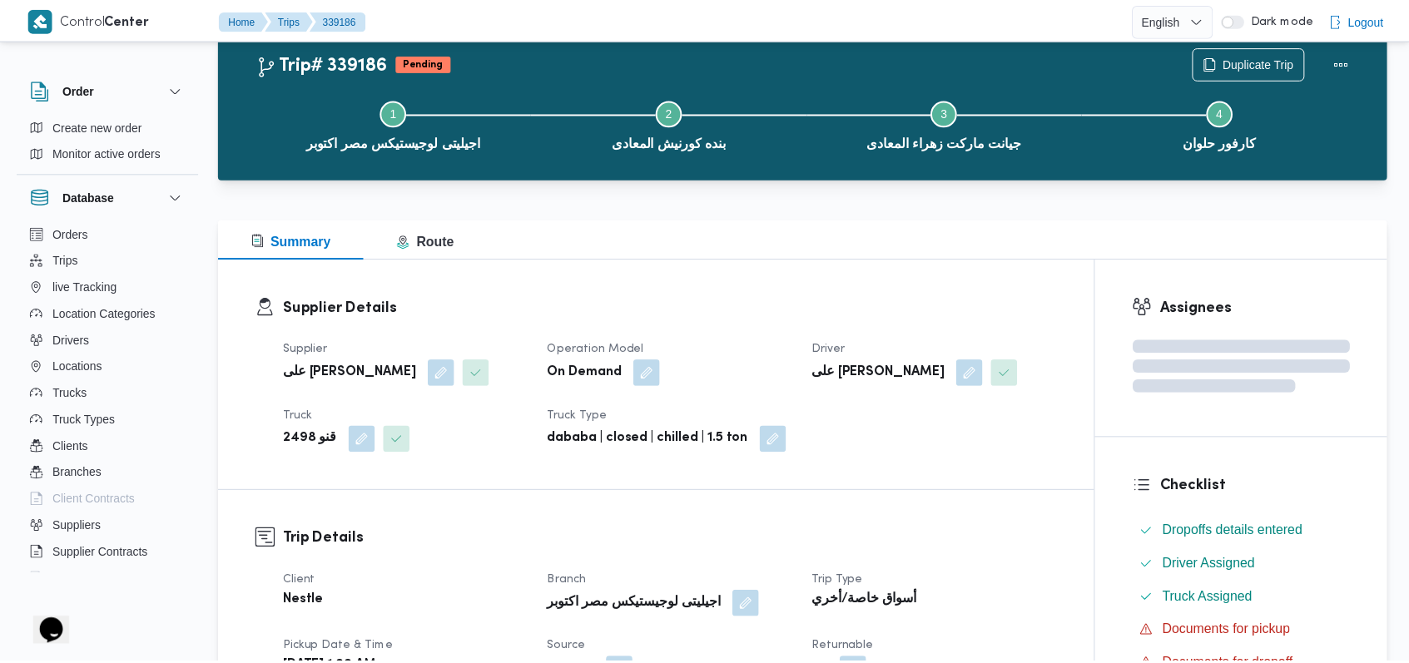
scroll to position [190, 0]
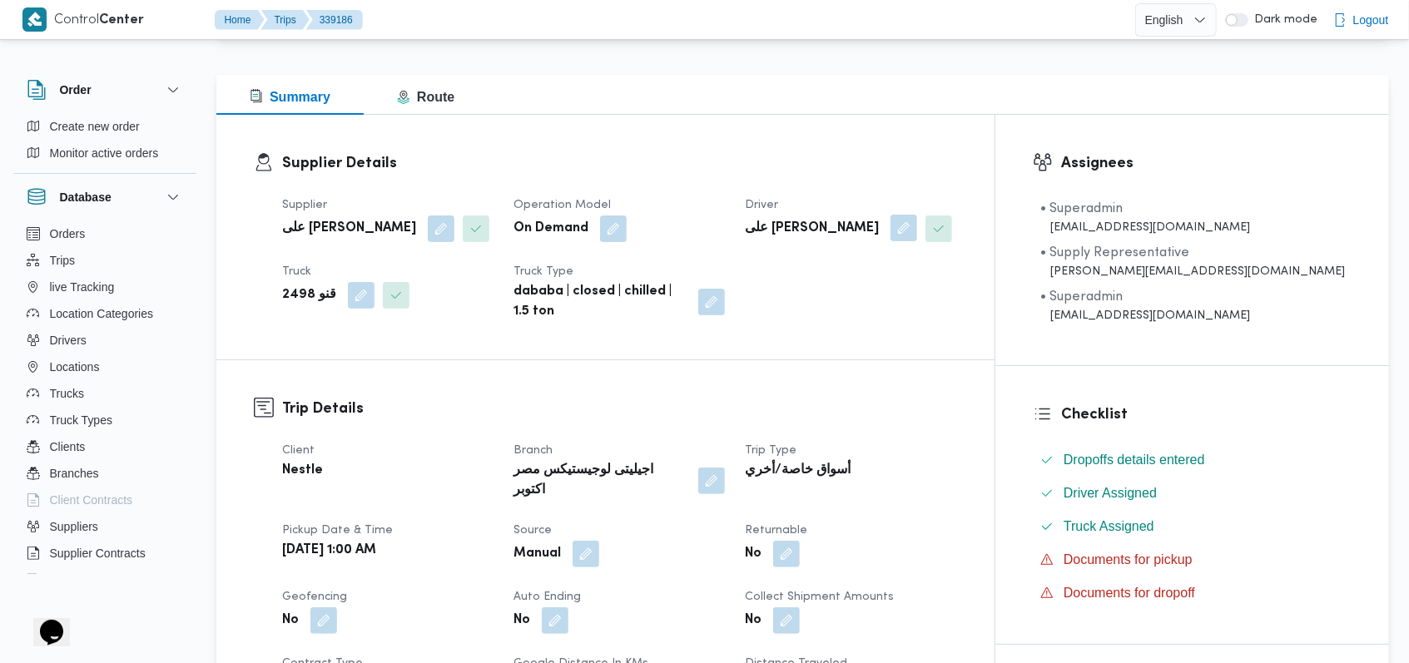
click at [583, 227] on button "button" at bounding box center [904, 228] width 27 height 27
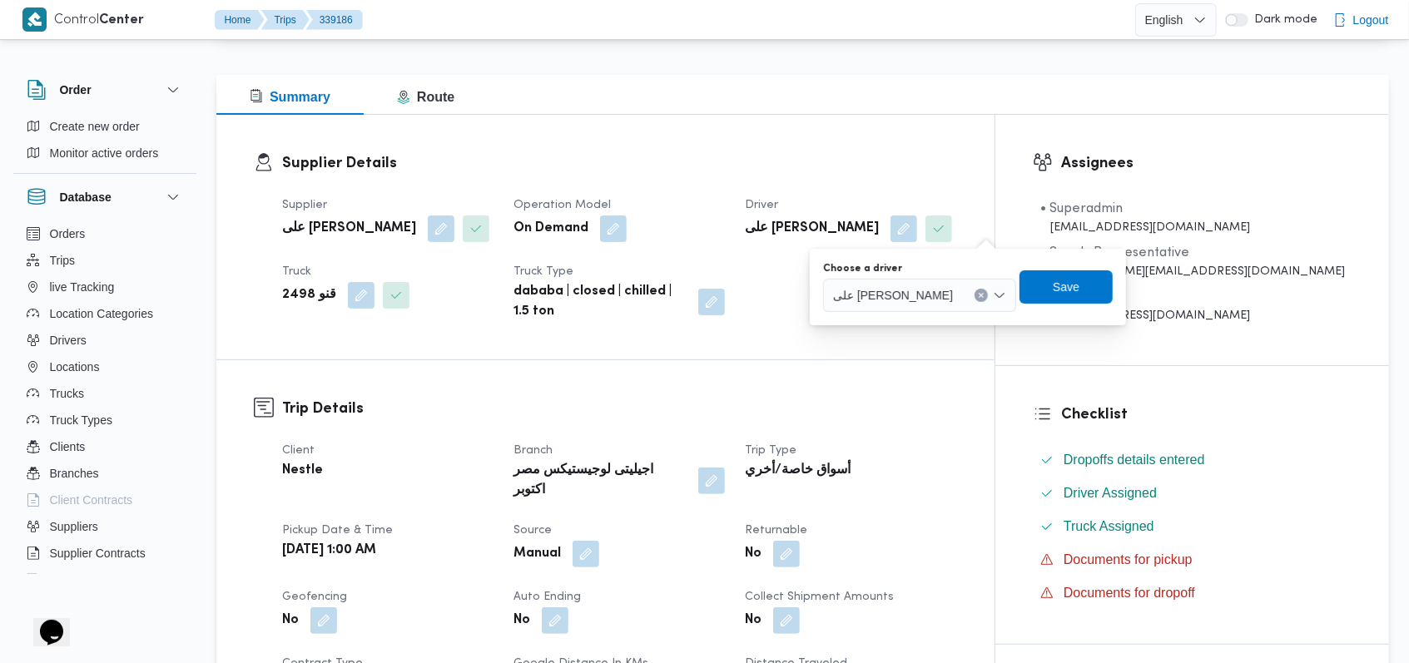
click at [583, 309] on div "على سليمان محمد سليمان مسلم" at bounding box center [919, 295] width 193 height 33
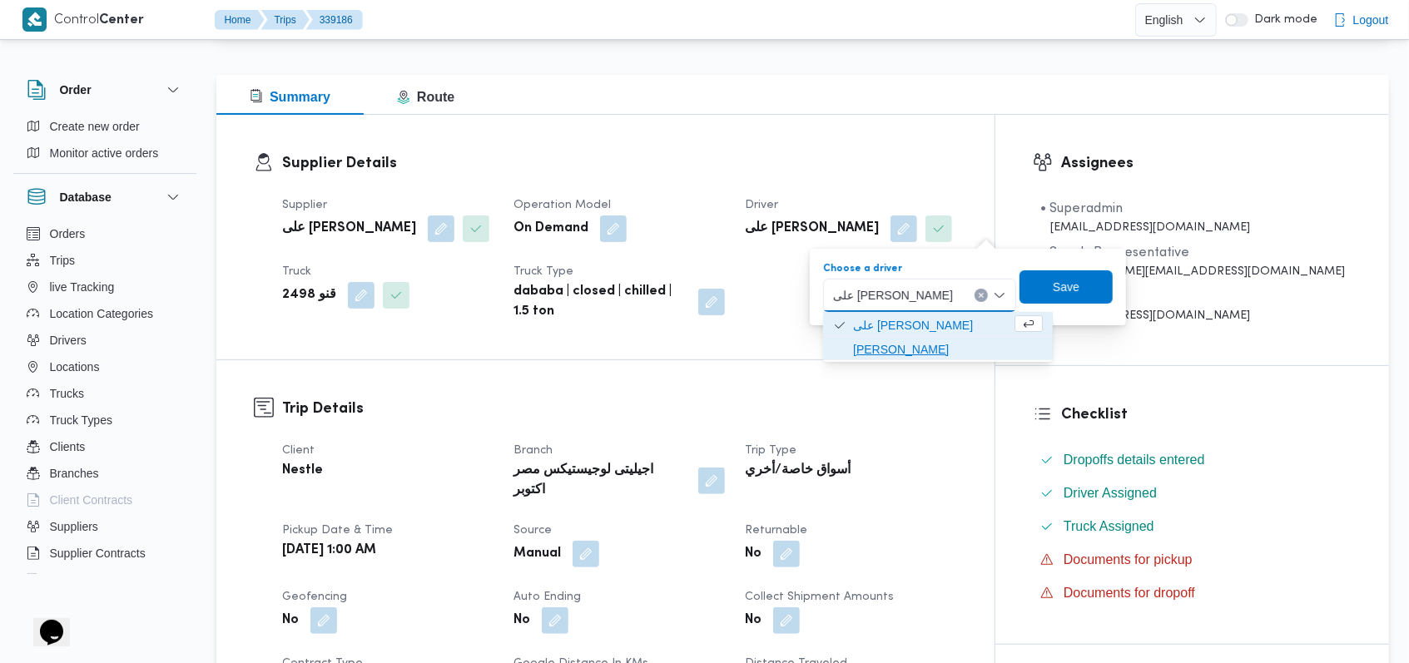
click at [583, 342] on span "احمد جمال السيد حامد" at bounding box center [948, 350] width 190 height 20
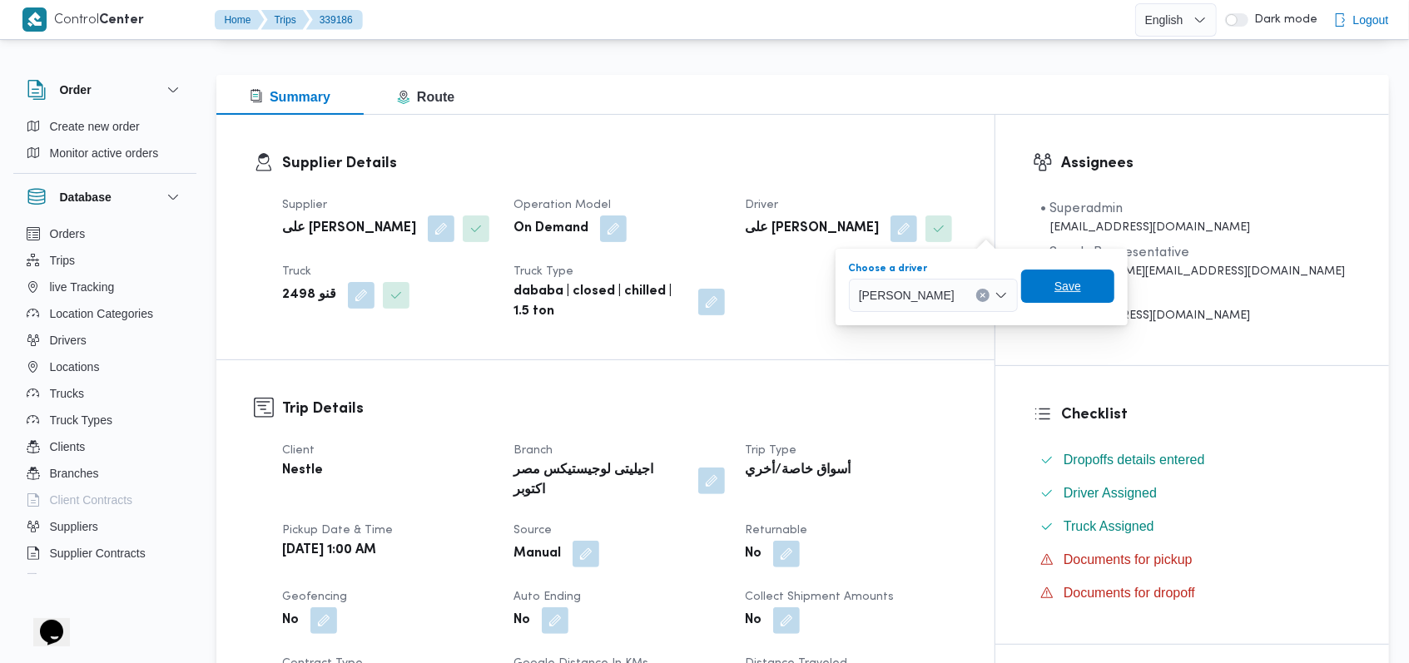
click at [583, 290] on span "Save" at bounding box center [1067, 286] width 93 height 33
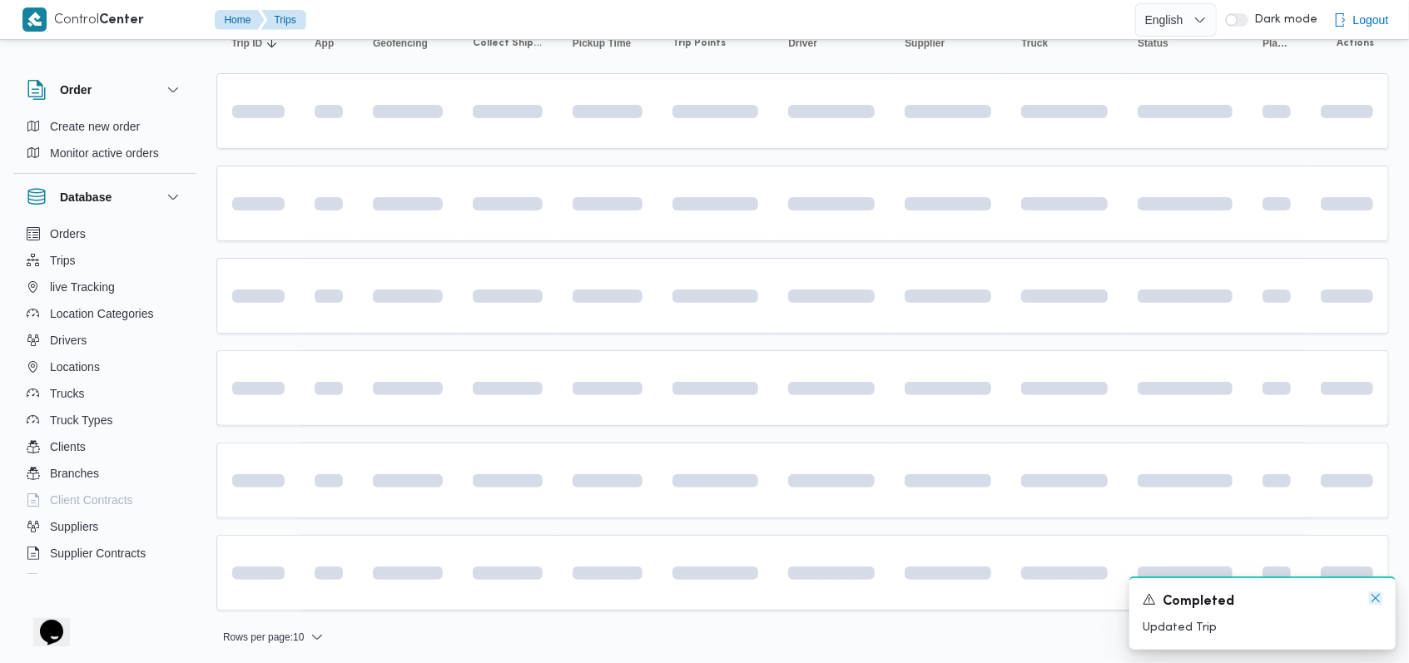
click at [583, 596] on icon "Dismiss toast" at bounding box center [1375, 598] width 13 height 13
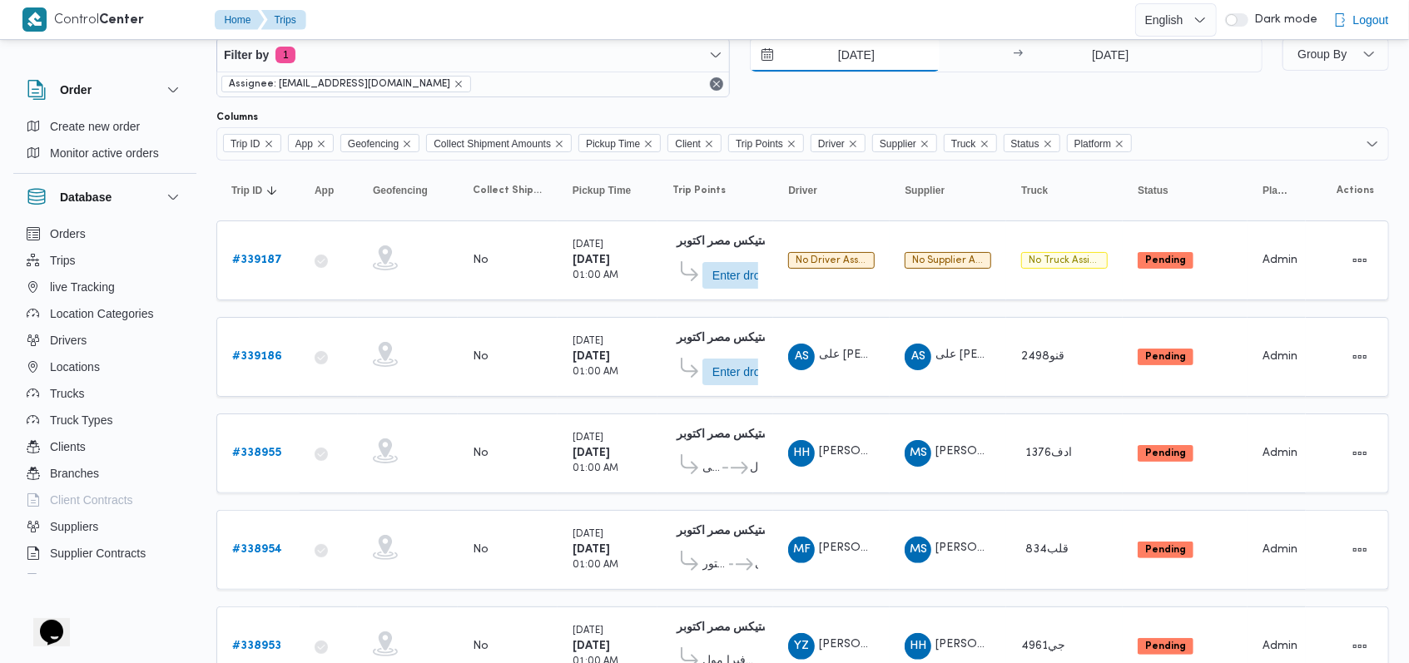
click at [583, 60] on input "[DATE]" at bounding box center [845, 54] width 189 height 33
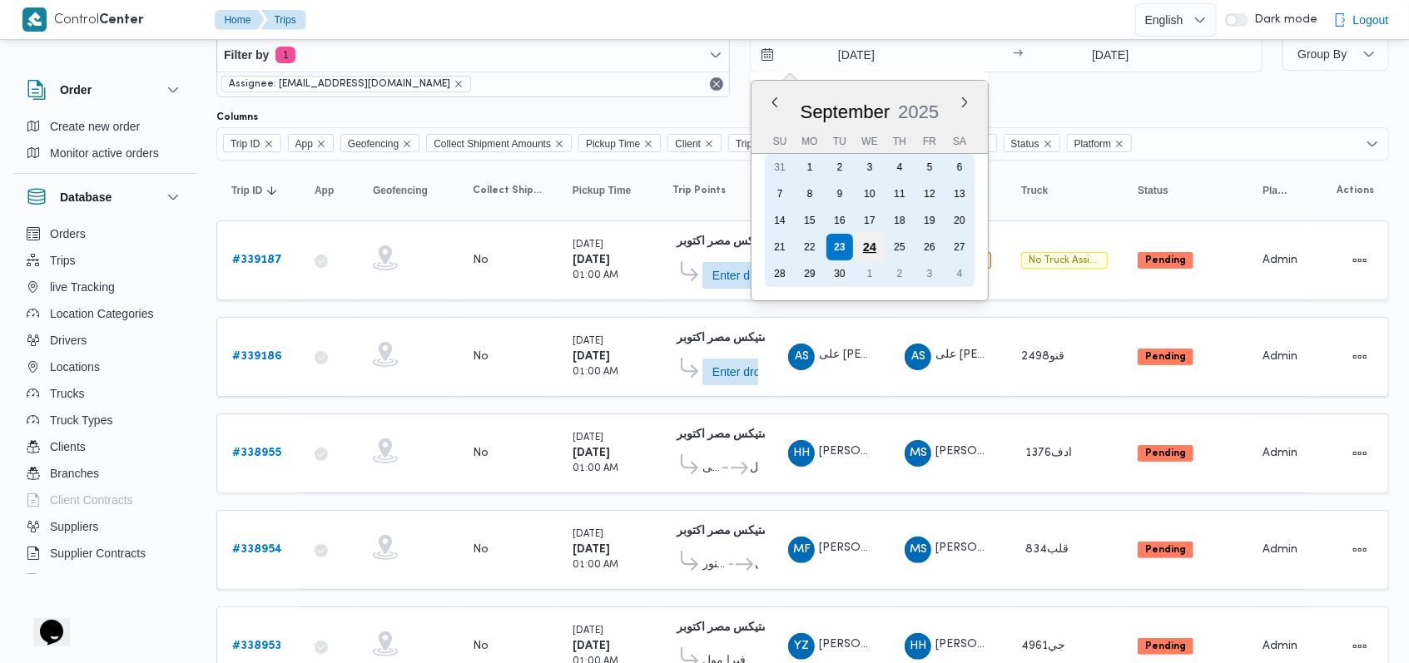
click at [583, 244] on div "24" at bounding box center [869, 247] width 32 height 32
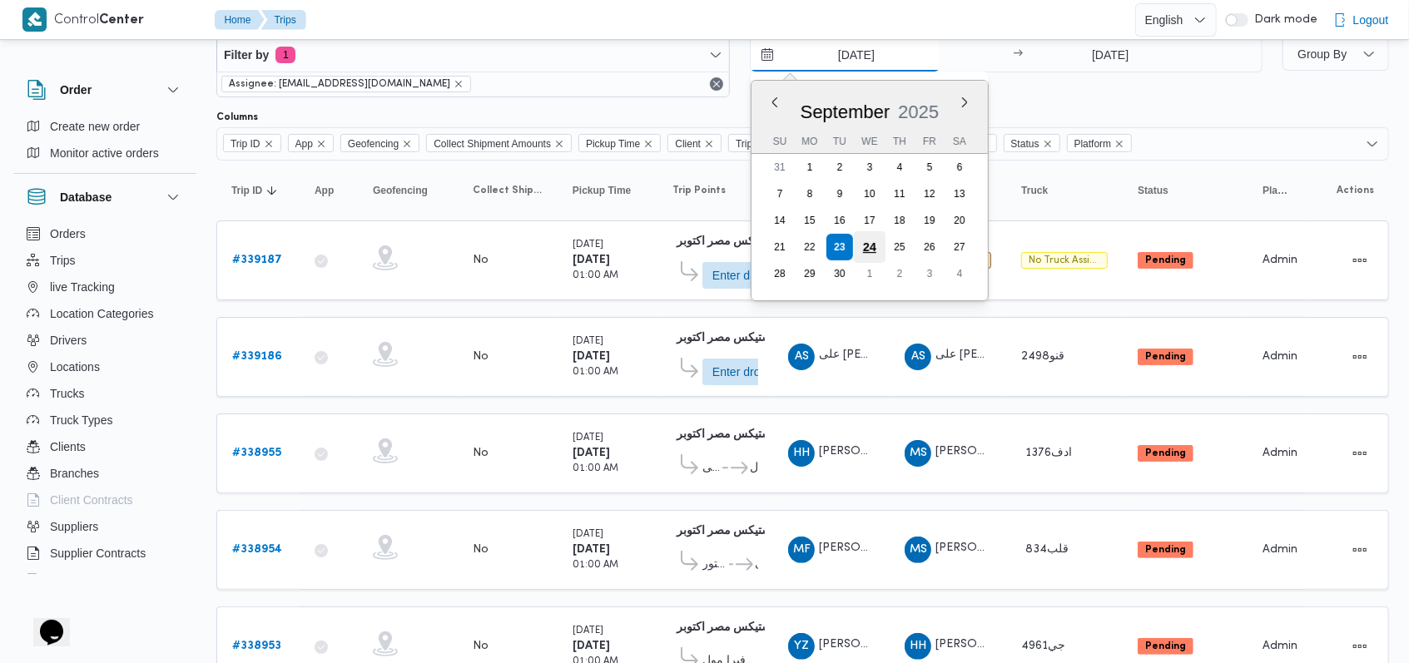
type input "24/9/2025"
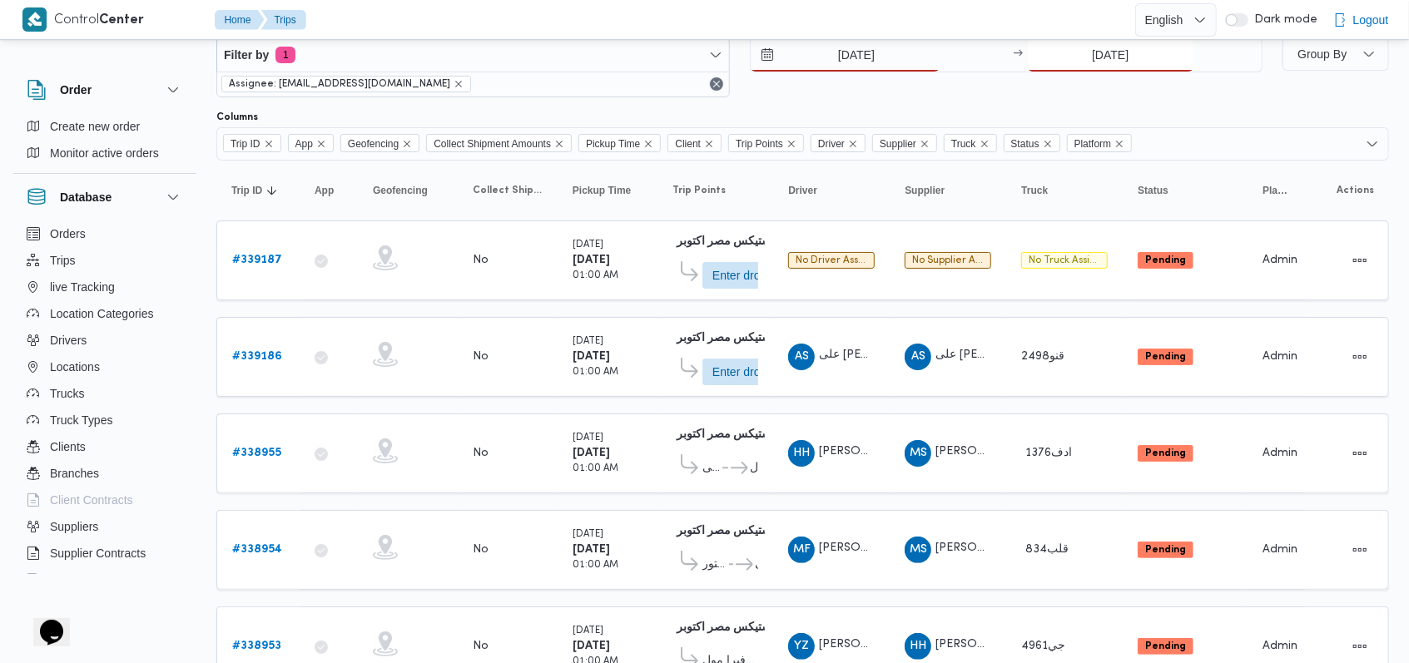
click at [583, 50] on input "23/9/2025" at bounding box center [1111, 54] width 166 height 33
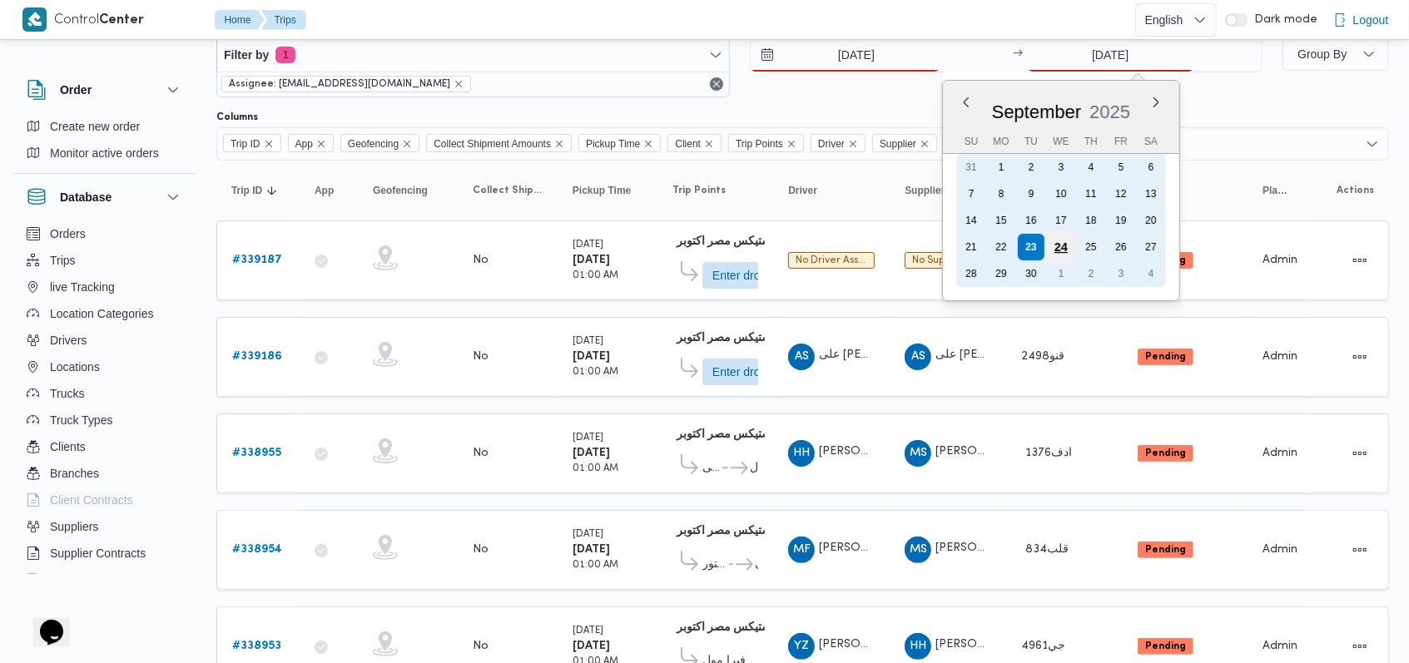
click at [583, 249] on div "24" at bounding box center [1061, 247] width 32 height 32
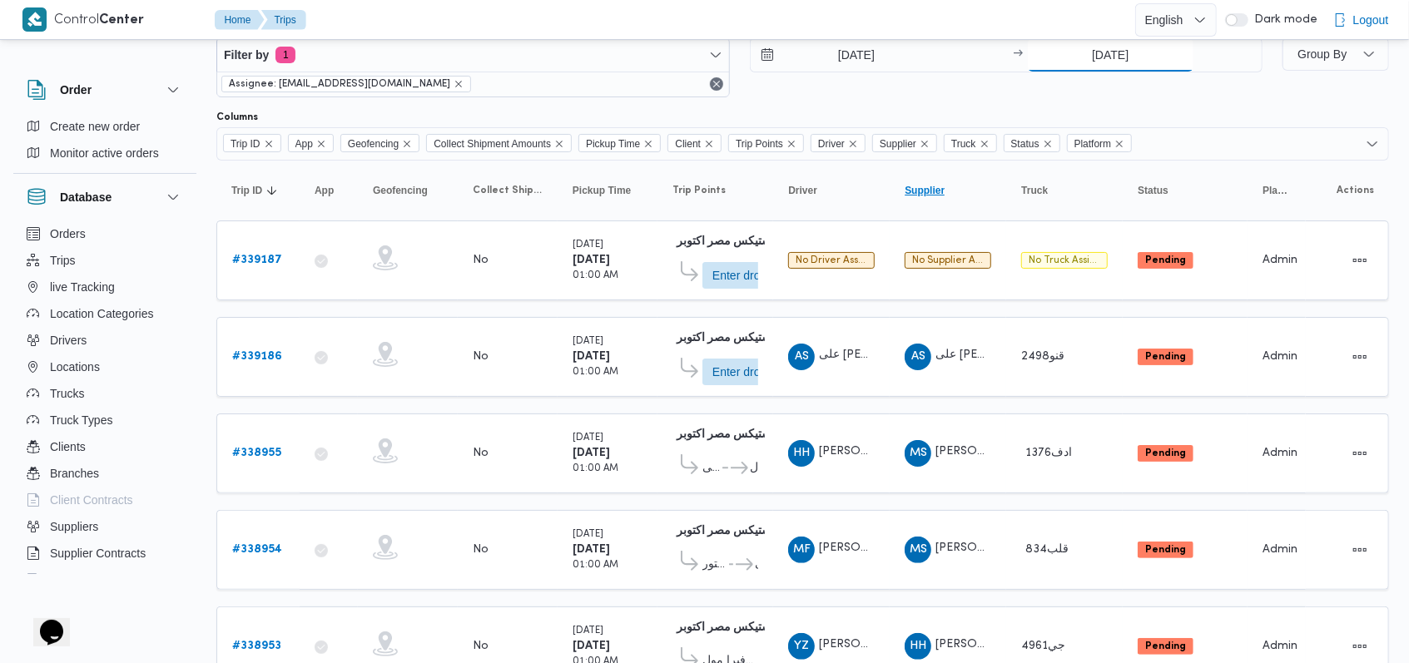
type input "24/9/2025"
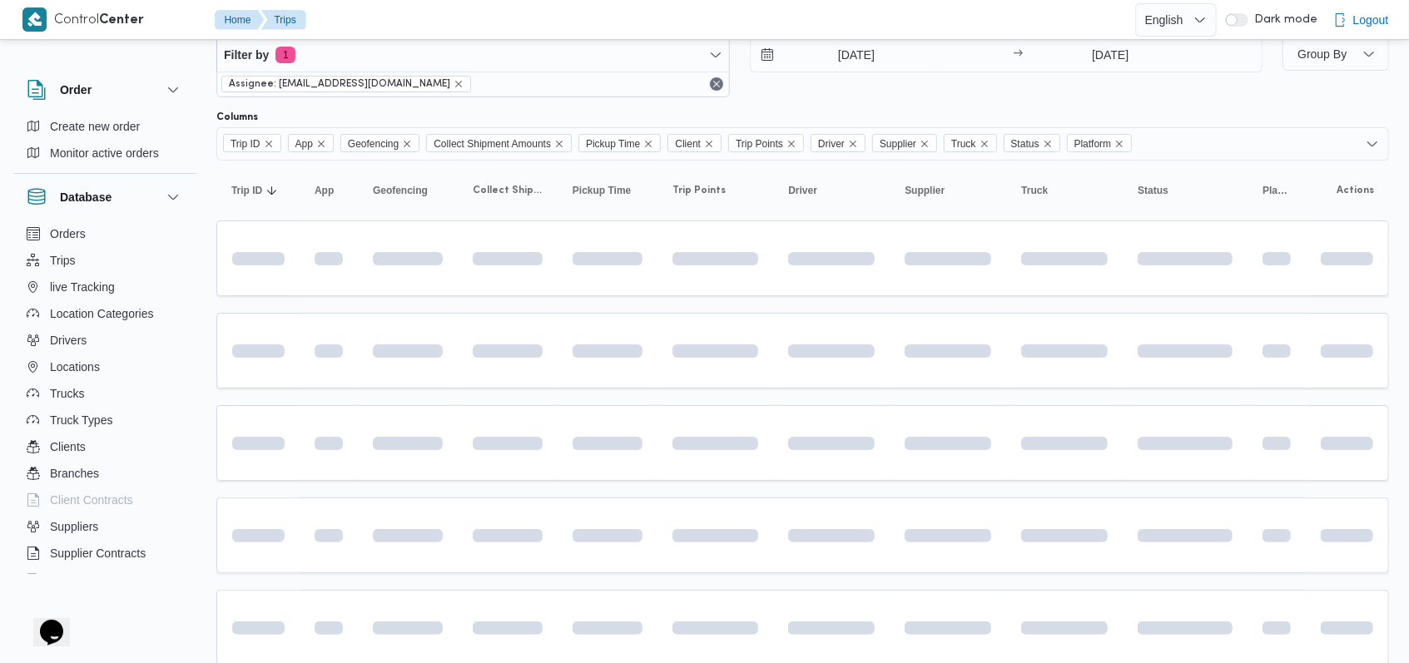
click at [583, 87] on div "24/9/2025 → 24/9/2025" at bounding box center [1007, 67] width 514 height 60
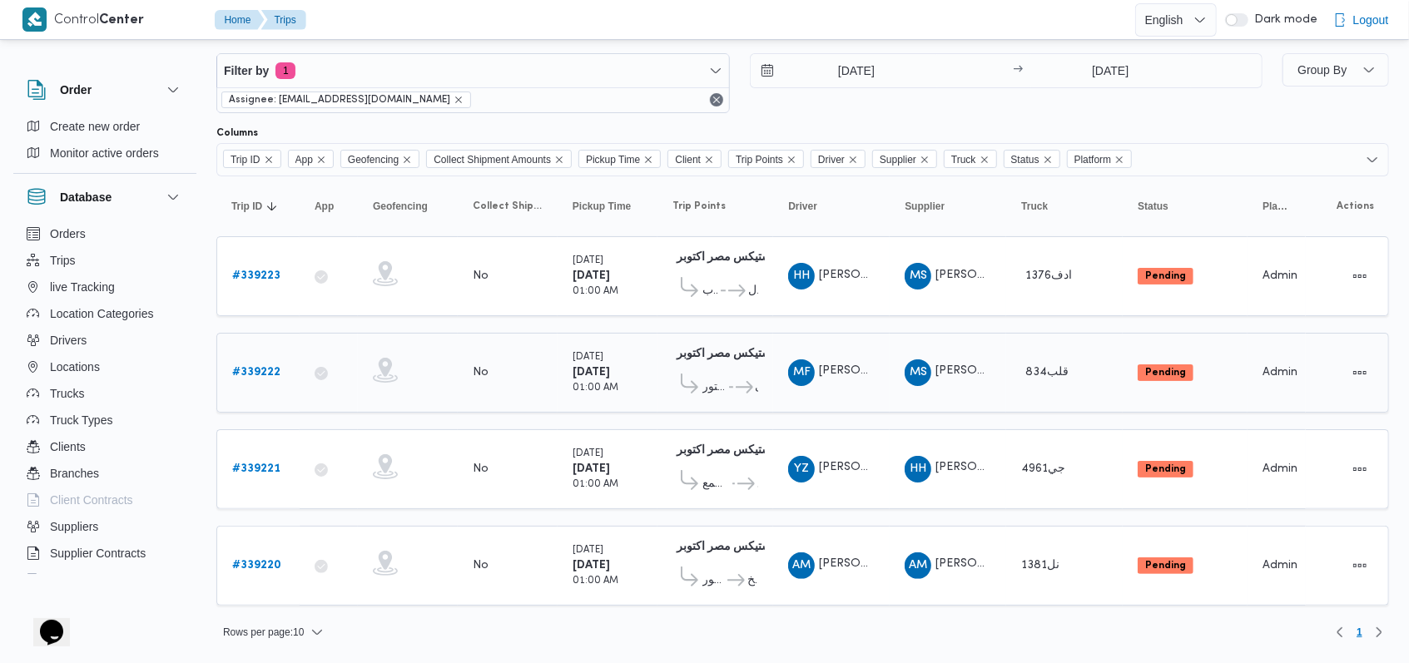
scroll to position [16, 0]
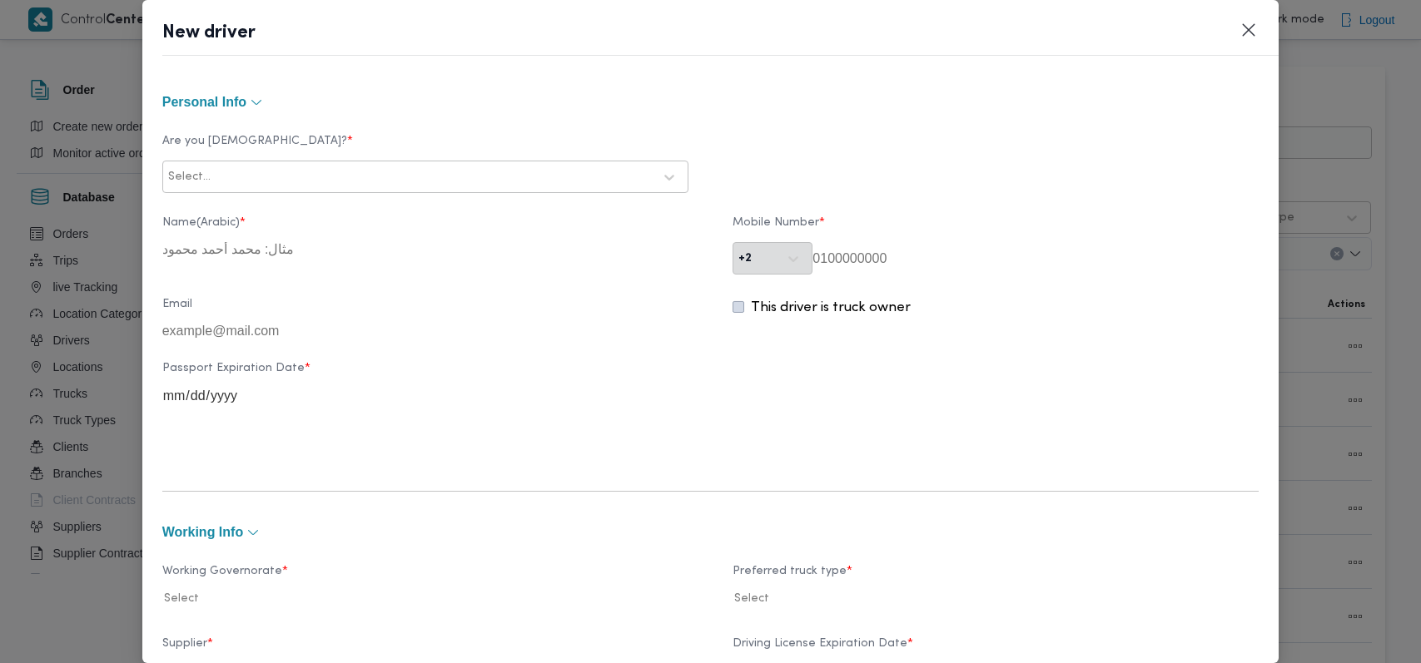
click at [431, 166] on div "Select..." at bounding box center [410, 177] width 488 height 23
click at [251, 215] on div "Egyptian" at bounding box center [425, 220] width 524 height 29
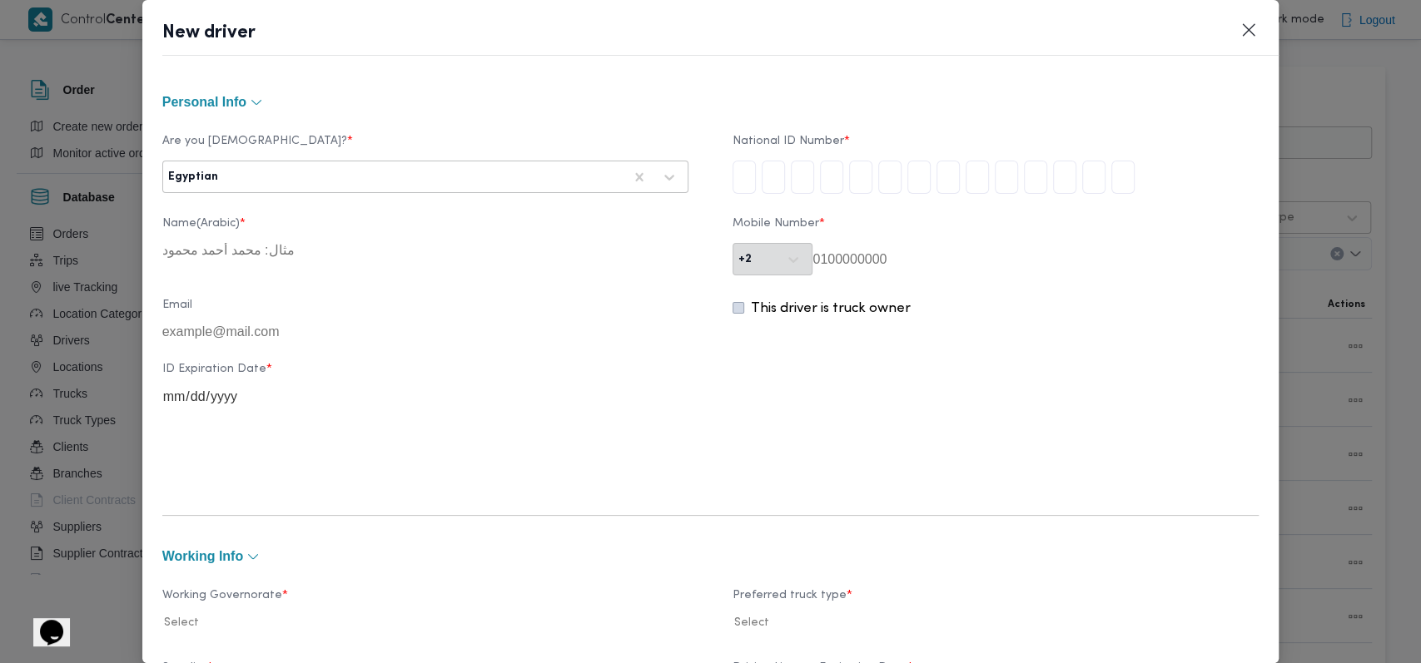
click at [732, 185] on input "tel" at bounding box center [743, 177] width 23 height 33
type input "3"
type input "0"
type input "1"
type input "0"
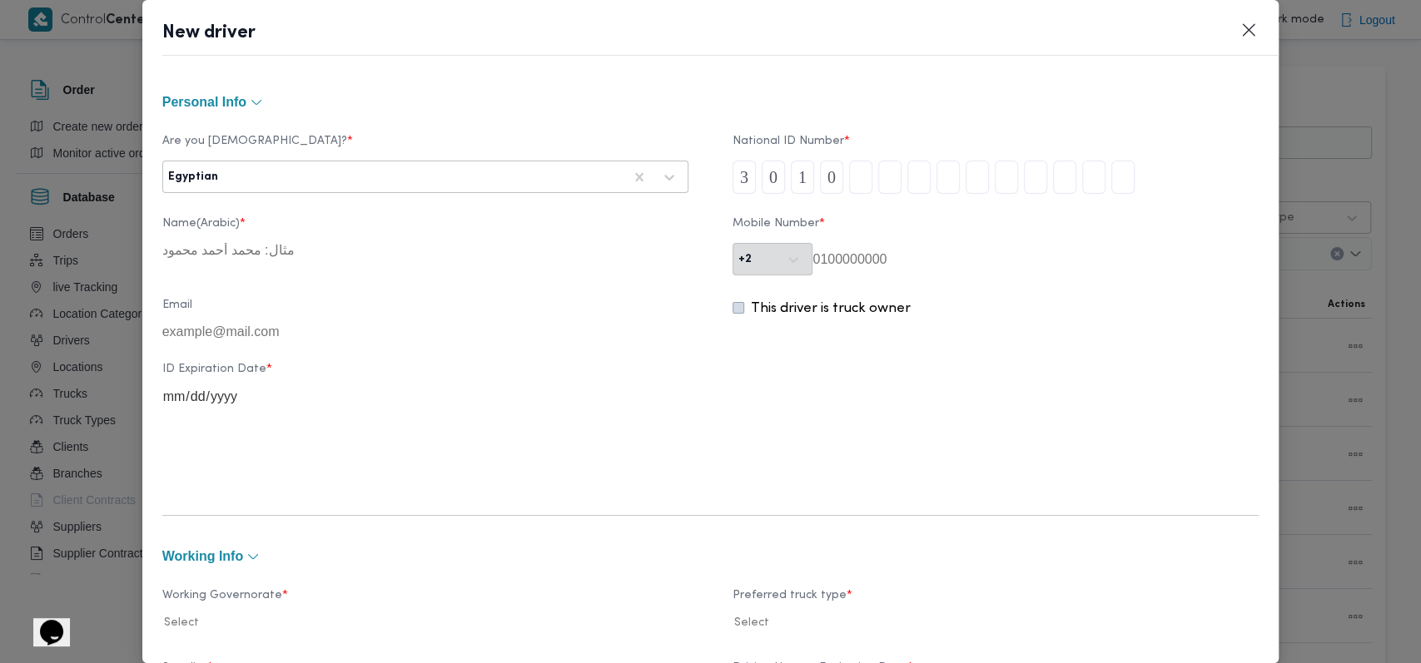
type input "5"
type input "2"
type input "1"
type input "3"
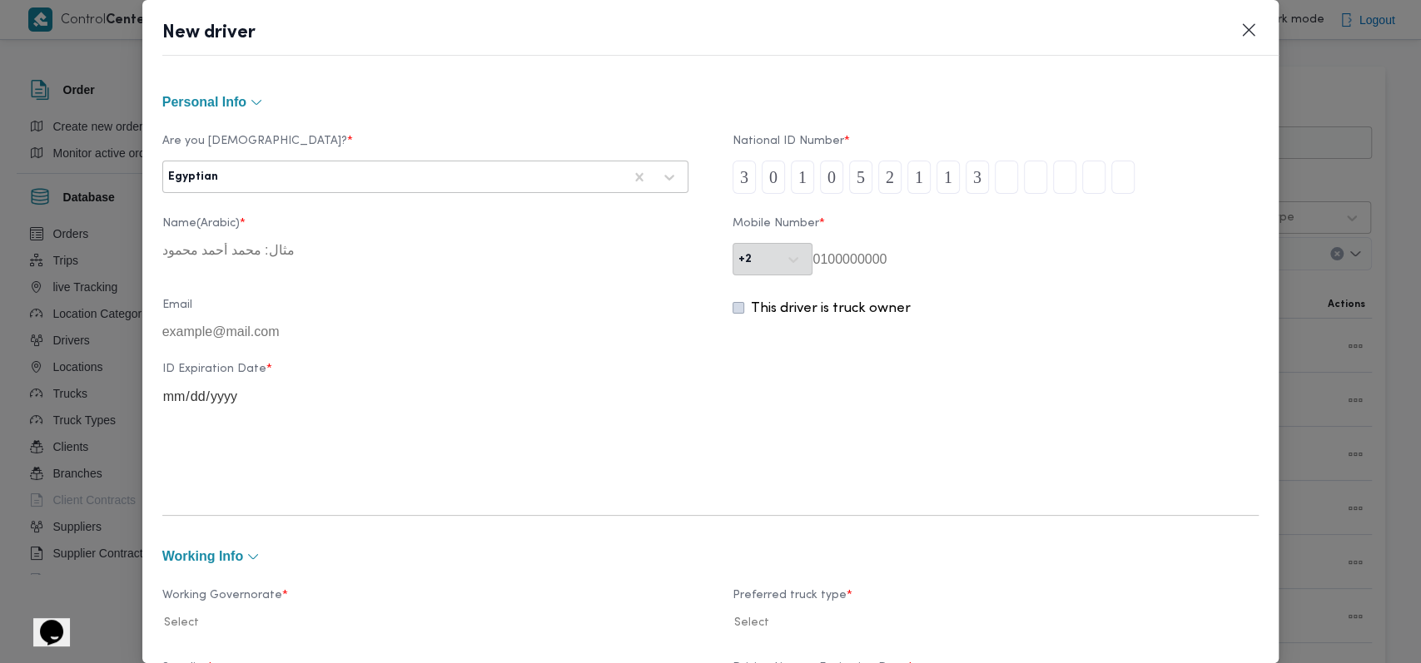
type input "0"
type input "1"
type input "7"
type input "1"
type input "7"
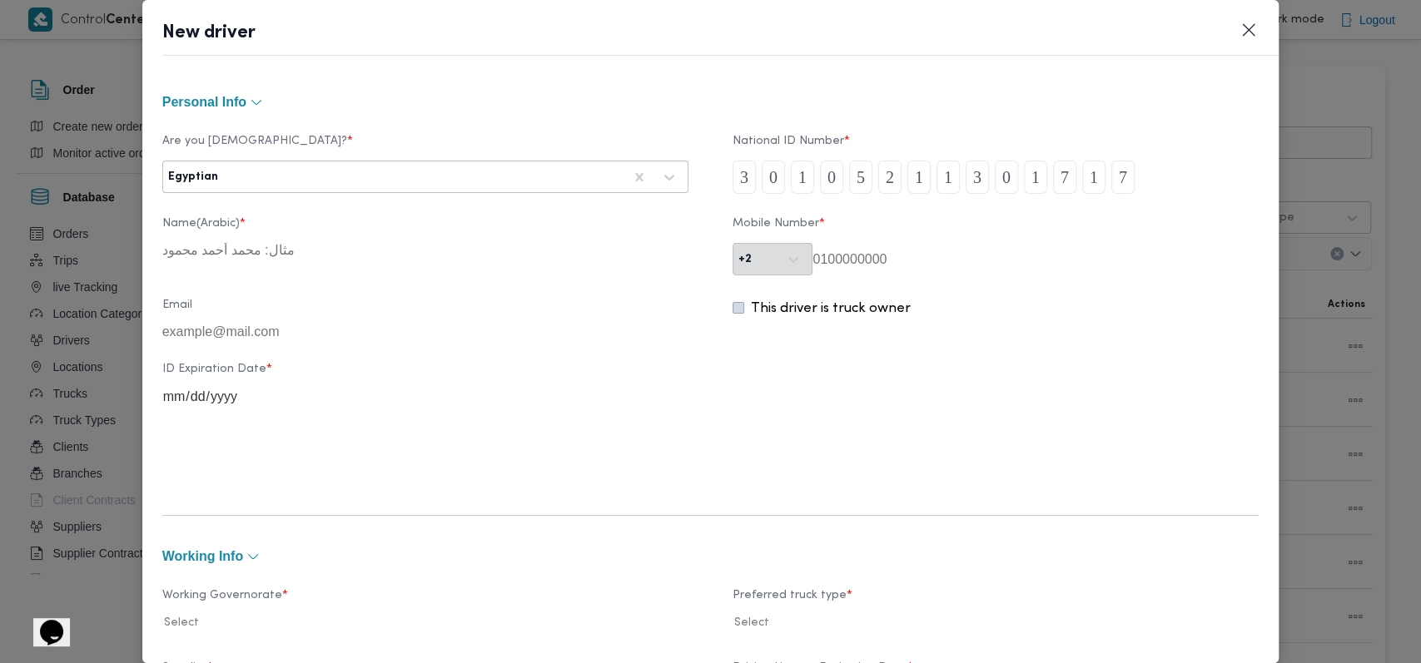
click at [1085, 400] on div "ID Expiration Date *" at bounding box center [710, 384] width 1097 height 59
click at [415, 173] on div at bounding box center [421, 177] width 401 height 17
click at [402, 200] on div "Are you [DEMOGRAPHIC_DATA]? * 6 results available. Use Up and Down to choose op…" at bounding box center [710, 165] width 1097 height 76
click at [418, 172] on div at bounding box center [421, 177] width 401 height 17
click at [393, 216] on div "Egyptian" at bounding box center [425, 220] width 524 height 29
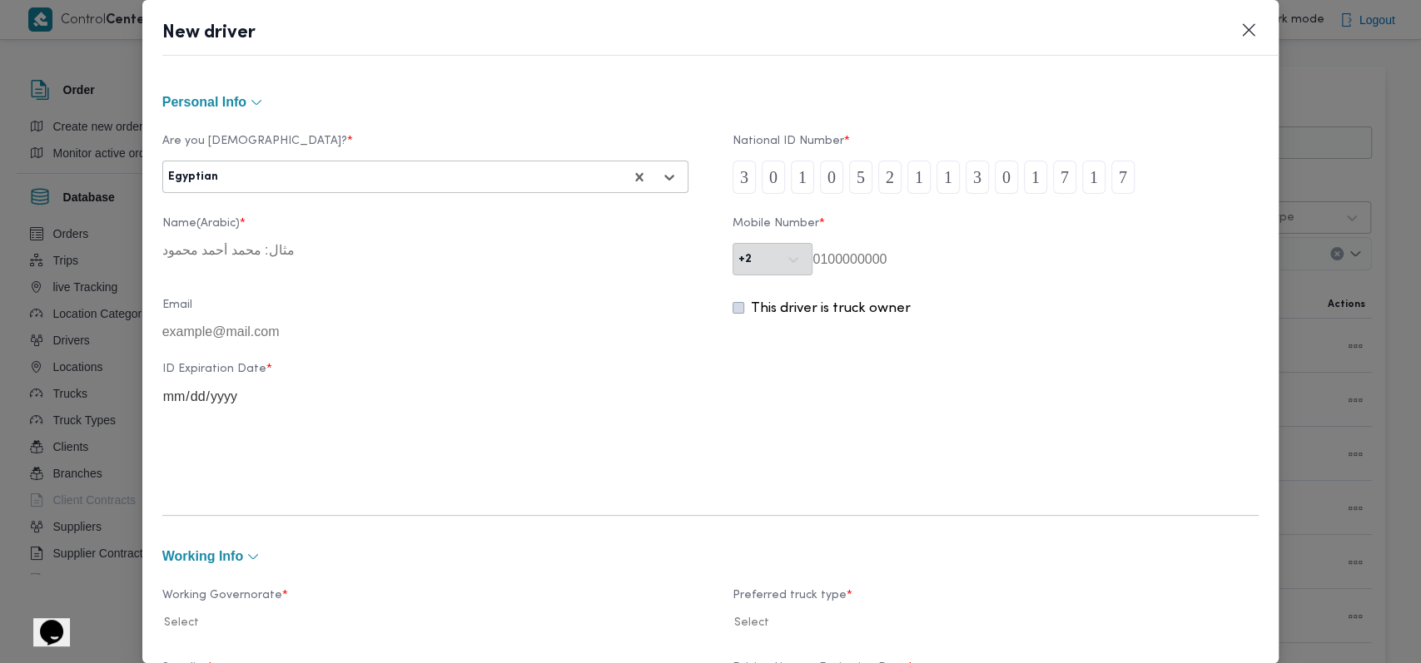
click at [491, 88] on div "Personal Info Are you Egyptian? * option Egyptian, selected. Egyptian National …" at bounding box center [710, 370] width 1137 height 588
click at [752, 272] on div "+2" at bounding box center [772, 259] width 80 height 32
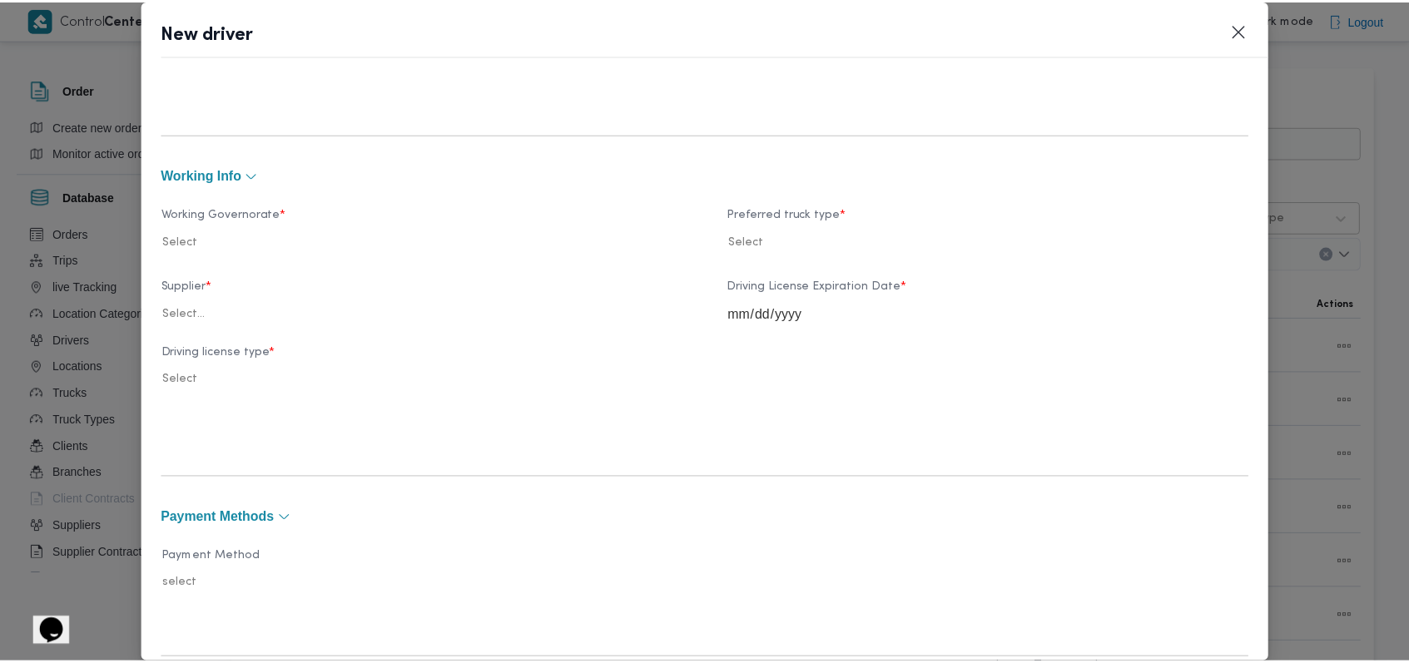
scroll to position [667, 0]
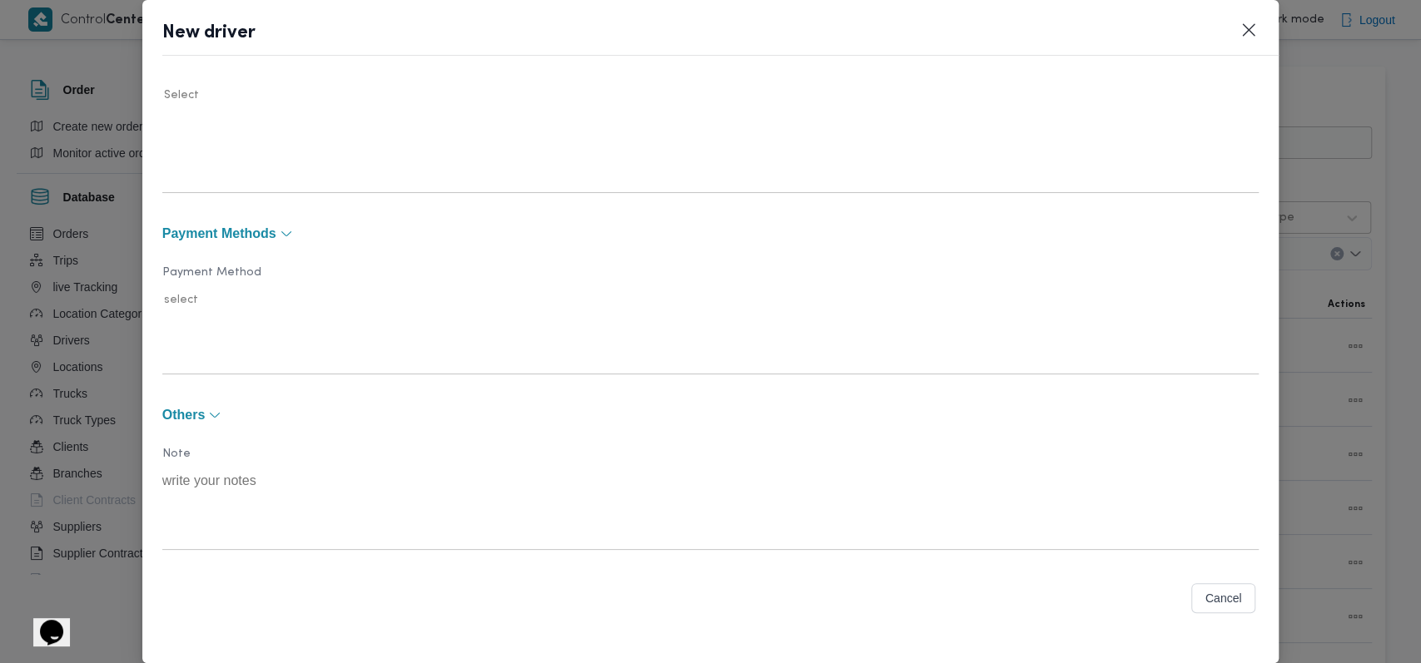
click at [1202, 598] on button "Cancel" at bounding box center [1223, 598] width 65 height 30
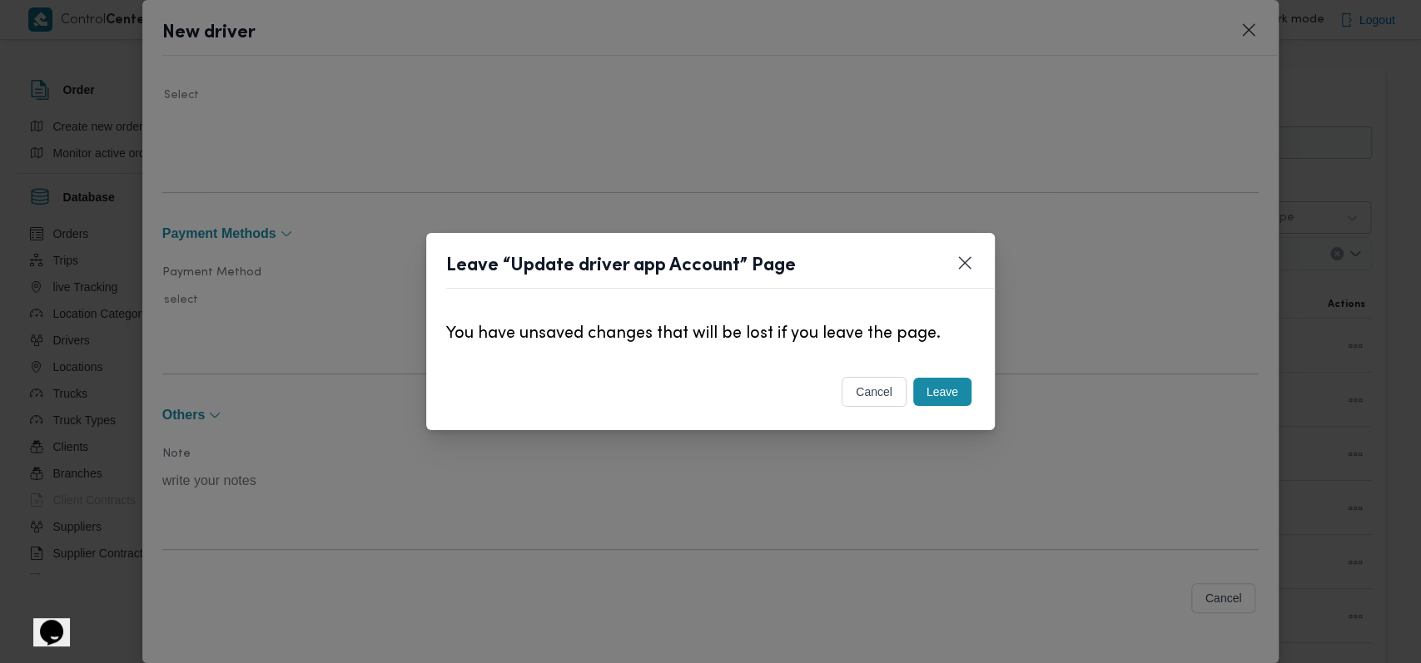
click at [941, 392] on button "Leave" at bounding box center [942, 392] width 58 height 28
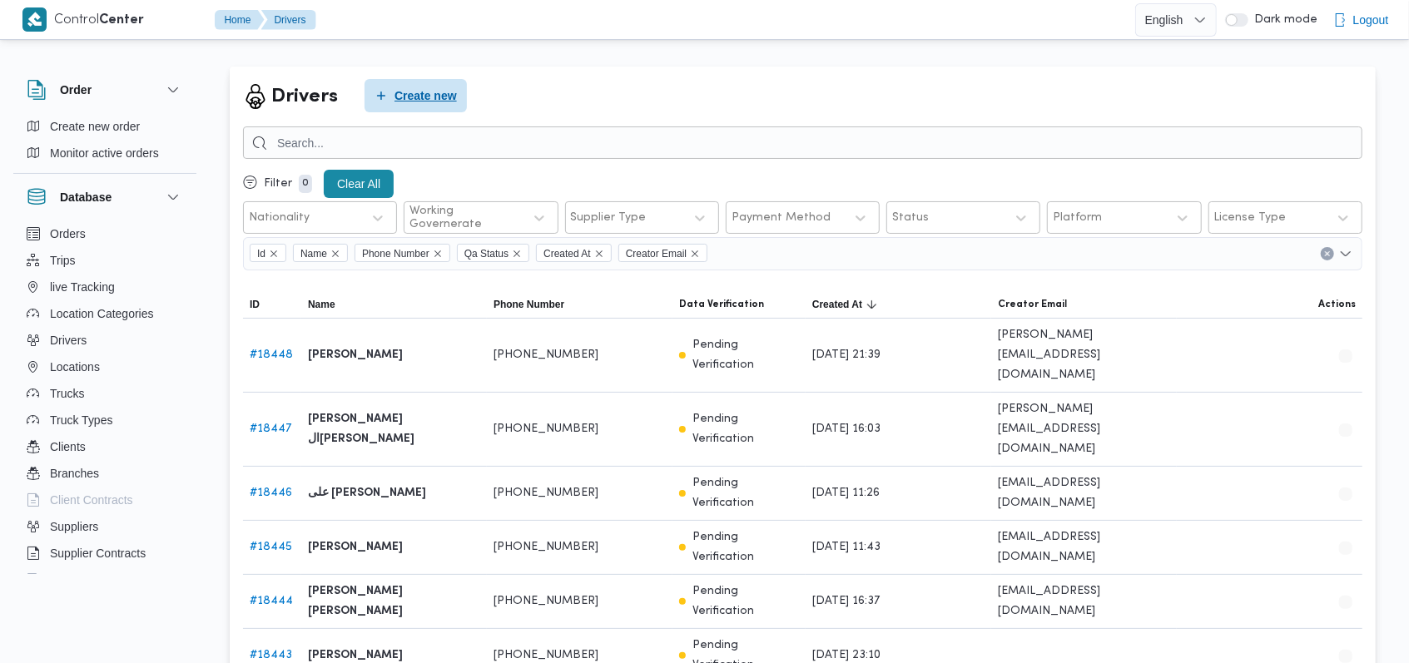
click at [436, 97] on span "Create new" at bounding box center [426, 96] width 62 height 20
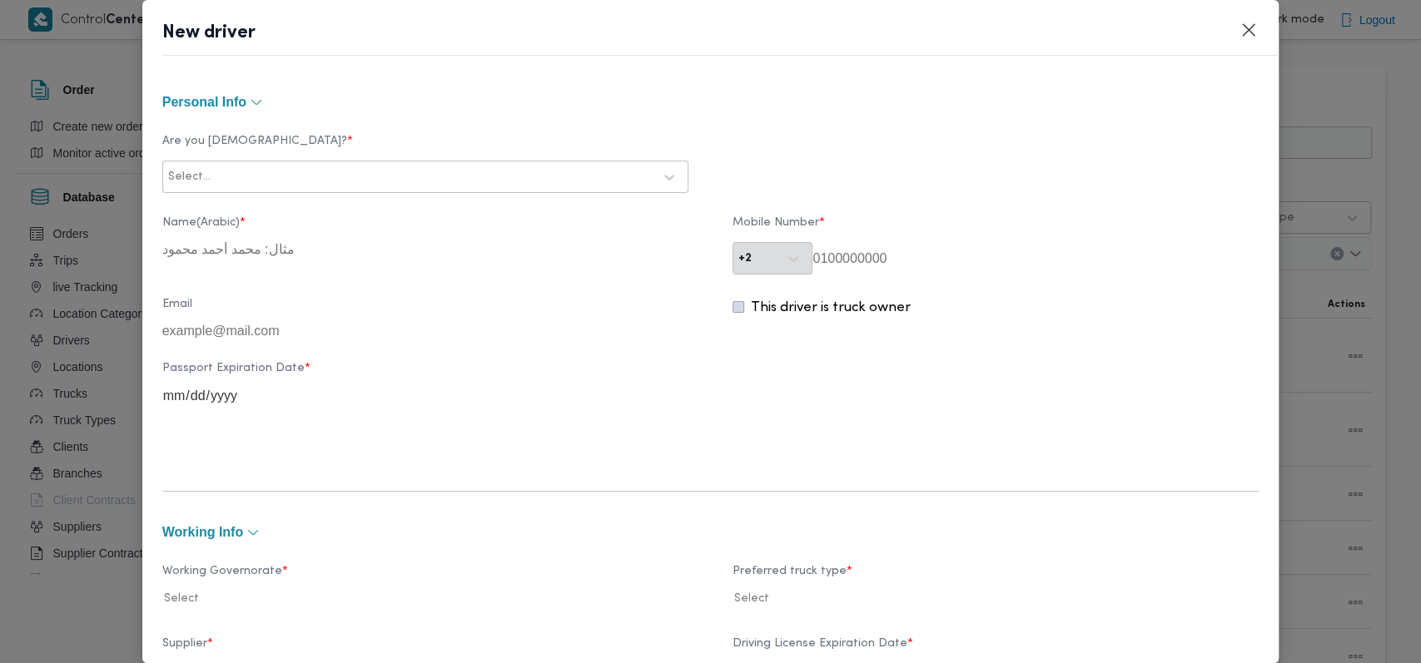
click at [443, 185] on div "Select..." at bounding box center [410, 177] width 488 height 23
click at [396, 207] on div "Egyptian" at bounding box center [425, 220] width 524 height 29
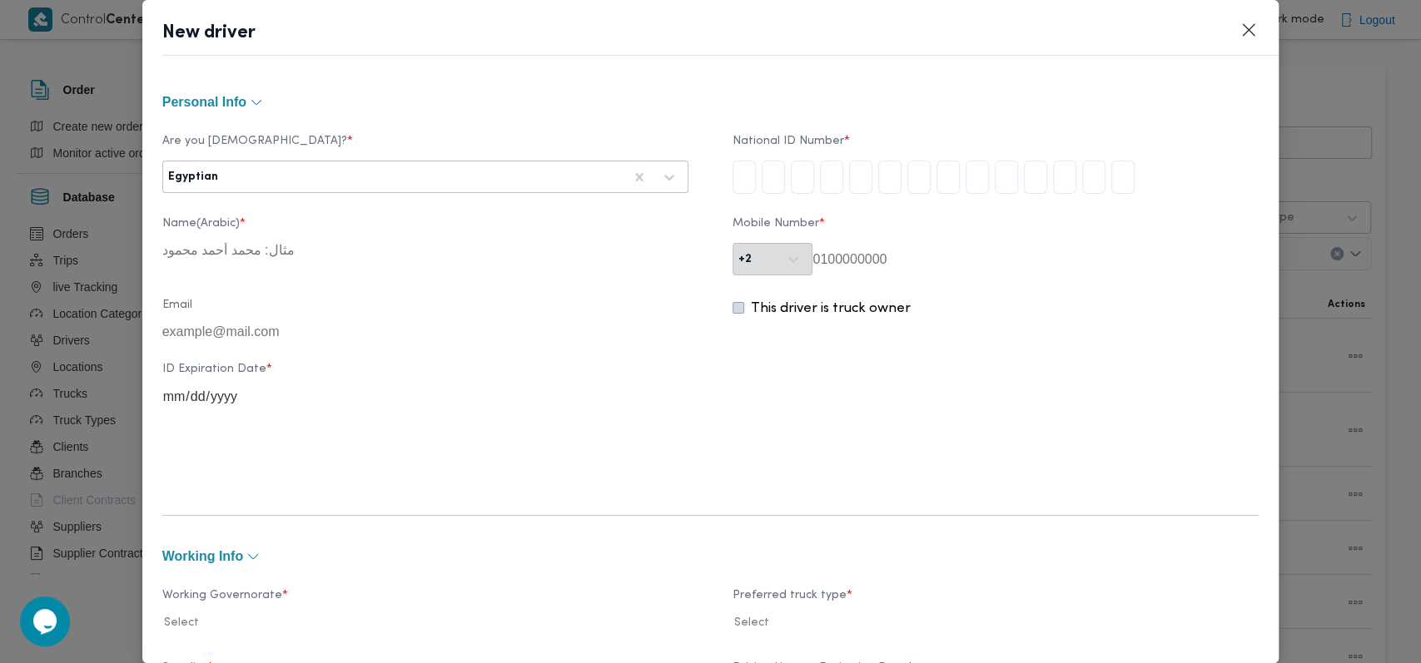
type input "3"
type input "0"
type input "1"
type input "0"
type input "5"
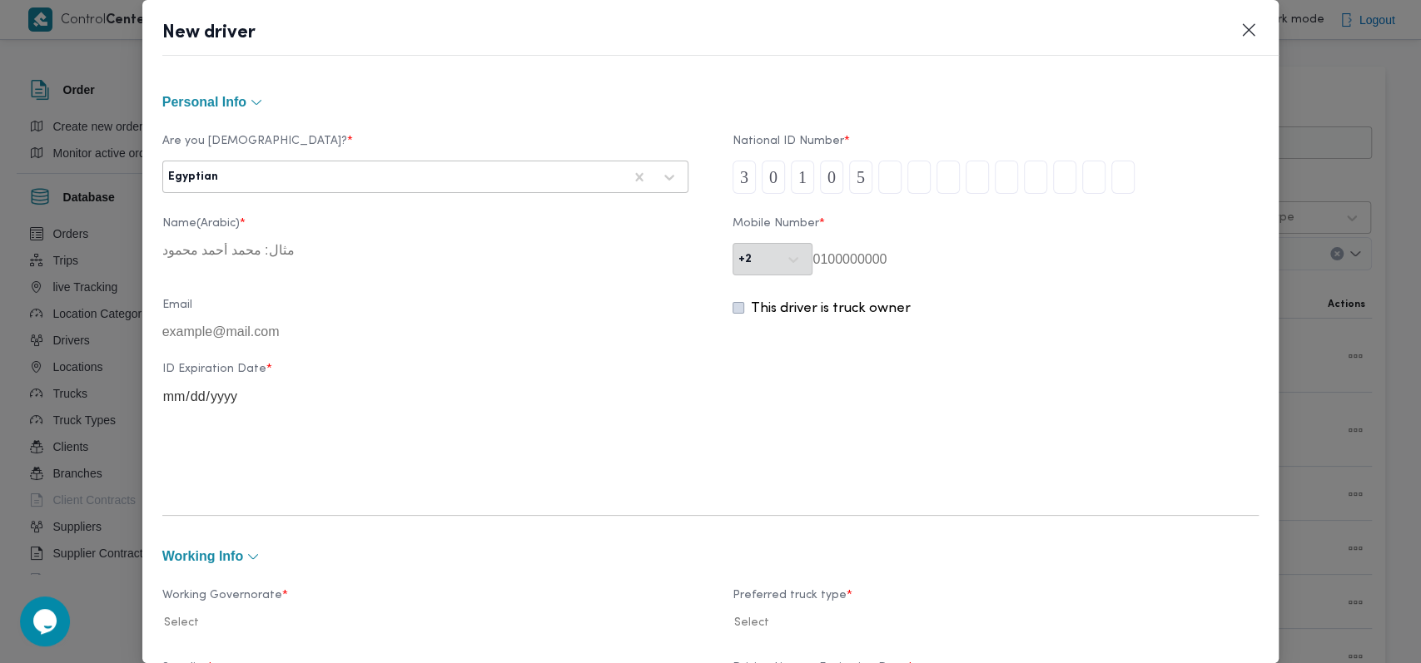
type input "2"
type input "1"
type input "3"
type input "0"
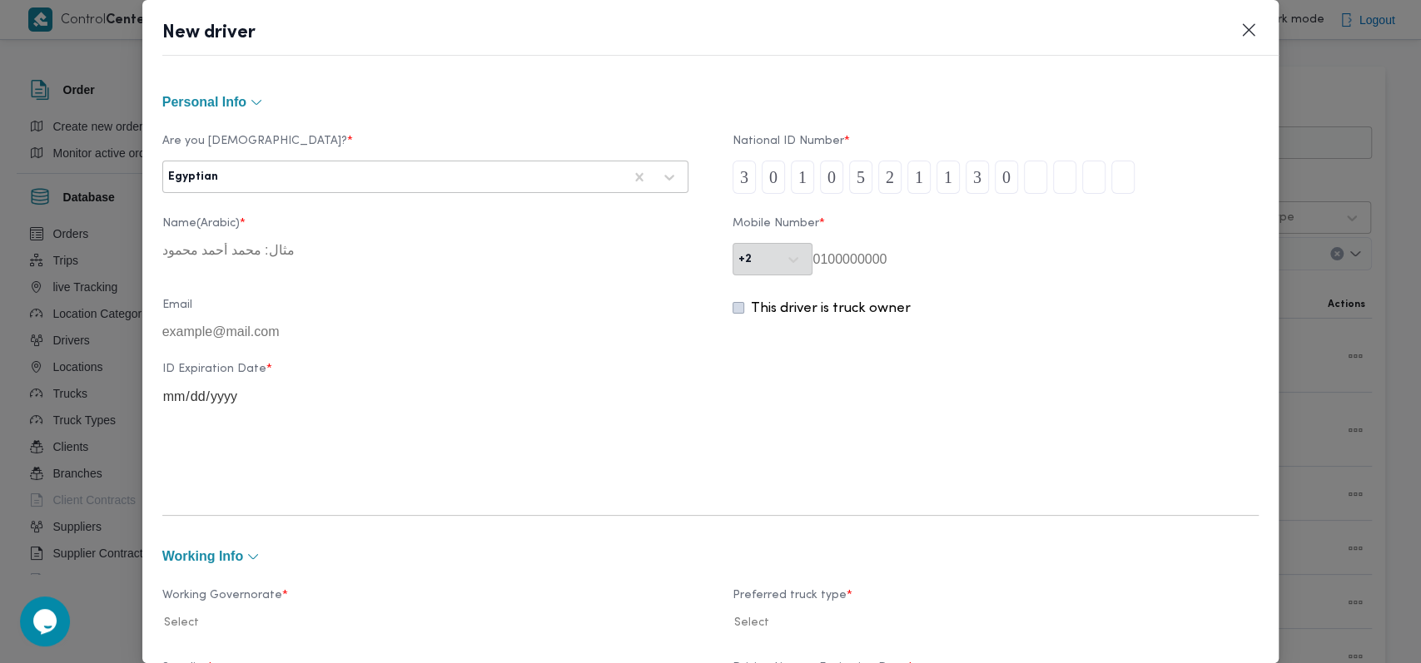
type input "1"
type input "7"
type input "1"
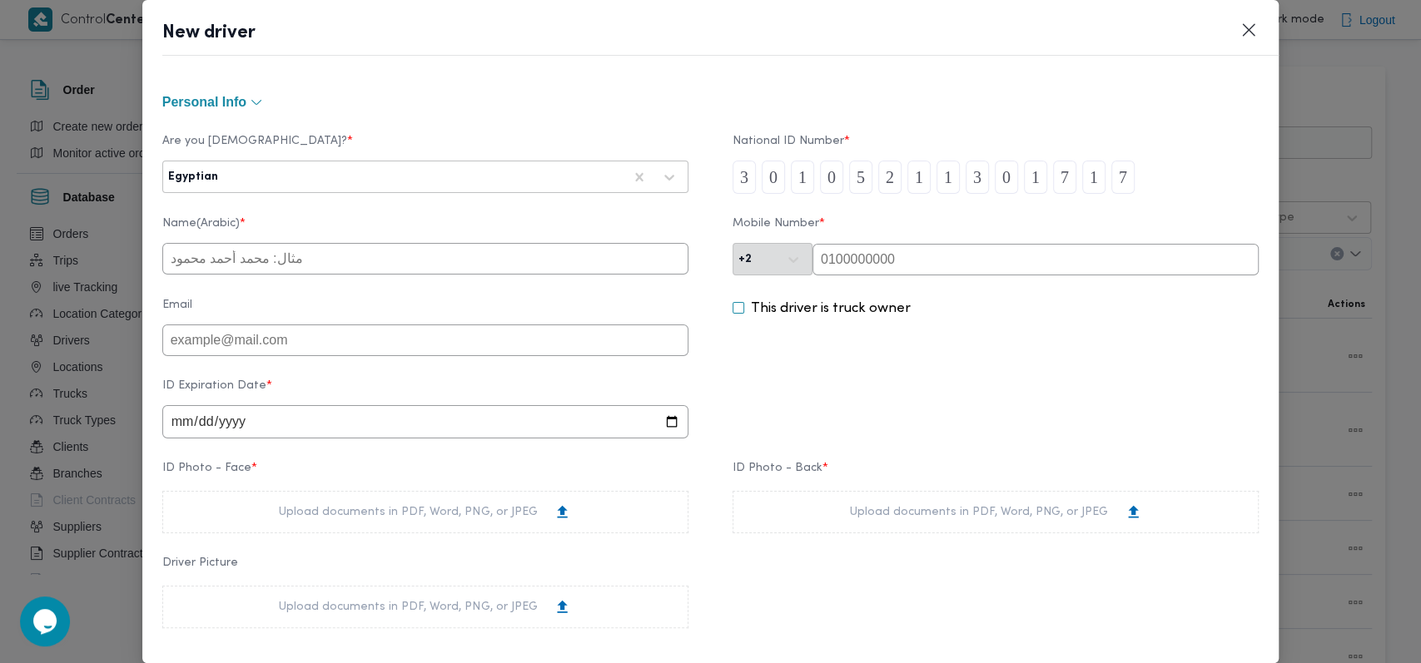
type input "7"
click at [475, 251] on input "text" at bounding box center [425, 259] width 526 height 32
click at [884, 266] on input "text" at bounding box center [1035, 260] width 446 height 32
paste input "01002209930"
type input "01002209930"
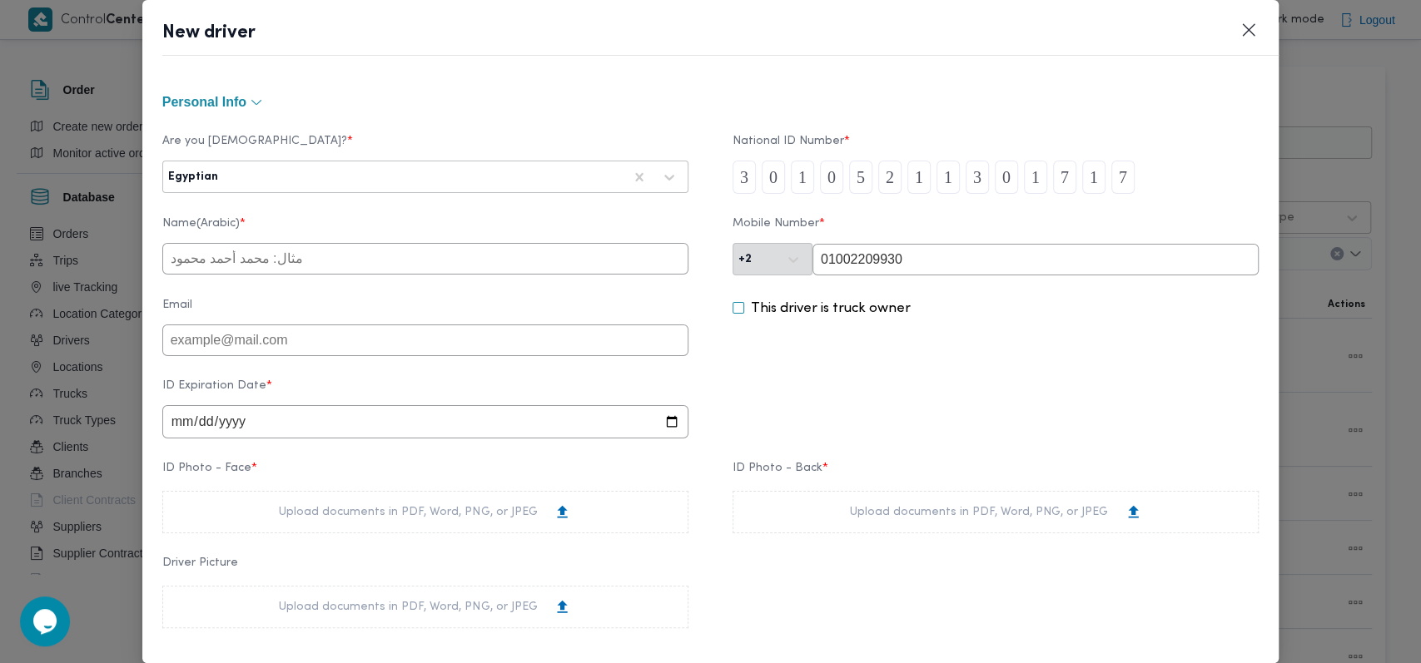
click at [478, 275] on input "text" at bounding box center [425, 259] width 526 height 32
type input "احمد جمال السيد حامد"
click at [187, 425] on input "date" at bounding box center [425, 421] width 526 height 33
type input "2025-11-04"
click at [885, 405] on div "ID Expiration Date * 2025-11-04" at bounding box center [710, 409] width 1097 height 76
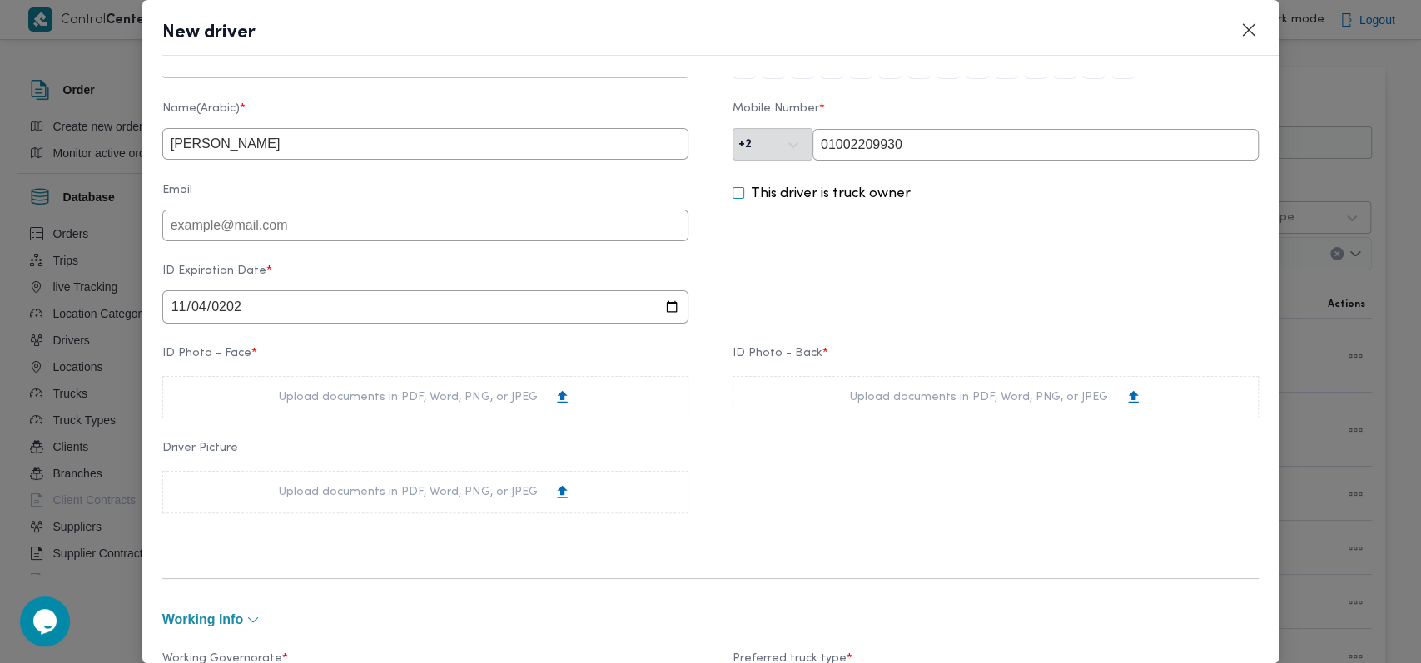
scroll to position [221, 0]
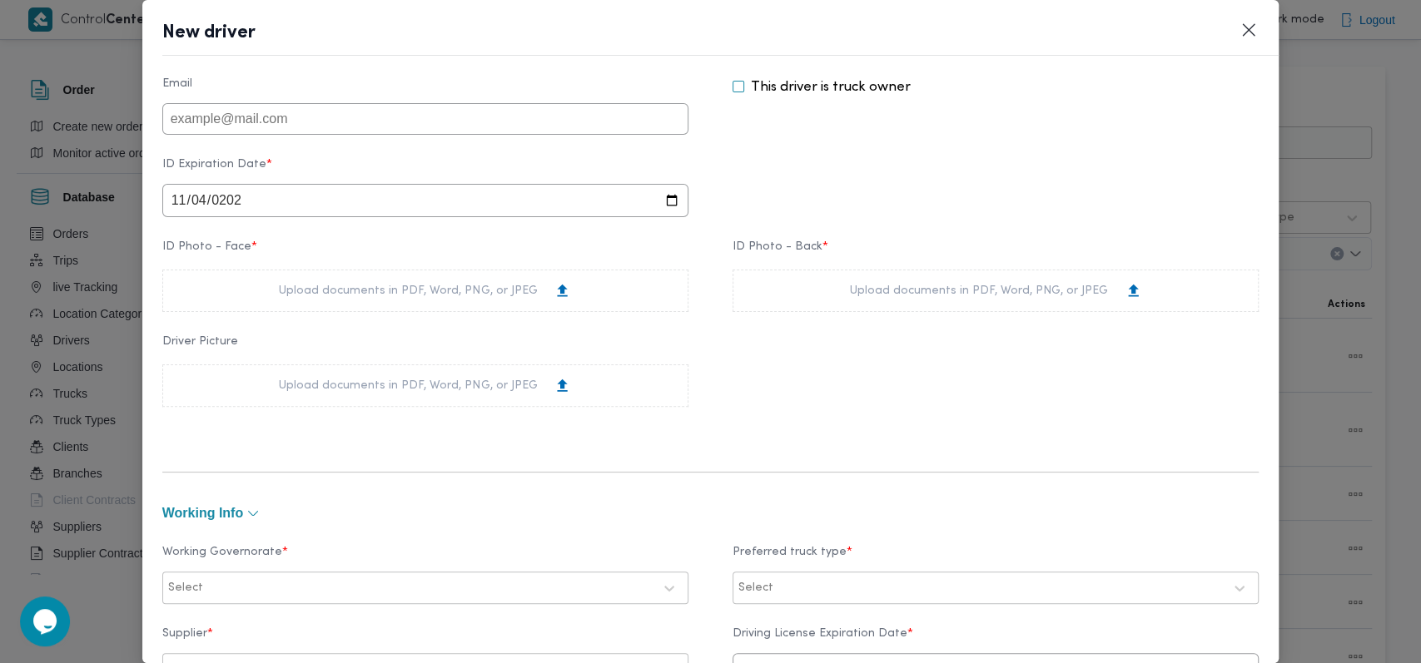
click at [598, 311] on div "Upload documents in PDF, Word, PNG, or JPEG" at bounding box center [425, 291] width 526 height 42
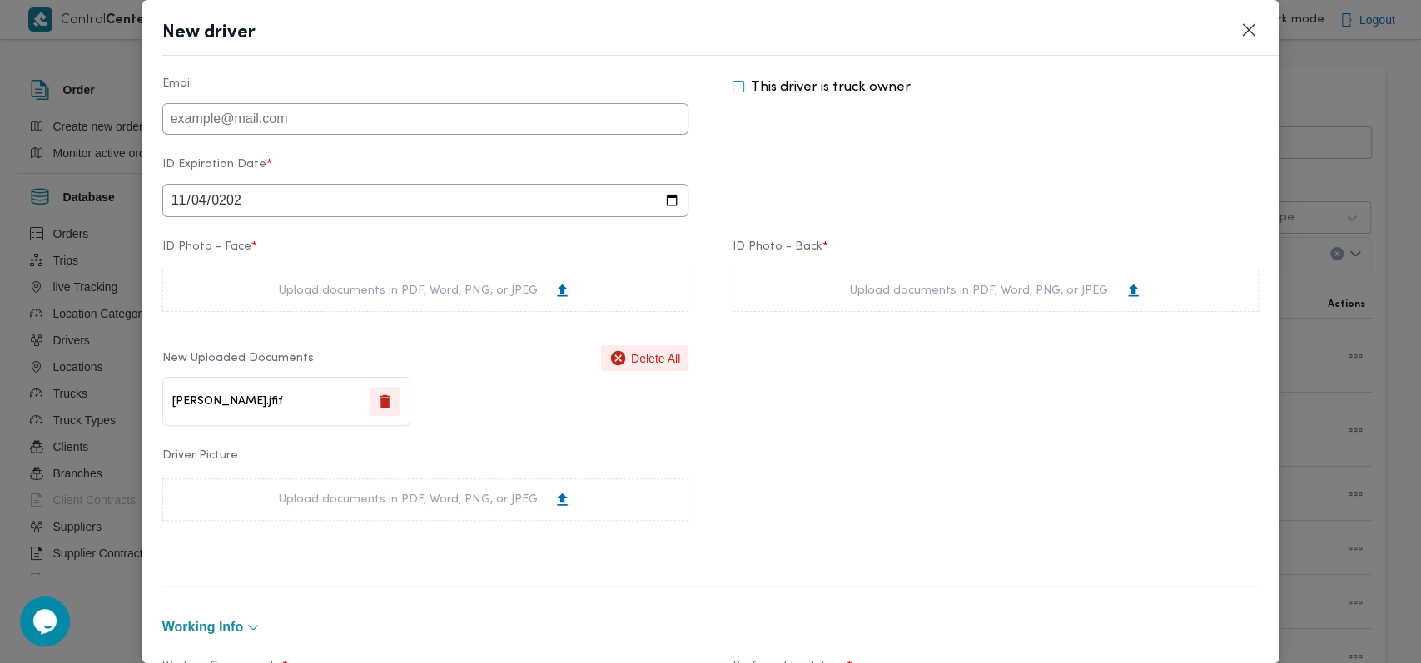
click at [1011, 300] on div "Upload documents in PDF, Word, PNG, or JPEG" at bounding box center [996, 290] width 292 height 17
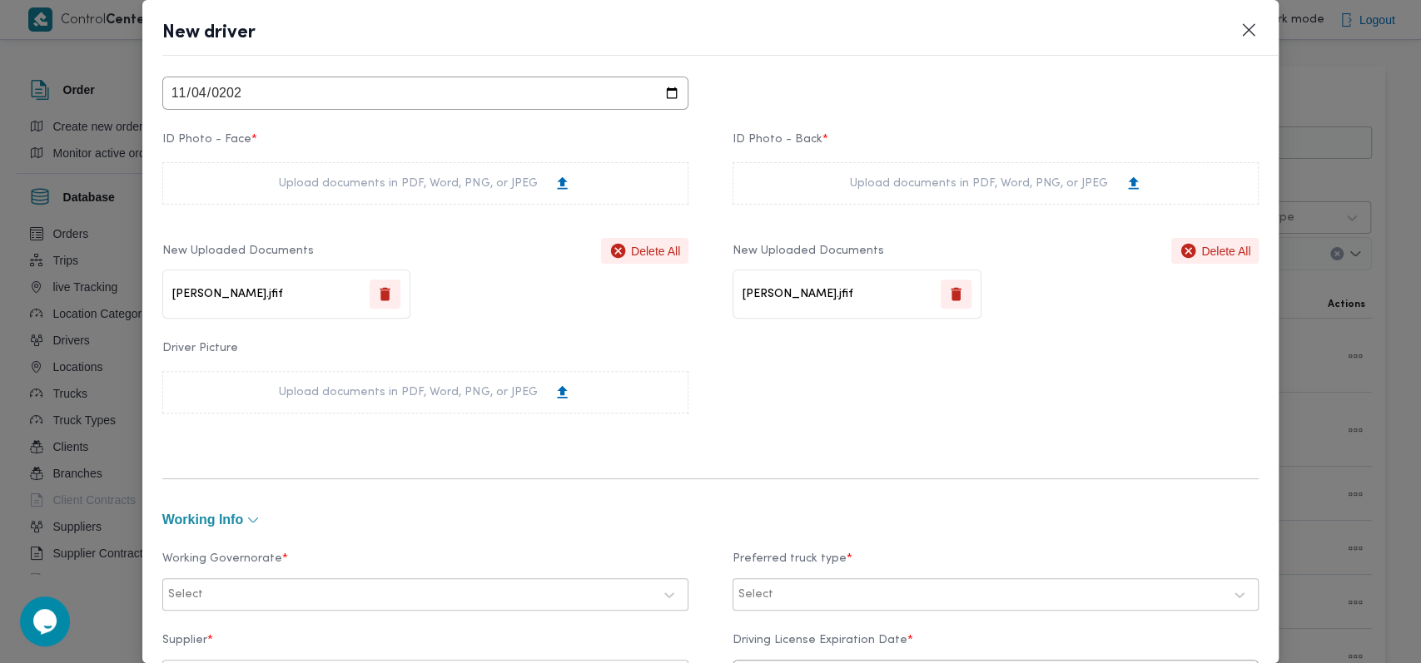
scroll to position [666, 0]
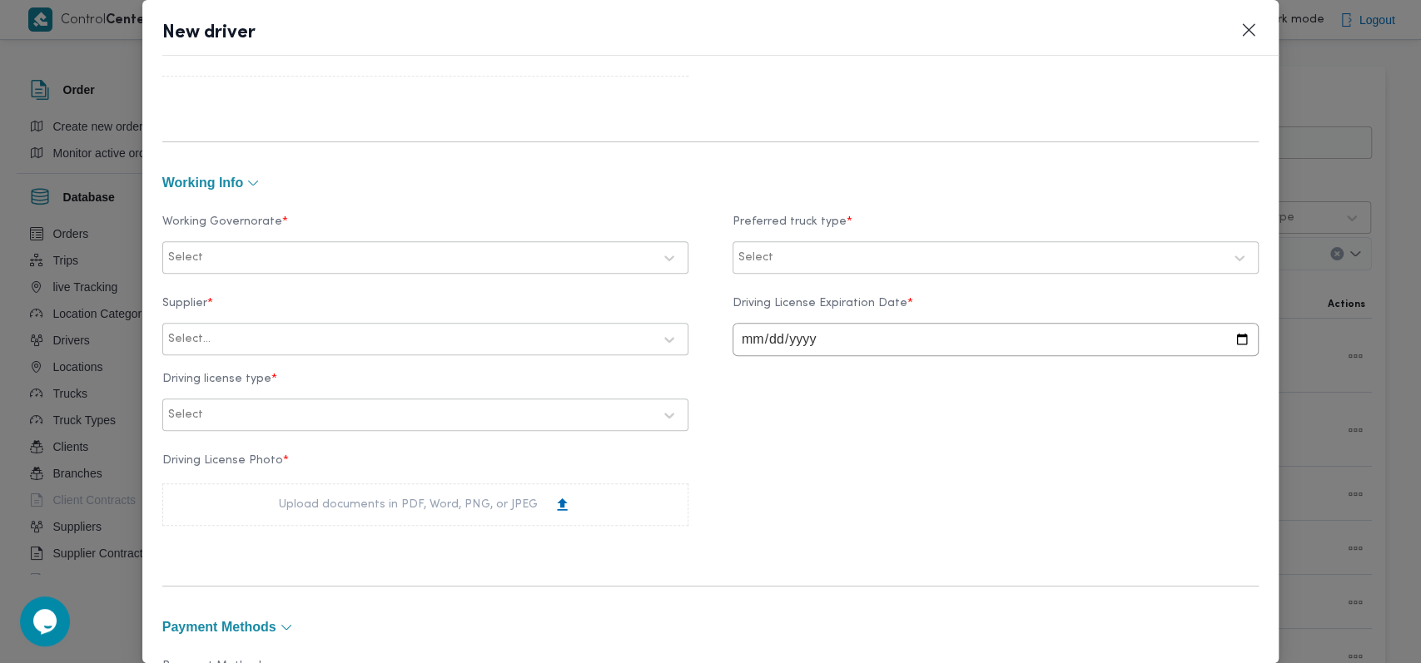
click at [395, 256] on div at bounding box center [429, 258] width 446 height 17
click at [226, 370] on label "الجيزة" at bounding box center [205, 363] width 50 height 20
click at [832, 252] on div at bounding box center [1000, 258] width 446 height 17
click at [795, 330] on label "Dababa" at bounding box center [782, 328] width 65 height 20
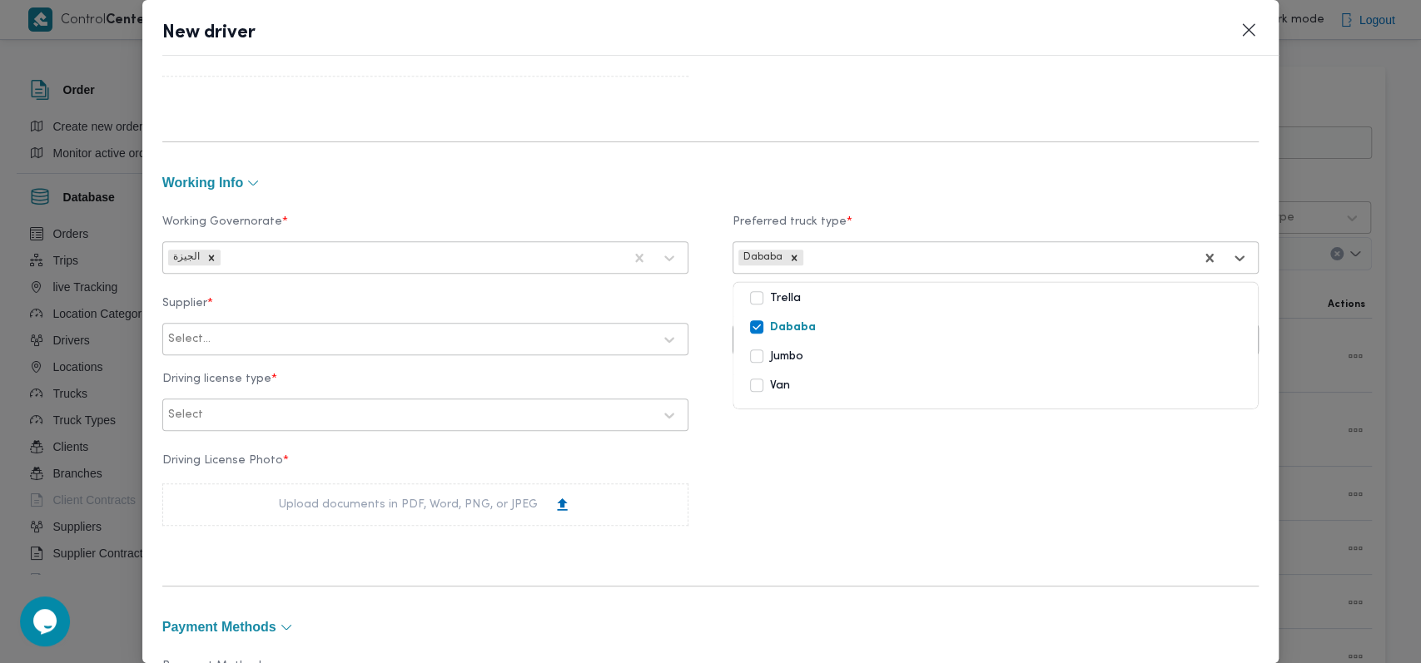
click at [374, 345] on div at bounding box center [433, 339] width 439 height 17
type input "على سليمان"
click at [339, 374] on div "على سليمان محمد سليمان مسلم" at bounding box center [425, 383] width 524 height 29
click at [755, 348] on input "date" at bounding box center [995, 339] width 526 height 33
type input "2025-11-04"
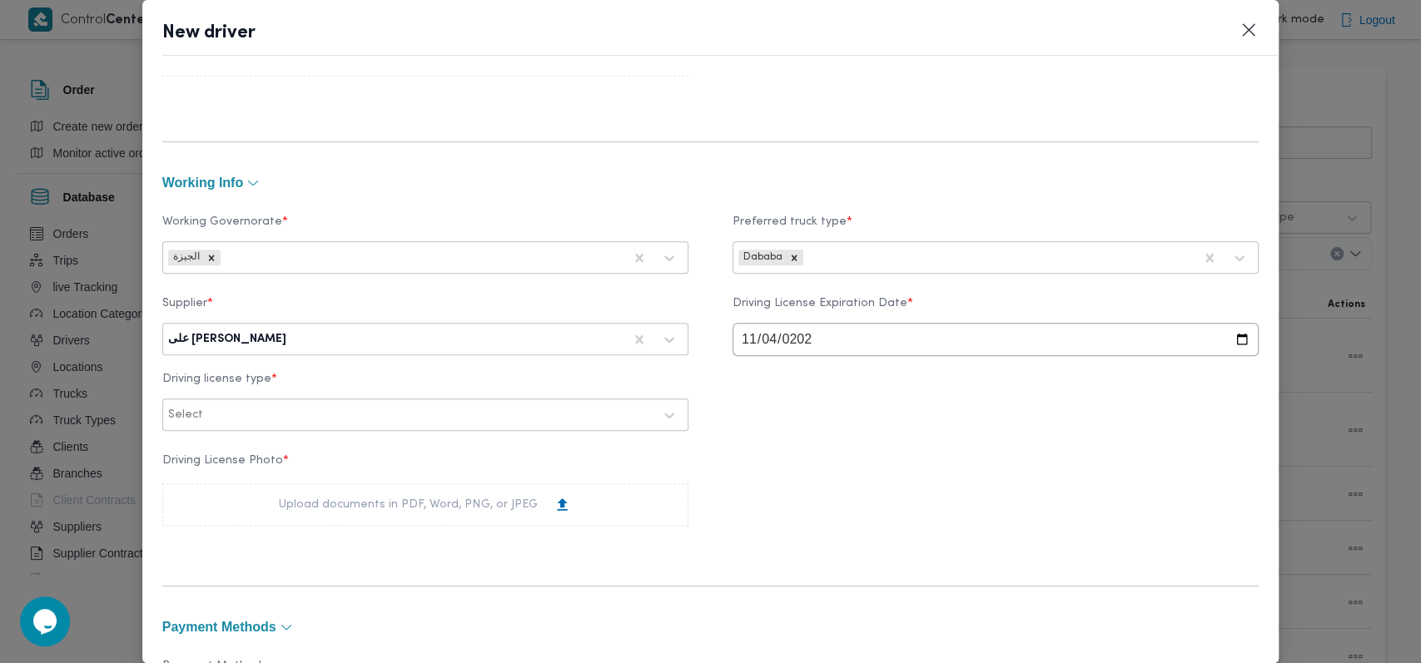
click at [216, 424] on div at bounding box center [429, 415] width 446 height 17
click at [216, 505] on div "ثالثة" at bounding box center [425, 517] width 524 height 29
click at [248, 503] on div "Upload documents in PDF, Word, PNG, or JPEG" at bounding box center [425, 505] width 526 height 42
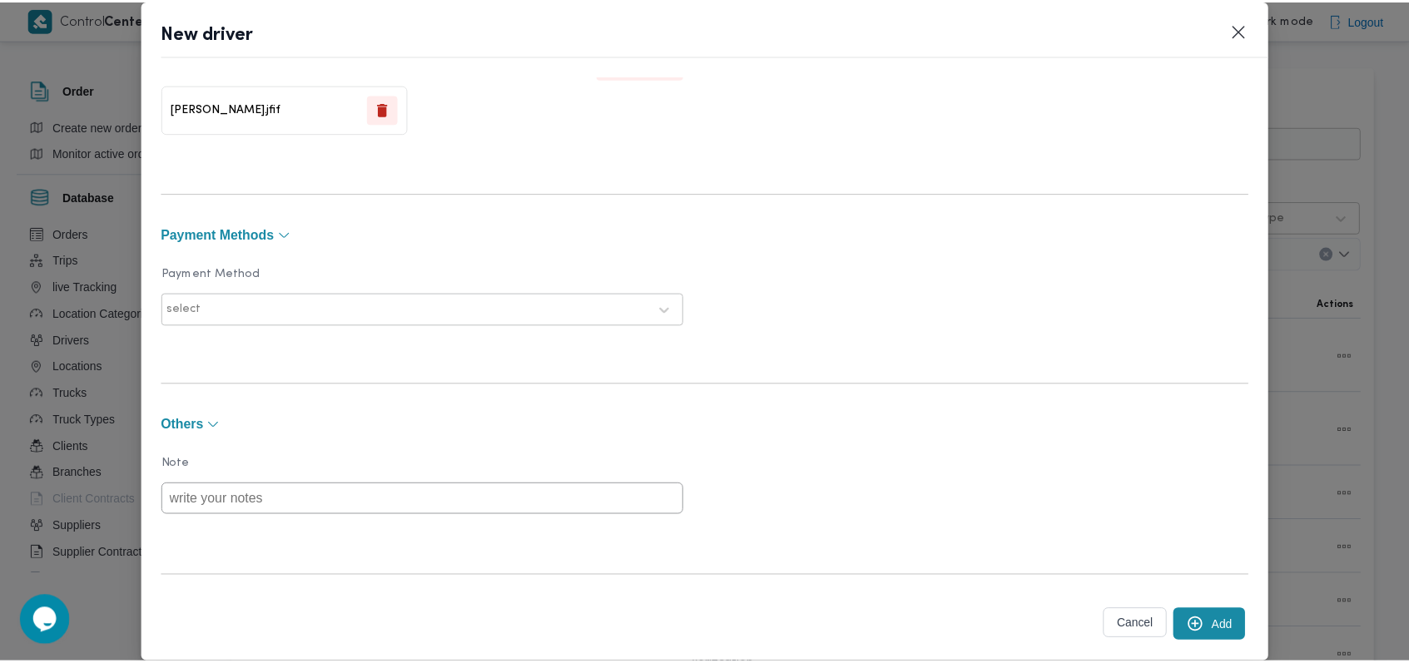
scroll to position [1201, 0]
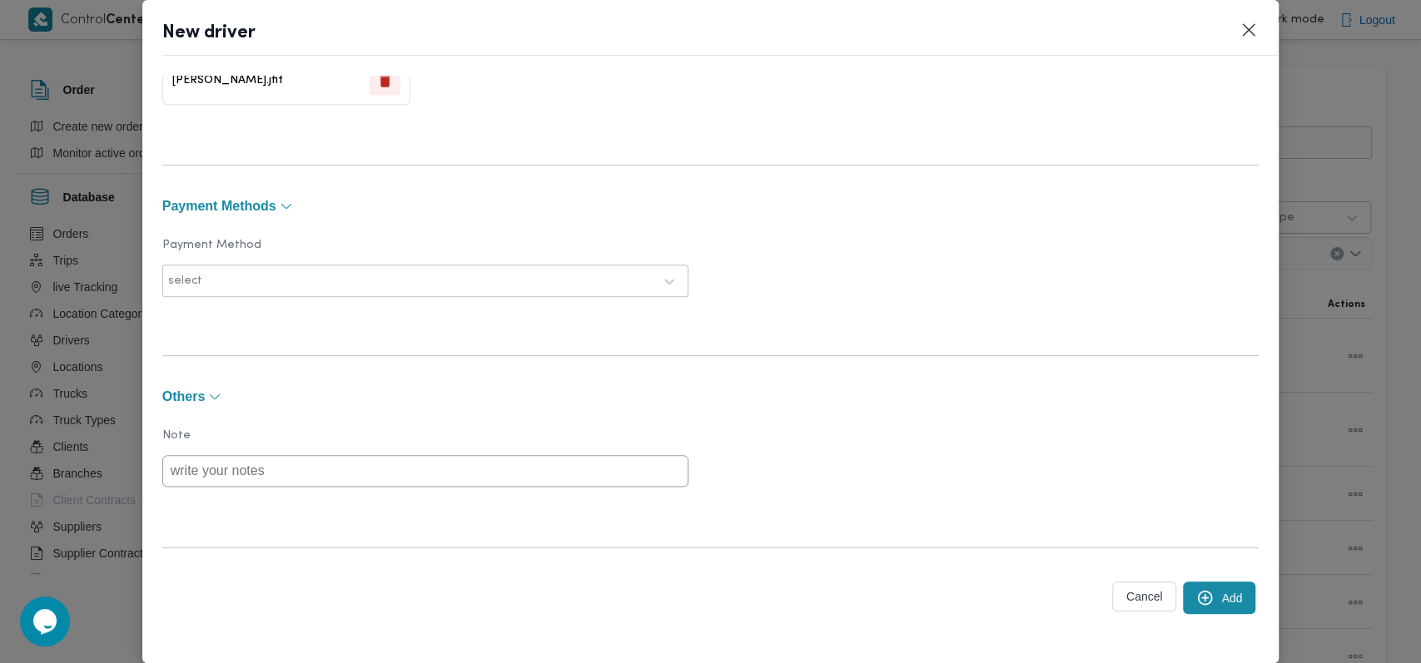
click at [1204, 586] on button "Add" at bounding box center [1219, 598] width 72 height 32
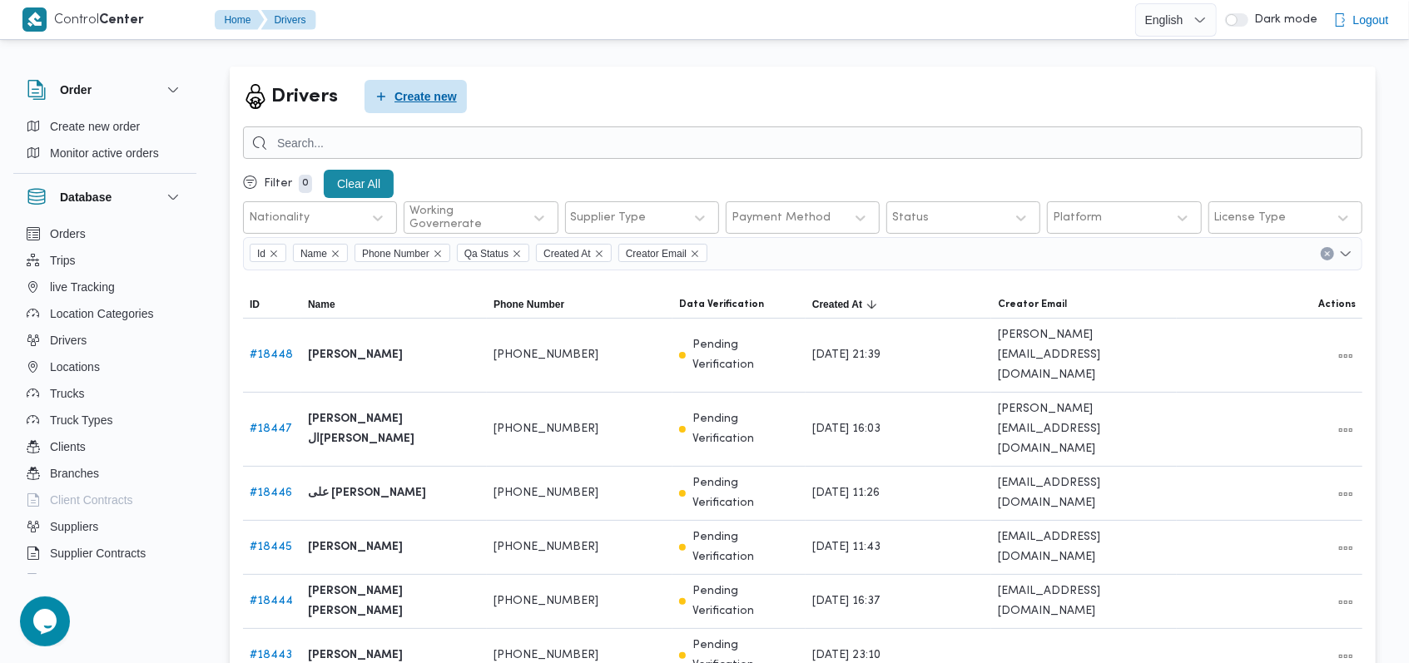
scroll to position [111, 0]
